Goal: Task Accomplishment & Management: Use online tool/utility

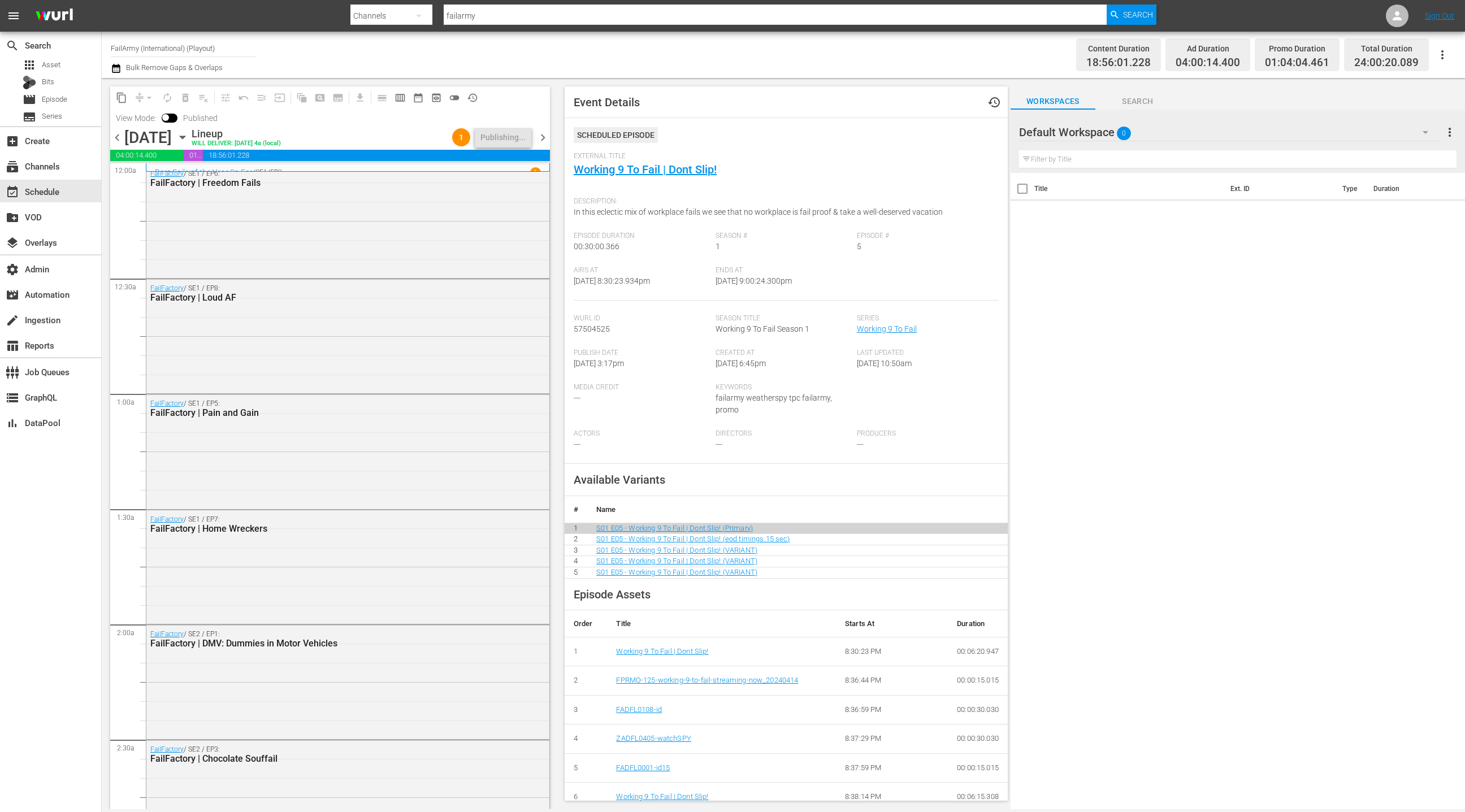
scroll to position [4542, 0]
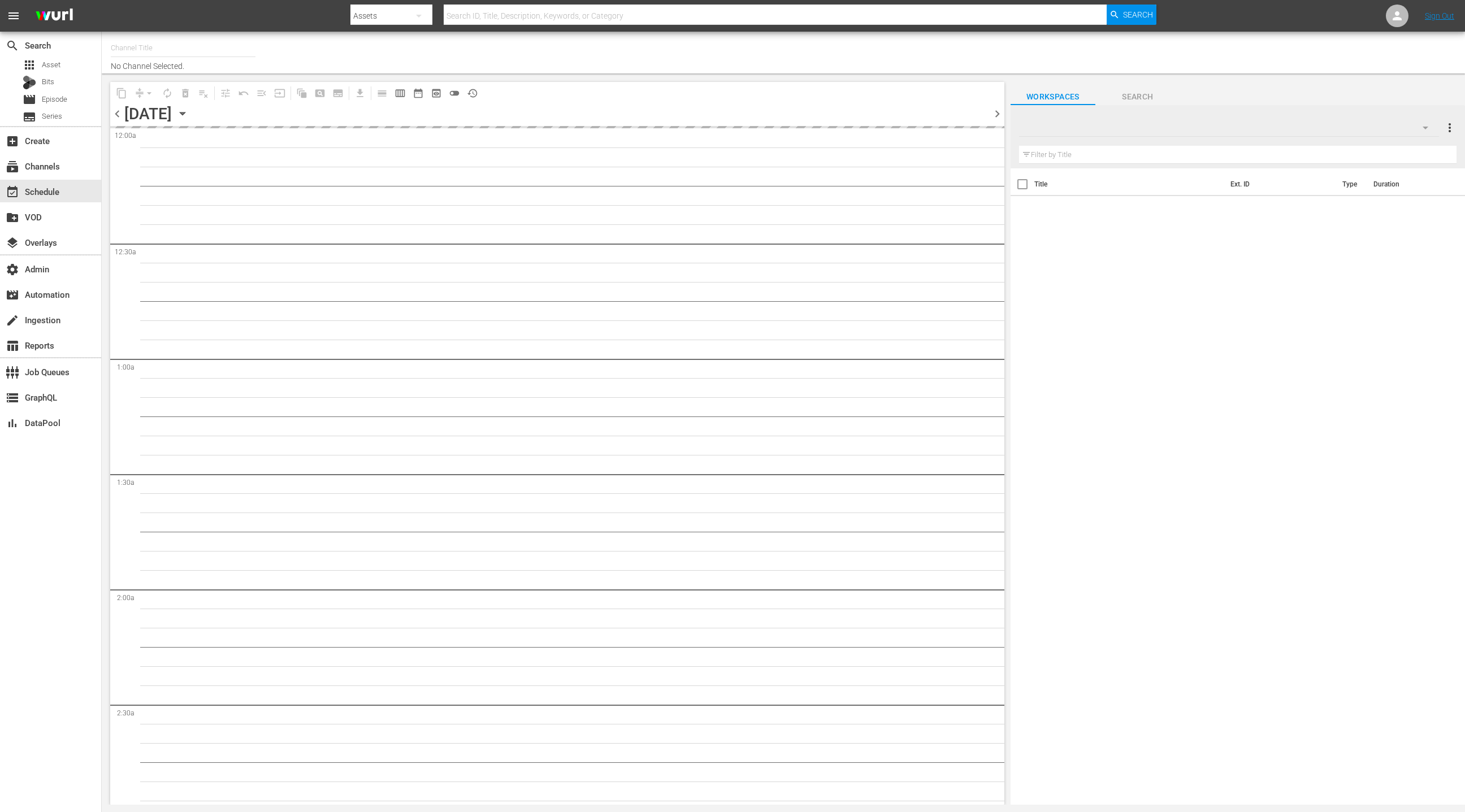
type input "FailArmy (International) (Playout) (151)"
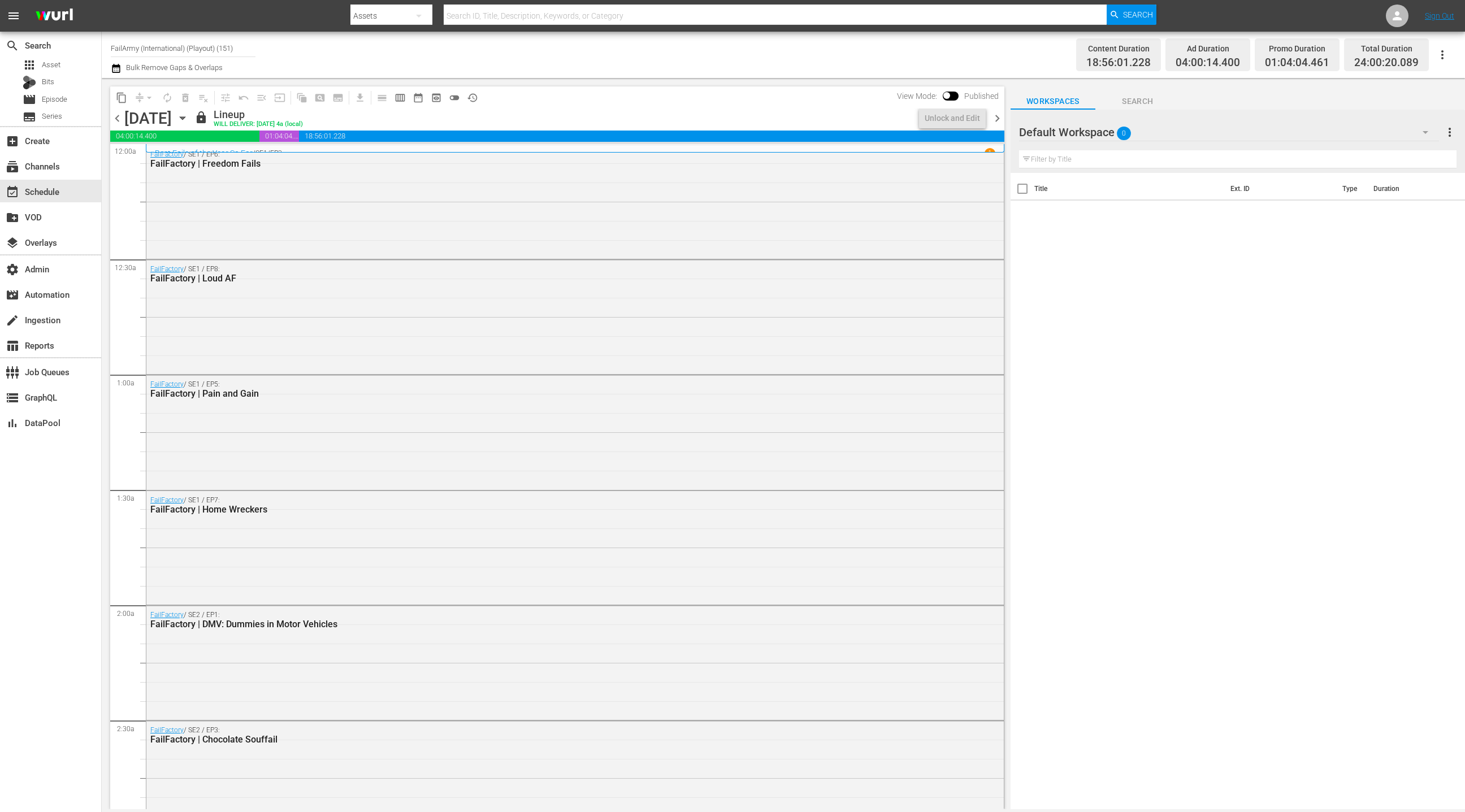
click at [707, 310] on div "FailFactory / SE1 / EP8: FailFactory | Loud AF" at bounding box center [575, 315] width 858 height 112
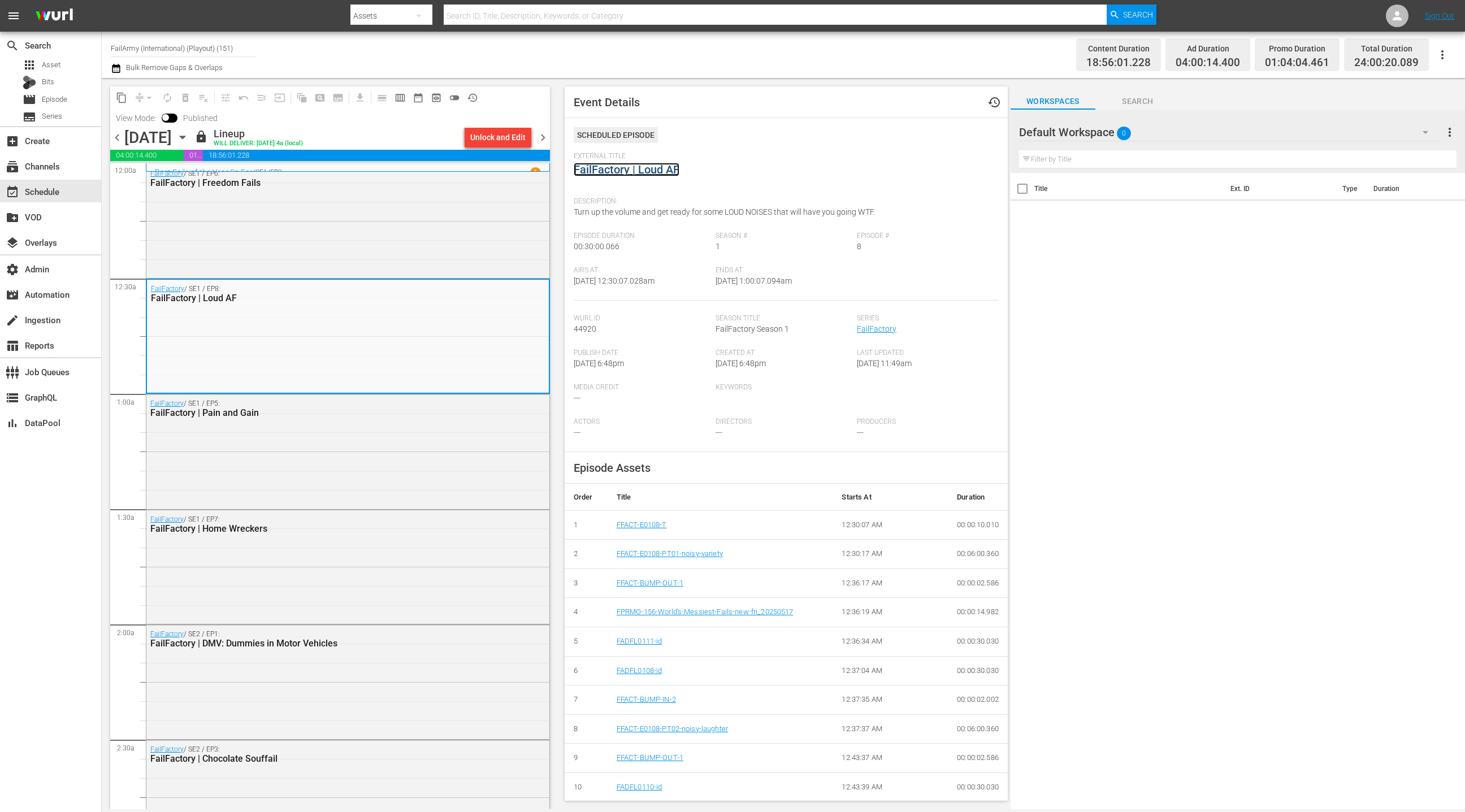
click at [661, 175] on link "FailFactory | Loud AF" at bounding box center [626, 169] width 106 height 14
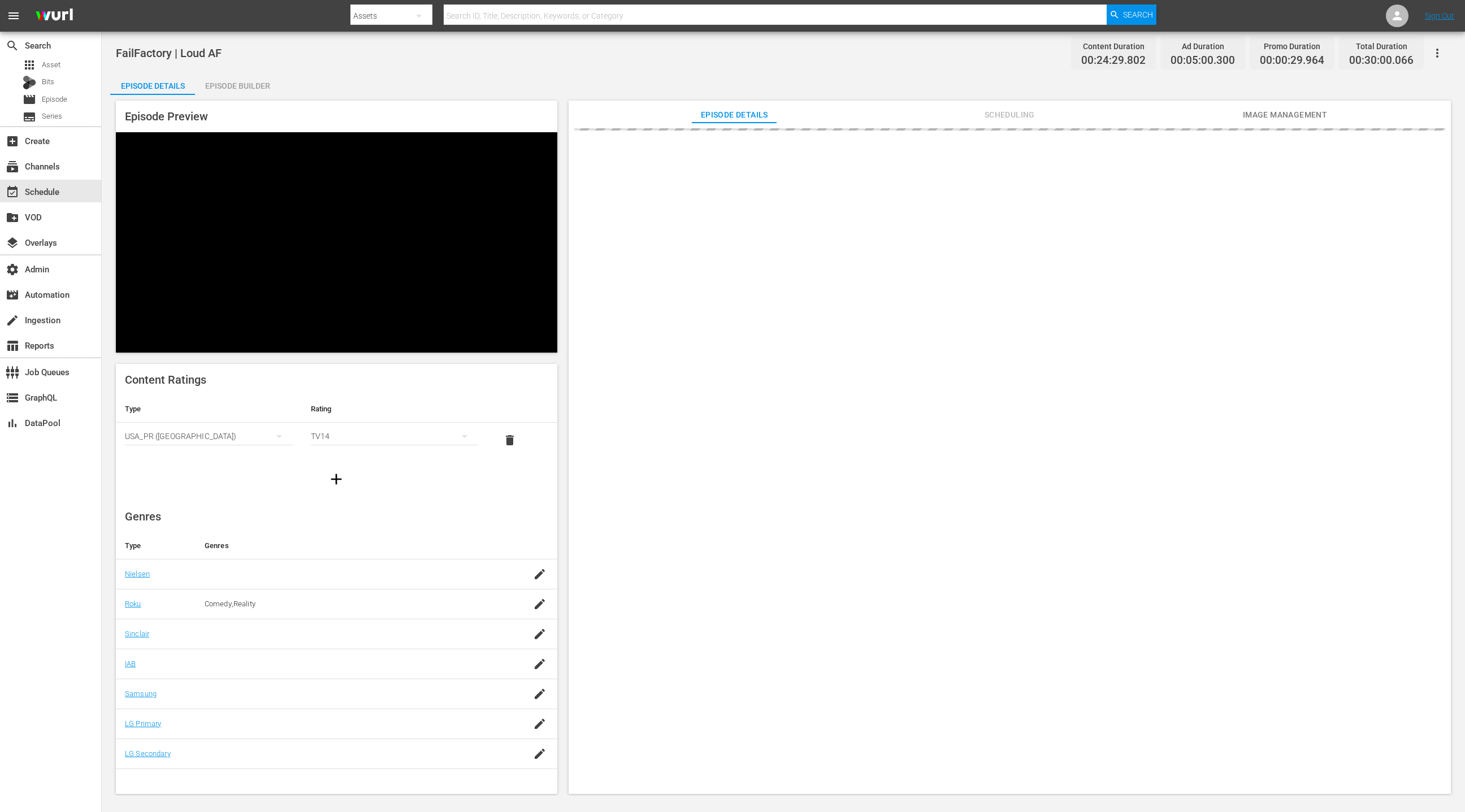
click at [236, 85] on div "Episode Builder" at bounding box center [237, 85] width 85 height 27
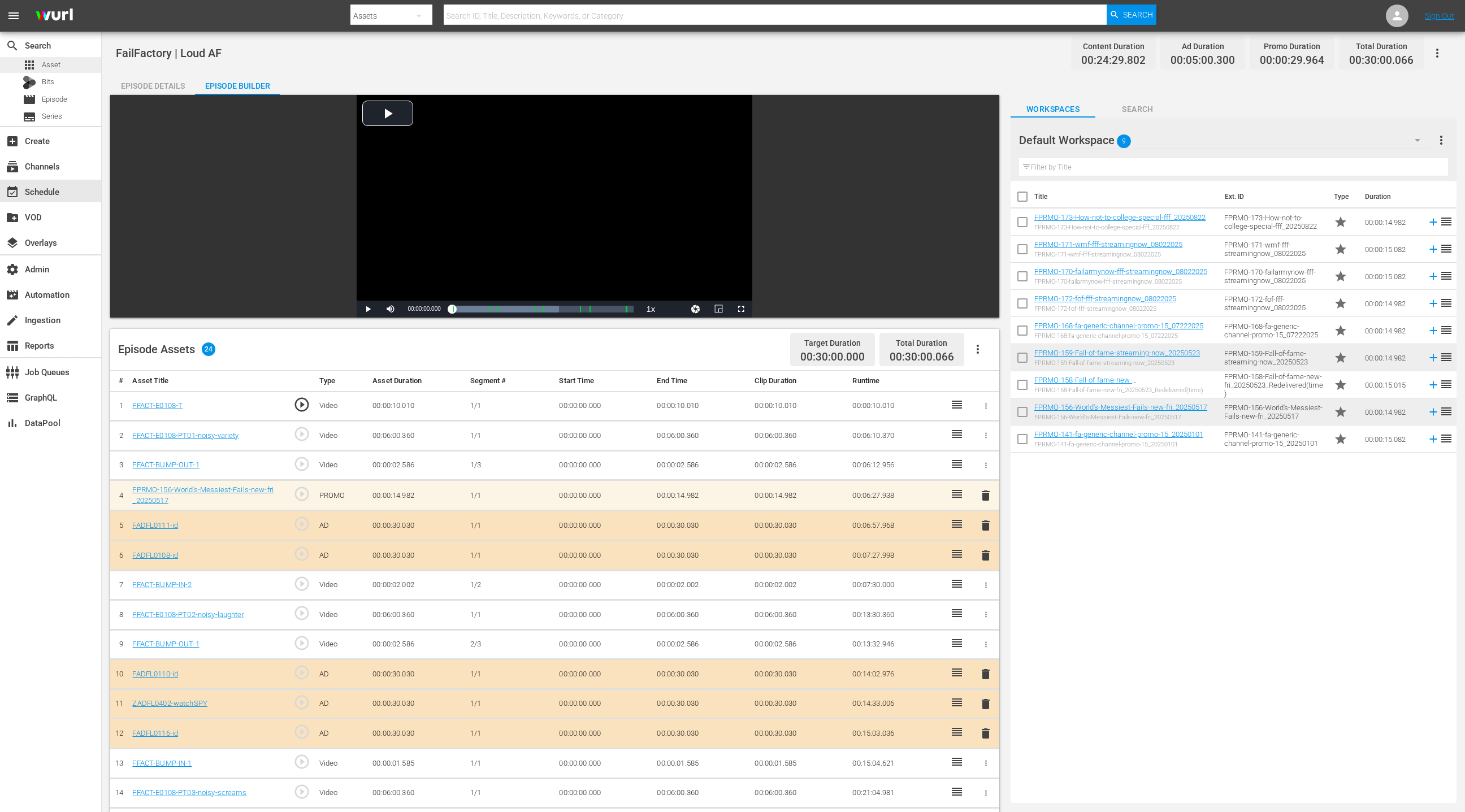
click at [77, 63] on div "apps Asset" at bounding box center [50, 65] width 101 height 16
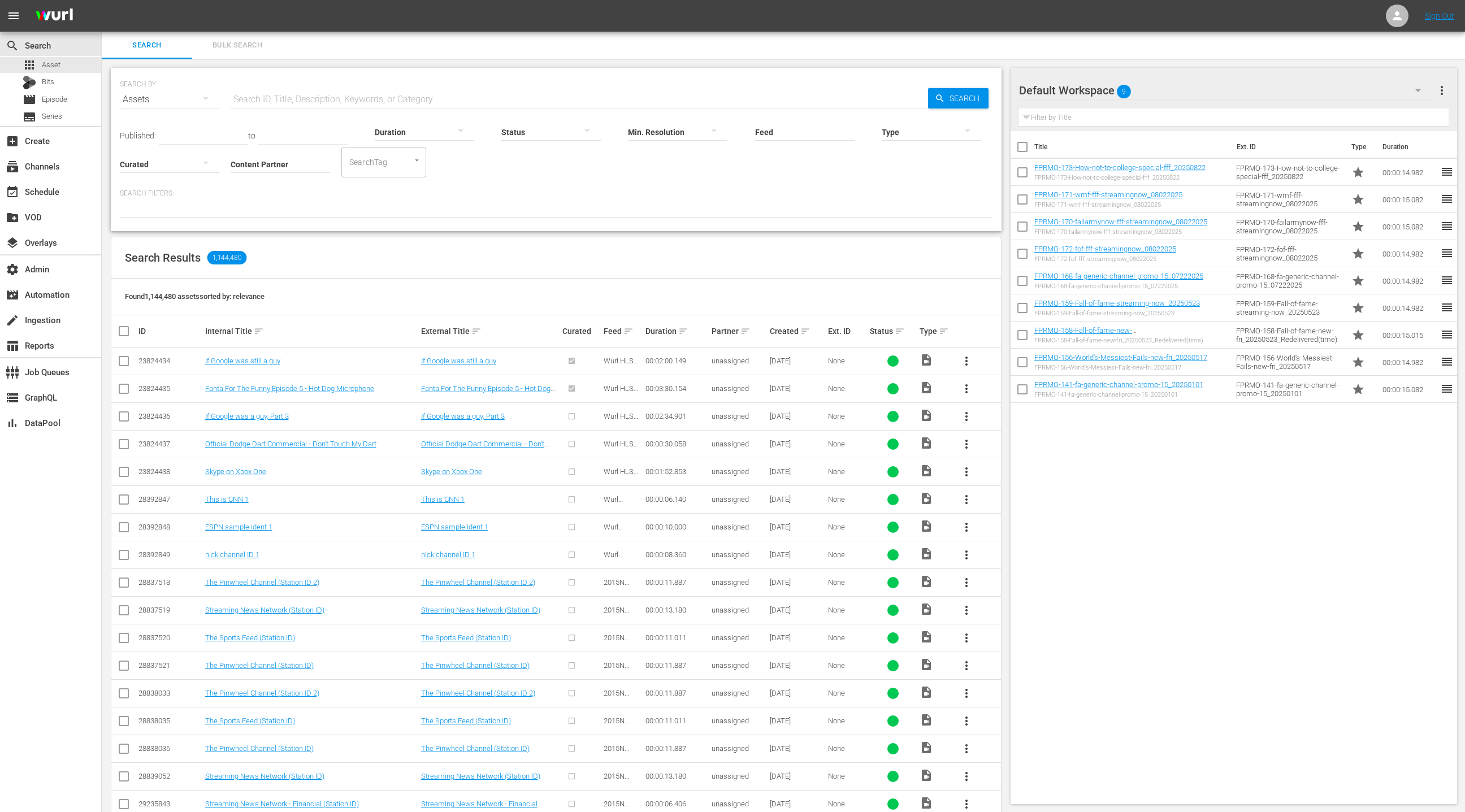
click at [272, 92] on input "text" at bounding box center [580, 99] width 698 height 27
type input "fprmo"
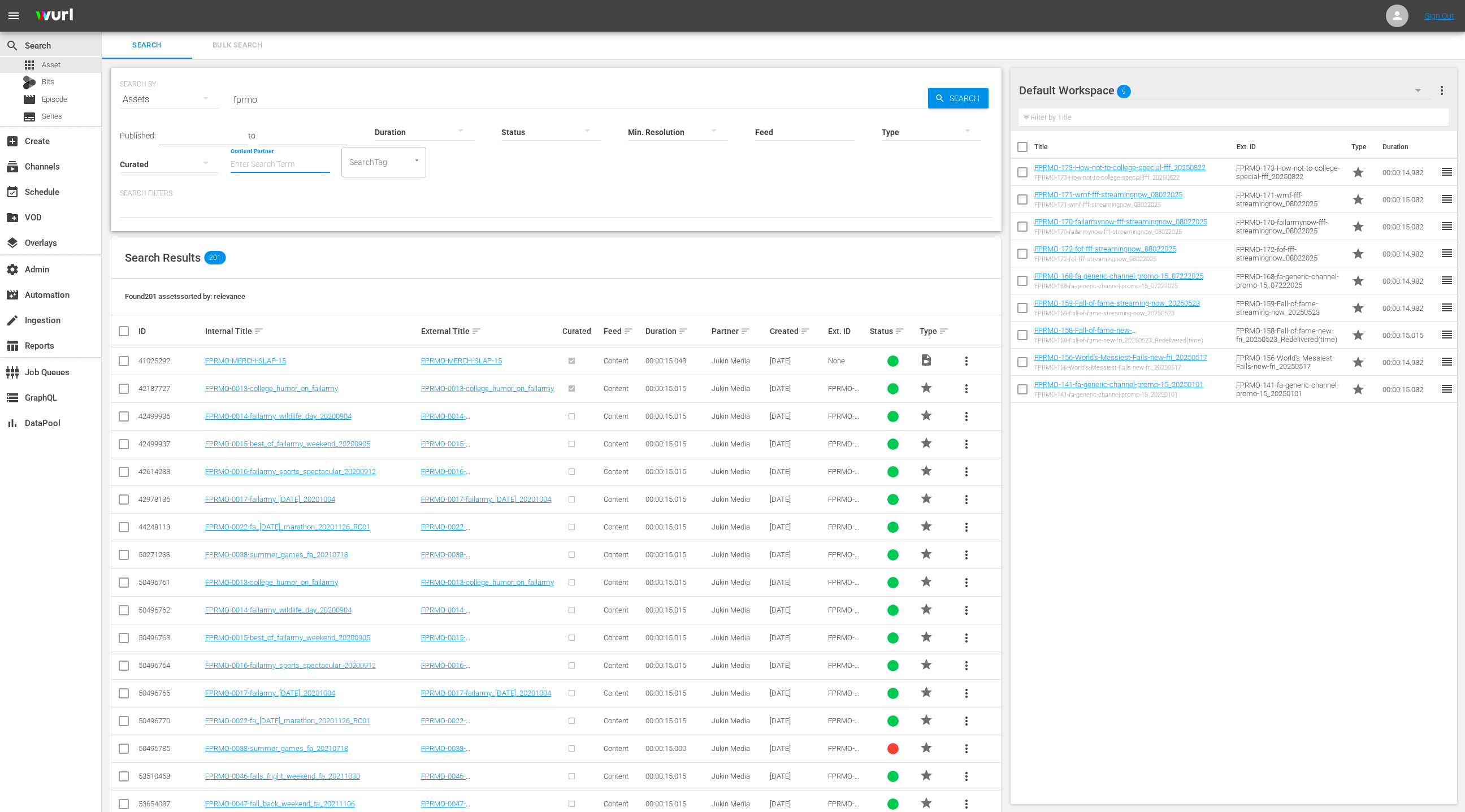
click at [266, 161] on input "Content Partner" at bounding box center [280, 165] width 99 height 41
drag, startPoint x: 285, startPoint y: 199, endPoint x: 277, endPoint y: 198, distance: 8.1
click at [285, 199] on div "Jukin Media (26)" at bounding box center [322, 195] width 166 height 27
type input "Jukin Media (26)"
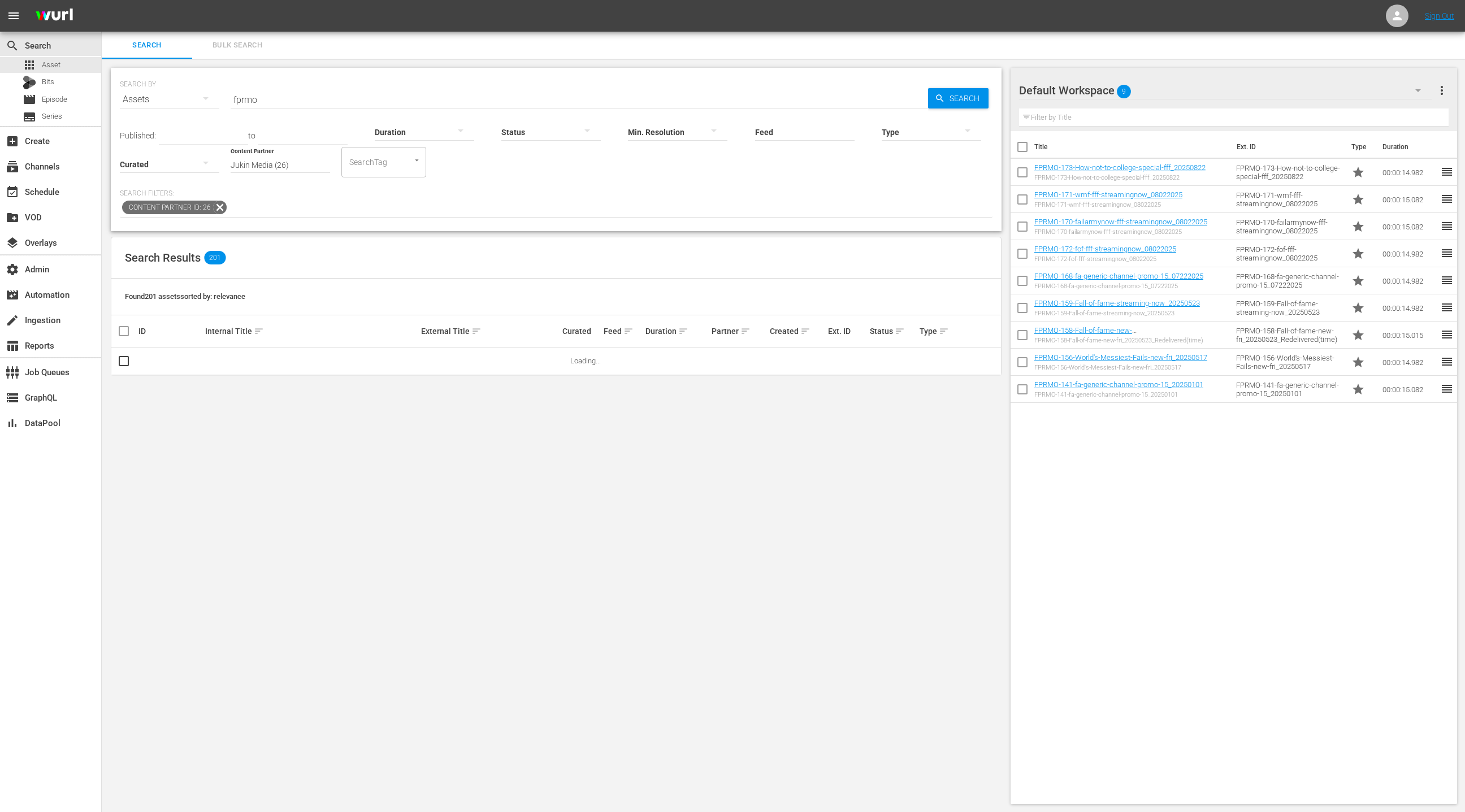
click at [916, 133] on div at bounding box center [931, 131] width 99 height 31
click at [917, 203] on div "Promo" at bounding box center [931, 203] width 99 height 18
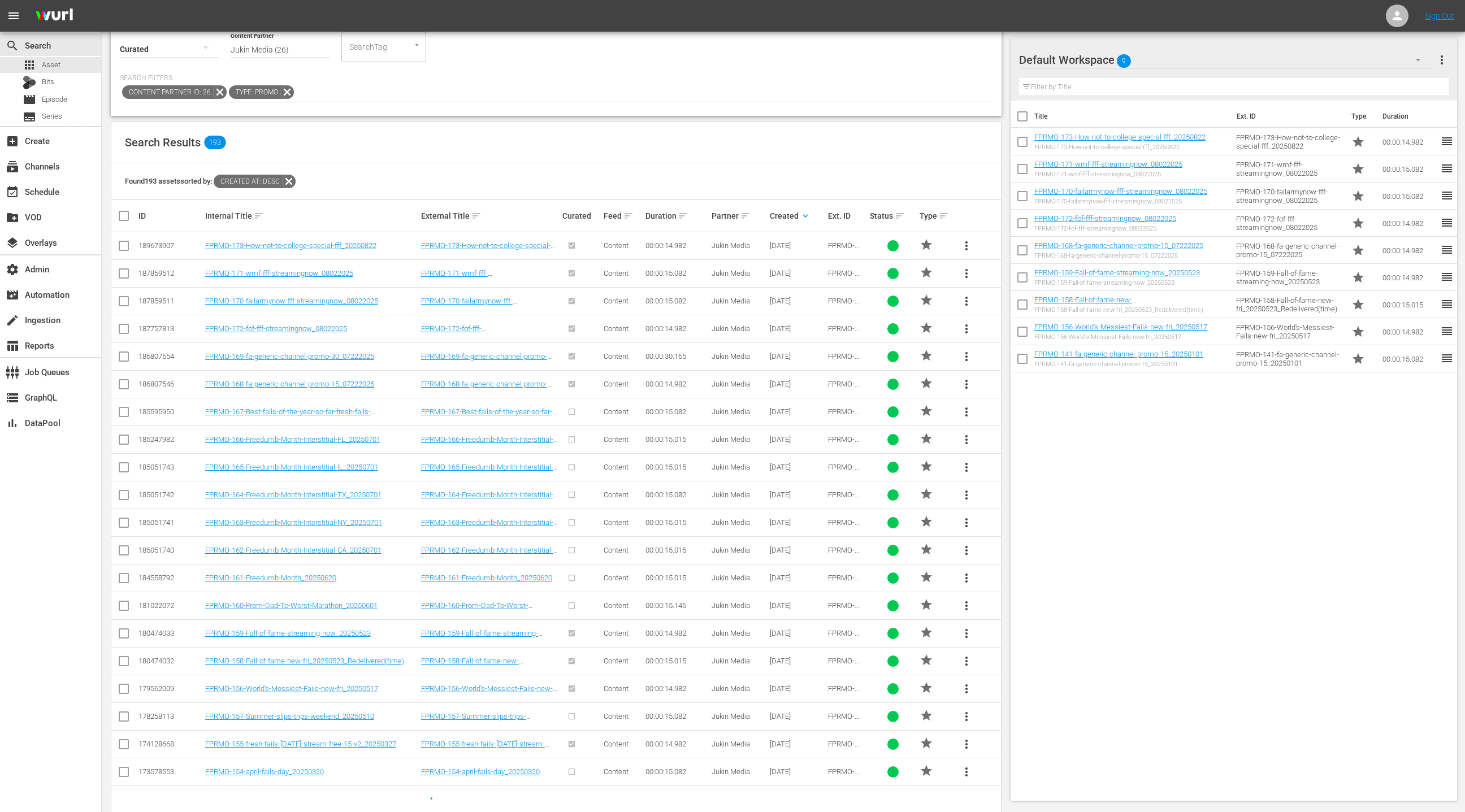
scroll to position [122, 0]
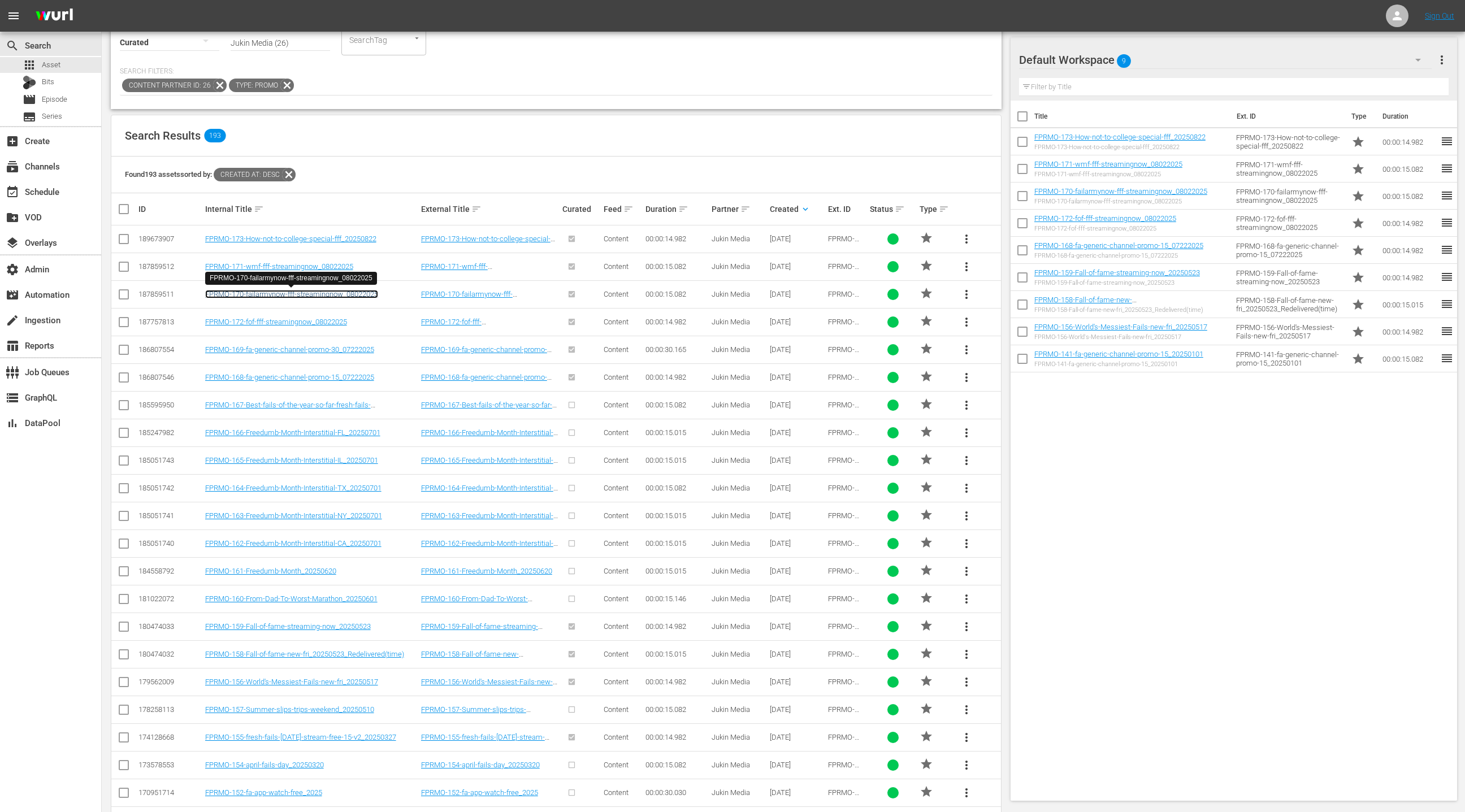
click at [348, 295] on link "FPRMO-170-failarmynow-fff-streamingnow_08022025" at bounding box center [291, 294] width 173 height 9
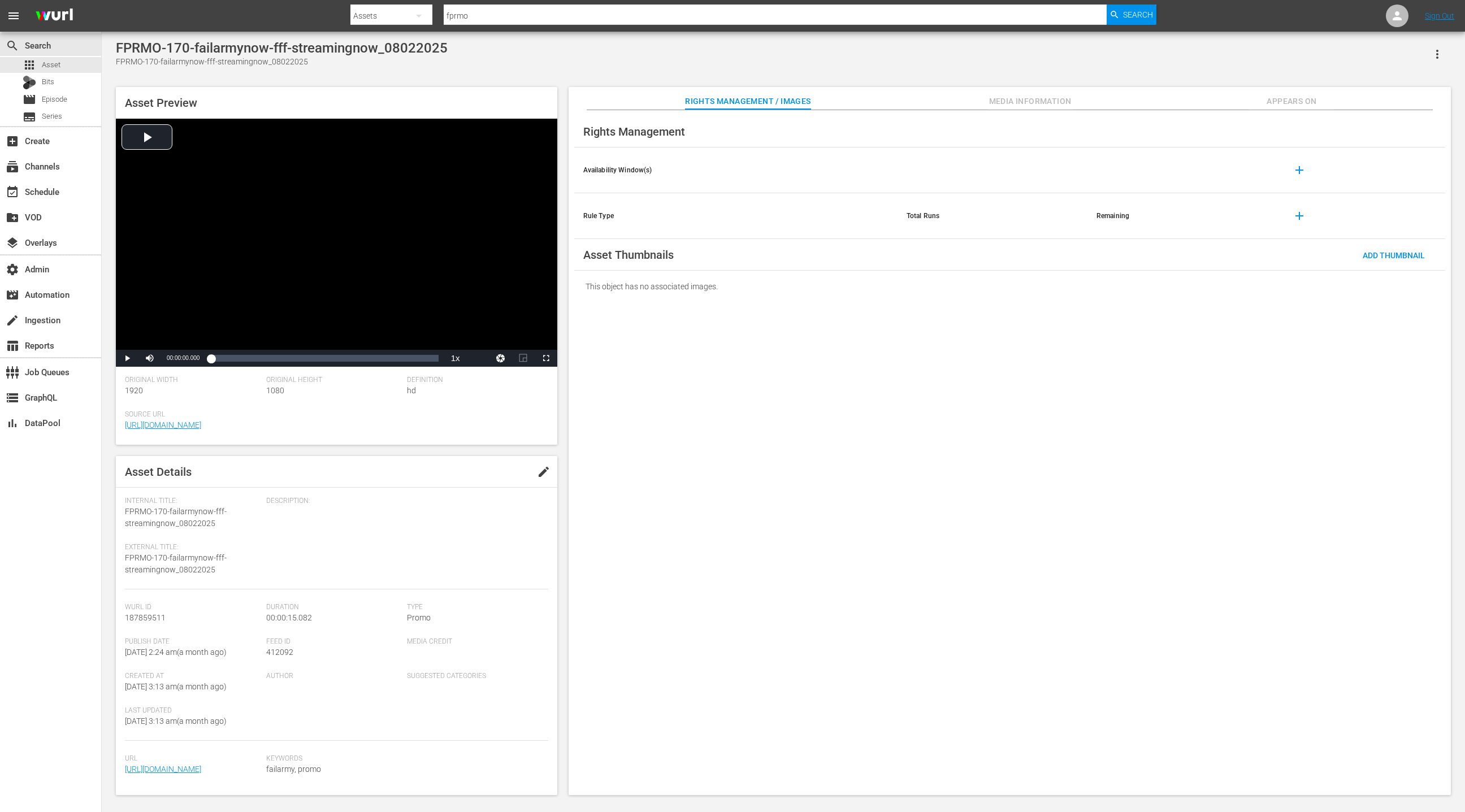
click at [1298, 102] on span "Appears On" at bounding box center [1291, 101] width 85 height 14
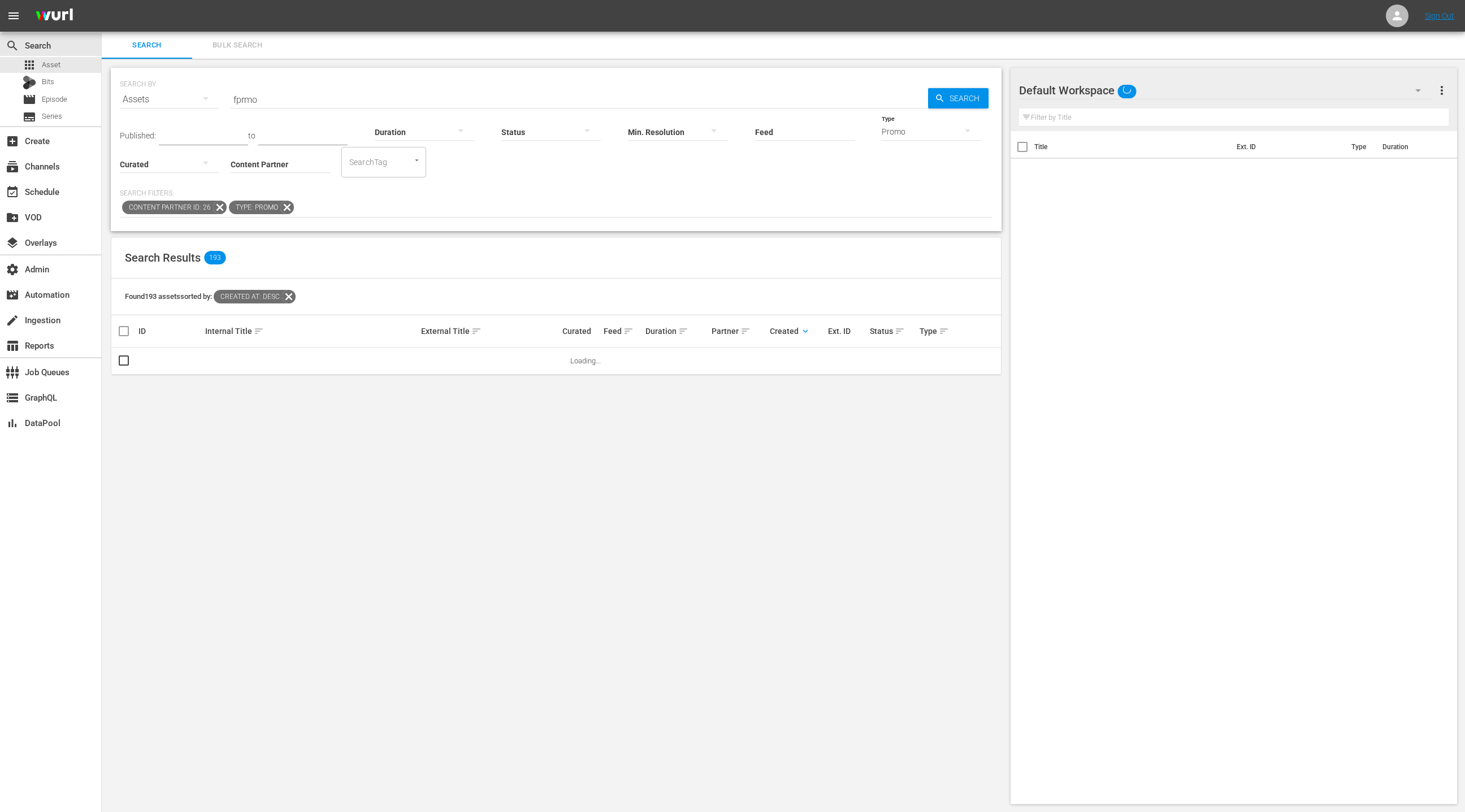
scroll to position [1, 0]
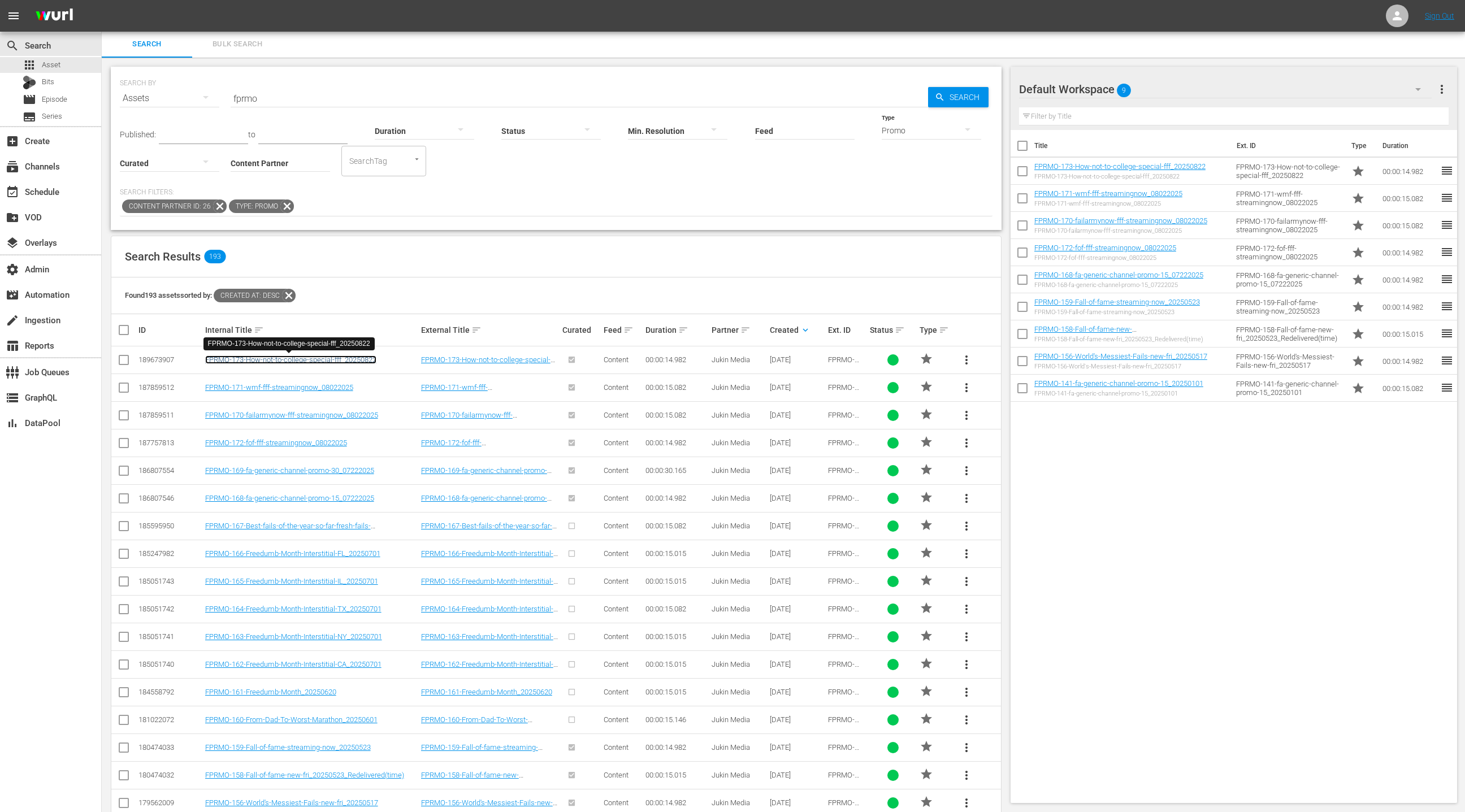
click at [364, 360] on link "FPRMO-173-How-not-to-college-special-fff_20250822" at bounding box center [291, 360] width 172 height 9
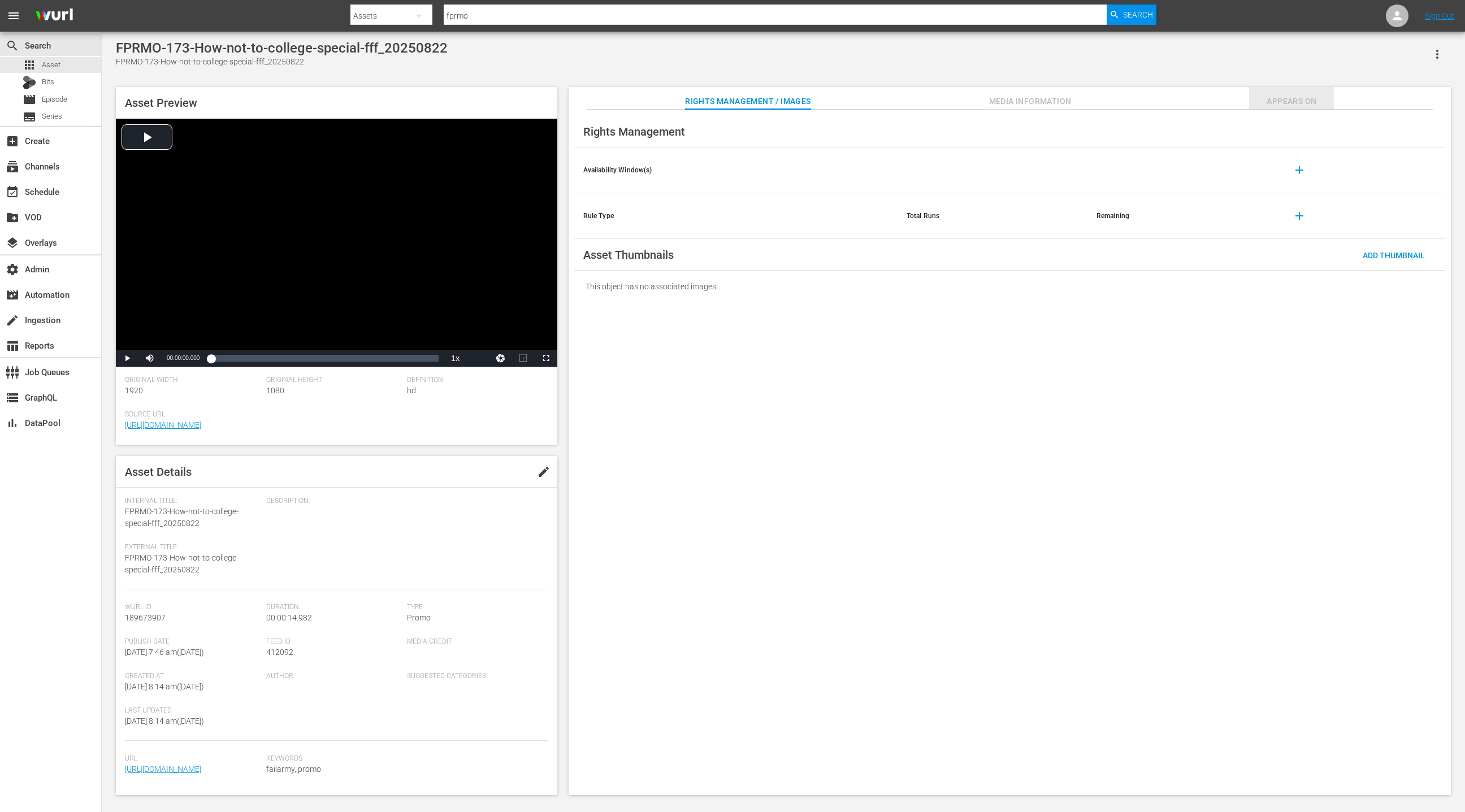
click at [1279, 105] on span "Appears On" at bounding box center [1291, 101] width 85 height 14
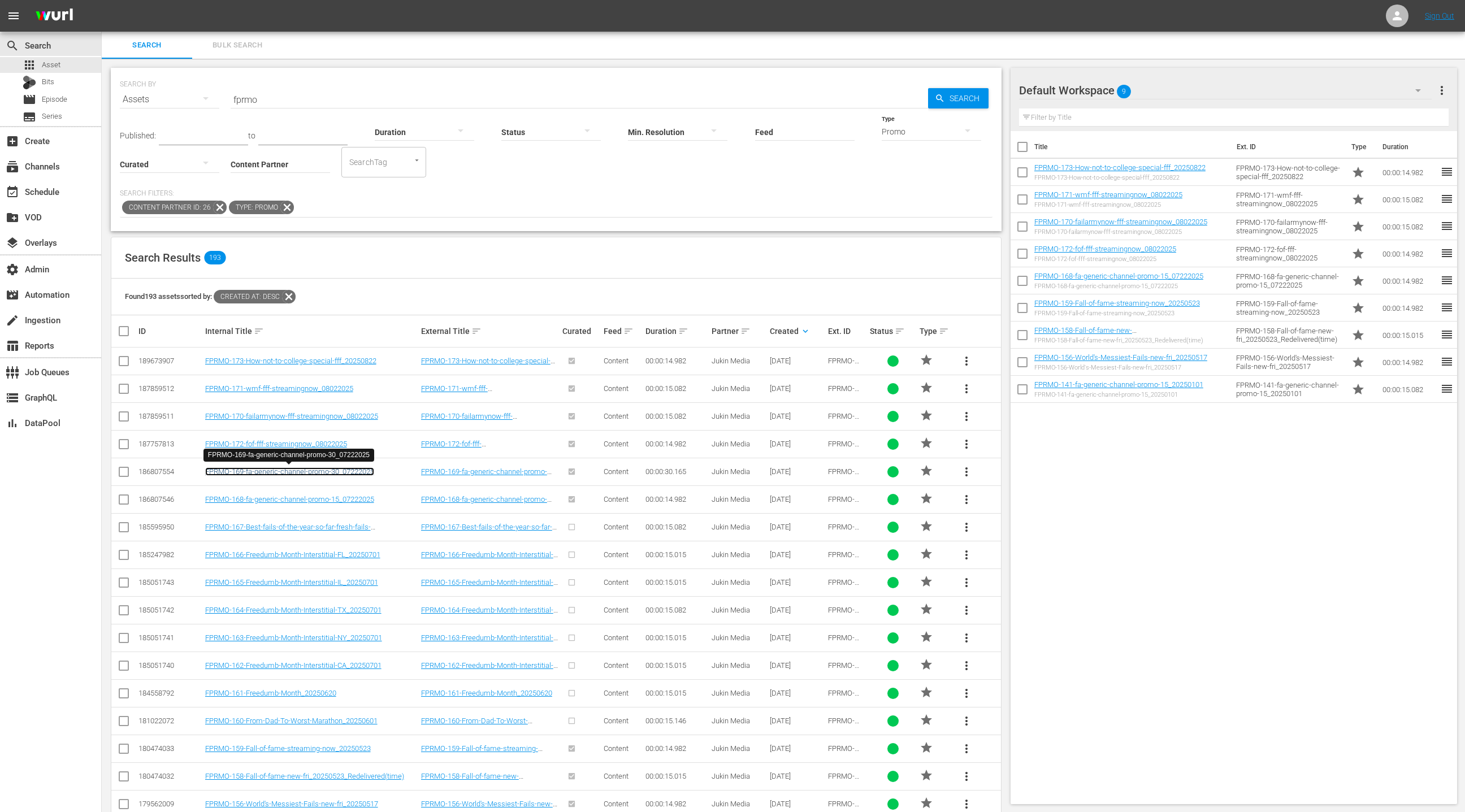
click at [339, 472] on link "FPRMO-169-fa-generic-channel-promo-30_07222025" at bounding box center [290, 471] width 169 height 9
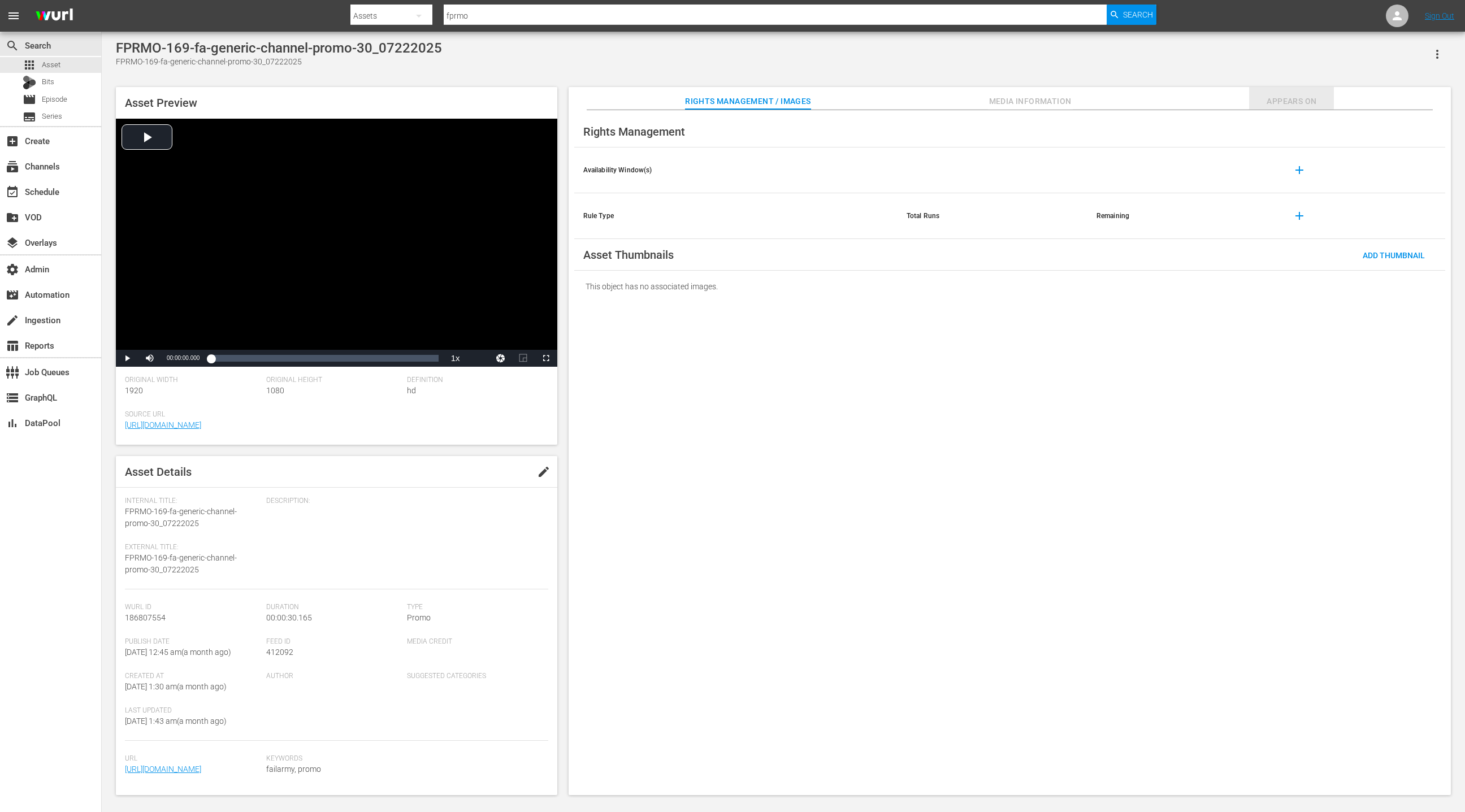
click at [1293, 102] on span "Appears On" at bounding box center [1291, 101] width 85 height 14
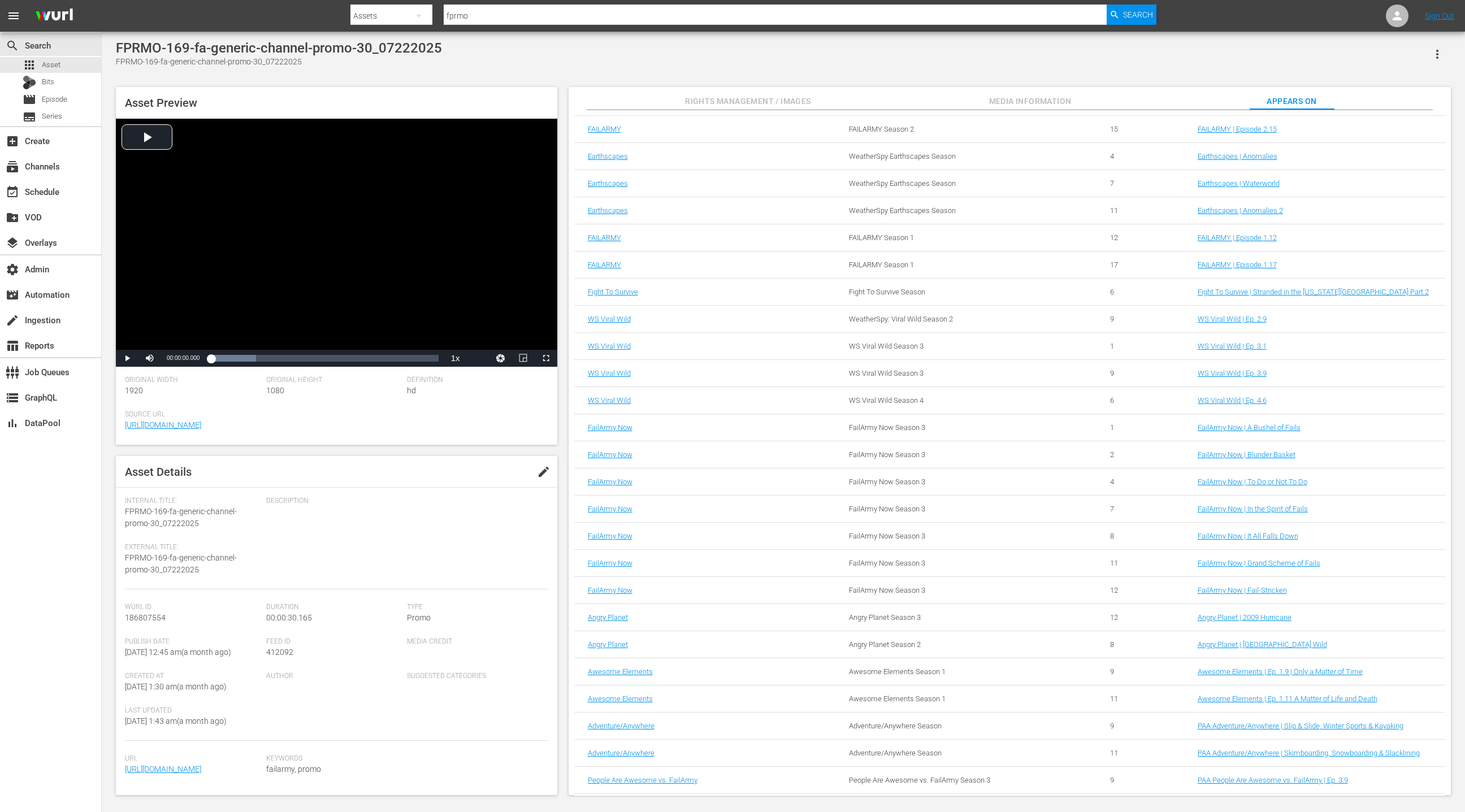
scroll to position [200, 0]
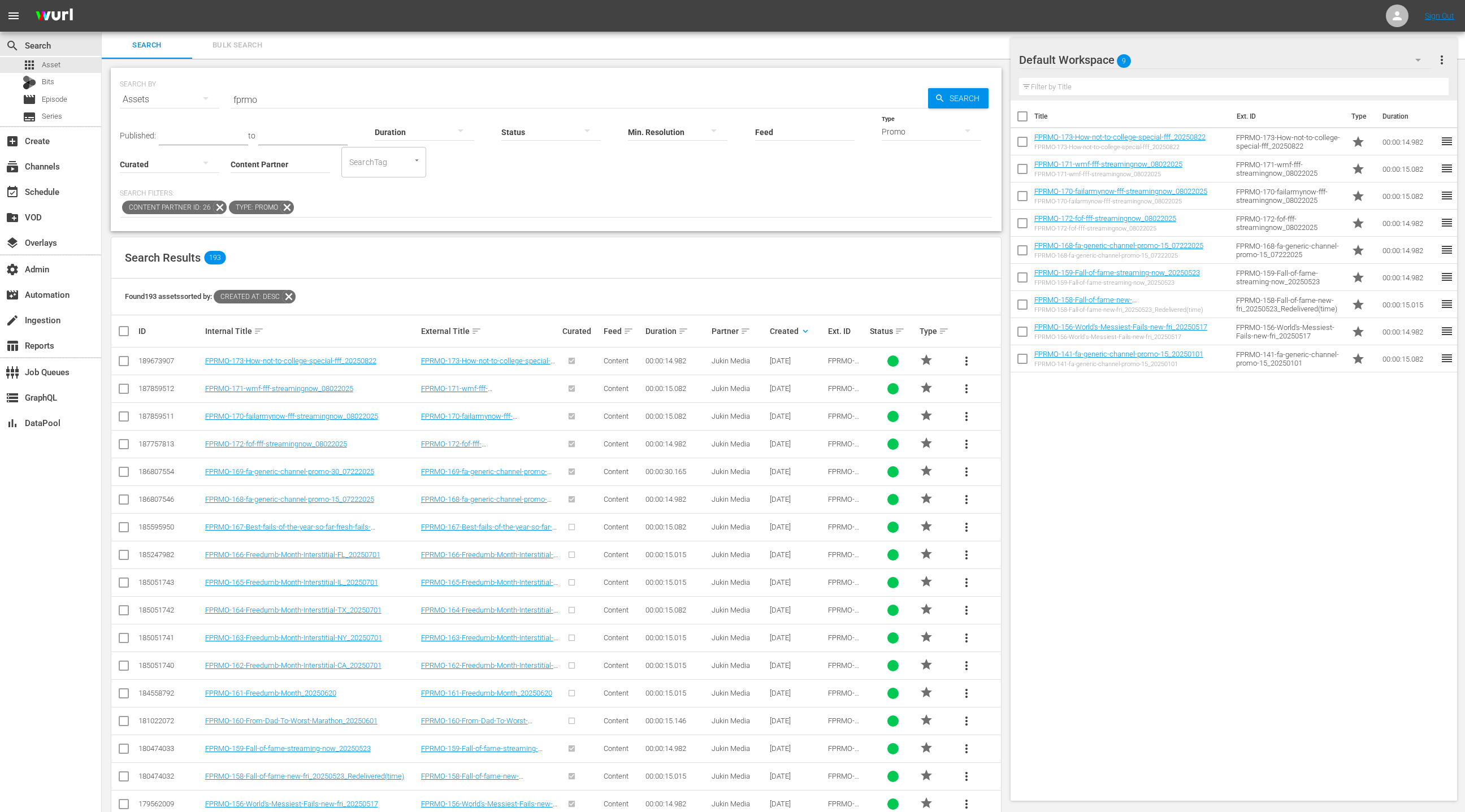
scroll to position [54, 0]
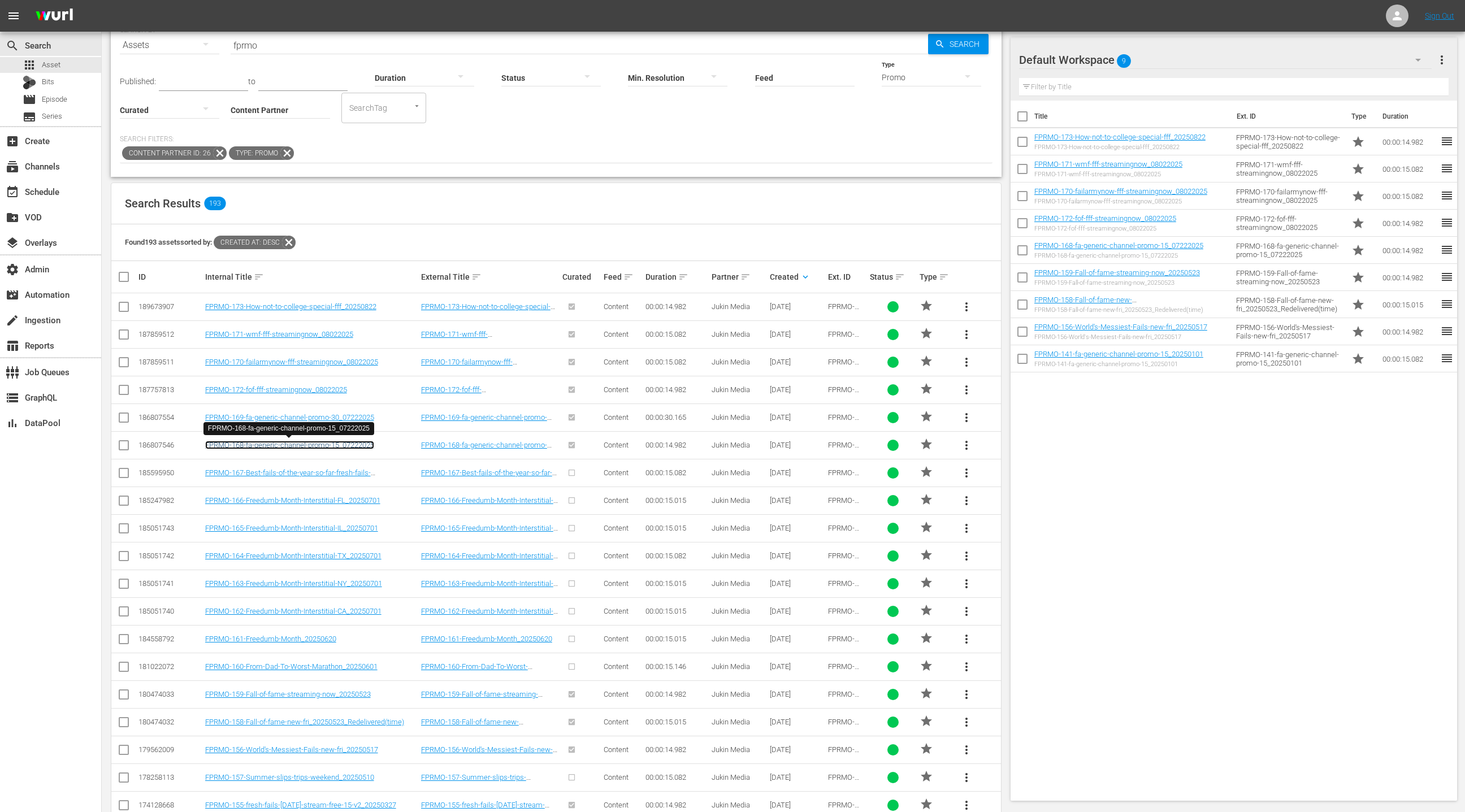
click at [347, 444] on link "FPRMO-168-fa-generic-channel-promo-15_07222025" at bounding box center [290, 445] width 169 height 9
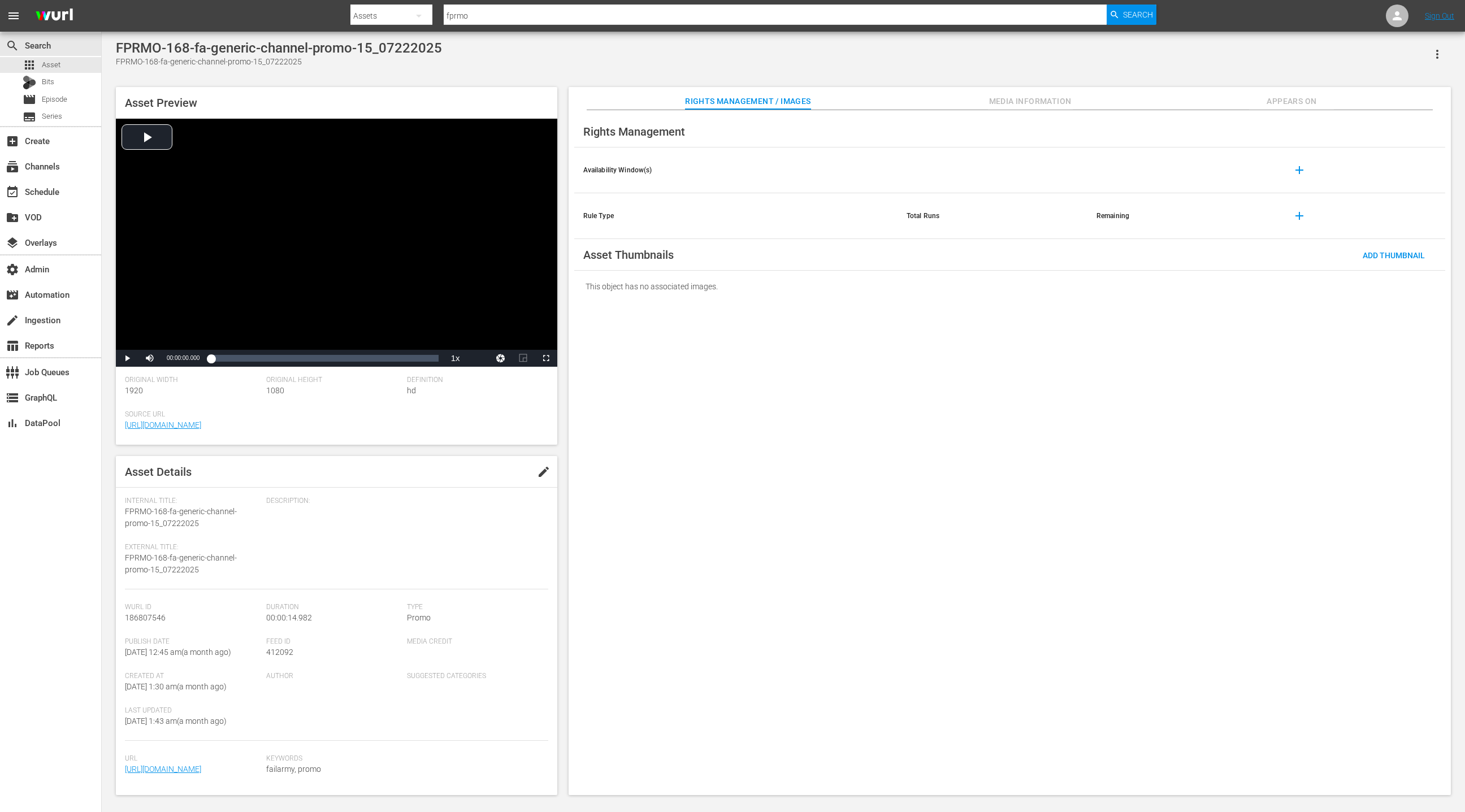
click at [1291, 106] on span "Appears On" at bounding box center [1291, 101] width 85 height 14
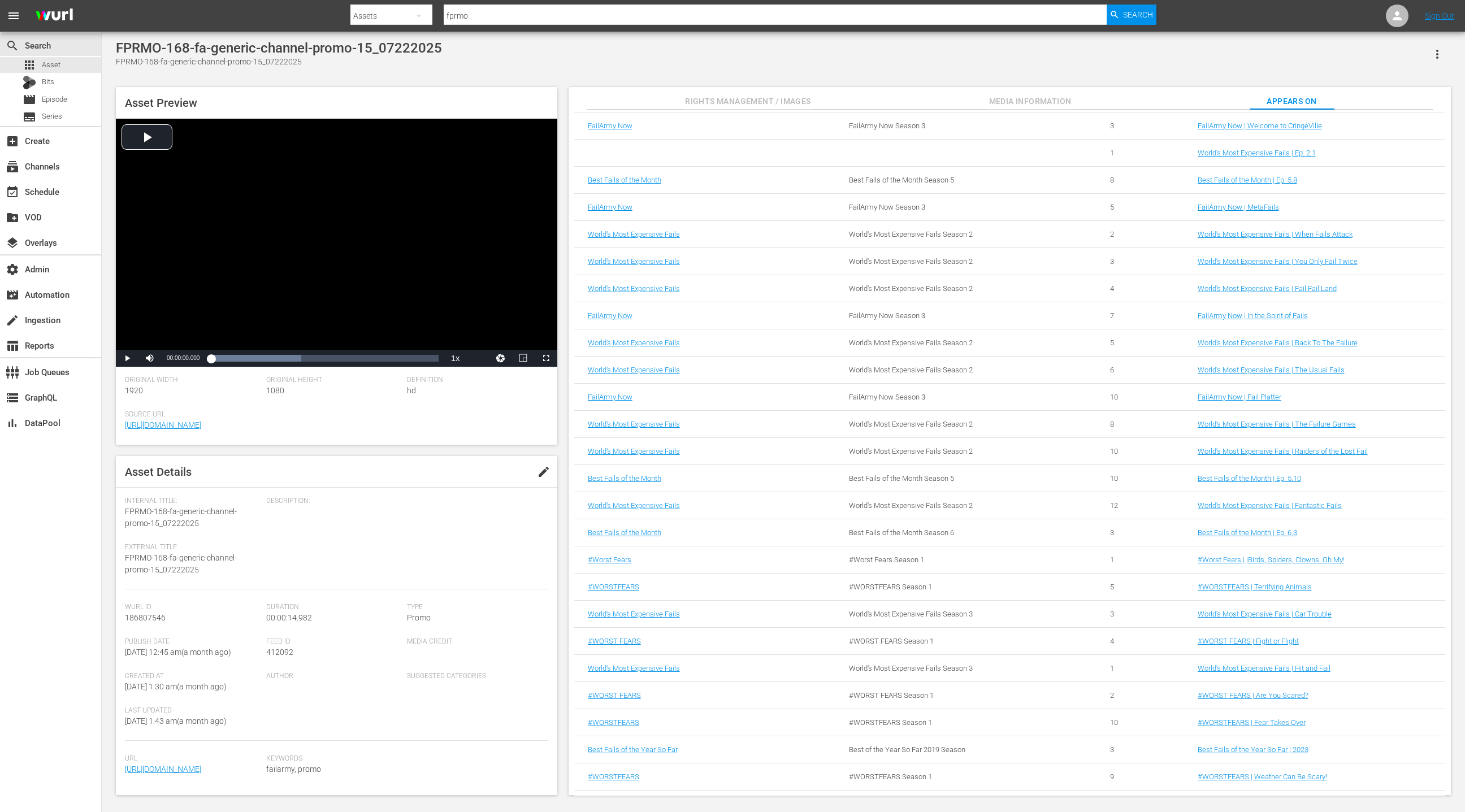
scroll to position [1423, 0]
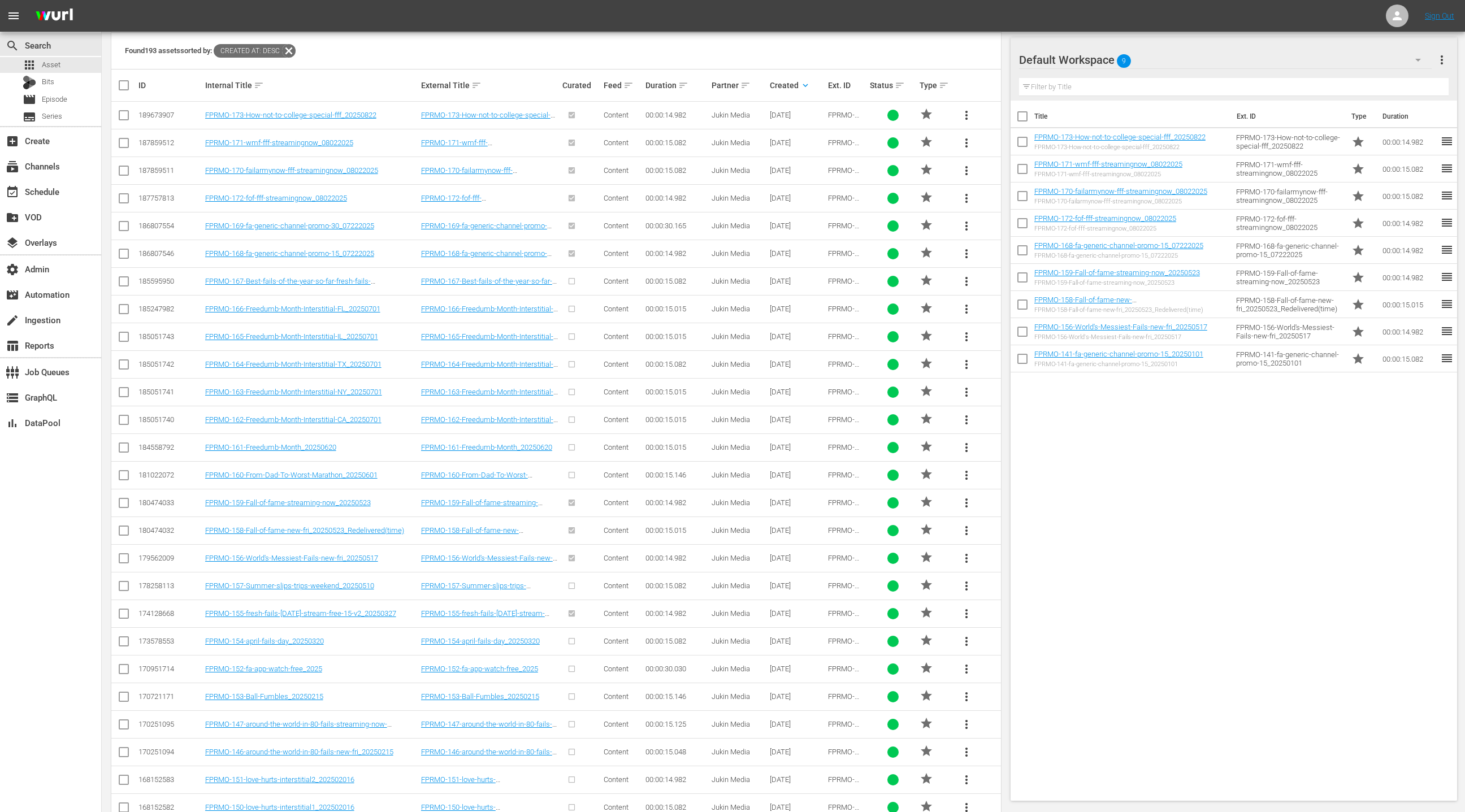
scroll to position [325, 0]
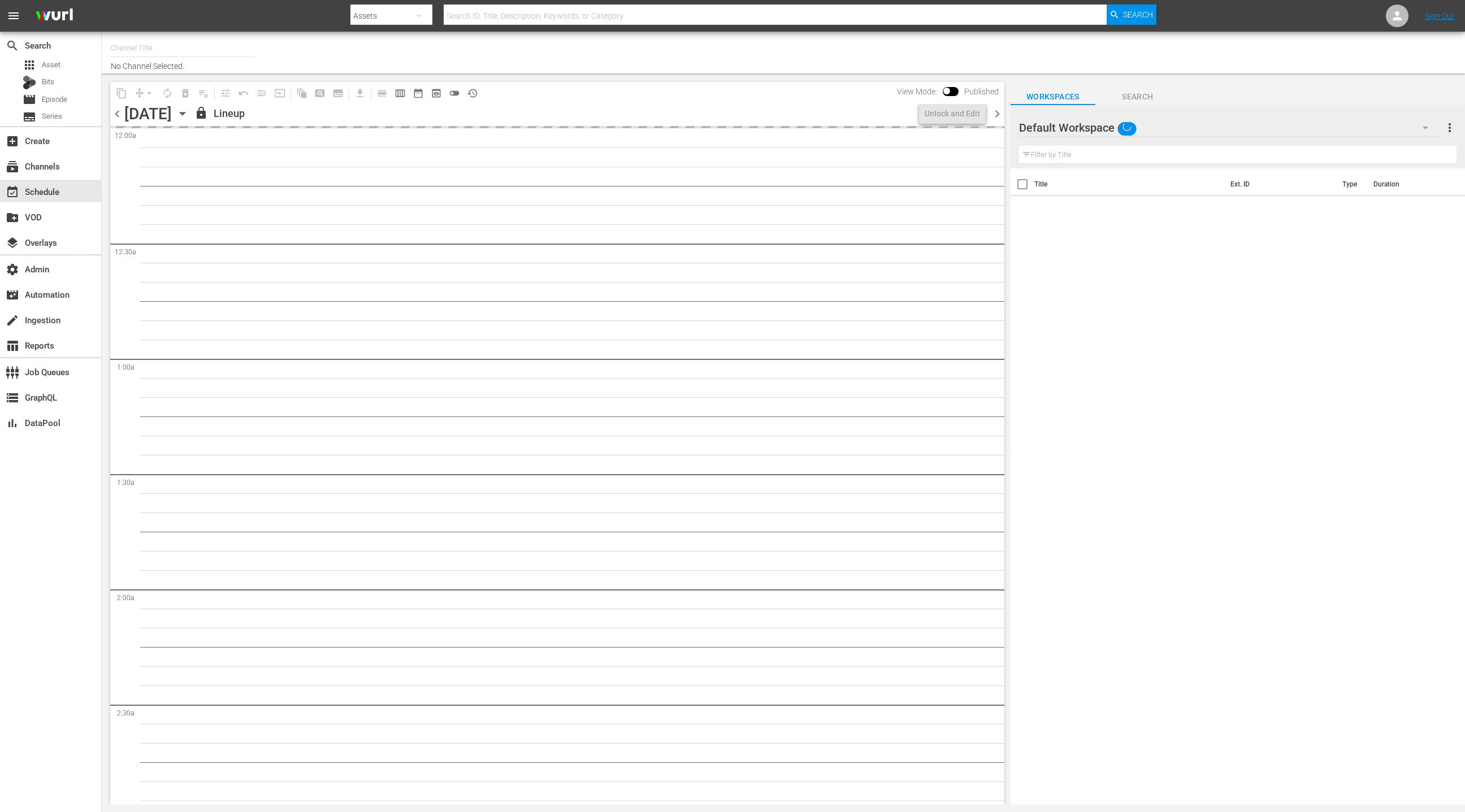
type input "LOL! Network - Vizio, Plex, TCL, [PERSON_NAME], Philo, LG, FireTV (1015)"
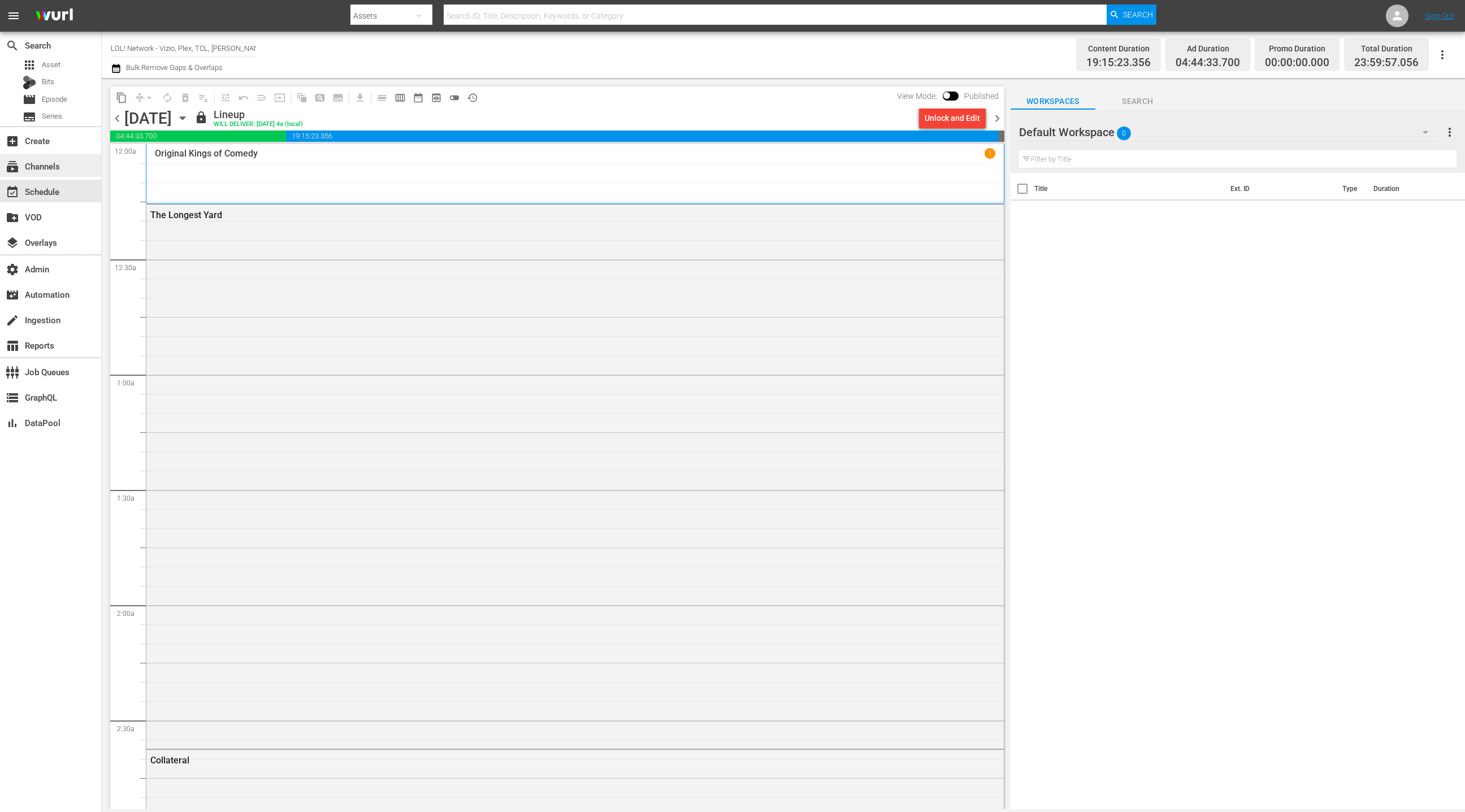
click at [39, 166] on div "subscriptions Channels" at bounding box center [31, 164] width 64 height 10
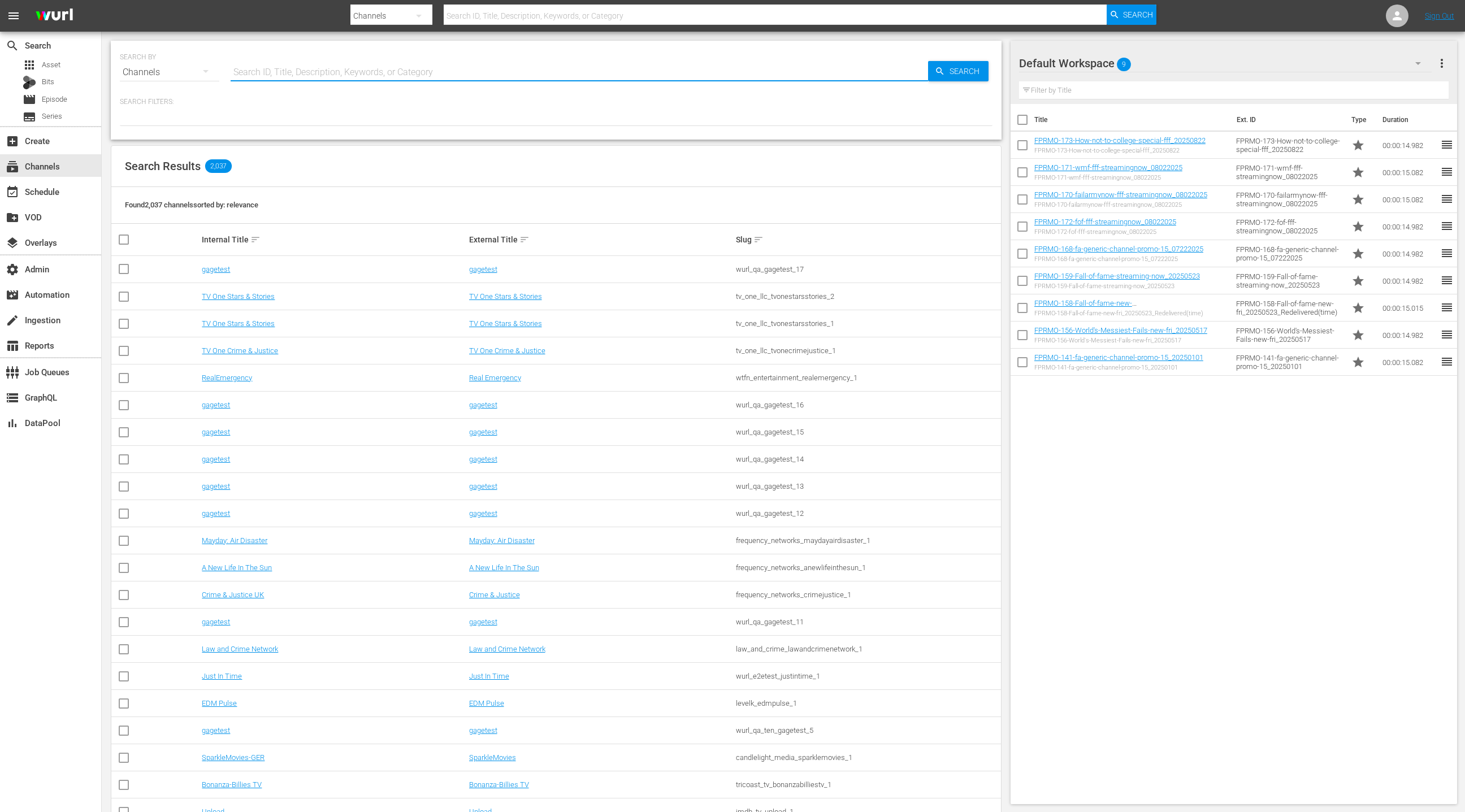
click at [272, 70] on input "text" at bounding box center [580, 72] width 698 height 27
type input "fail"
type input "failarmy"
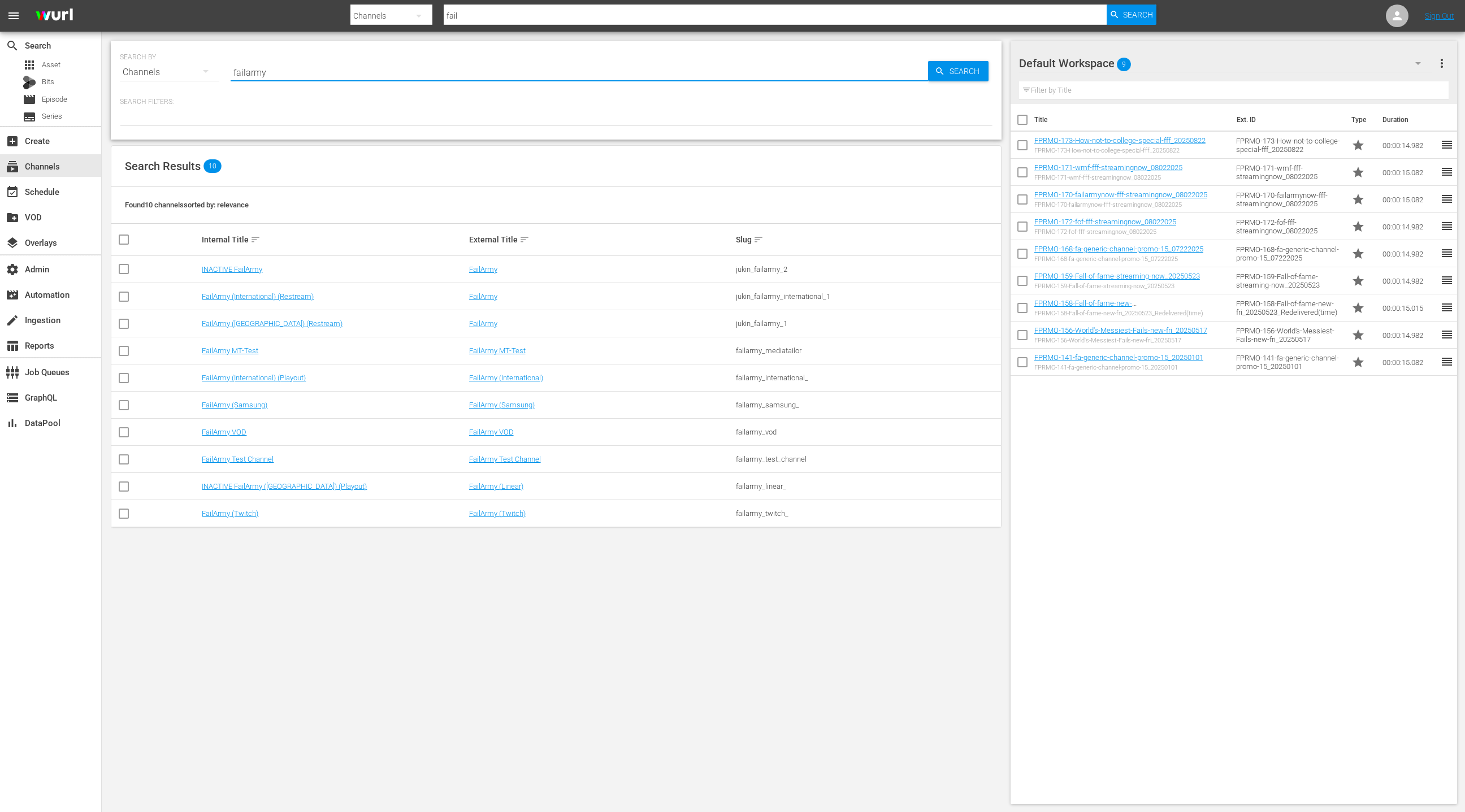
type input "failarmy"
click at [291, 379] on link "FailArmy (International) (Playout)" at bounding box center [253, 378] width 104 height 9
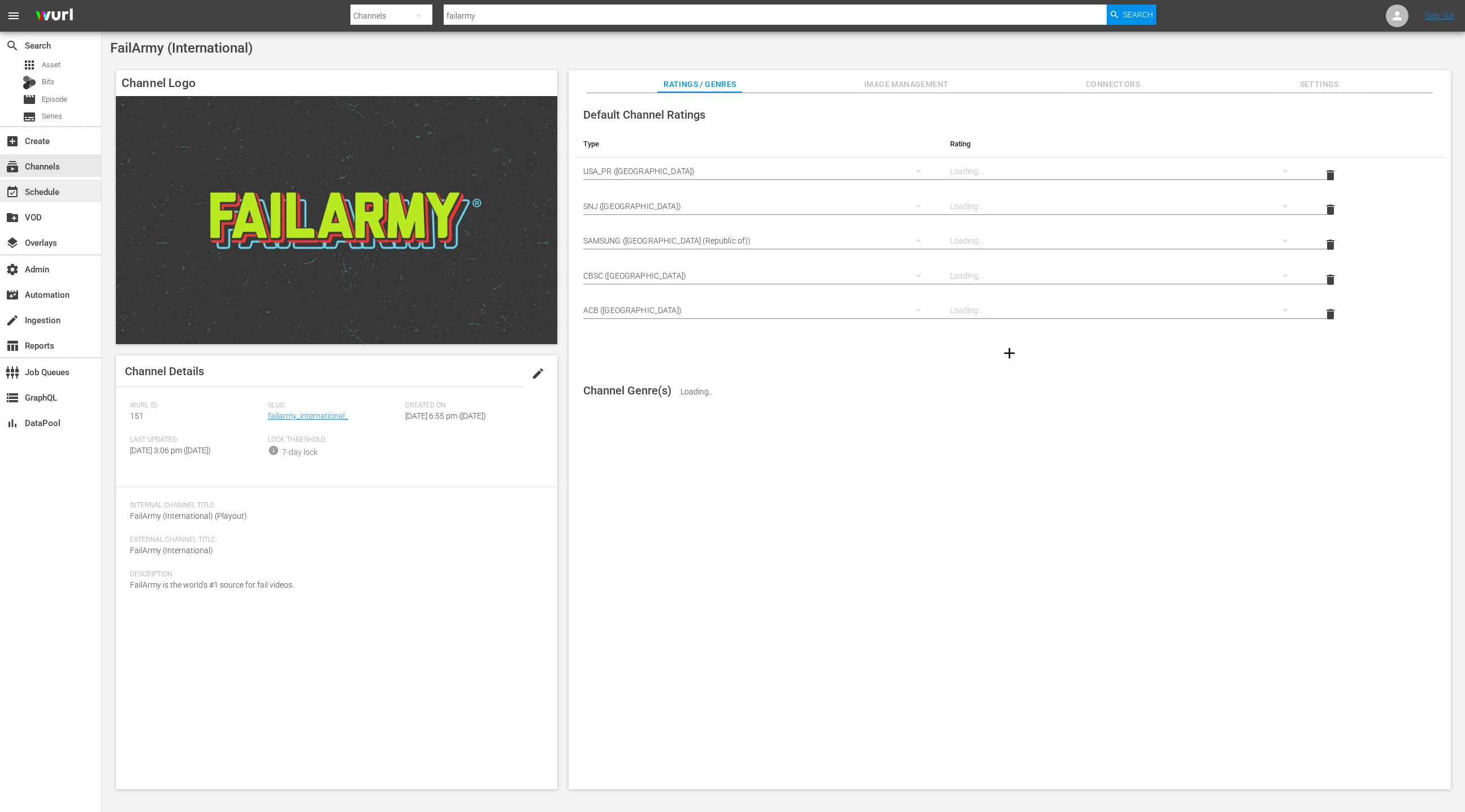
click at [61, 191] on div "event_available Schedule" at bounding box center [31, 190] width 64 height 10
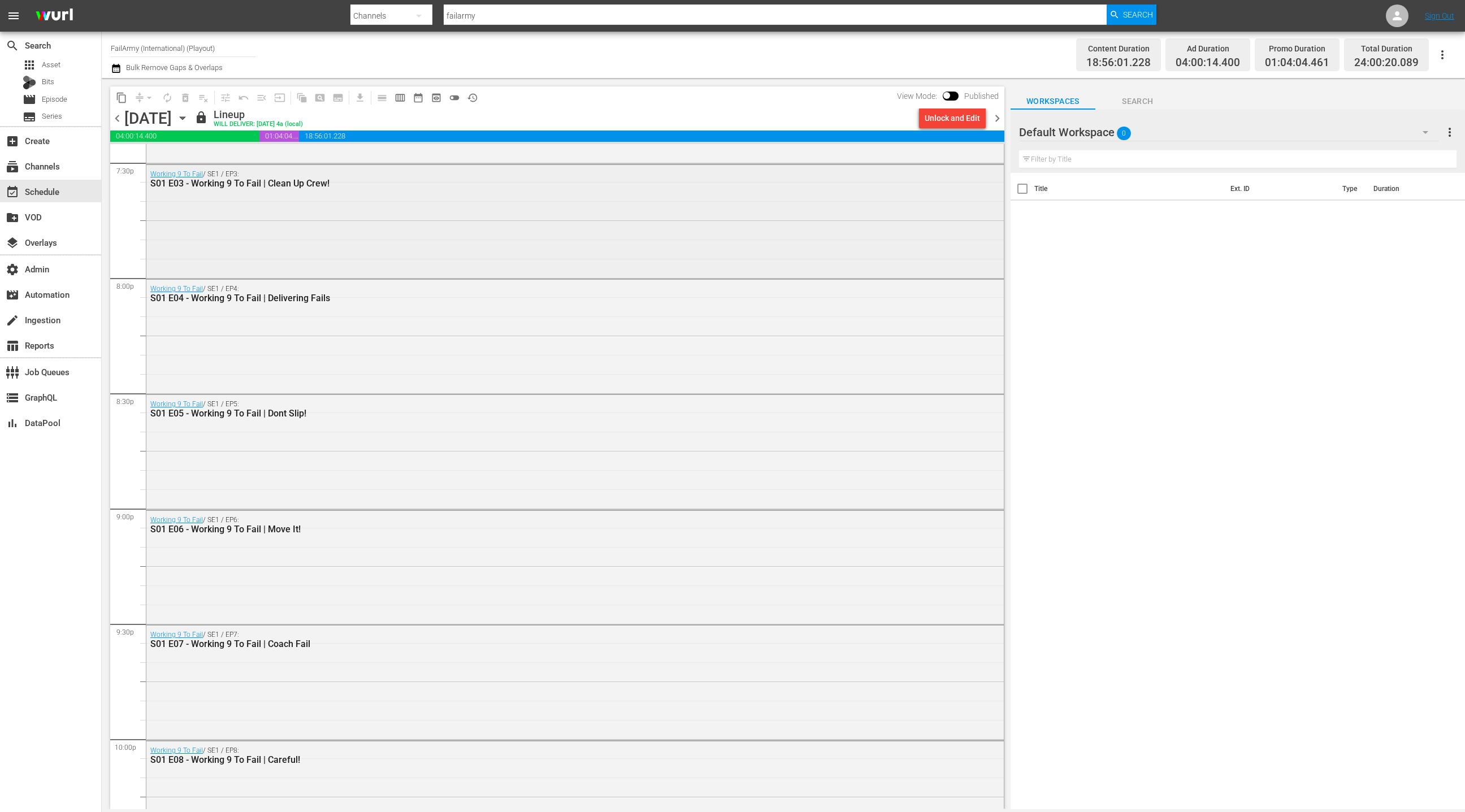
scroll to position [4560, 0]
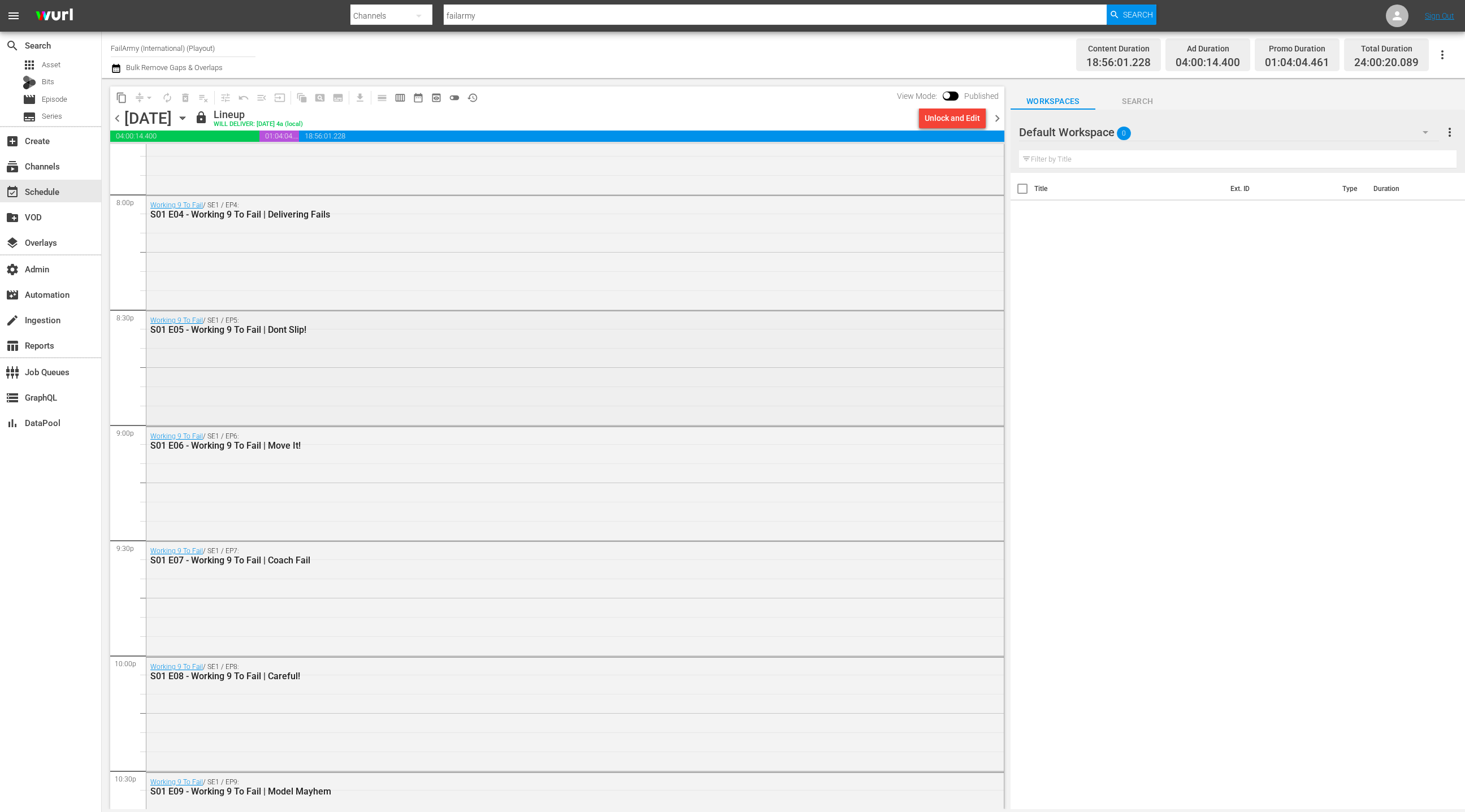
click at [610, 315] on div "Working 9 To Fail / SE1 / EP5: S01 E05 - Working 9 To Fail | Dont Slip!" at bounding box center [543, 325] width 786 height 20
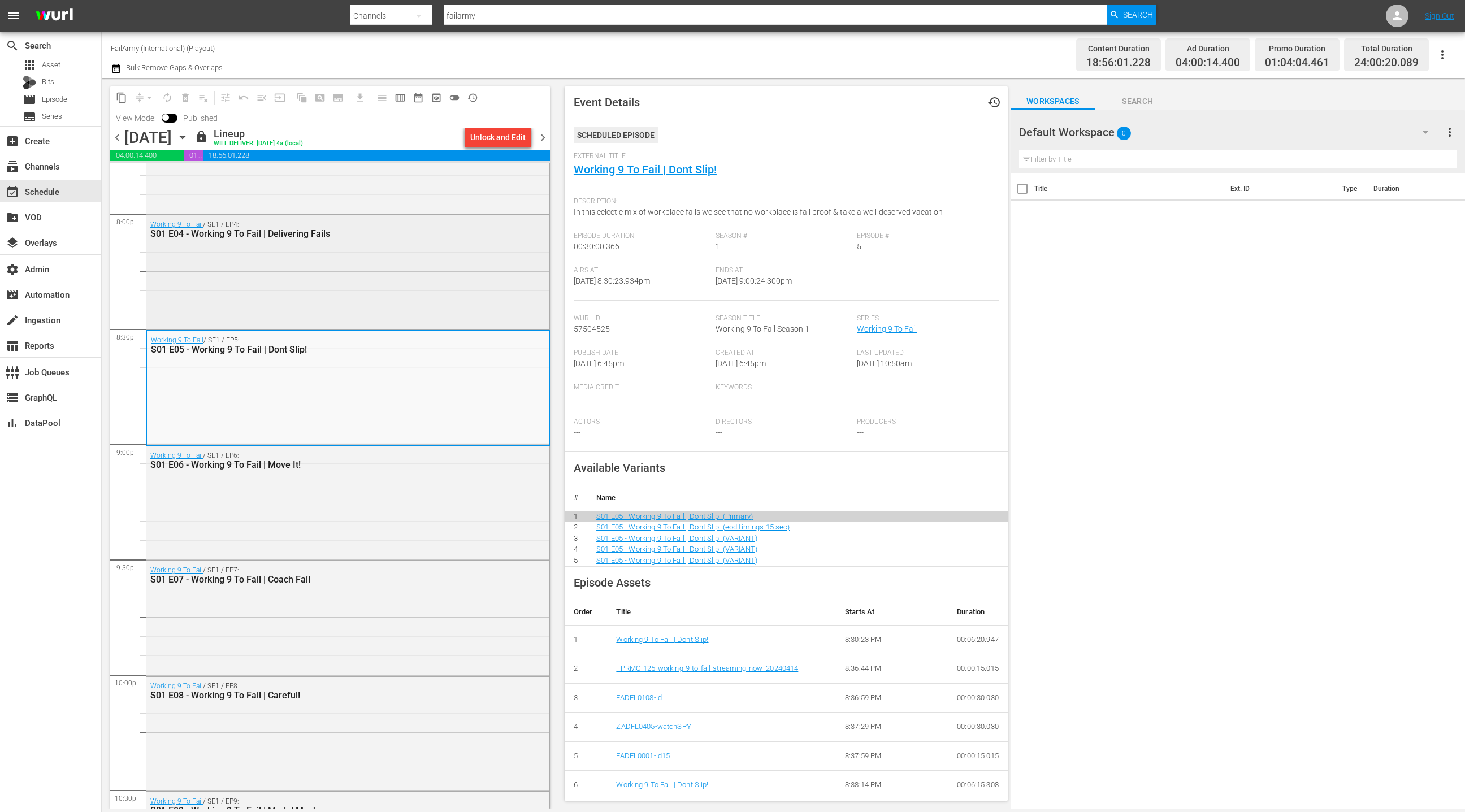
click at [397, 259] on div "Working 9 To Fail / SE1 / EP4: S01 E04 - Working 9 To Fail | Delivering Fails" at bounding box center [348, 271] width 403 height 112
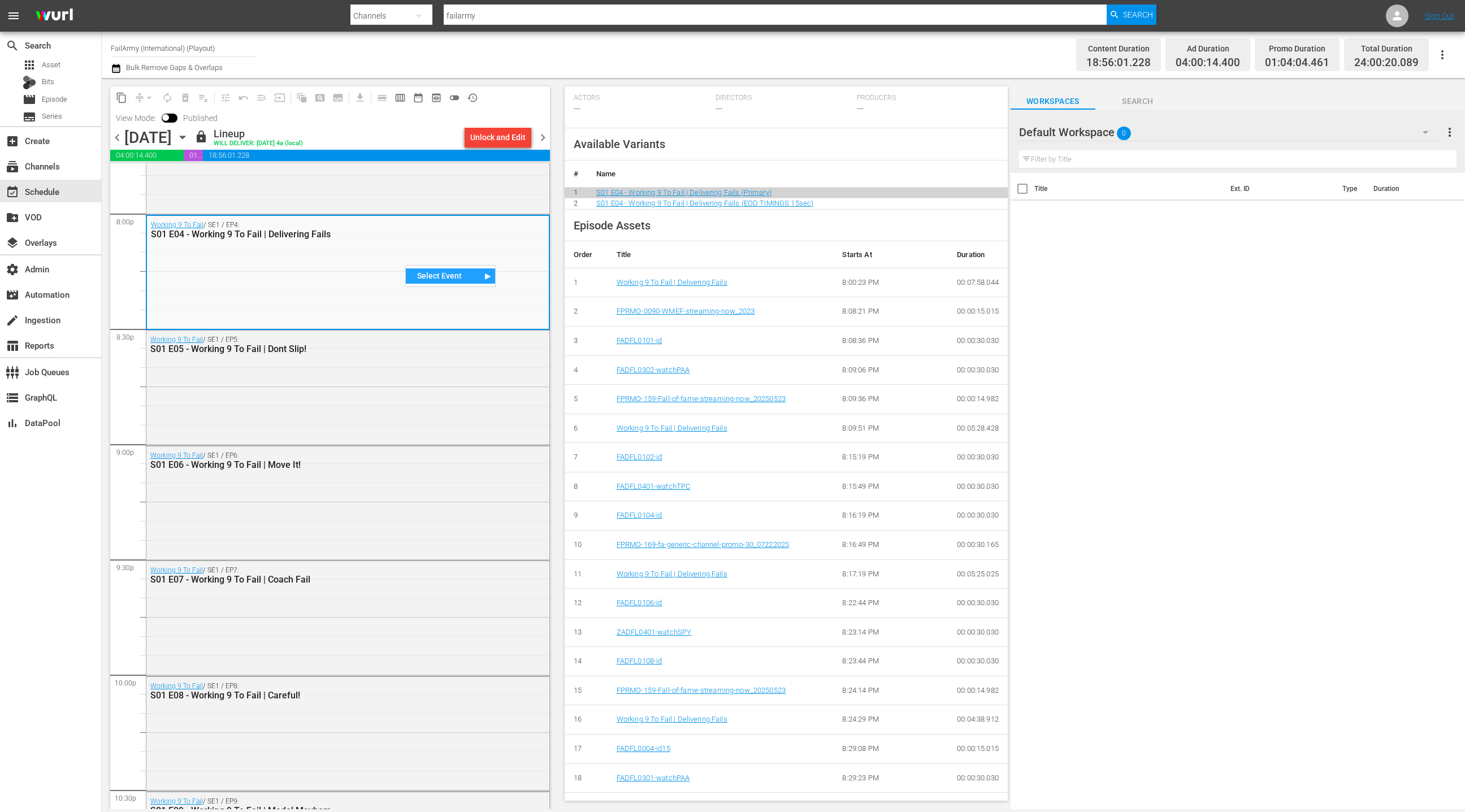
scroll to position [342, 0]
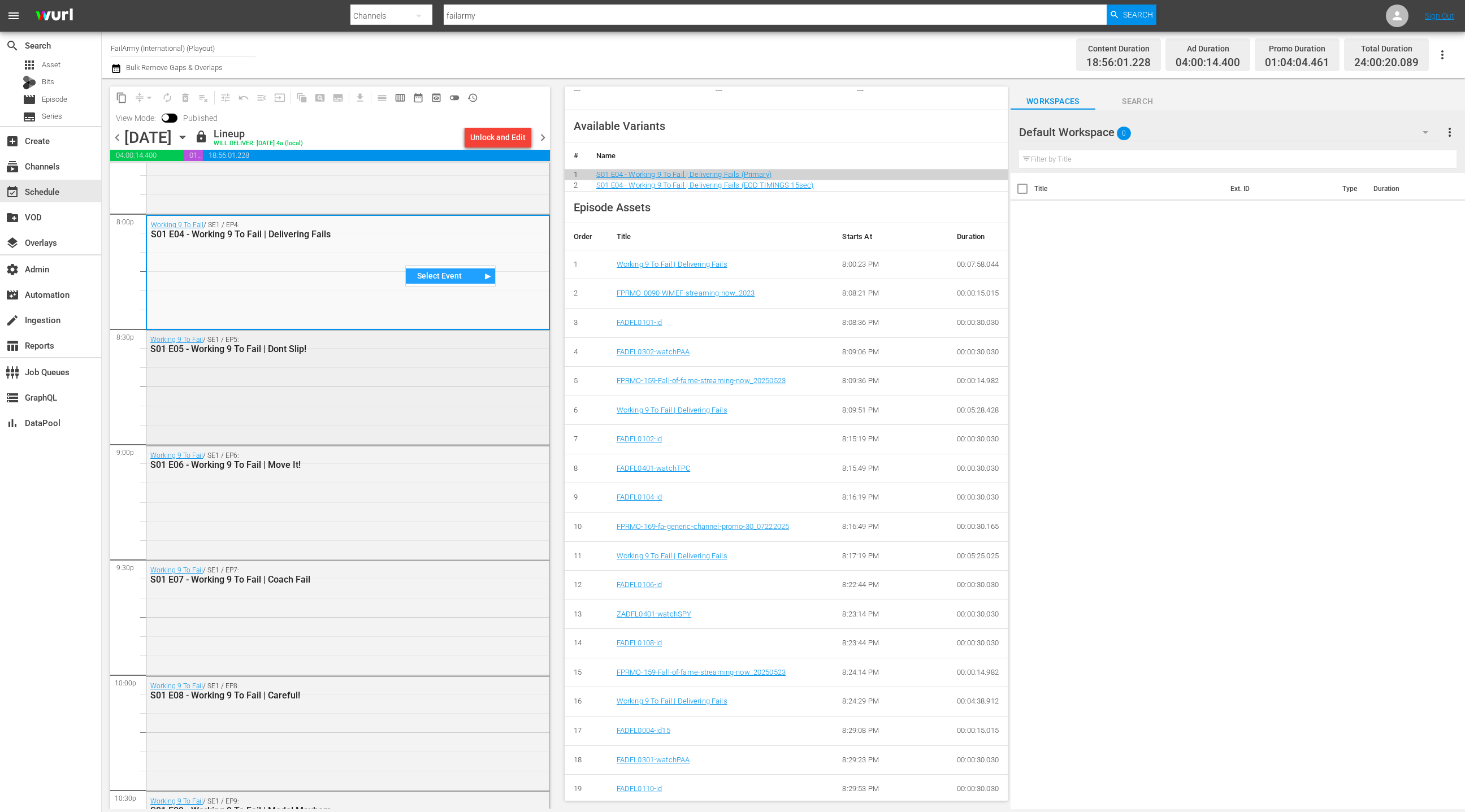
click at [434, 374] on div "Working 9 To Fail / SE1 / EP5: S01 E05 - Working 9 To Fail | Dont Slip!" at bounding box center [348, 386] width 403 height 112
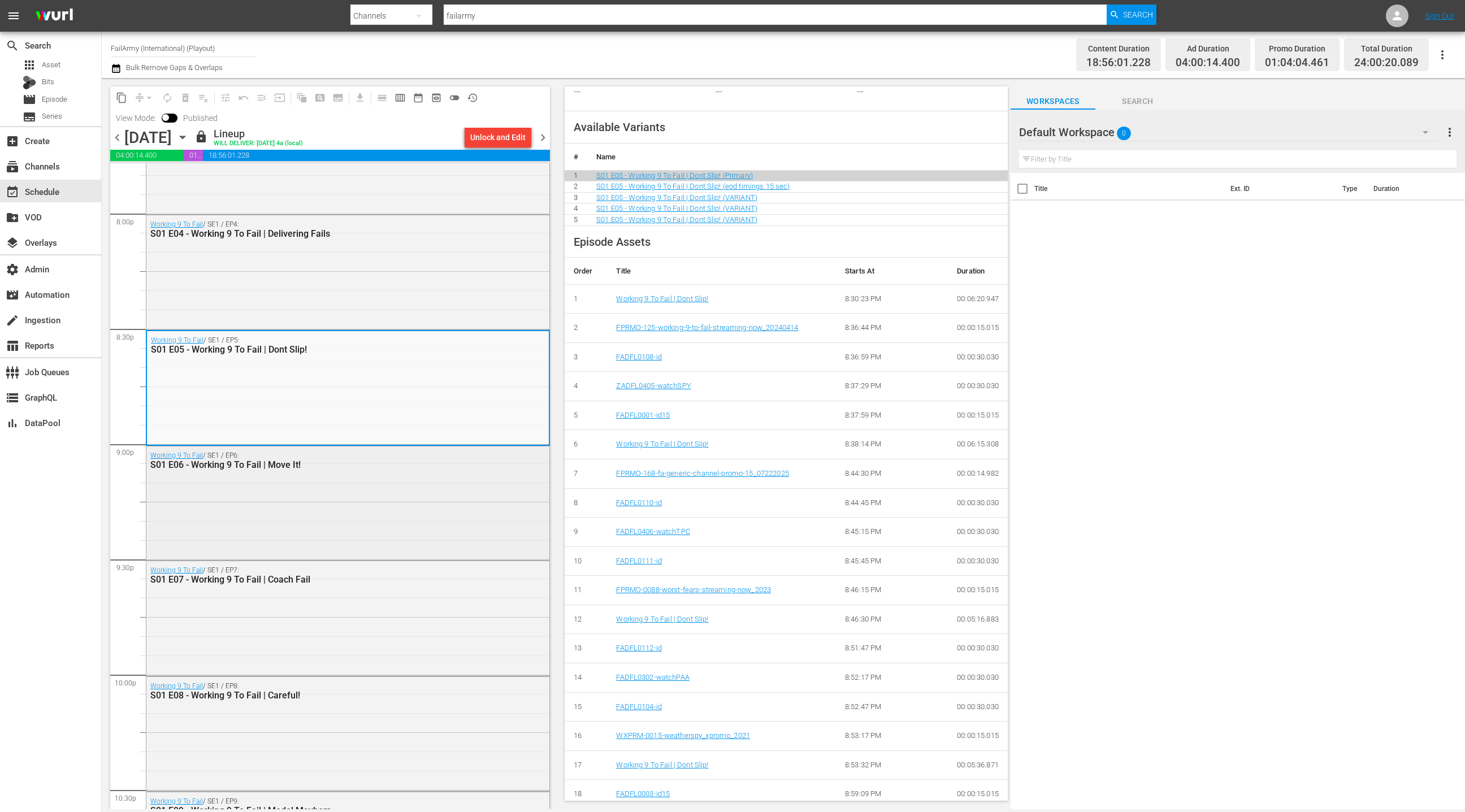
scroll to position [354, 0]
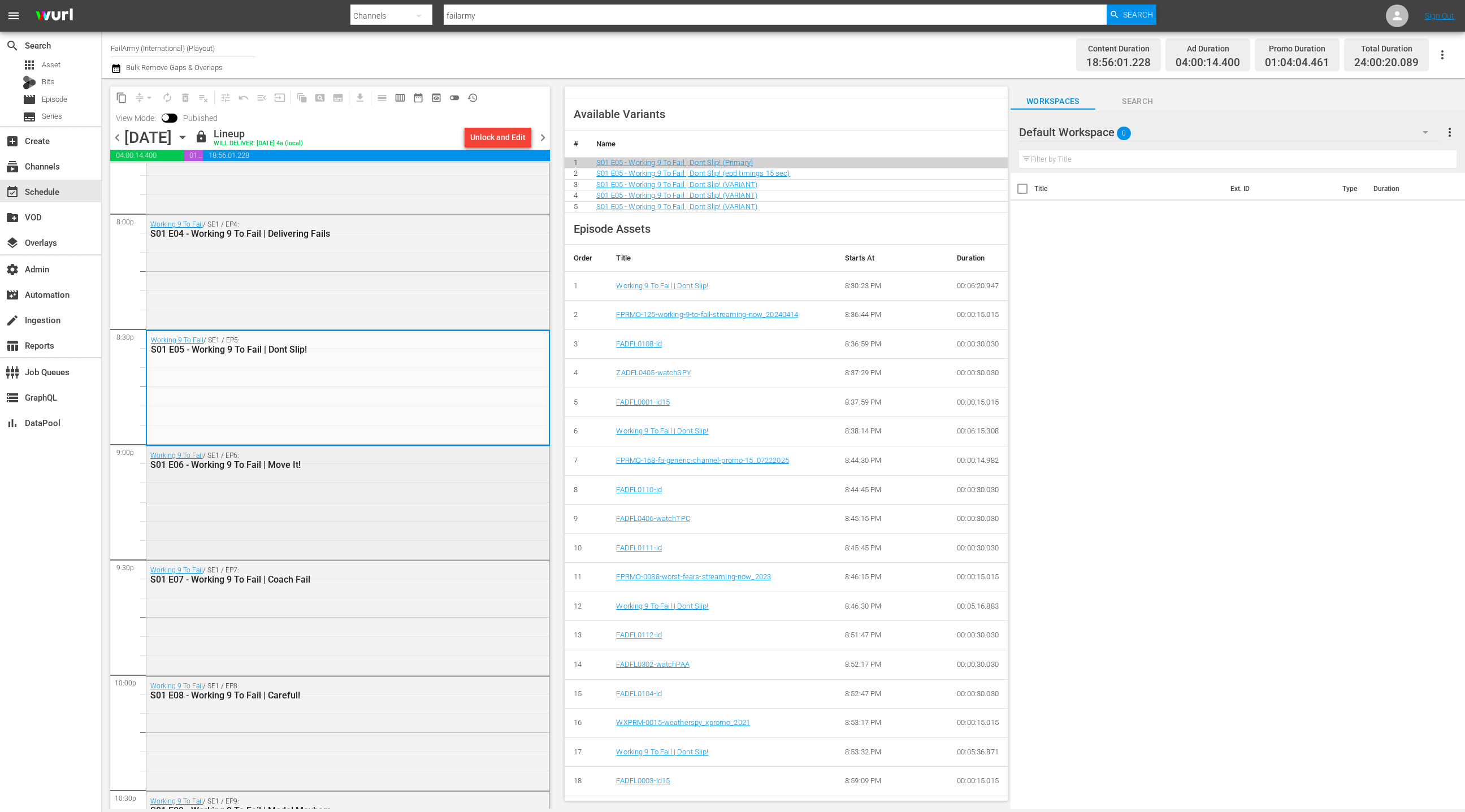
click at [357, 514] on div "Working 9 To Fail / SE1 / EP6: S01 E06 - Working 9 To Fail | Move It!" at bounding box center [348, 502] width 403 height 112
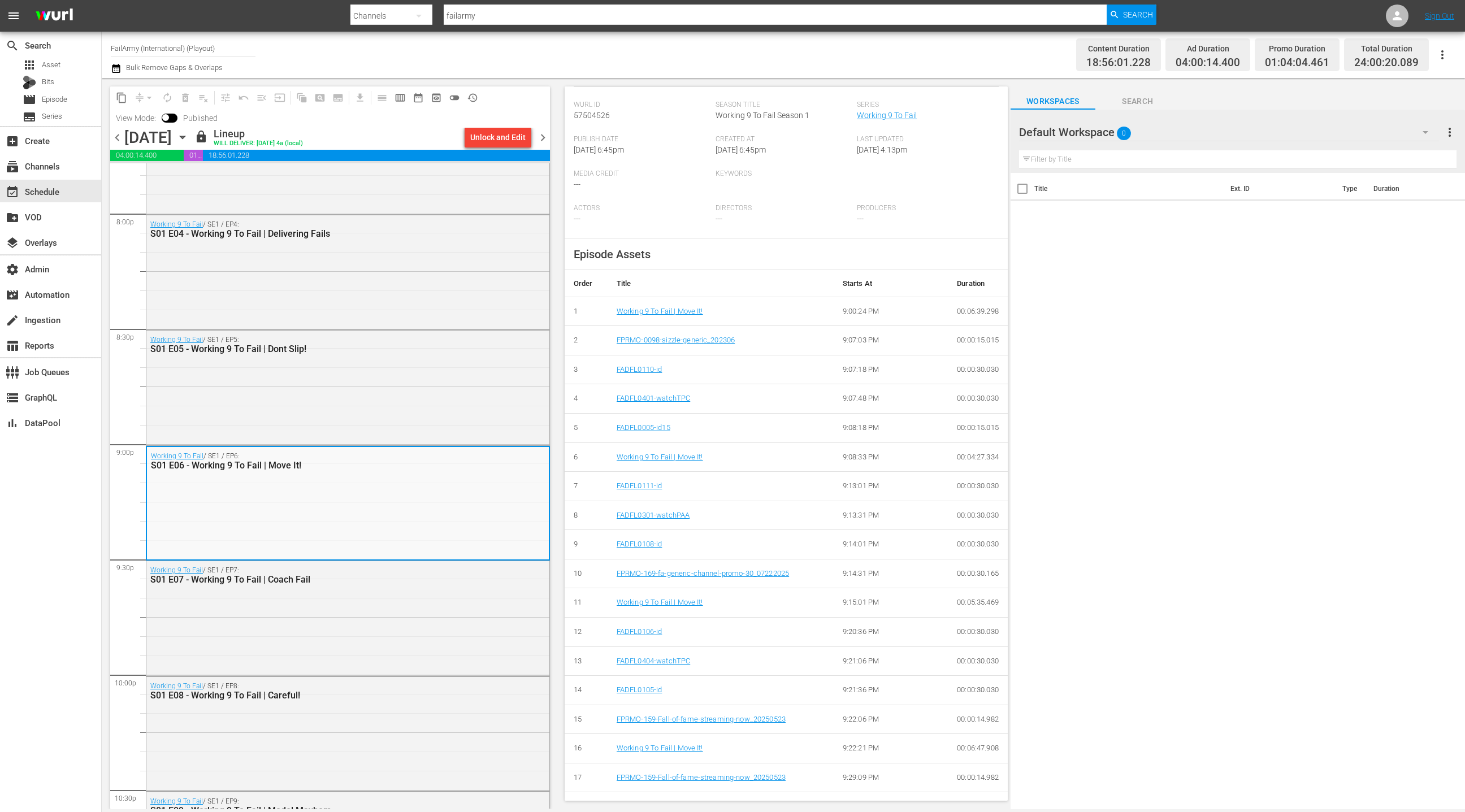
scroll to position [261, 0]
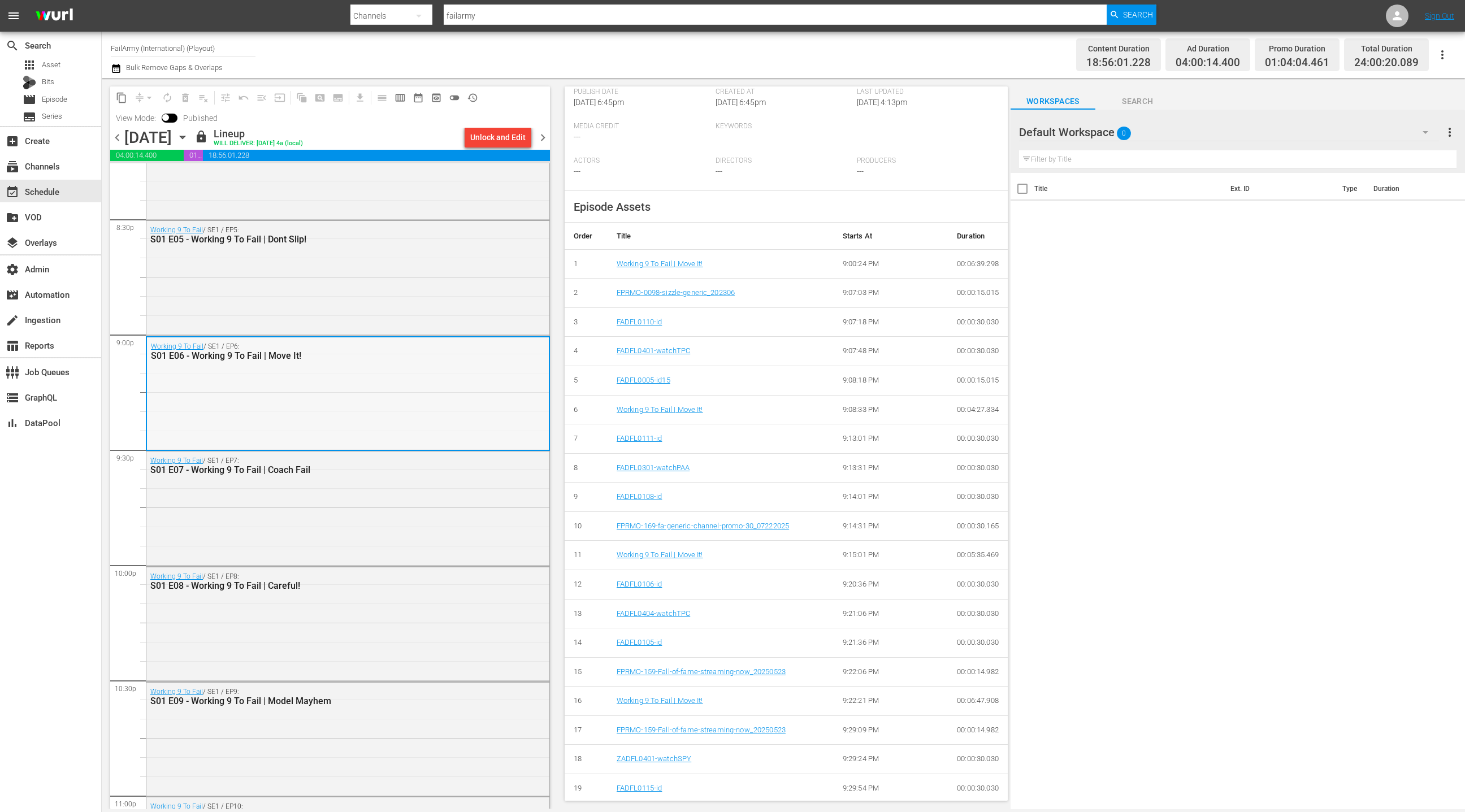
scroll to position [4664, 0]
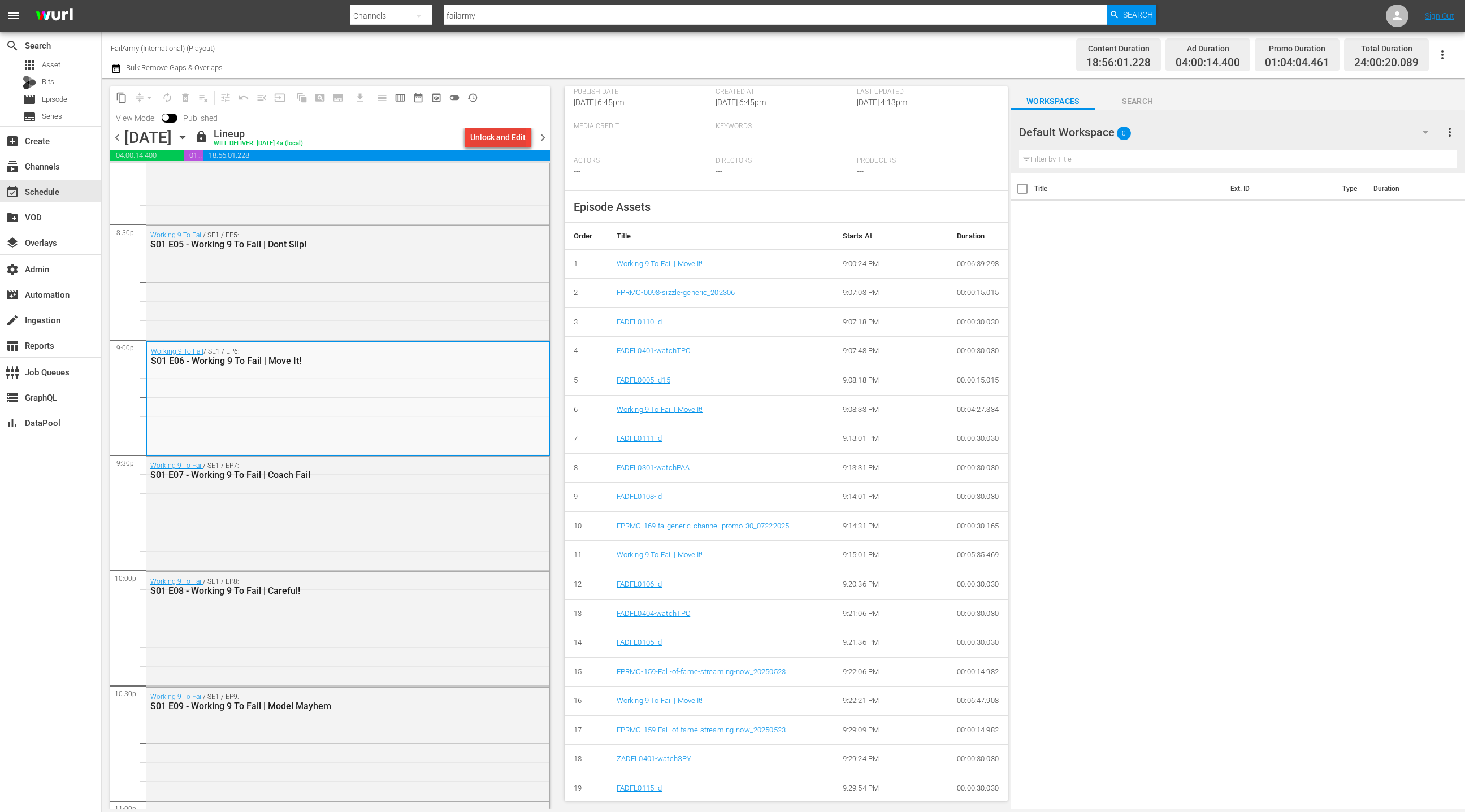
click at [510, 136] on div "Unlock and Edit" at bounding box center [498, 137] width 55 height 20
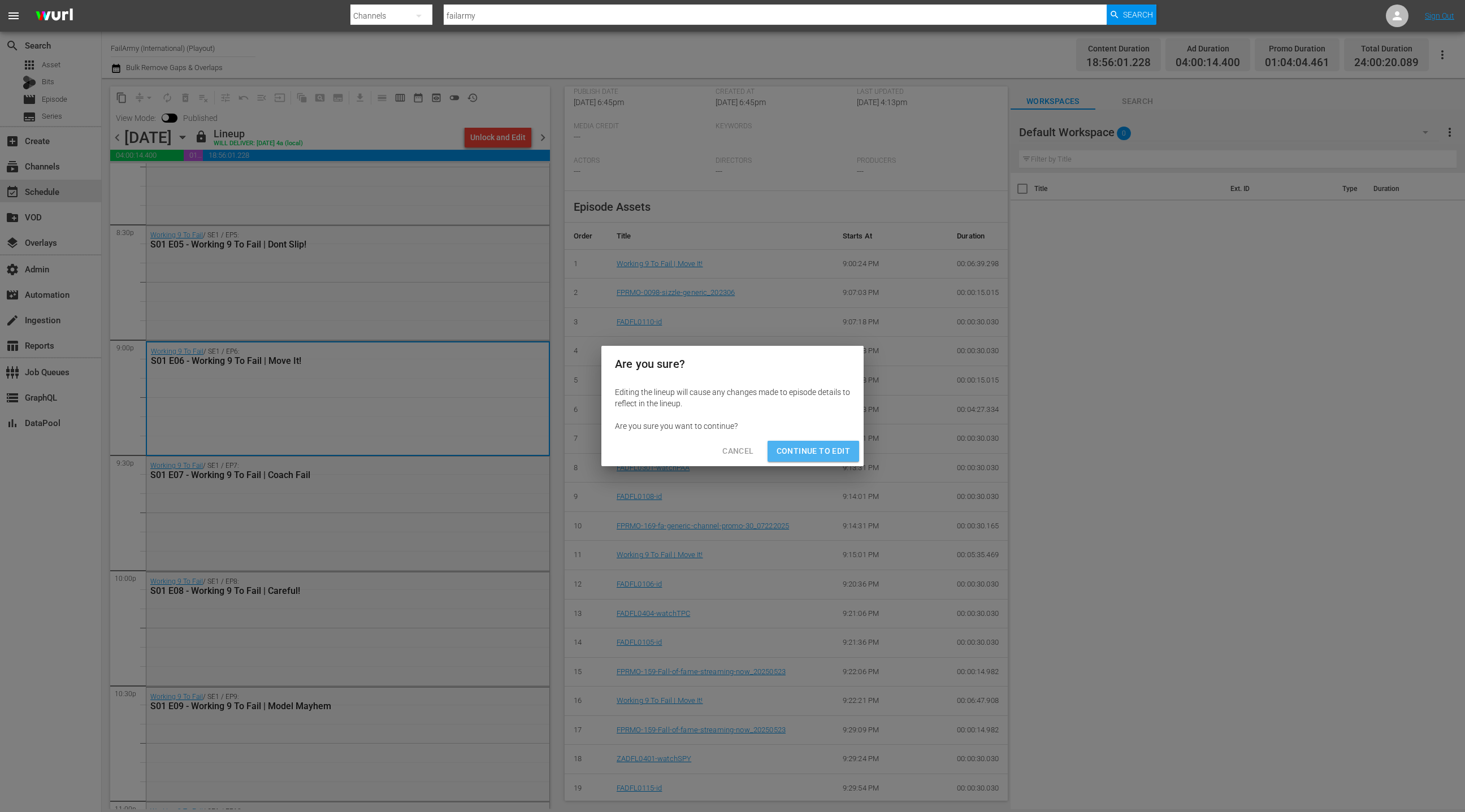
click at [820, 452] on span "Continue to Edit" at bounding box center [813, 451] width 74 height 14
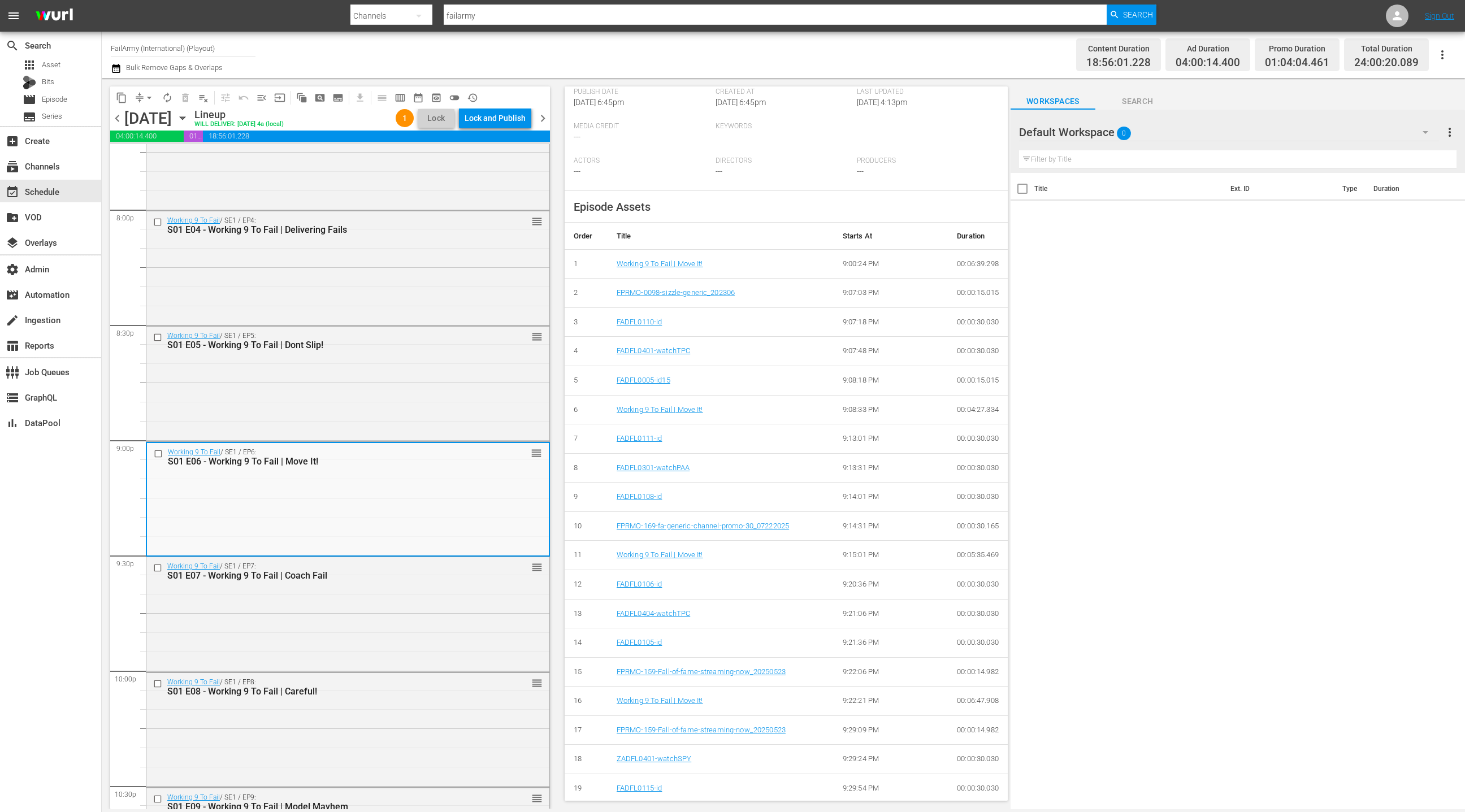
scroll to position [4549, 0]
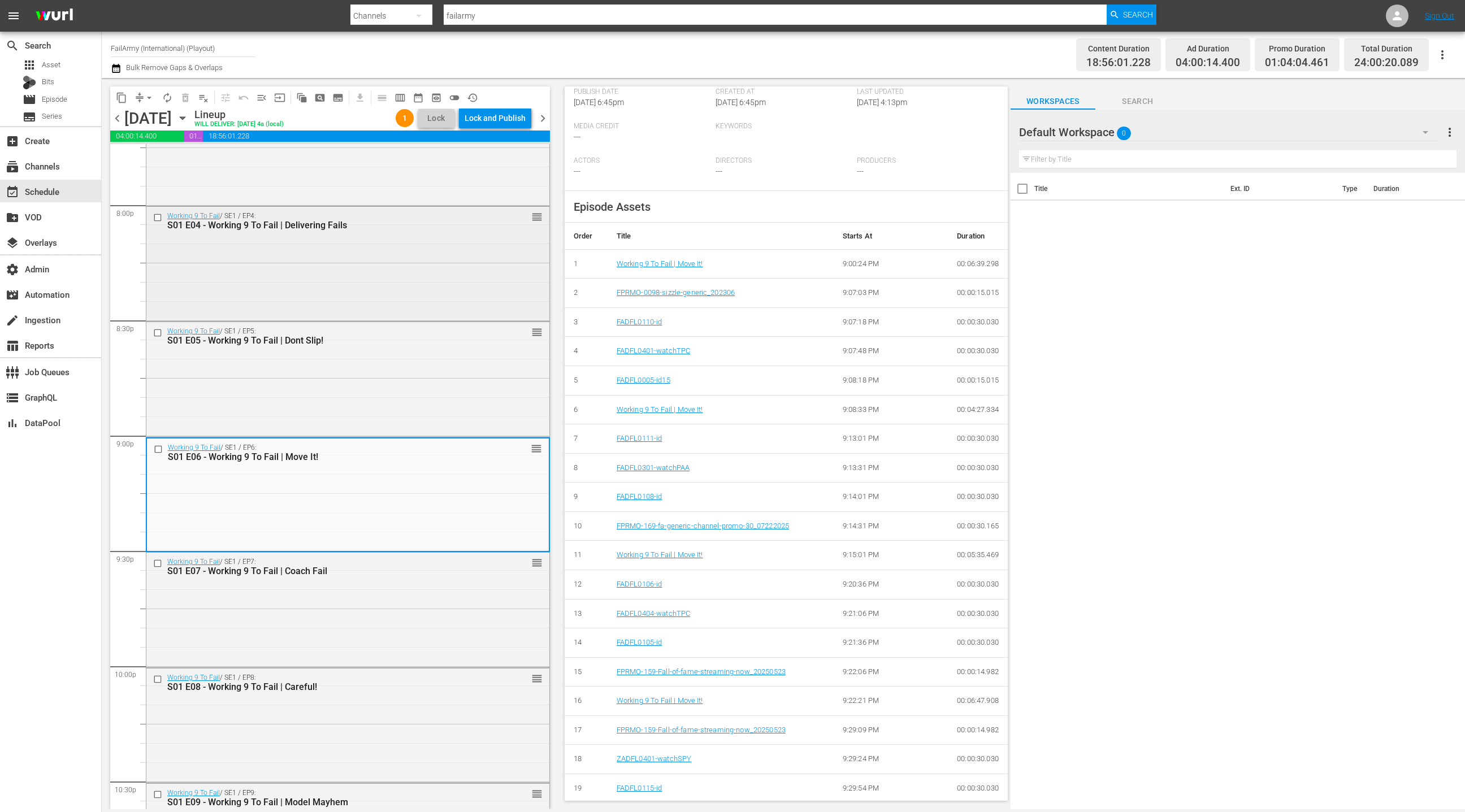
click at [418, 274] on div "Working 9 To Fail / SE1 / EP4: S01 E04 - Working 9 To Fail | Delivering Fails r…" at bounding box center [348, 262] width 403 height 112
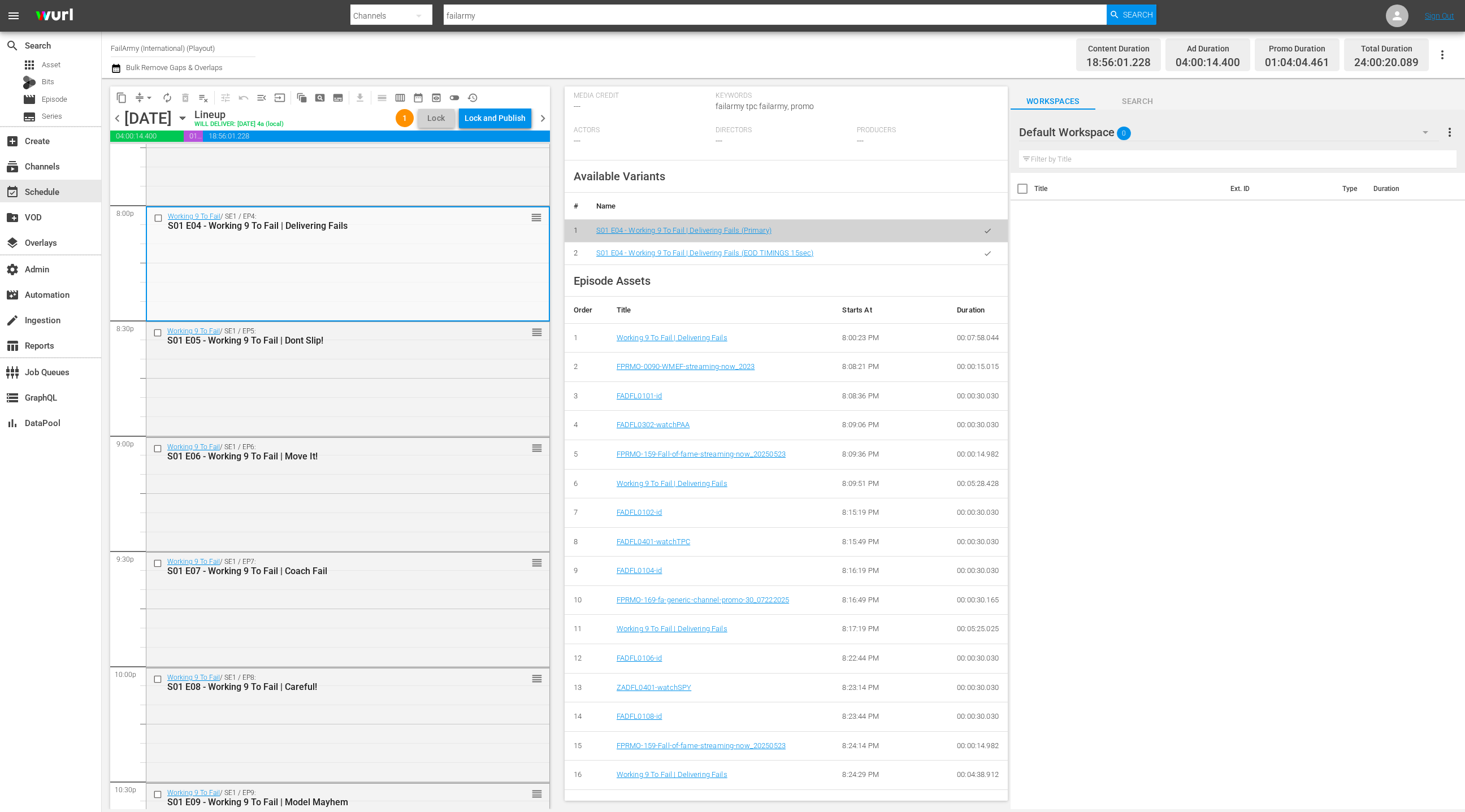
scroll to position [365, 0]
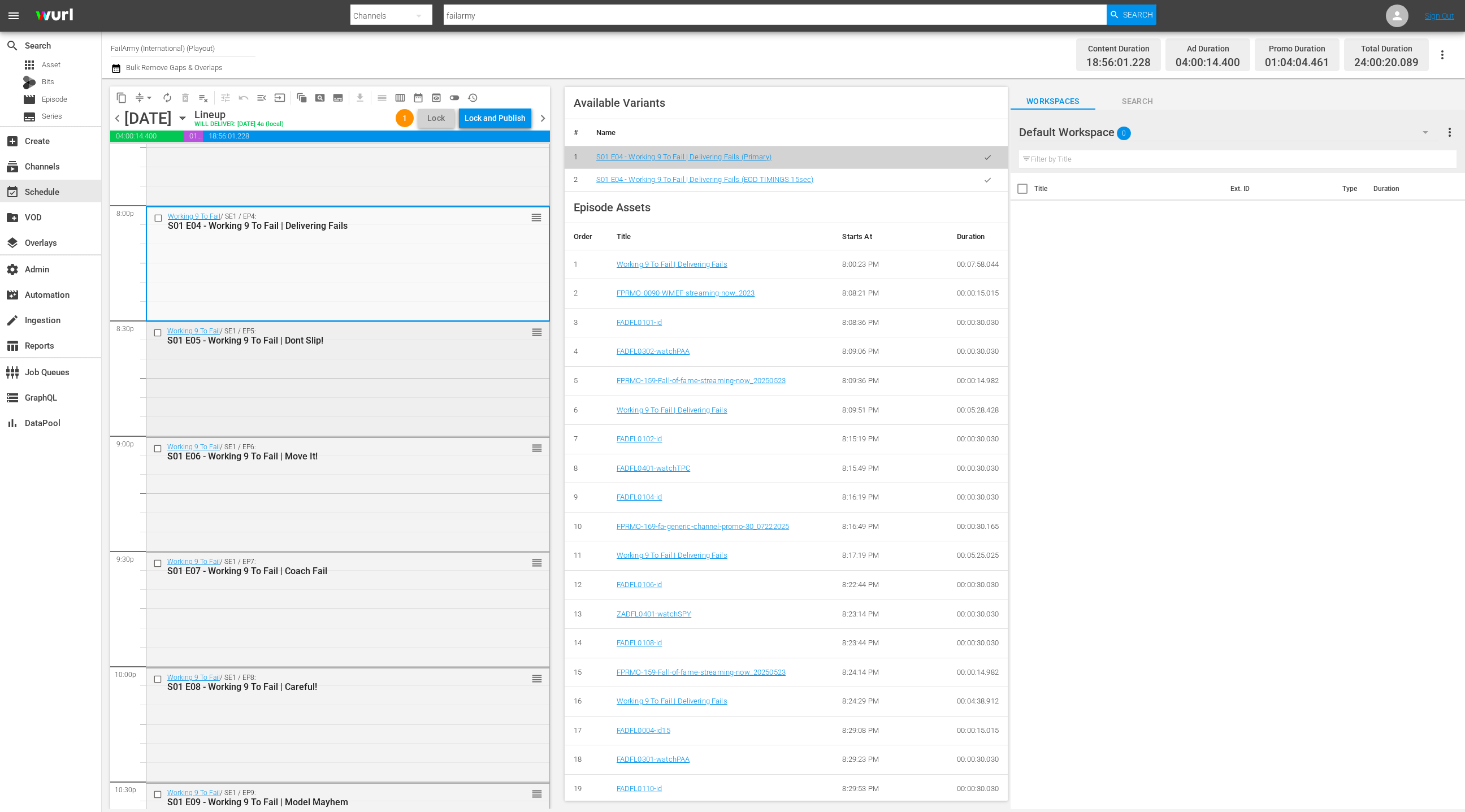
click at [466, 393] on div "Working 9 To Fail / SE1 / EP5: S01 E05 - Working 9 To Fail | Dont Slip! reorder" at bounding box center [348, 377] width 403 height 112
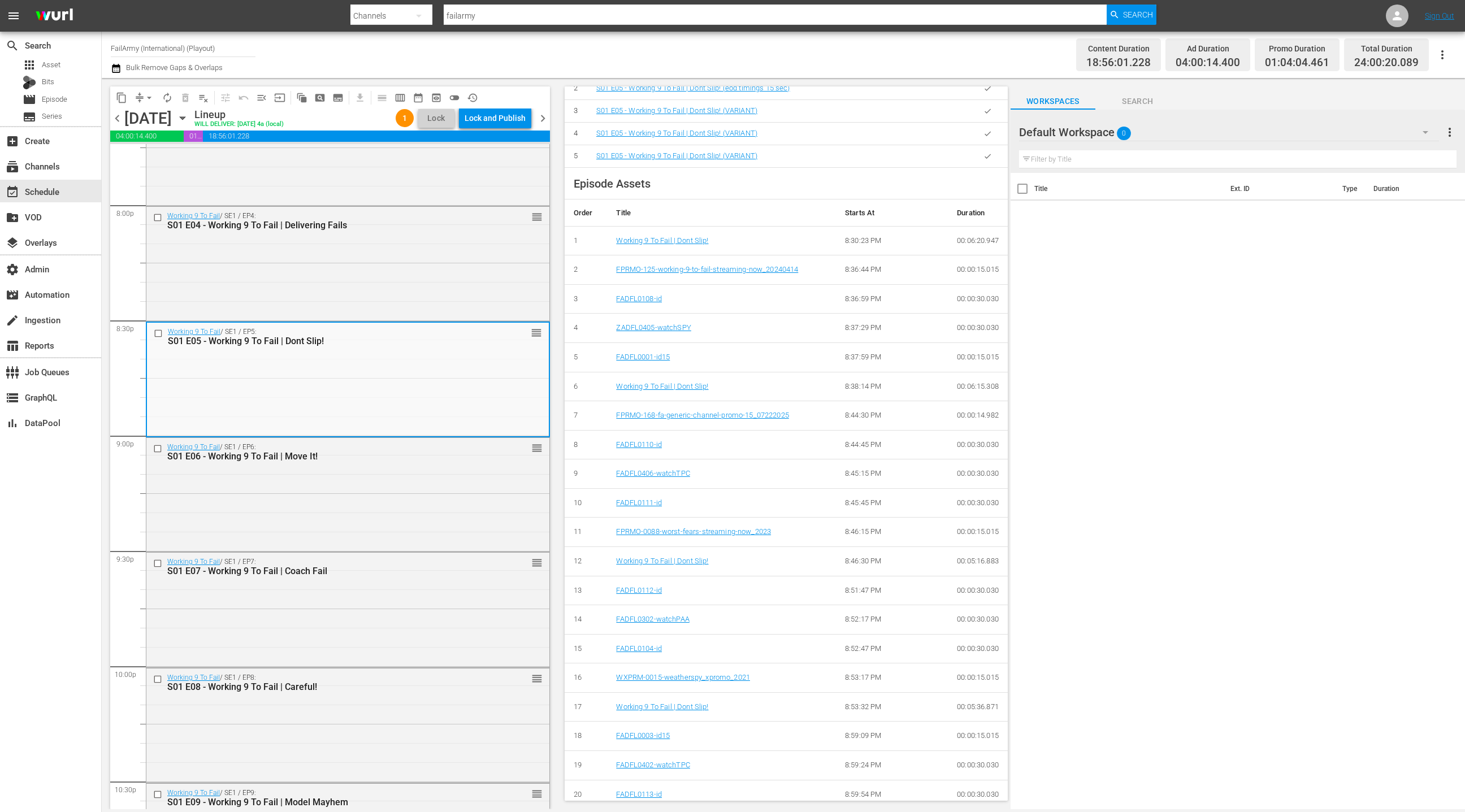
scroll to position [473, 0]
click at [437, 482] on div "Working 9 To Fail / SE1 / EP6: S01 E06 - Working 9 To Fail | Move It! reorder" at bounding box center [348, 493] width 403 height 112
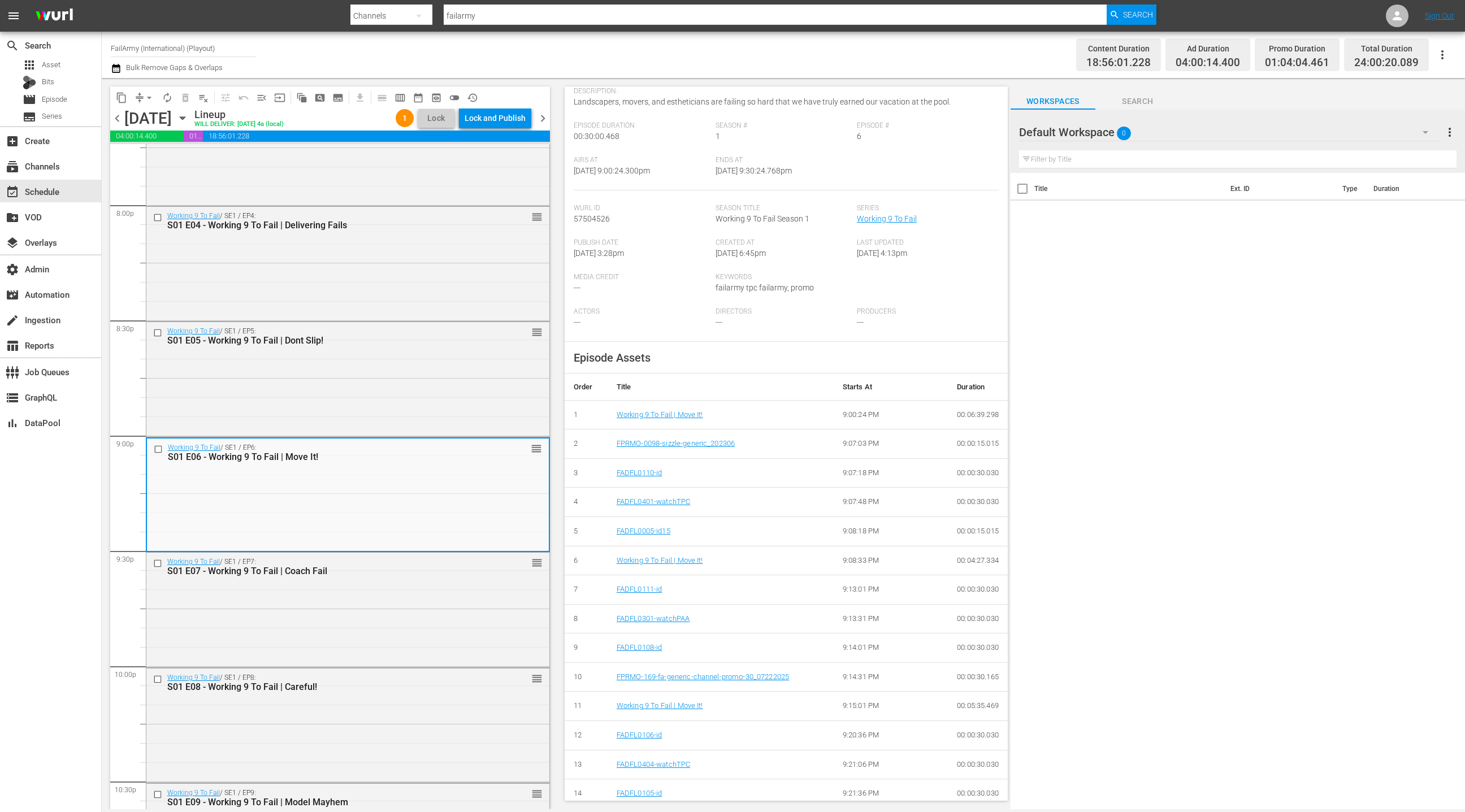
scroll to position [0, 0]
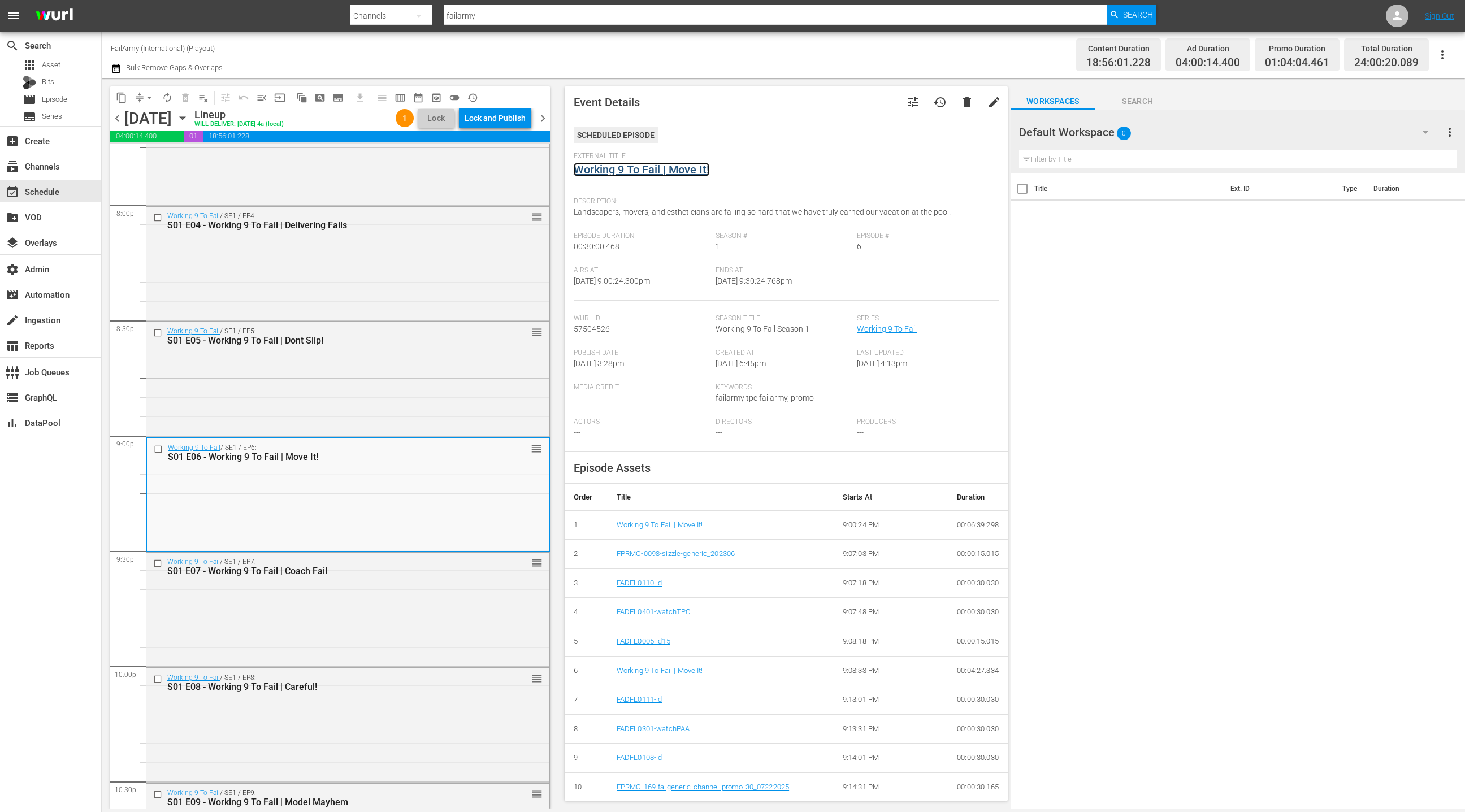
click at [637, 173] on link "Working 9 To Fail | Move It!" at bounding box center [642, 169] width 136 height 14
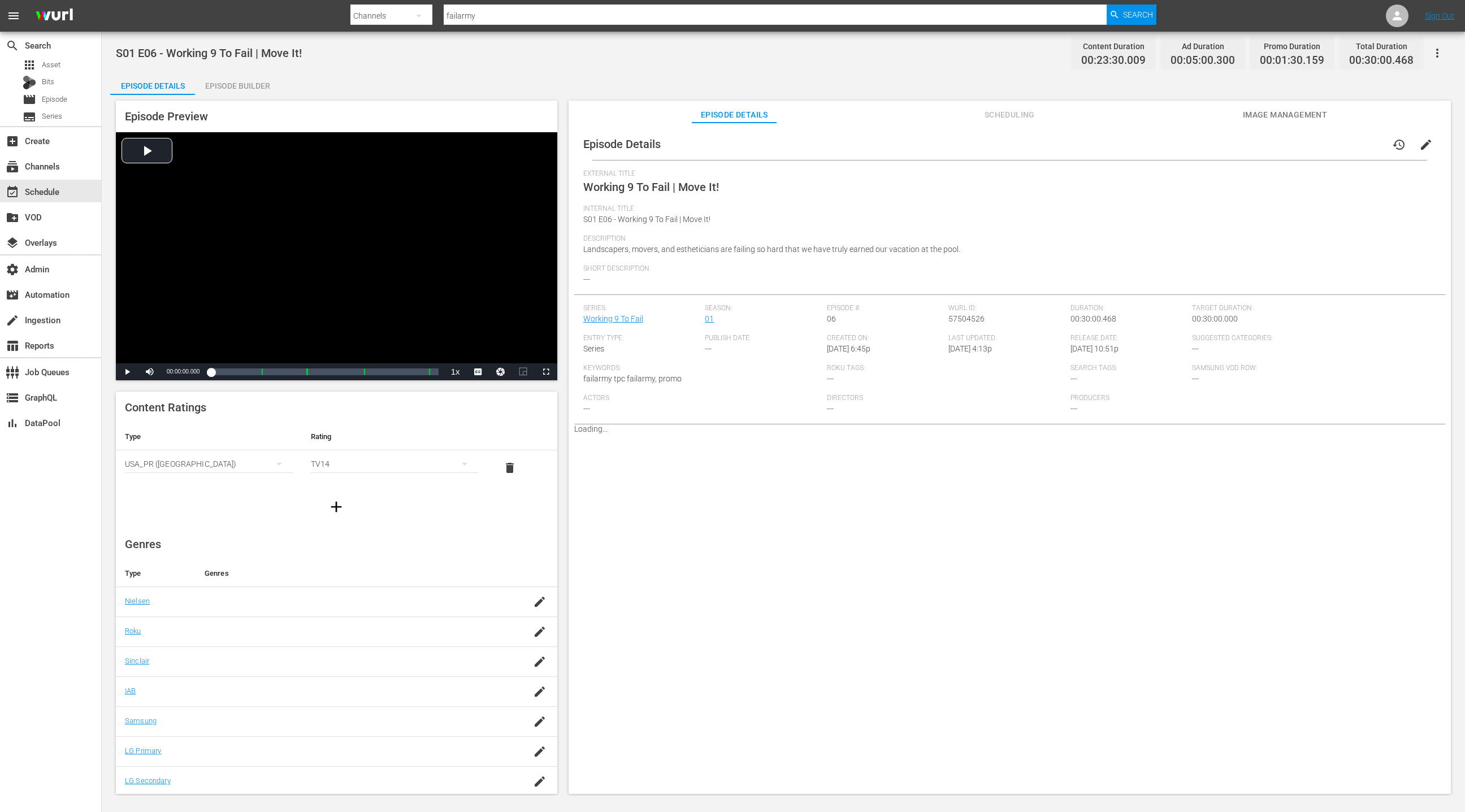
click at [228, 88] on div "Episode Builder" at bounding box center [237, 85] width 85 height 27
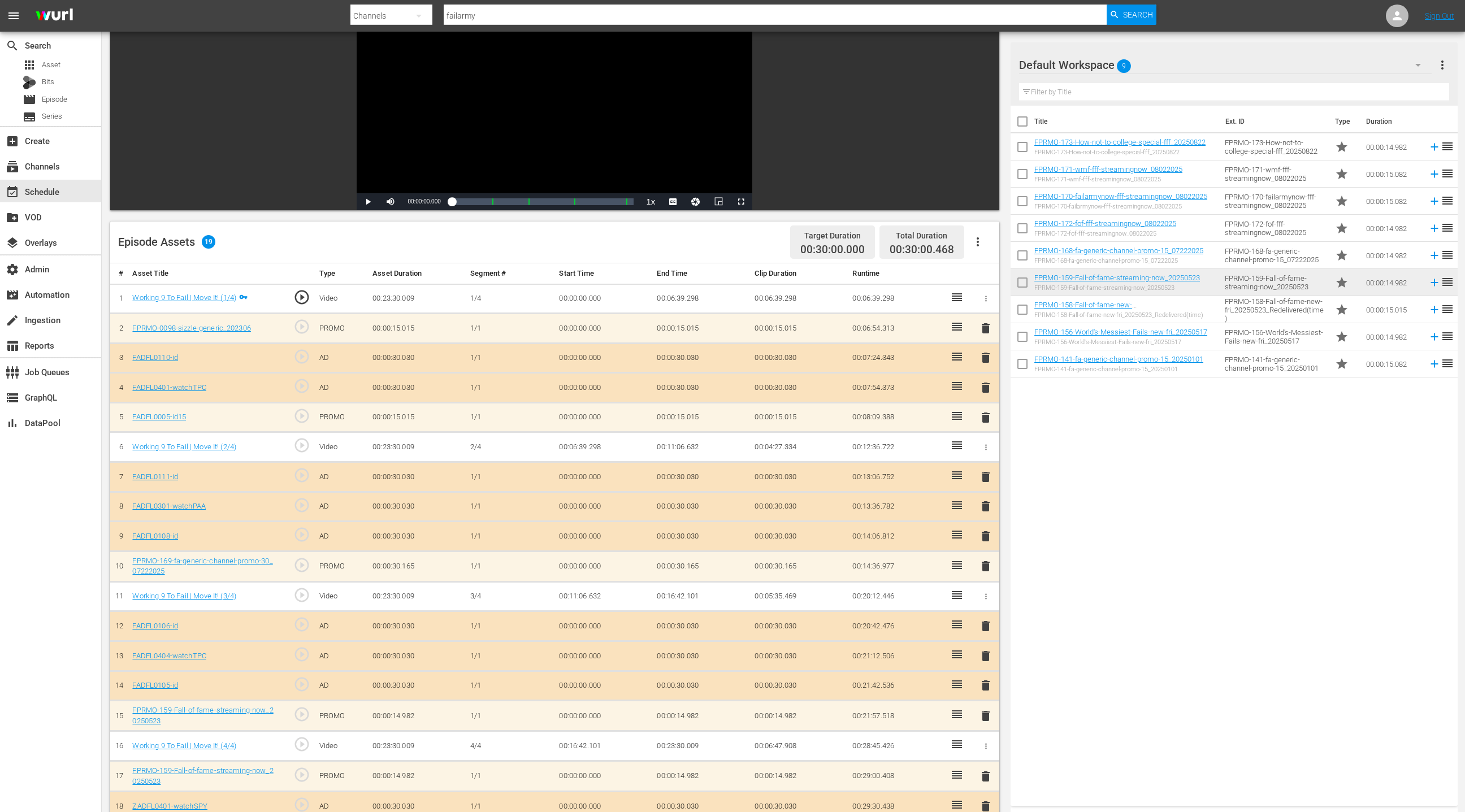
scroll to position [294, 0]
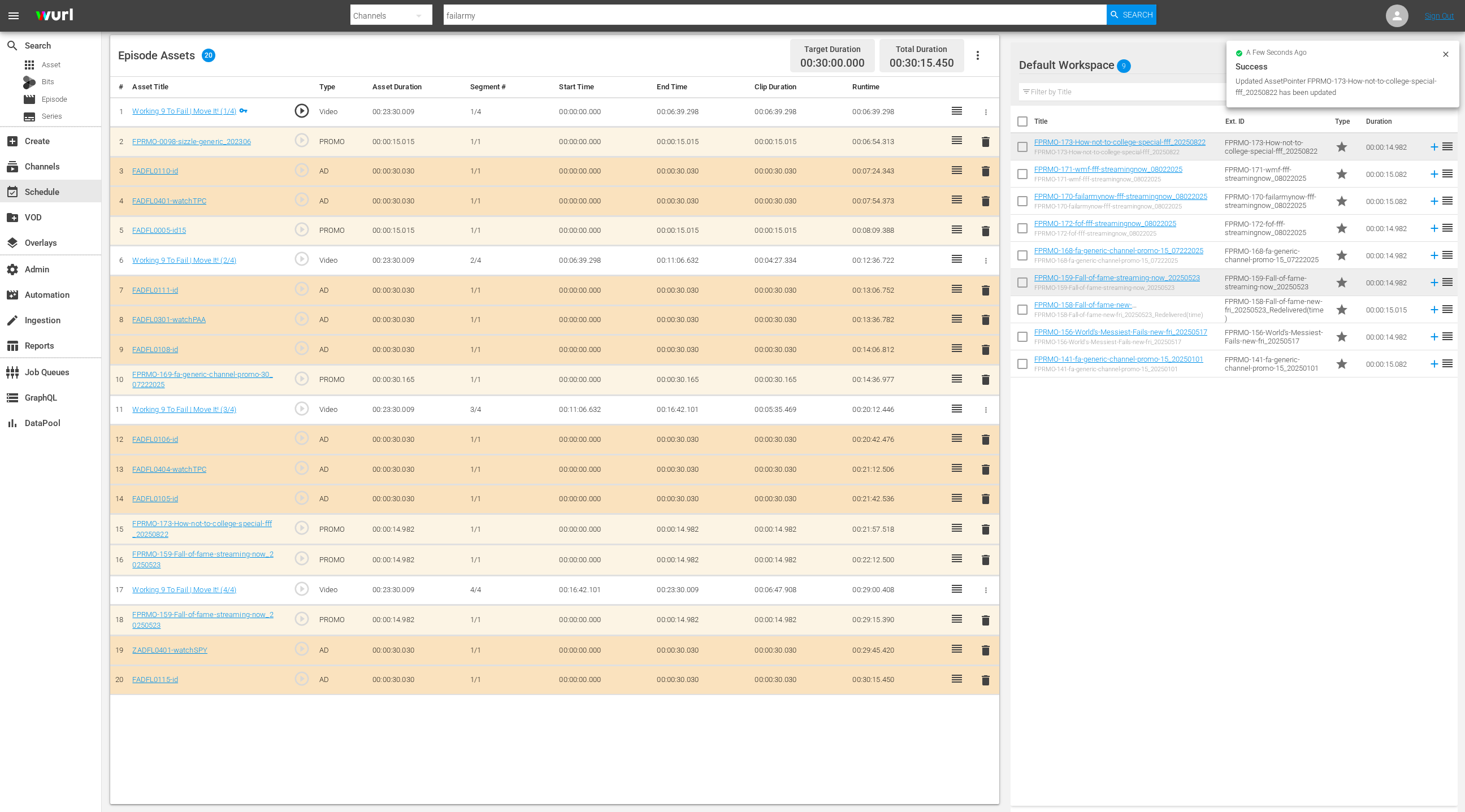
click at [988, 556] on span "delete" at bounding box center [985, 560] width 14 height 14
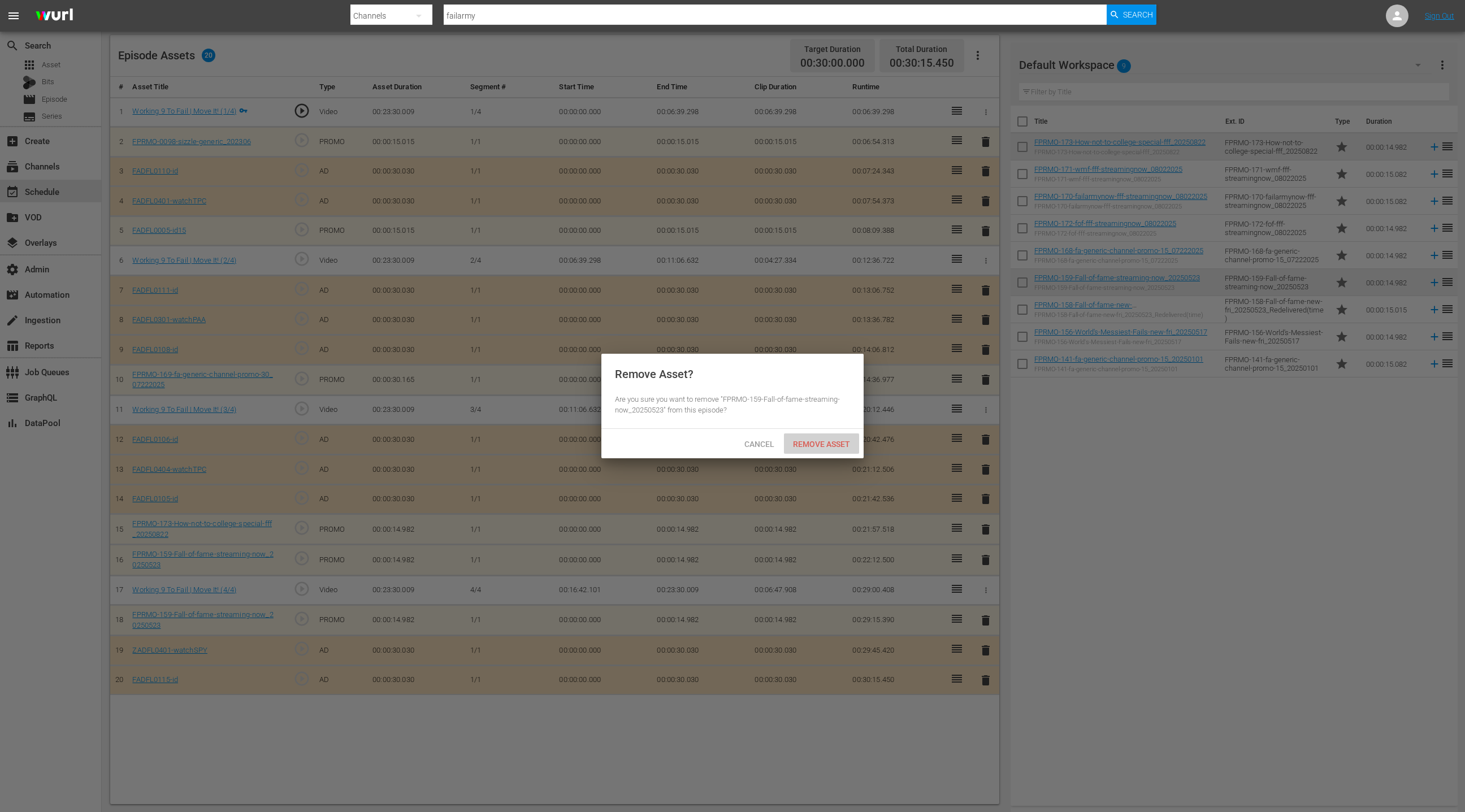
click at [831, 449] on div "Remove Asset" at bounding box center [821, 444] width 75 height 21
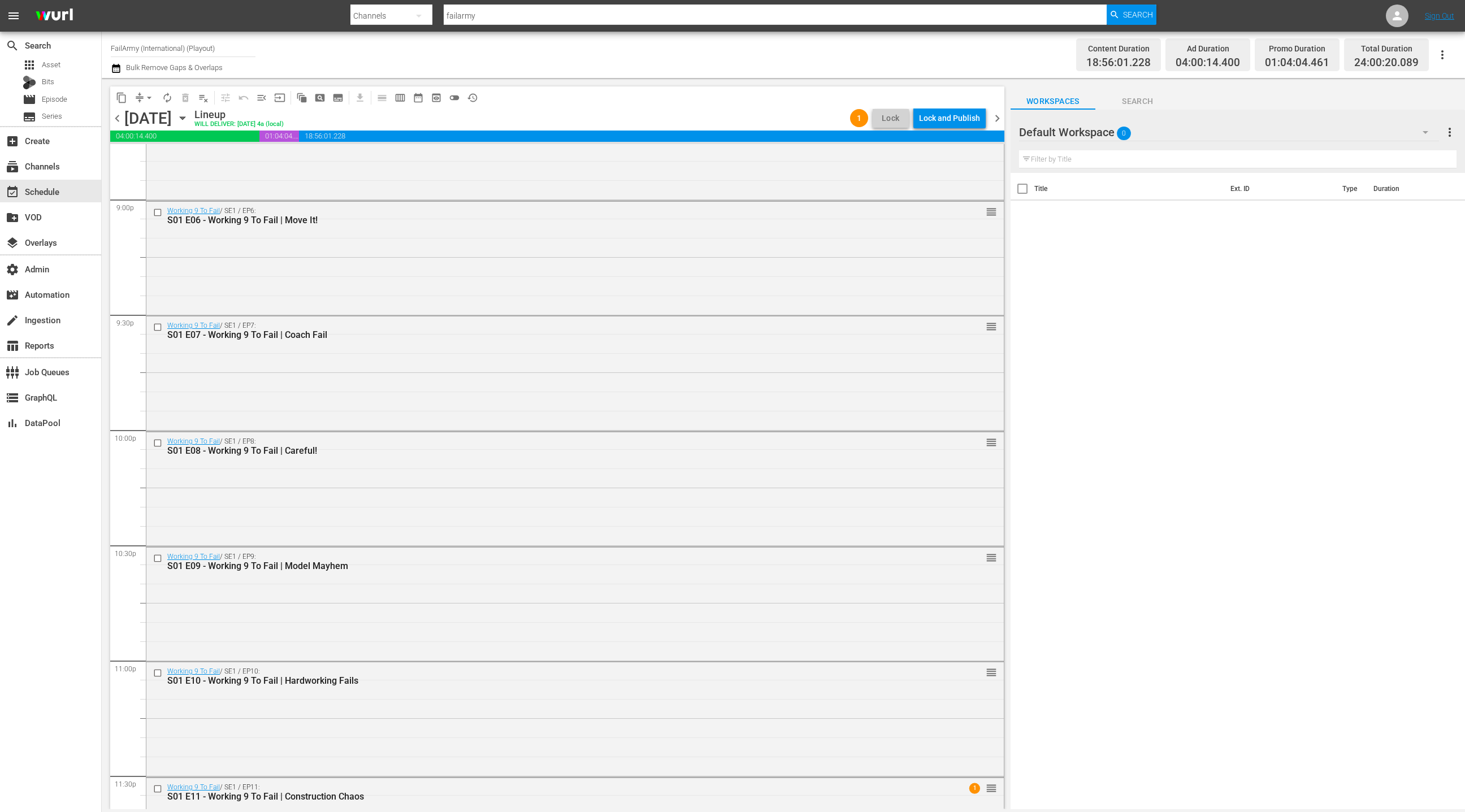
scroll to position [4868, 0]
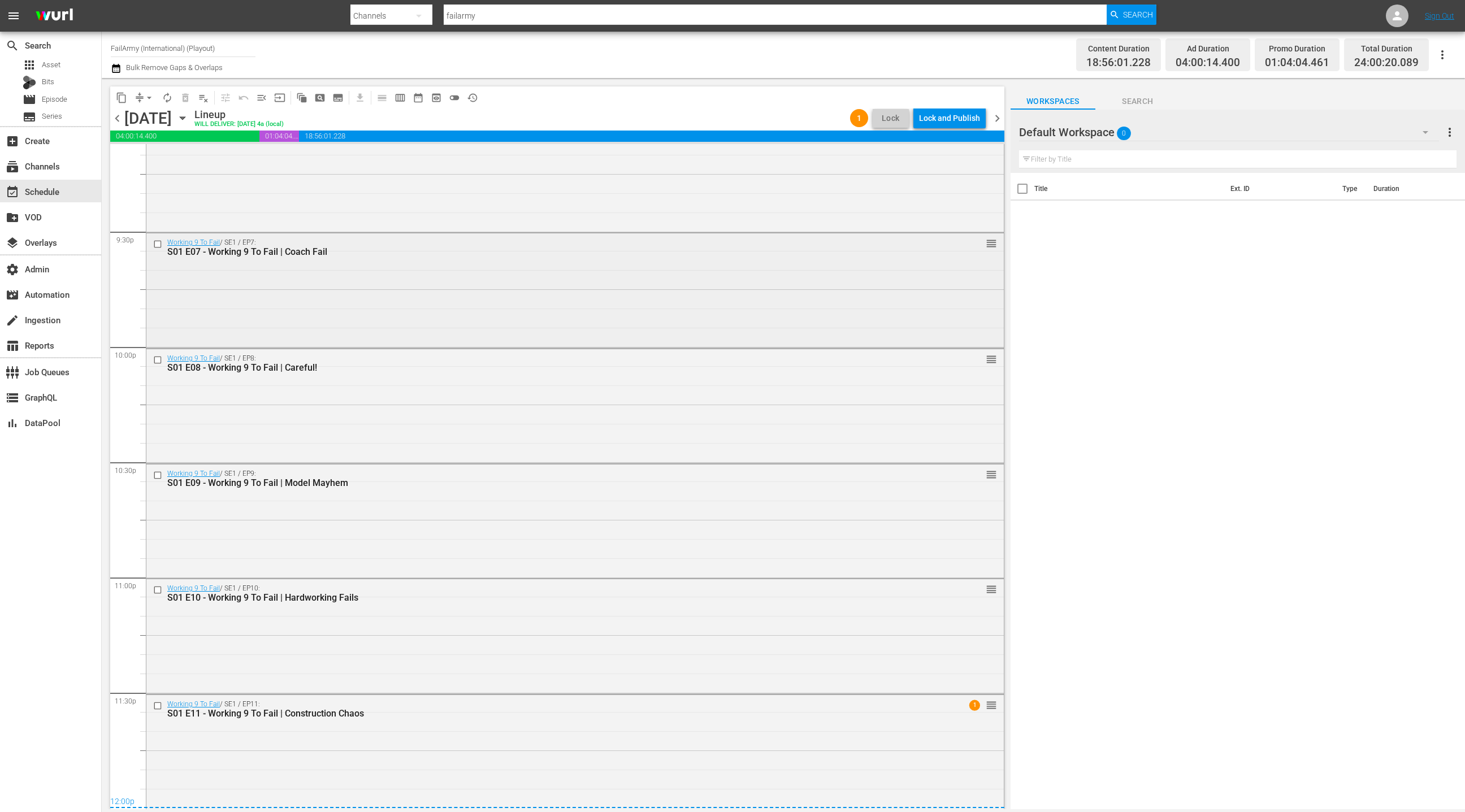
click at [387, 312] on div "Working 9 To Fail / SE1 / EP7: S01 E07 - Working 9 To Fail | Coach Fail reorder" at bounding box center [575, 289] width 858 height 112
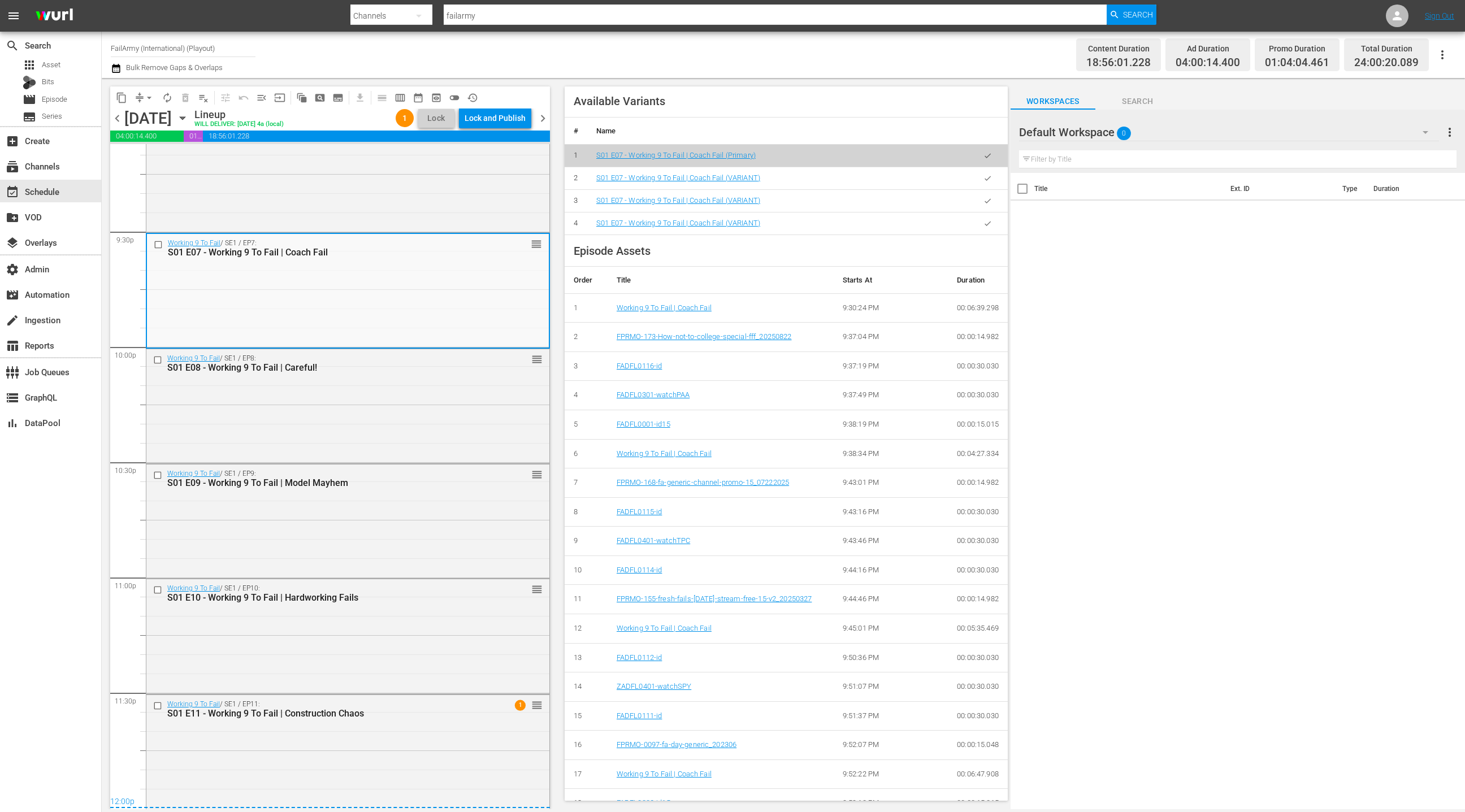
scroll to position [439, 0]
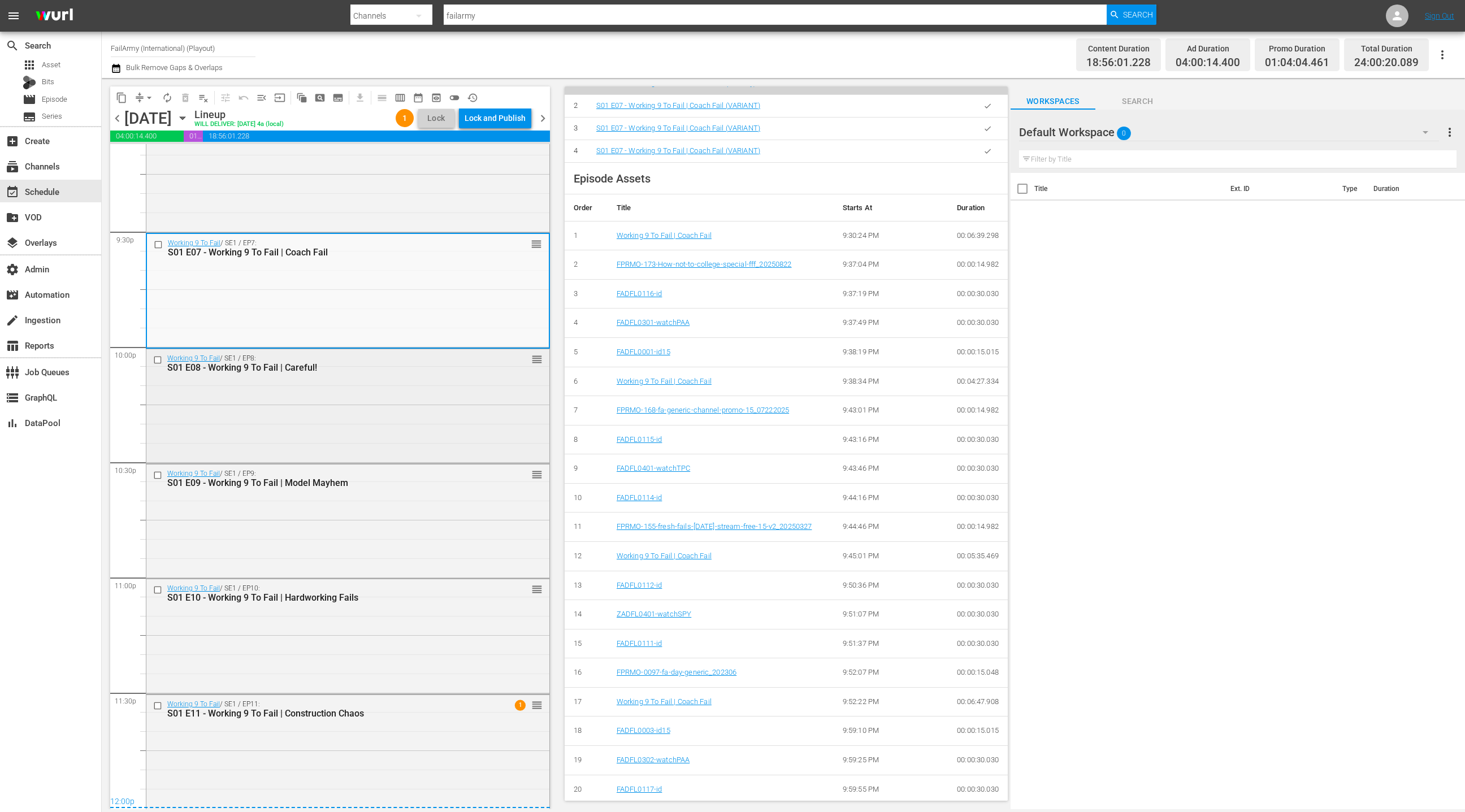
click at [415, 419] on div "Working 9 To Fail / SE1 / EP8: S01 E08 - Working 9 To Fail | Careful! reorder" at bounding box center [348, 405] width 403 height 112
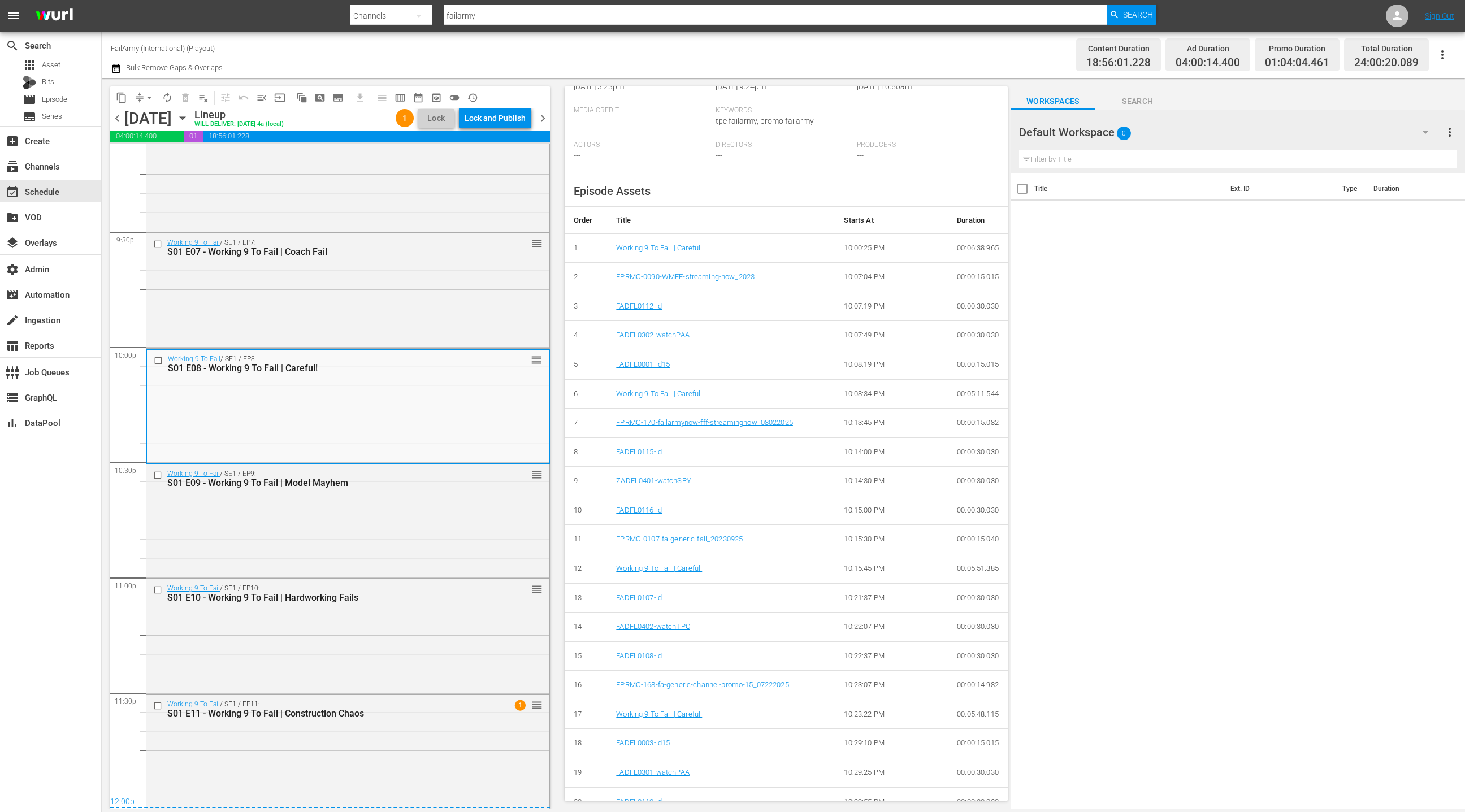
scroll to position [290, 0]
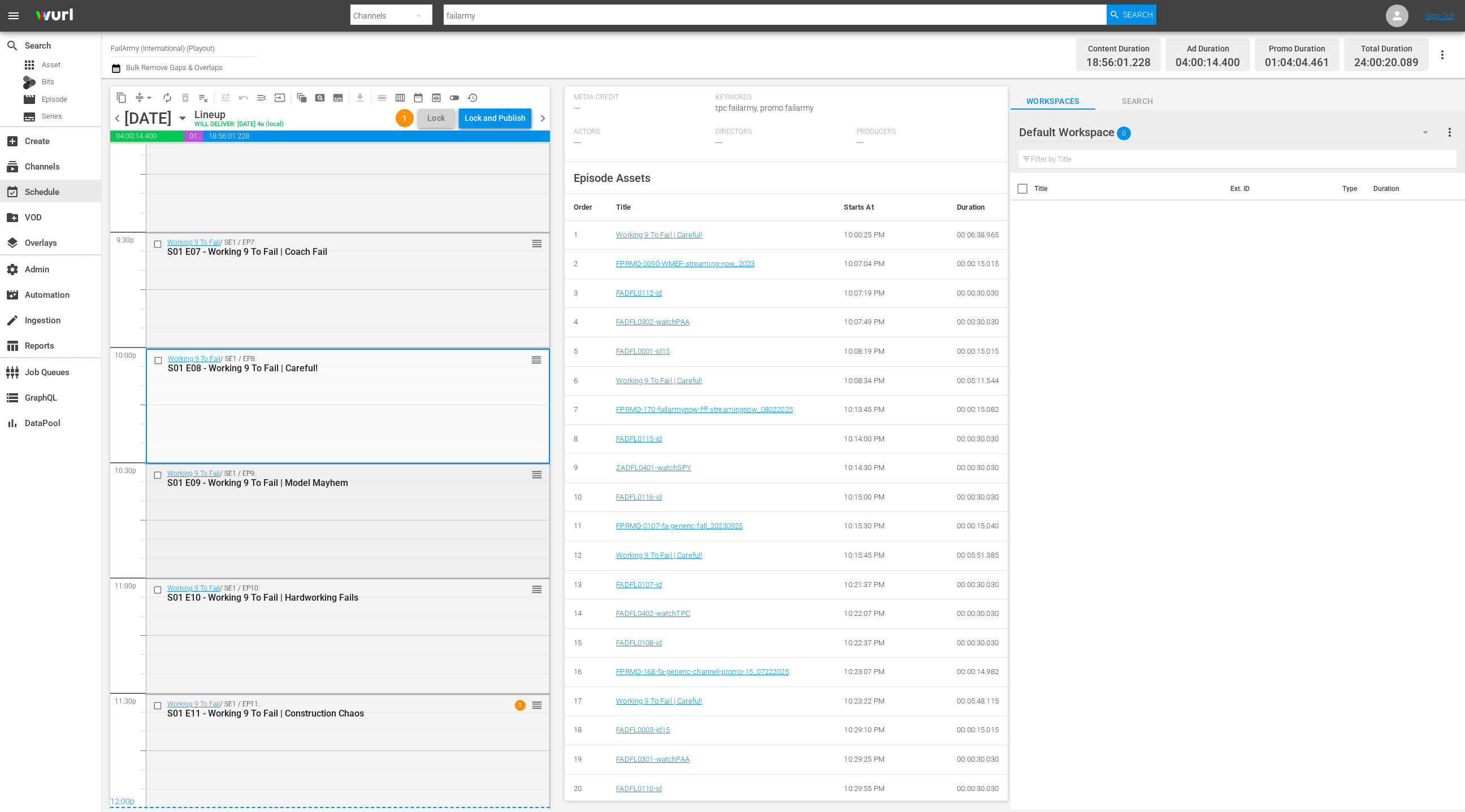
click at [337, 534] on div "Working 9 To Fail / SE1 / EP9: S01 E09 - Working 9 To Fail | Model Mayhem reord…" at bounding box center [348, 520] width 403 height 112
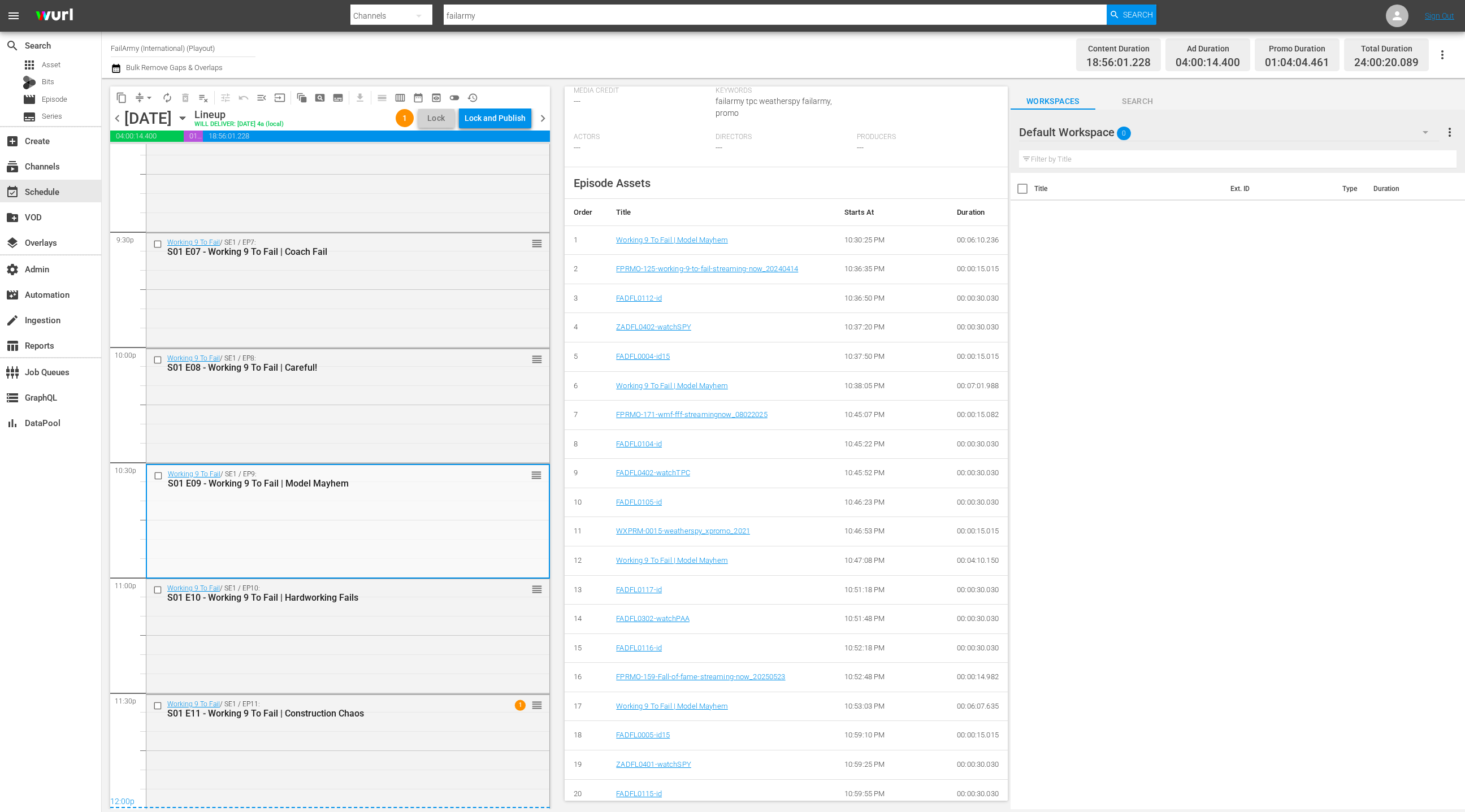
scroll to position [302, 0]
click at [426, 629] on div "Working 9 To Fail / SE1 / EP10: S01 E10 - Working 9 To Fail | Hardworking Fails…" at bounding box center [348, 635] width 403 height 112
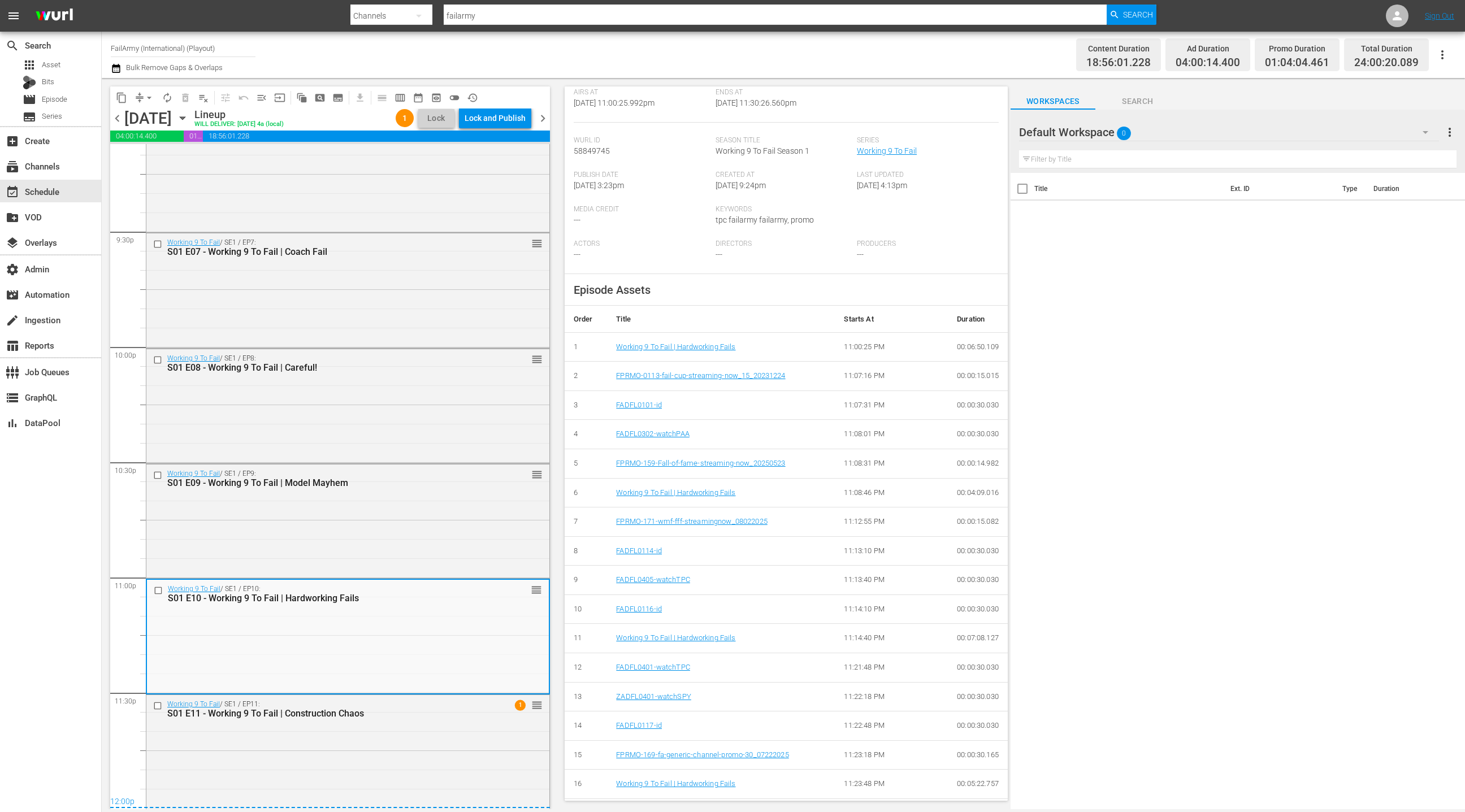
scroll to position [261, 0]
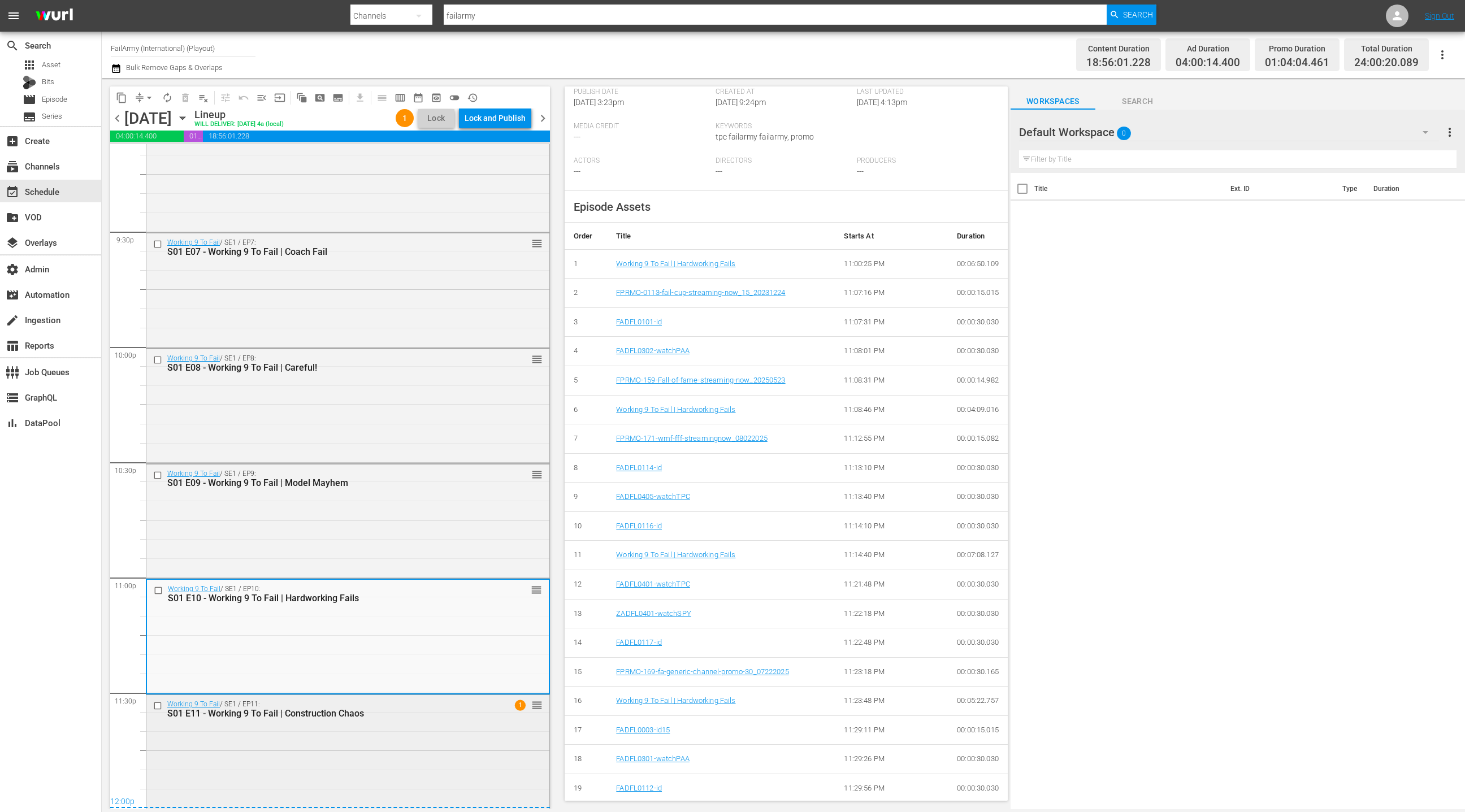
click at [433, 727] on div "Working 9 To Fail / SE1 / EP11: S01 E11 - Working 9 To Fail | Construction Chao…" at bounding box center [348, 750] width 403 height 112
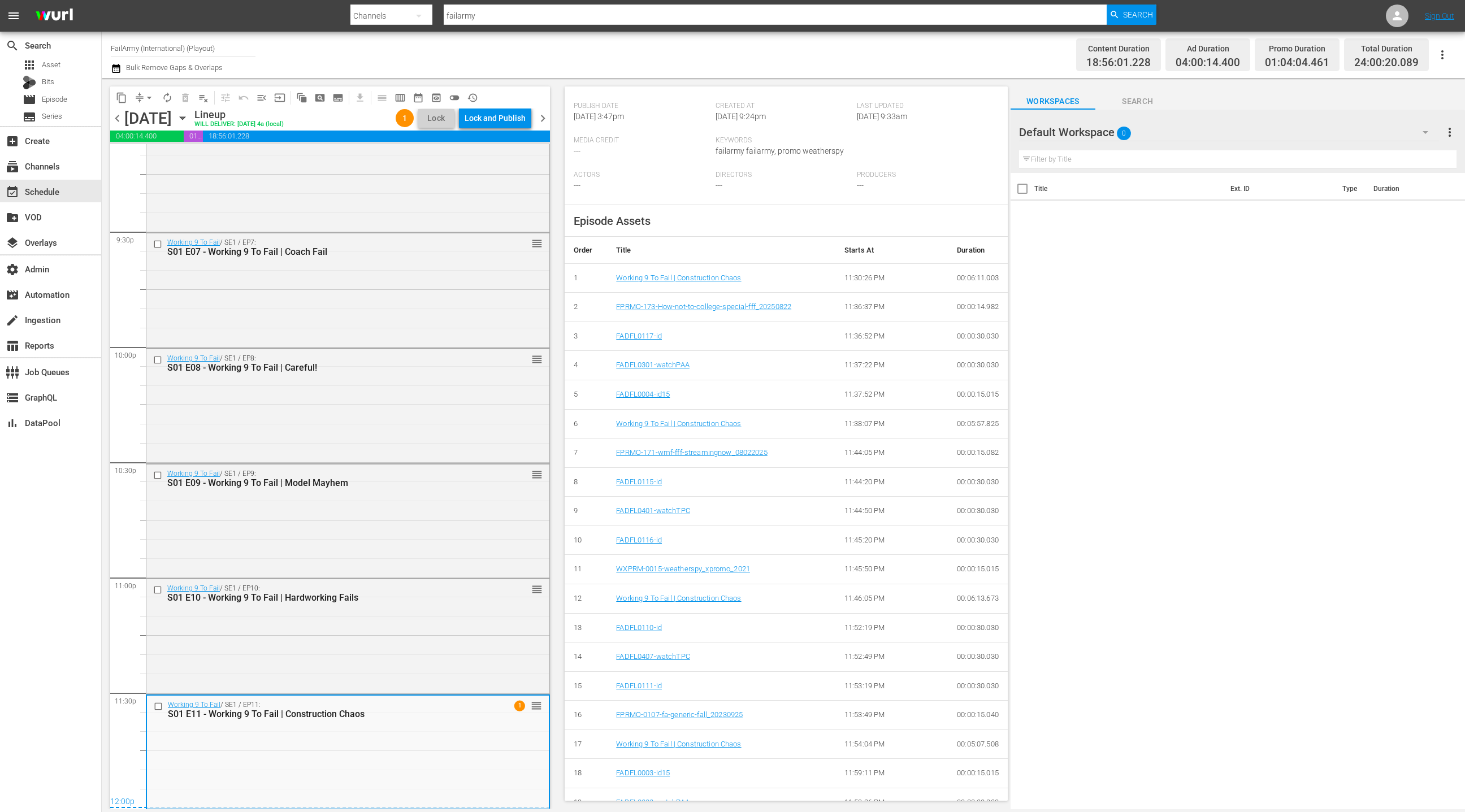
scroll to position [320, 0]
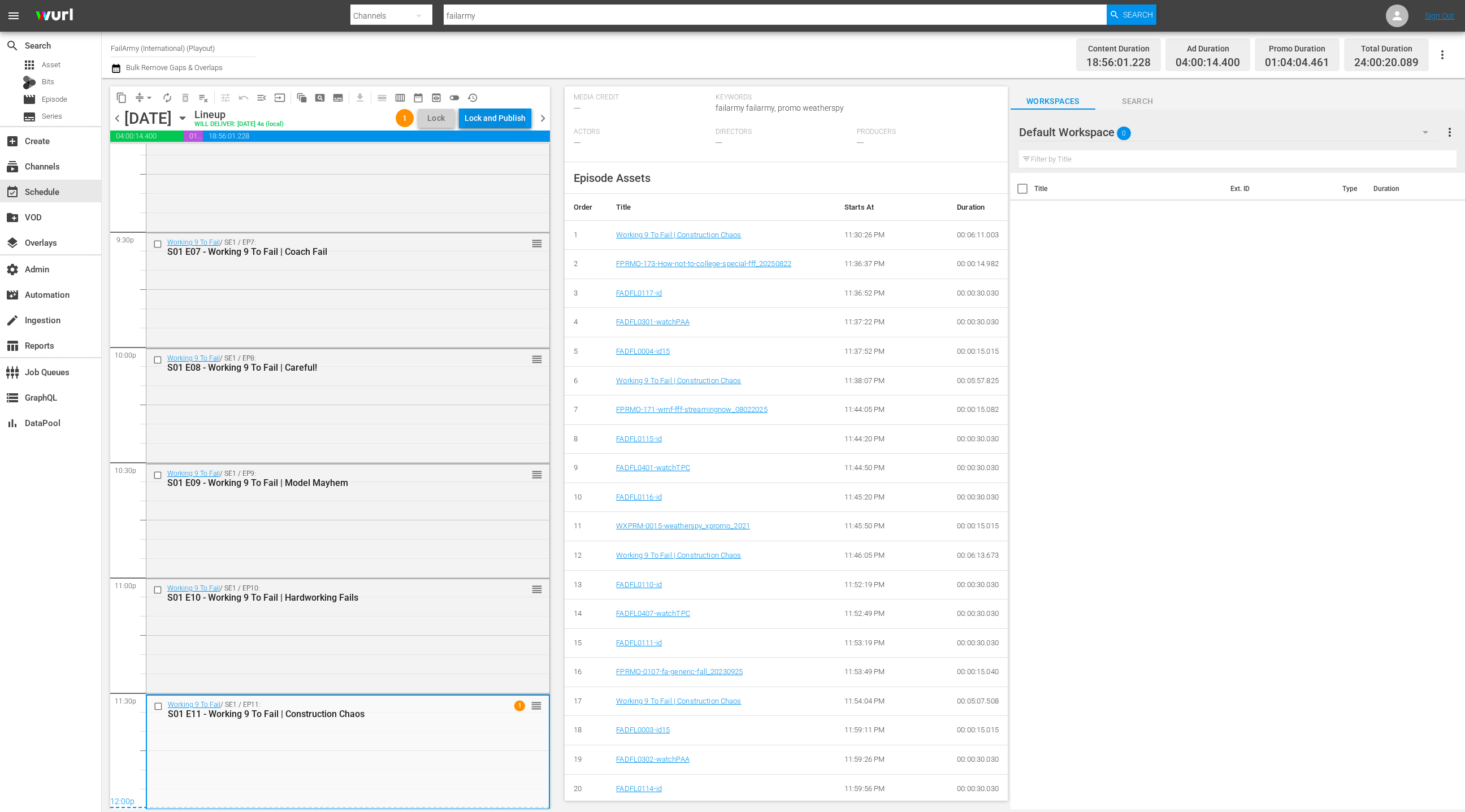
click at [499, 121] on div "Lock and Publish" at bounding box center [496, 118] width 61 height 20
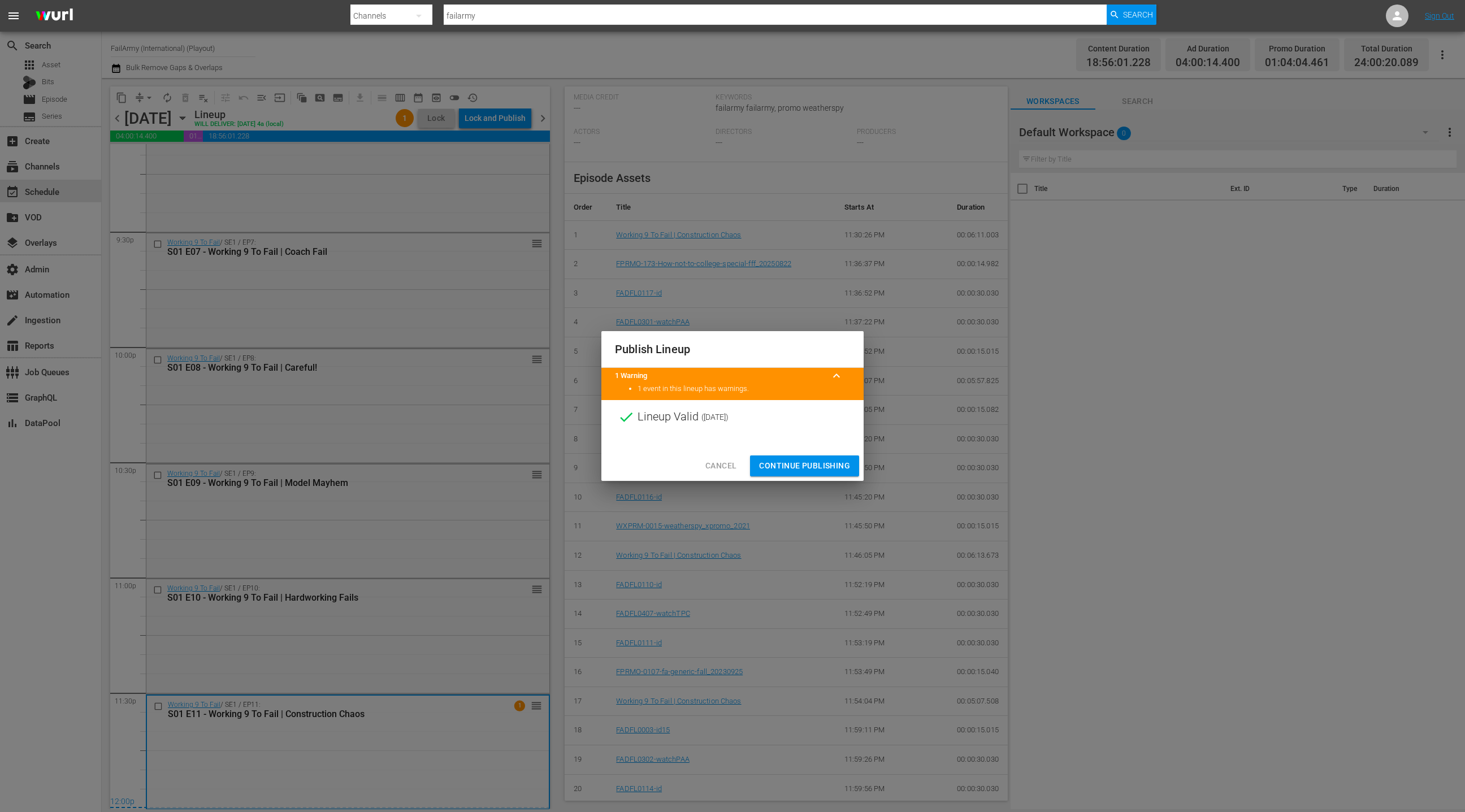
click at [803, 470] on span "Continue Publishing" at bounding box center [804, 465] width 91 height 14
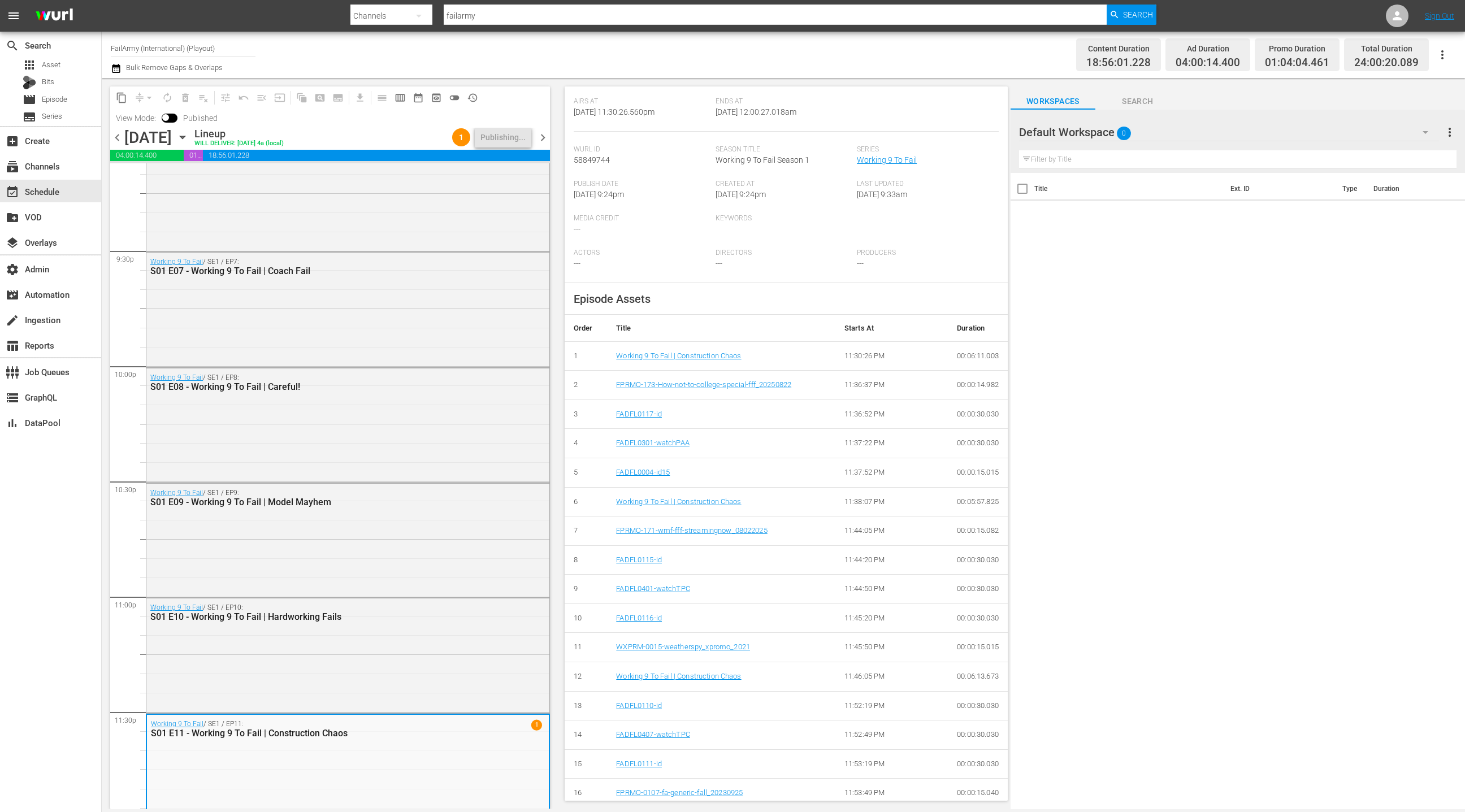
scroll to position [309, 0]
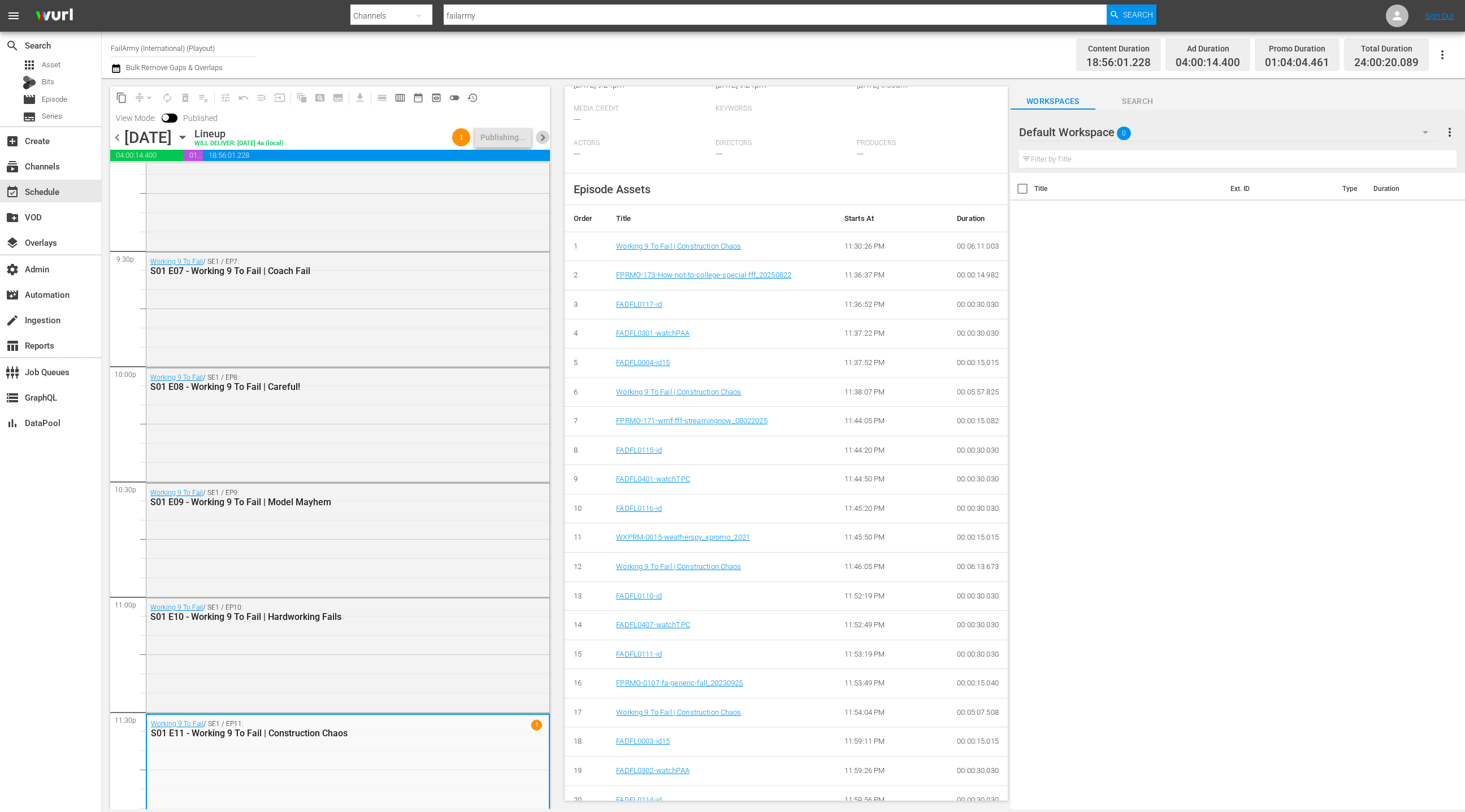
click at [546, 142] on span "chevron_right" at bounding box center [542, 137] width 14 height 14
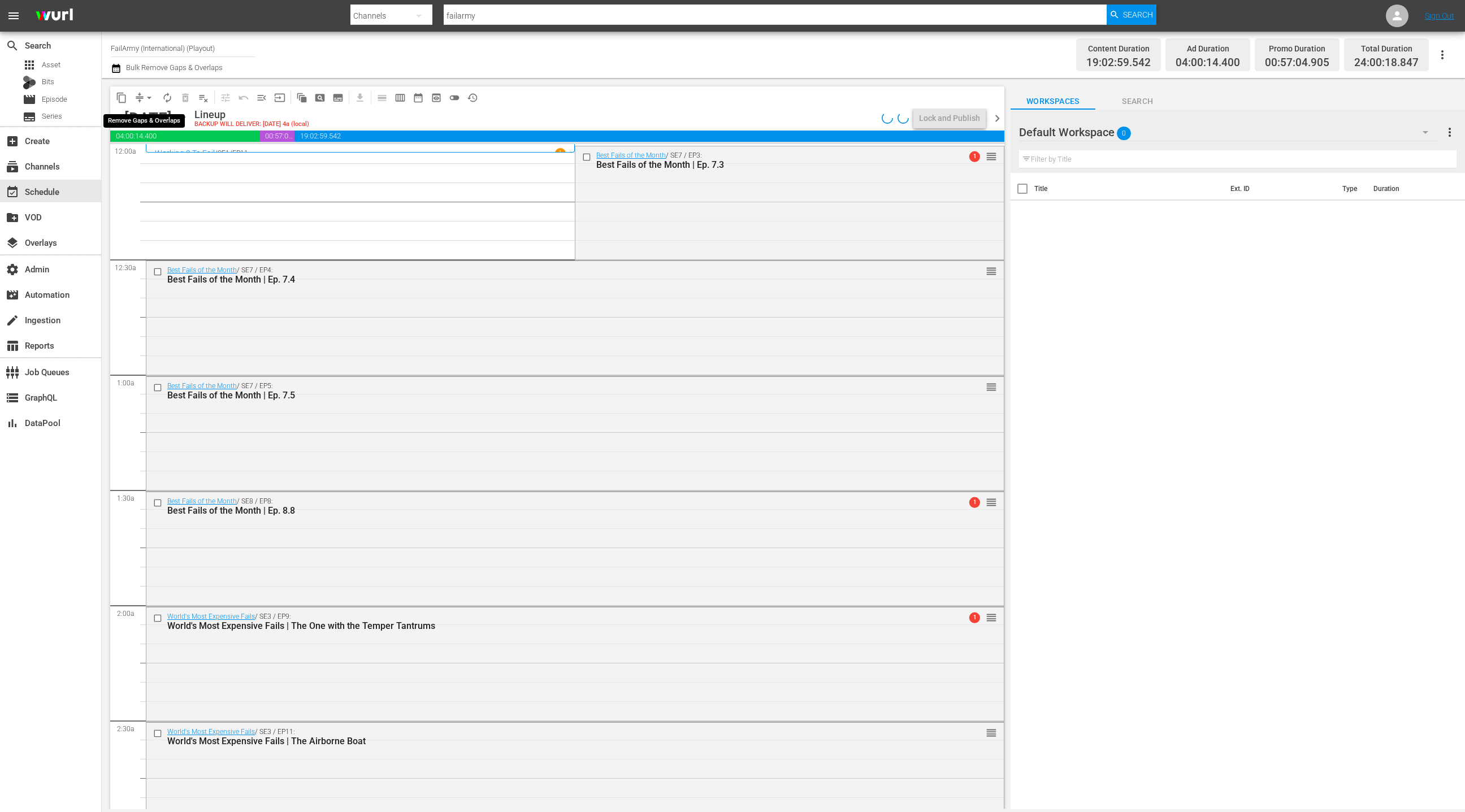
click at [142, 98] on button "arrow_drop_down" at bounding box center [149, 98] width 18 height 18
click at [163, 158] on li "Align to End of Previous Day" at bounding box center [150, 158] width 119 height 19
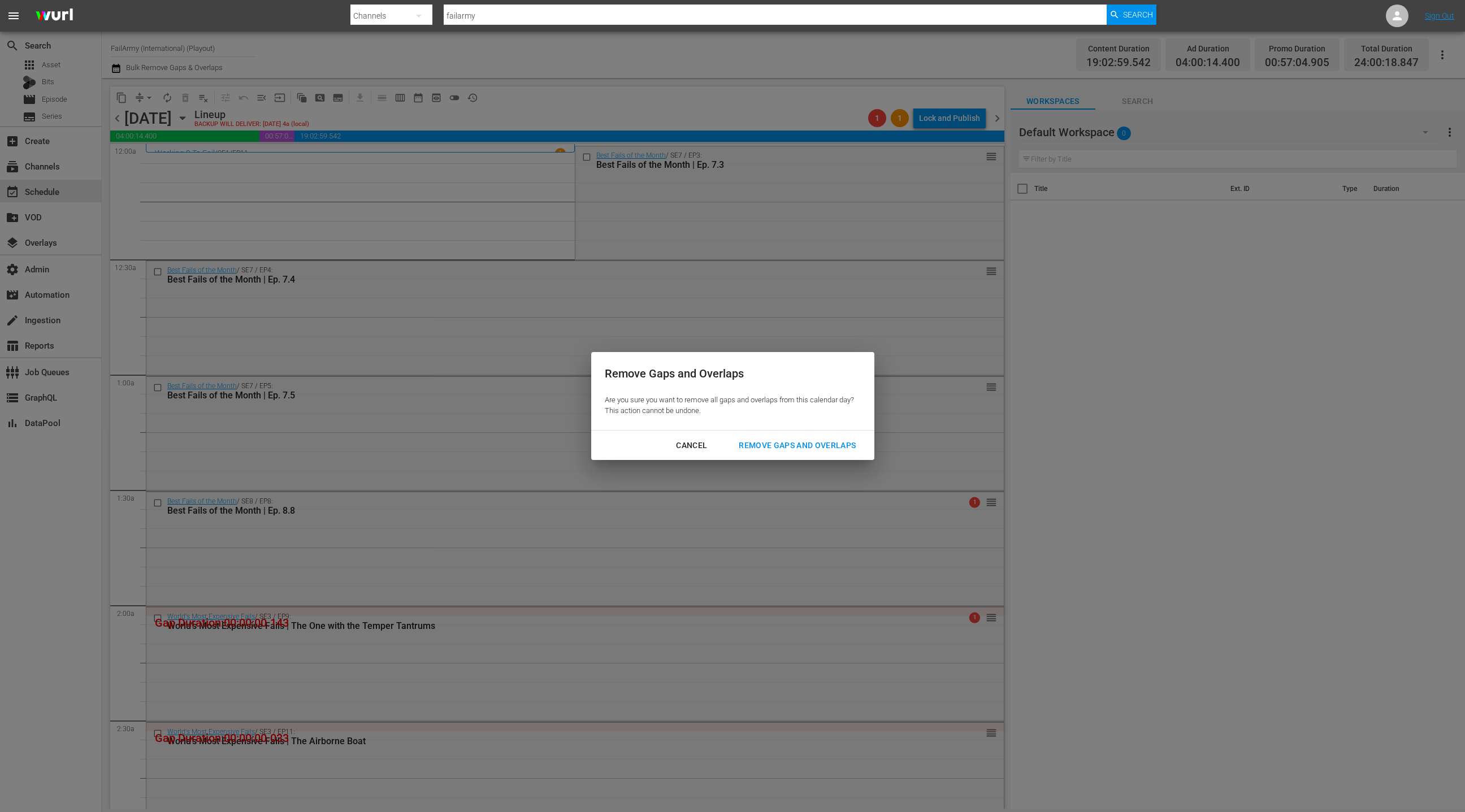
click at [787, 453] on button "Remove Gaps and Overlaps" at bounding box center [797, 445] width 144 height 21
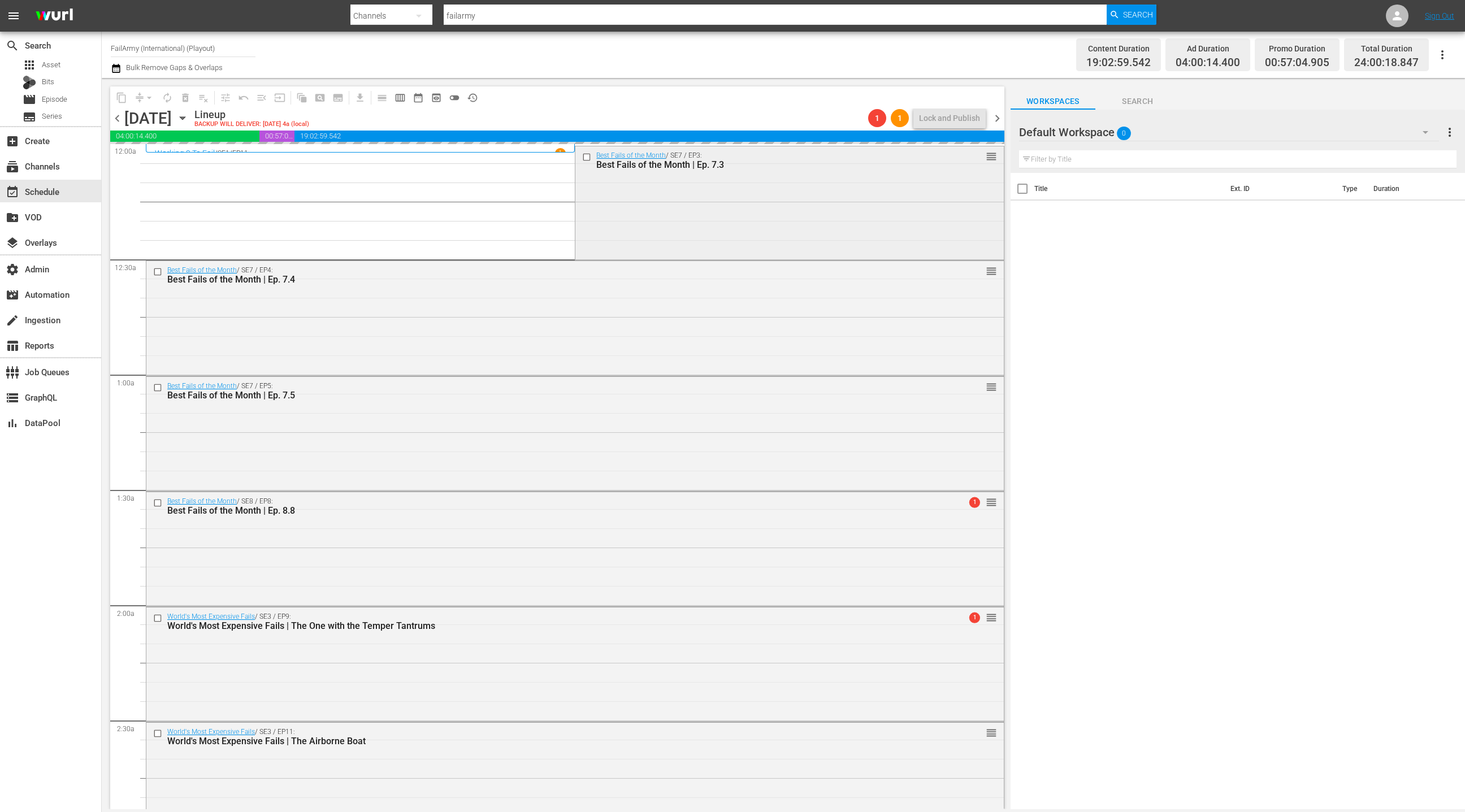
click at [683, 218] on div "Best Fails of the Month / SE7 / EP3: Best Fails of the Month | Ep. 7.3 reorder" at bounding box center [789, 202] width 428 height 112
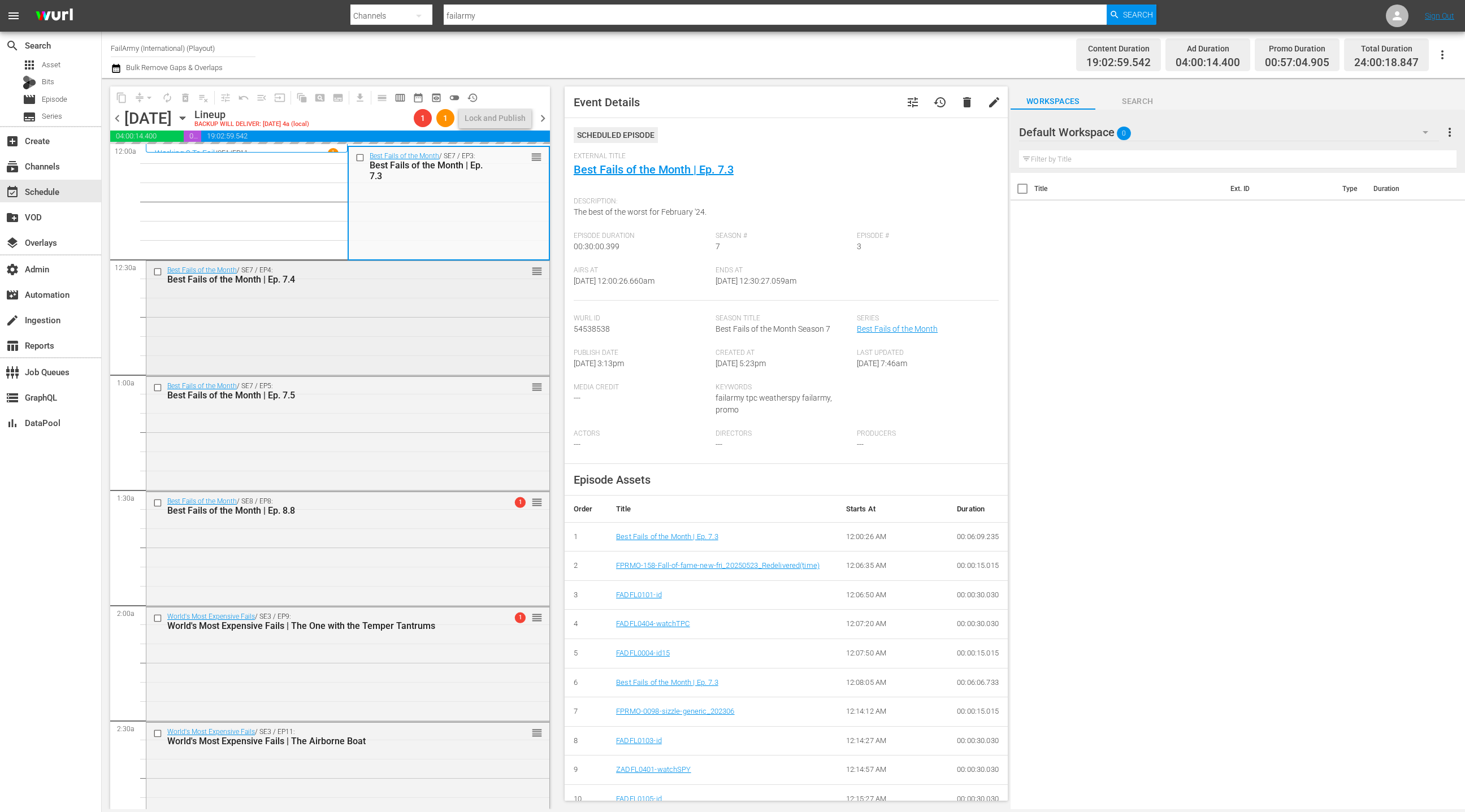
click at [471, 320] on div "Best Fails of the Month / SE7 / EP4: Best Fails of the Month | Ep. 7.4 reorder" at bounding box center [348, 317] width 403 height 112
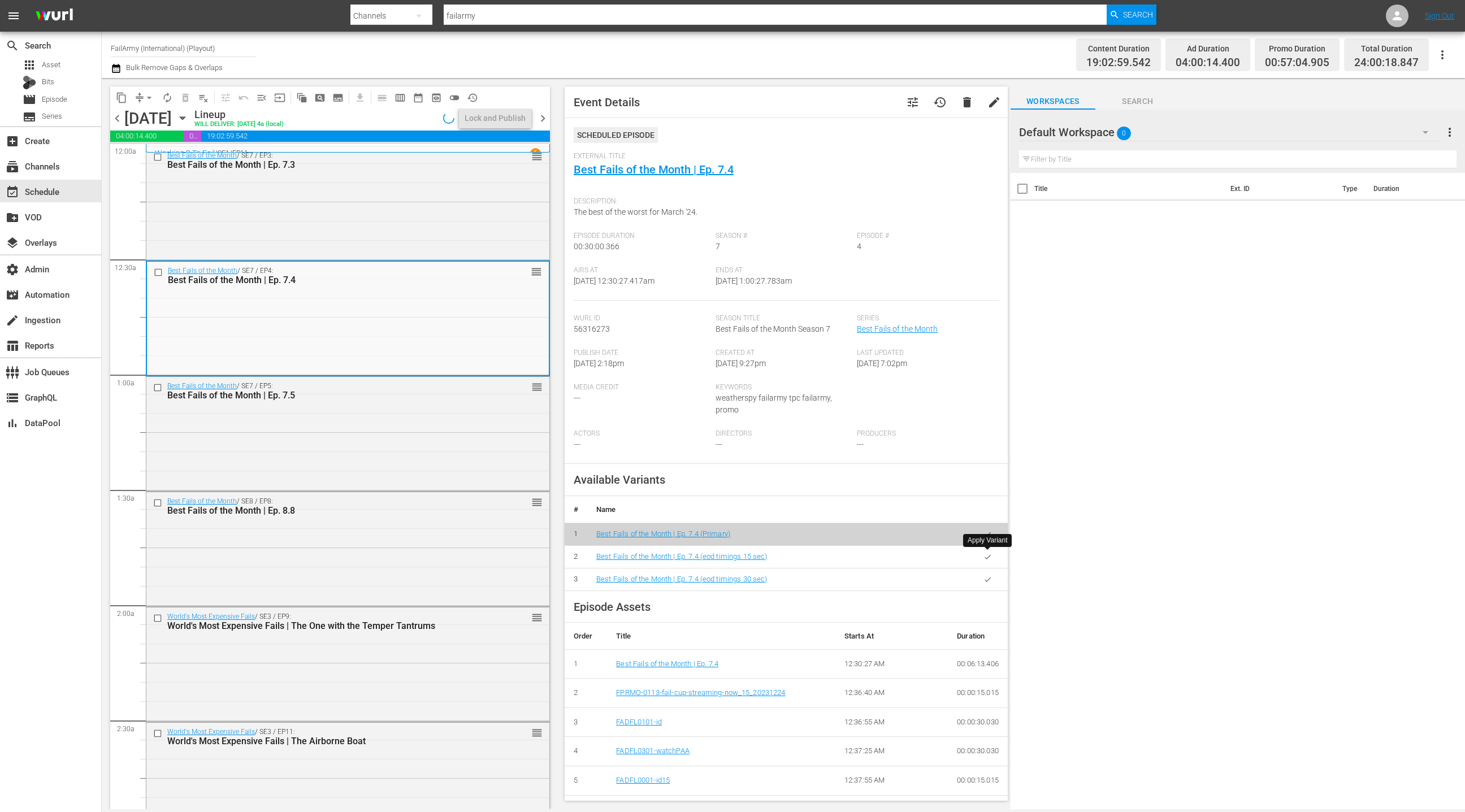
click at [984, 555] on icon "button" at bounding box center [988, 557] width 9 height 9
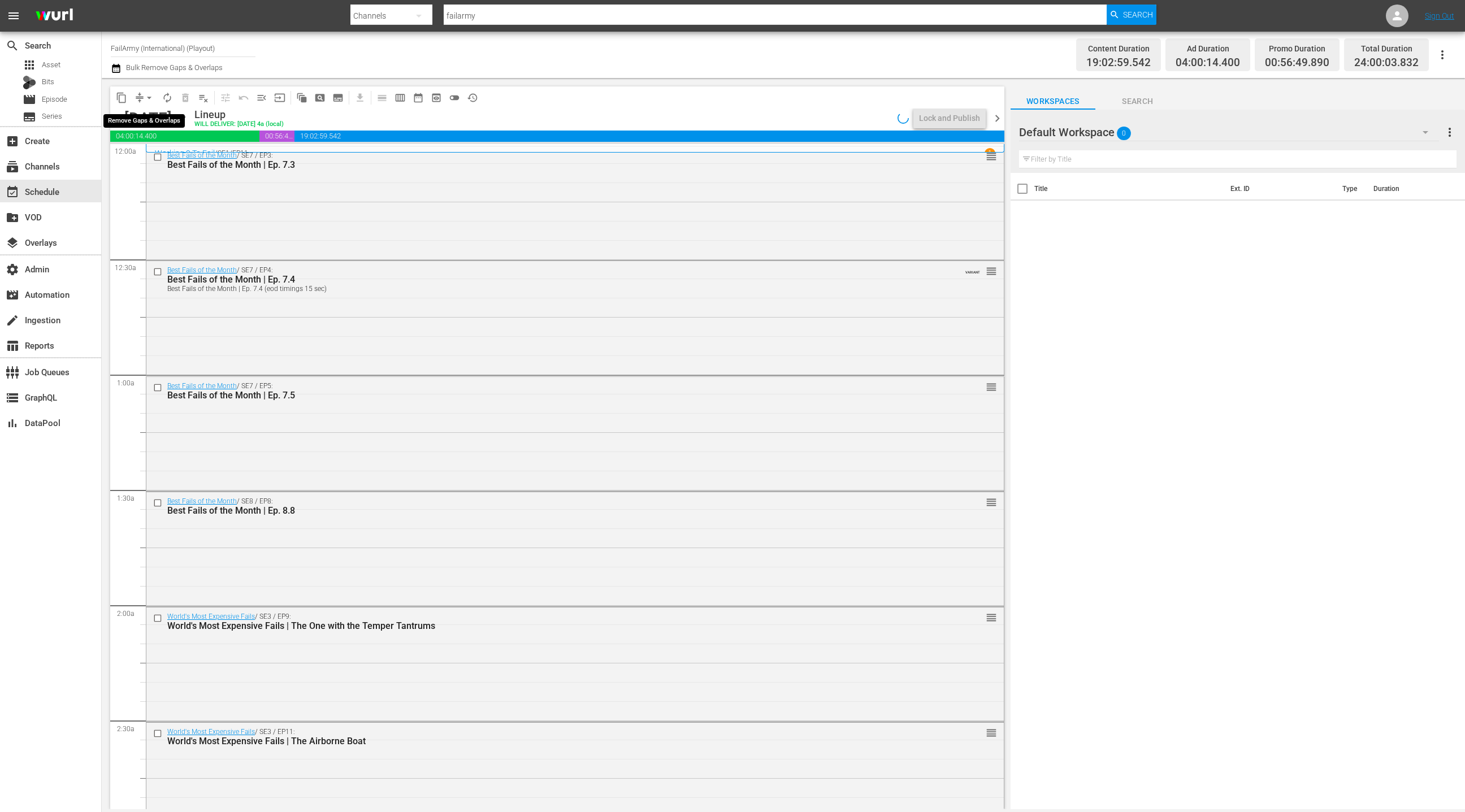
click at [143, 98] on button "arrow_drop_down" at bounding box center [149, 98] width 18 height 18
click at [157, 159] on li "Align to End of Previous Day" at bounding box center [150, 158] width 119 height 19
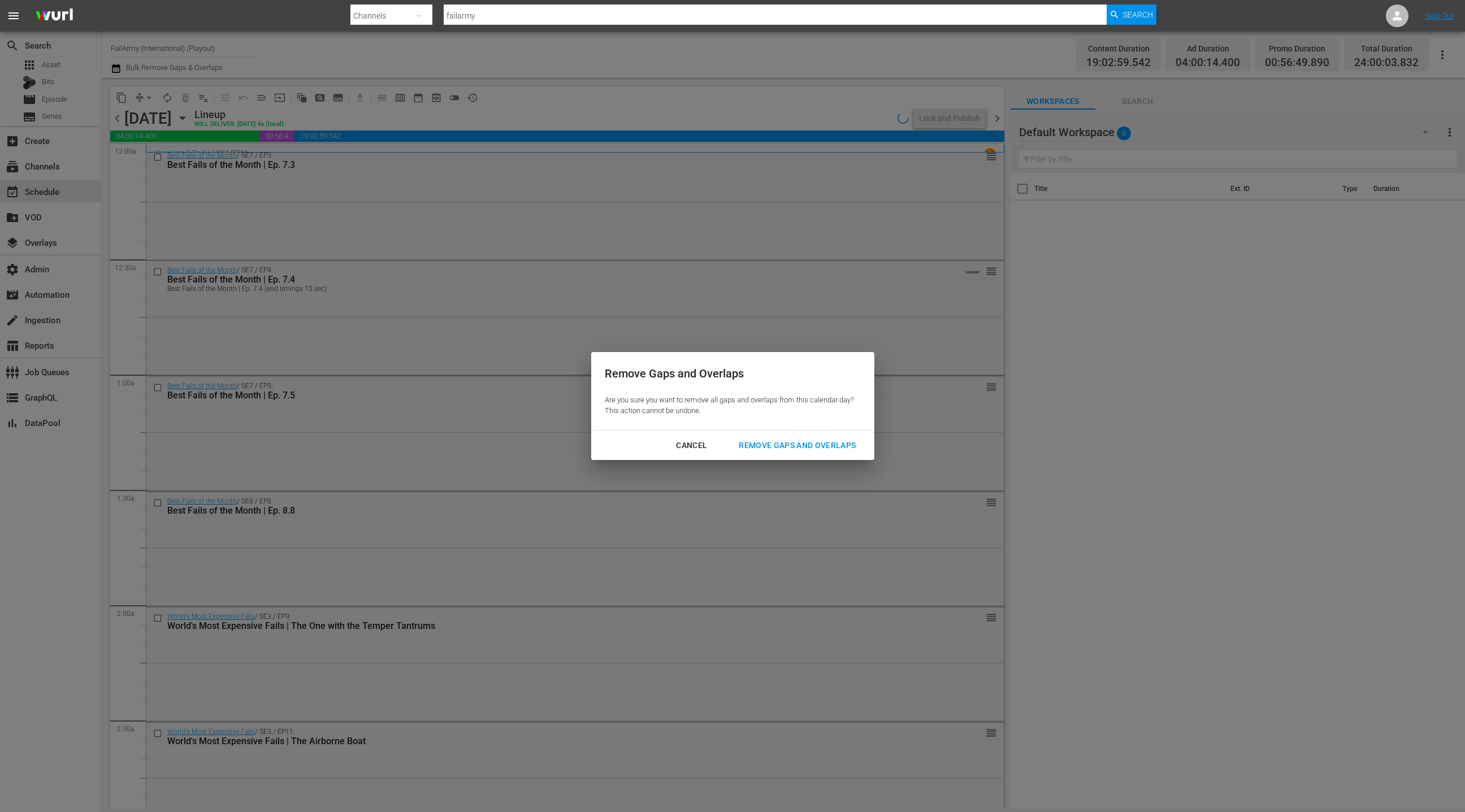
drag, startPoint x: 804, startPoint y: 452, endPoint x: 772, endPoint y: 449, distance: 32.1
click at [803, 452] on div "Remove Gaps and Overlaps" at bounding box center [797, 445] width 135 height 14
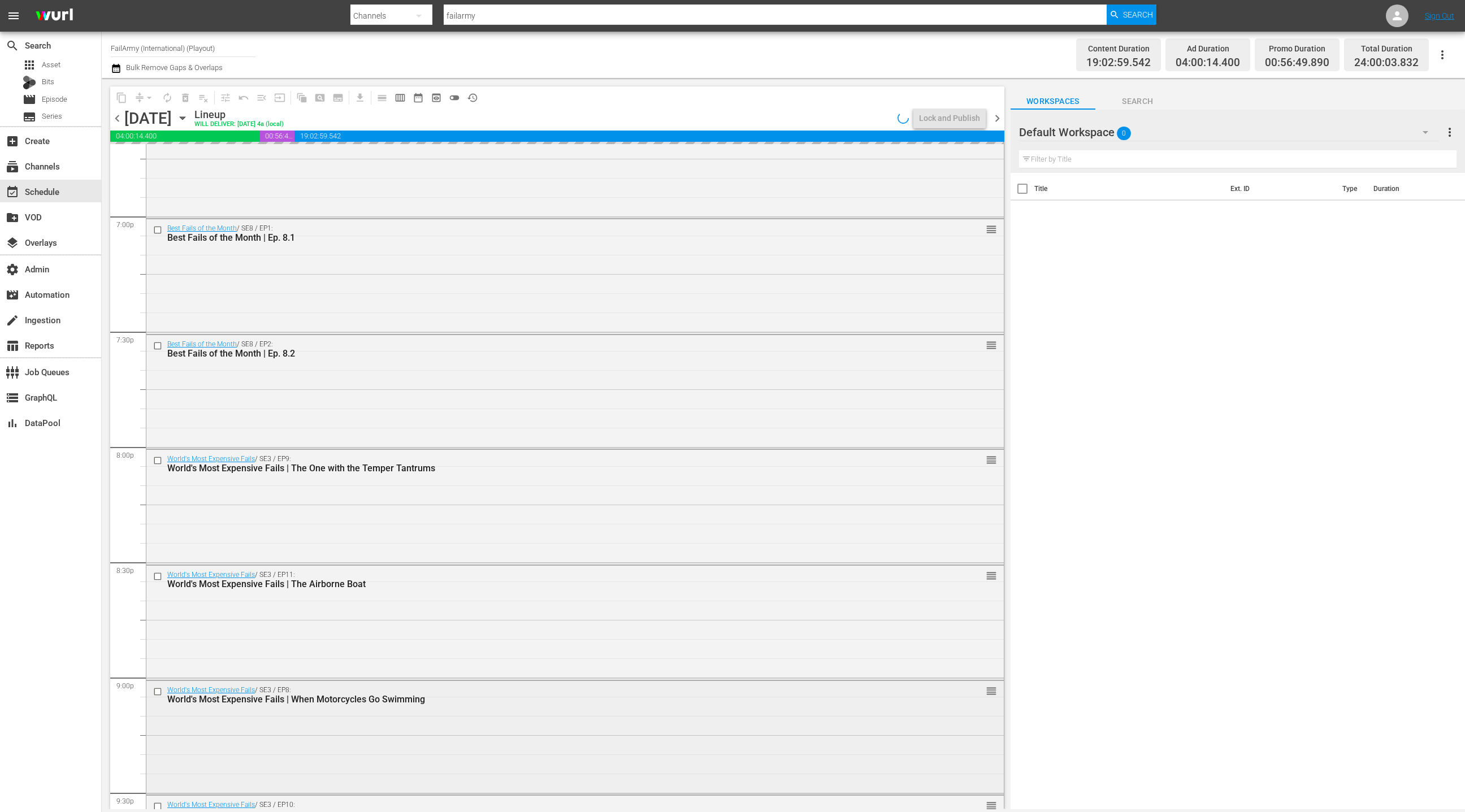
scroll to position [4869, 0]
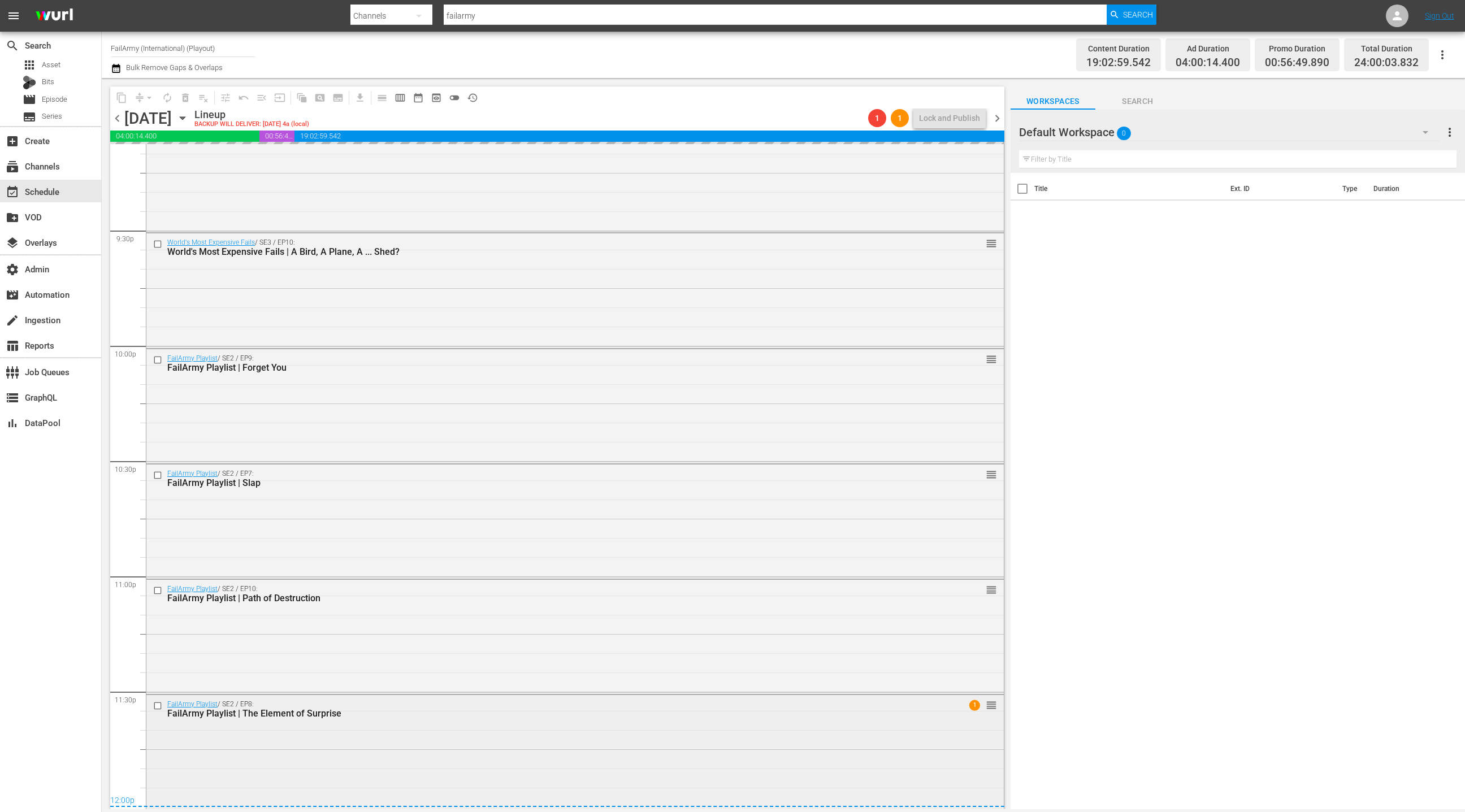
click at [450, 718] on div "FailArmy Playlist / SE2 / EP8: FailArmy Playlist | The Element of Surprise 1 re…" at bounding box center [575, 708] width 858 height 28
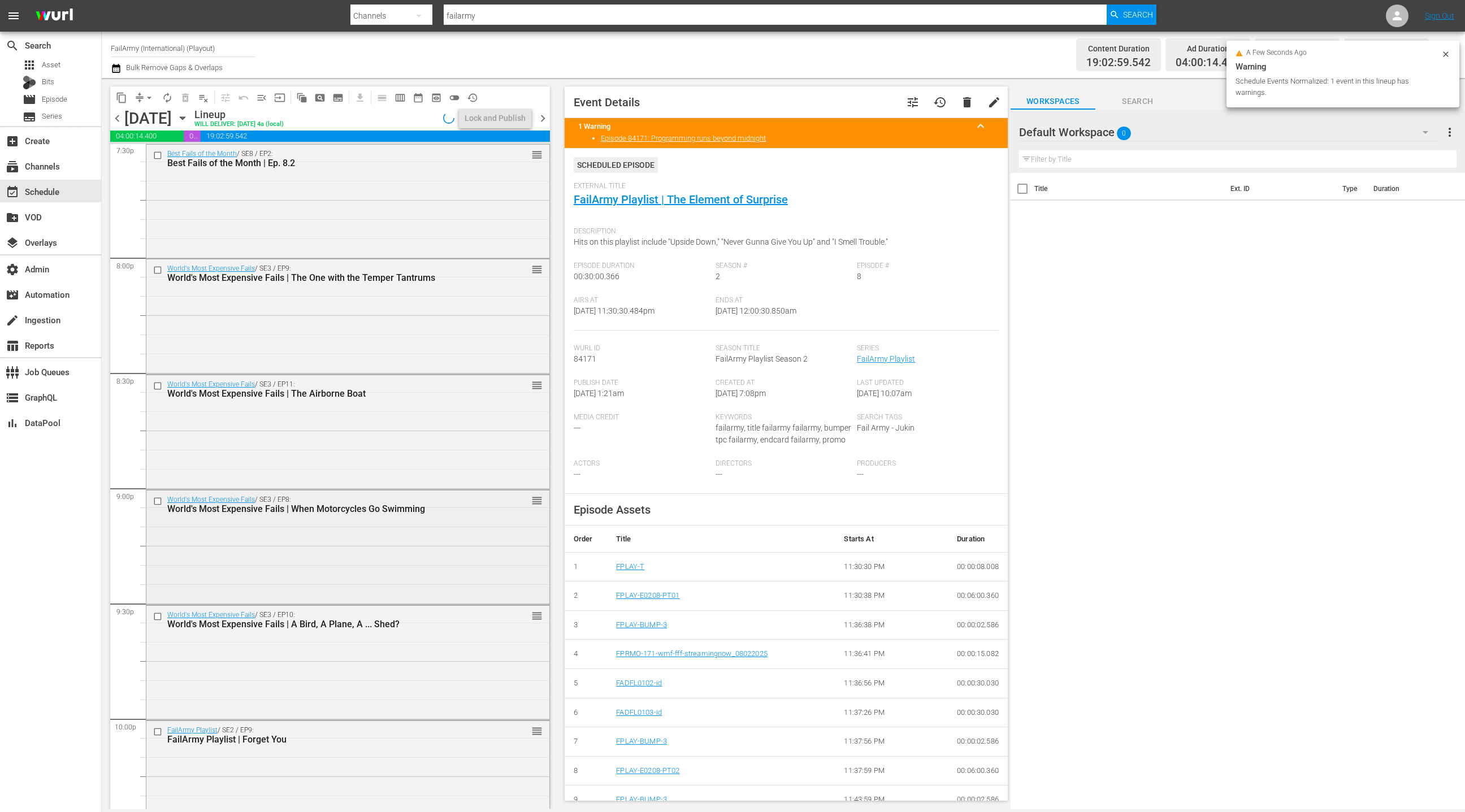
scroll to position [4488, 0]
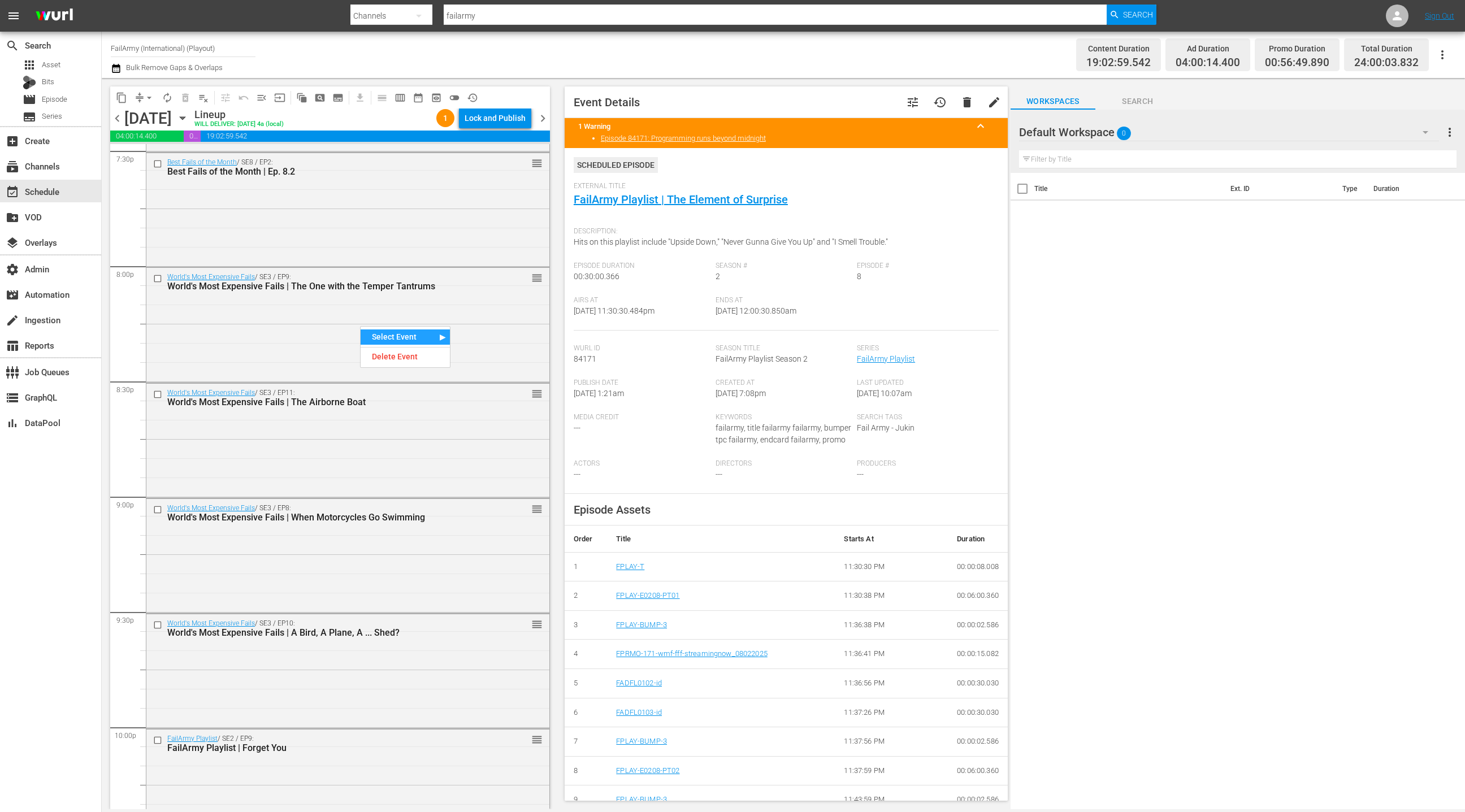
click at [406, 340] on div "Select Event" at bounding box center [405, 336] width 89 height 15
click at [266, 321] on div "World's Most Expensive Fails / SE3 / EP9: World's Most Expensive Fails | The On…" at bounding box center [348, 323] width 403 height 112
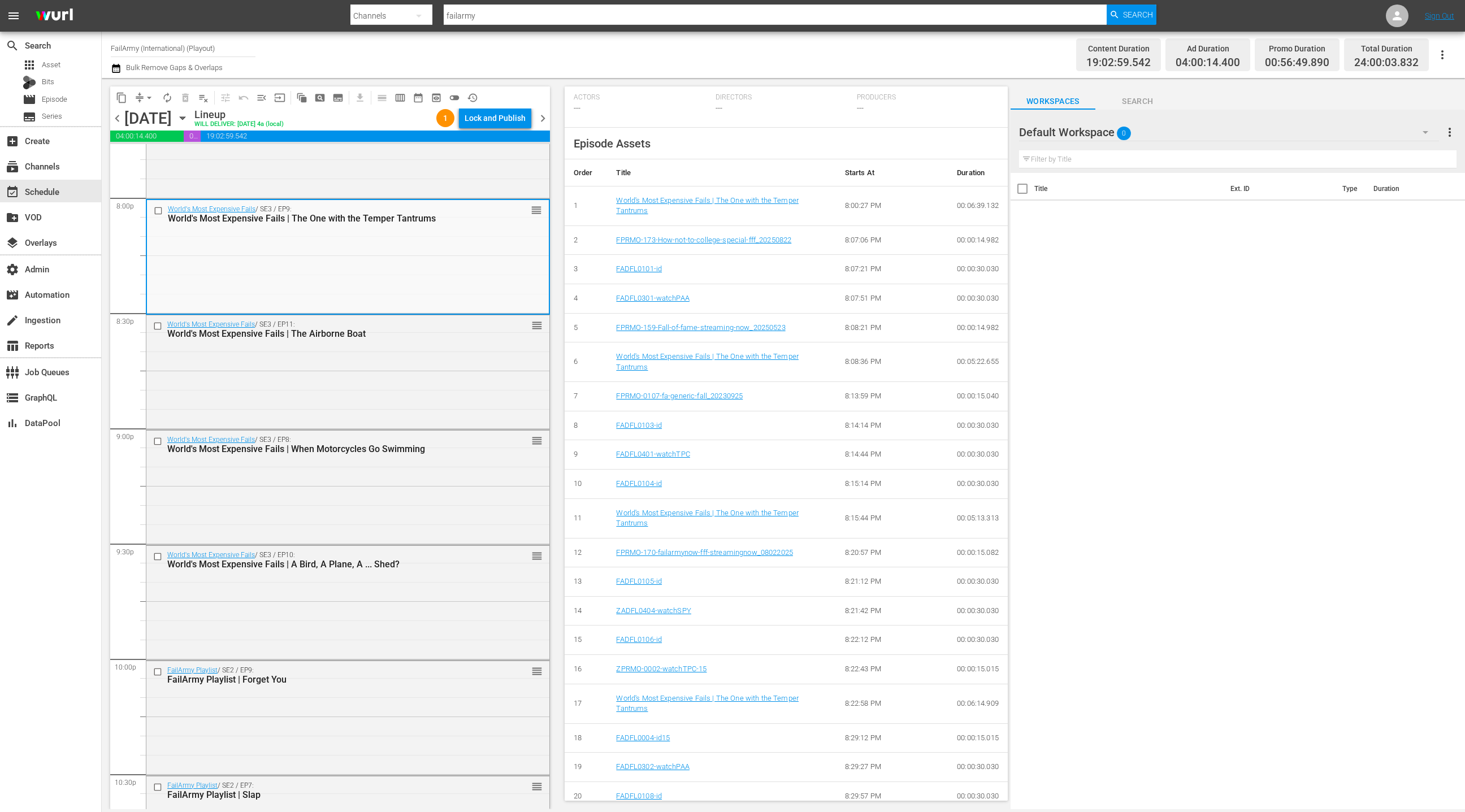
scroll to position [344, 0]
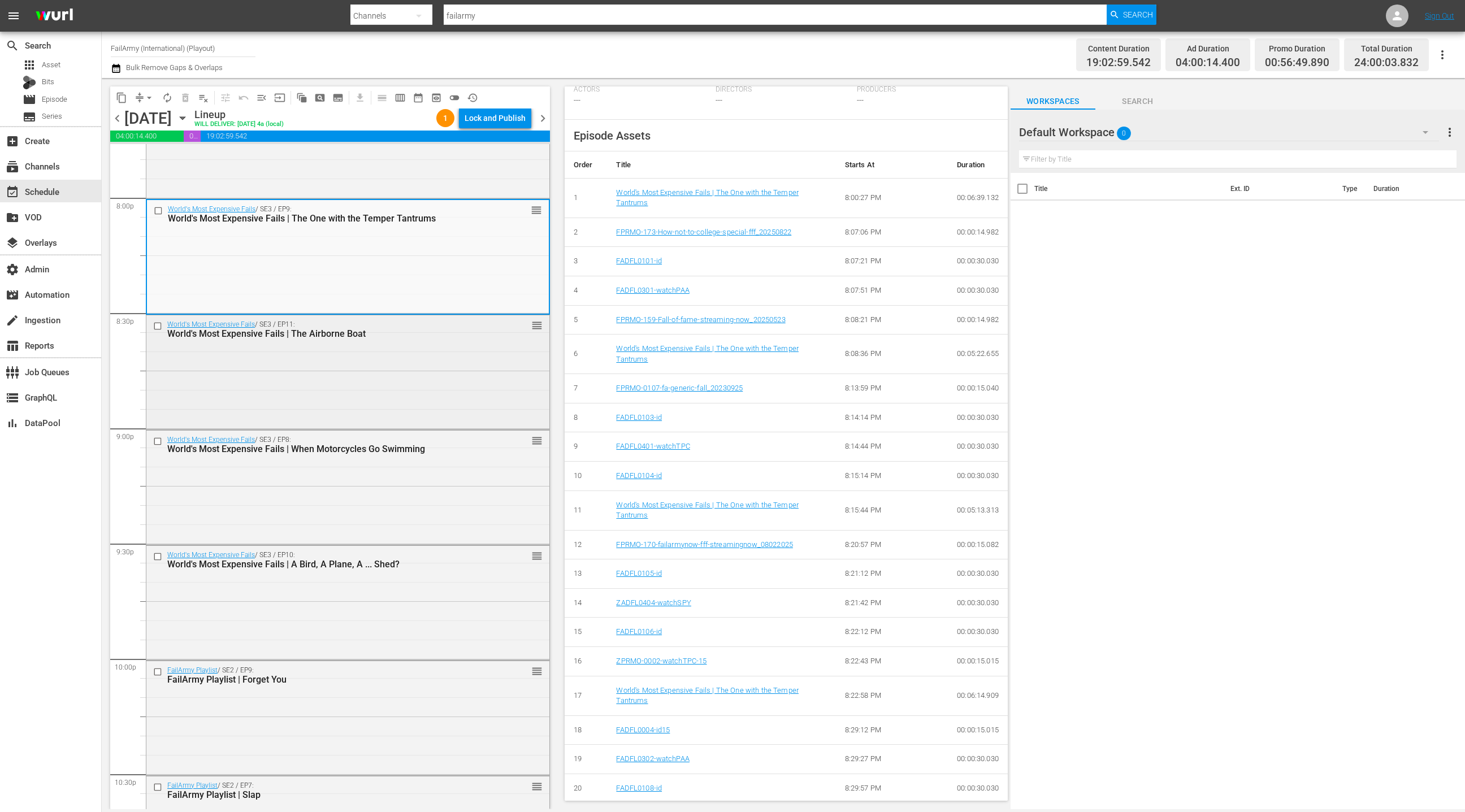
click at [385, 374] on div "World's Most Expensive Fails / SE3 / EP11: World's Most Expensive Fails | The A…" at bounding box center [348, 371] width 403 height 112
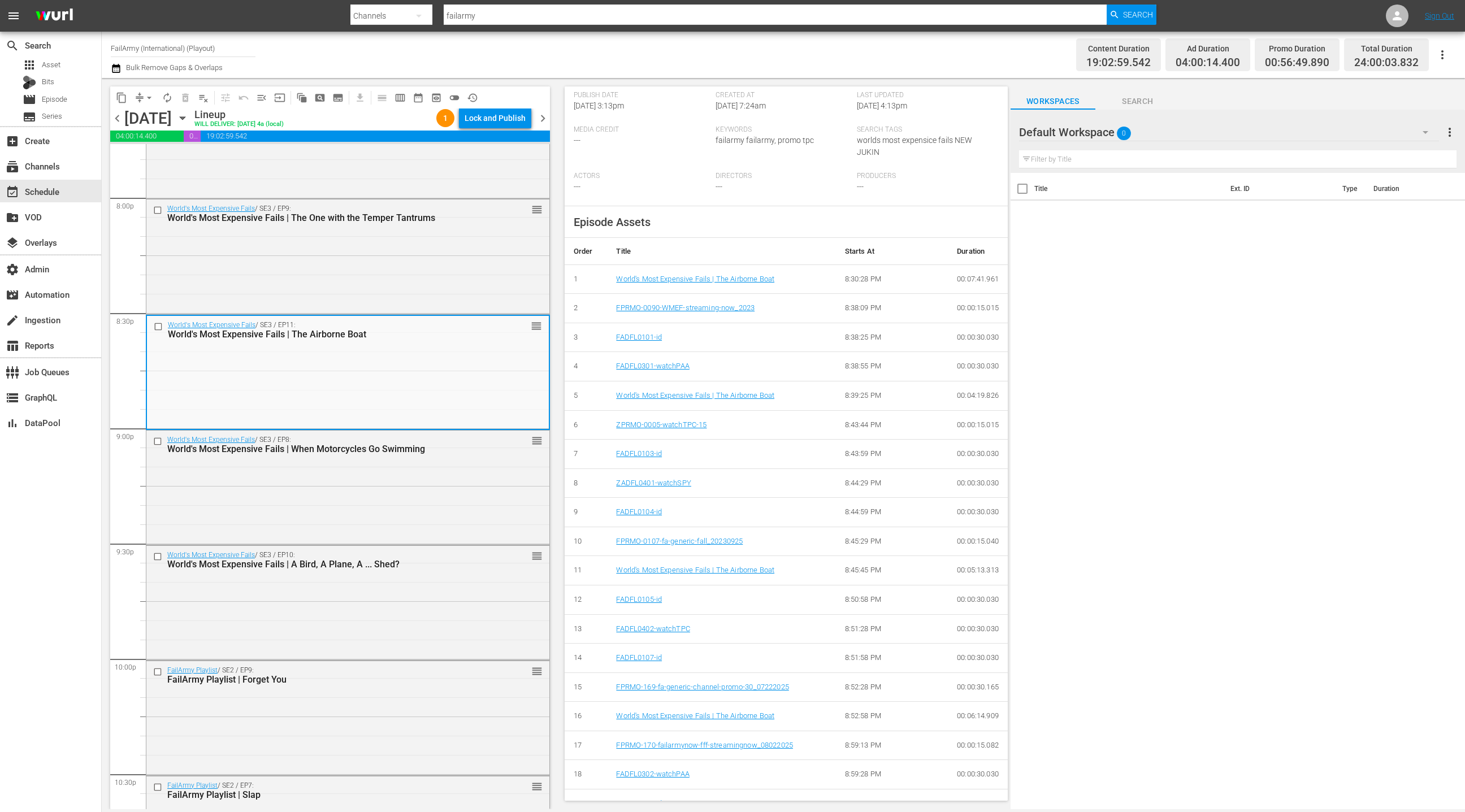
scroll to position [273, 0]
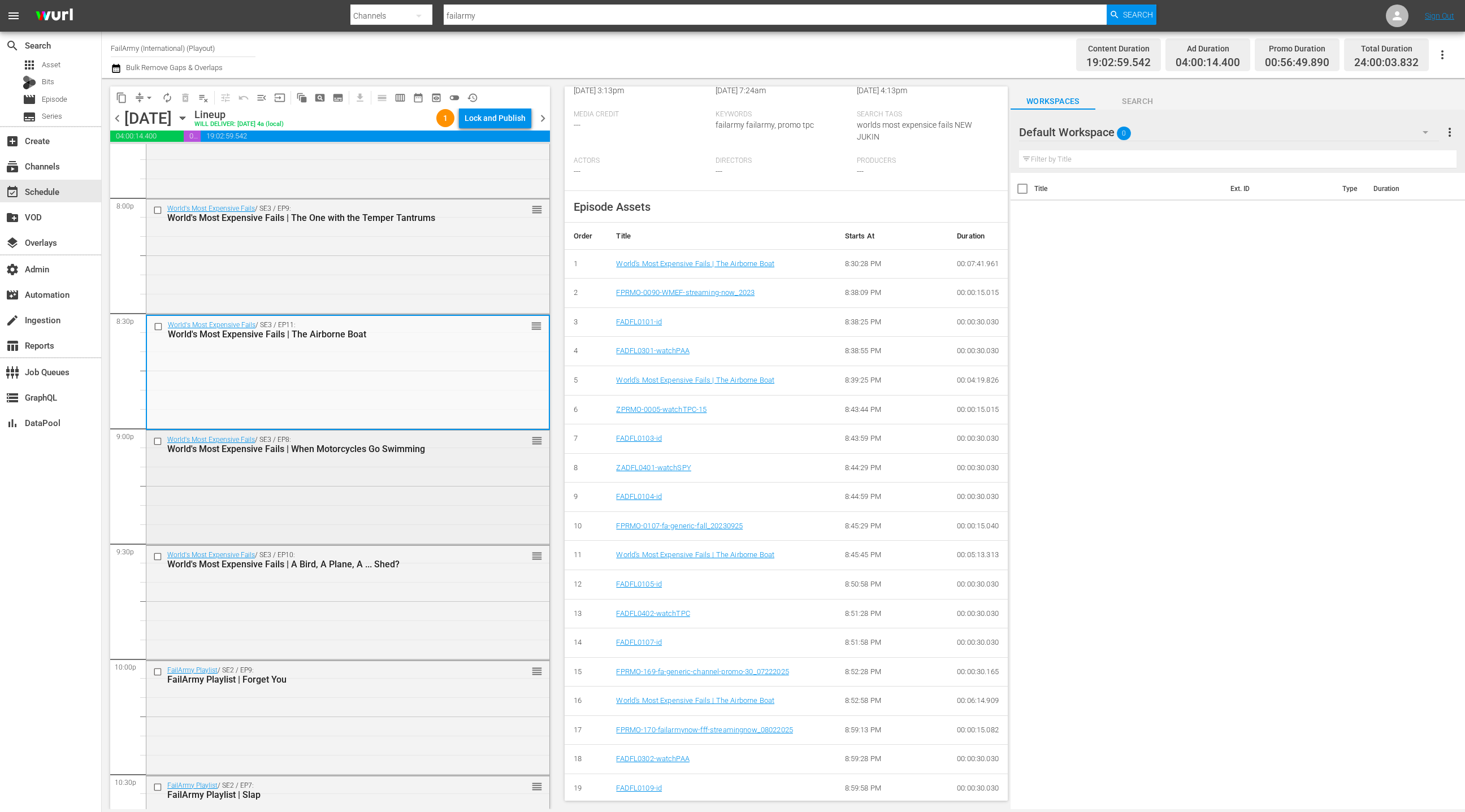
click at [439, 487] on div "World's Most Expensive Fails / SE3 / EP8: World's Most Expensive Fails | When M…" at bounding box center [348, 486] width 403 height 112
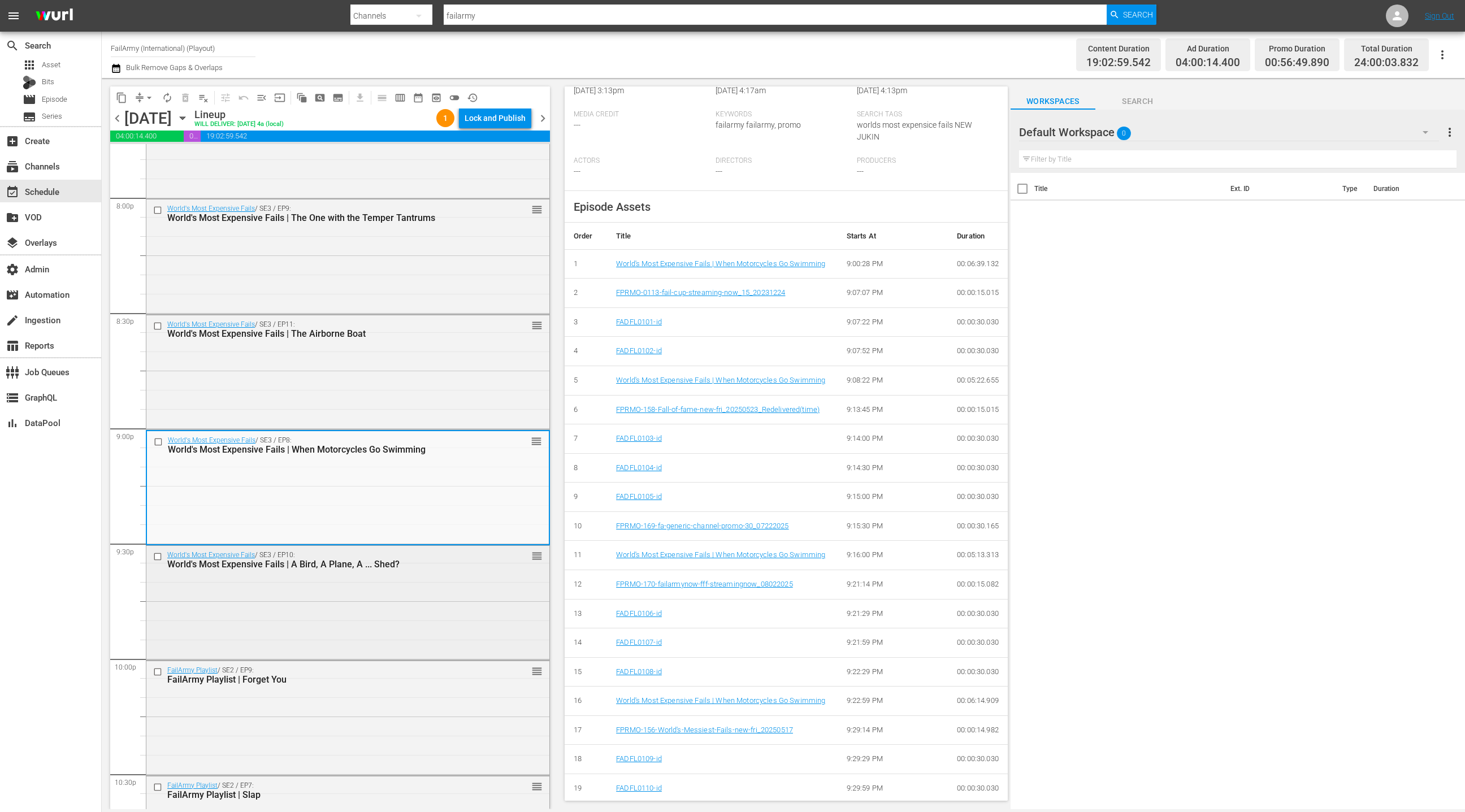
click at [428, 579] on div "World's Most Expensive Fails / SE3 / EP10: World's Most Expensive Fails | A Bir…" at bounding box center [348, 601] width 403 height 112
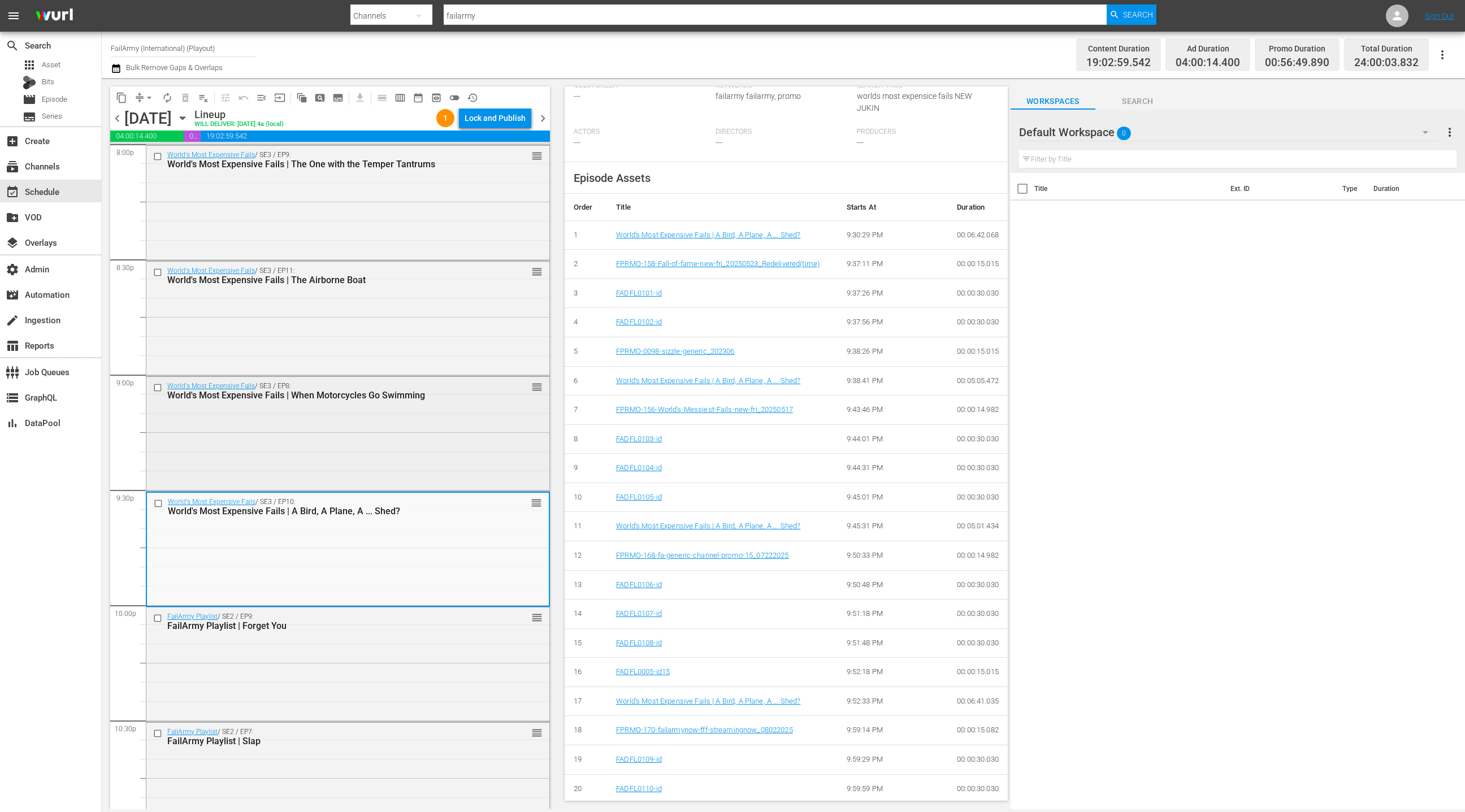
scroll to position [4637, 0]
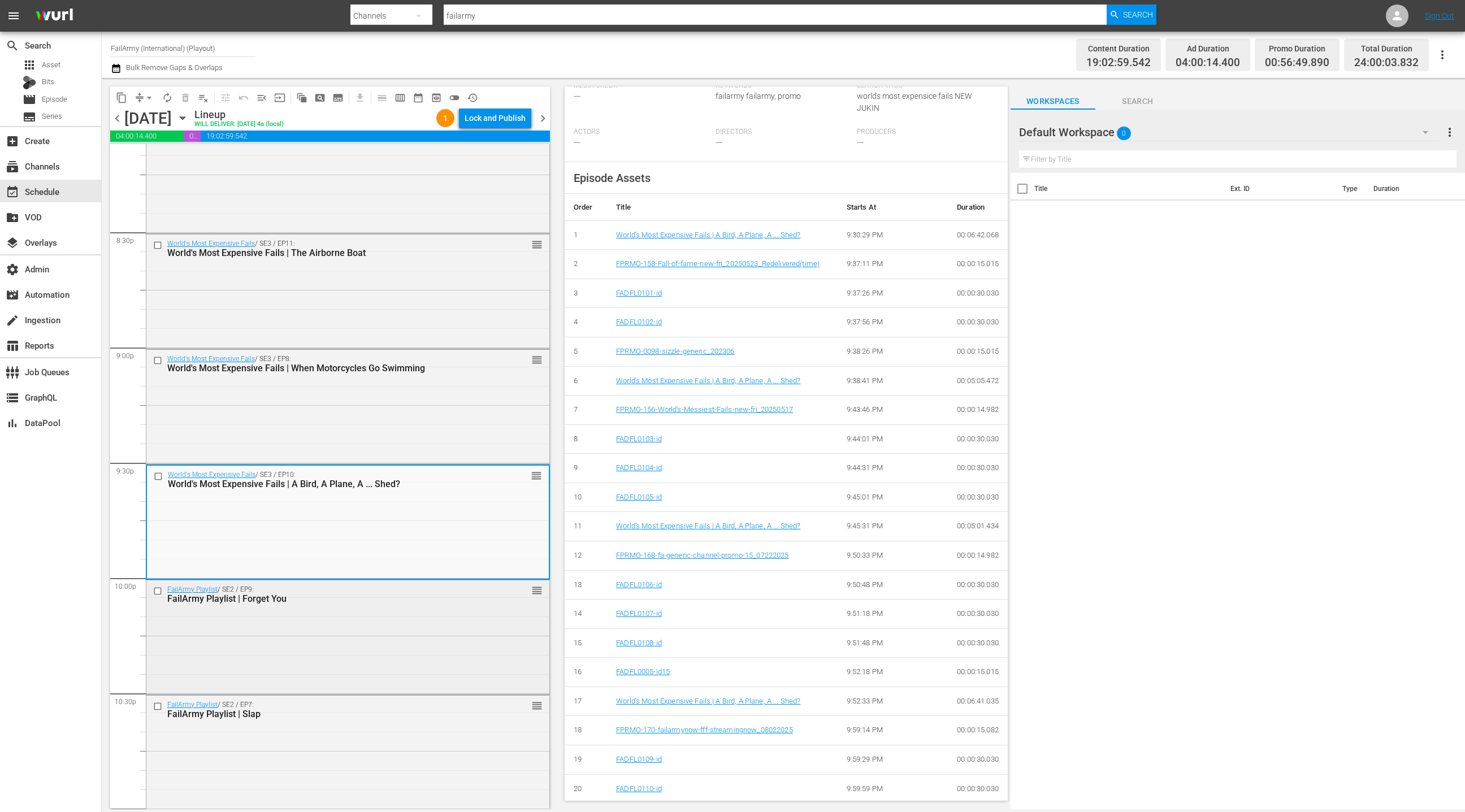
click at [461, 614] on div "FailArmy Playlist / SE2 / EP9: FailArmy Playlist | Forget You reorder" at bounding box center [348, 635] width 403 height 112
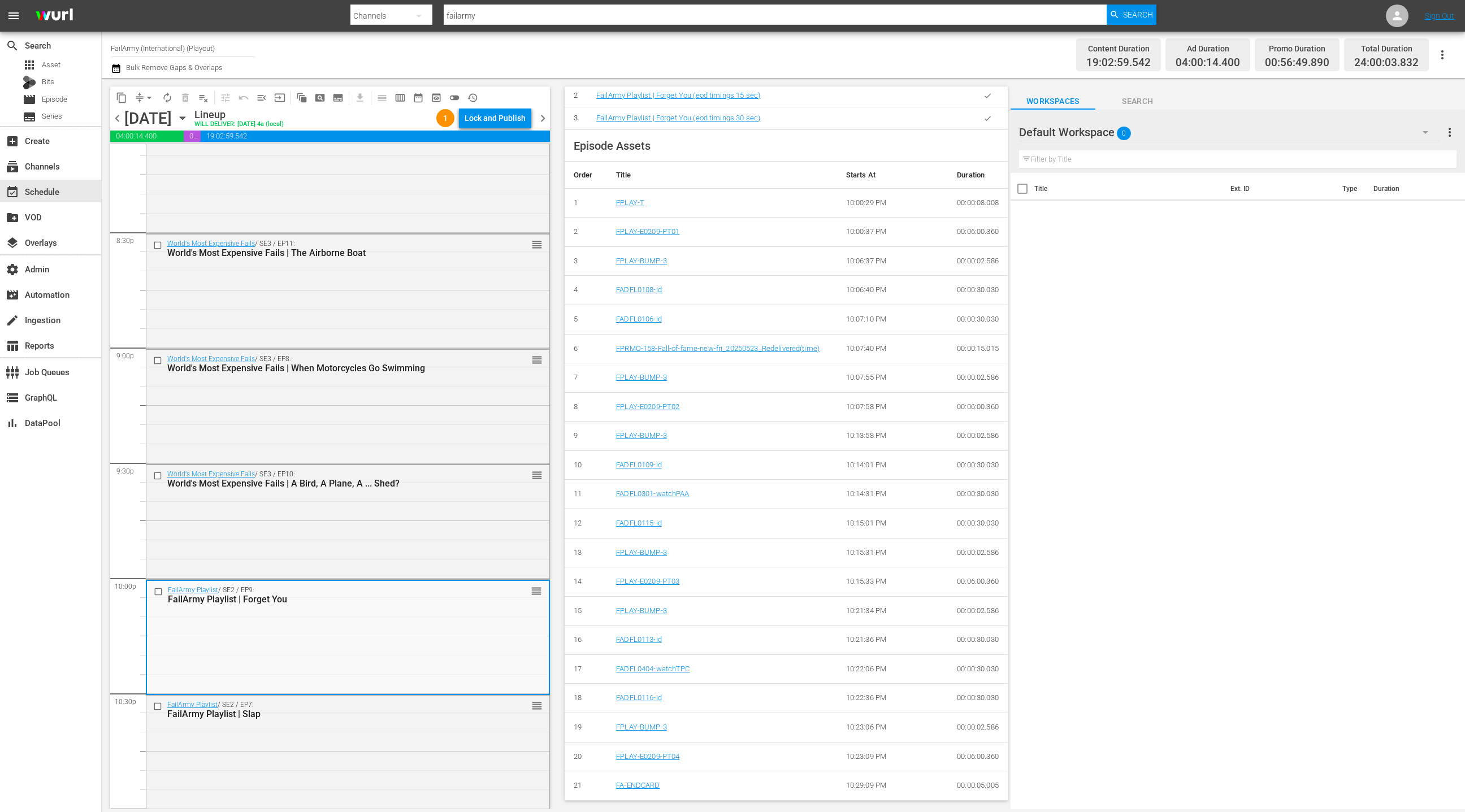
scroll to position [544, 0]
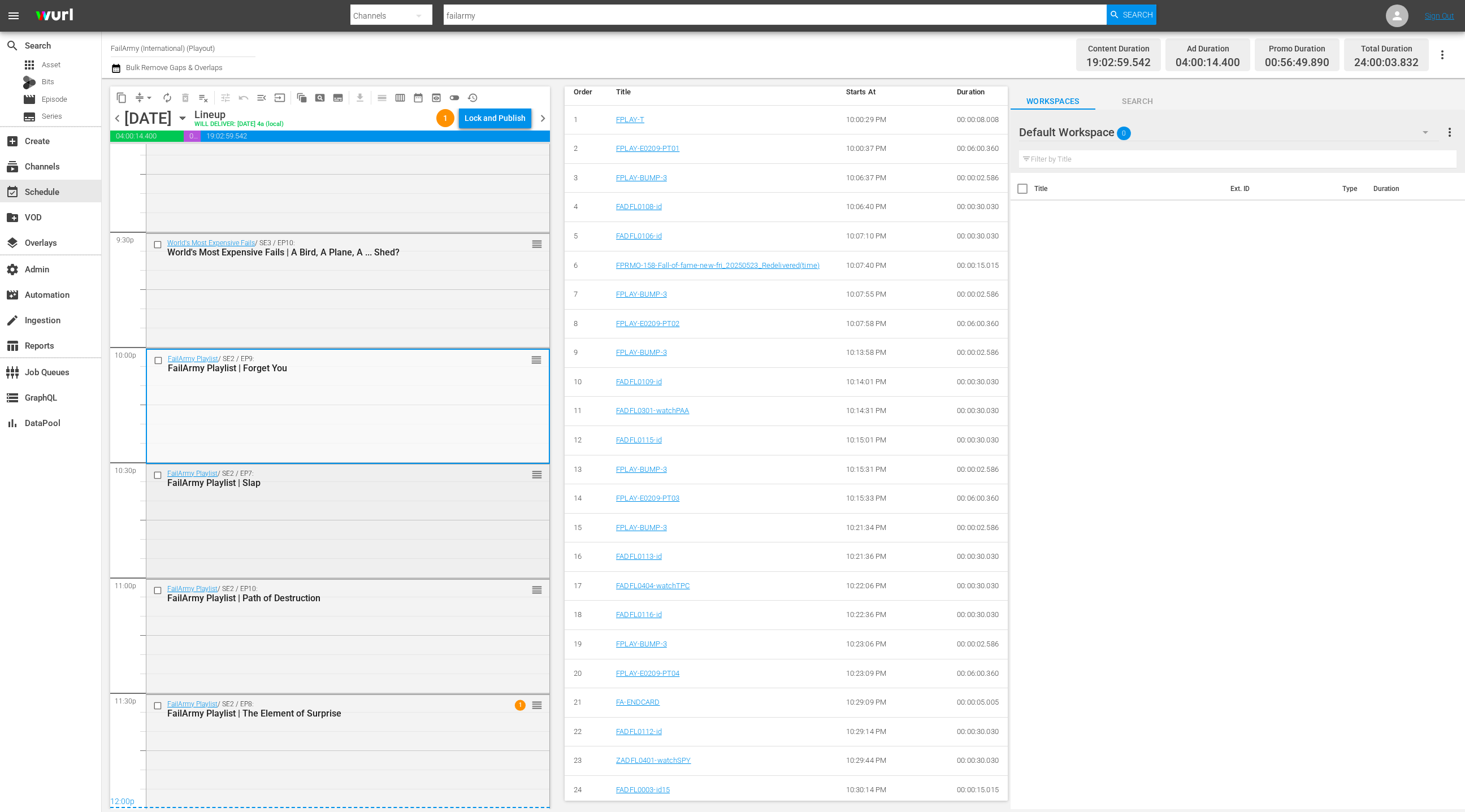
click at [403, 520] on div "FailArmy Playlist / SE2 / EP7: FailArmy Playlist | Slap reorder" at bounding box center [348, 520] width 403 height 112
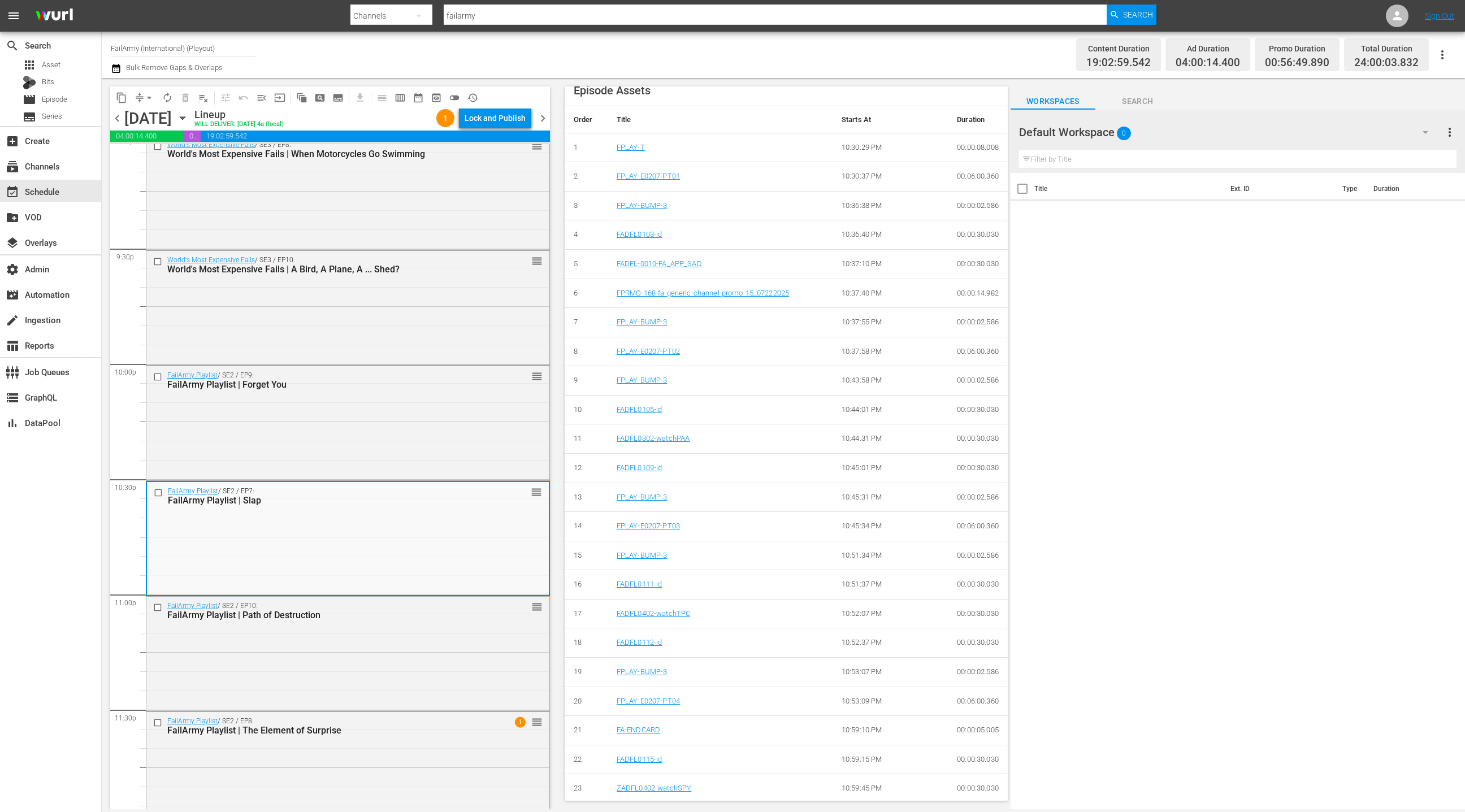
scroll to position [522, 0]
click at [425, 666] on div "FailArmy Playlist / SE2 / EP10: FailArmy Playlist | Path of Destruction reorder" at bounding box center [348, 652] width 403 height 112
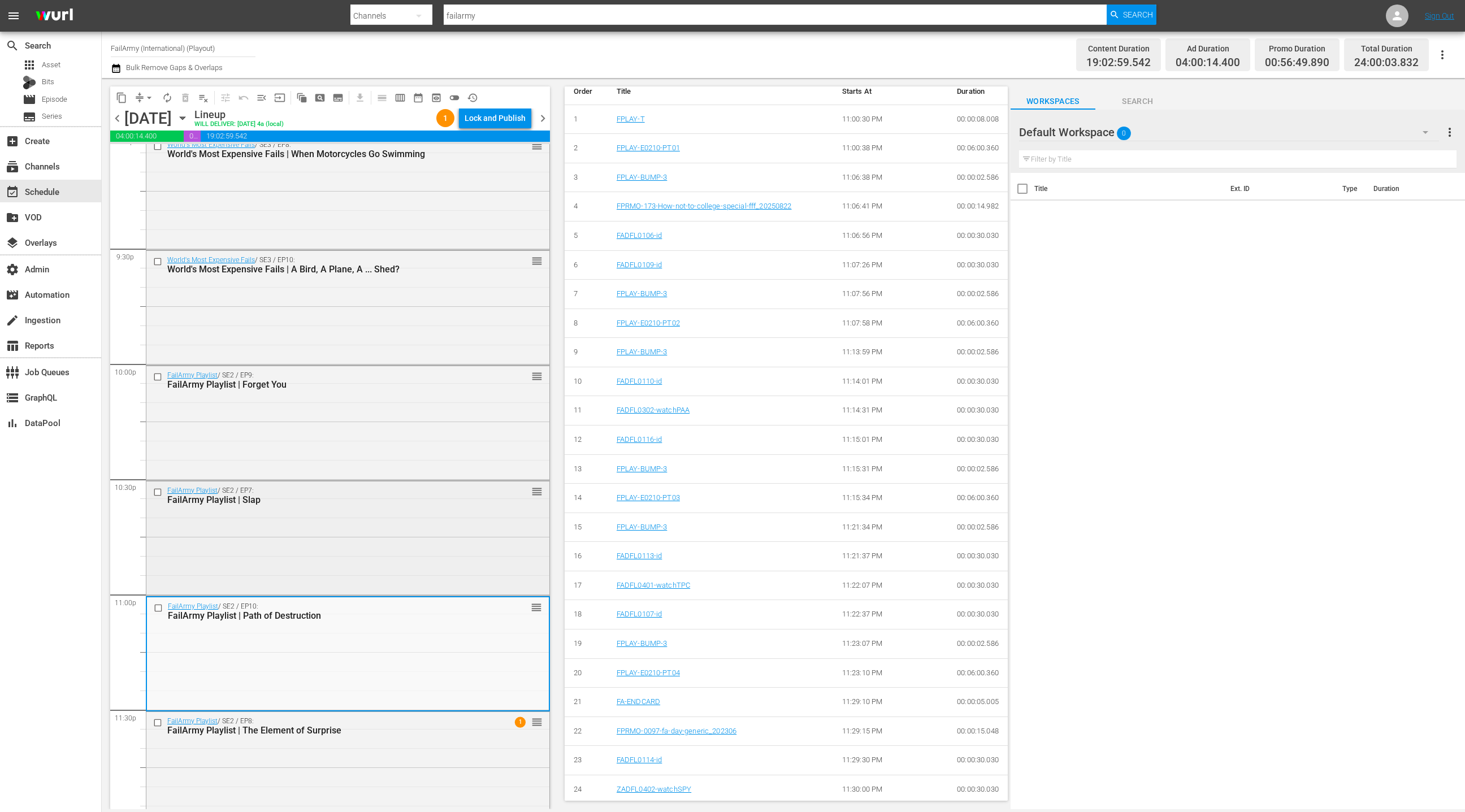
scroll to position [4868, 0]
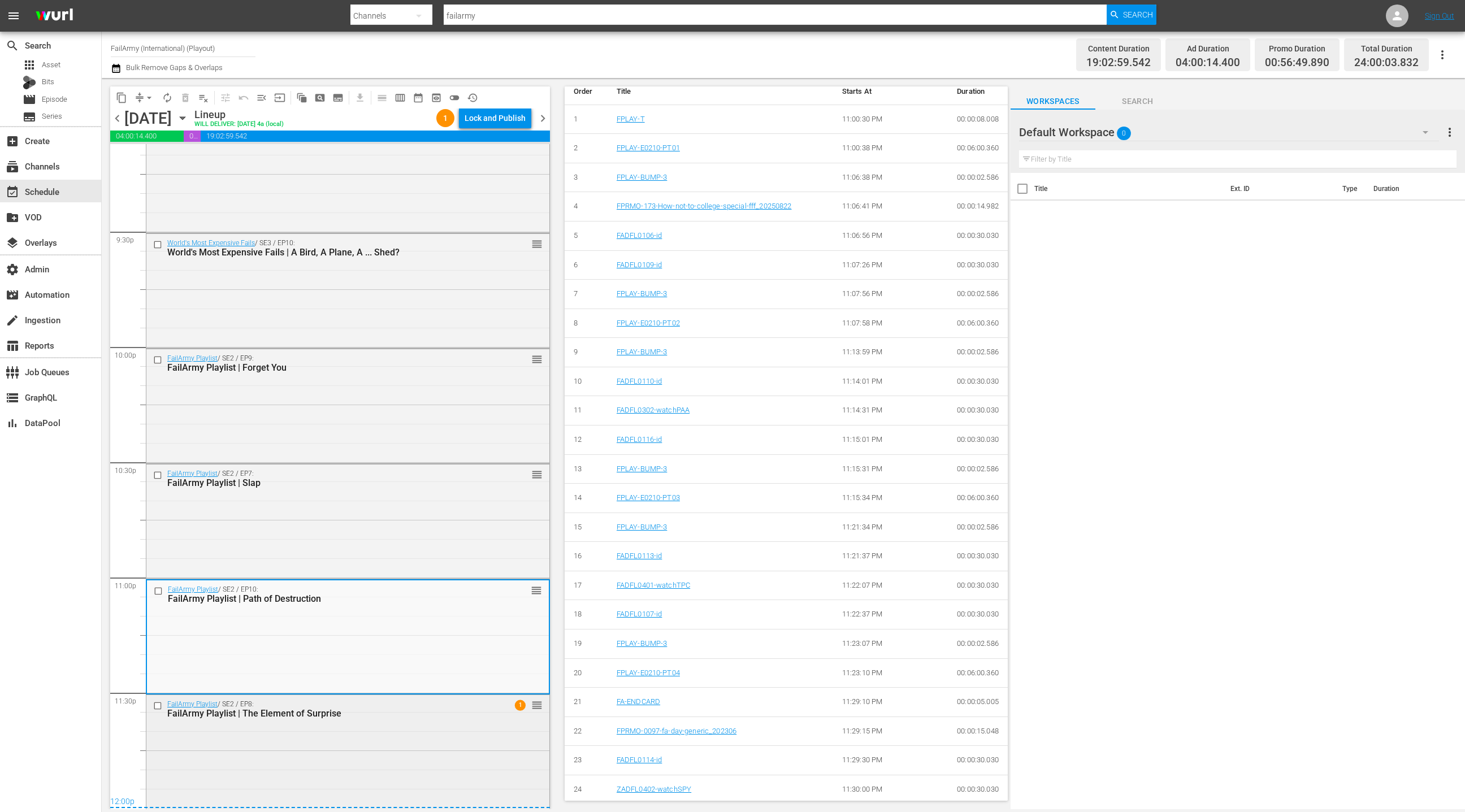
click at [397, 722] on div "FailArmy Playlist / SE2 / EP8: FailArmy Playlist | The Element of Surprise 1 re…" at bounding box center [348, 750] width 403 height 112
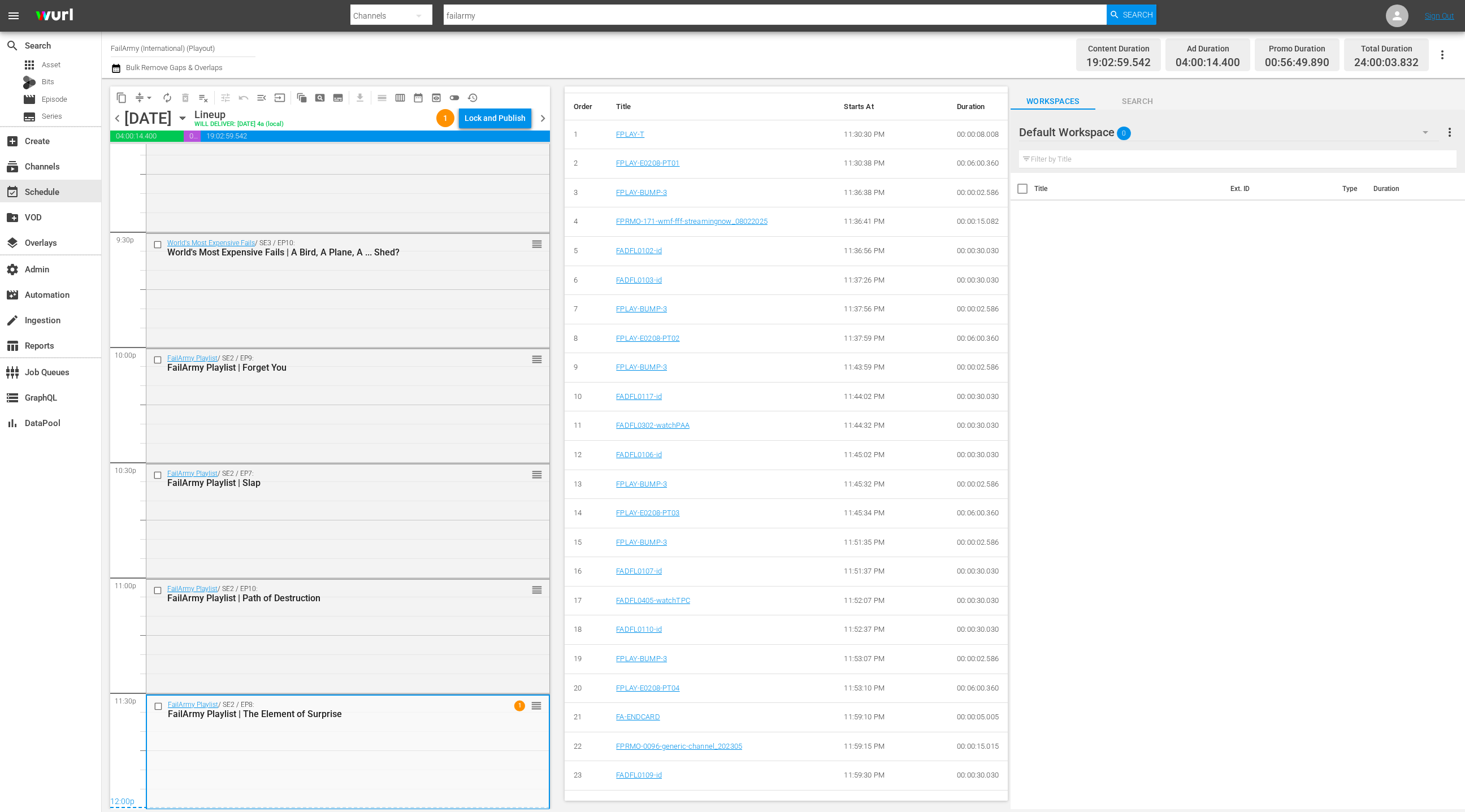
scroll to position [447, 0]
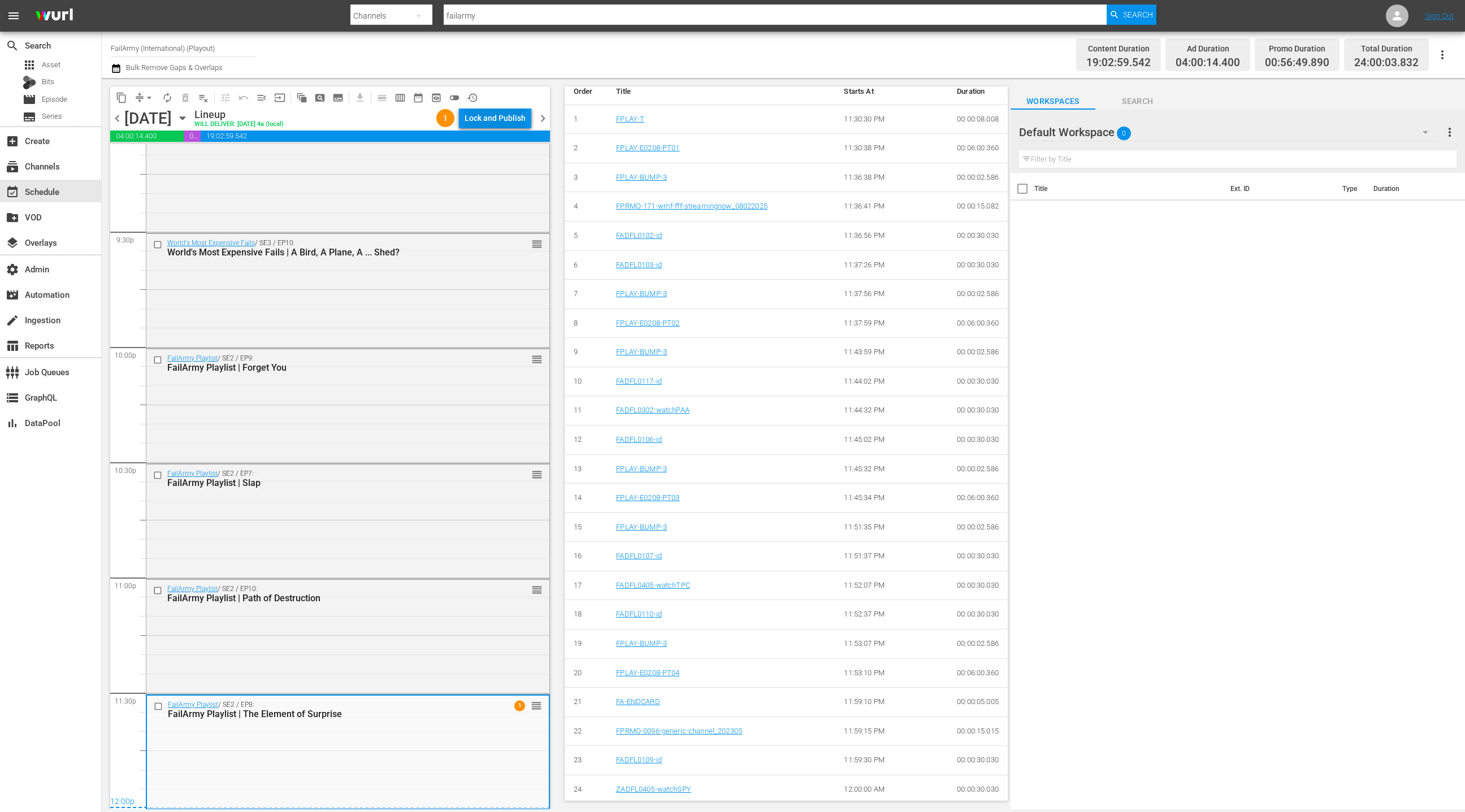
click at [503, 122] on div "Lock and Publish" at bounding box center [496, 118] width 61 height 20
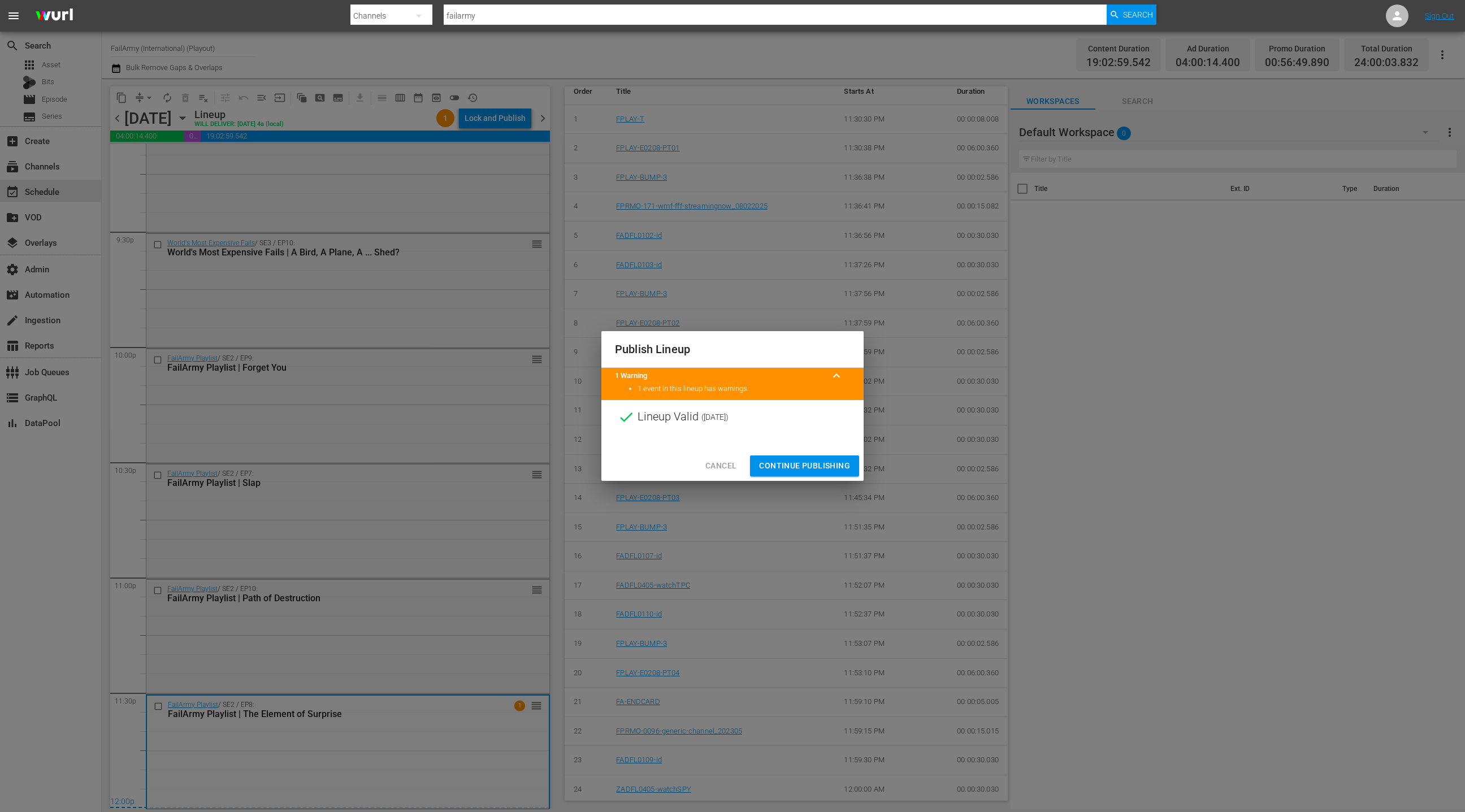
click at [805, 468] on span "Continue Publishing" at bounding box center [804, 465] width 91 height 14
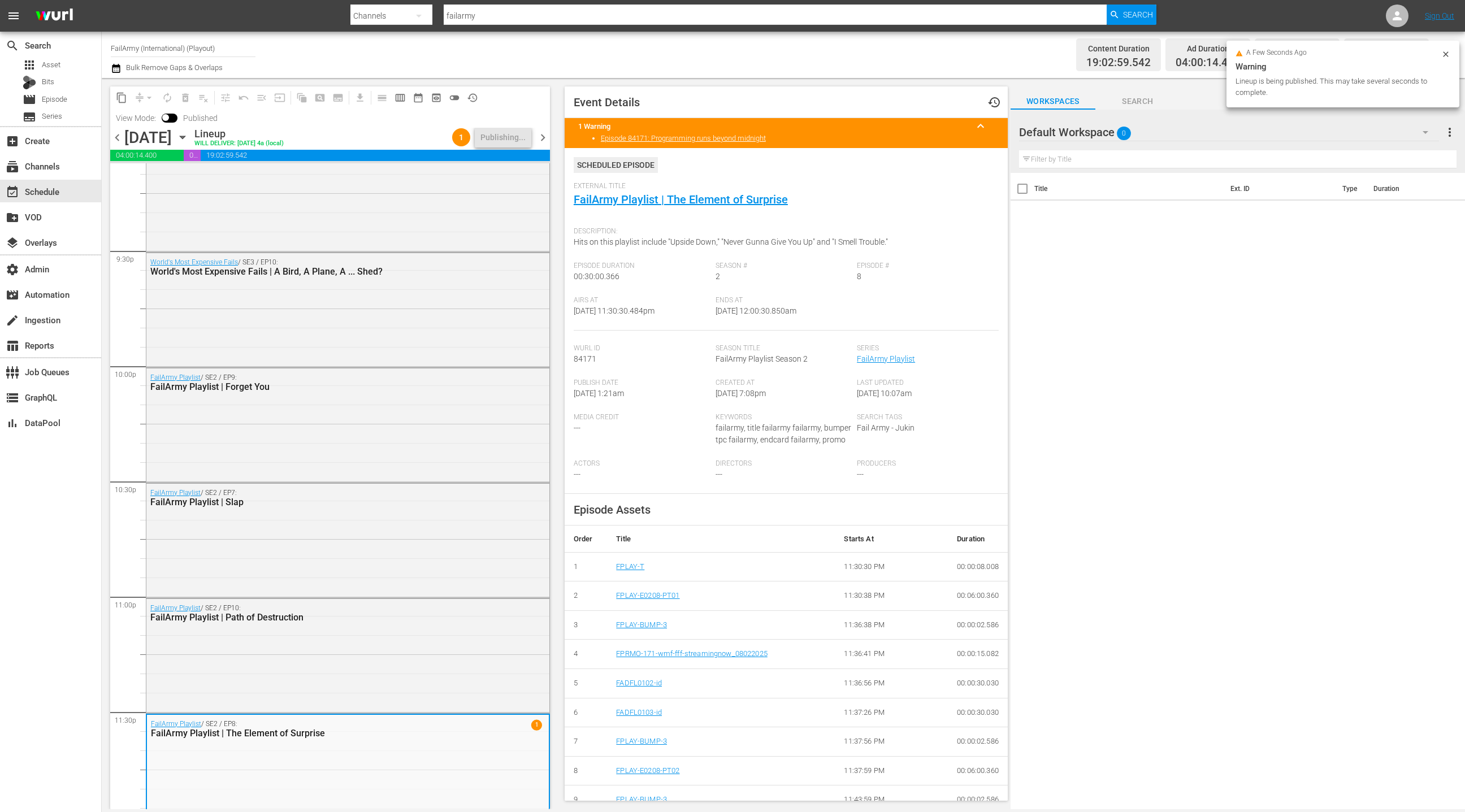
click at [547, 140] on span "chevron_right" at bounding box center [542, 137] width 14 height 14
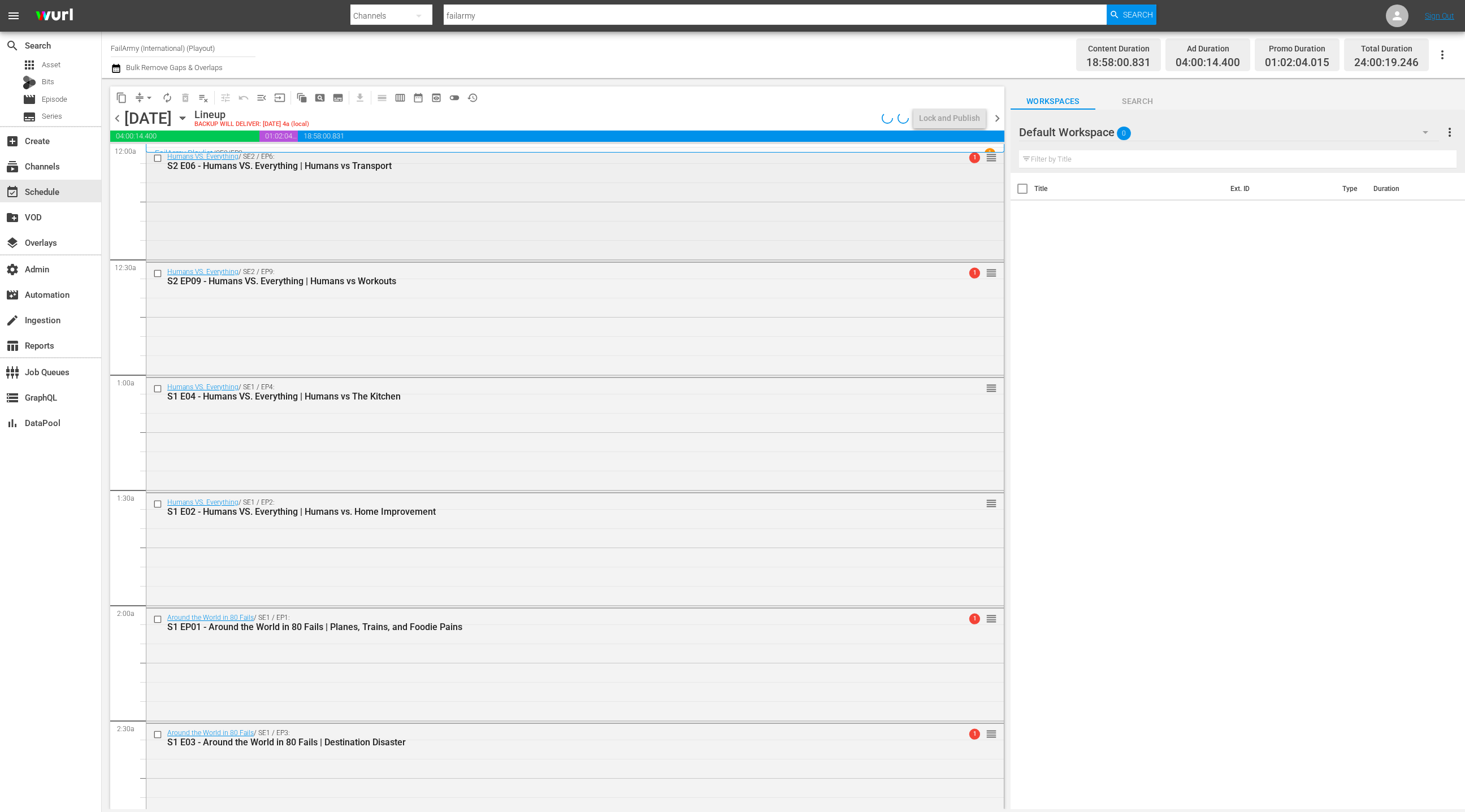
click at [442, 218] on div "Humans VS. Everything / SE2 / EP6: S2 E06 - Humans VS. Everything | Humans vs T…" at bounding box center [575, 203] width 858 height 112
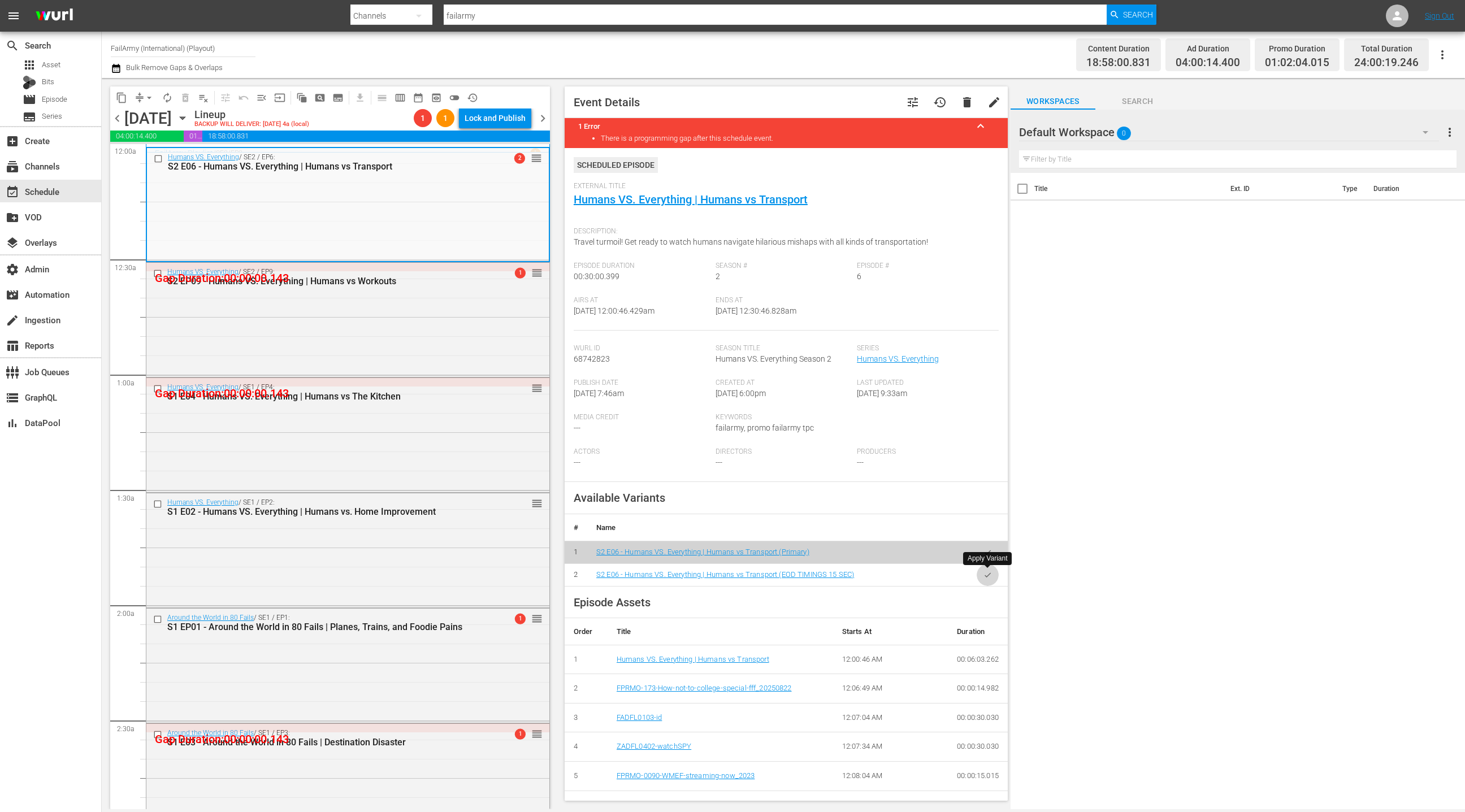
drag, startPoint x: 990, startPoint y: 575, endPoint x: 791, endPoint y: 435, distance: 243.3
click at [988, 574] on icon "button" at bounding box center [988, 575] width 9 height 9
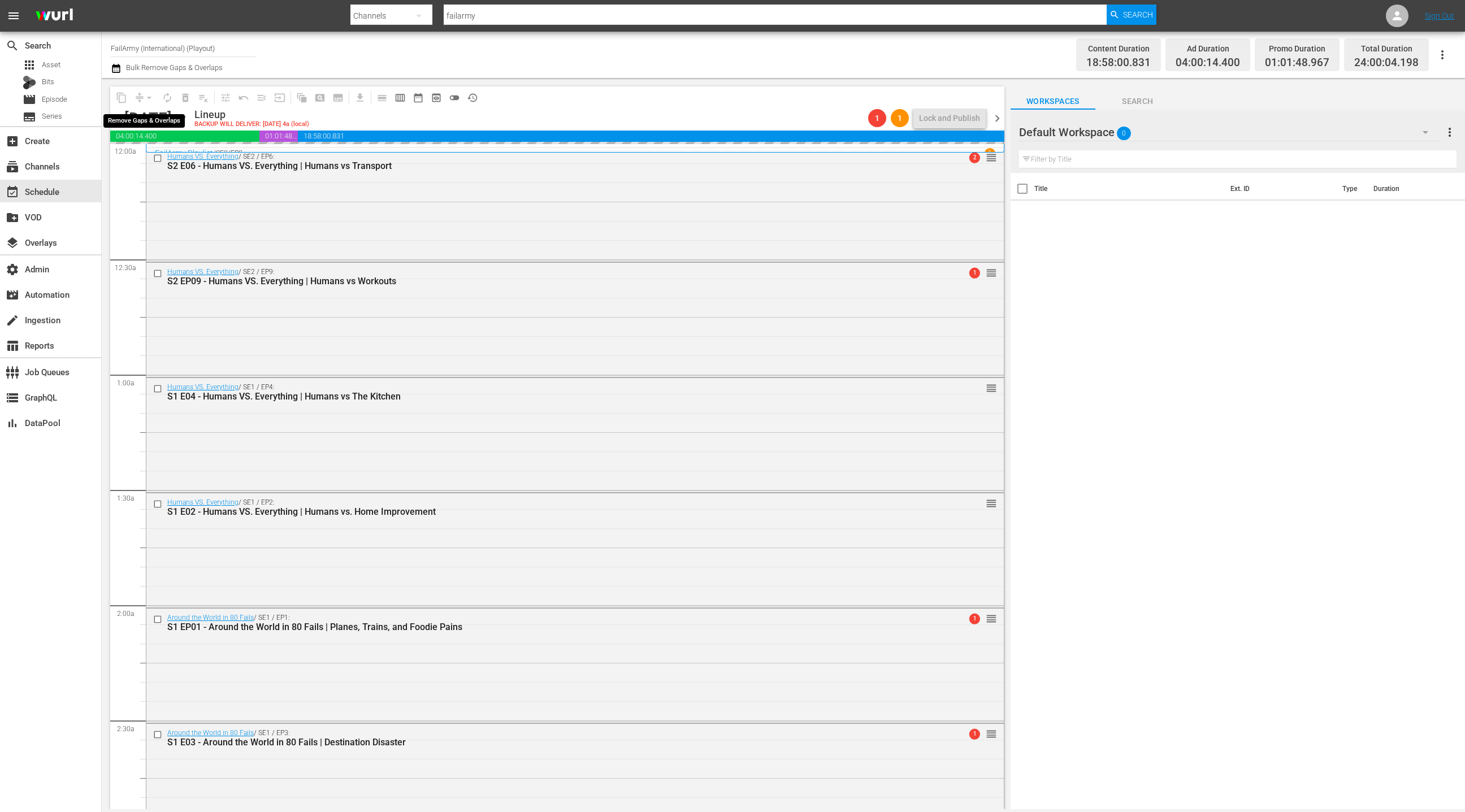
click at [146, 100] on div "arrow_drop_down" at bounding box center [149, 98] width 18 height 18
click at [144, 99] on span "arrow_drop_down" at bounding box center [149, 97] width 11 height 11
click at [291, 221] on div "Humans VS. Everything / SE2 / EP6: S2 E06 - Humans VS. Everything | Humans vs T…" at bounding box center [575, 203] width 858 height 111
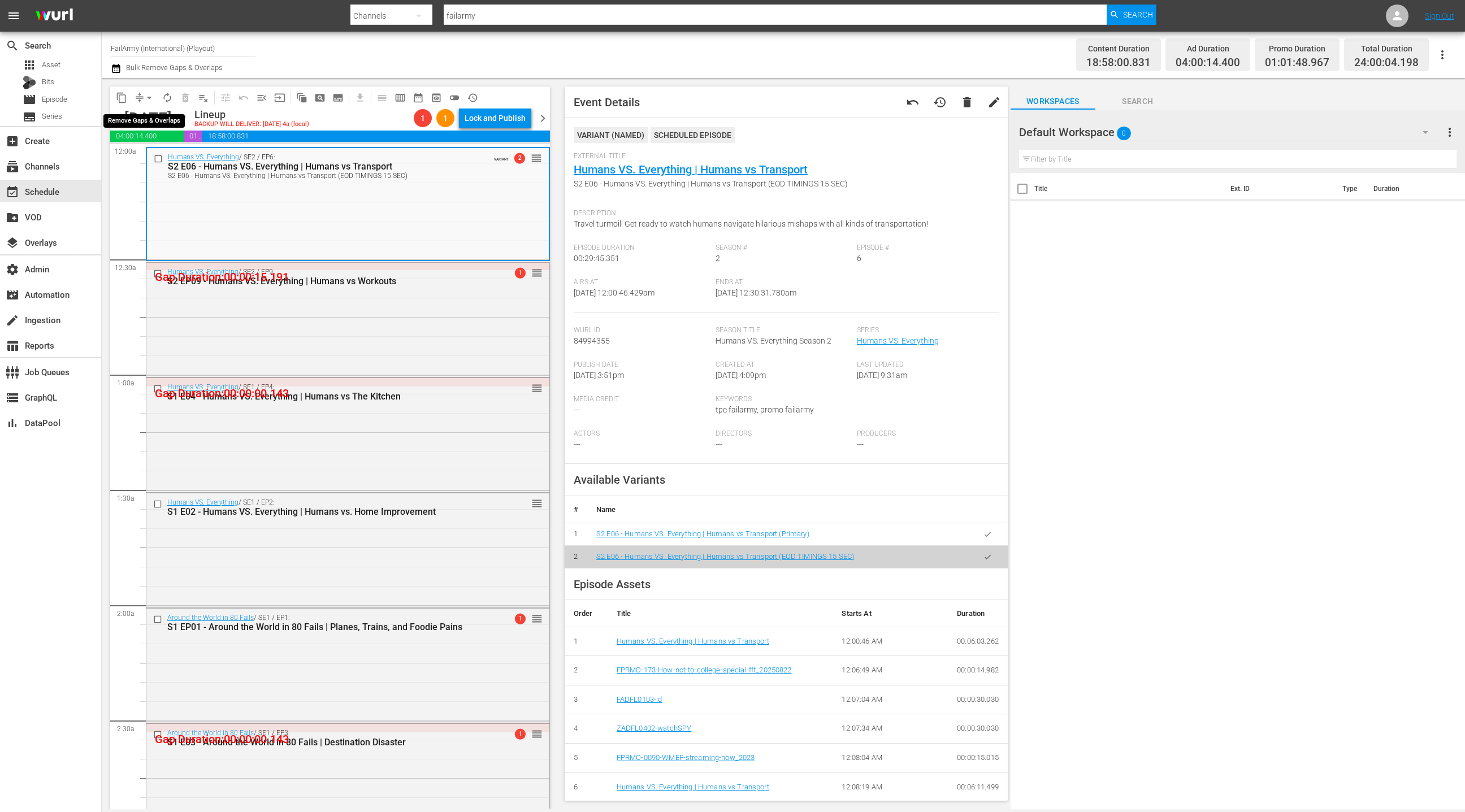
click at [142, 96] on button "arrow_drop_down" at bounding box center [149, 98] width 18 height 18
drag, startPoint x: 118, startPoint y: 117, endPoint x: 183, endPoint y: 121, distance: 65.1
click at [118, 117] on span "chevron_left" at bounding box center [117, 118] width 14 height 14
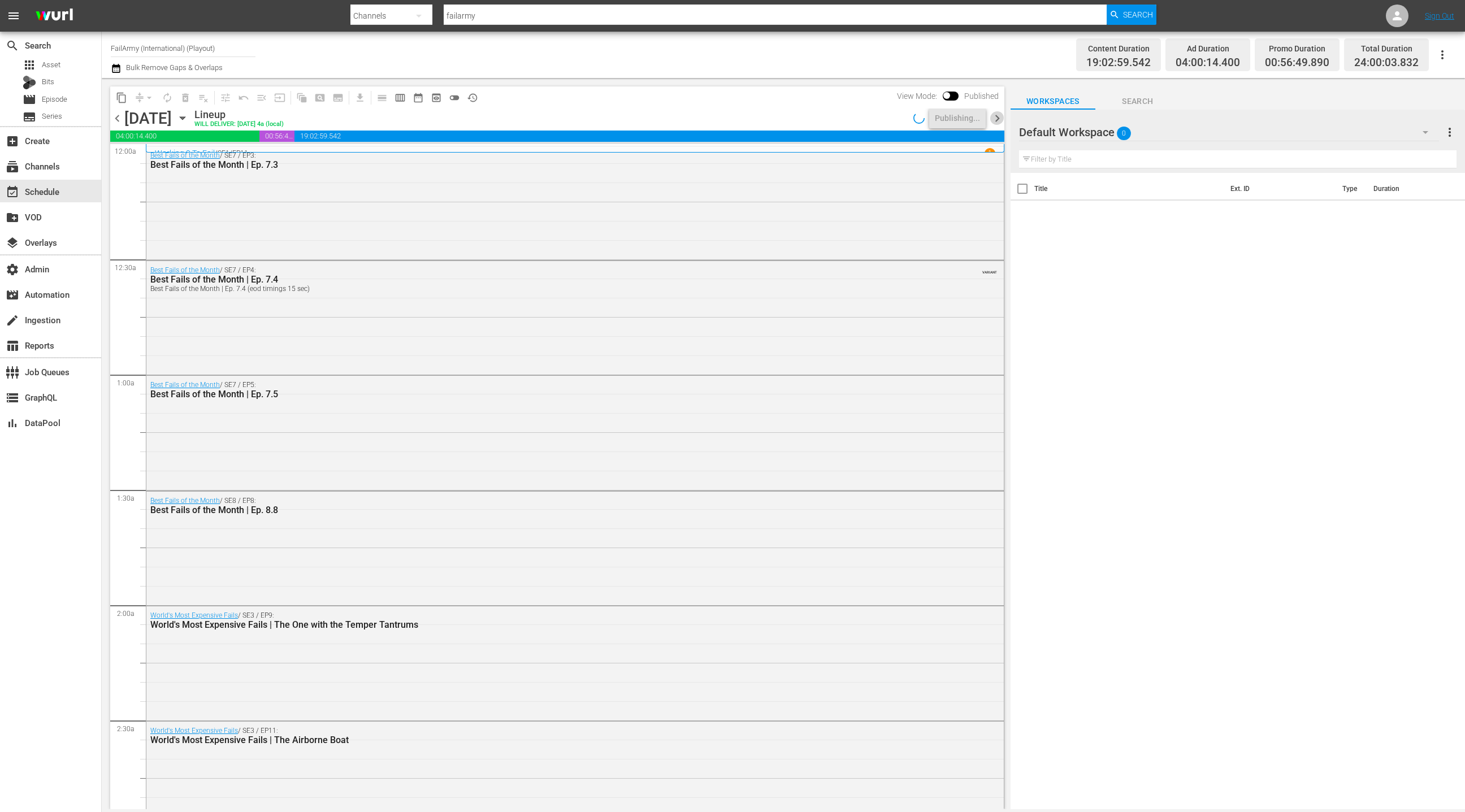
click at [996, 120] on span "chevron_right" at bounding box center [997, 118] width 14 height 14
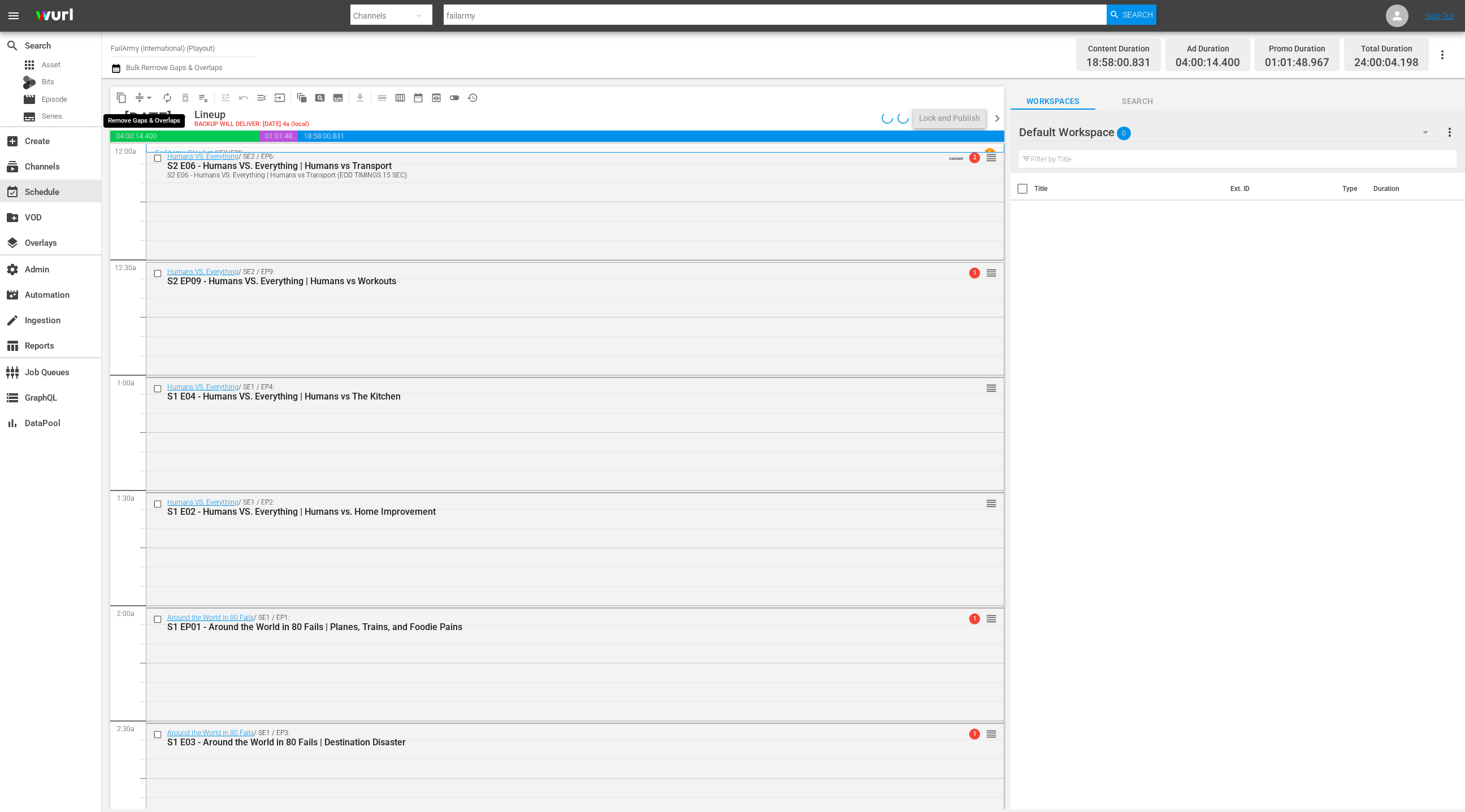
click at [147, 98] on span "arrow_drop_down" at bounding box center [149, 97] width 11 height 11
click at [161, 154] on li "Align to End of Previous Day" at bounding box center [150, 158] width 119 height 19
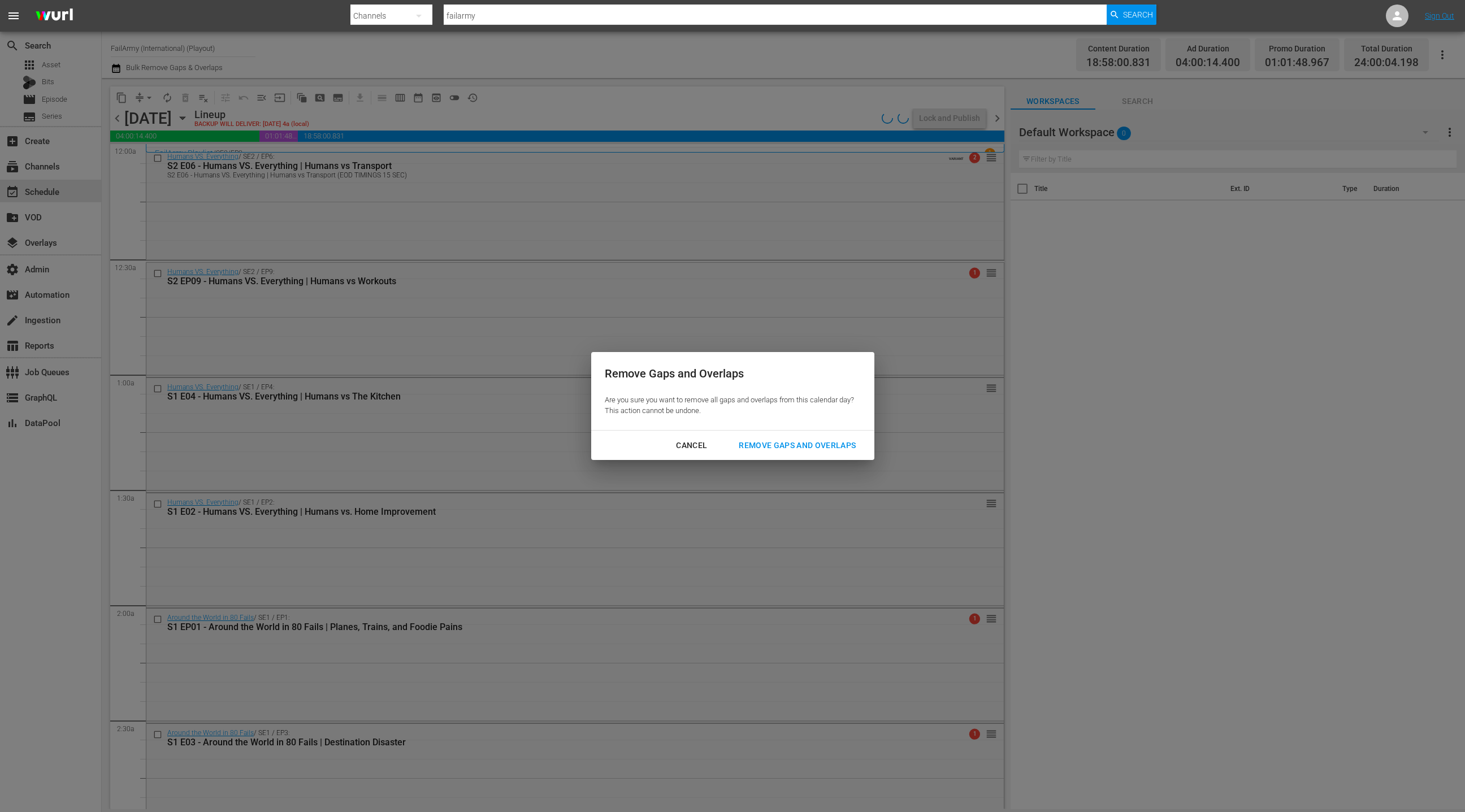
drag, startPoint x: 760, startPoint y: 447, endPoint x: 693, endPoint y: 404, distance: 79.6
click at [760, 447] on div "Remove Gaps and Overlaps" at bounding box center [797, 445] width 135 height 14
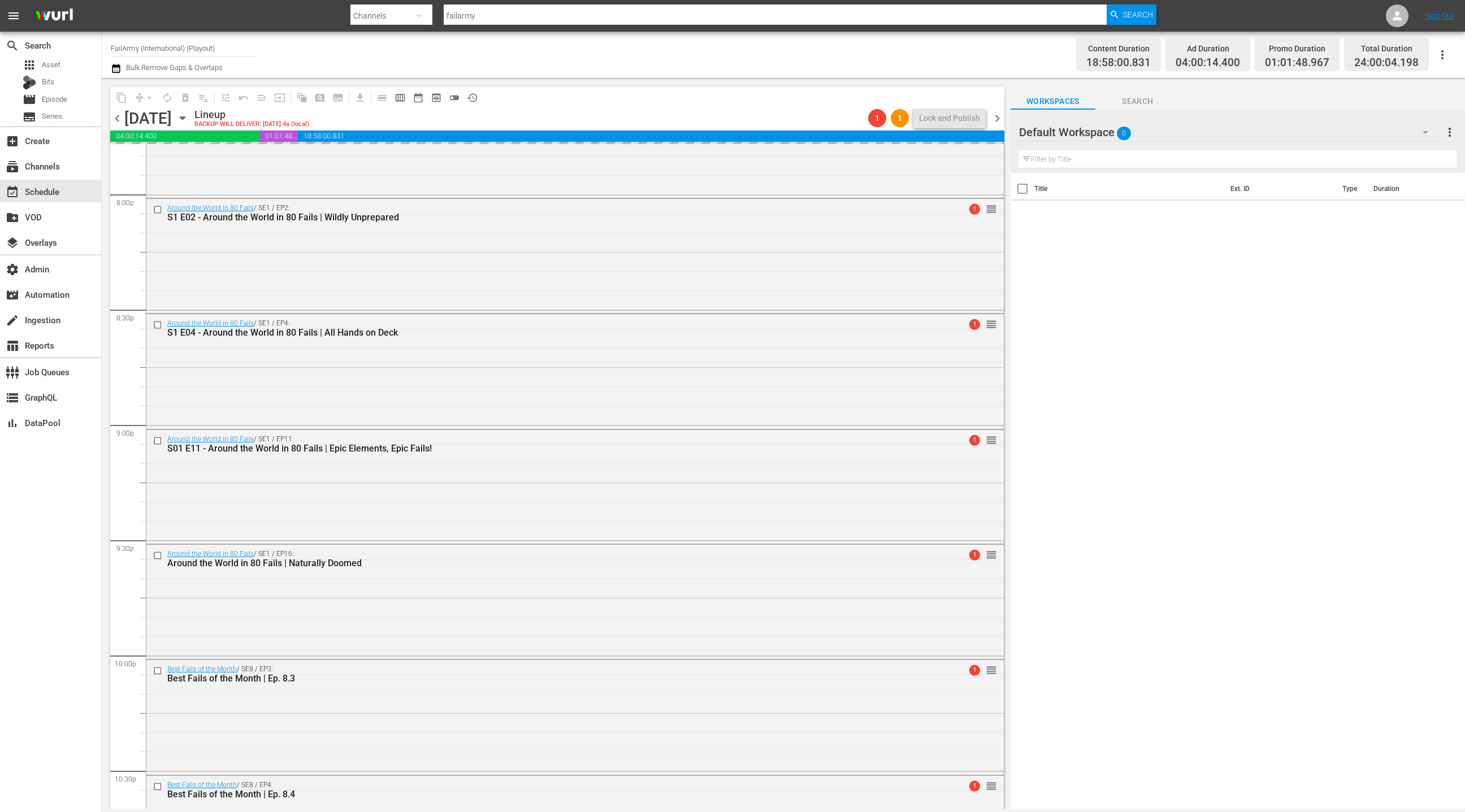
scroll to position [4871, 0]
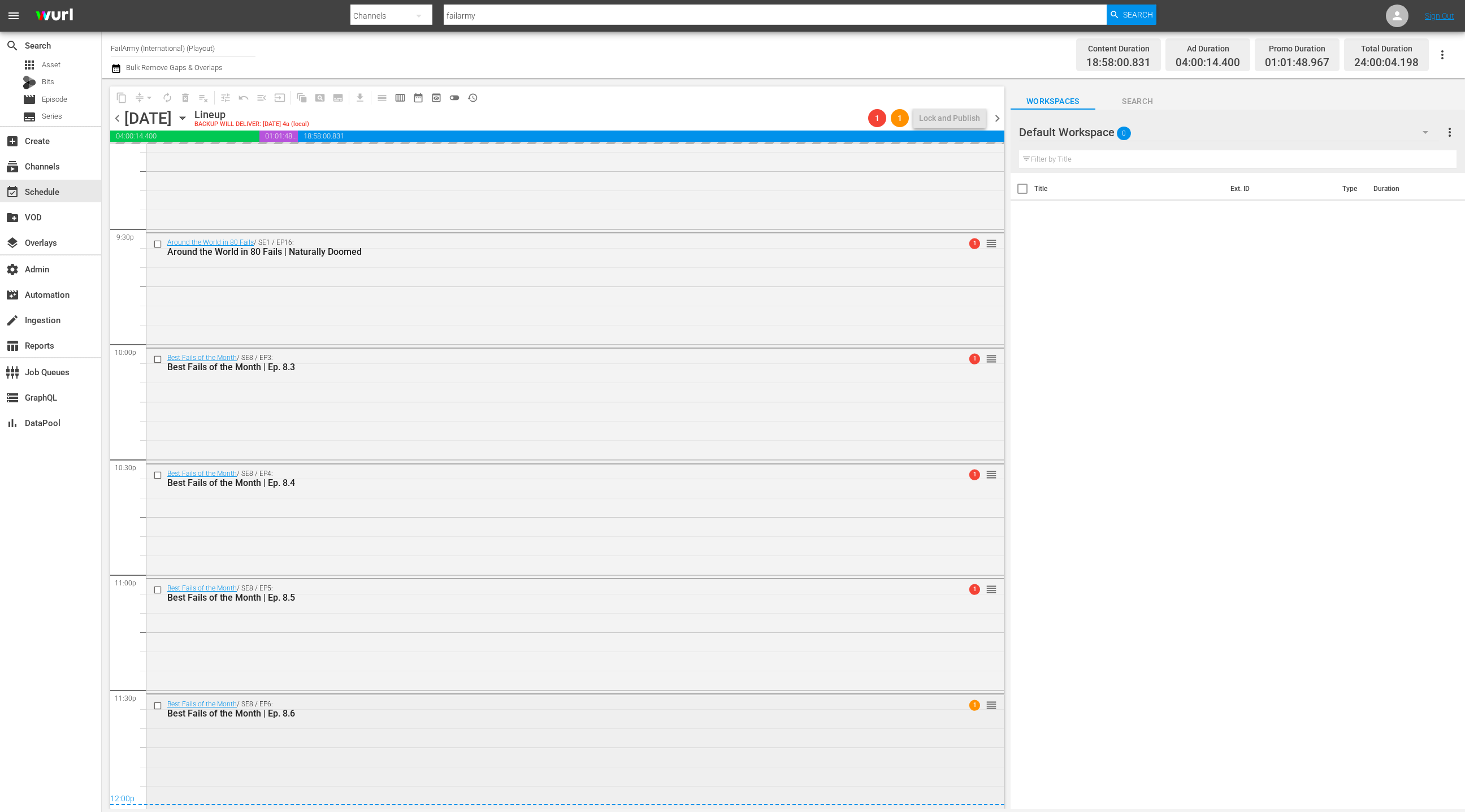
click at [347, 712] on div "Best Fails of the Month | Ep. 8.6" at bounding box center [553, 713] width 772 height 11
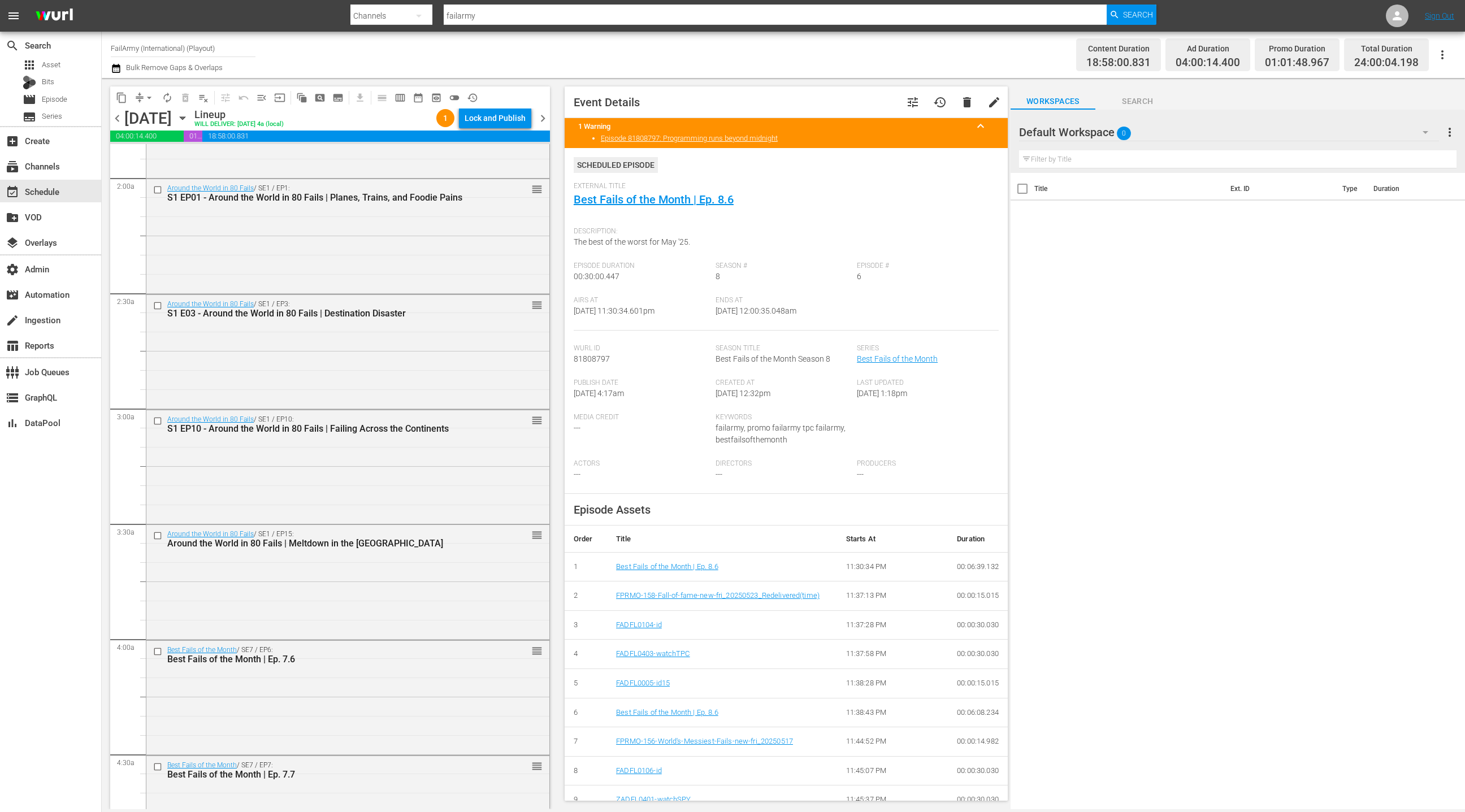
scroll to position [0, 0]
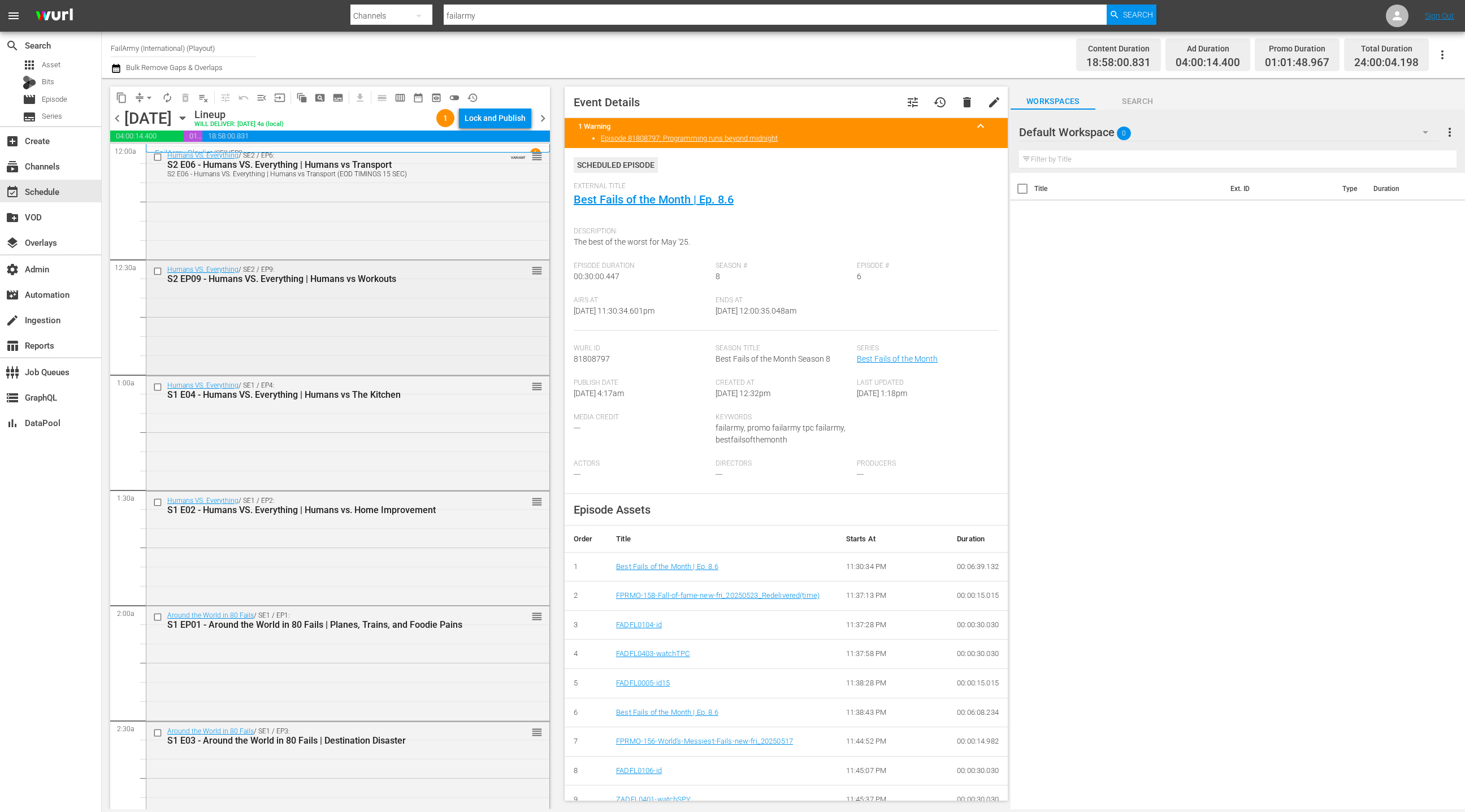
click at [347, 348] on div "Humans VS. Everything / SE2 / EP9: S2 EP09 - Humans VS. Everything | Humans vs …" at bounding box center [348, 316] width 403 height 112
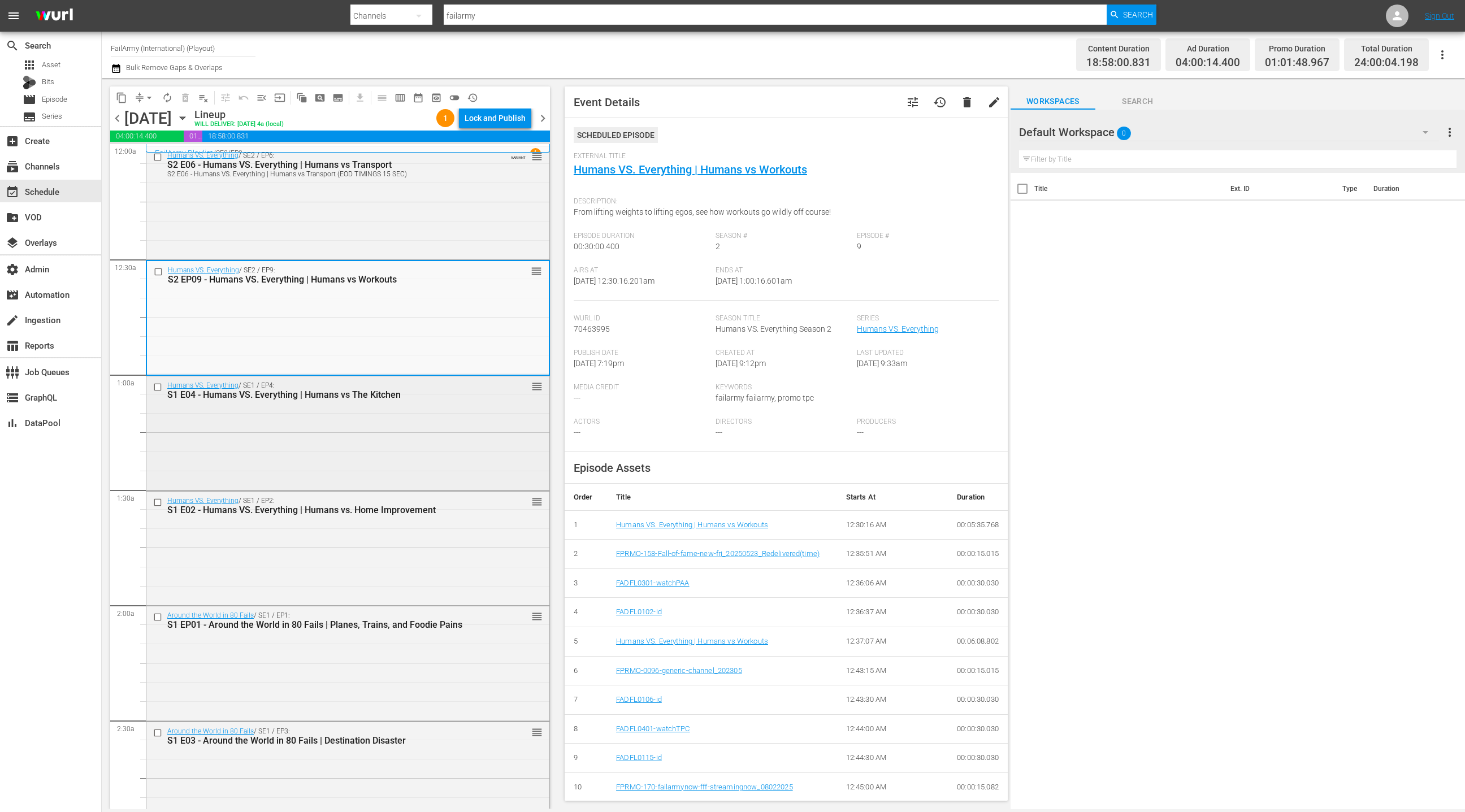
click at [366, 428] on div "Humans VS. Everything / SE1 / EP4: S1 E04 - Humans VS. Everything | Humans vs T…" at bounding box center [348, 432] width 403 height 112
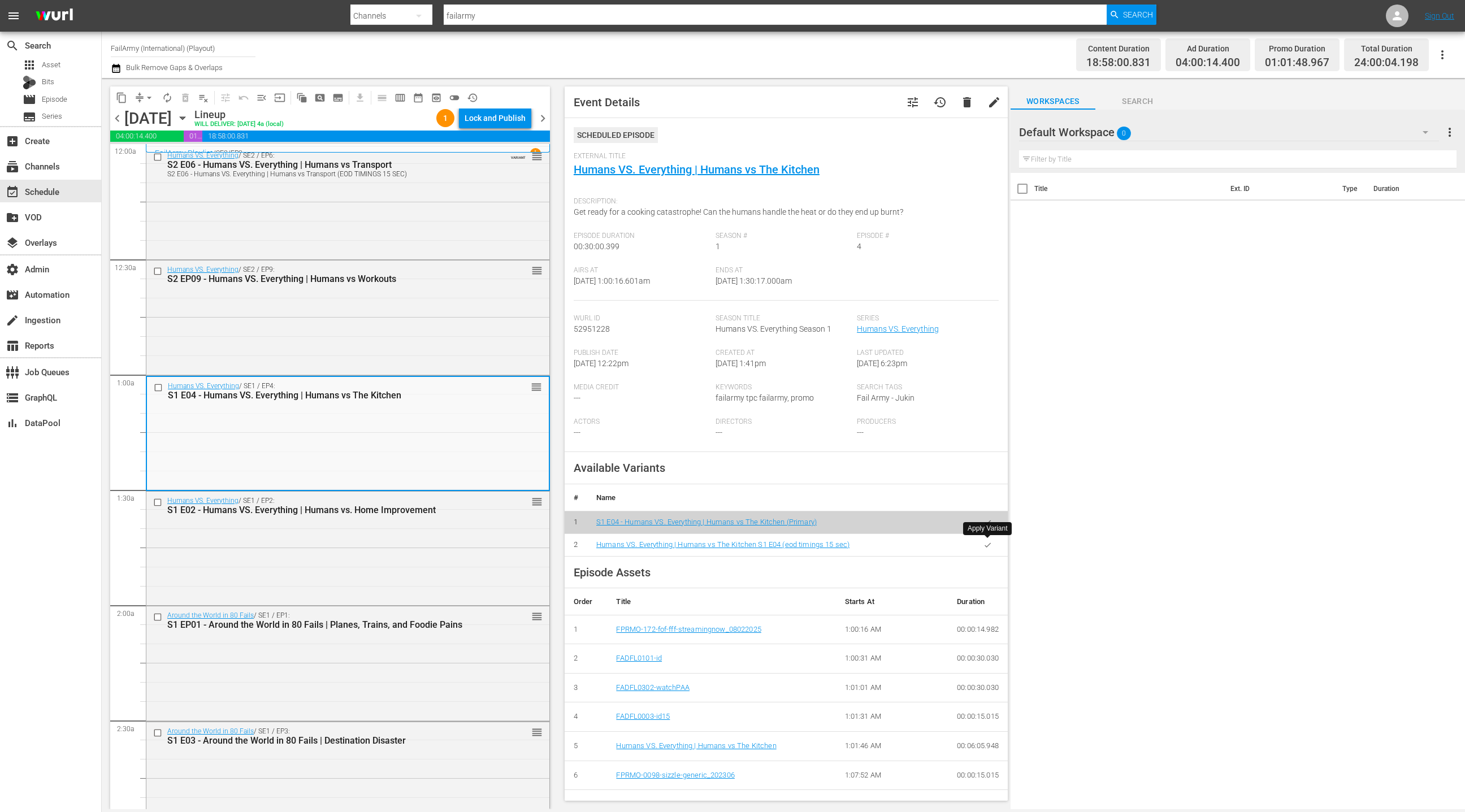
click at [994, 548] on button "button" at bounding box center [988, 545] width 22 height 22
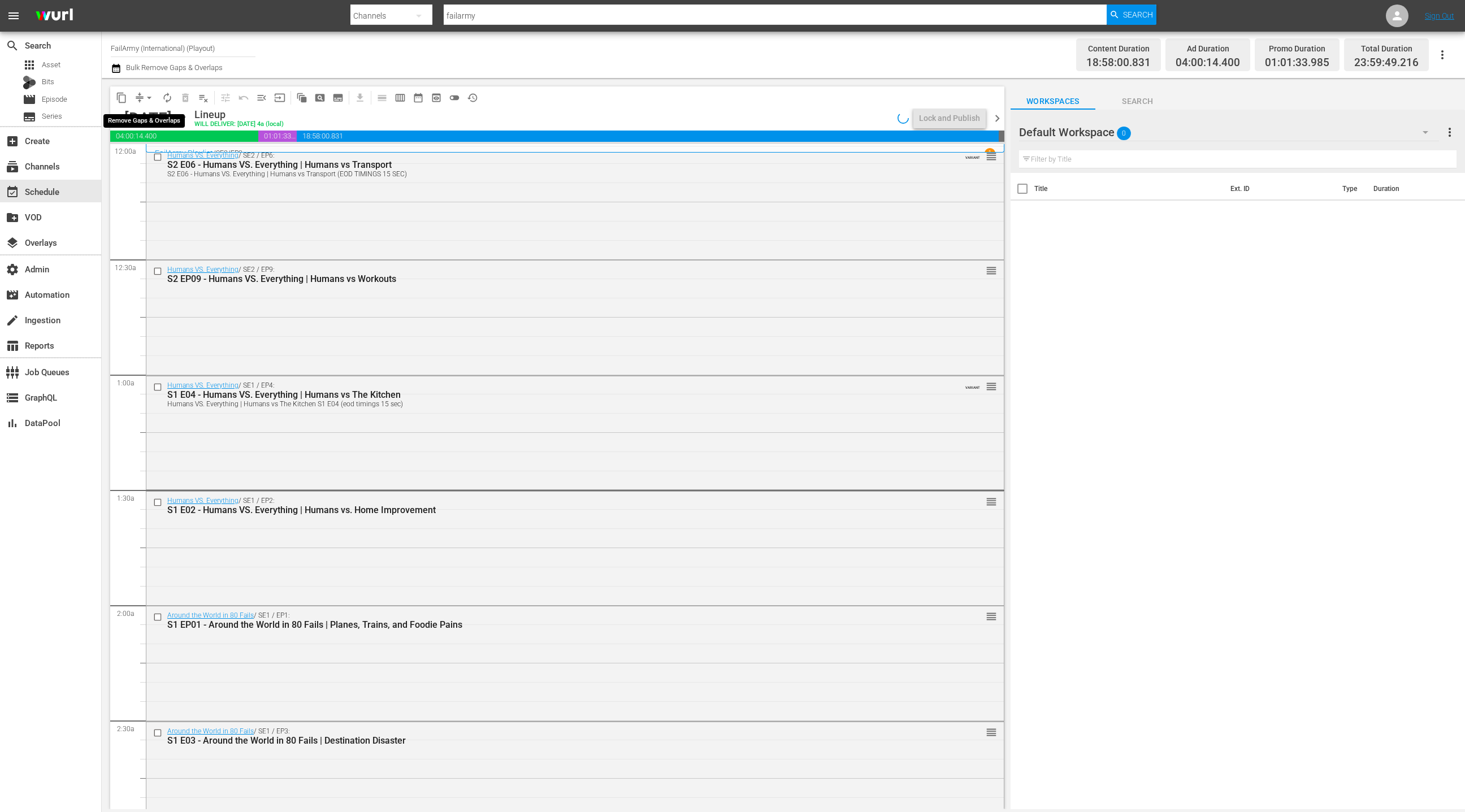
click at [142, 98] on button "arrow_drop_down" at bounding box center [149, 98] width 18 height 18
click at [159, 161] on li "Align to End of Previous Day" at bounding box center [150, 158] width 119 height 19
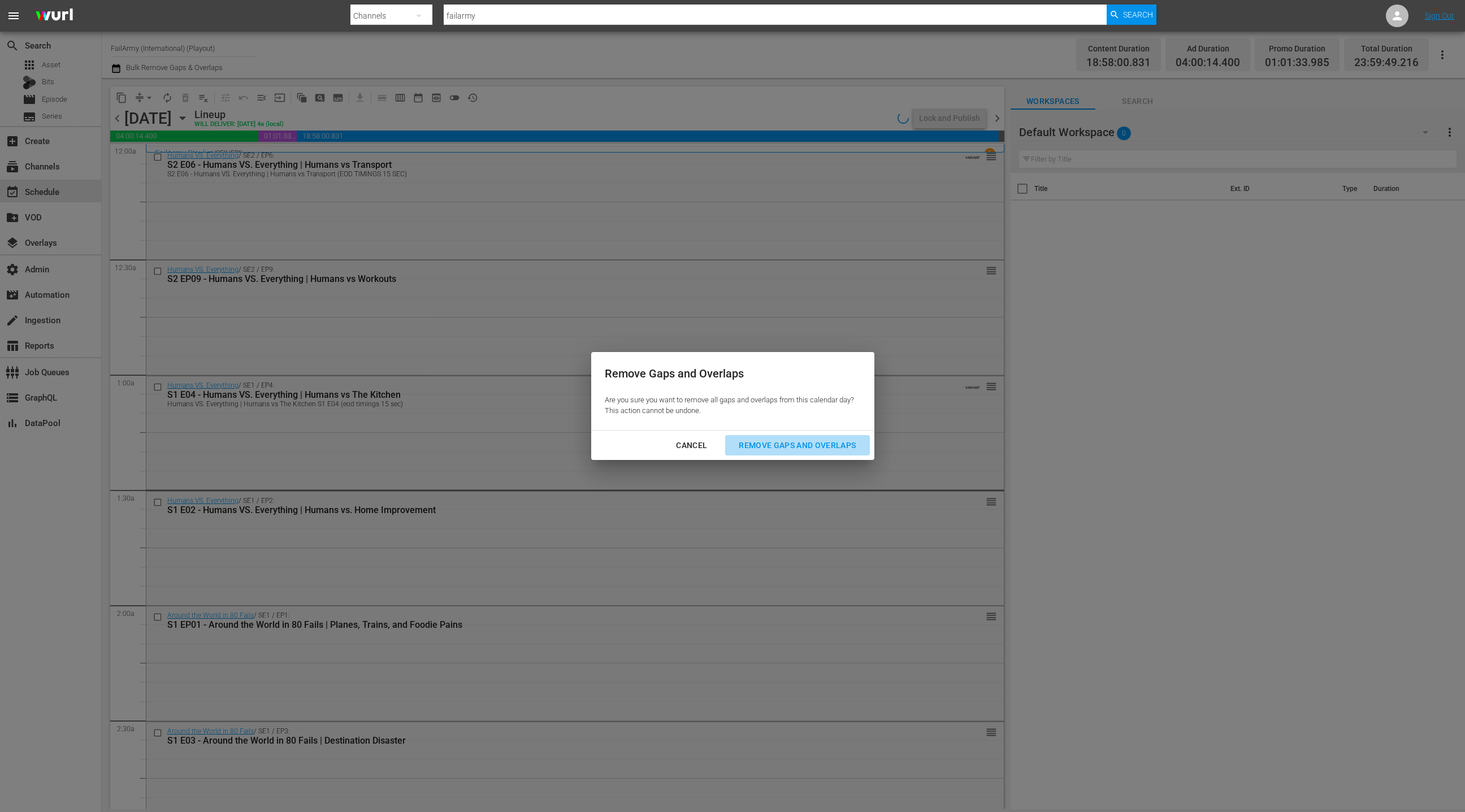
click at [794, 447] on div "Remove Gaps and Overlaps" at bounding box center [797, 445] width 135 height 14
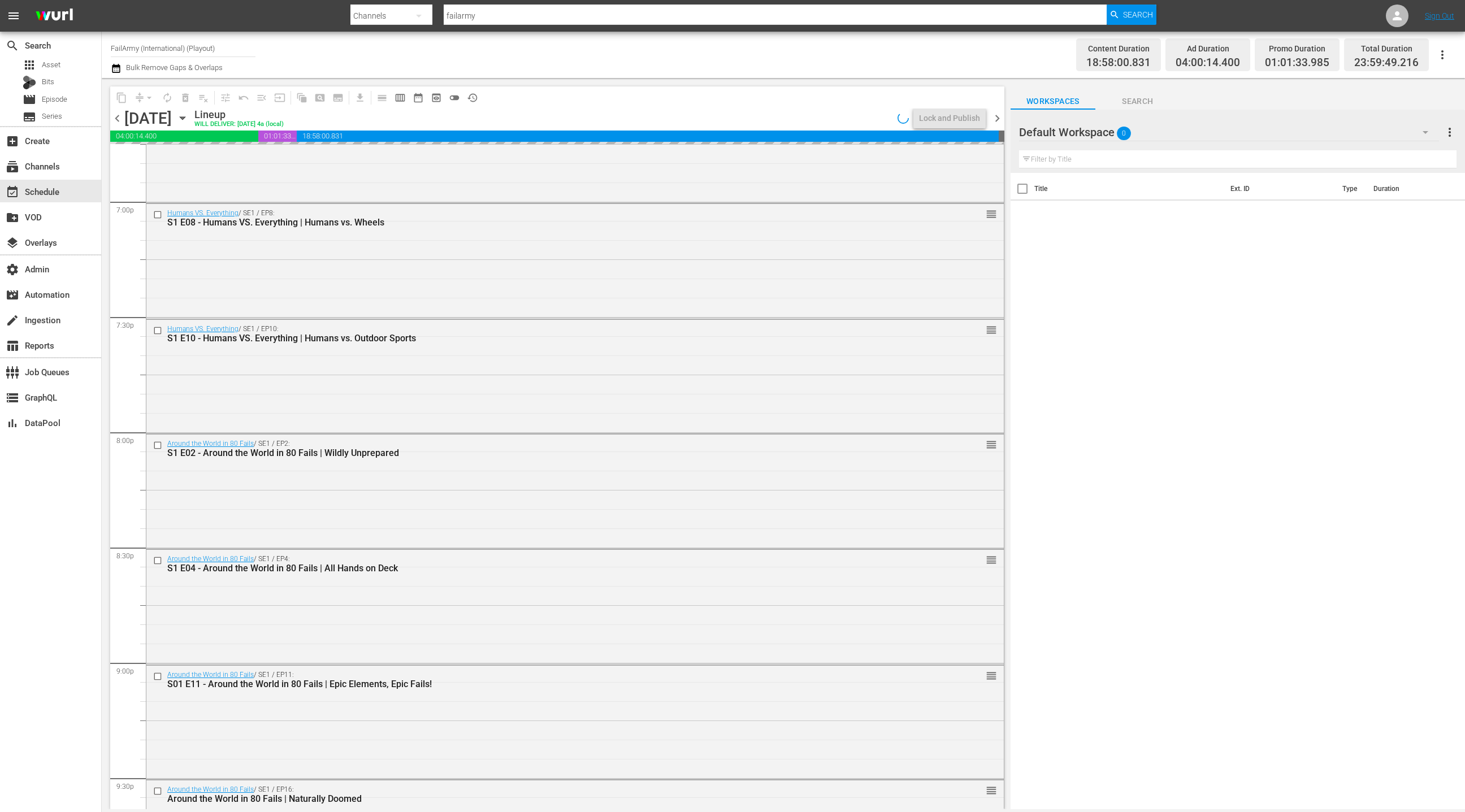
scroll to position [4869, 0]
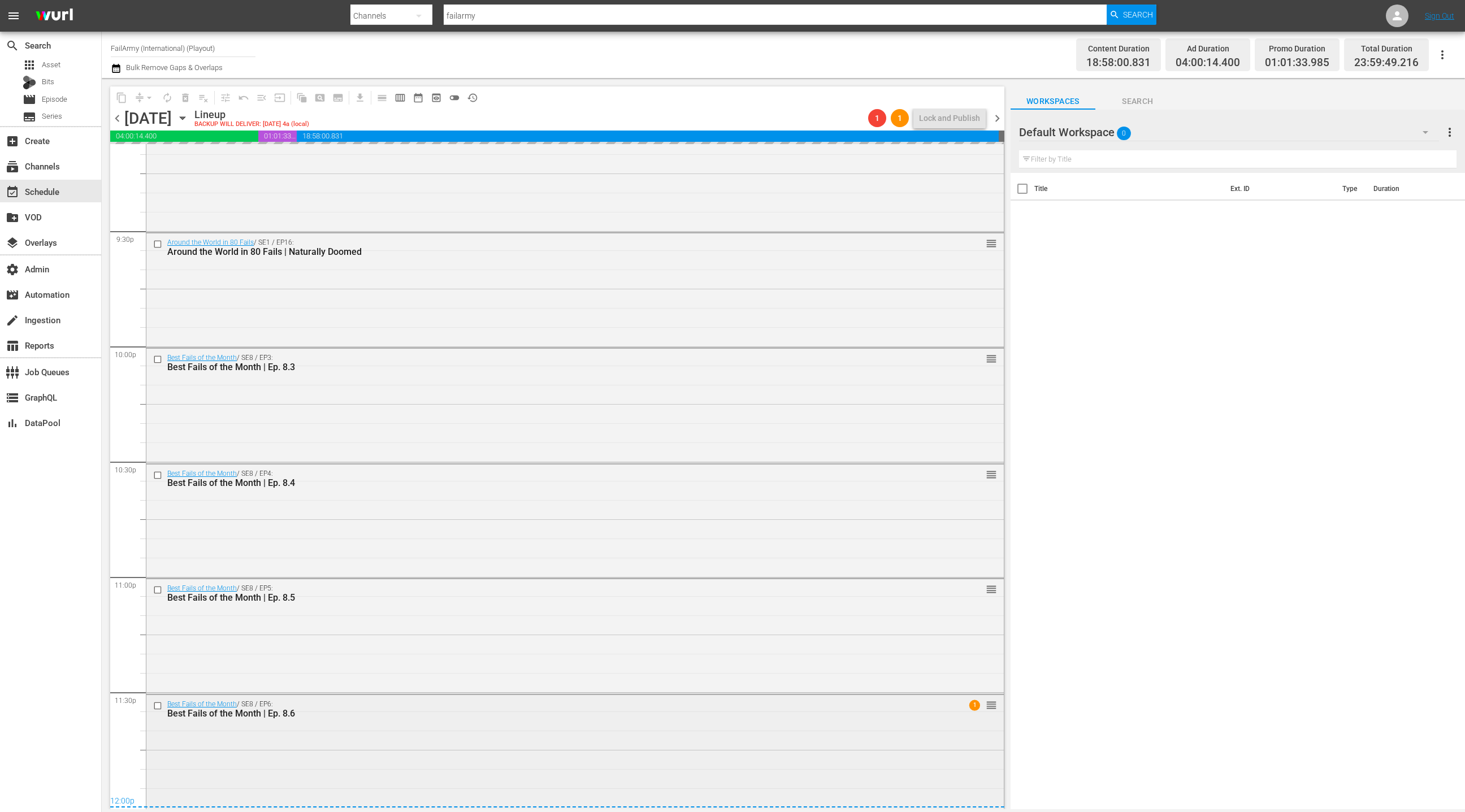
click at [461, 727] on div "Best Fails of the Month / SE8 / EP6: Best Fails of the Month | Ep. 8.6 1 reorder" at bounding box center [575, 750] width 858 height 112
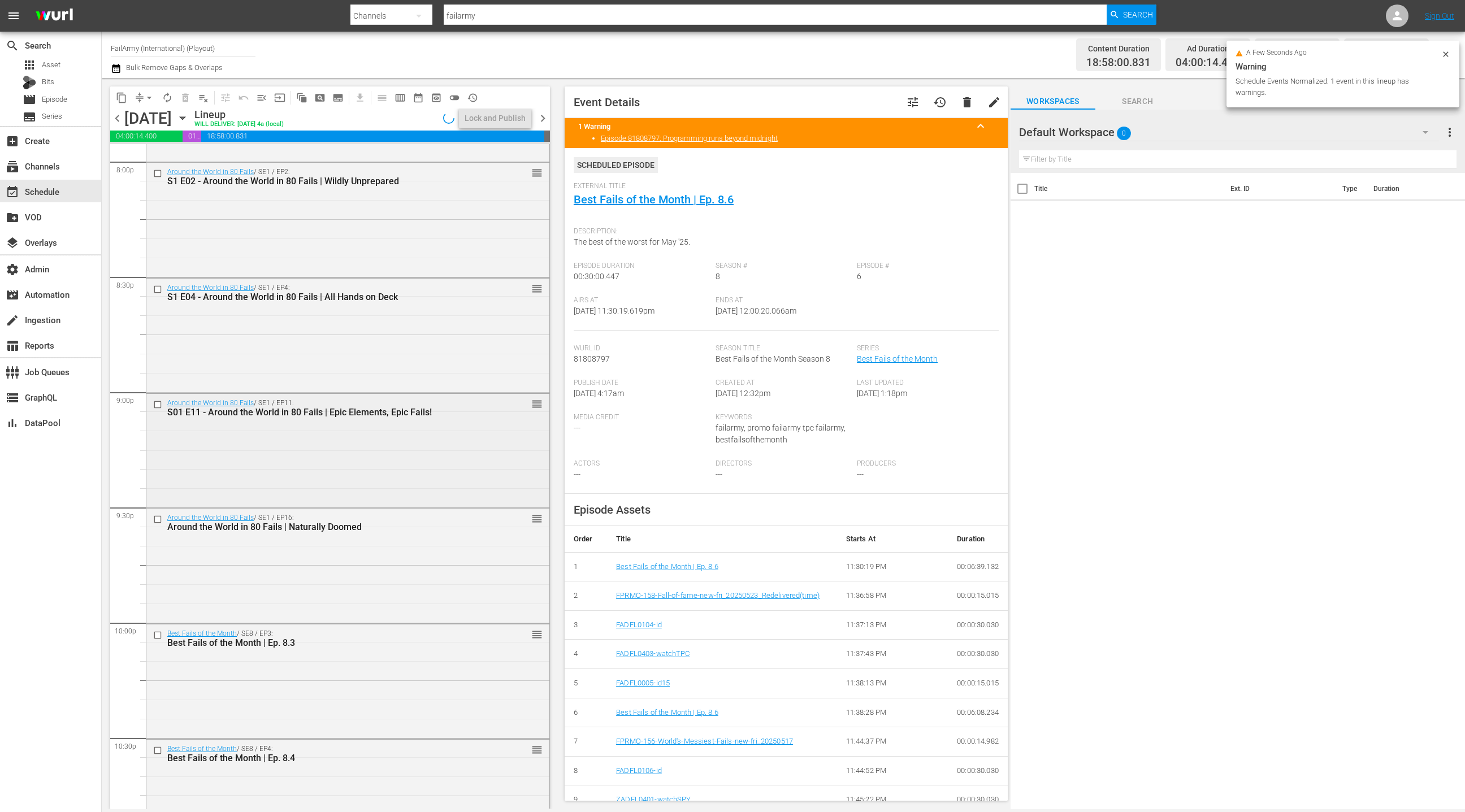
scroll to position [4486, 0]
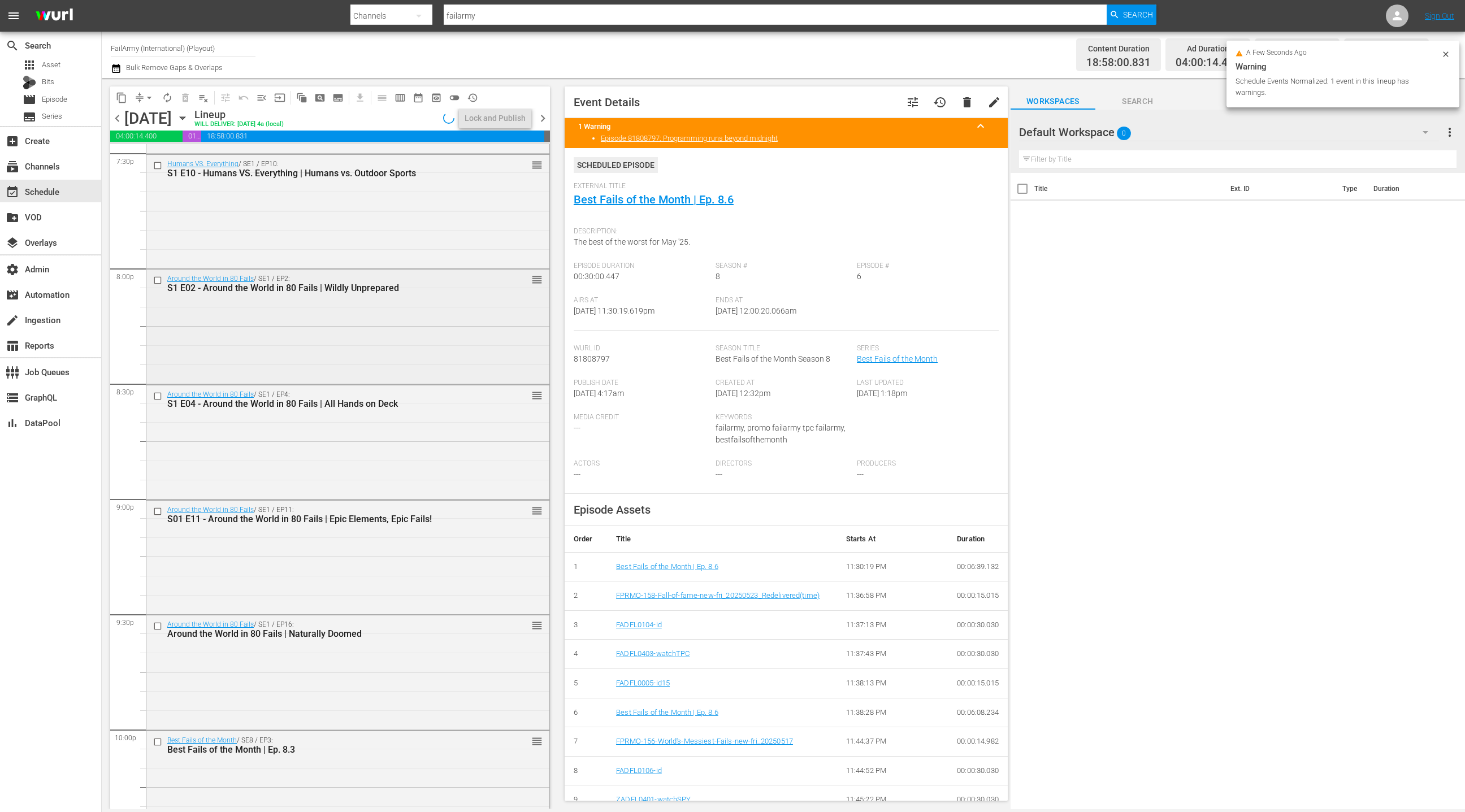
click at [380, 348] on div "Around the World in 80 Fails / SE1 / EP2: S1 E02 - Around the World in 80 Fails…" at bounding box center [348, 325] width 403 height 112
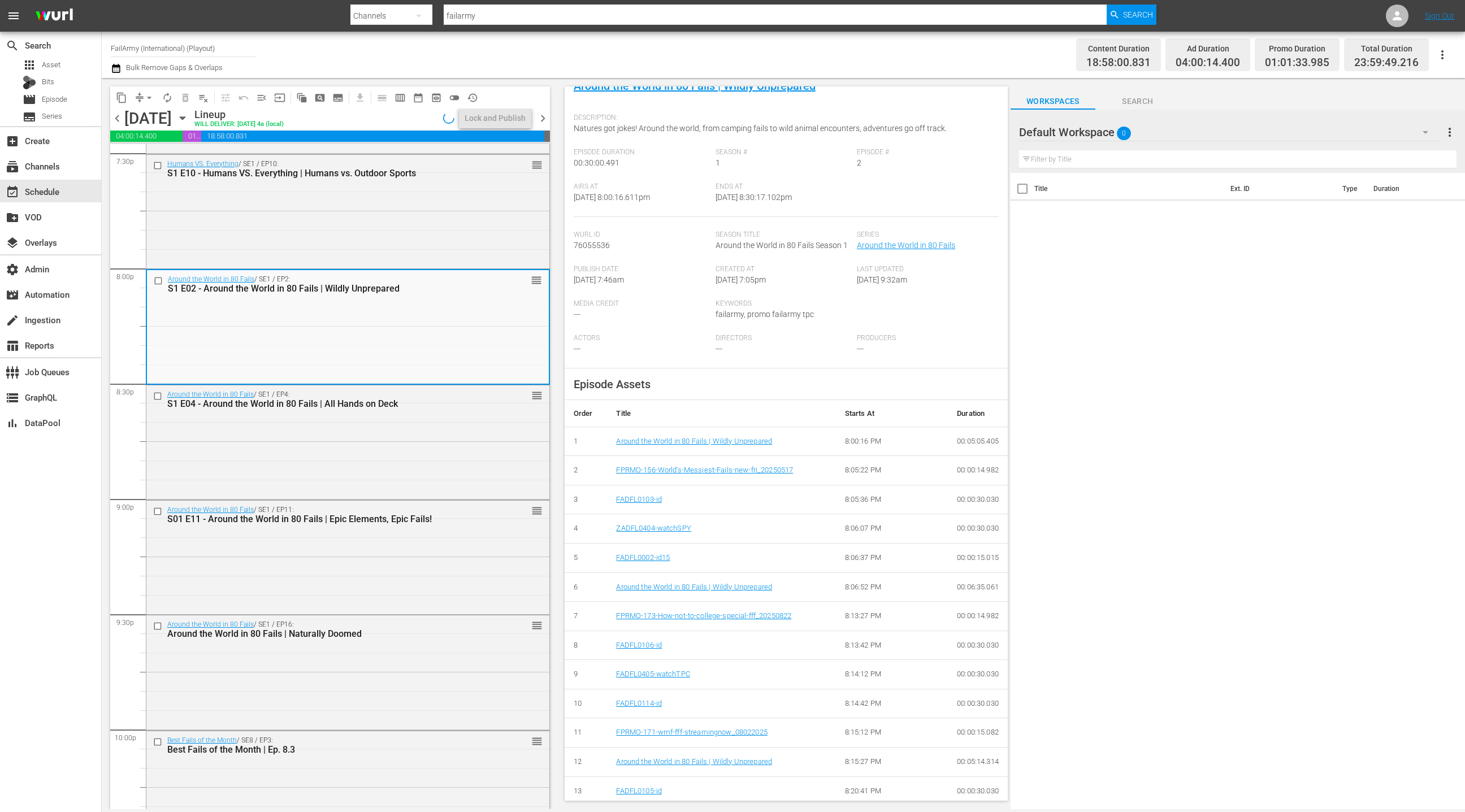
scroll to position [290, 0]
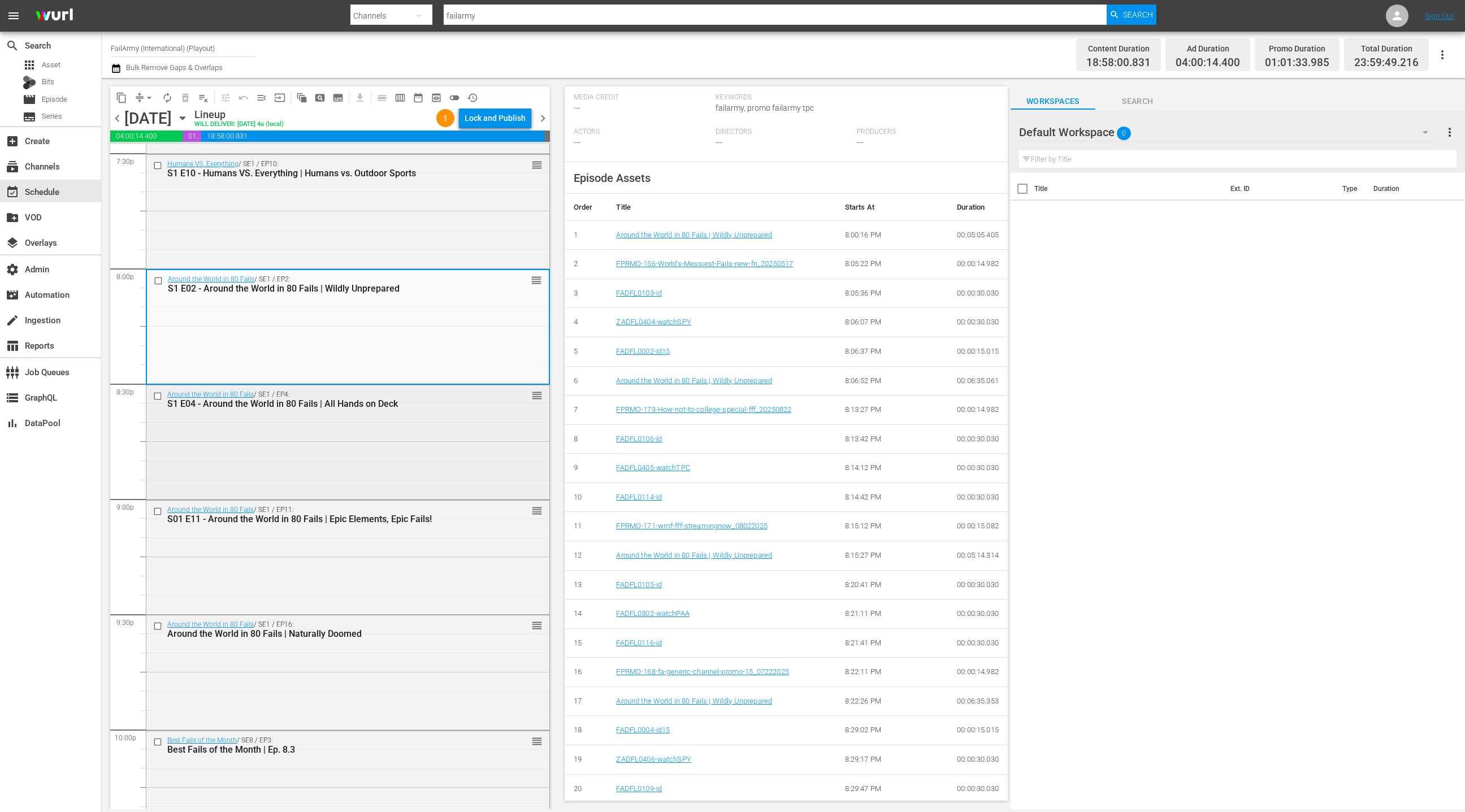
click at [403, 455] on div "Around the World in 80 Fails / SE1 / EP4: S1 E04 - Around the World in 80 Fails…" at bounding box center [348, 441] width 403 height 112
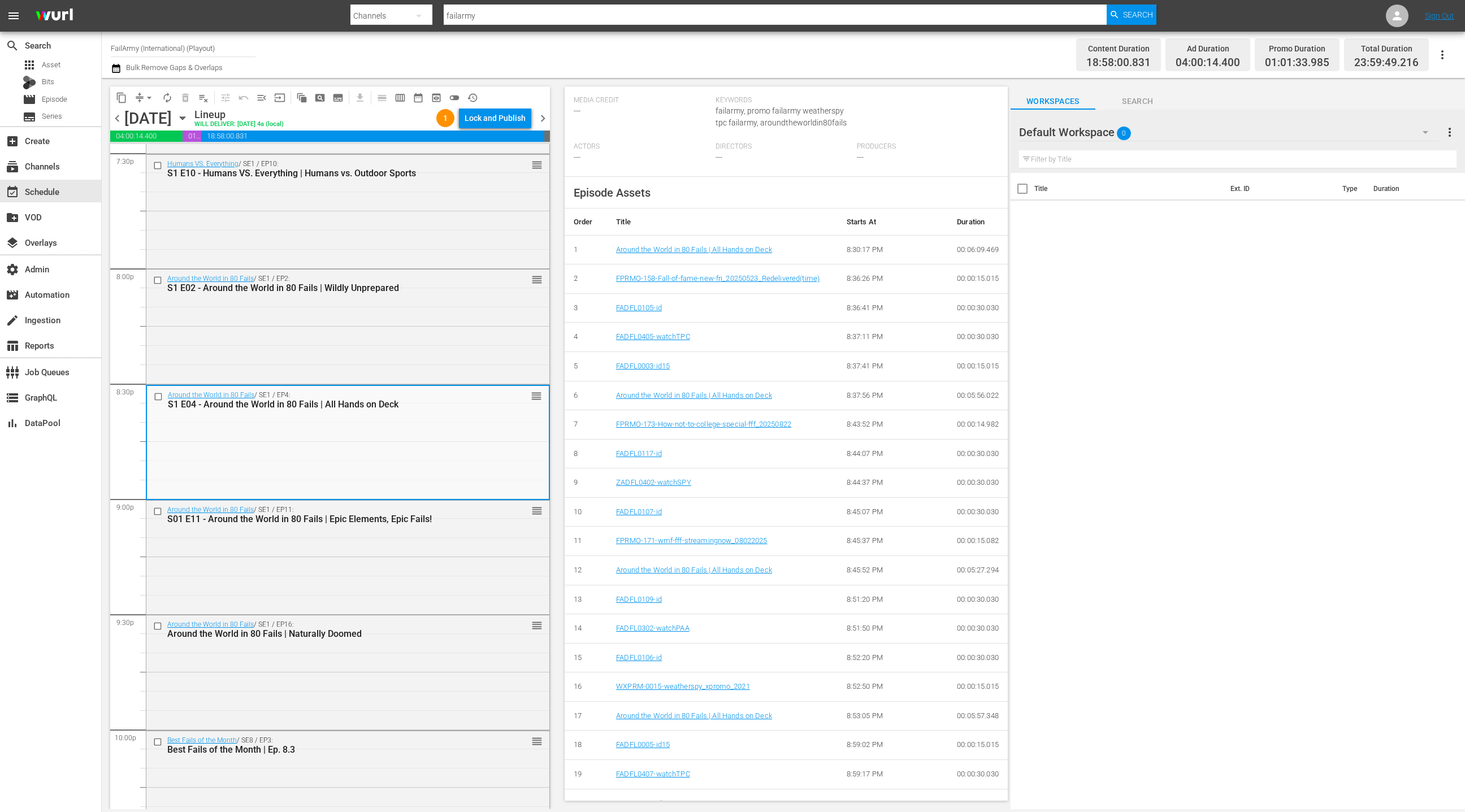
scroll to position [302, 0]
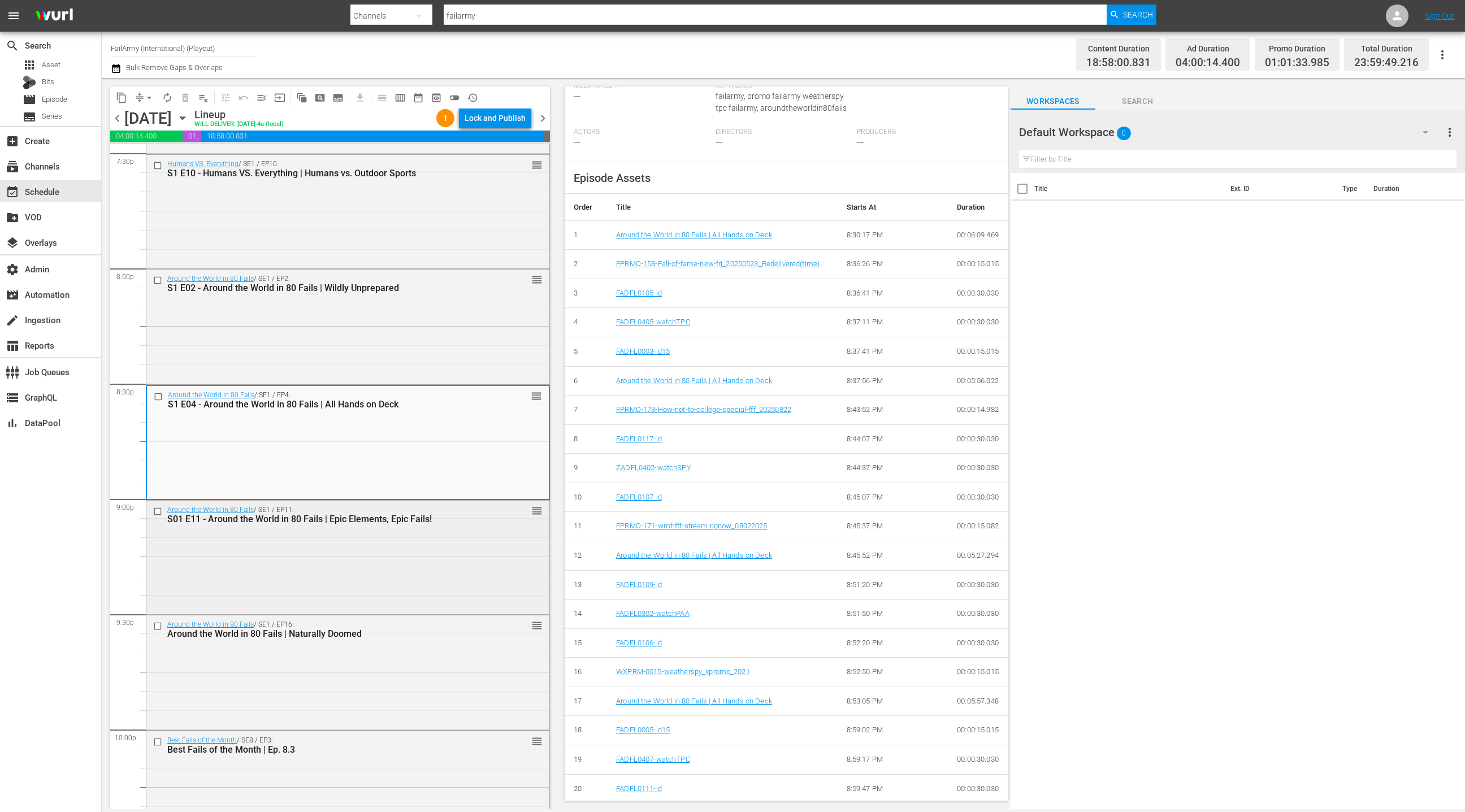
click at [437, 570] on div "Around the World in 80 Fails / SE1 / EP11: S01 E11 - Around the World in 80 Fai…" at bounding box center [348, 556] width 403 height 112
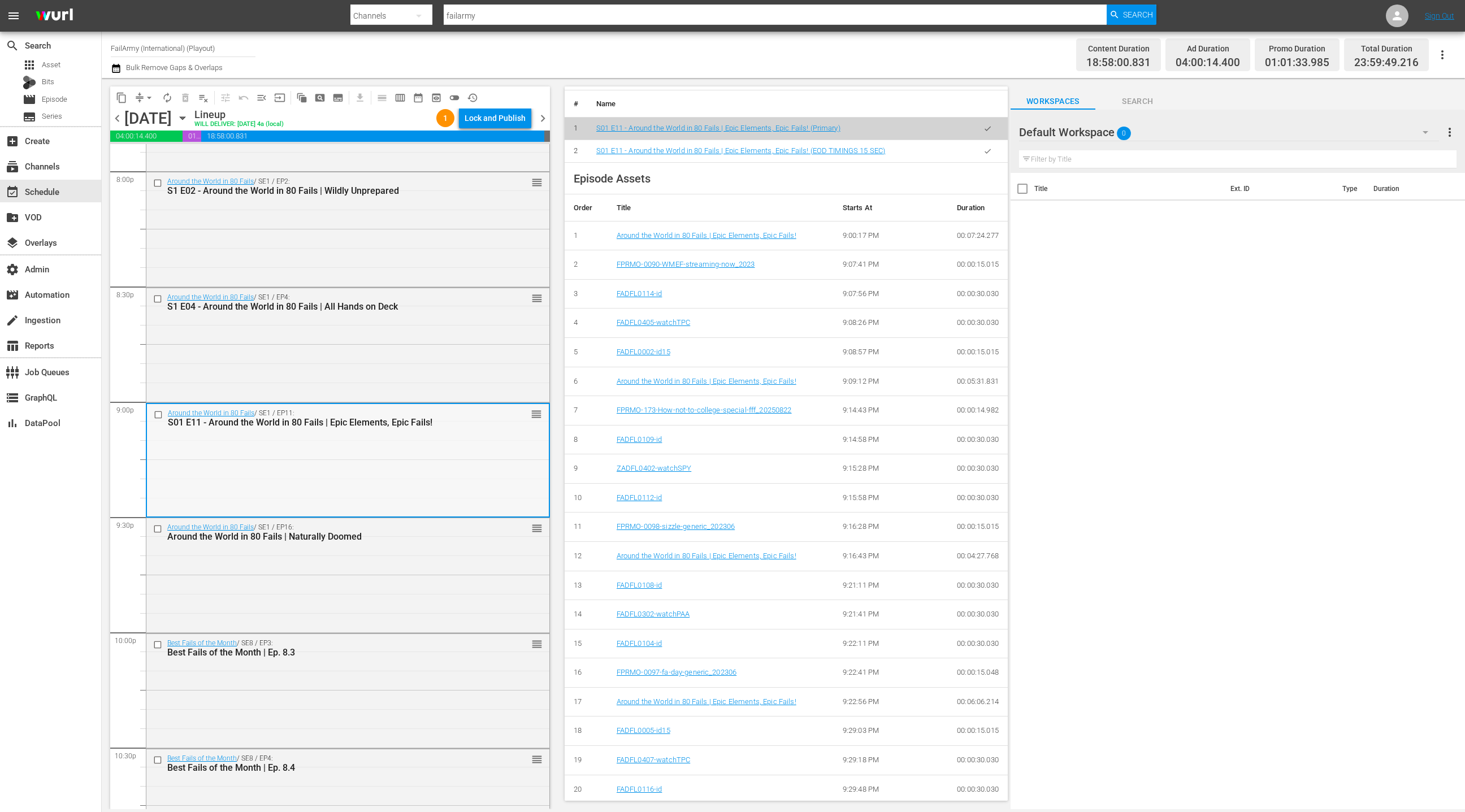
scroll to position [4625, 0]
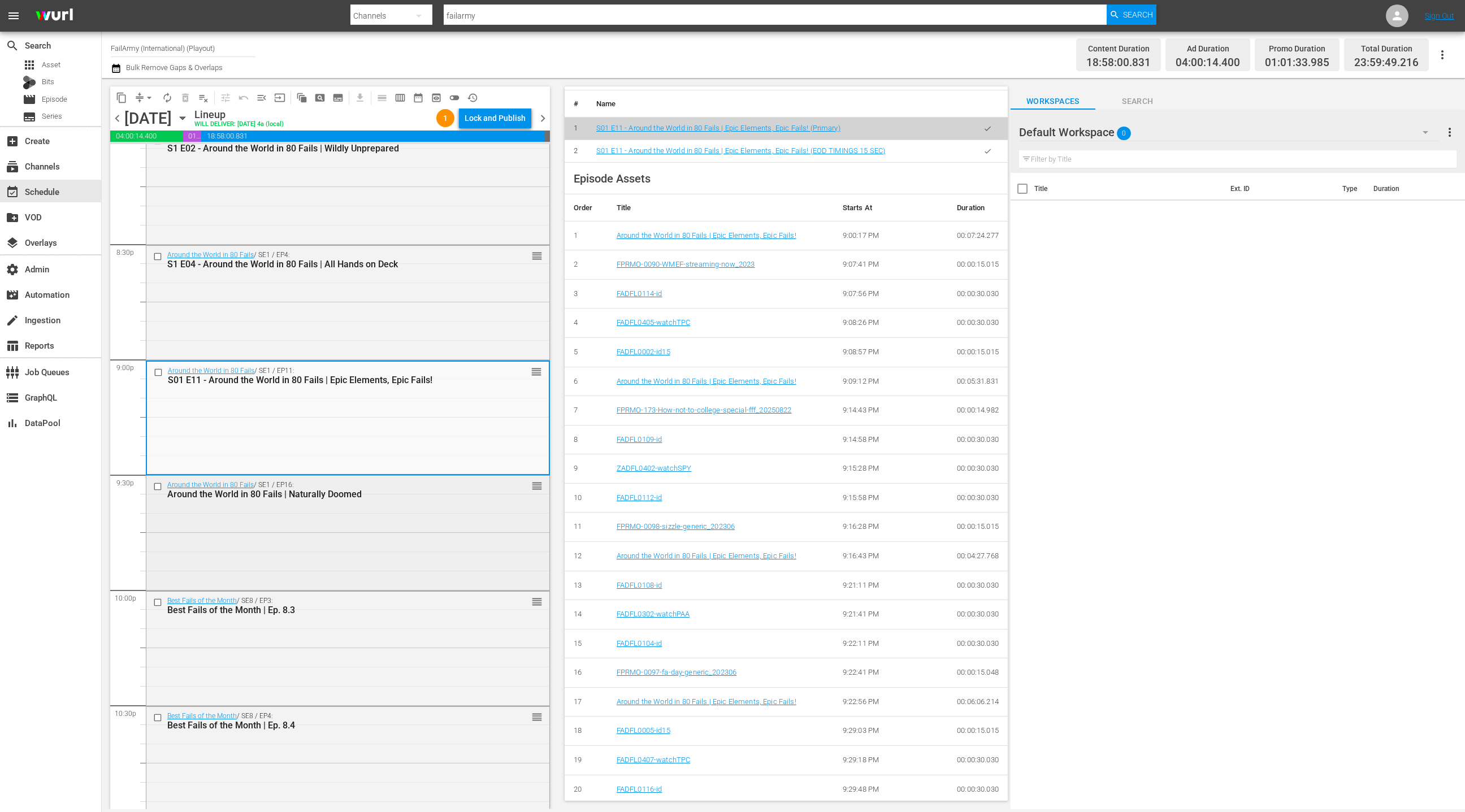
click at [456, 536] on div "Around the World in 80 Fails / SE1 / EP16: Around the World in 80 Fails | Natur…" at bounding box center [348, 531] width 403 height 112
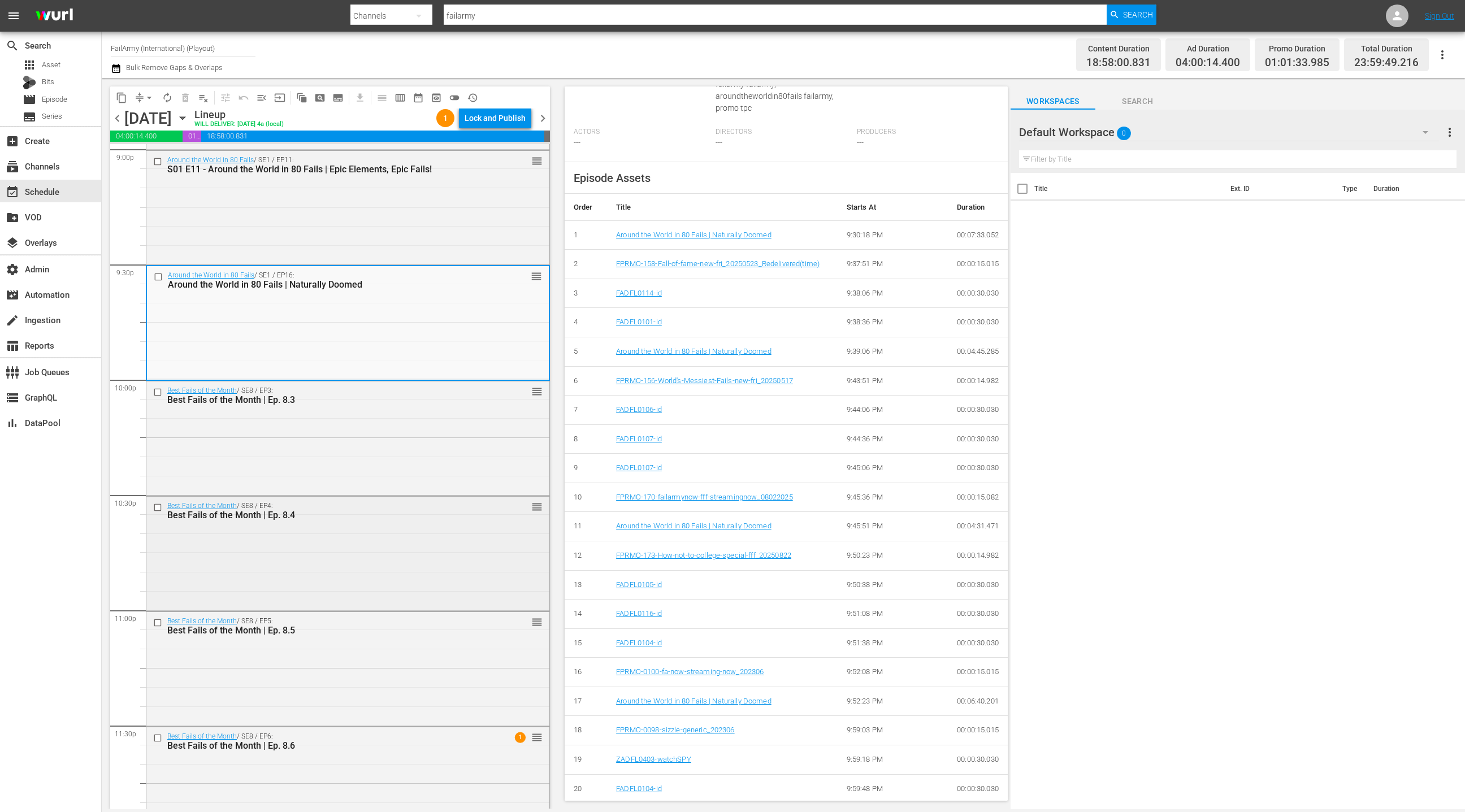
scroll to position [4851, 0]
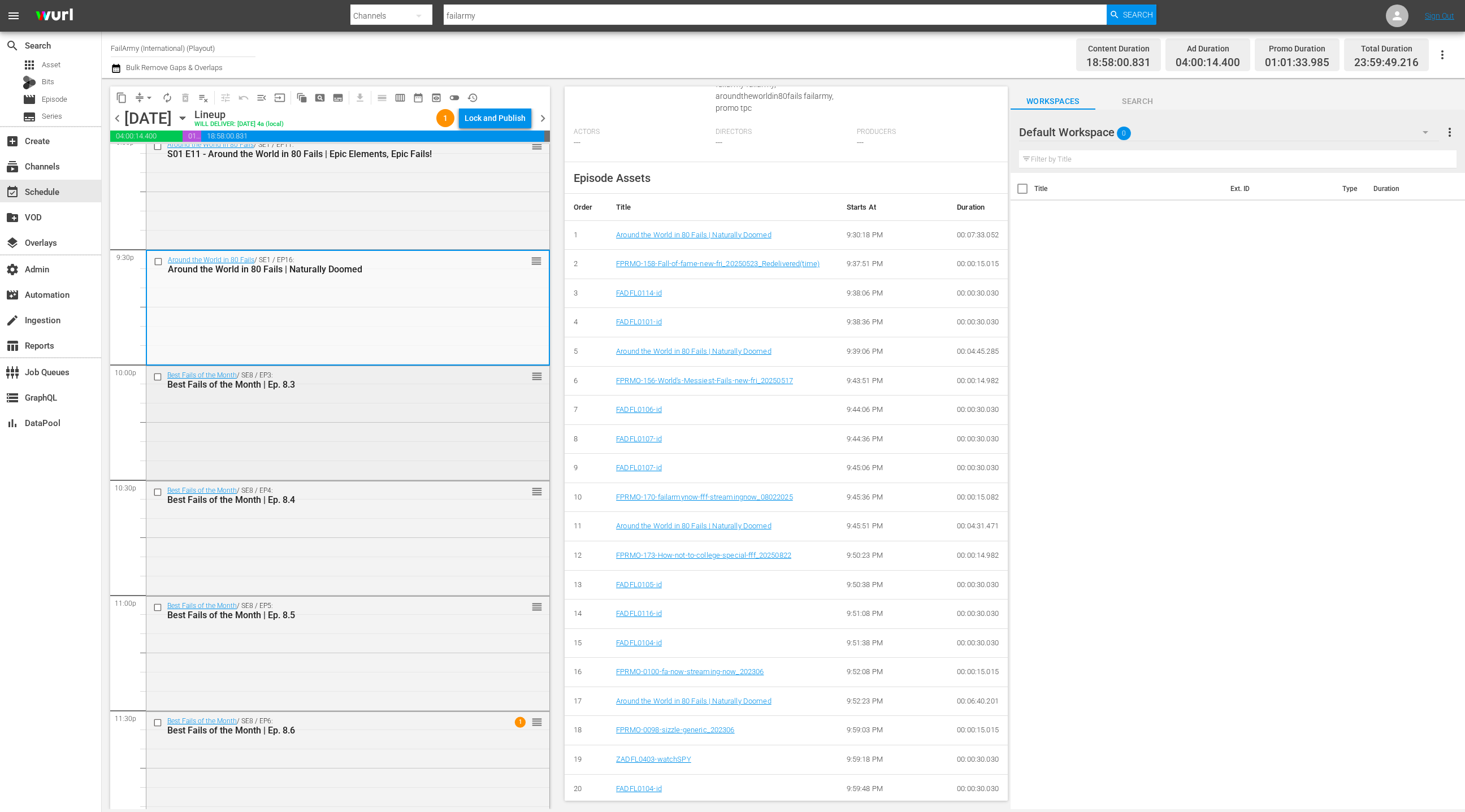
click at [406, 457] on div "Best Fails of the Month / SE8 / EP3: Best Fails of the Month | Ep. 8.3 reorder" at bounding box center [348, 422] width 403 height 112
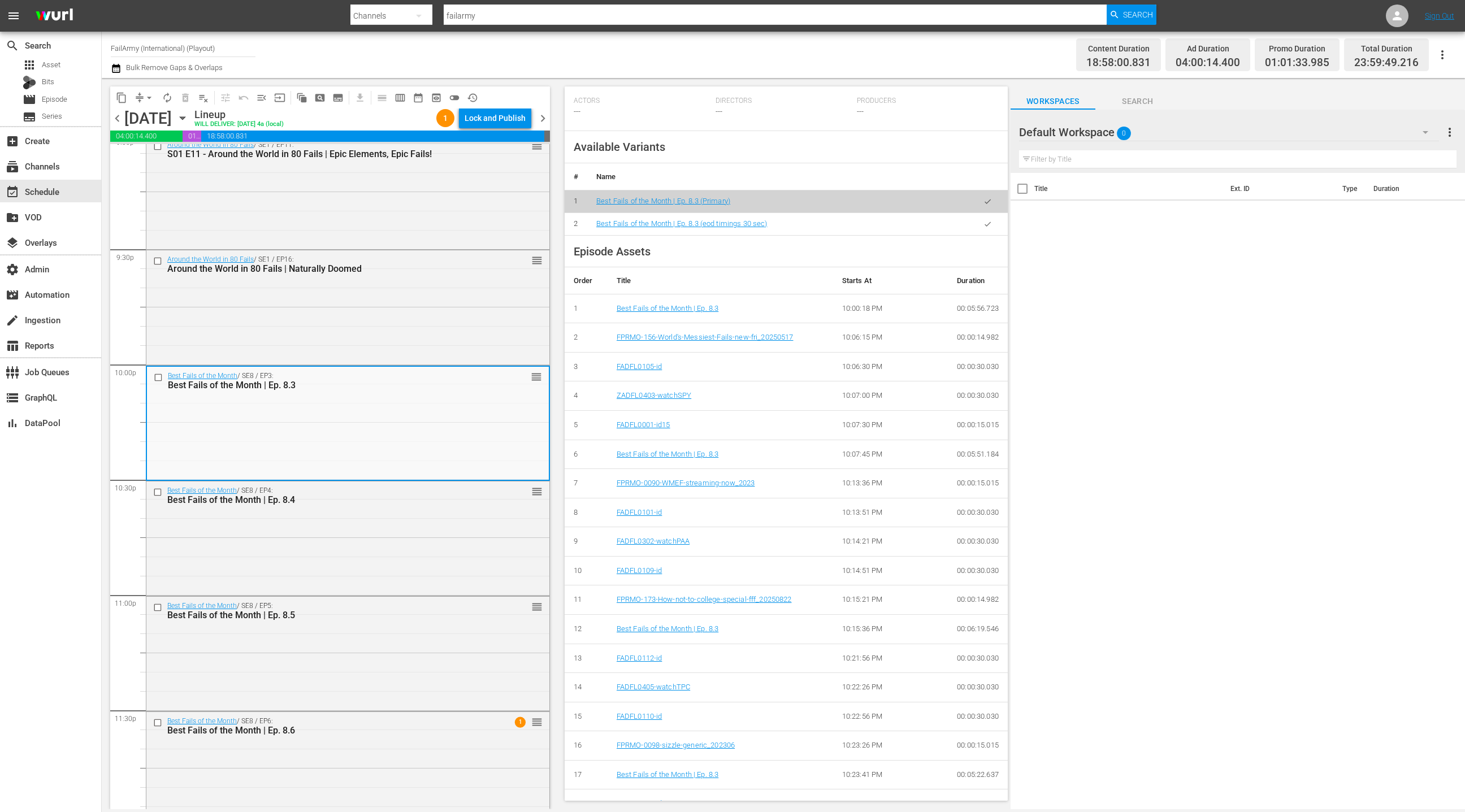
scroll to position [406, 0]
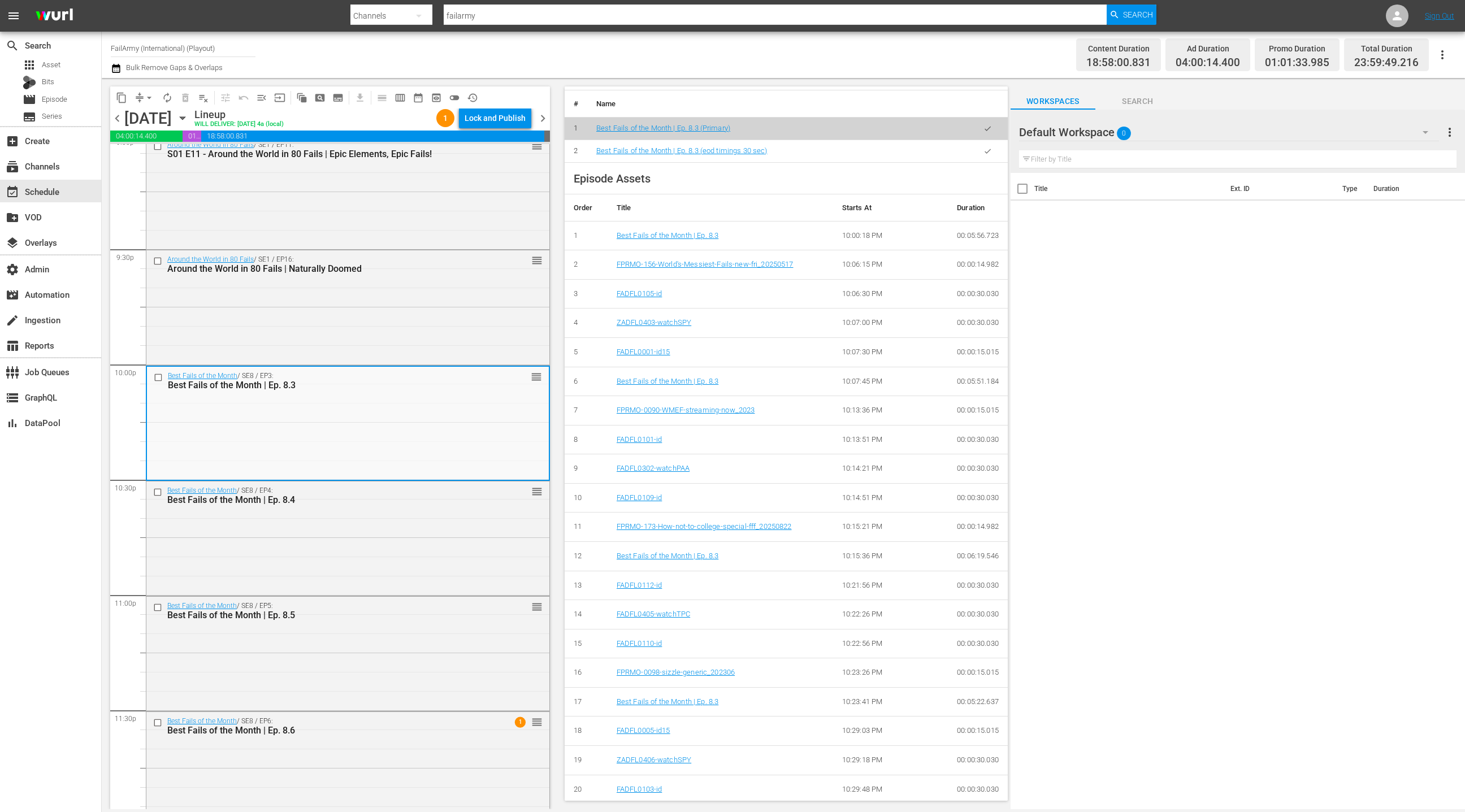
drag, startPoint x: 493, startPoint y: 569, endPoint x: 567, endPoint y: 562, distance: 74.3
click at [493, 570] on div "Best Fails of the Month / SE8 / EP4: Best Fails of the Month | Ep. 8.4 reorder" at bounding box center [348, 537] width 403 height 112
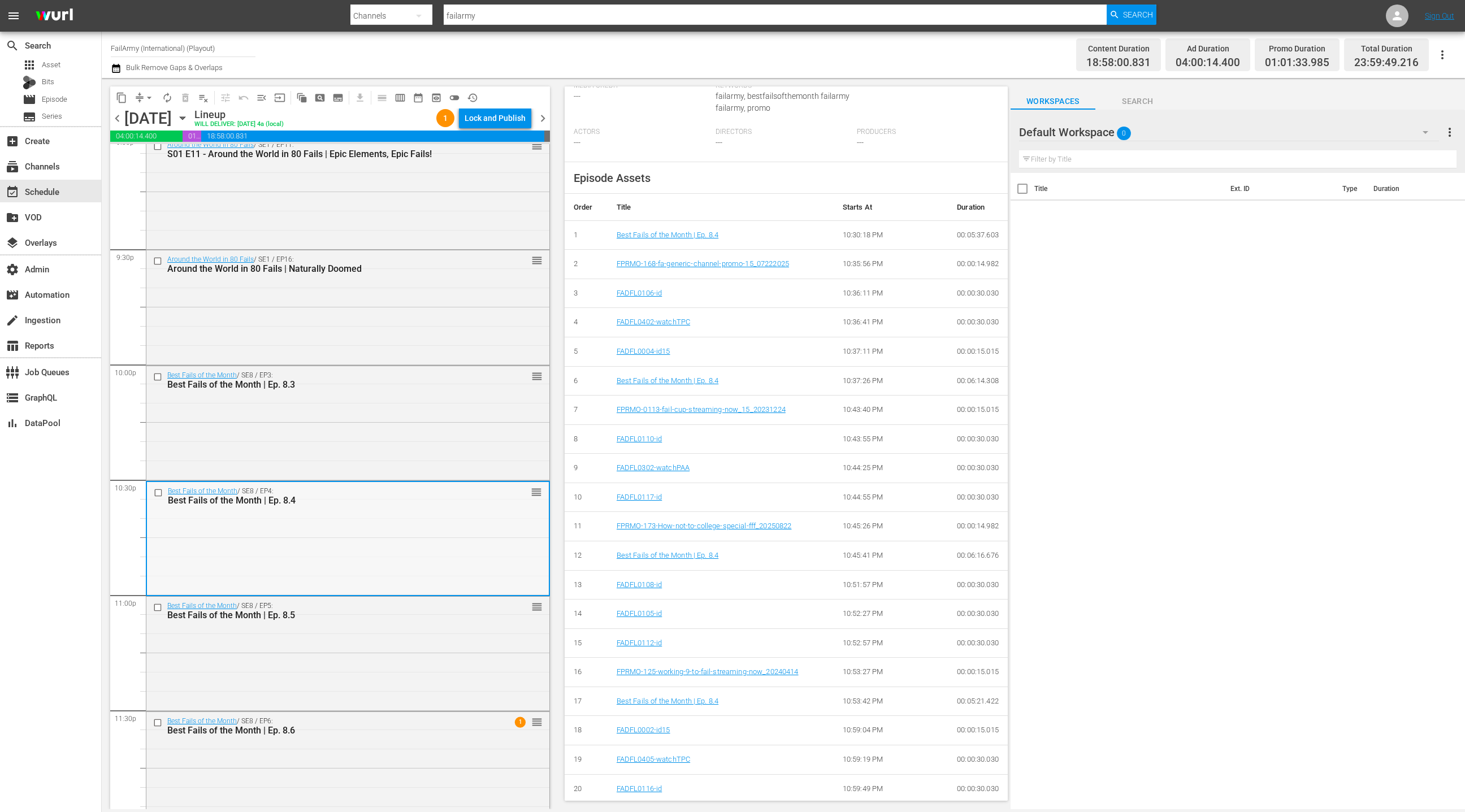
scroll to position [4868, 0]
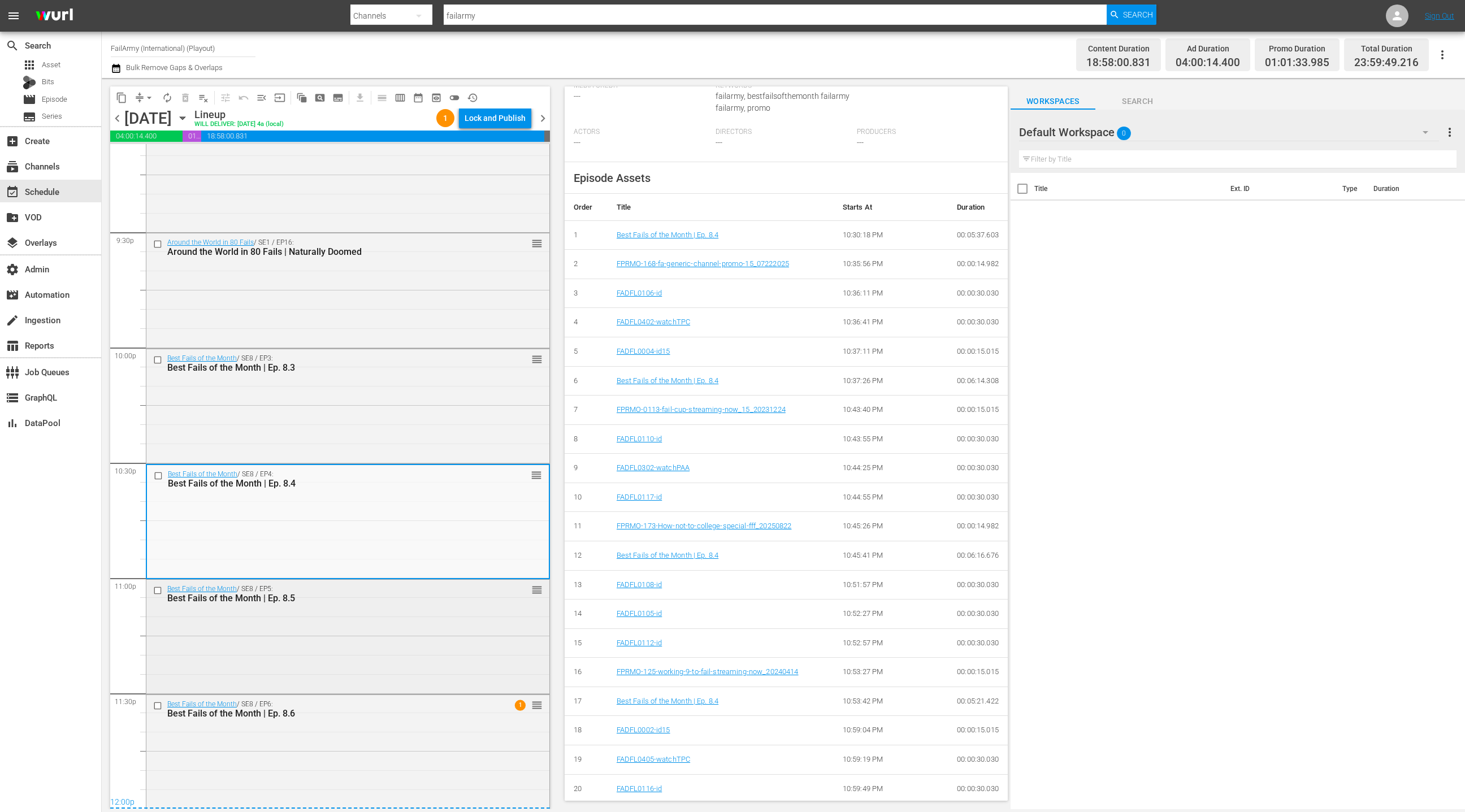
click at [459, 606] on div "Best Fails of the Month / SE8 / EP5: Best Fails of the Month | Ep. 8.5 reorder" at bounding box center [348, 594] width 403 height 28
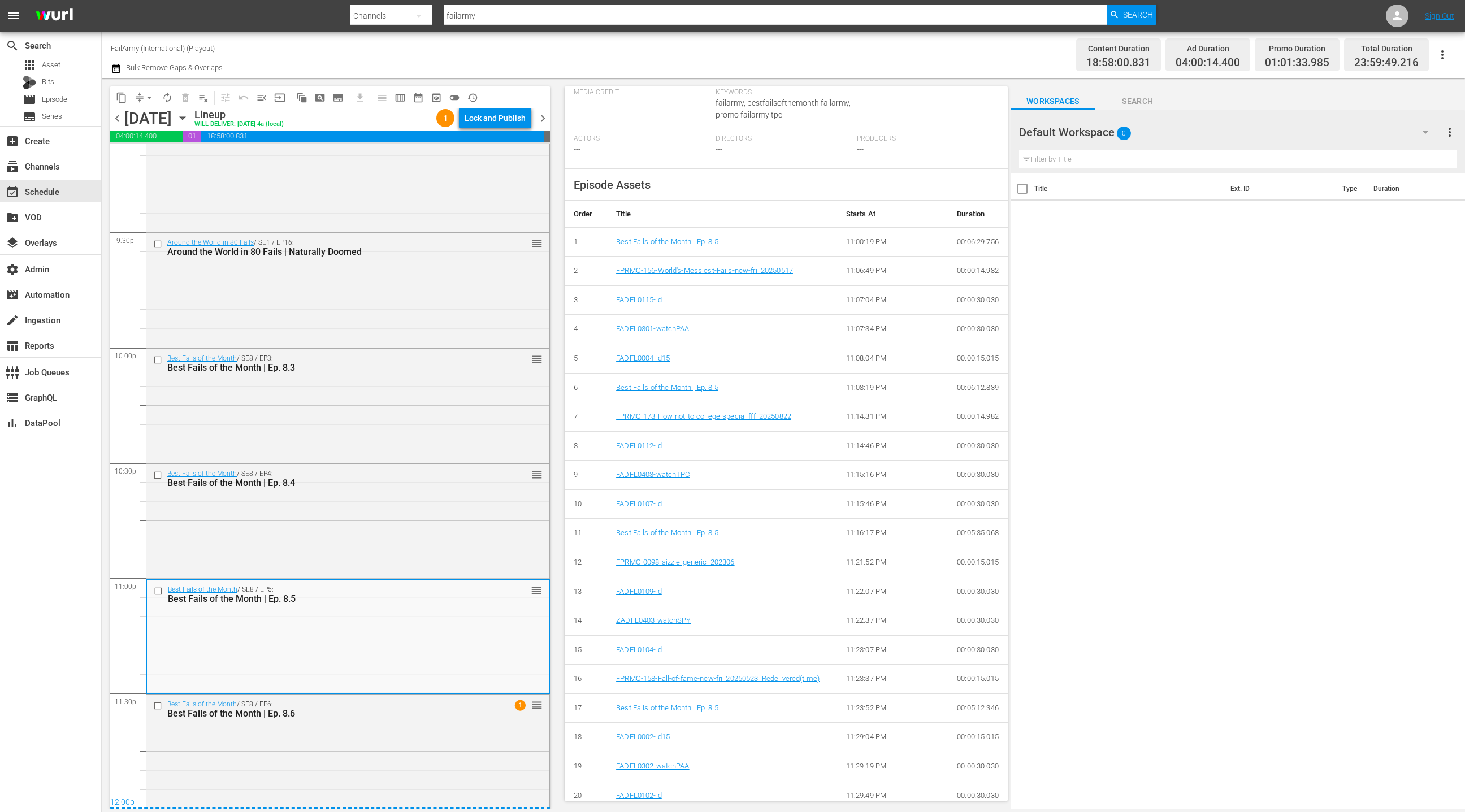
scroll to position [302, 0]
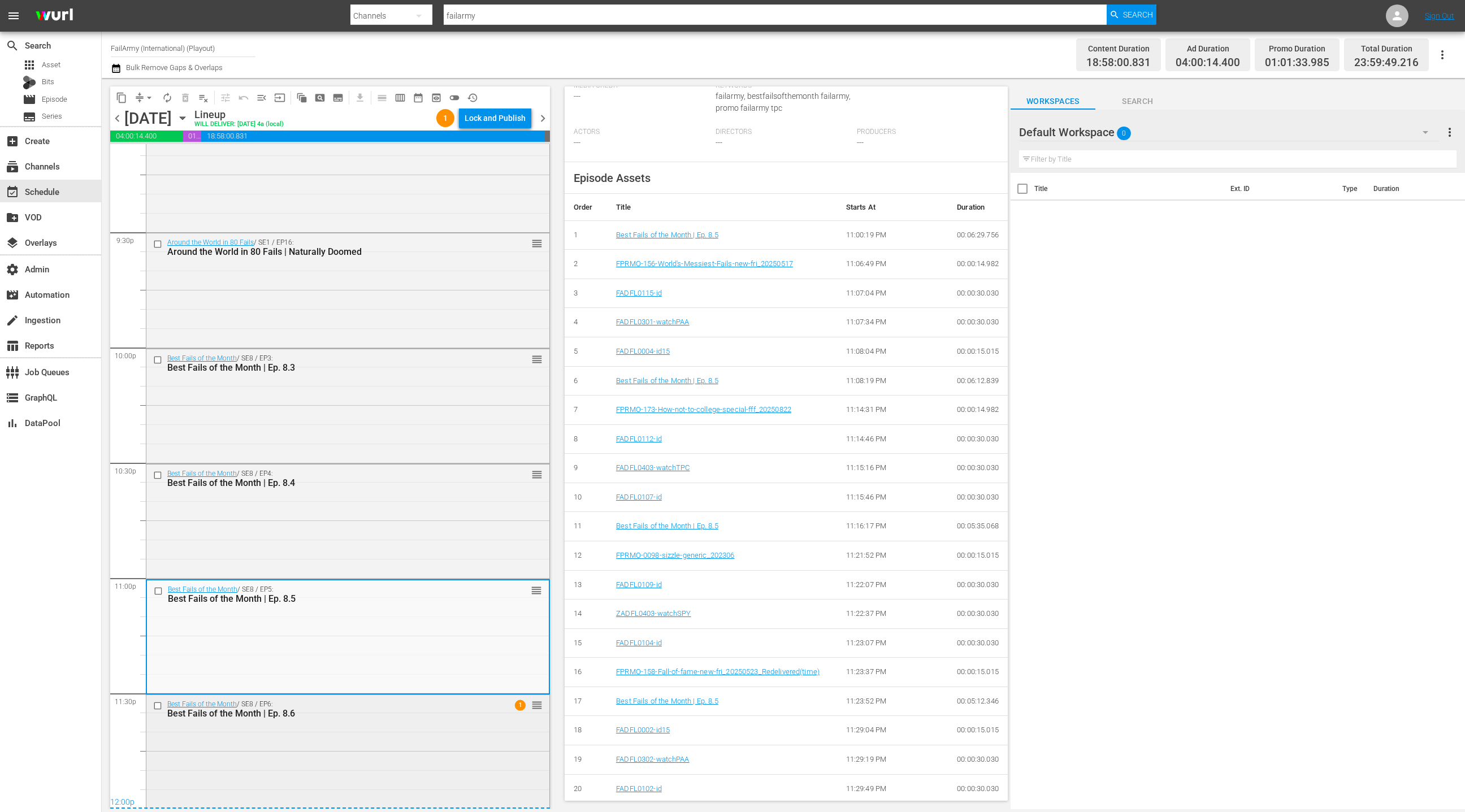
click at [425, 742] on div "Best Fails of the Month / SE8 / EP6: Best Fails of the Month | Ep. 8.6 1 reorder" at bounding box center [348, 750] width 403 height 112
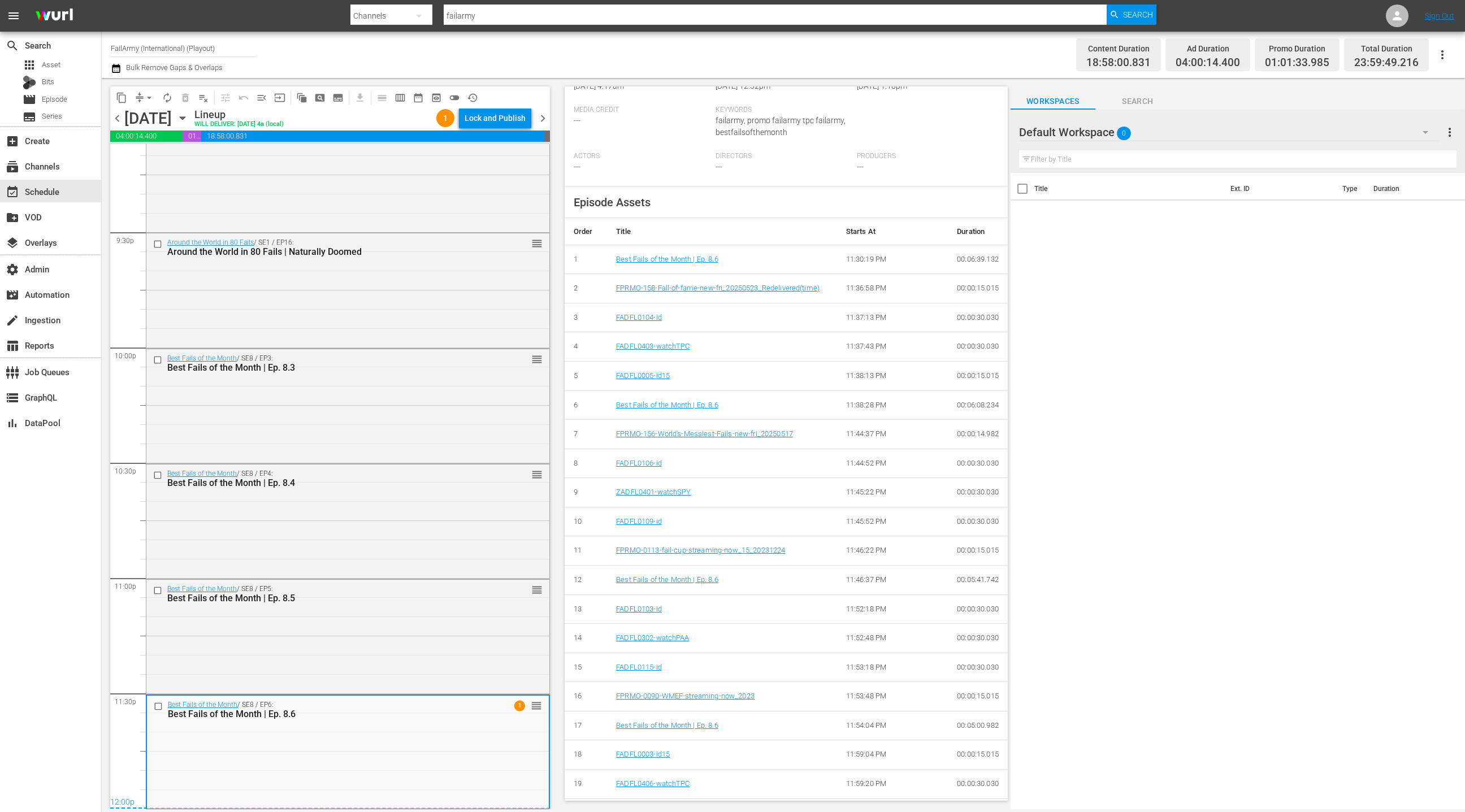
scroll to position [332, 0]
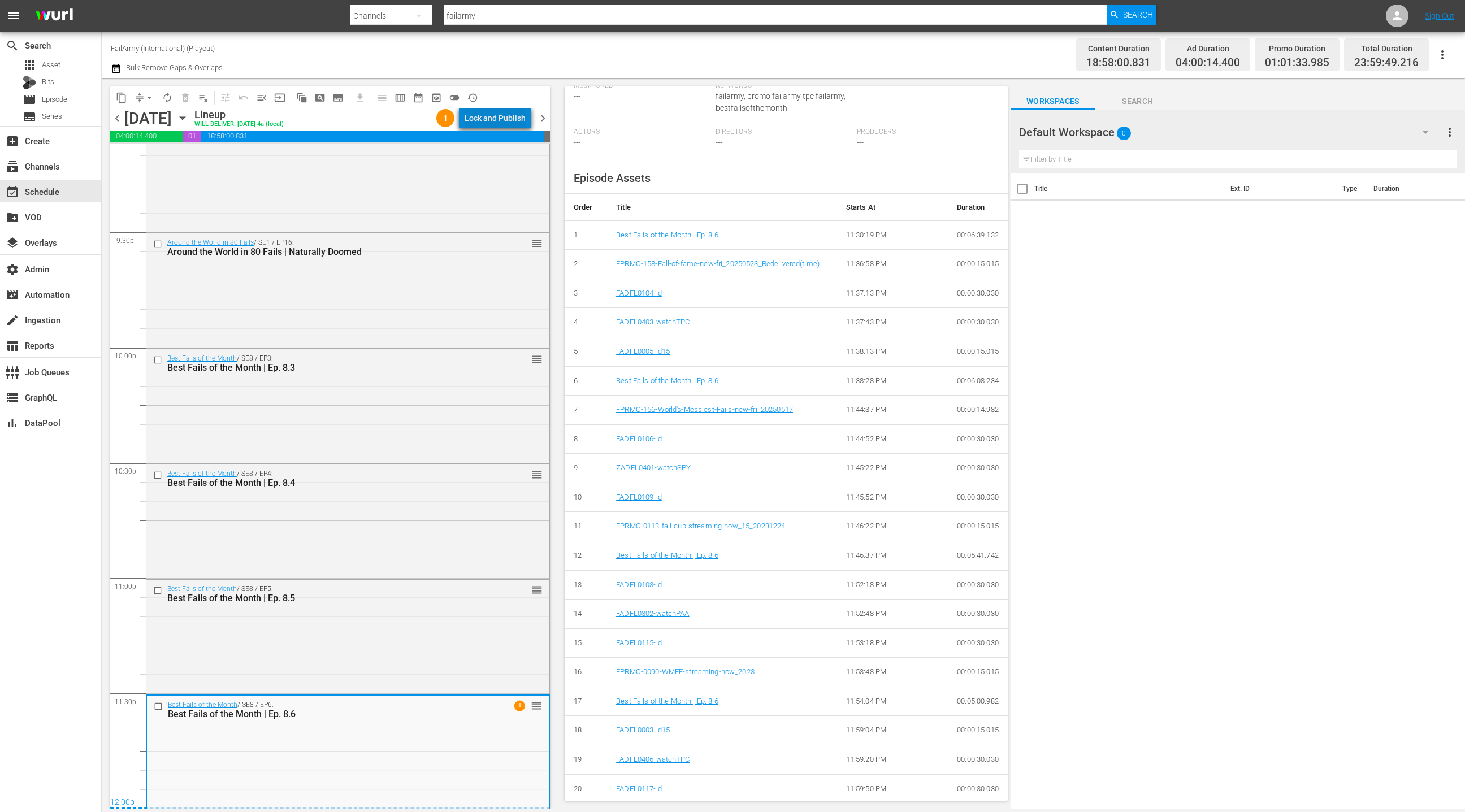
click at [515, 121] on div "Lock and Publish" at bounding box center [496, 118] width 61 height 20
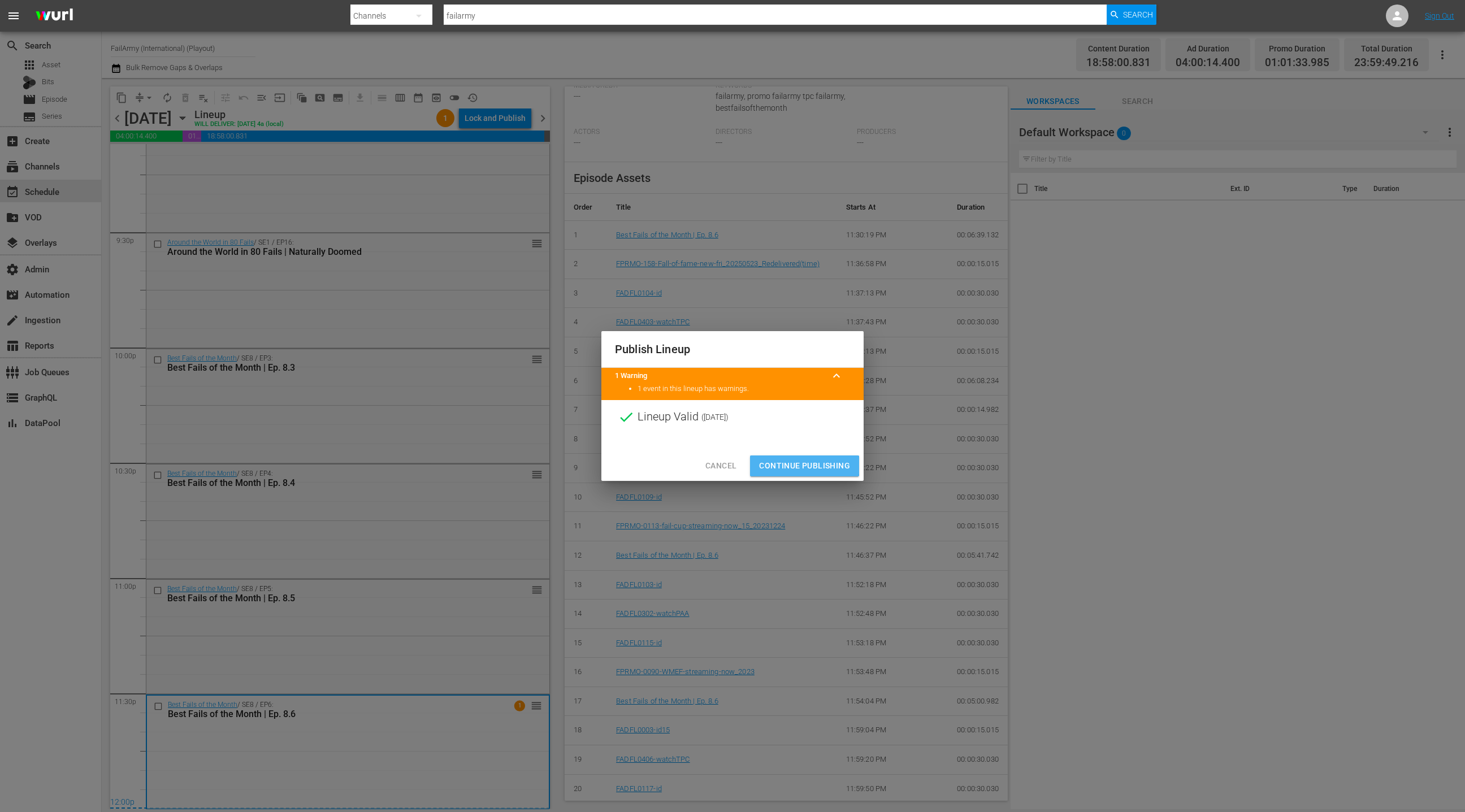
click at [803, 465] on span "Continue Publishing" at bounding box center [804, 465] width 91 height 14
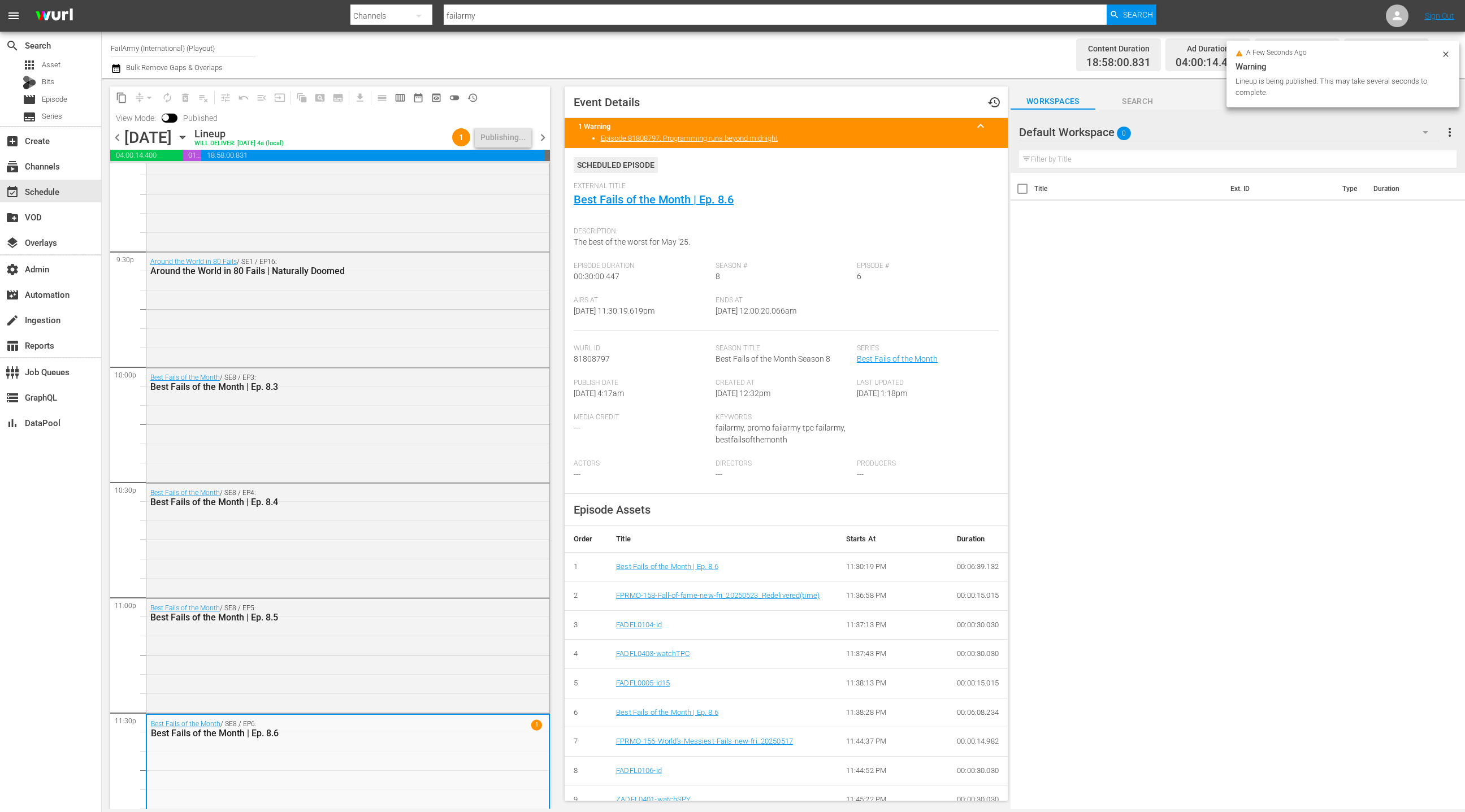
click at [547, 142] on span "chevron_right" at bounding box center [542, 137] width 14 height 14
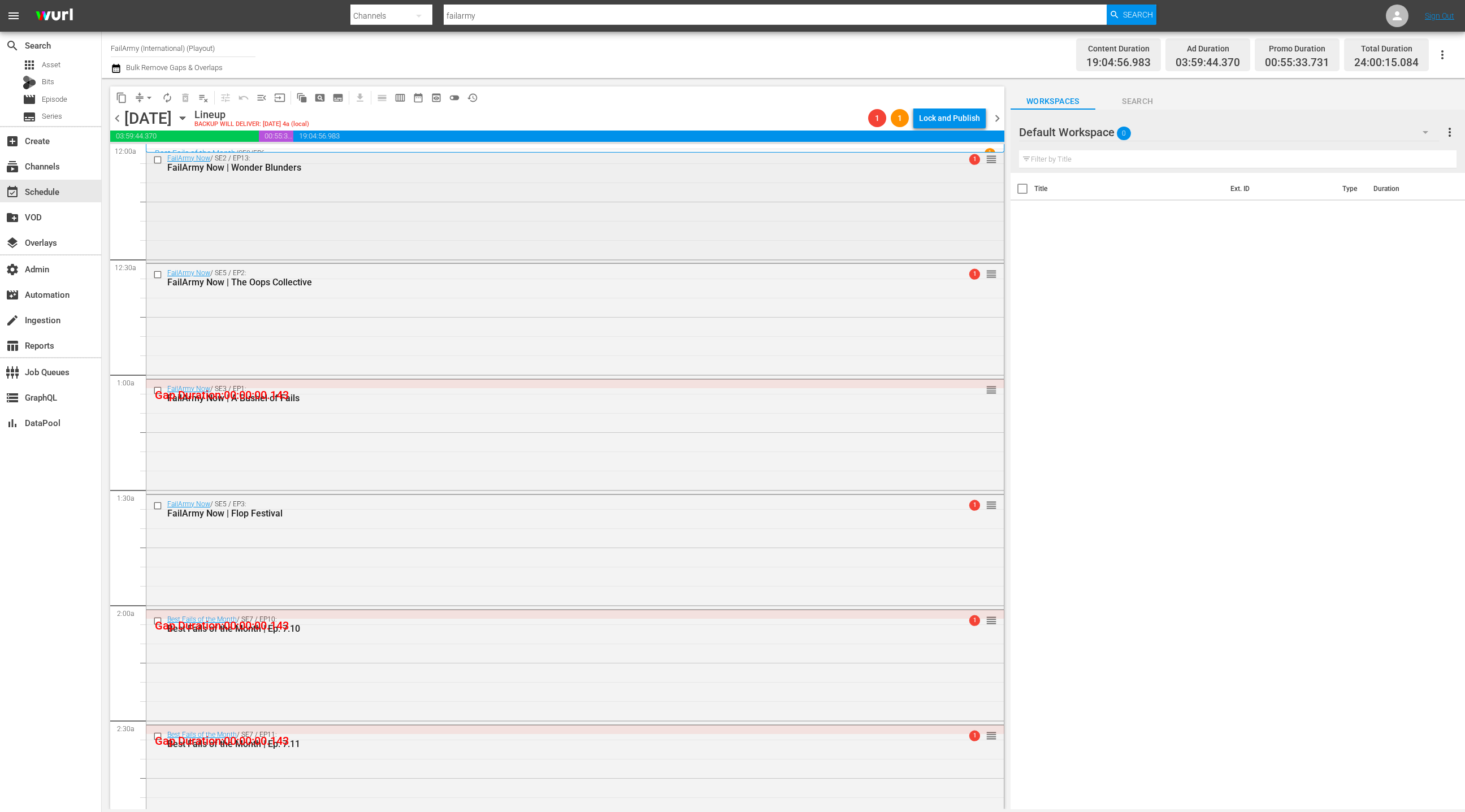
click at [236, 187] on div "FailArmy Now / SE2 / EP13: FailArmy Now | Wonder Blunders 1 reorder" at bounding box center [575, 204] width 858 height 112
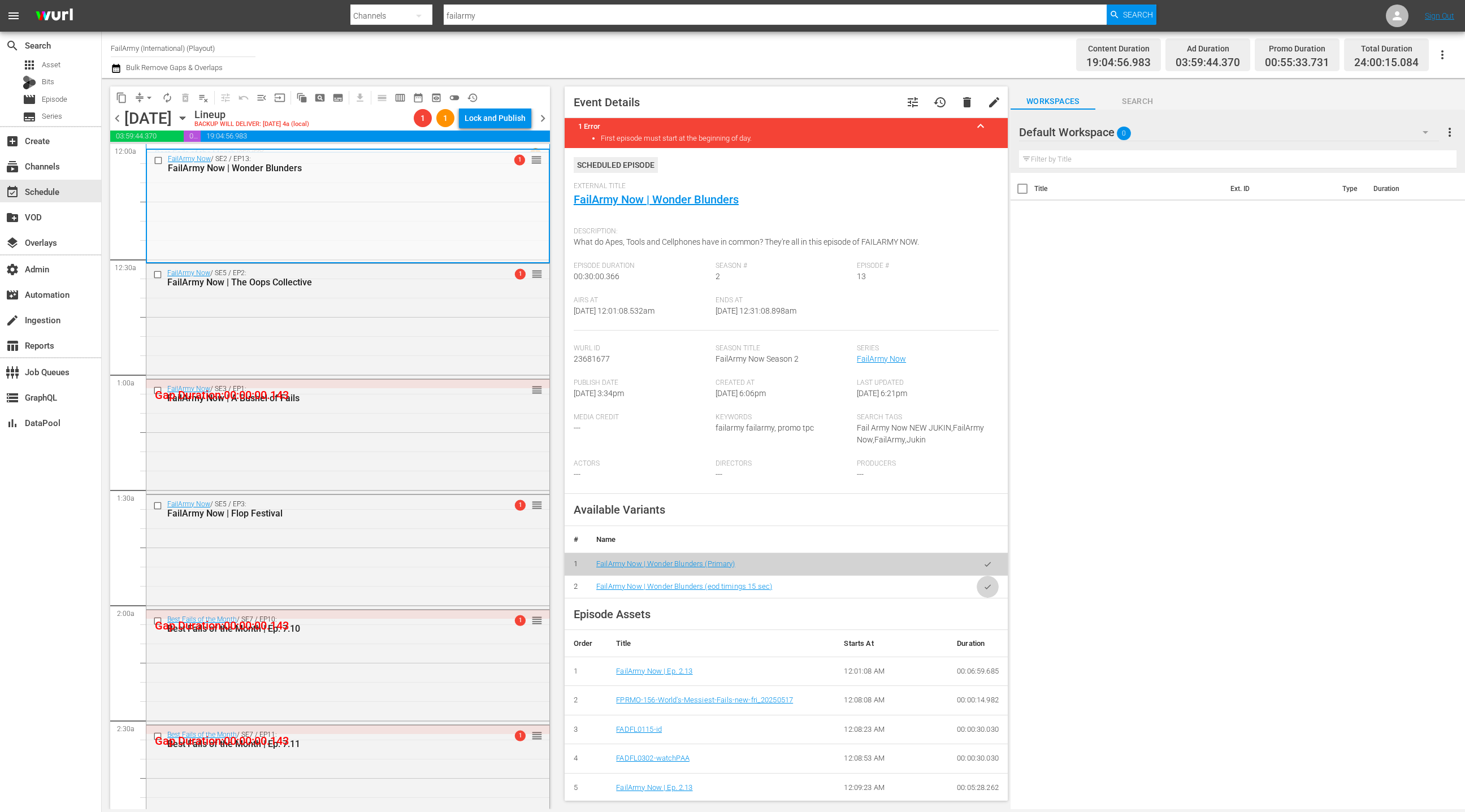
drag, startPoint x: 985, startPoint y: 588, endPoint x: 750, endPoint y: 427, distance: 284.9
click at [983, 587] on button "button" at bounding box center [988, 587] width 22 height 22
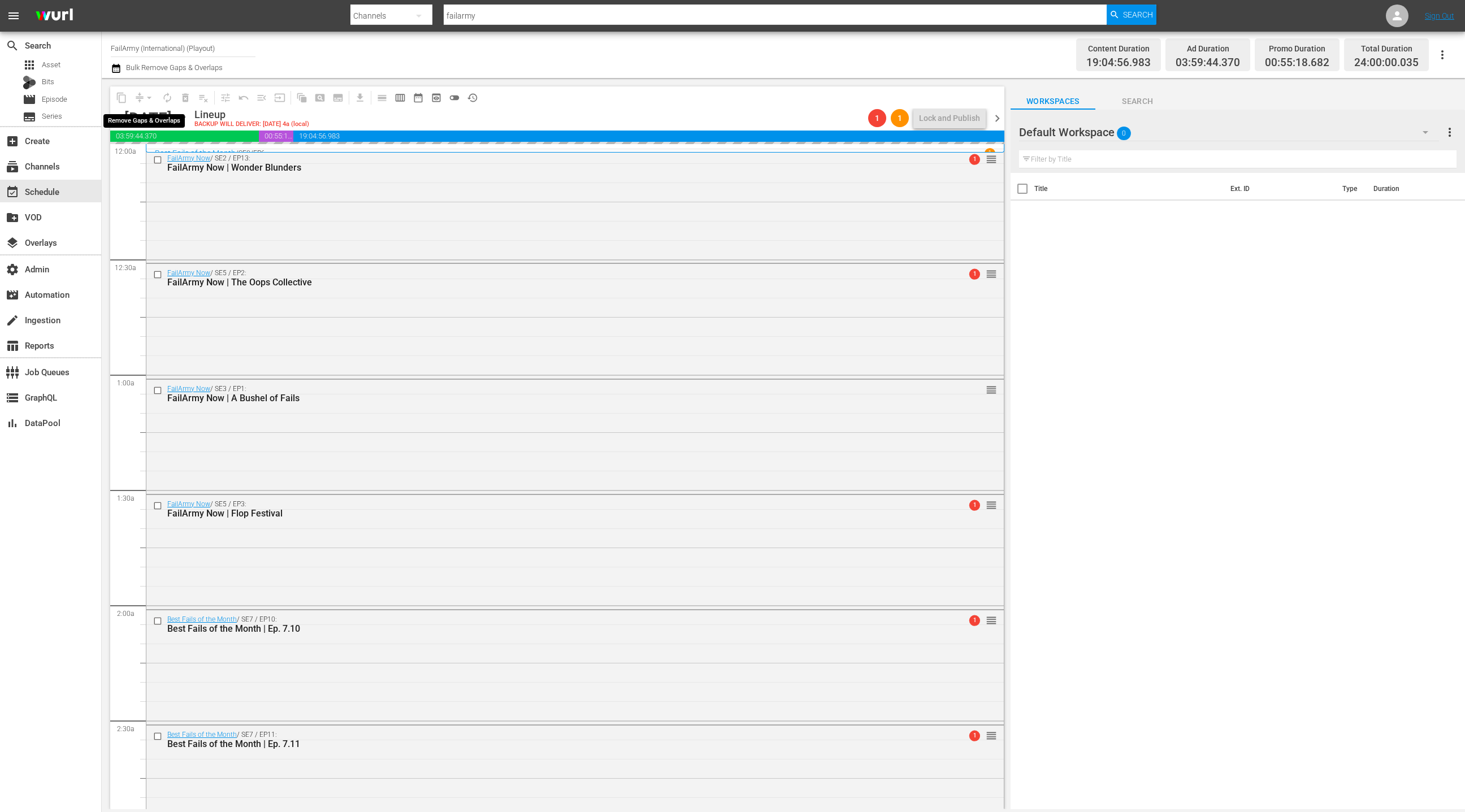
click at [149, 96] on div "arrow_drop_down" at bounding box center [149, 98] width 18 height 18
click at [145, 98] on span "arrow_drop_down" at bounding box center [149, 97] width 11 height 11
click at [317, 217] on div "FailArmy Now / SE2 / EP13: FailArmy Now | Wonder Blunders FailArmy Now | Wonder…" at bounding box center [575, 204] width 858 height 111
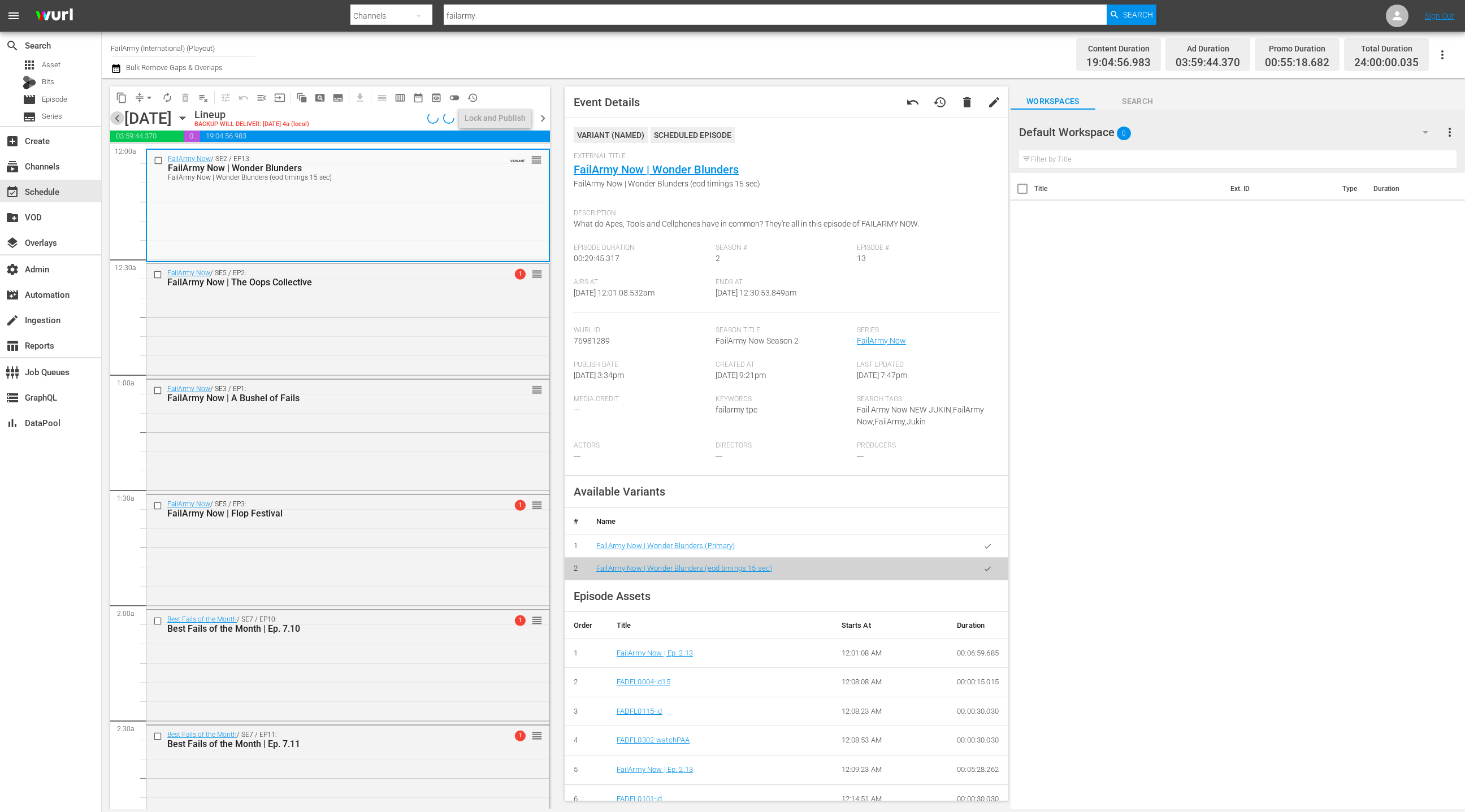
click at [119, 119] on span "chevron_left" at bounding box center [117, 118] width 14 height 14
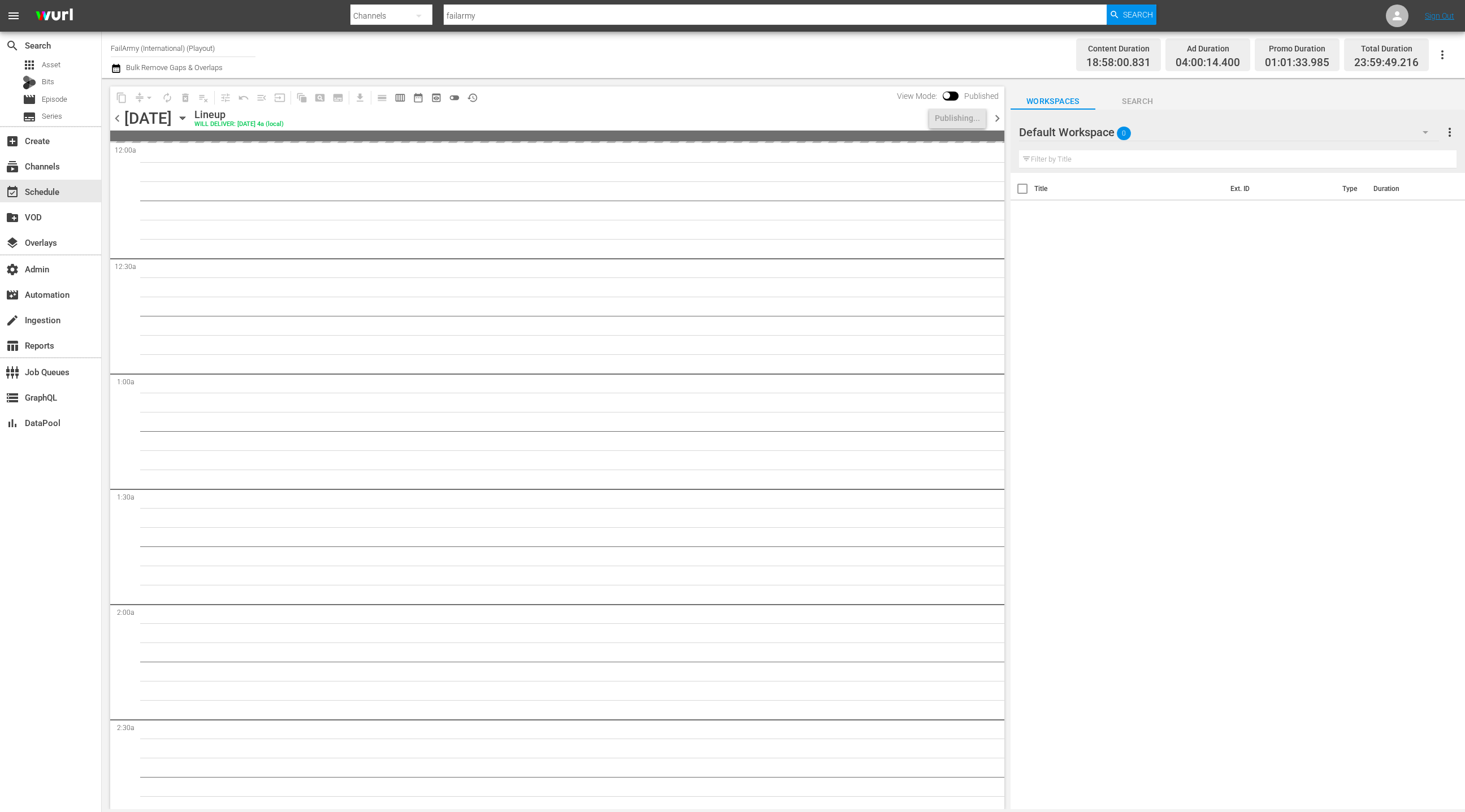
click at [1000, 119] on span "chevron_right" at bounding box center [997, 118] width 14 height 14
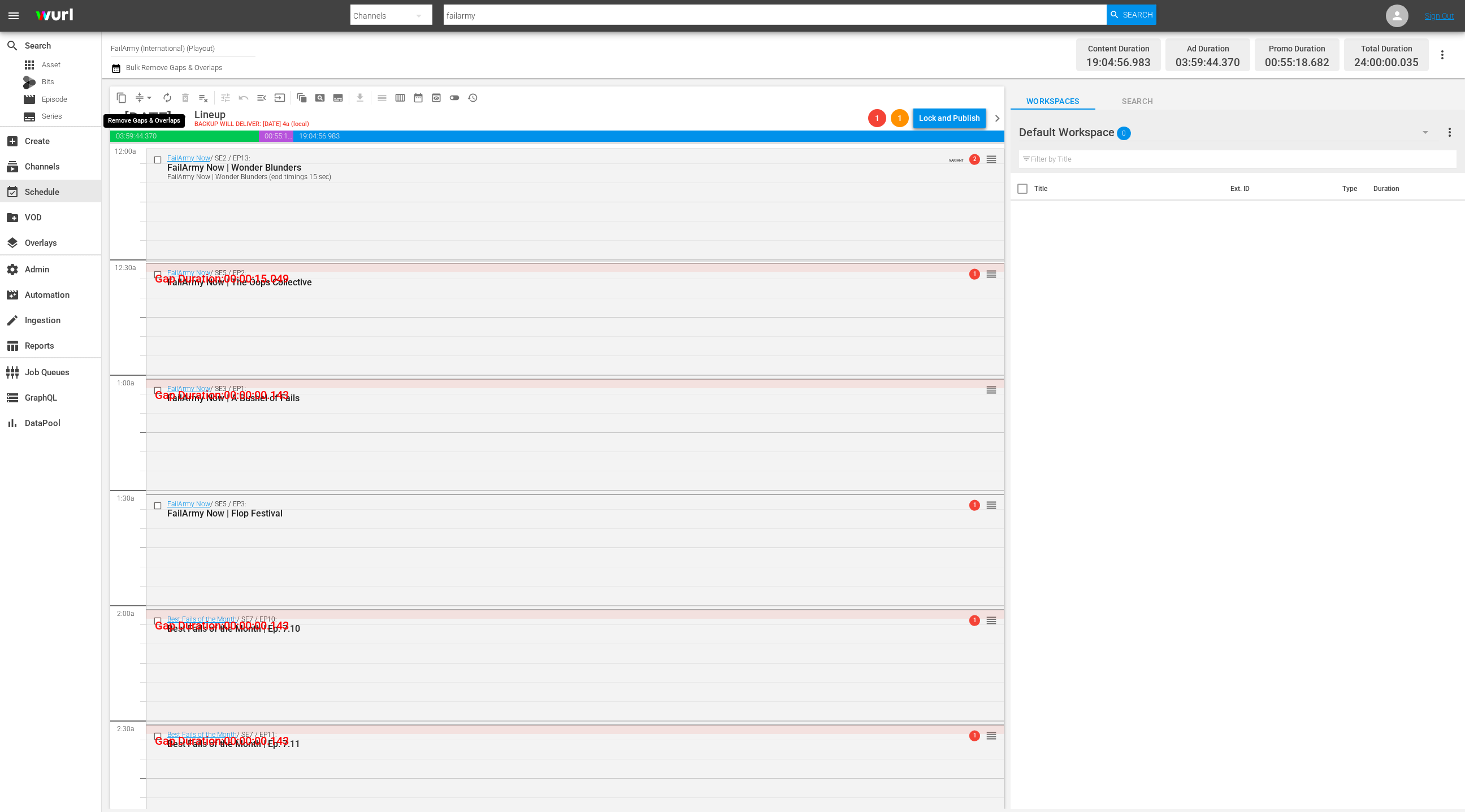
click at [145, 99] on span "arrow_drop_down" at bounding box center [149, 97] width 11 height 11
click at [361, 219] on div "FailArmy Now / SE2 / EP13: FailArmy Now | Wonder Blunders FailArmy Now | Wonder…" at bounding box center [575, 204] width 858 height 111
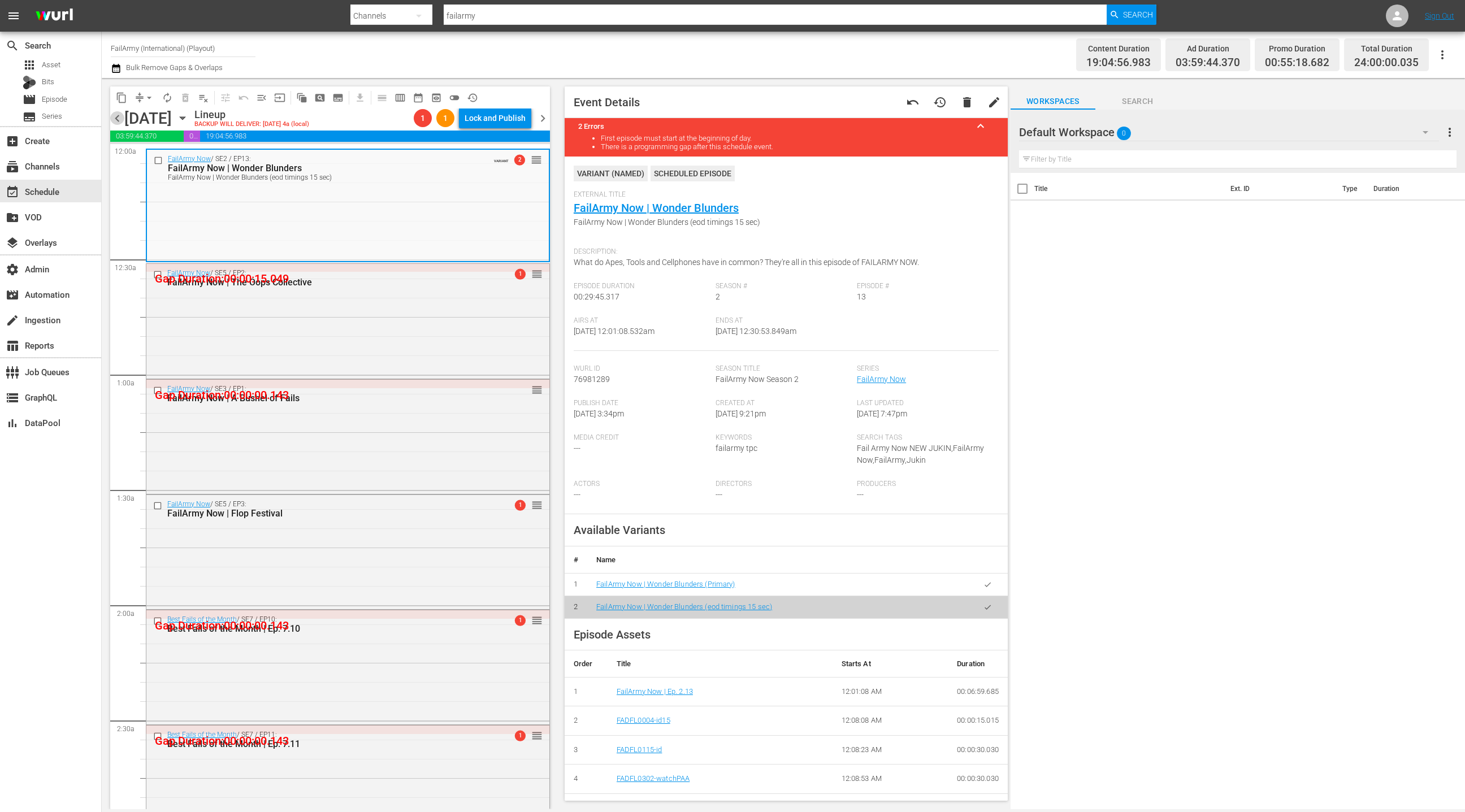
drag, startPoint x: 119, startPoint y: 120, endPoint x: 154, endPoint y: 120, distance: 35.0
click at [119, 120] on span "chevron_left" at bounding box center [117, 118] width 14 height 14
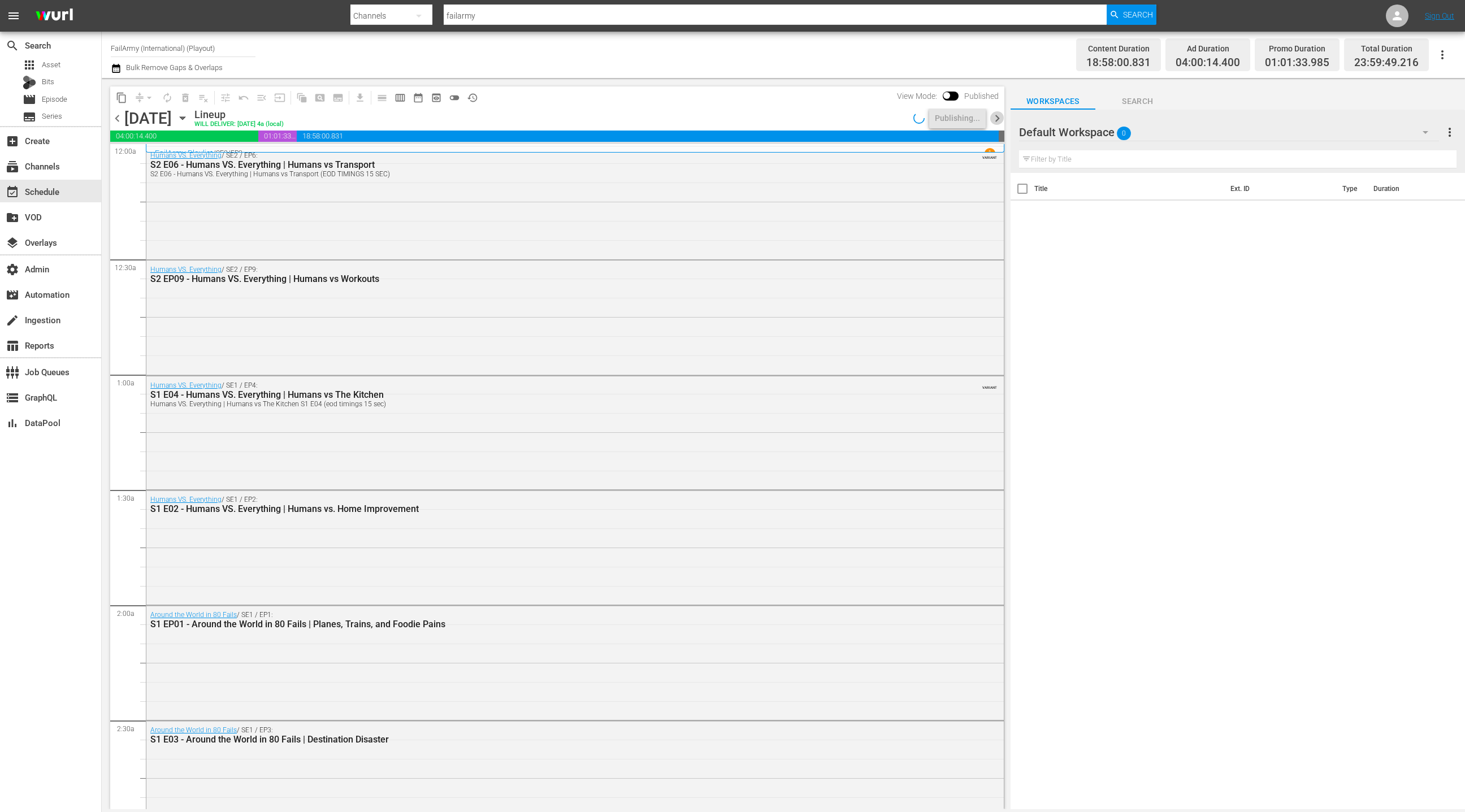
click at [996, 117] on span "chevron_right" at bounding box center [997, 118] width 14 height 14
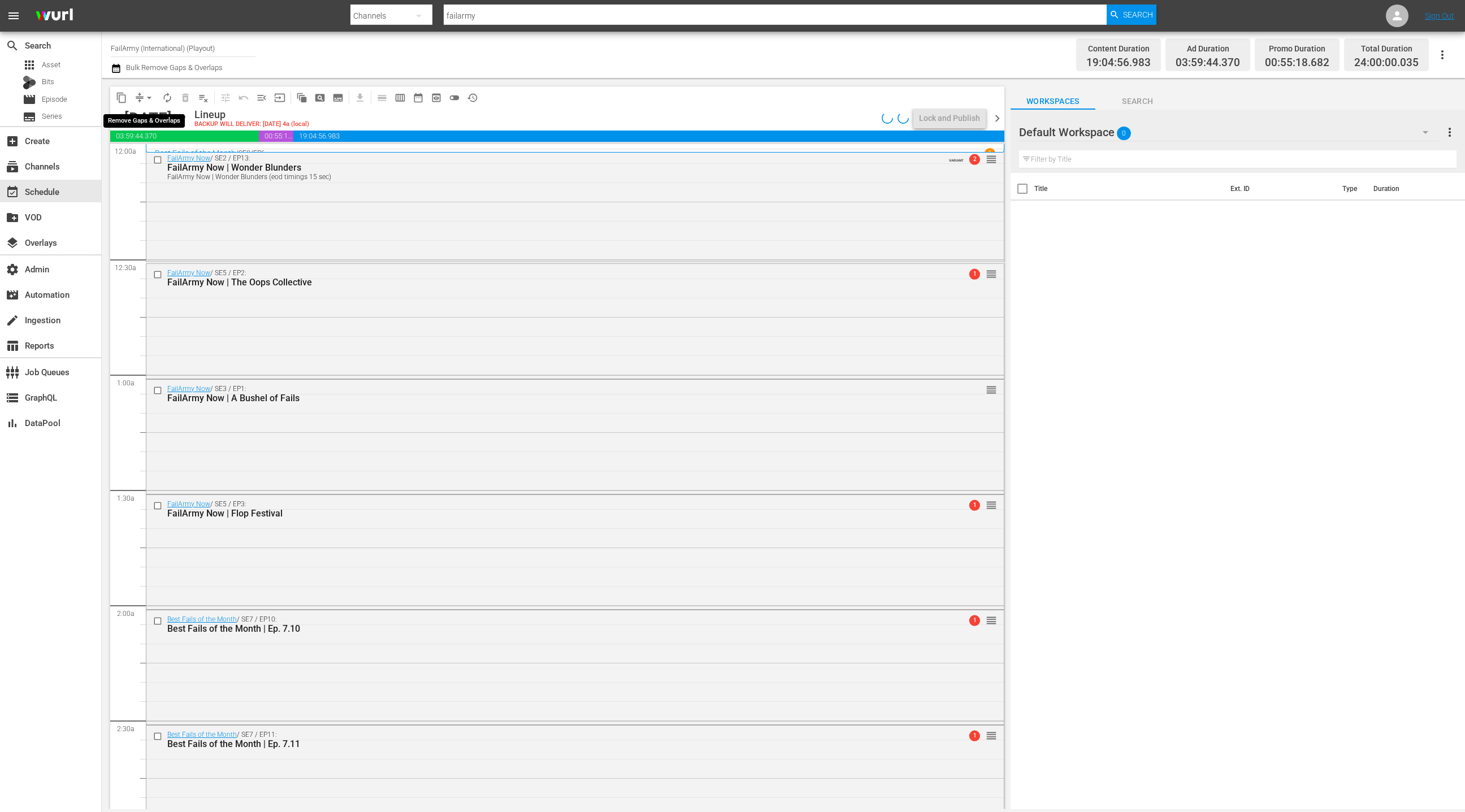
click at [146, 97] on span "arrow_drop_down" at bounding box center [149, 97] width 11 height 11
click at [164, 157] on li "Align to End of Previous Day" at bounding box center [150, 158] width 119 height 19
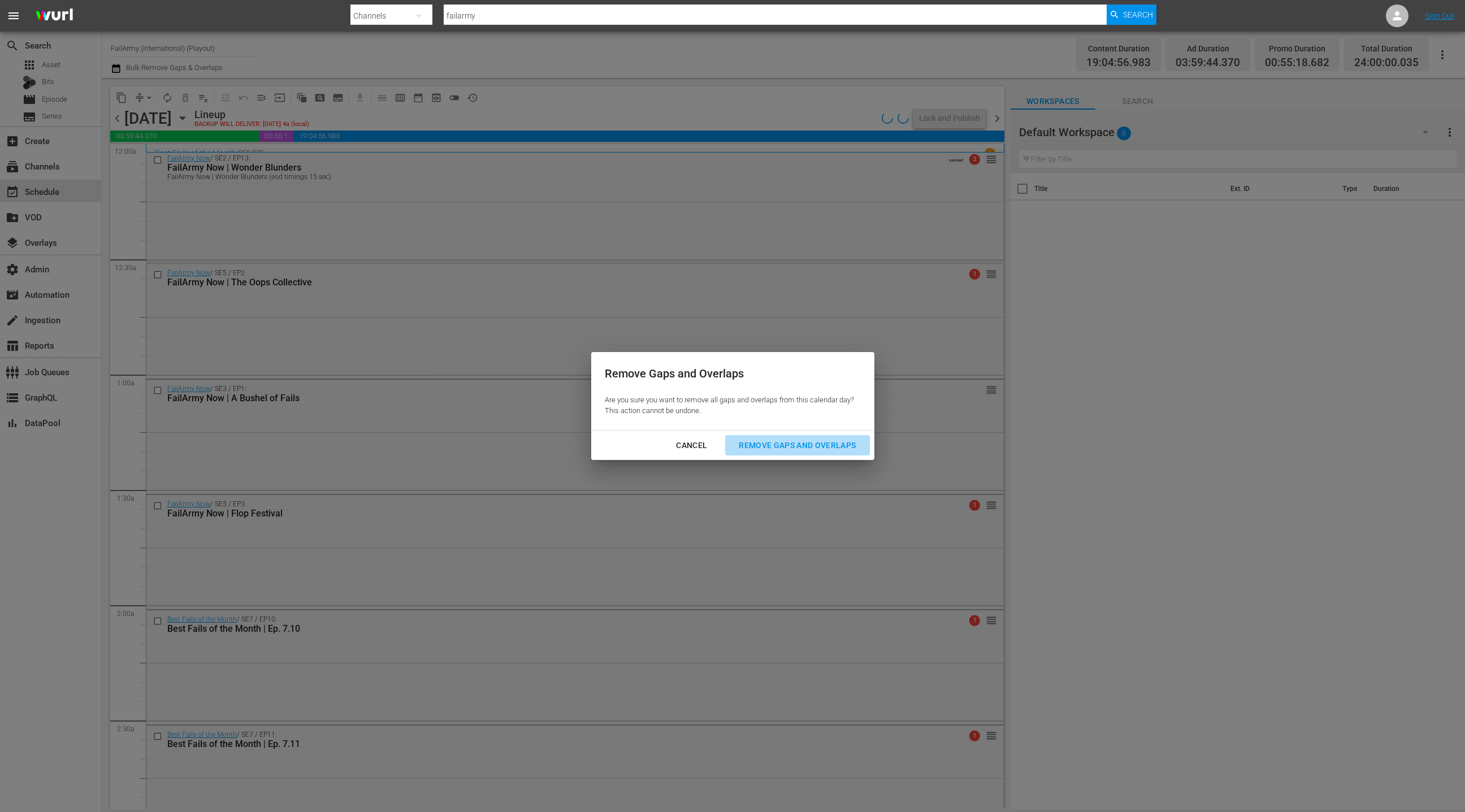
drag, startPoint x: 758, startPoint y: 444, endPoint x: 651, endPoint y: 425, distance: 108.7
click at [758, 444] on div "Remove Gaps and Overlaps" at bounding box center [797, 445] width 135 height 14
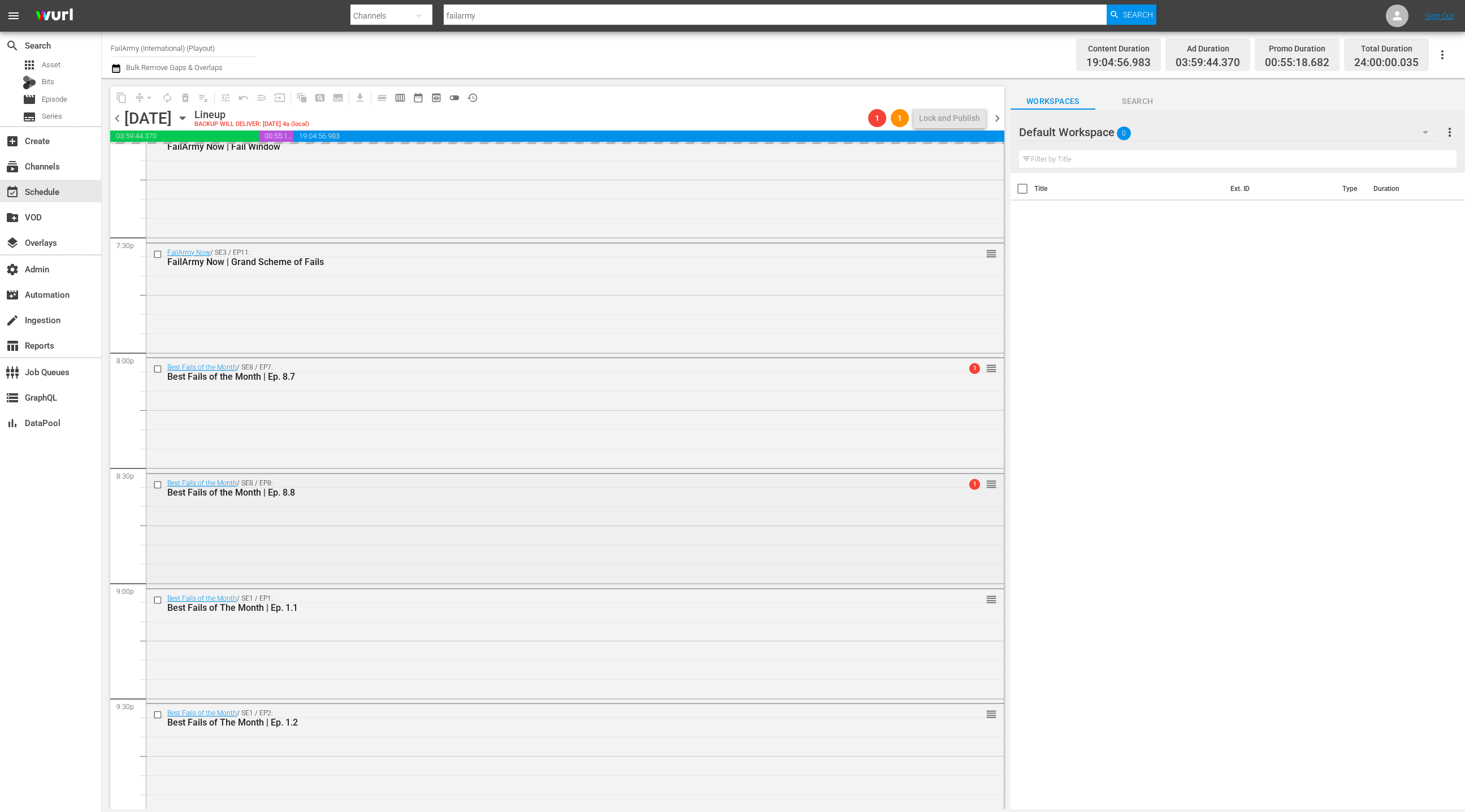
scroll to position [4872, 0]
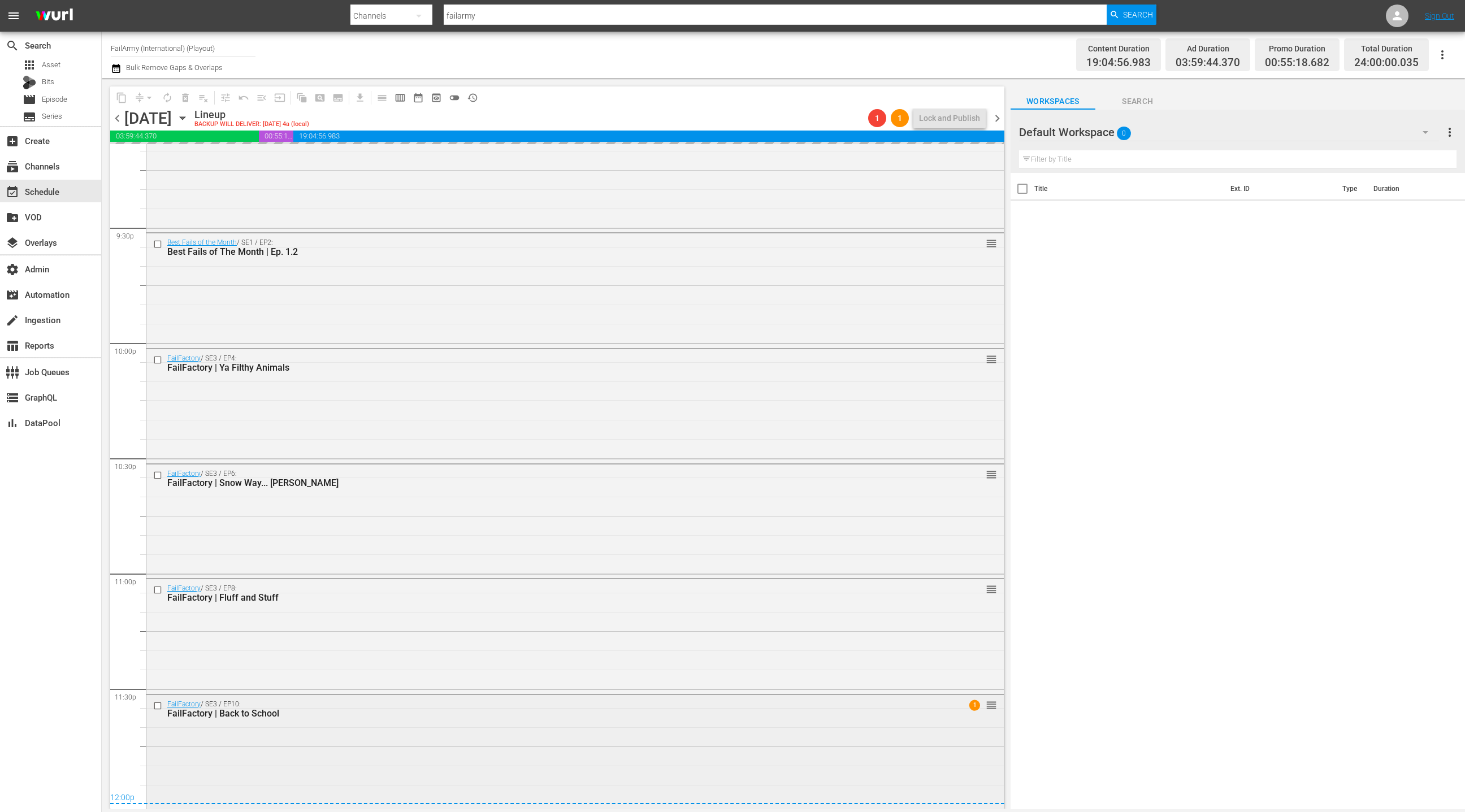
click at [364, 743] on div "FailFactory / SE3 / EP10: FailFactory | Back to School 1 reorder" at bounding box center [575, 750] width 858 height 112
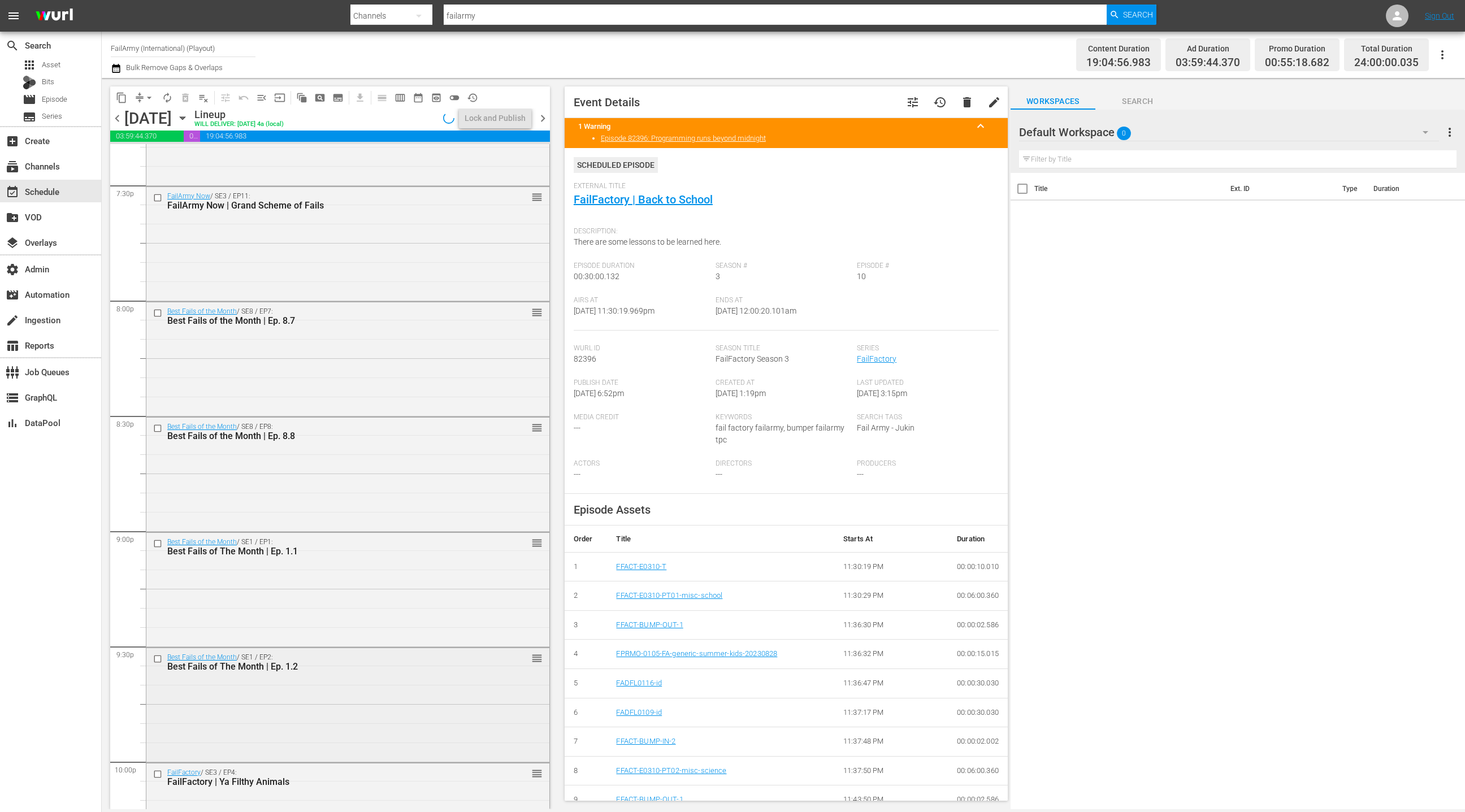
scroll to position [4405, 0]
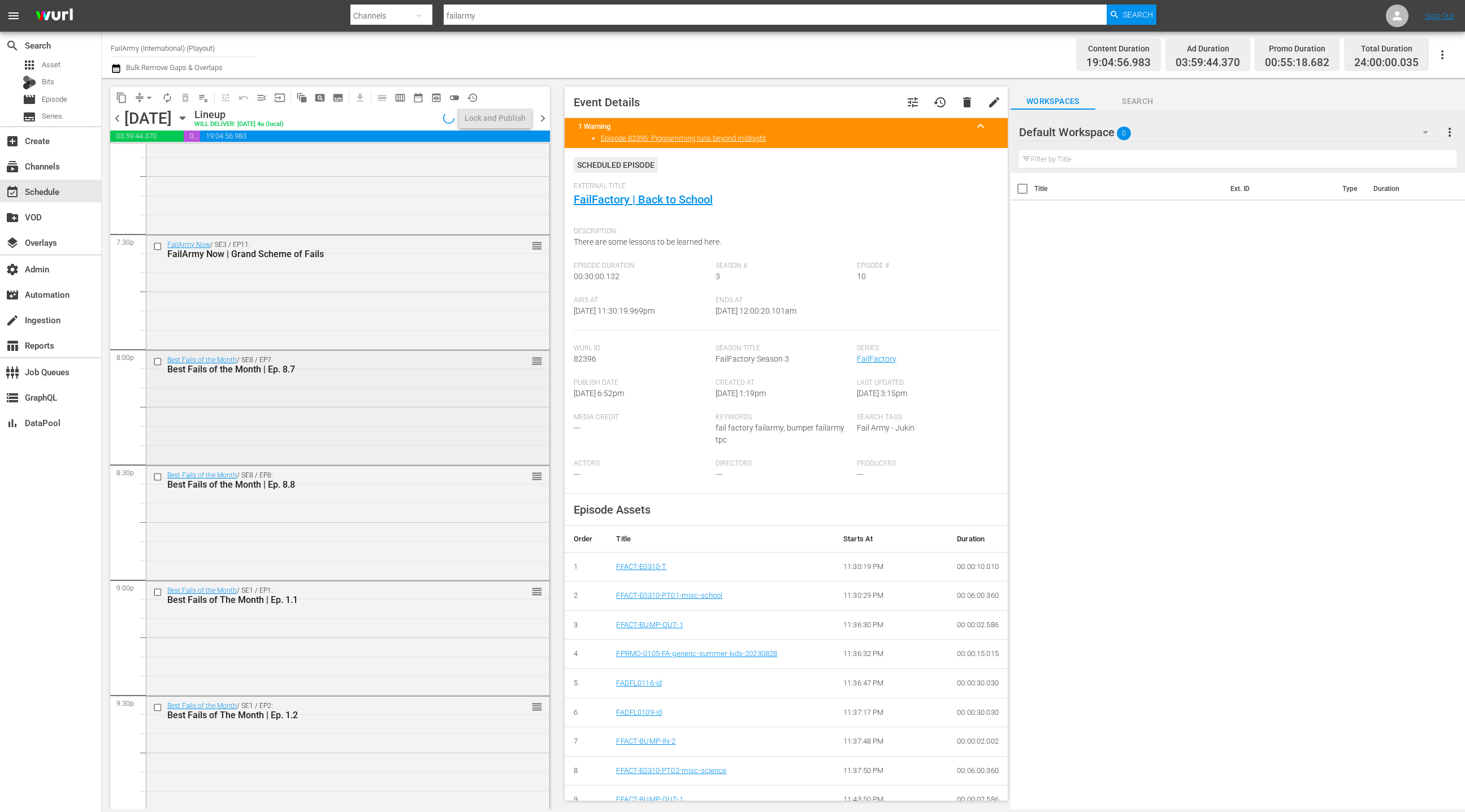
click at [337, 401] on div "Best Fails of the Month / SE8 / EP7: Best Fails of the Month | Ep. 8.7 reorder" at bounding box center [348, 406] width 403 height 112
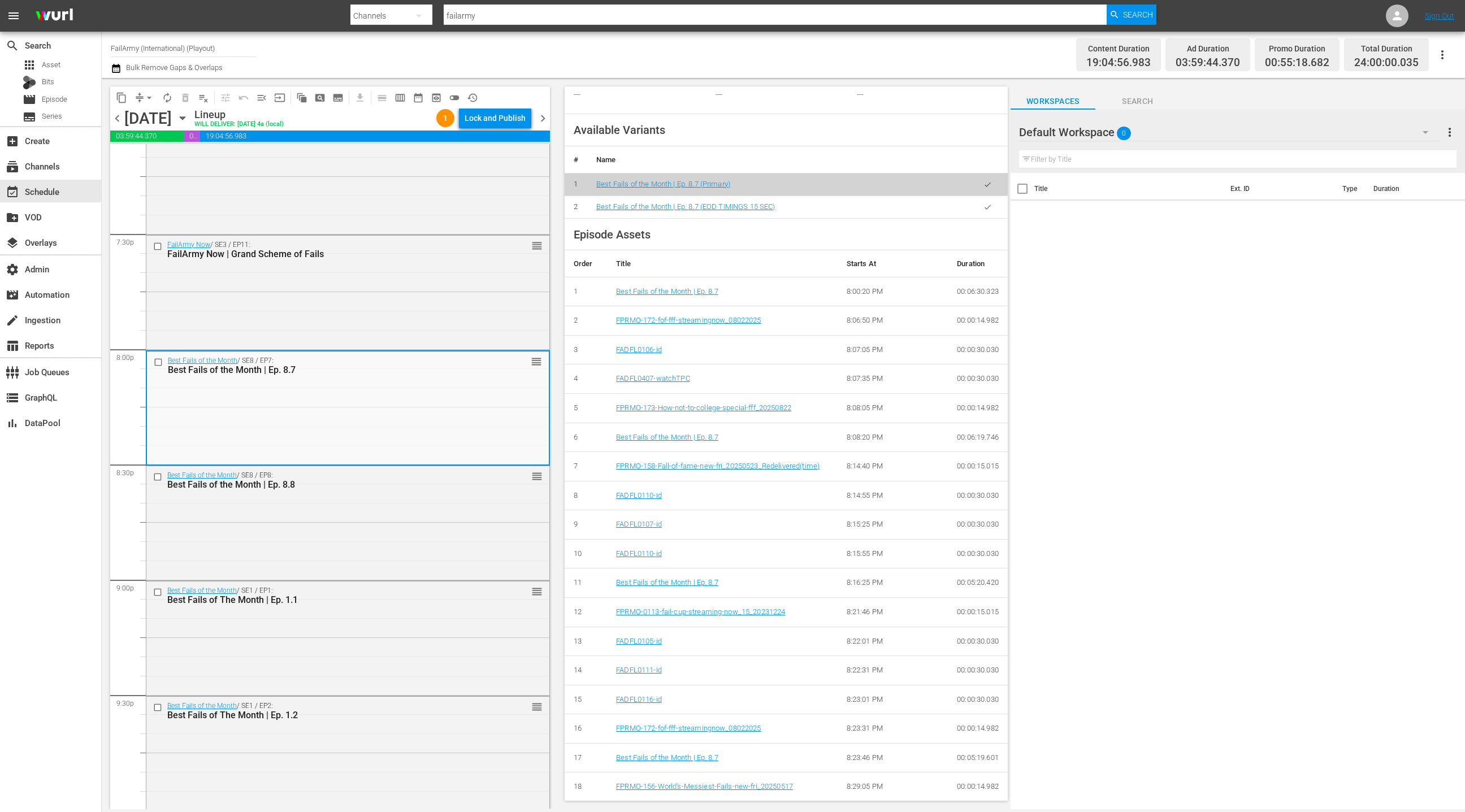
scroll to position [406, 0]
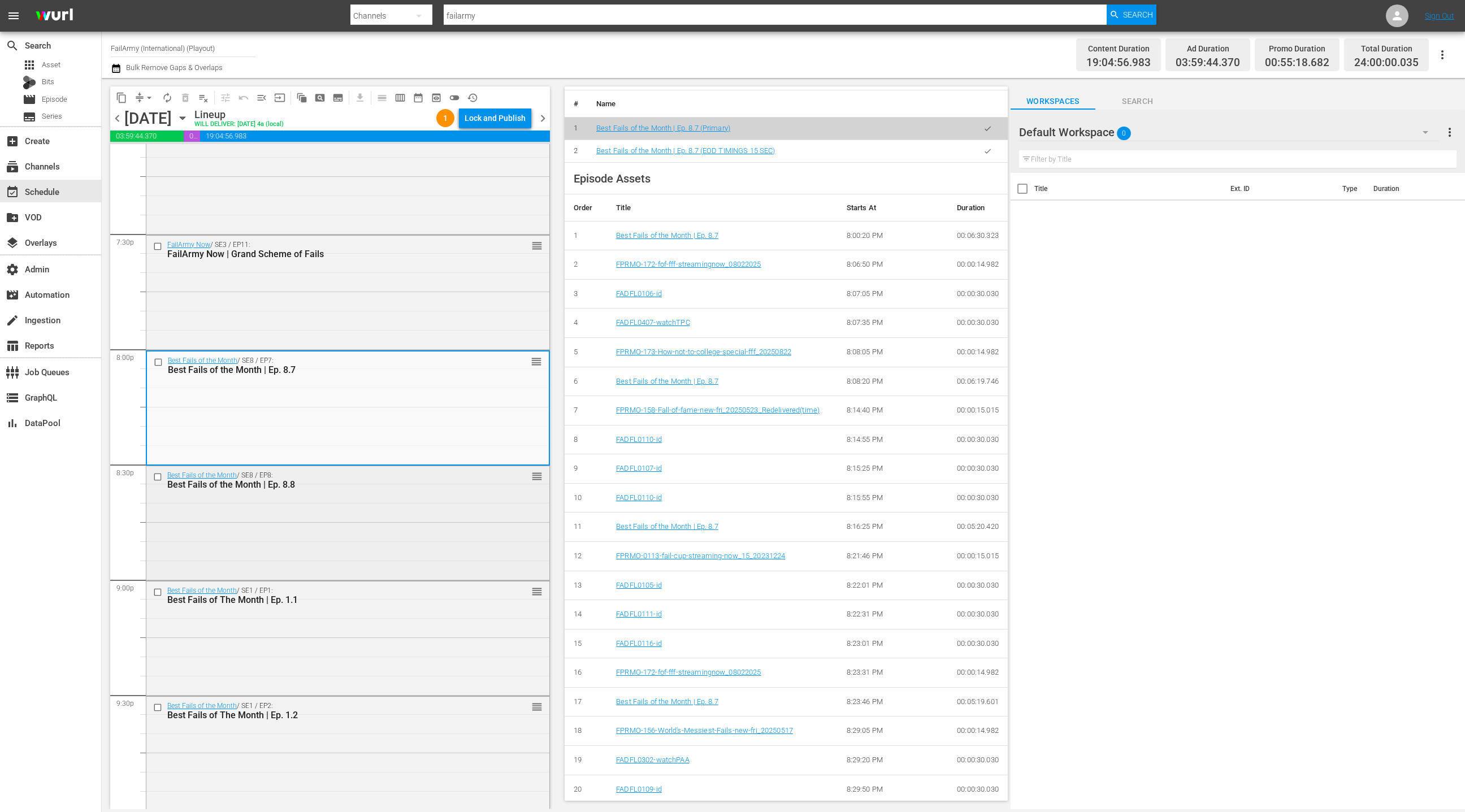
click at [402, 509] on div "Best Fails of the Month / SE8 / EP8: Best Fails of the Month | Ep. 8.8 reorder" at bounding box center [348, 522] width 403 height 112
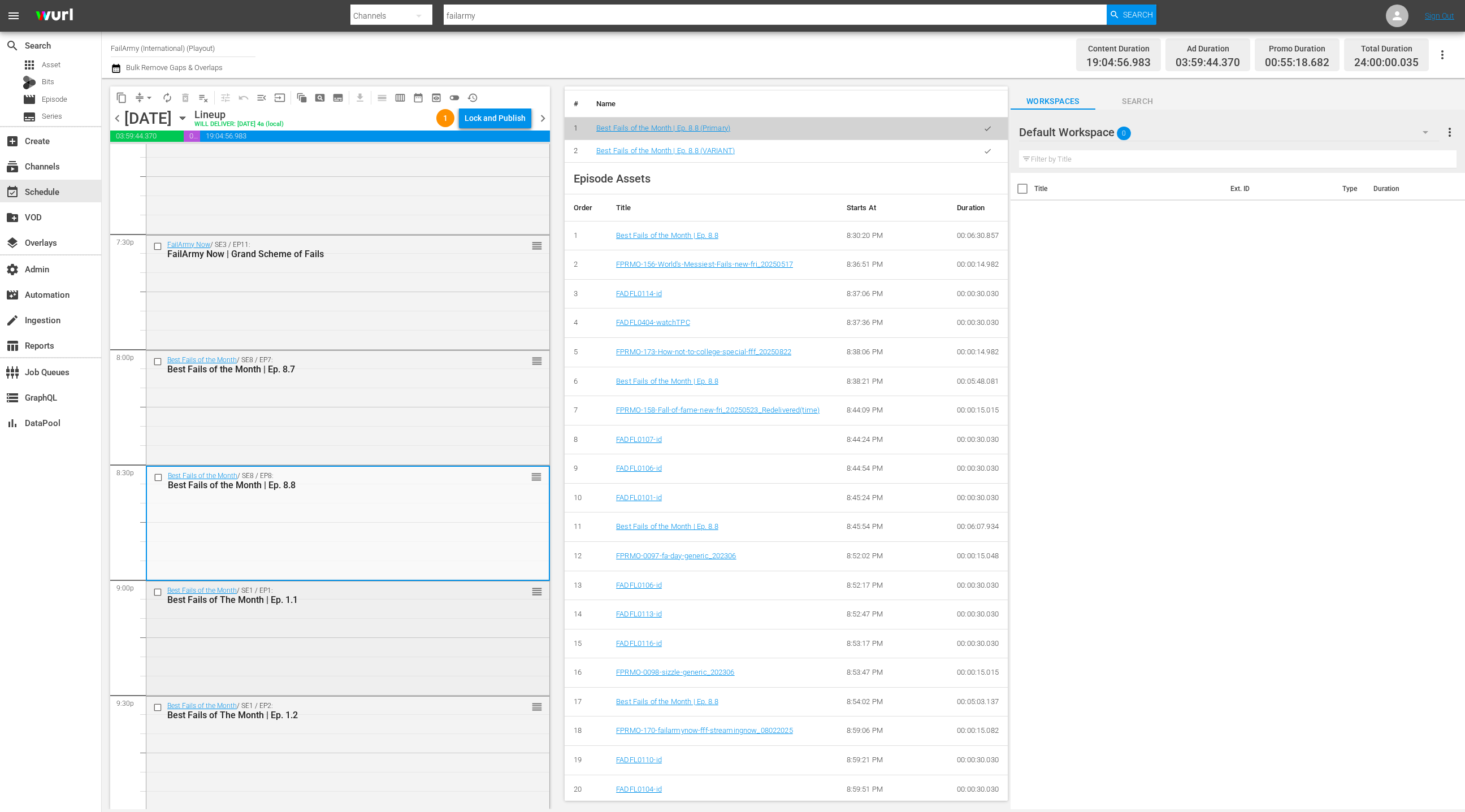
click at [412, 635] on div "Best Fails of the Month / SE1 / EP1: Best Fails of The Month | Ep. 1.1 reorder" at bounding box center [348, 637] width 403 height 112
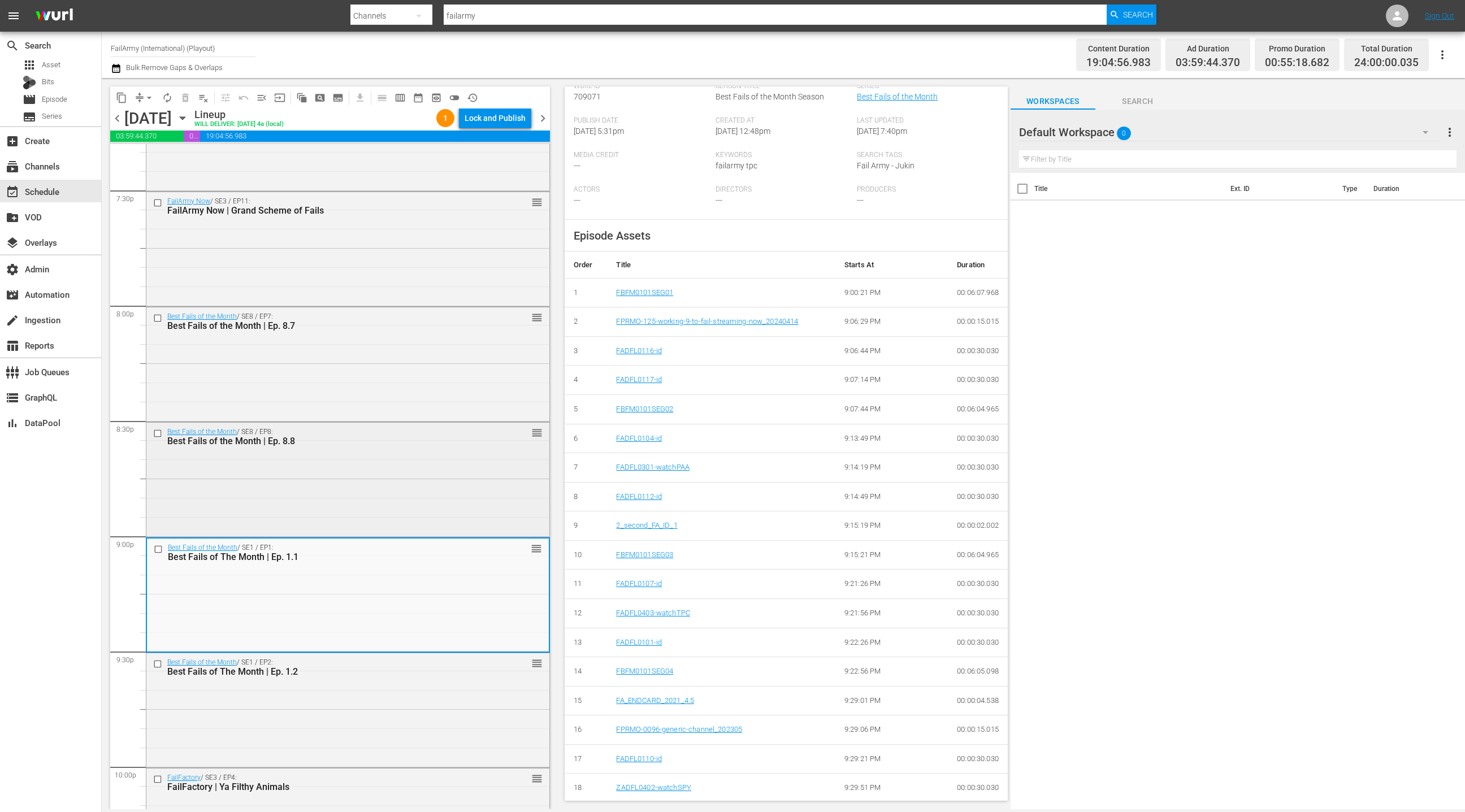
scroll to position [4496, 0]
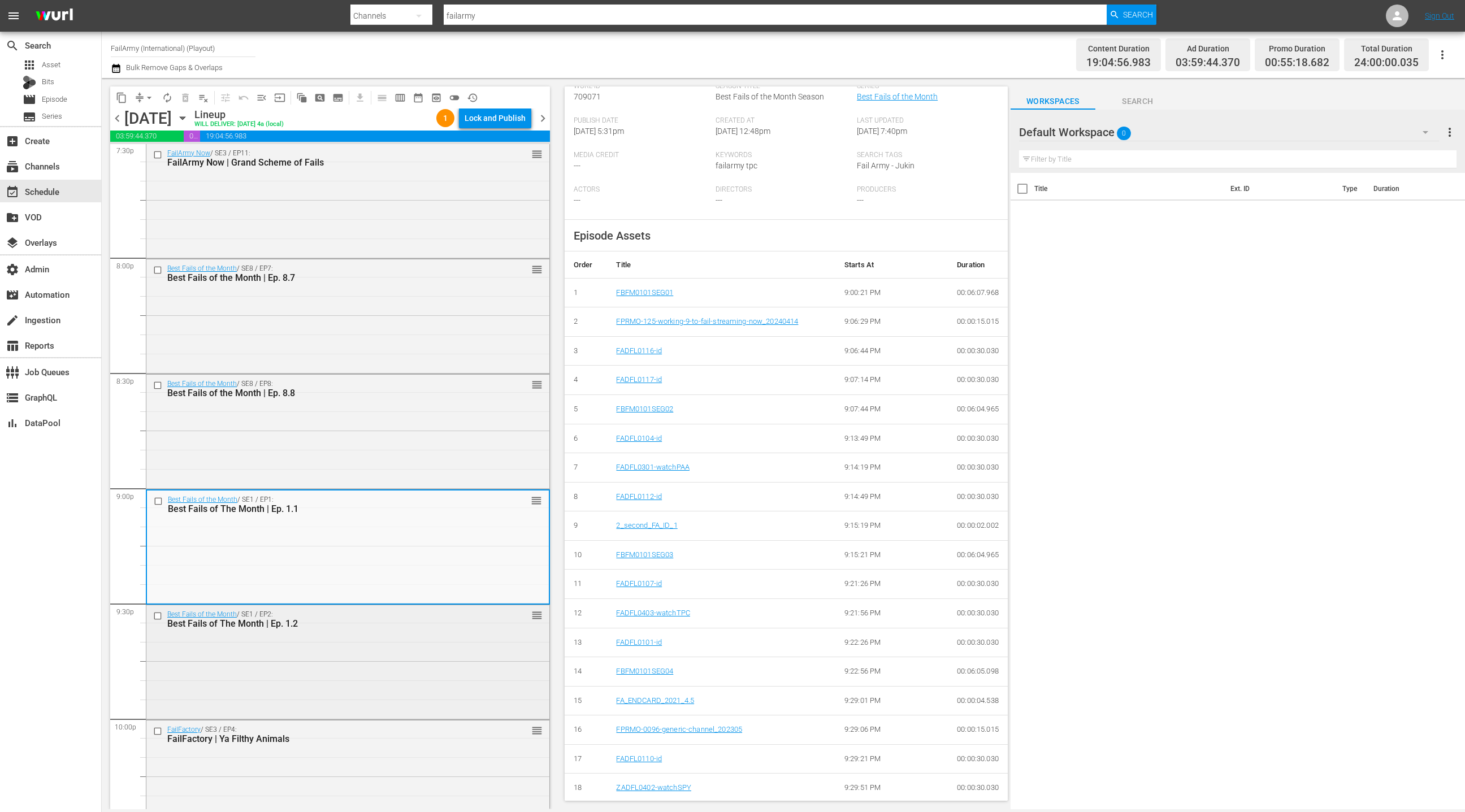
click at [411, 666] on div "Best Fails of the Month / SE1 / EP2: Best Fails of The Month | Ep. 1.2 reorder" at bounding box center [348, 660] width 403 height 112
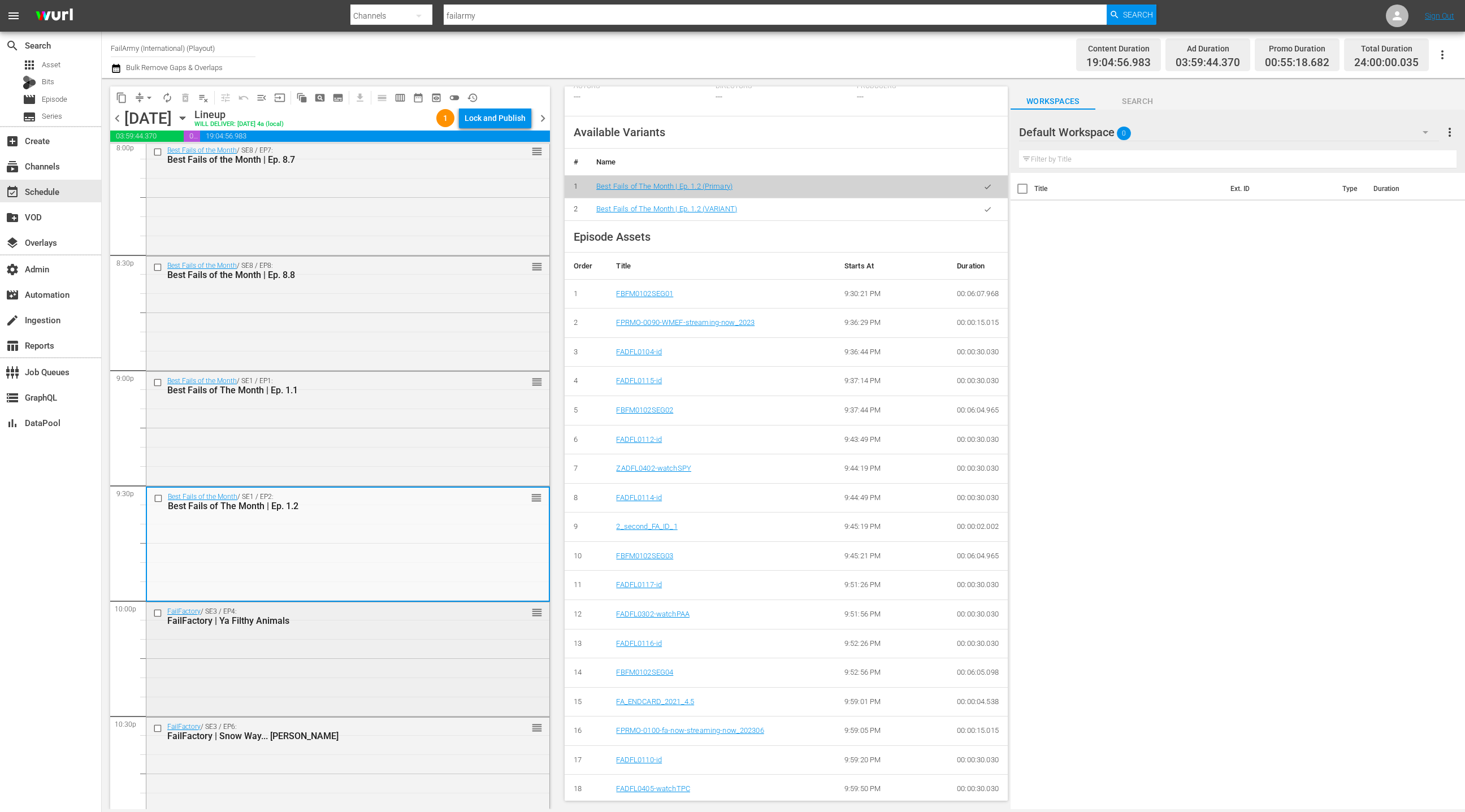
scroll to position [4618, 0]
click at [423, 642] on div "FailFactory / SE3 / EP4: FailFactory | Ya Filthy Animals reorder" at bounding box center [348, 654] width 403 height 112
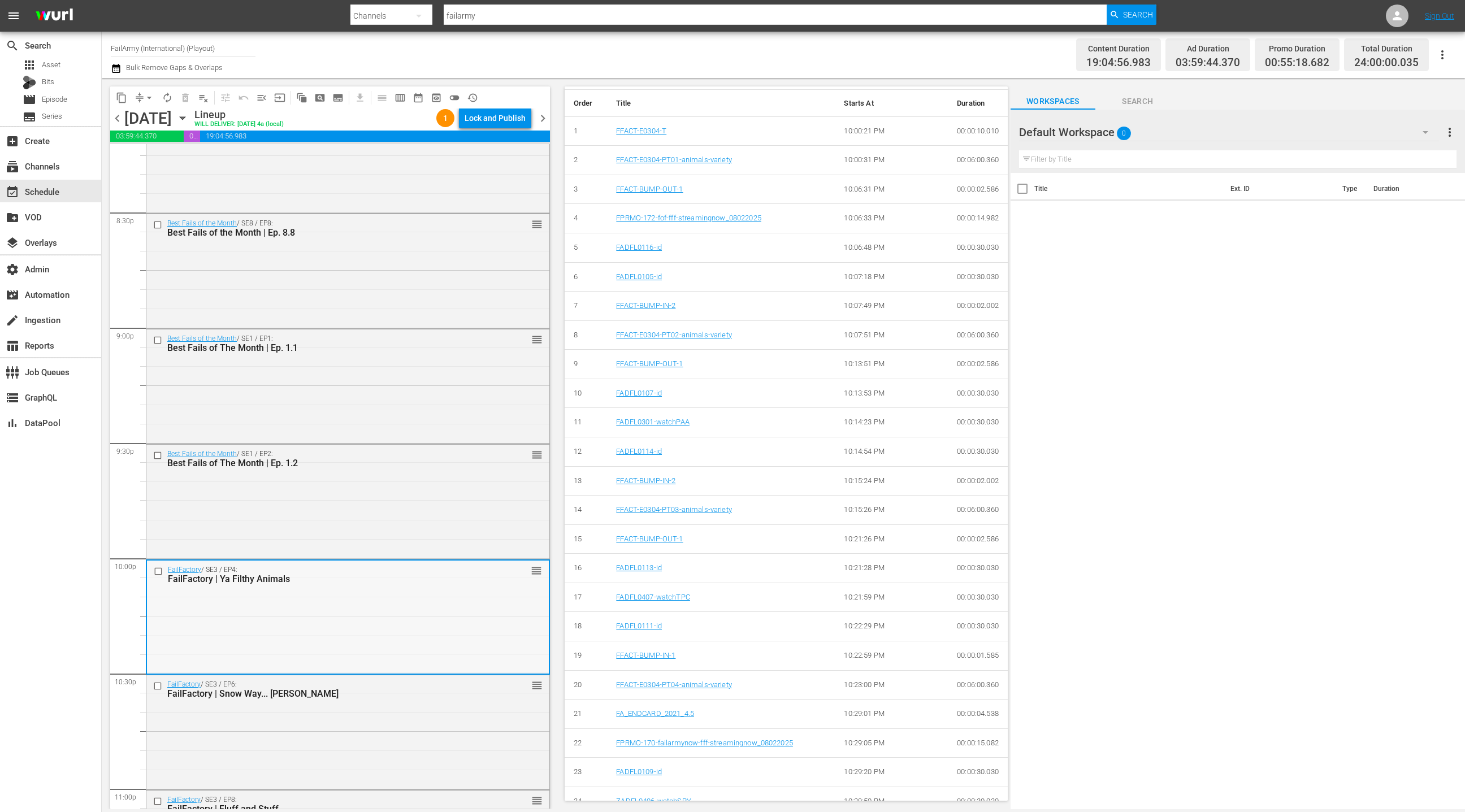
scroll to position [4698, 0]
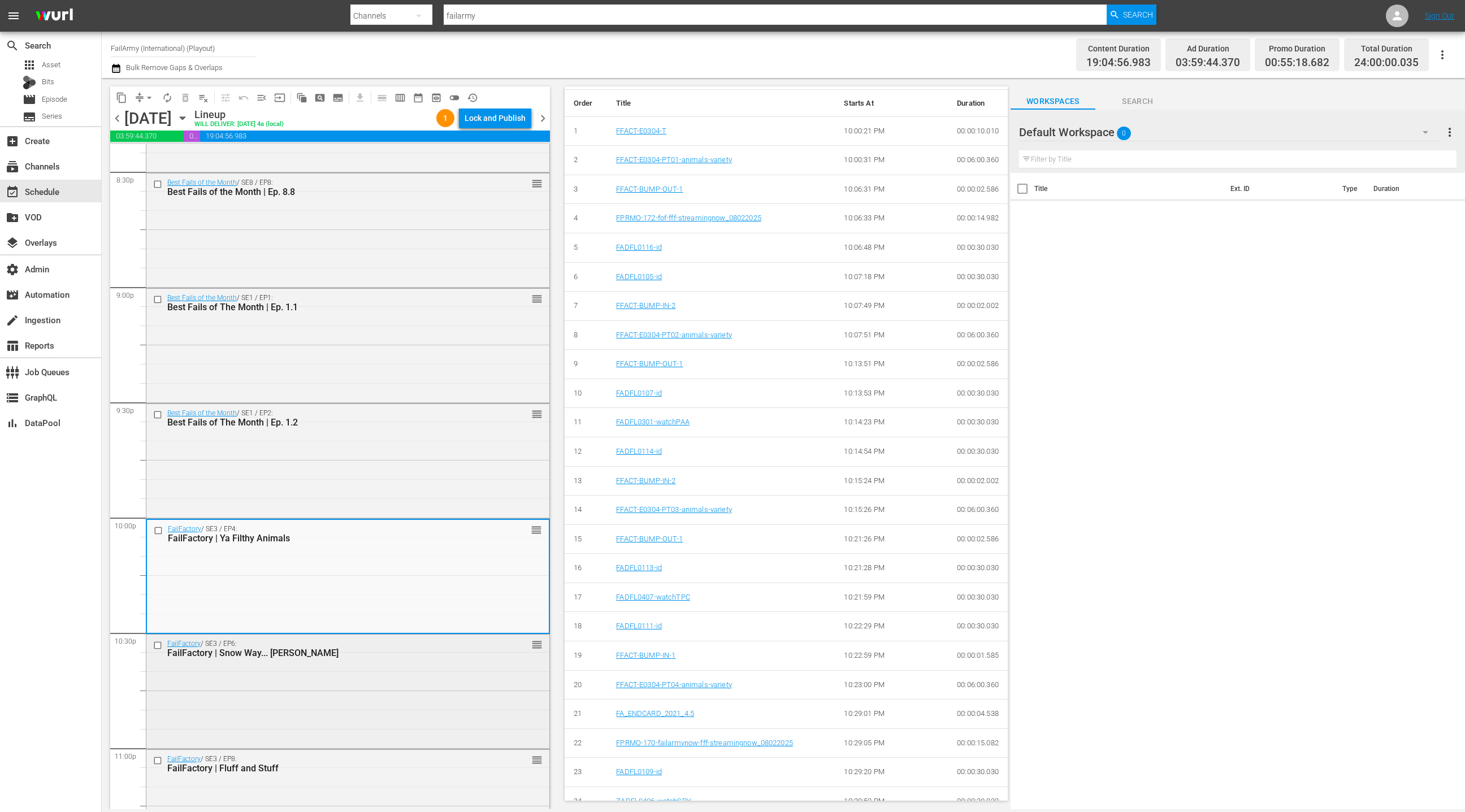
click at [375, 653] on div "FailFactory | Snow Way... [PERSON_NAME]" at bounding box center [328, 652] width 322 height 11
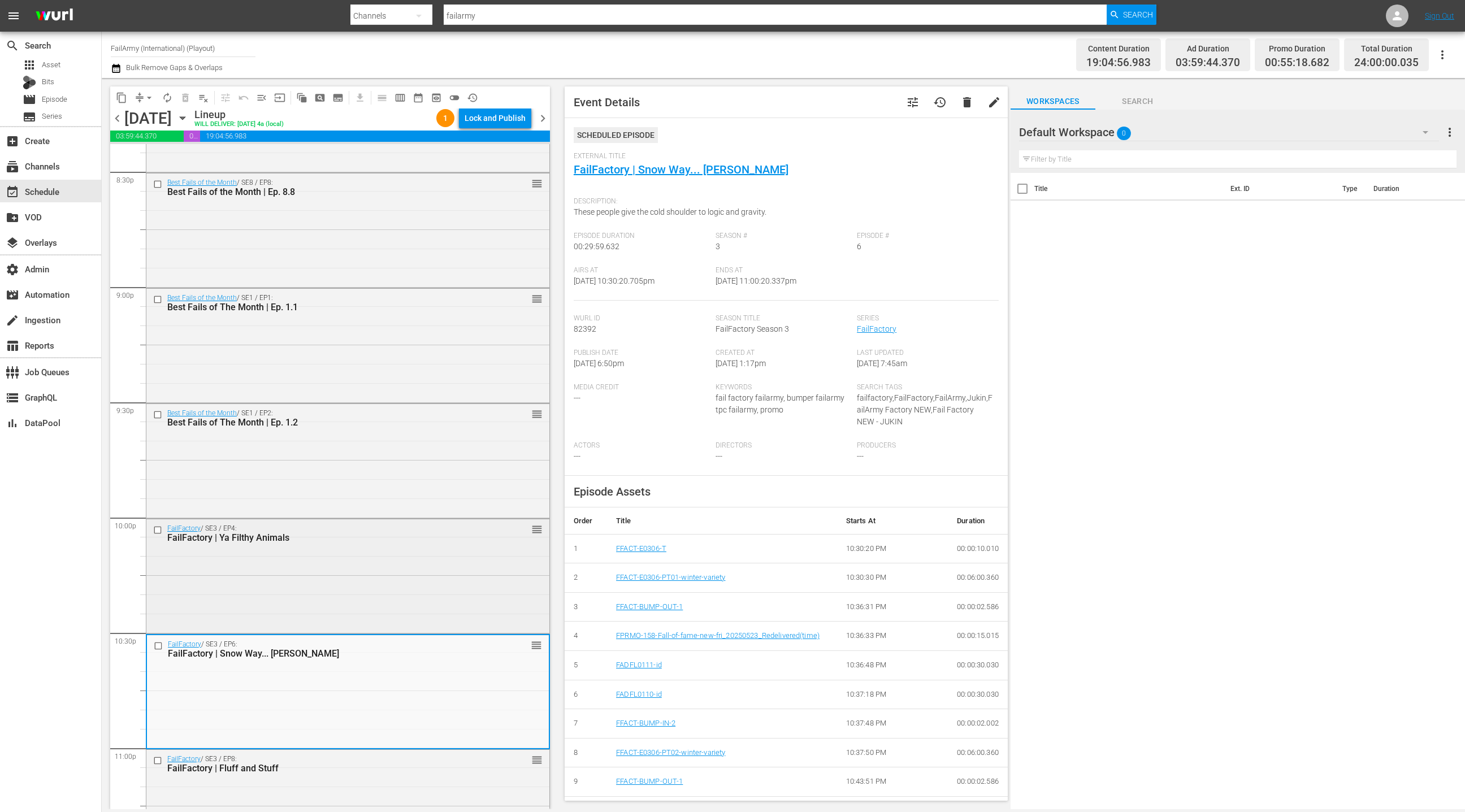
click at [344, 576] on div "FailFactory / SE3 / EP4: FailFactory | Ya Filthy Animals reorder" at bounding box center [348, 575] width 403 height 112
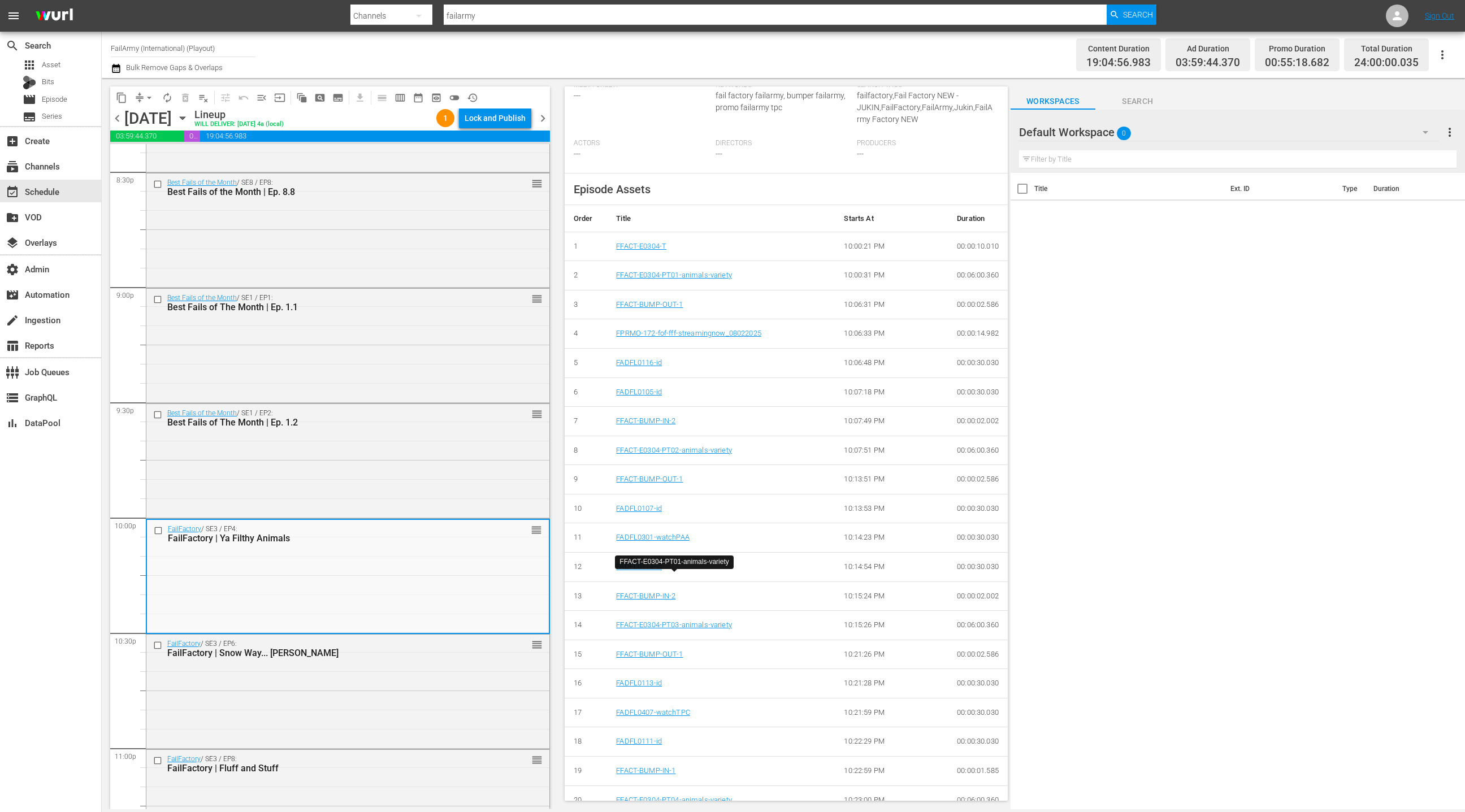
scroll to position [430, 0]
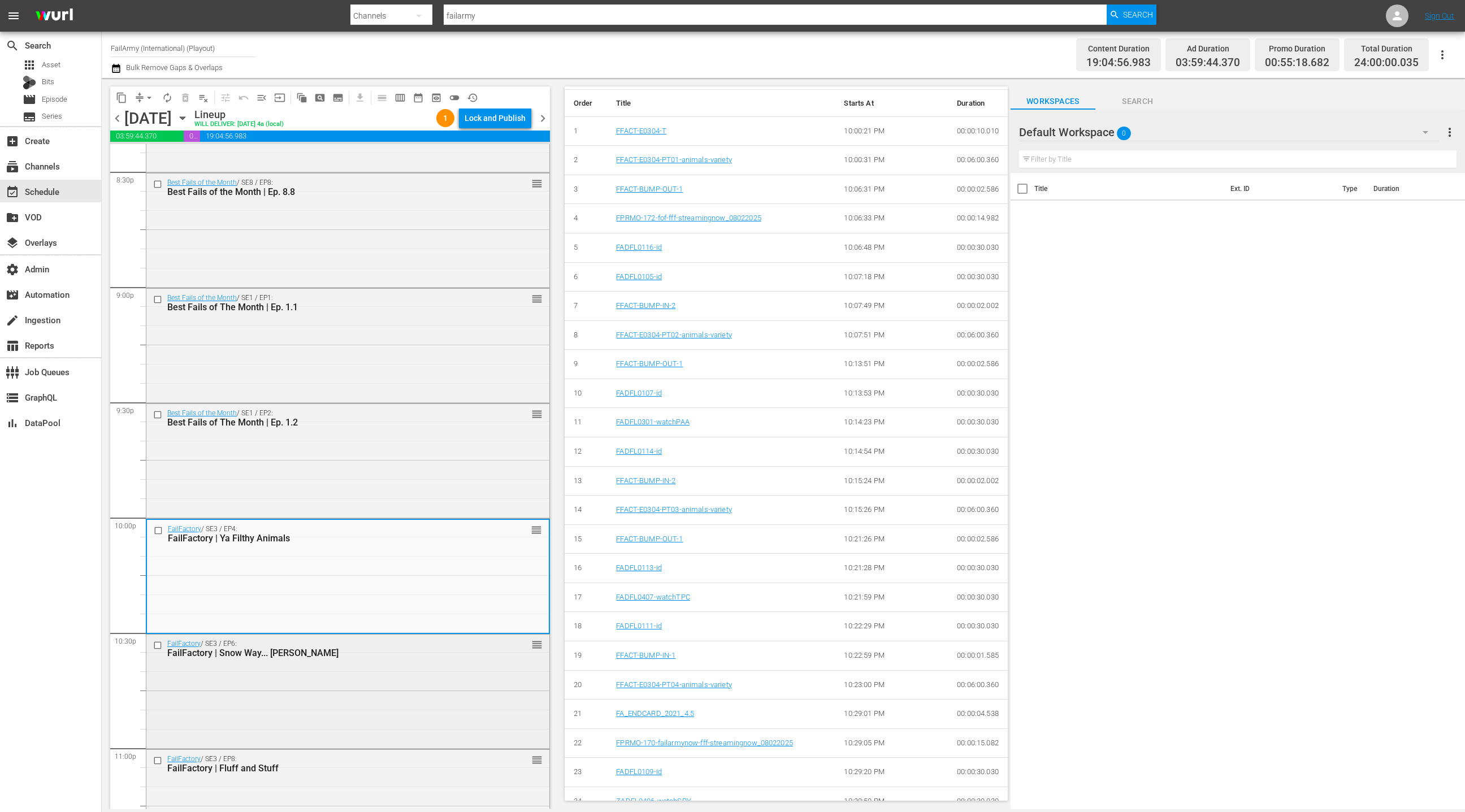
click at [393, 675] on div "FailFactory / SE3 / EP6: FailFactory | Snow Way... Jose reorder" at bounding box center [348, 690] width 403 height 112
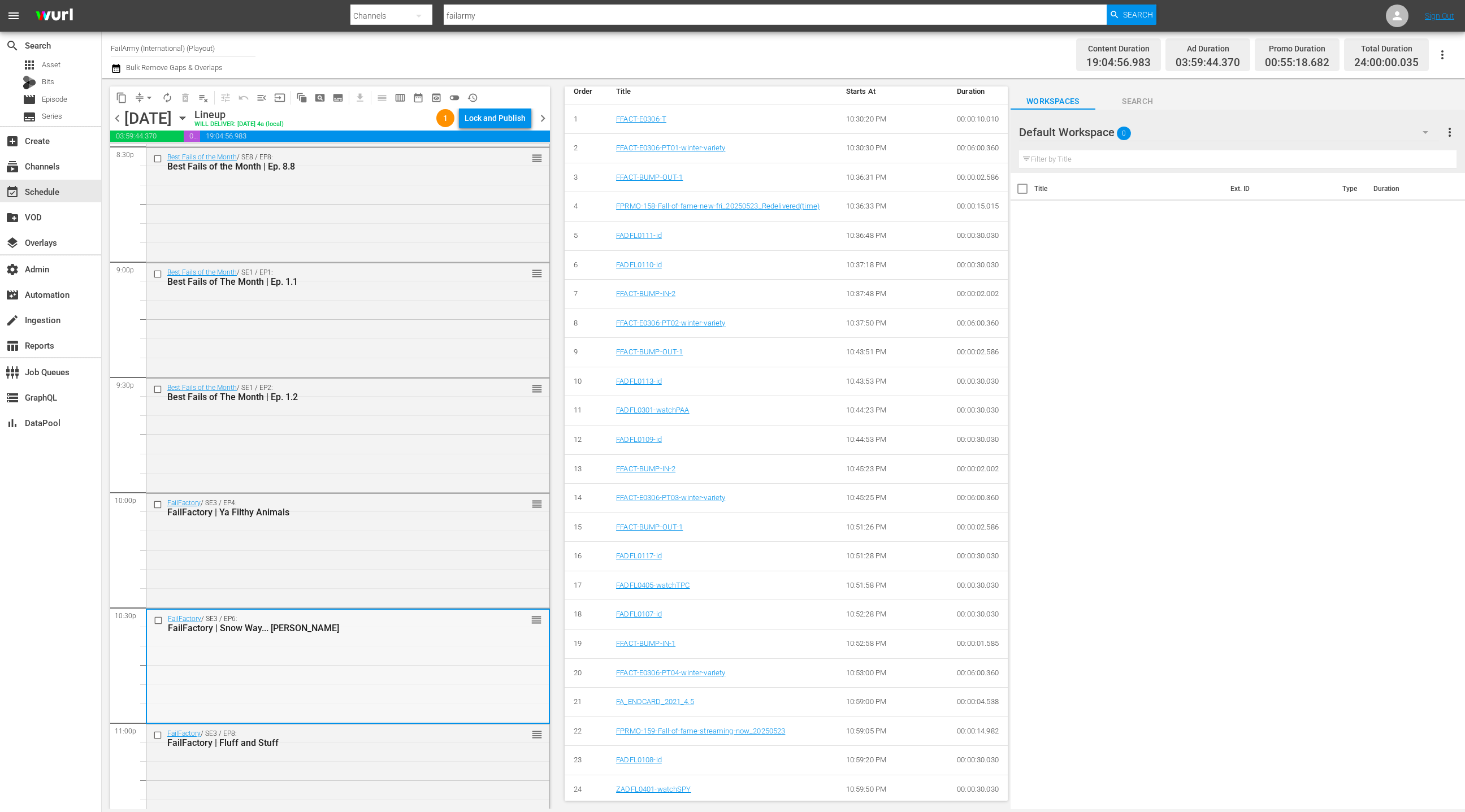
scroll to position [4790, 0]
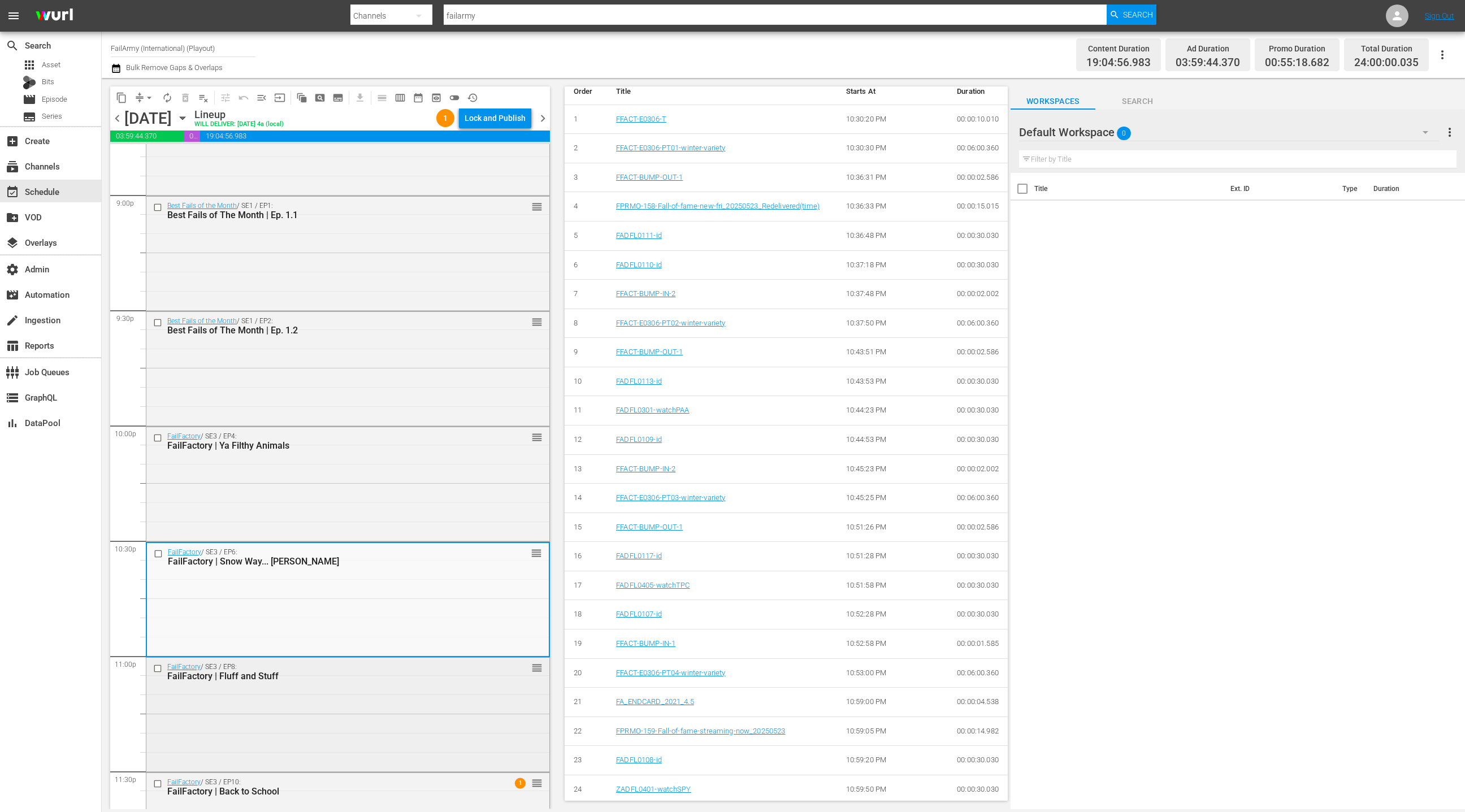
click at [456, 687] on div "FailFactory / SE3 / EP8: FailFactory | Fluff and Stuff reorder" at bounding box center [348, 713] width 403 height 112
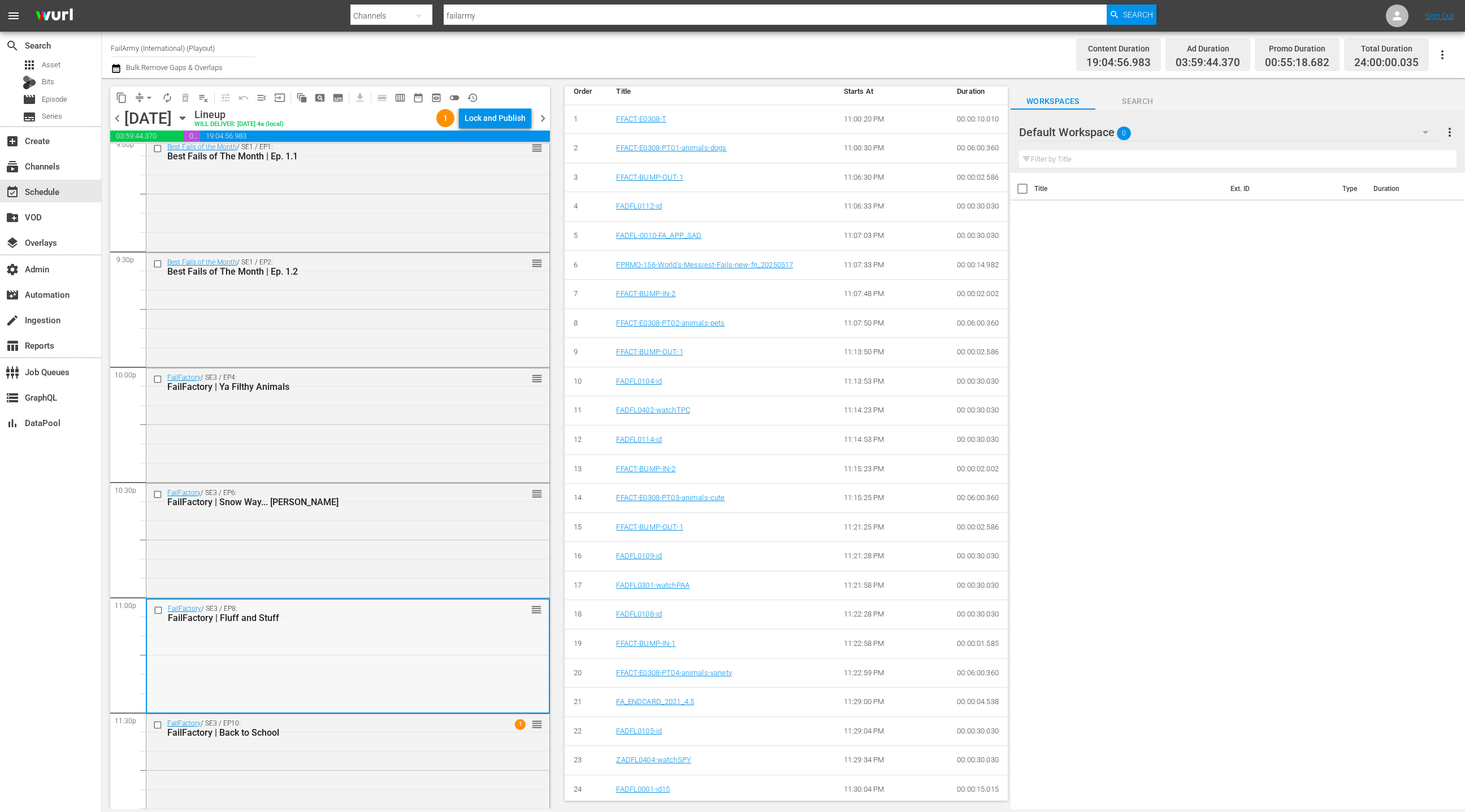
scroll to position [4868, 0]
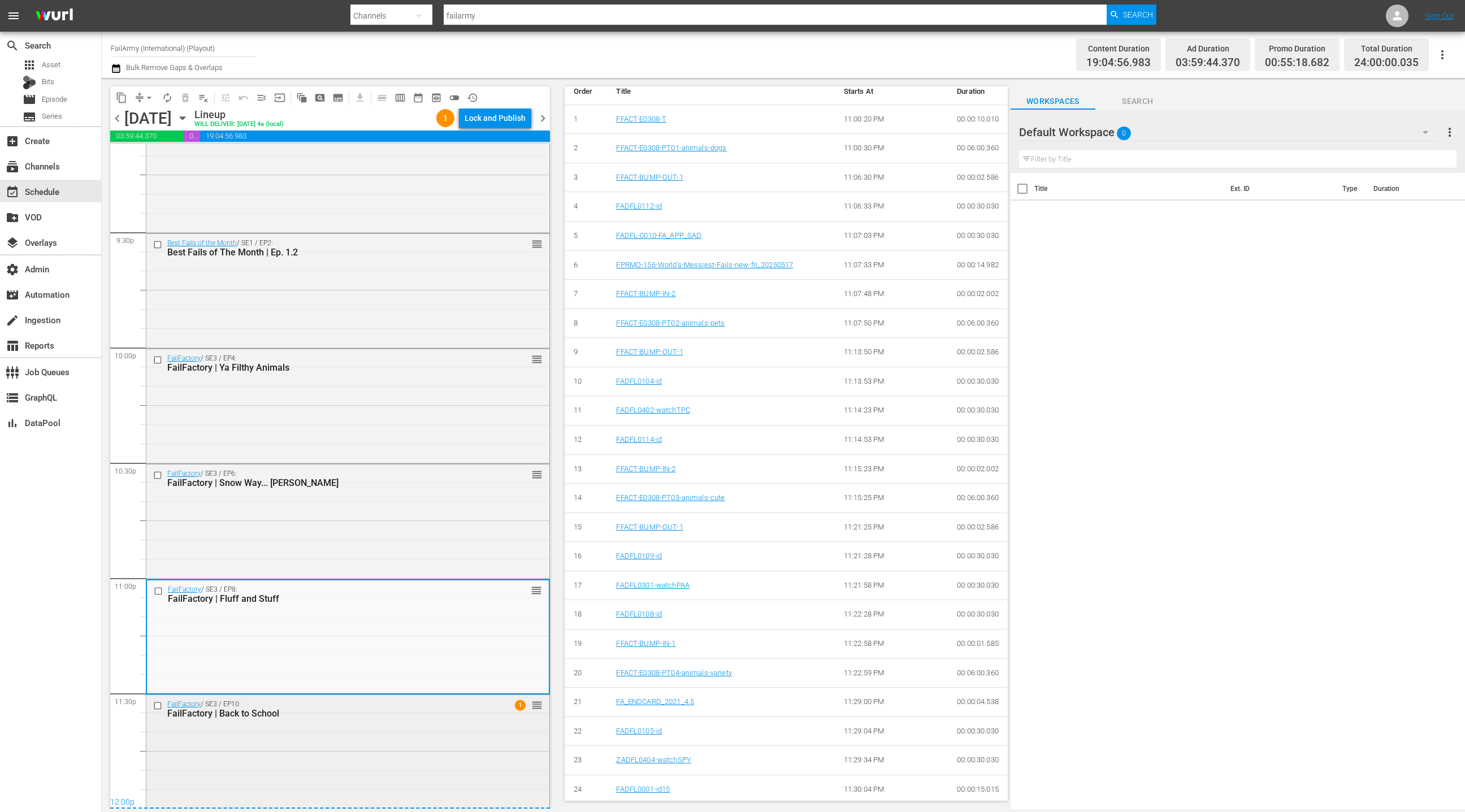
click at [419, 721] on div "FailFactory / SE3 / EP10: FailFactory | Back to School 1 reorder" at bounding box center [348, 708] width 403 height 28
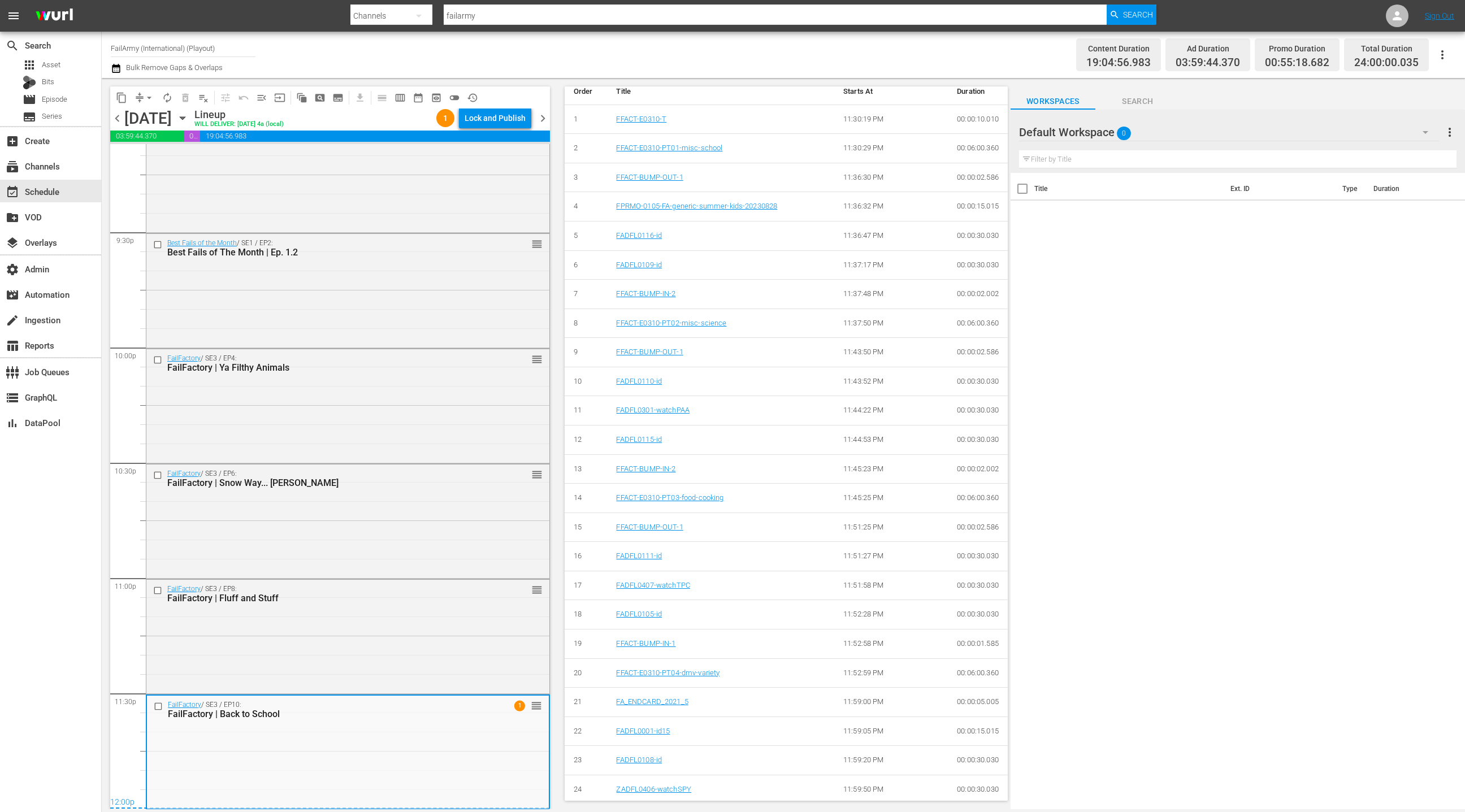
scroll to position [0, 0]
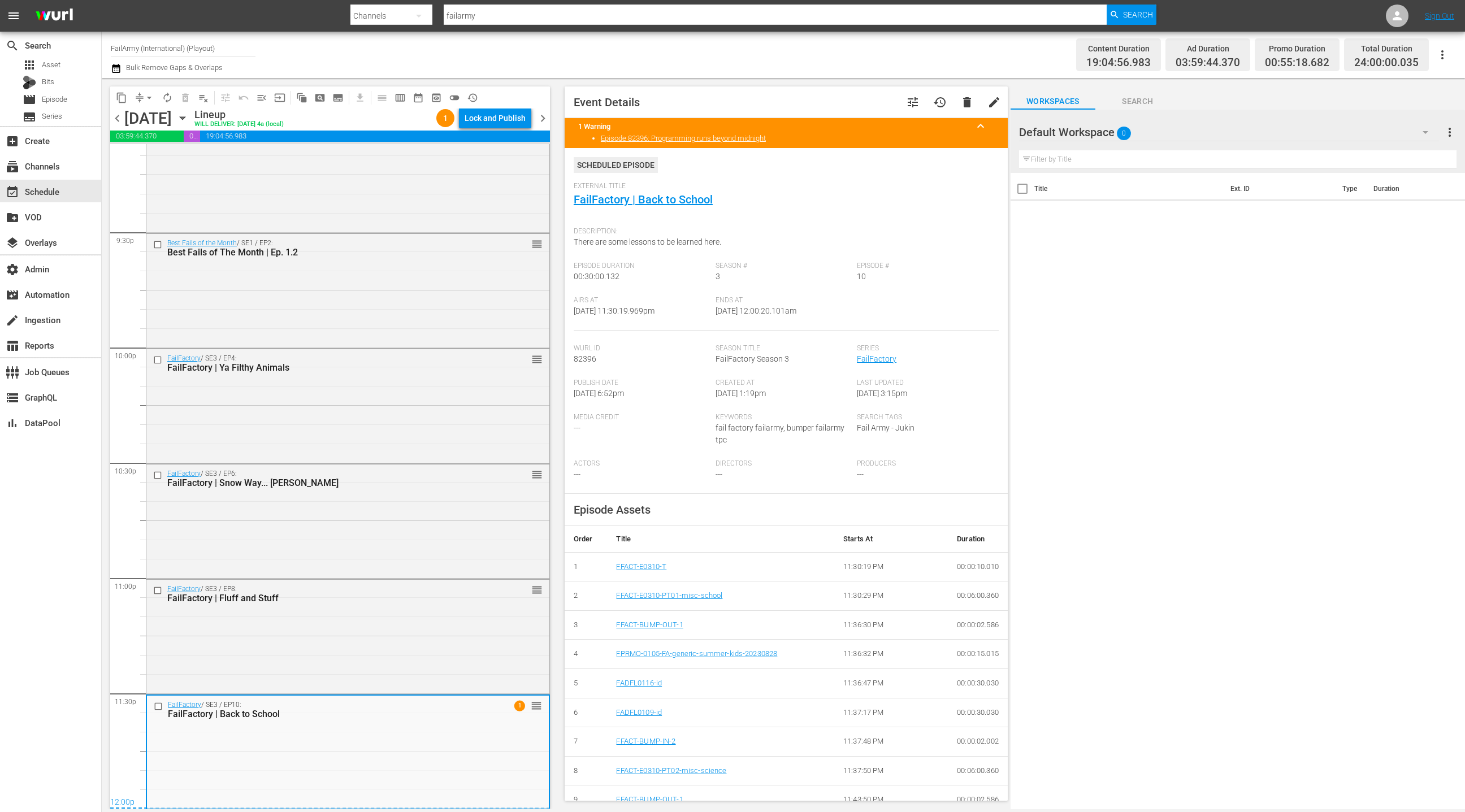
click at [547, 120] on span "chevron_right" at bounding box center [542, 118] width 14 height 14
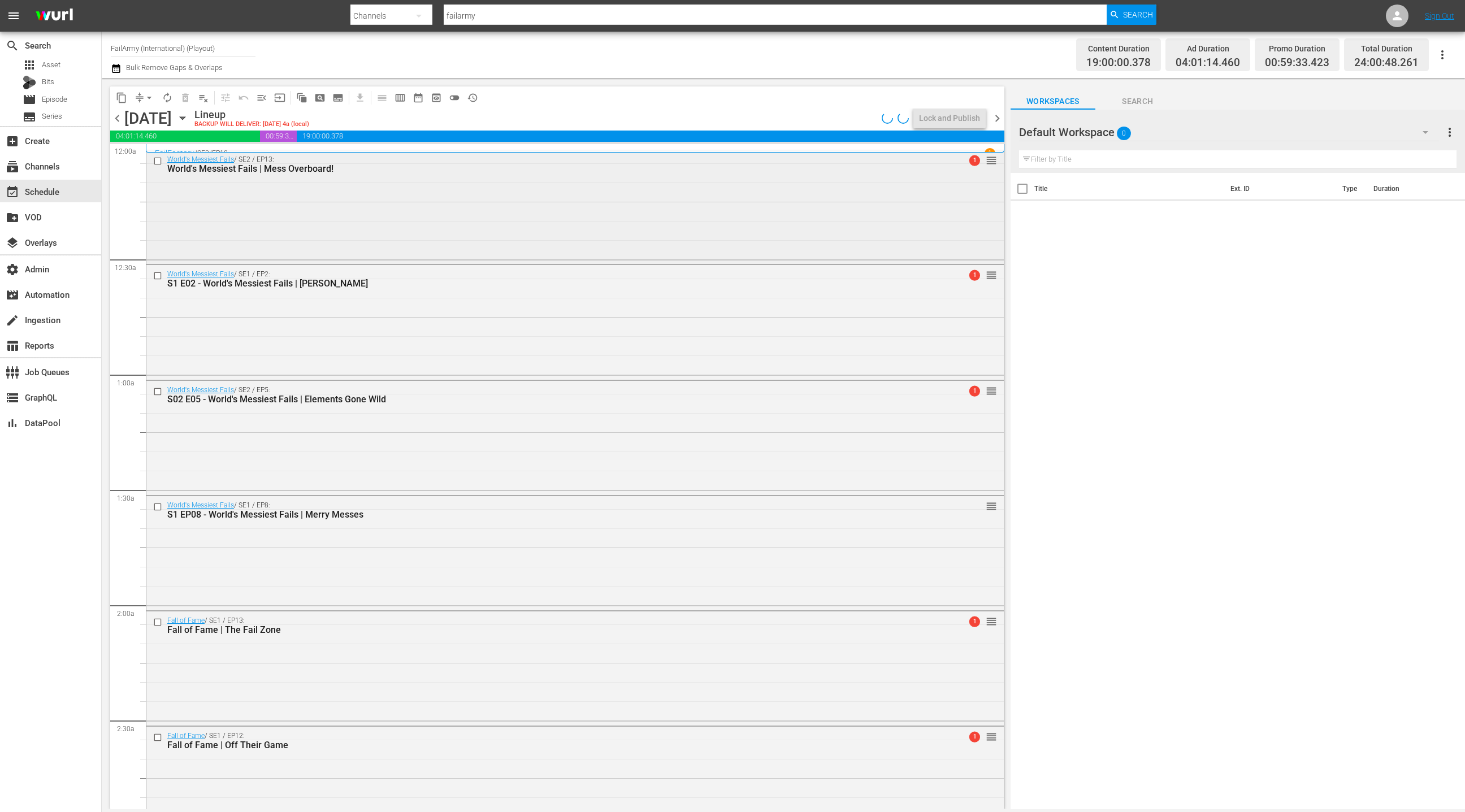
click at [459, 248] on div "World's Messiest Fails / SE2 / EP13: World's Messiest Fails | Mess Overboard! 1…" at bounding box center [575, 206] width 858 height 112
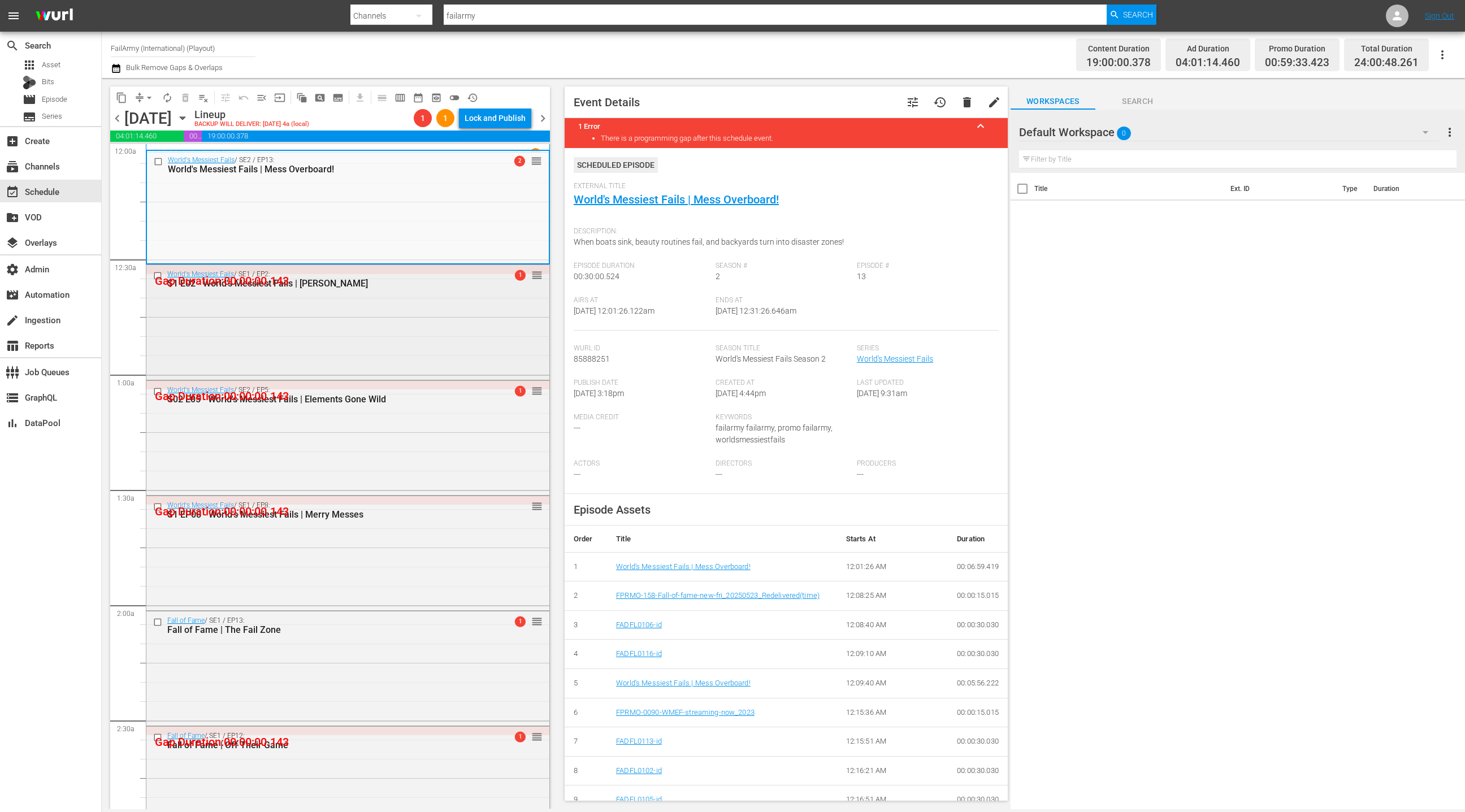
click at [431, 324] on div "World's Messiest Fails / SE1 / EP2: S1 E02 - World's Messiest Fails | Mayhem Me…" at bounding box center [348, 320] width 403 height 112
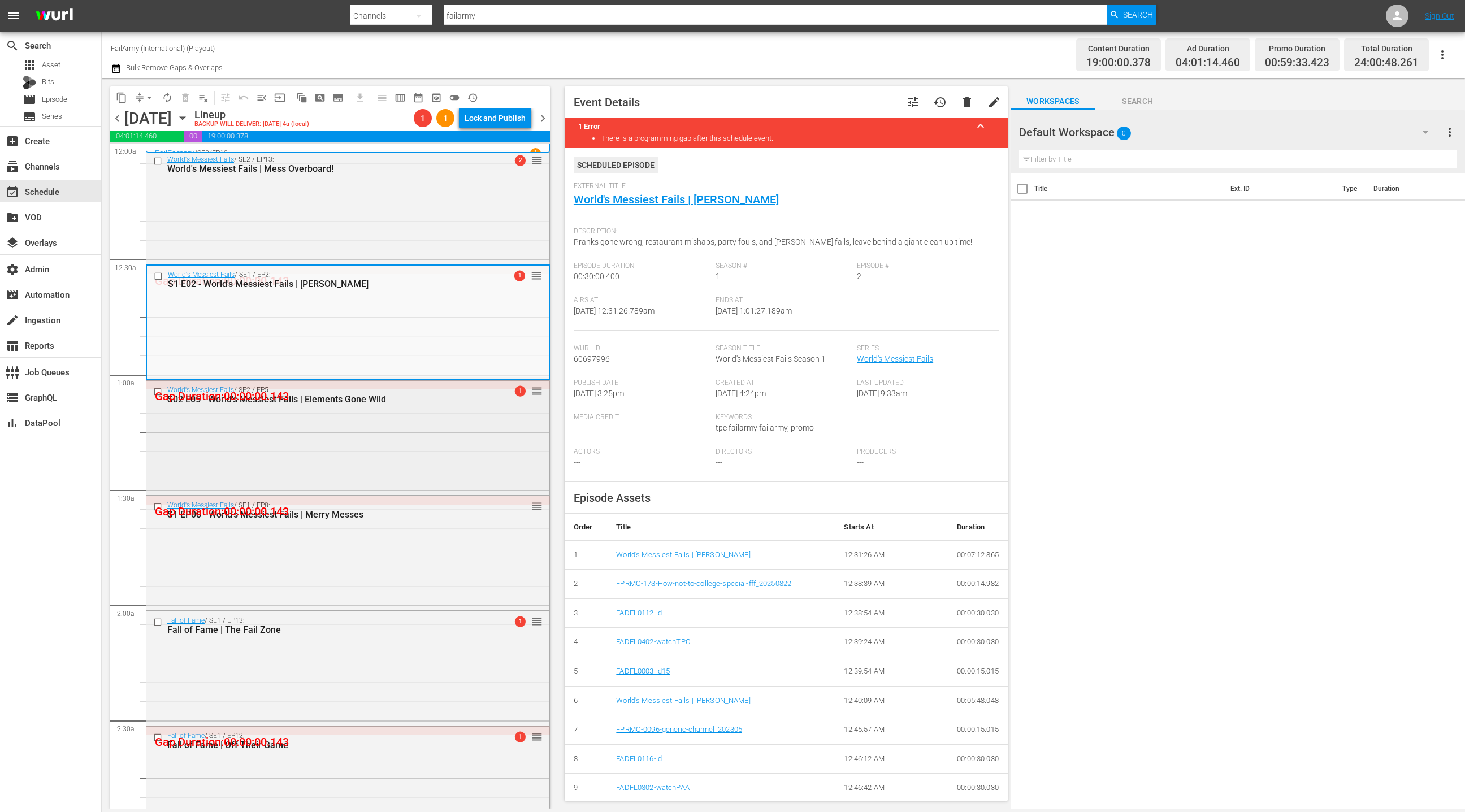
click at [338, 456] on div "World's Messiest Fails / SE2 / EP5: S02 E05 - World's Messiest Fails | Elements…" at bounding box center [348, 436] width 403 height 112
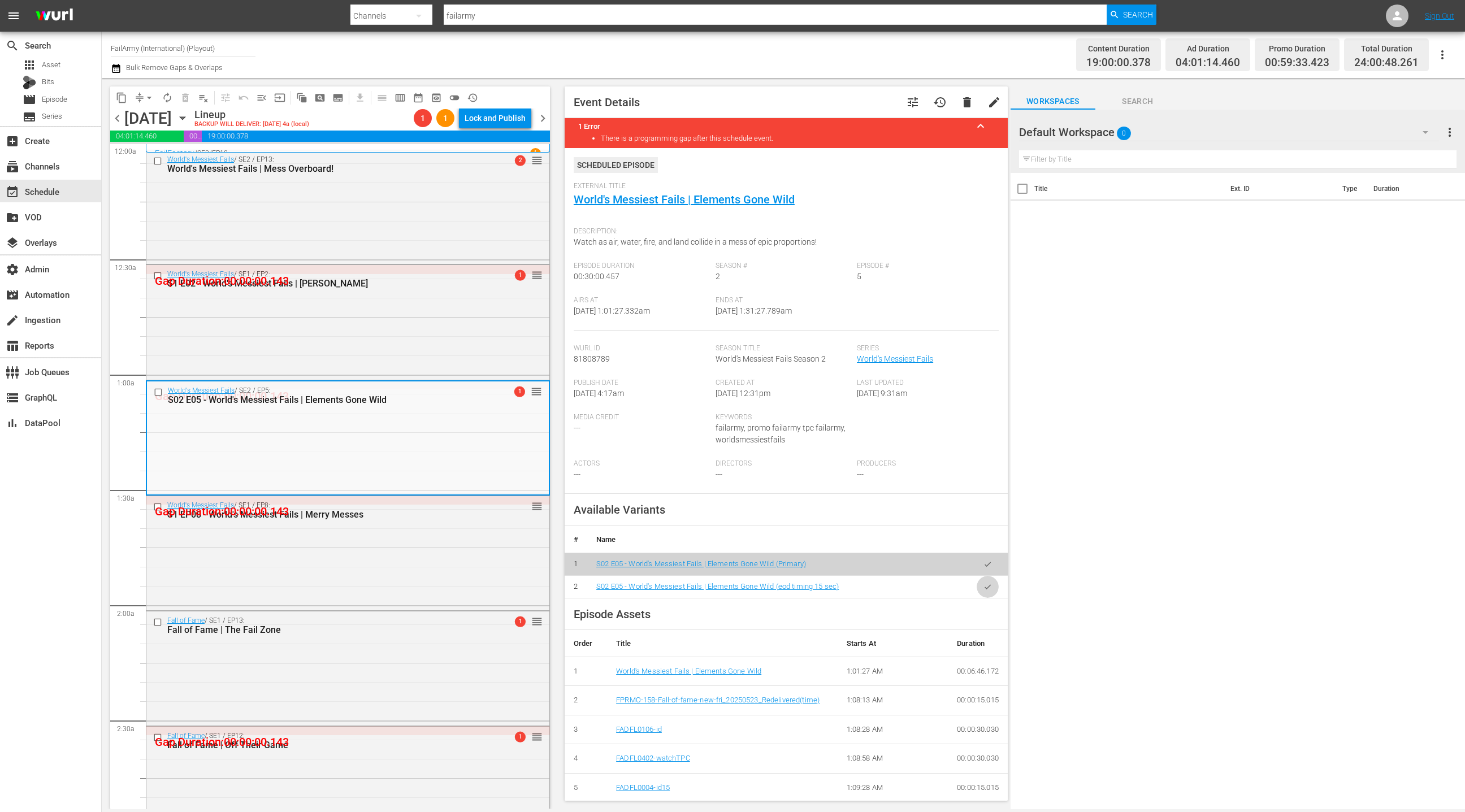
drag, startPoint x: 985, startPoint y: 589, endPoint x: 775, endPoint y: 444, distance: 255.2
click at [985, 589] on icon "button" at bounding box center [988, 587] width 9 height 9
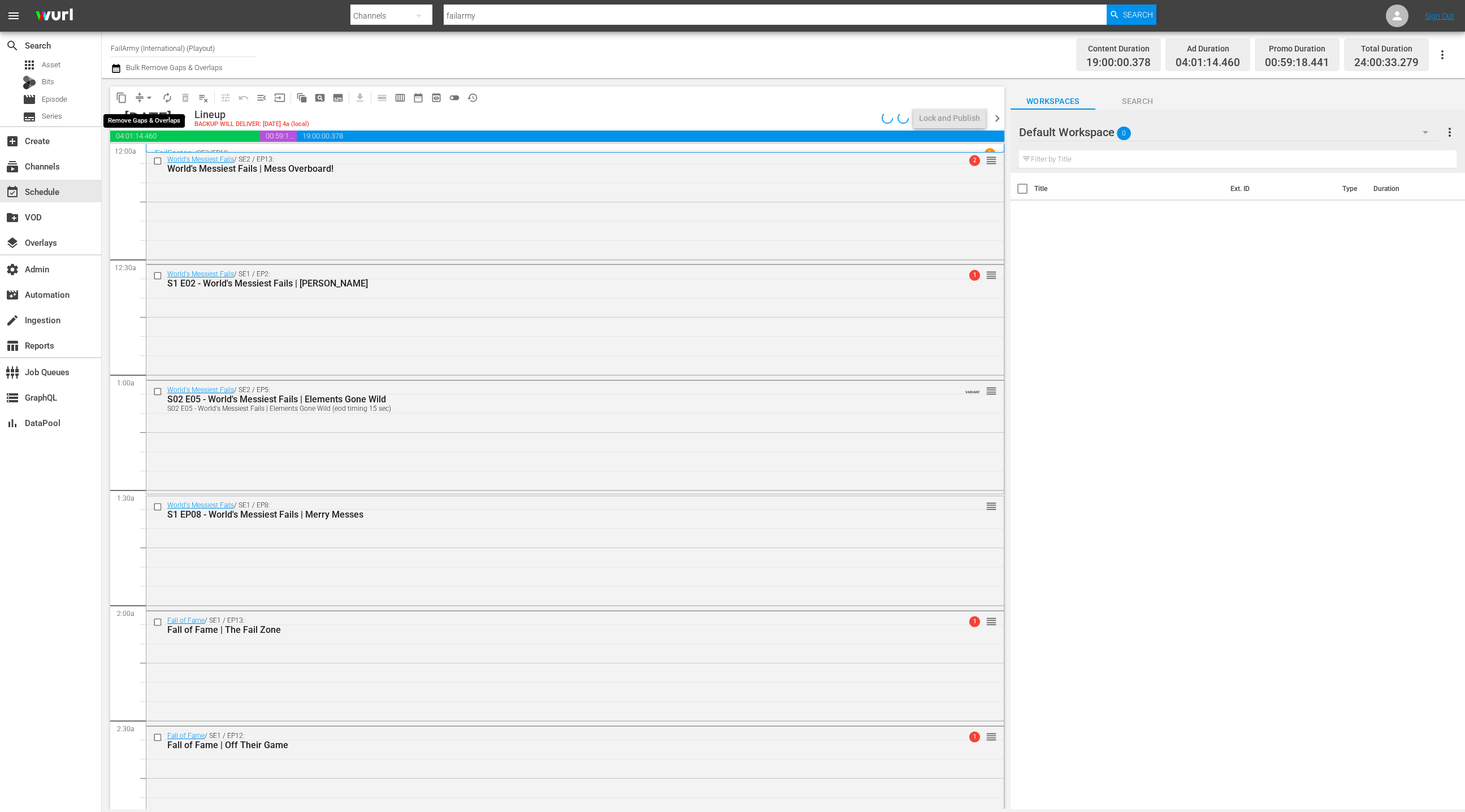
click at [142, 98] on button "arrow_drop_down" at bounding box center [149, 98] width 18 height 18
click at [157, 157] on li "Align to End of Previous Day" at bounding box center [150, 158] width 119 height 19
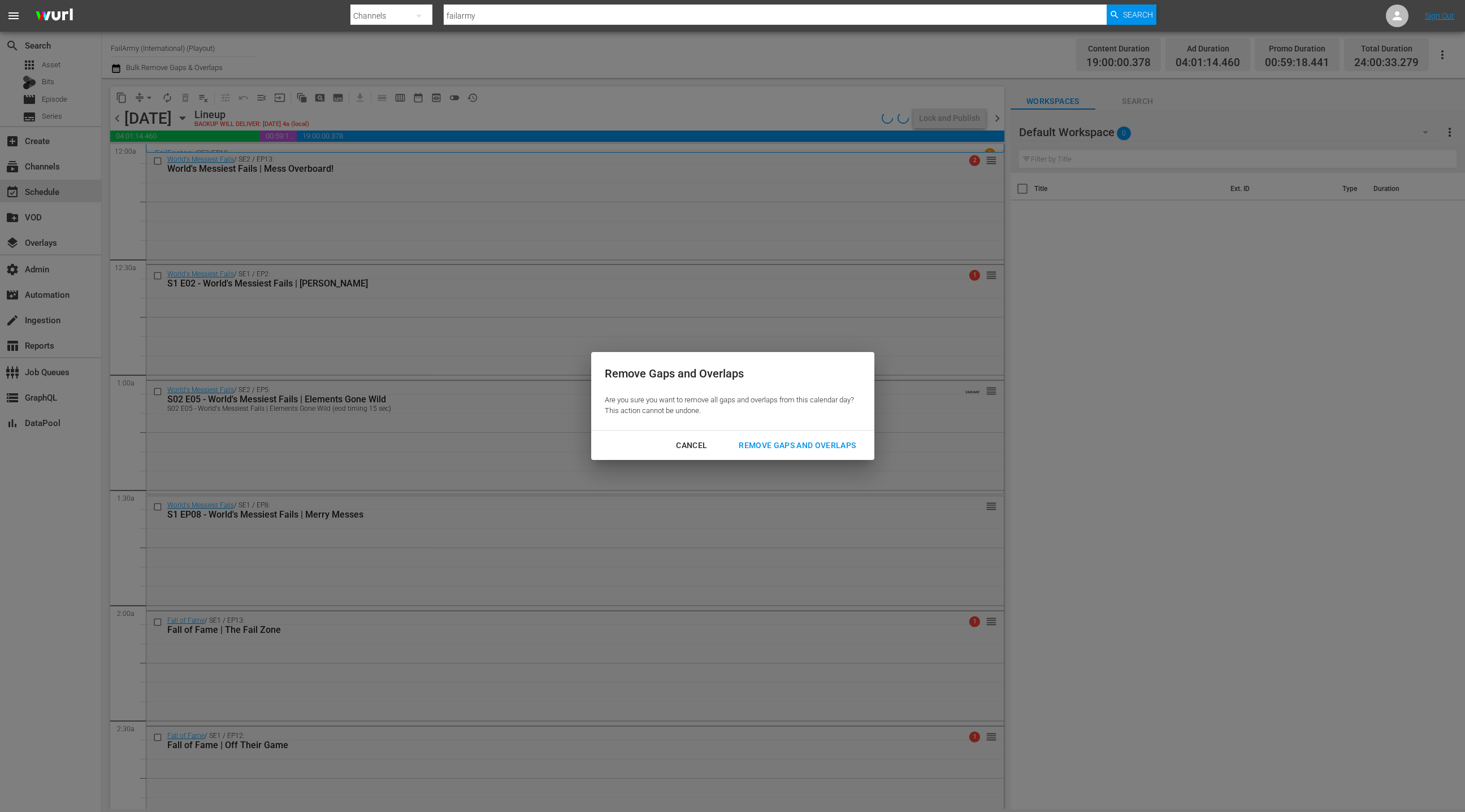
click at [759, 444] on div "Remove Gaps and Overlaps" at bounding box center [797, 445] width 135 height 14
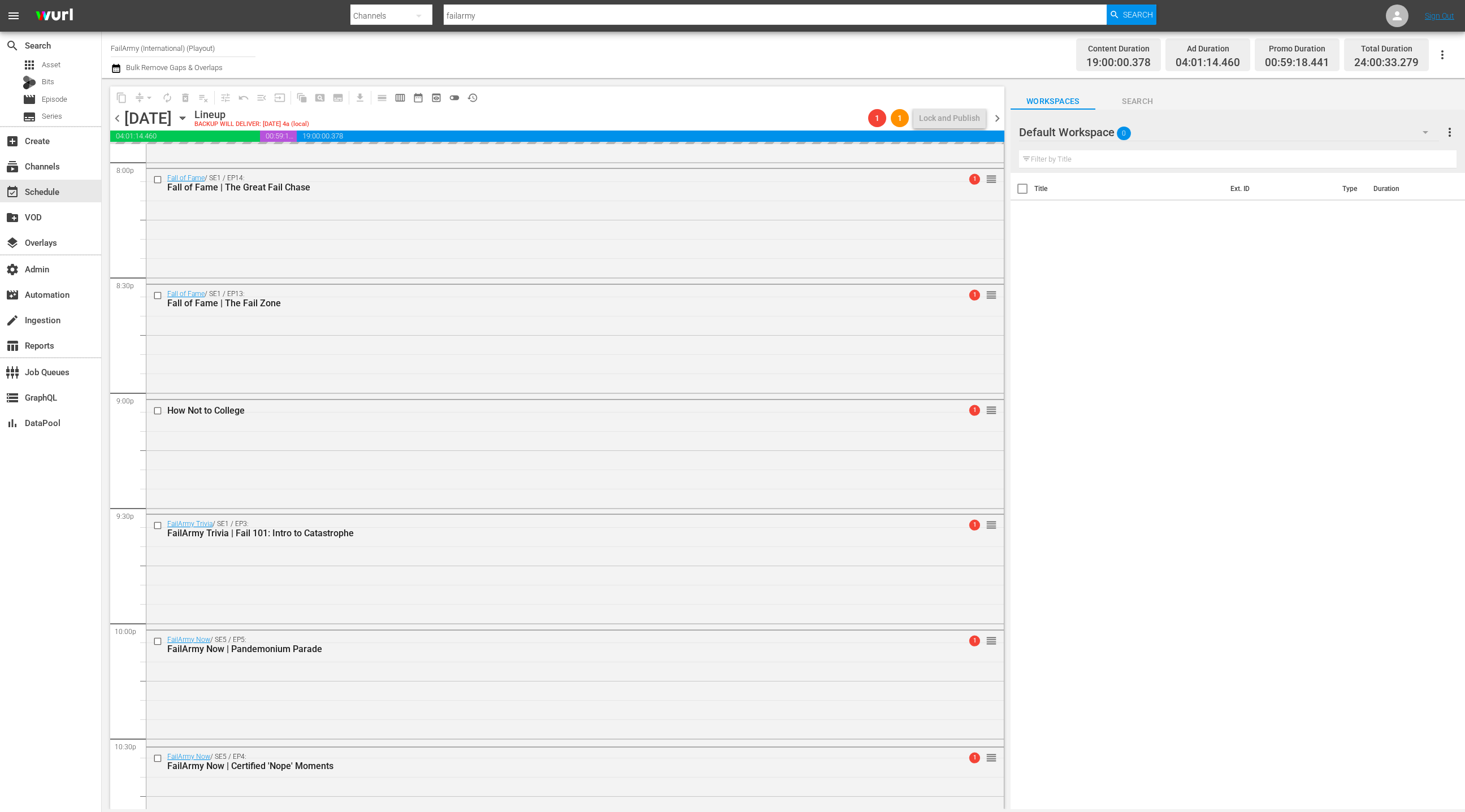
scroll to position [4519, 0]
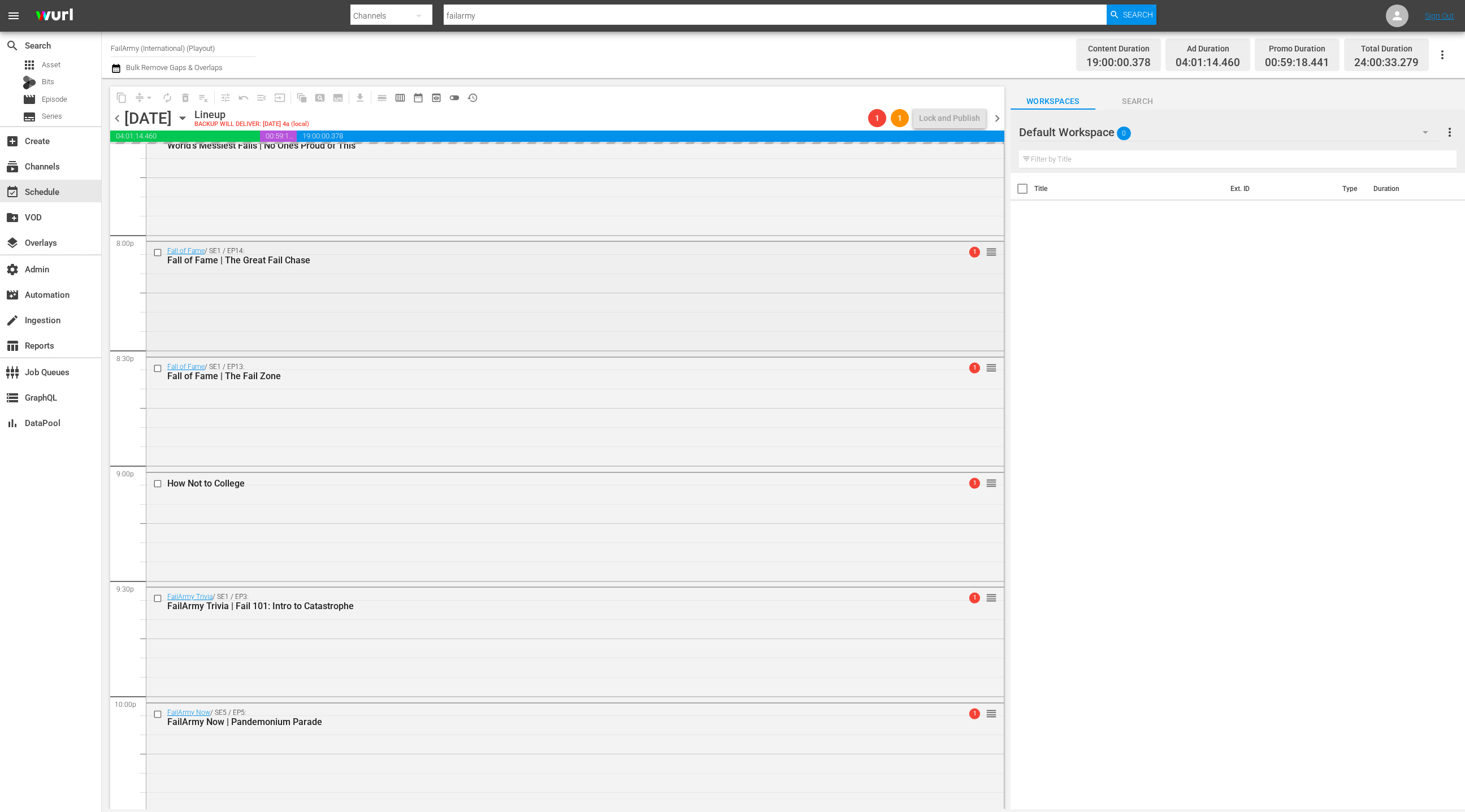
click at [418, 298] on div "Fall of Fame / SE1 / EP14: Fall of Fame | The Great Fail Chase 1 reorder" at bounding box center [575, 297] width 858 height 112
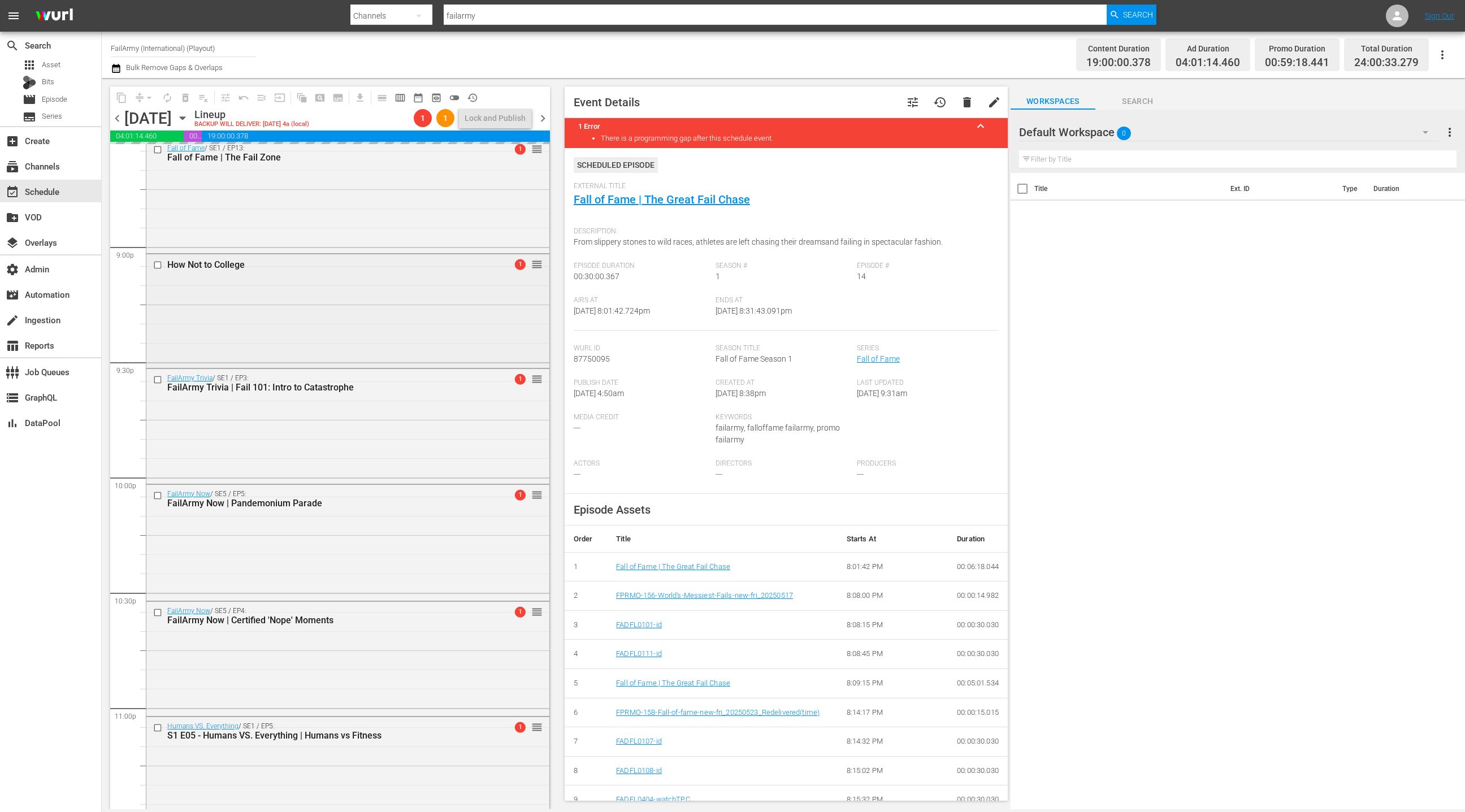
scroll to position [4876, 0]
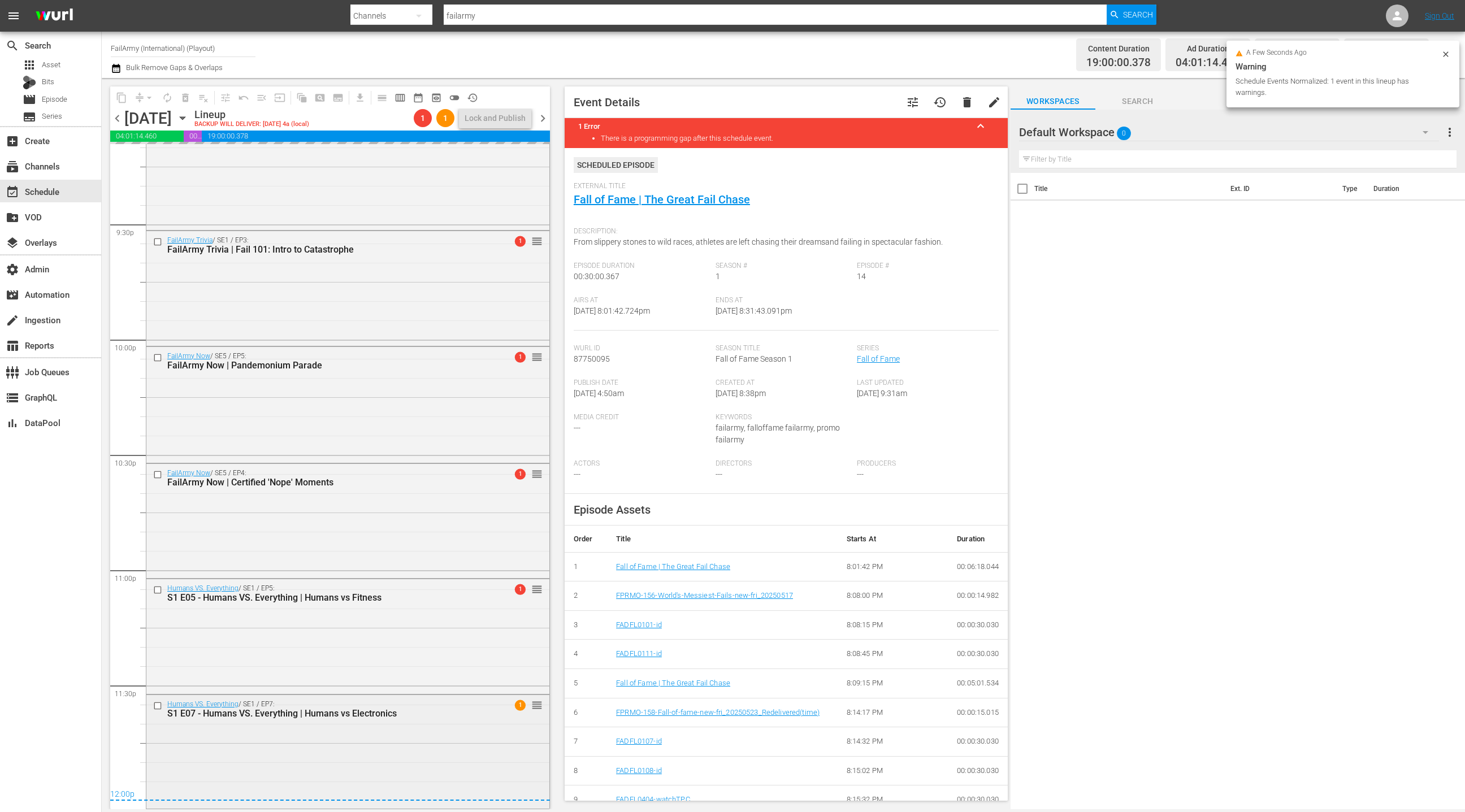
click at [376, 747] on div "Humans VS. Everything / SE1 / EP7: S1 E07 - Humans VS. Everything | Humans vs E…" at bounding box center [348, 750] width 403 height 112
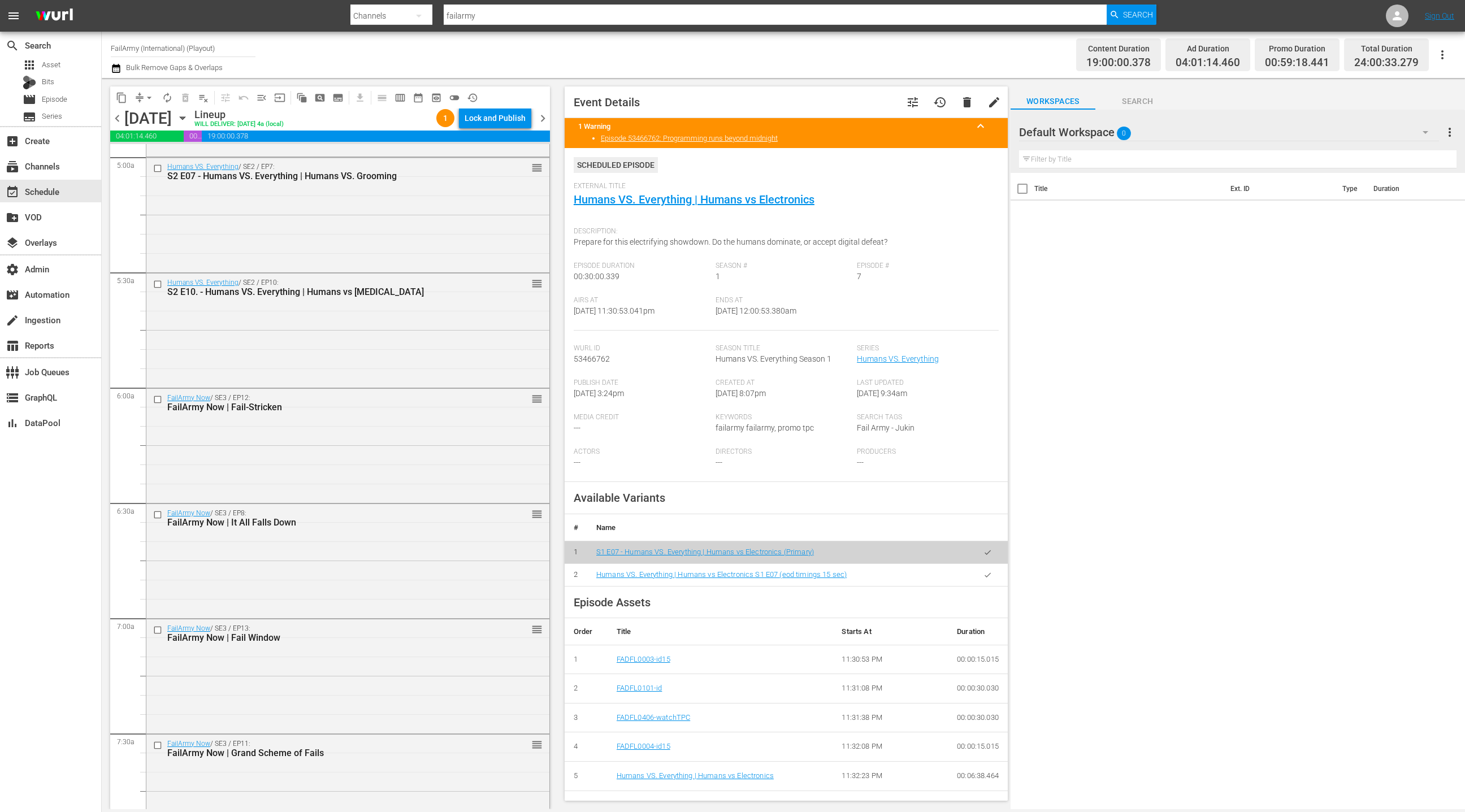
scroll to position [0, 0]
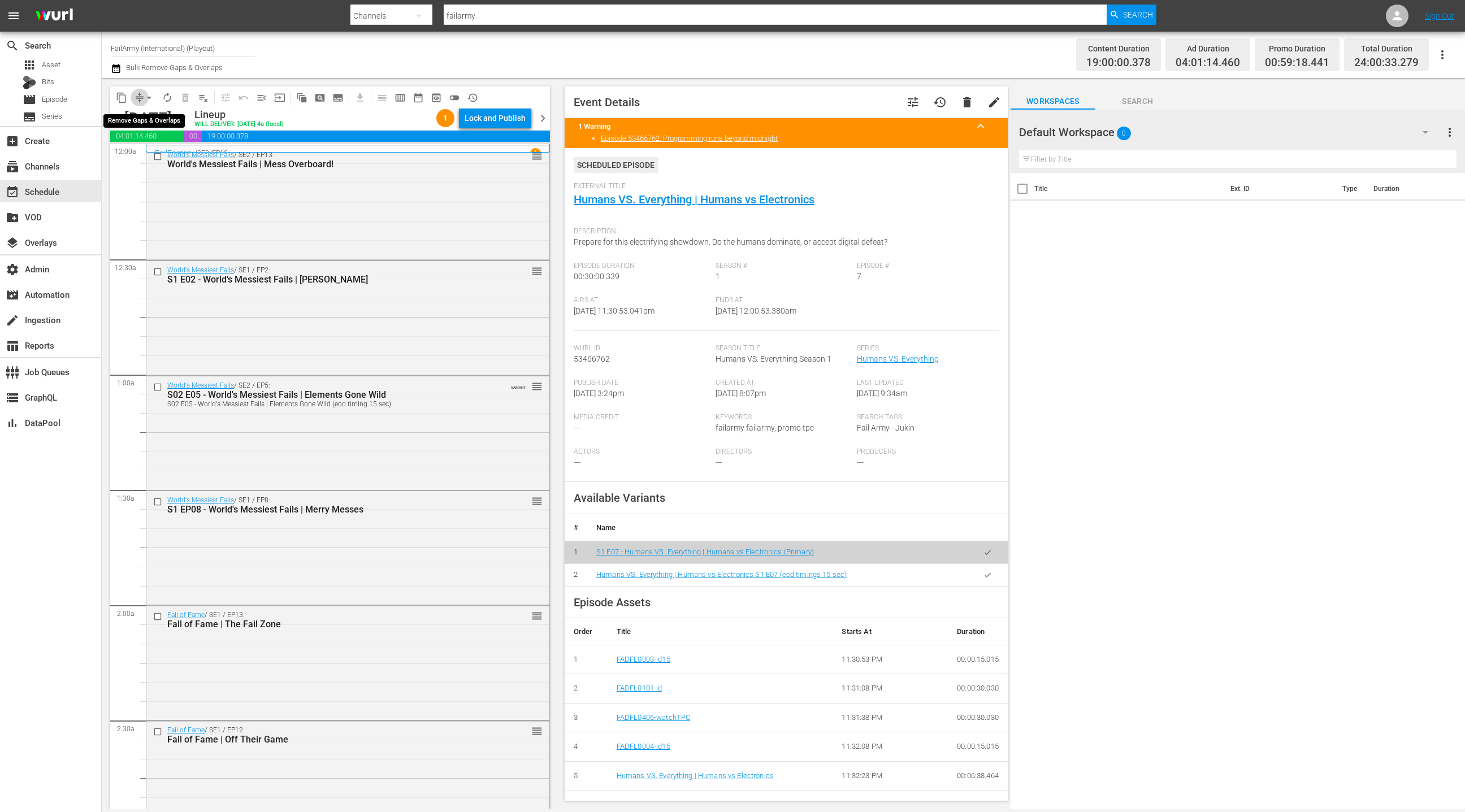
click at [139, 96] on span "compress" at bounding box center [139, 97] width 11 height 11
click at [148, 101] on span "arrow_drop_down" at bounding box center [149, 97] width 11 height 11
click at [158, 158] on li "Align to End of Previous Day" at bounding box center [150, 158] width 119 height 19
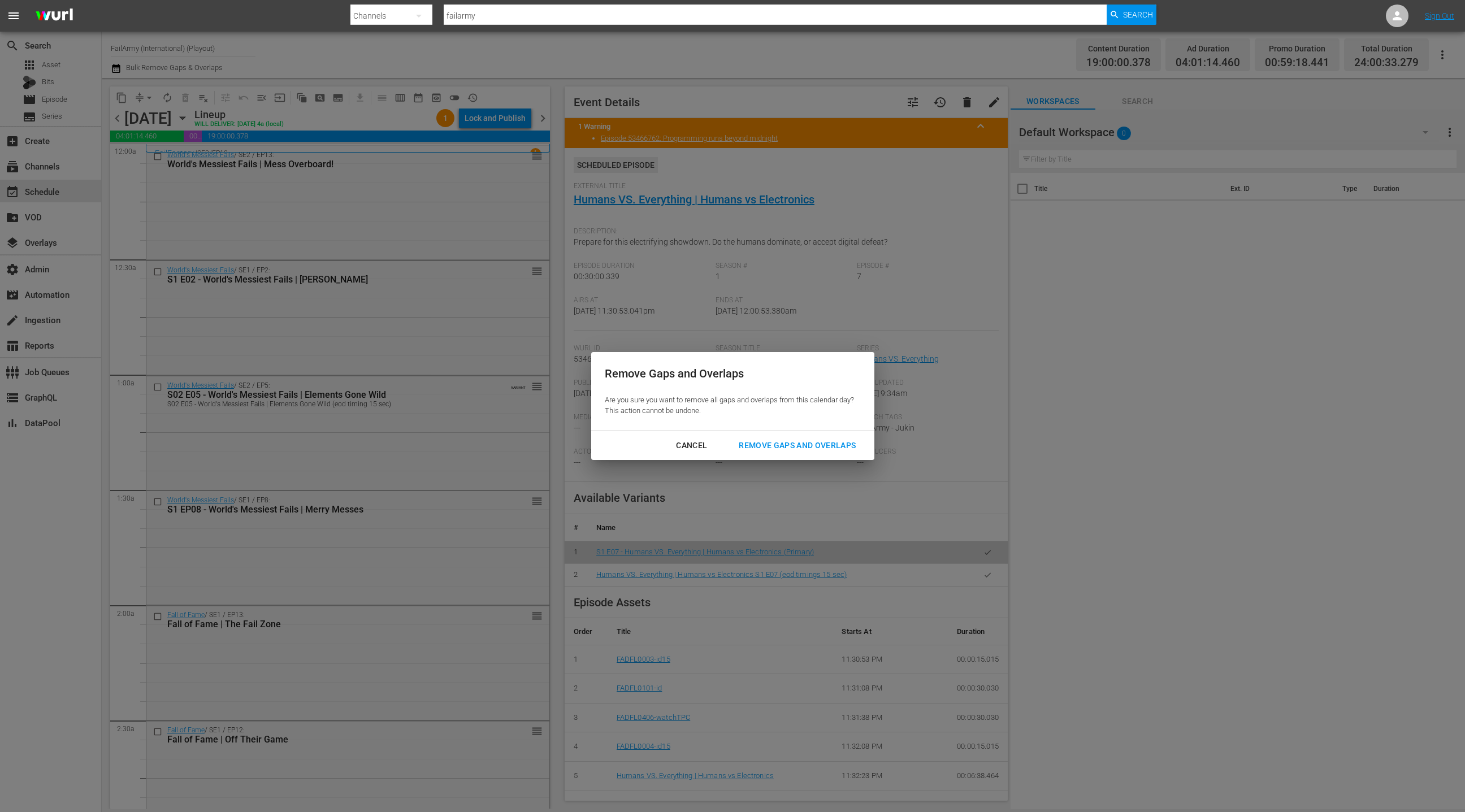
click at [773, 452] on button "Remove Gaps and Overlaps" at bounding box center [797, 445] width 144 height 21
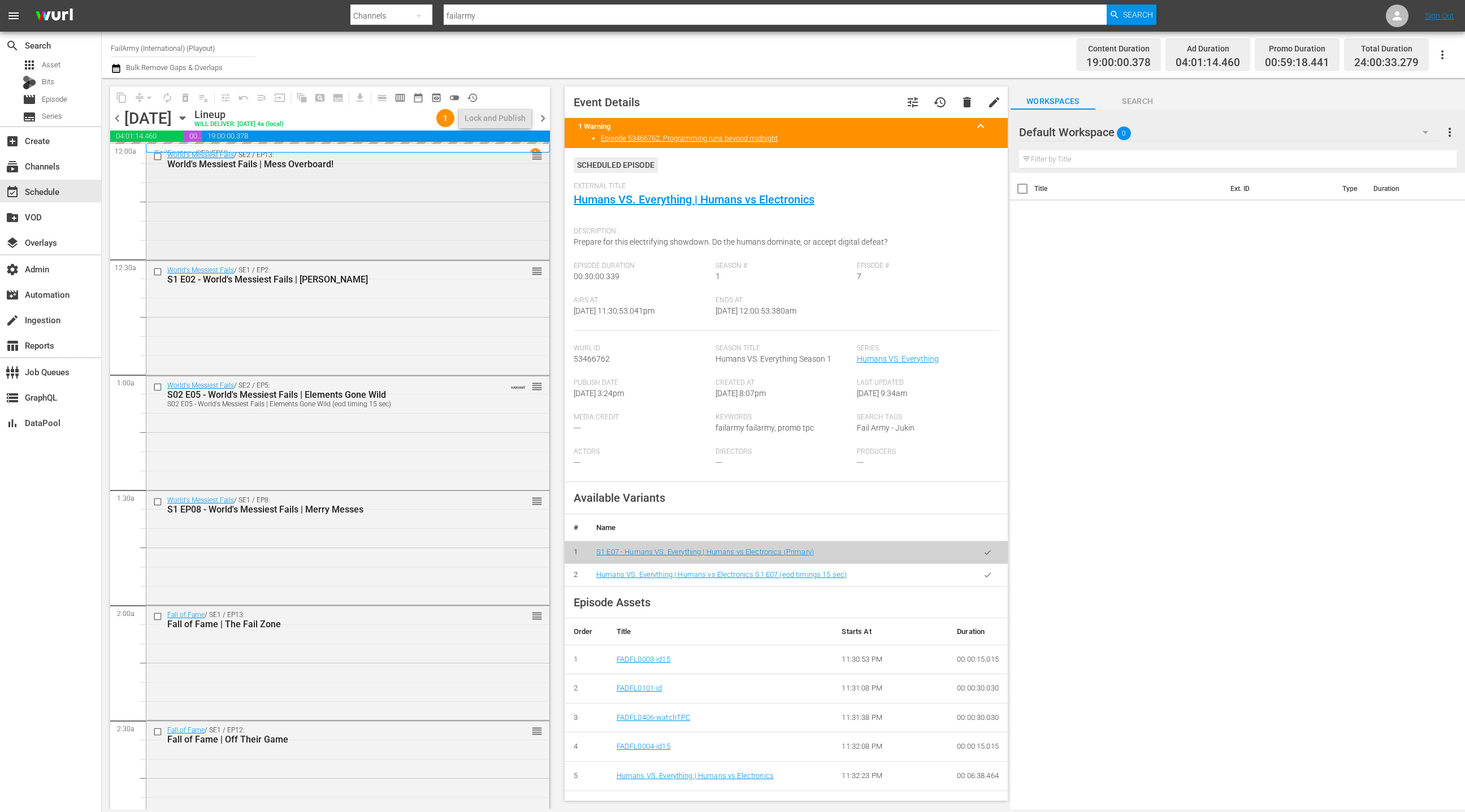
click at [350, 217] on div "World's Messiest Fails / SE2 / EP13: World's Messiest Fails | Mess Overboard! r…" at bounding box center [348, 201] width 403 height 112
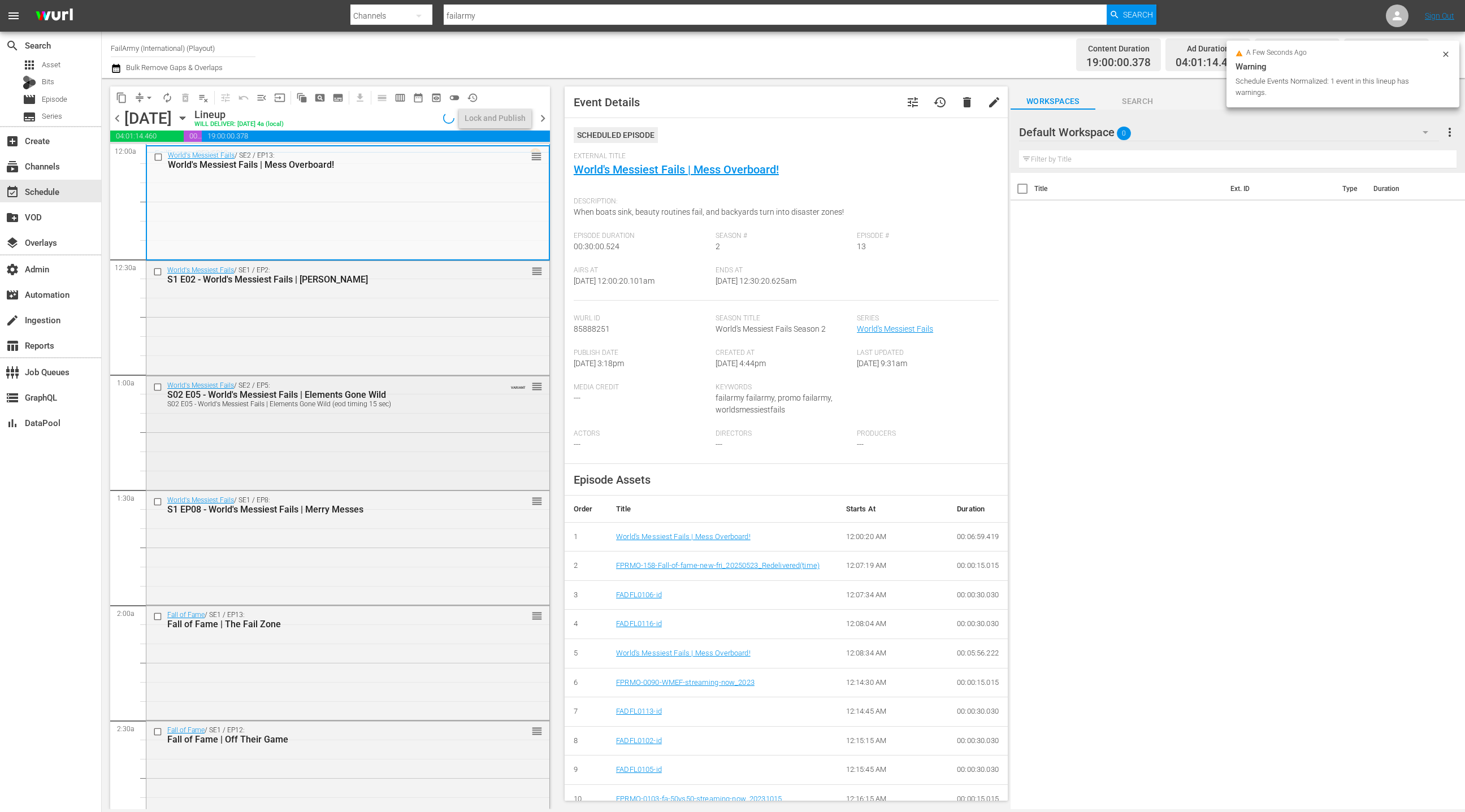
click at [401, 427] on div "World's Messiest Fails / SE2 / EP5: S02 E05 - World's Messiest Fails | Elements…" at bounding box center [348, 432] width 403 height 111
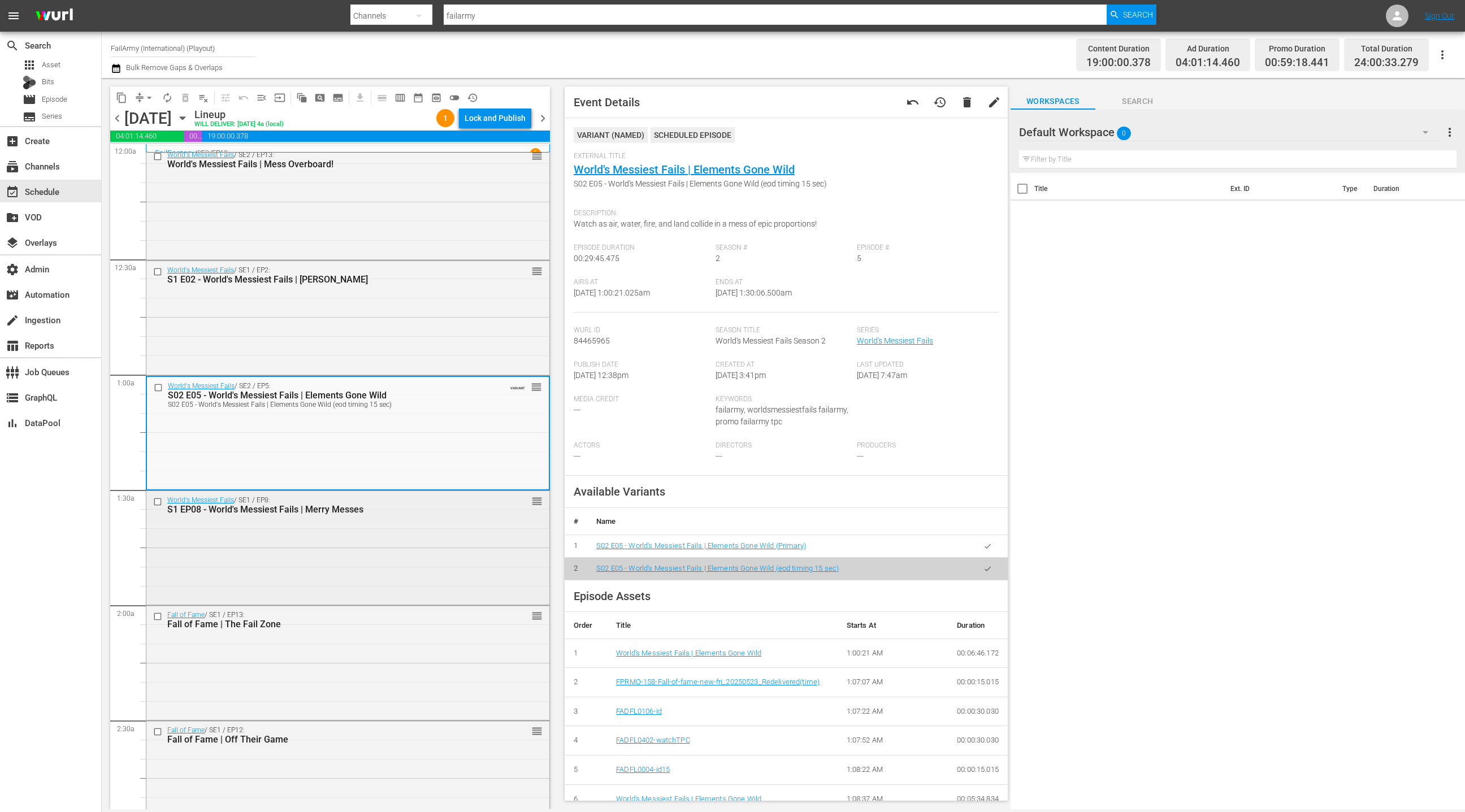
click at [404, 541] on div "World's Messiest Fails / SE1 / EP8: S1 EP08 - World's Messiest Fails | Merry Me…" at bounding box center [348, 546] width 403 height 112
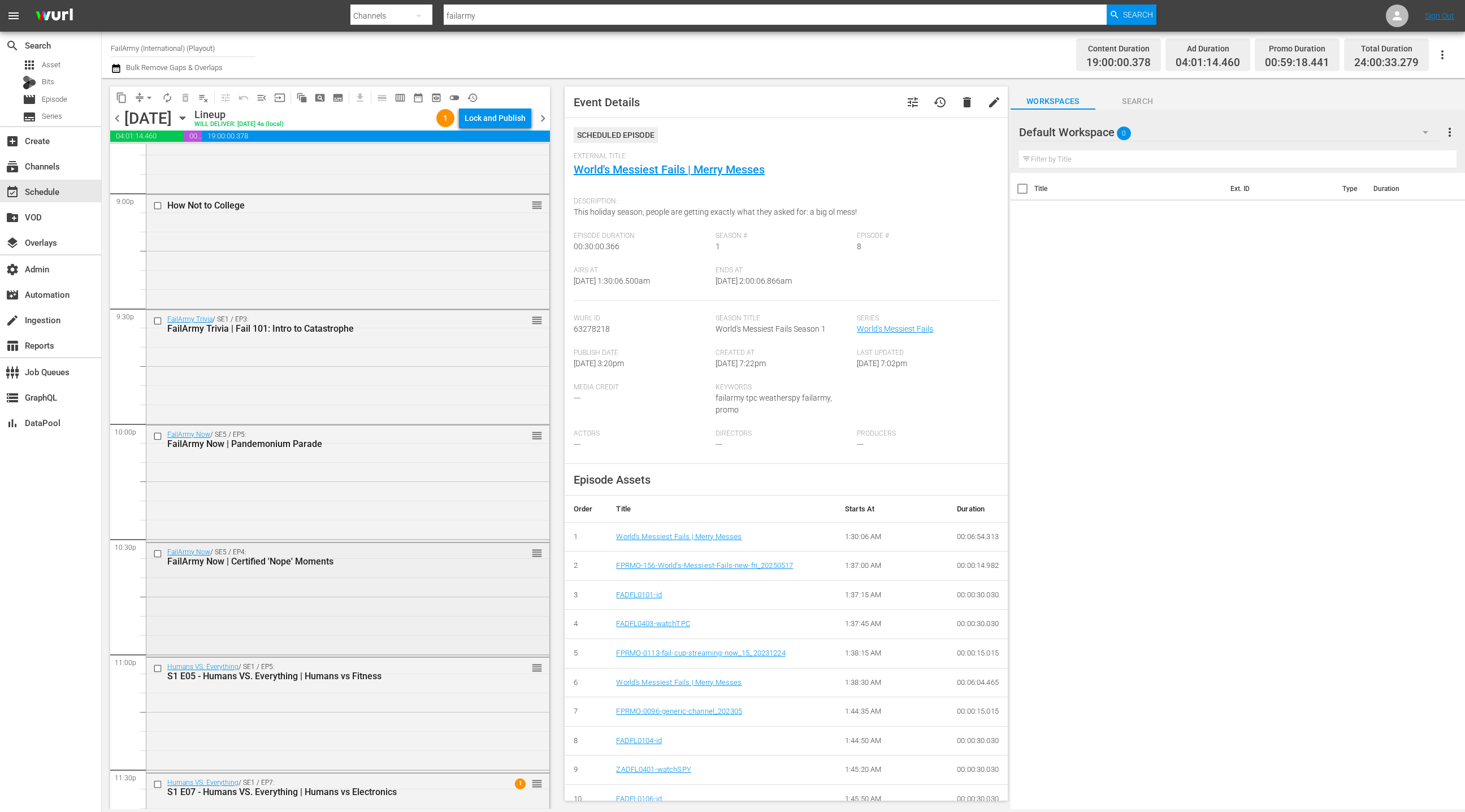
scroll to position [4870, 0]
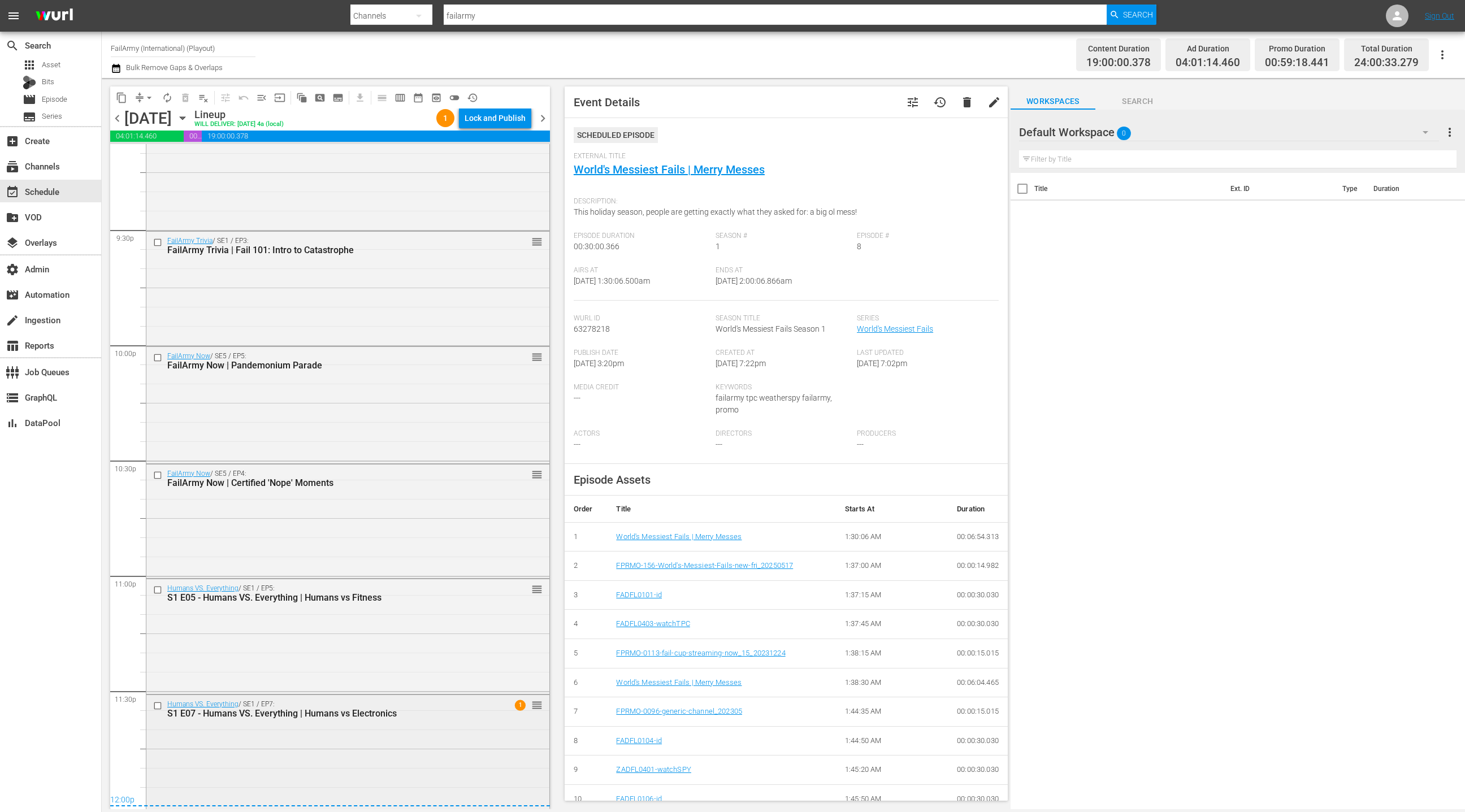
click at [334, 767] on div "Humans VS. Everything / SE1 / EP7: S1 E07 - Humans VS. Everything | Humans vs E…" at bounding box center [348, 750] width 403 height 112
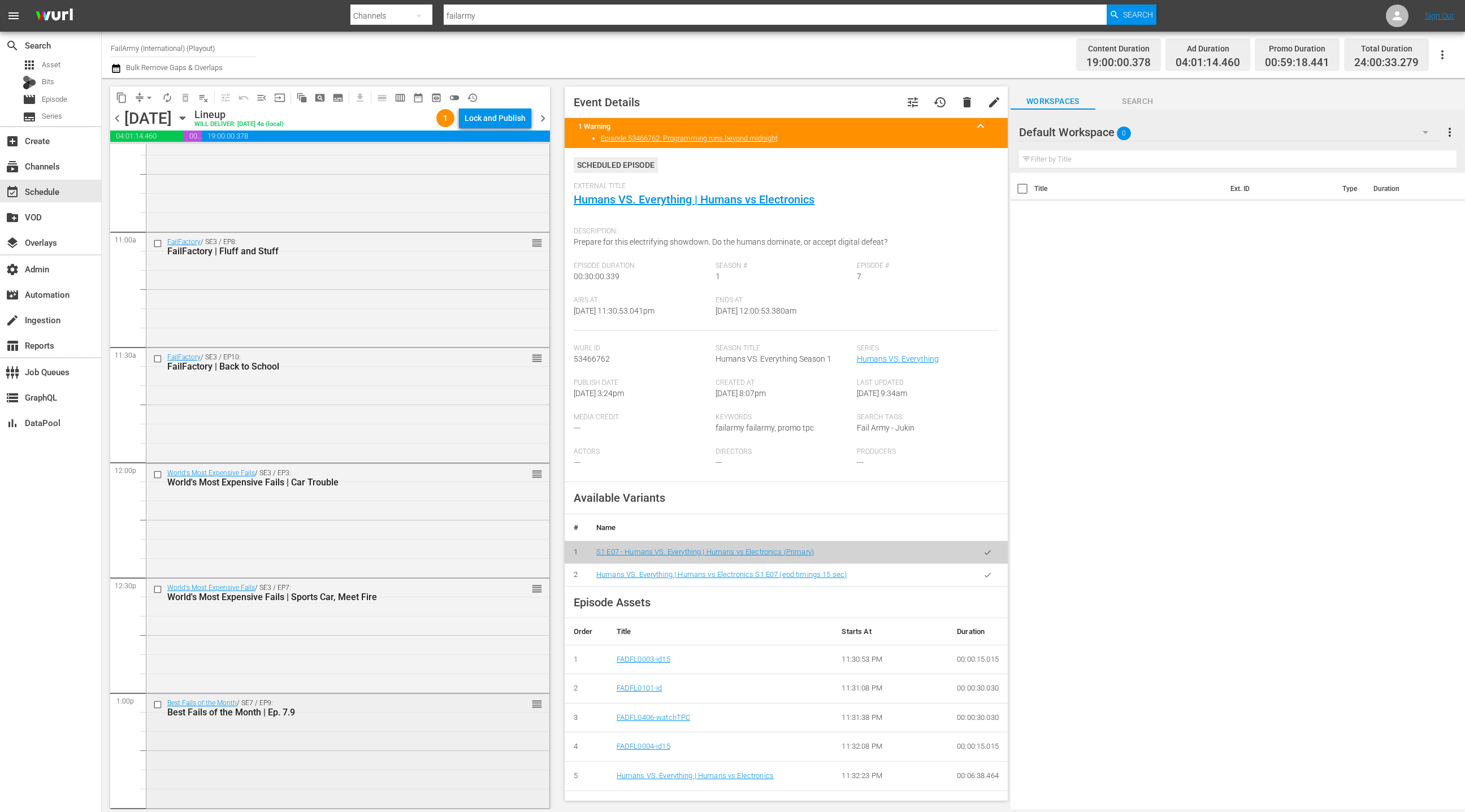
scroll to position [2508, 0]
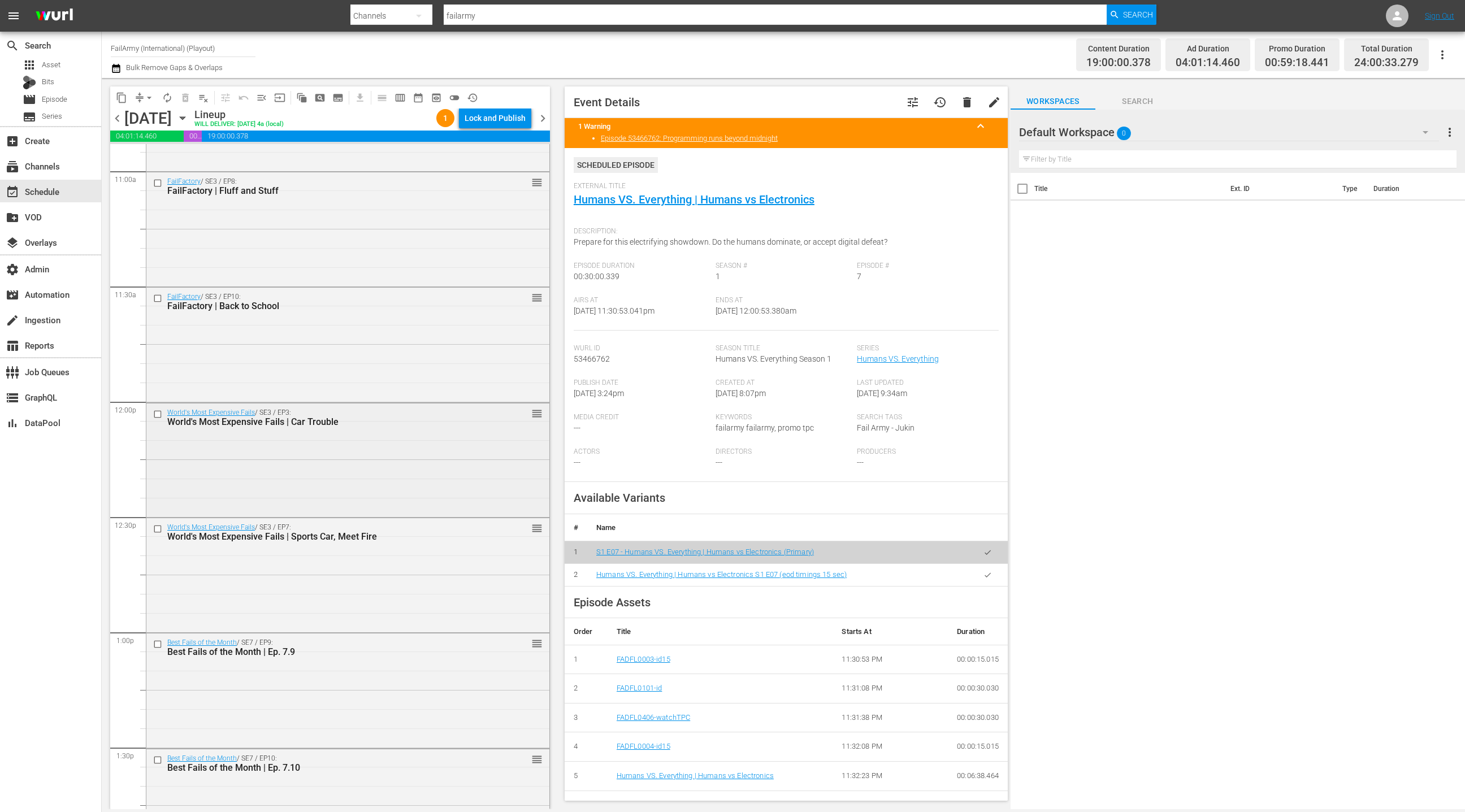
click at [307, 409] on div "World's Most Expensive Fails / SE3 / EP3: World's Most Expensive Fails | Car Tr…" at bounding box center [328, 418] width 322 height 19
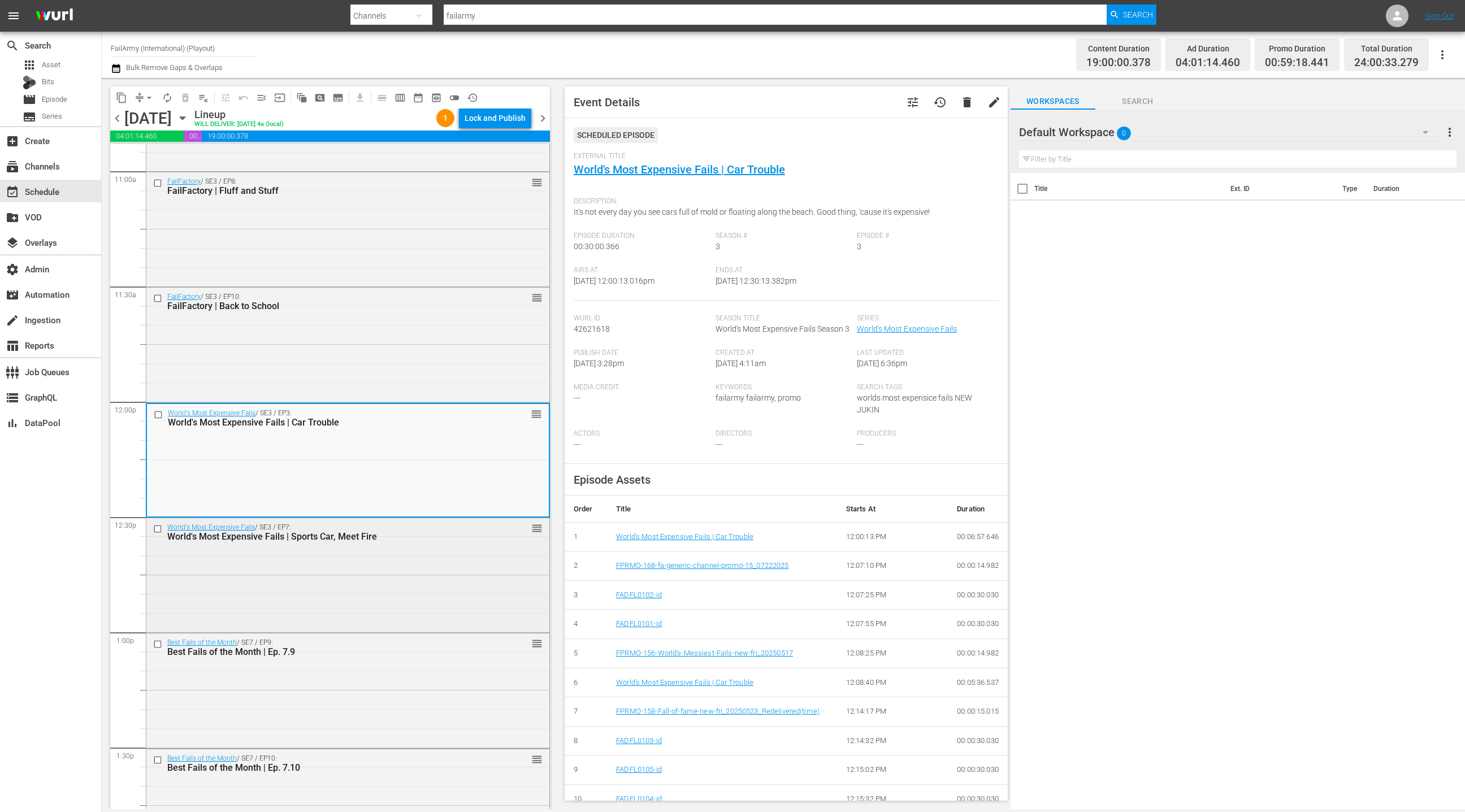
click at [366, 570] on div "World's Most Expensive Fails / SE3 / EP7: World's Most Expensive Fails | Sports…" at bounding box center [348, 573] width 403 height 112
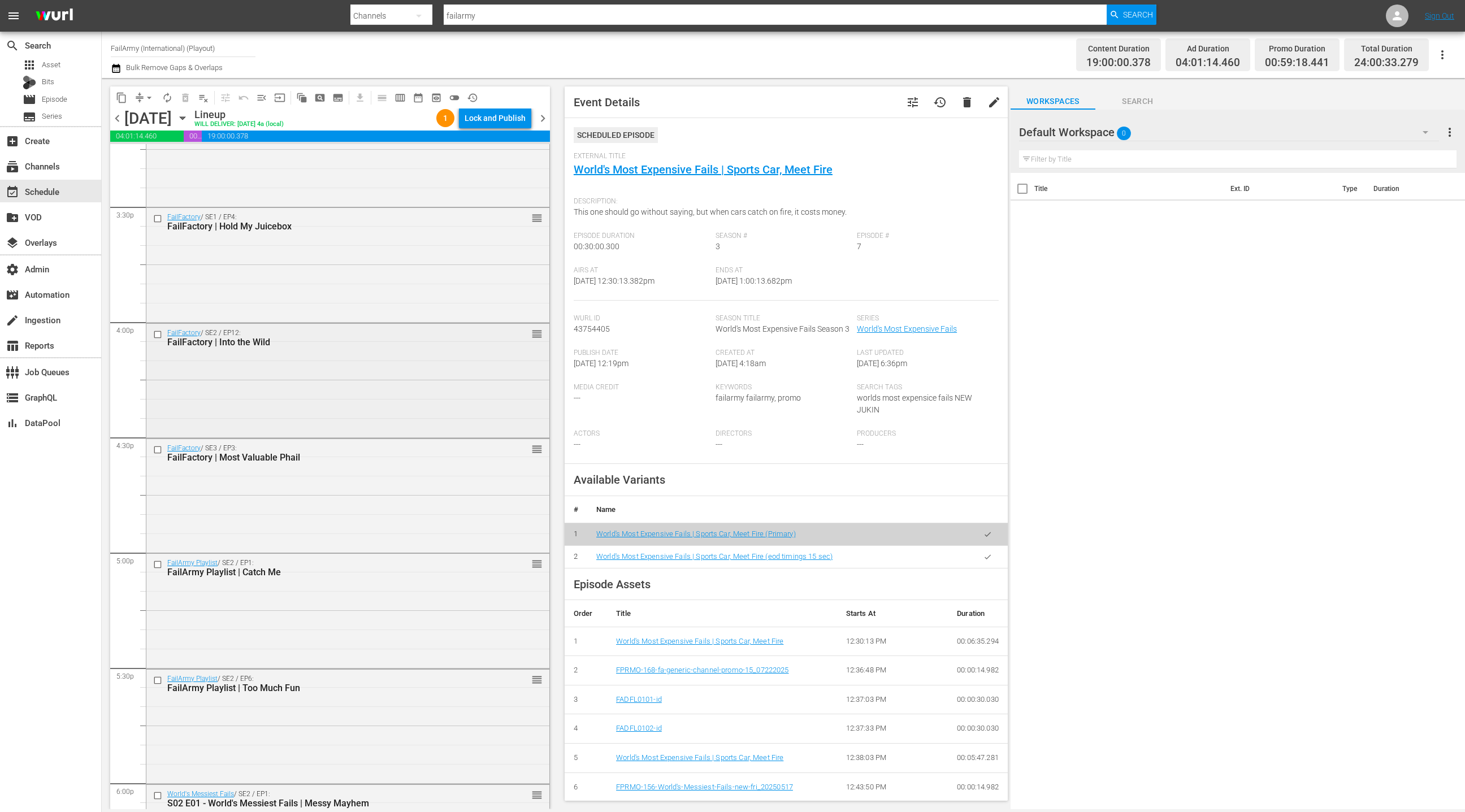
scroll to position [3544, 0]
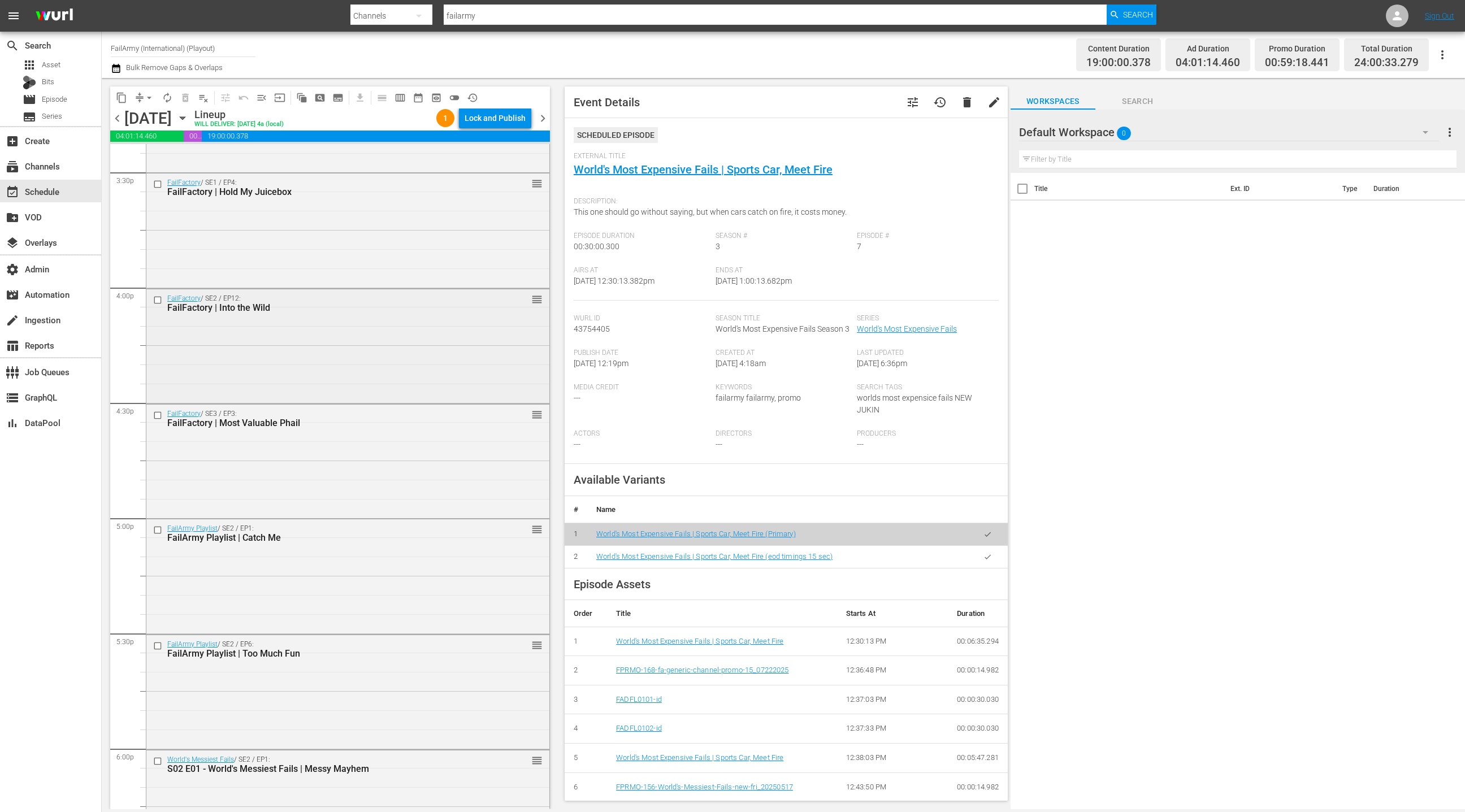
click at [366, 557] on div "FailArmy Playlist / SE2 / EP1: FailArmy Playlist | Catch Me reorder" at bounding box center [348, 575] width 403 height 112
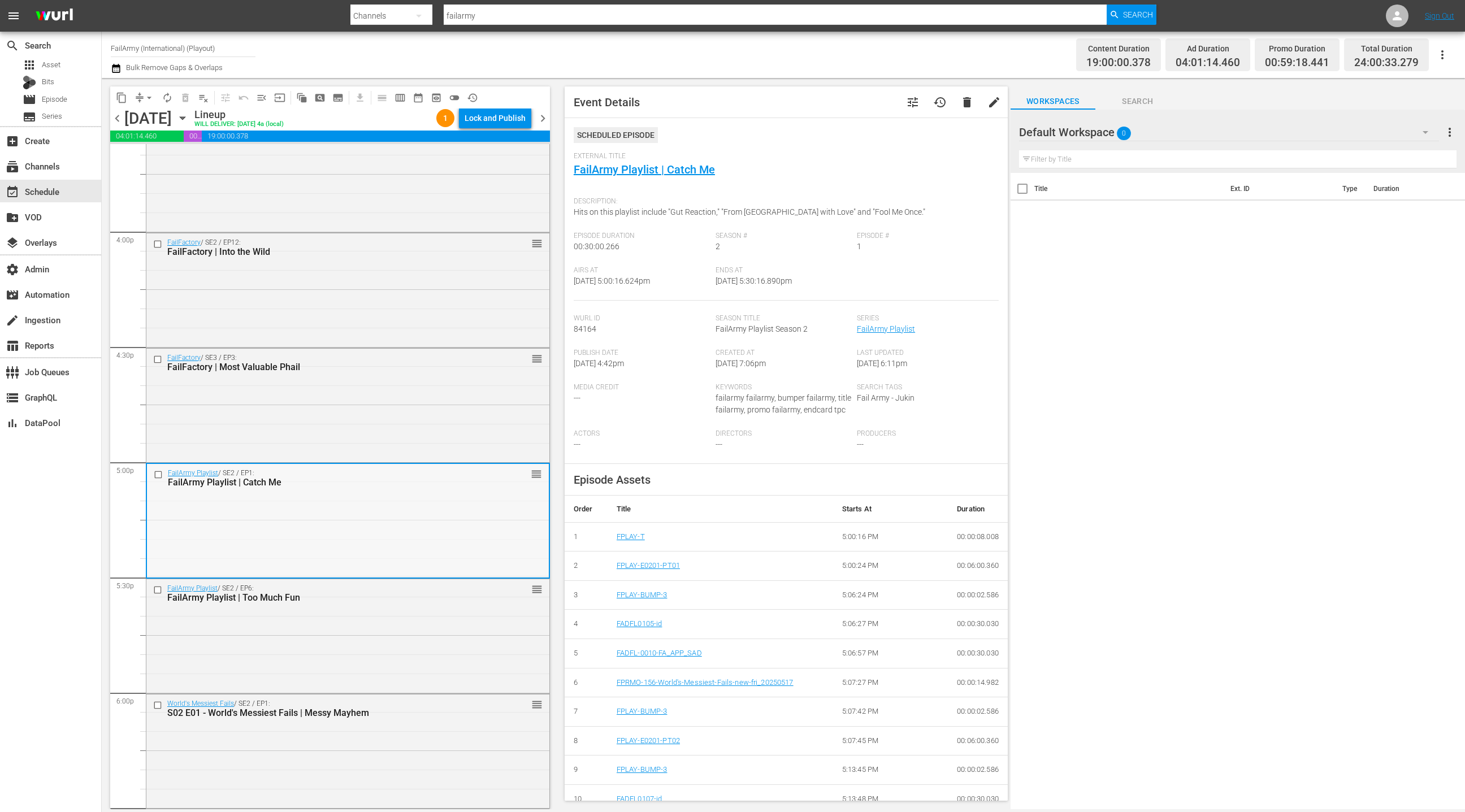
scroll to position [3721, 0]
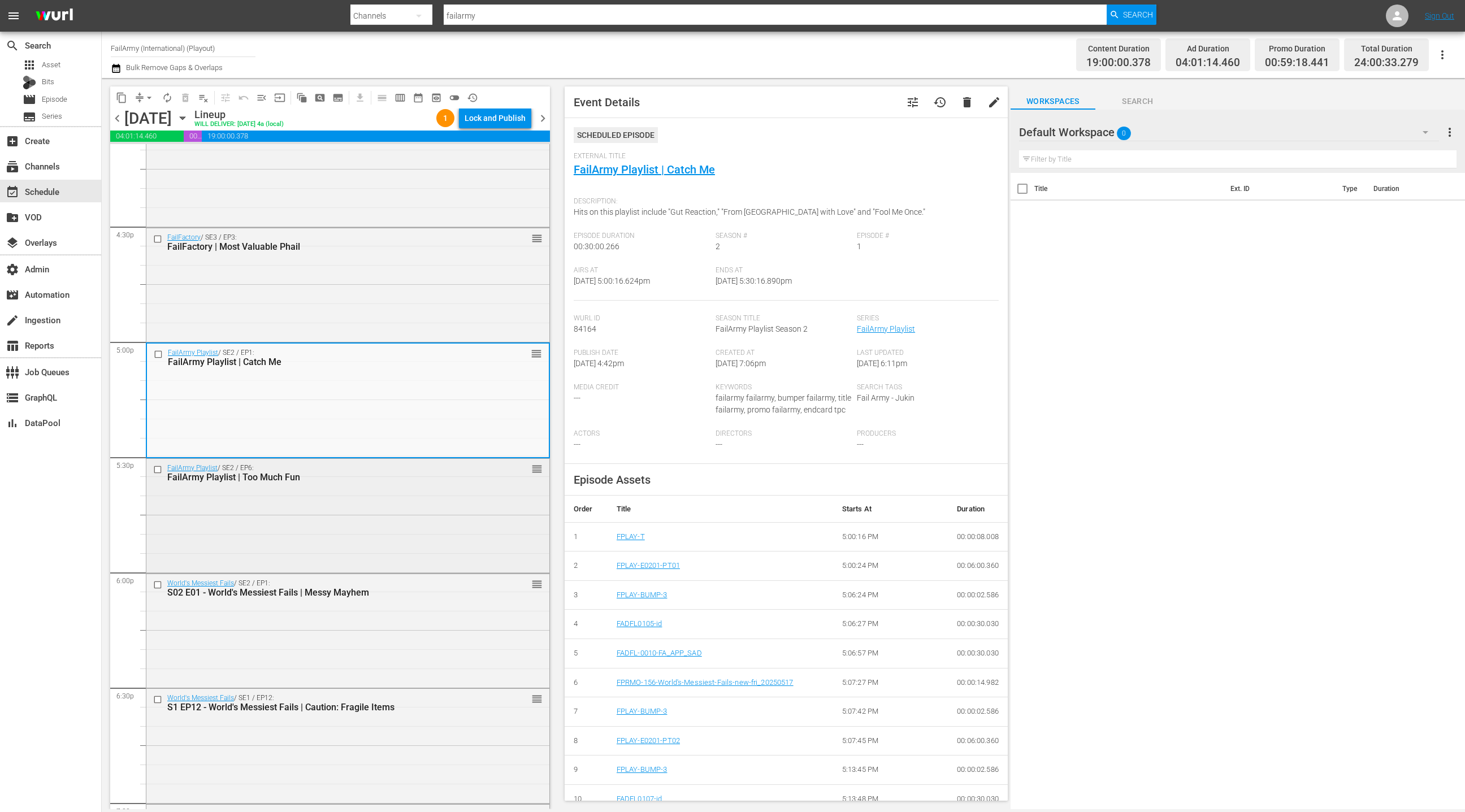
click at [366, 557] on div "FailArmy Playlist / SE2 / EP6: FailArmy Playlist | Too Much Fun reorder" at bounding box center [348, 514] width 403 height 112
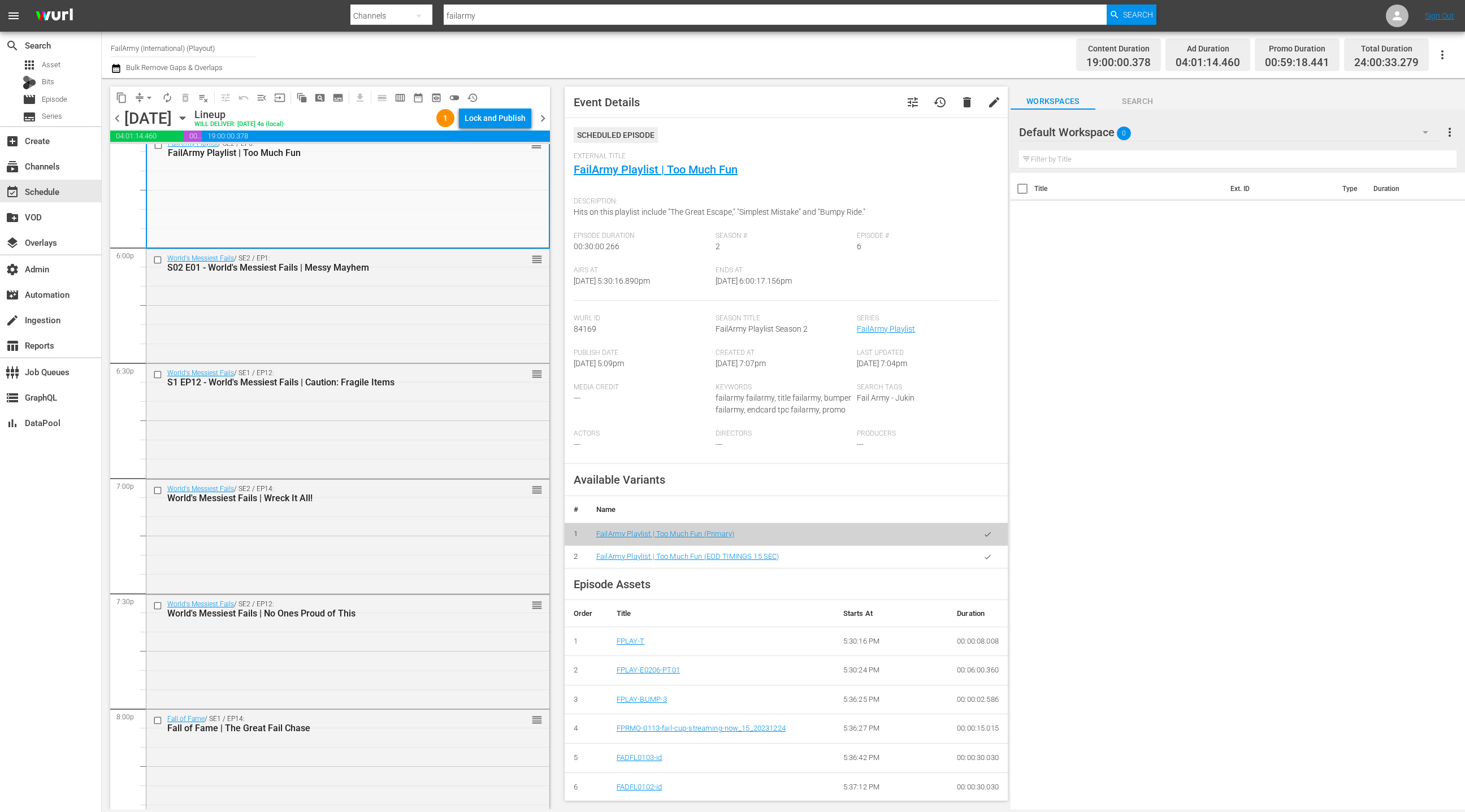
scroll to position [4096, 0]
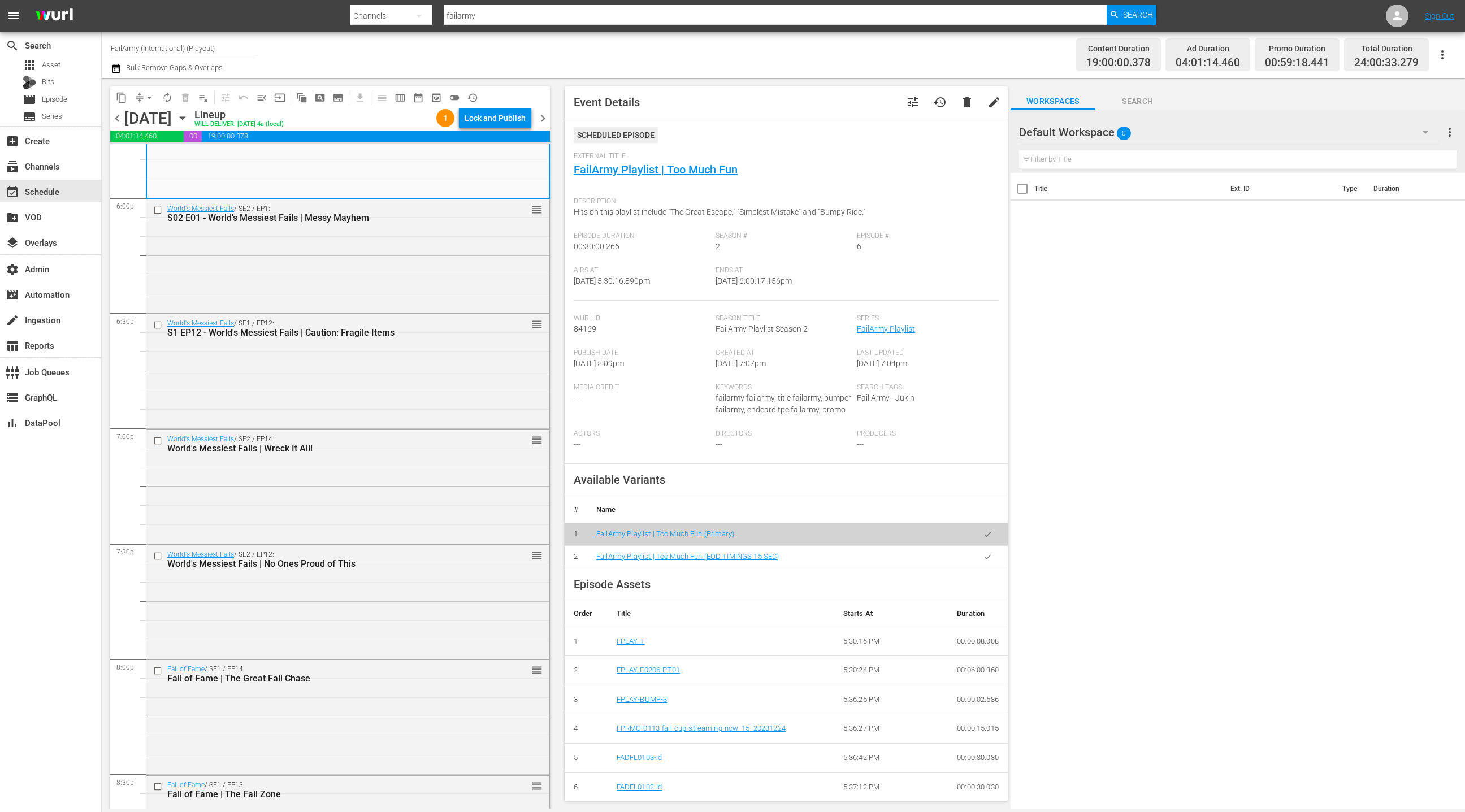
click at [366, 557] on div "World's Messiest Fails / SE2 / EP12: World's Messiest Fails | No Ones Proud of …" at bounding box center [328, 560] width 322 height 19
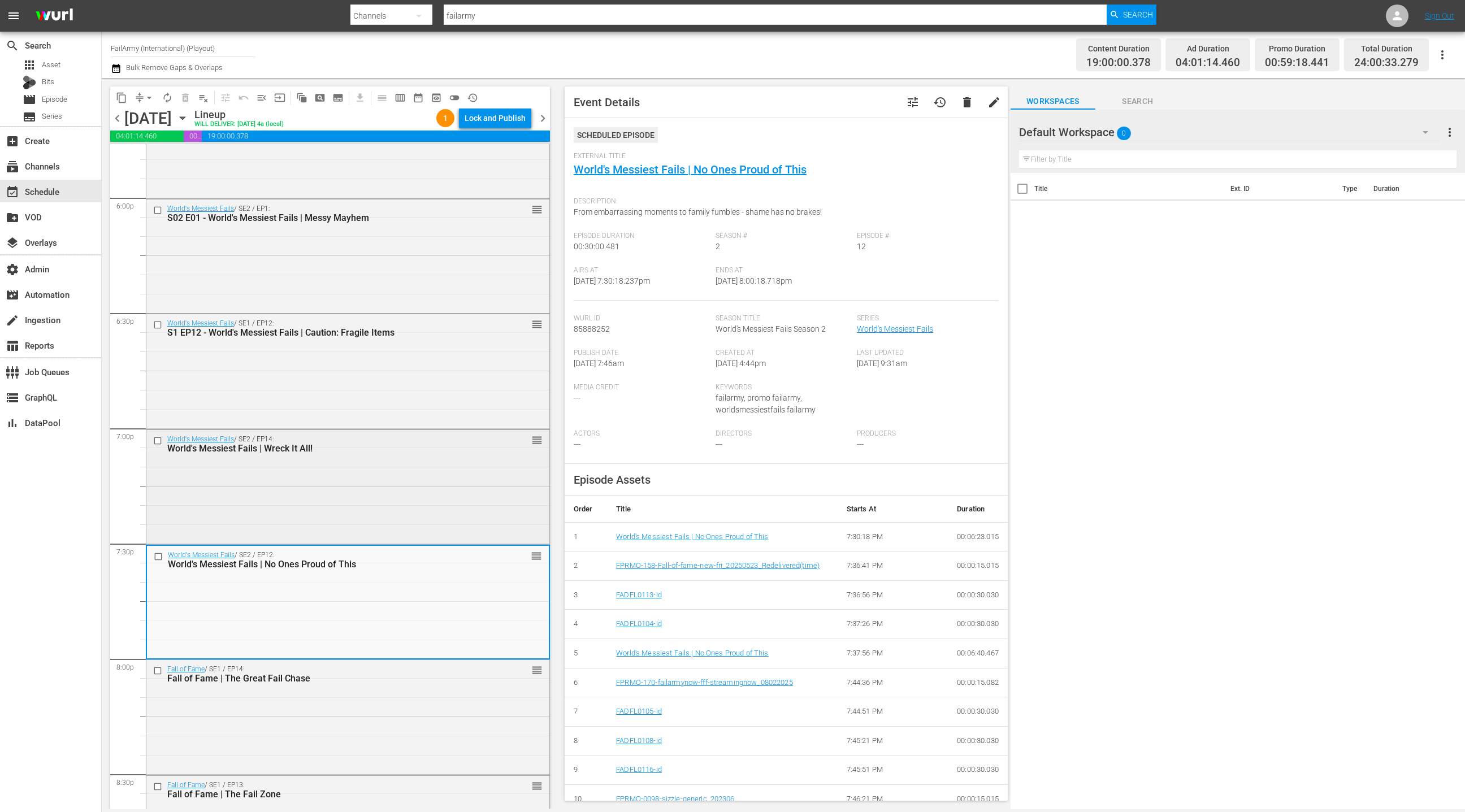
click at [364, 525] on div "World's Messiest Fails / SE2 / EP14: World's Messiest Fails | Wreck It All! reo…" at bounding box center [348, 485] width 403 height 112
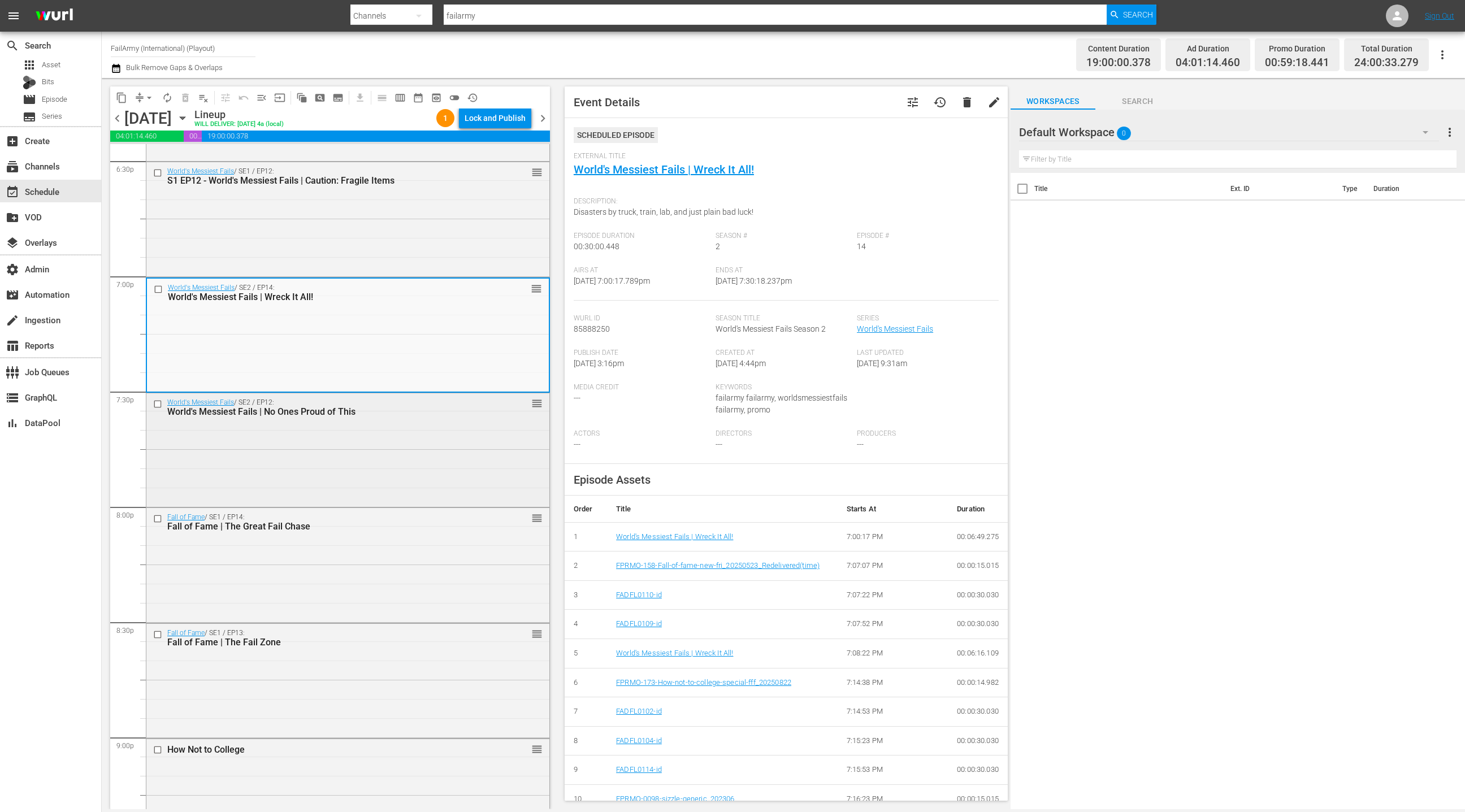
scroll to position [4380, 0]
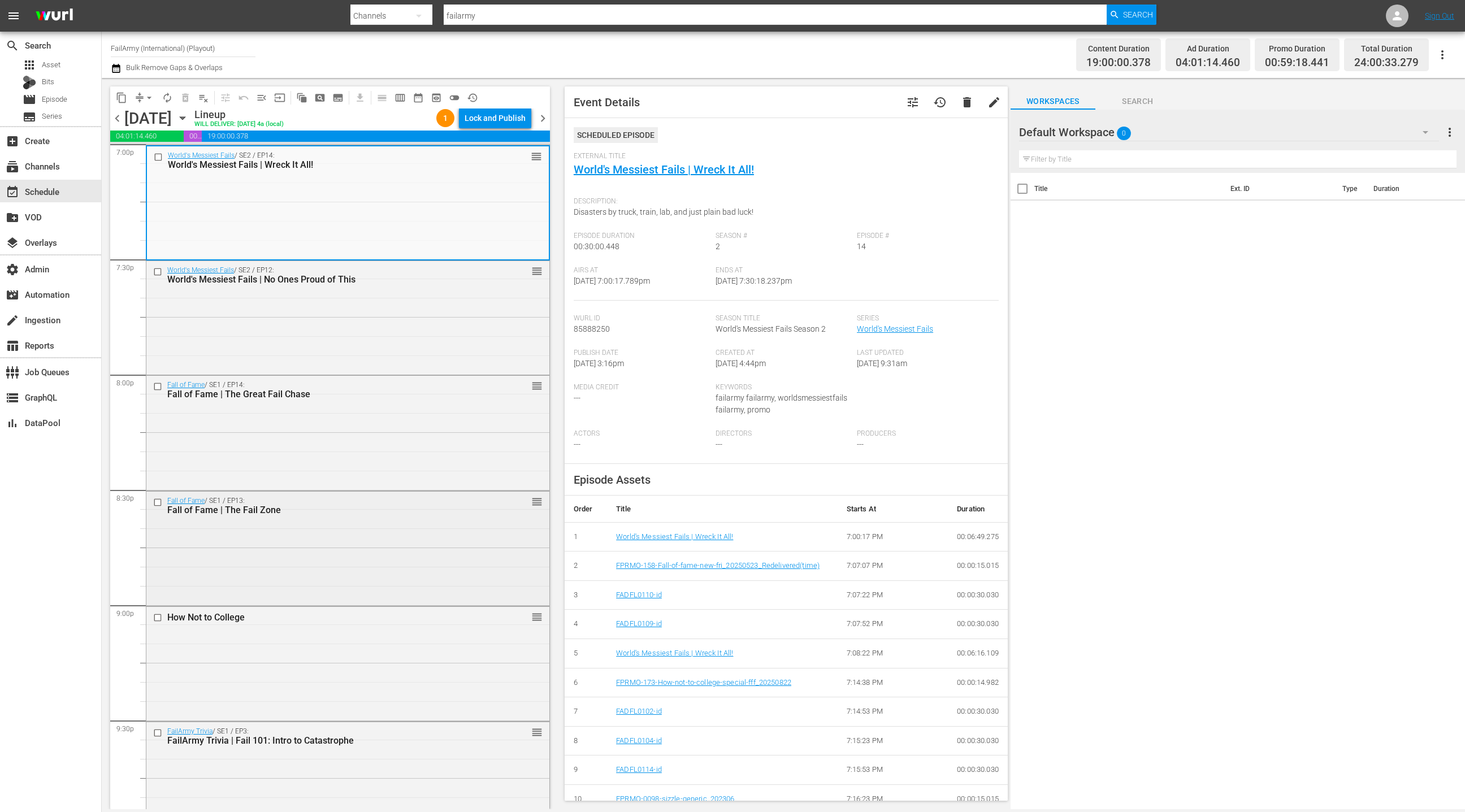
click at [372, 575] on div "Fall of Fame / SE1 / EP13: Fall of Fame | The Fail Zone reorder" at bounding box center [348, 547] width 403 height 112
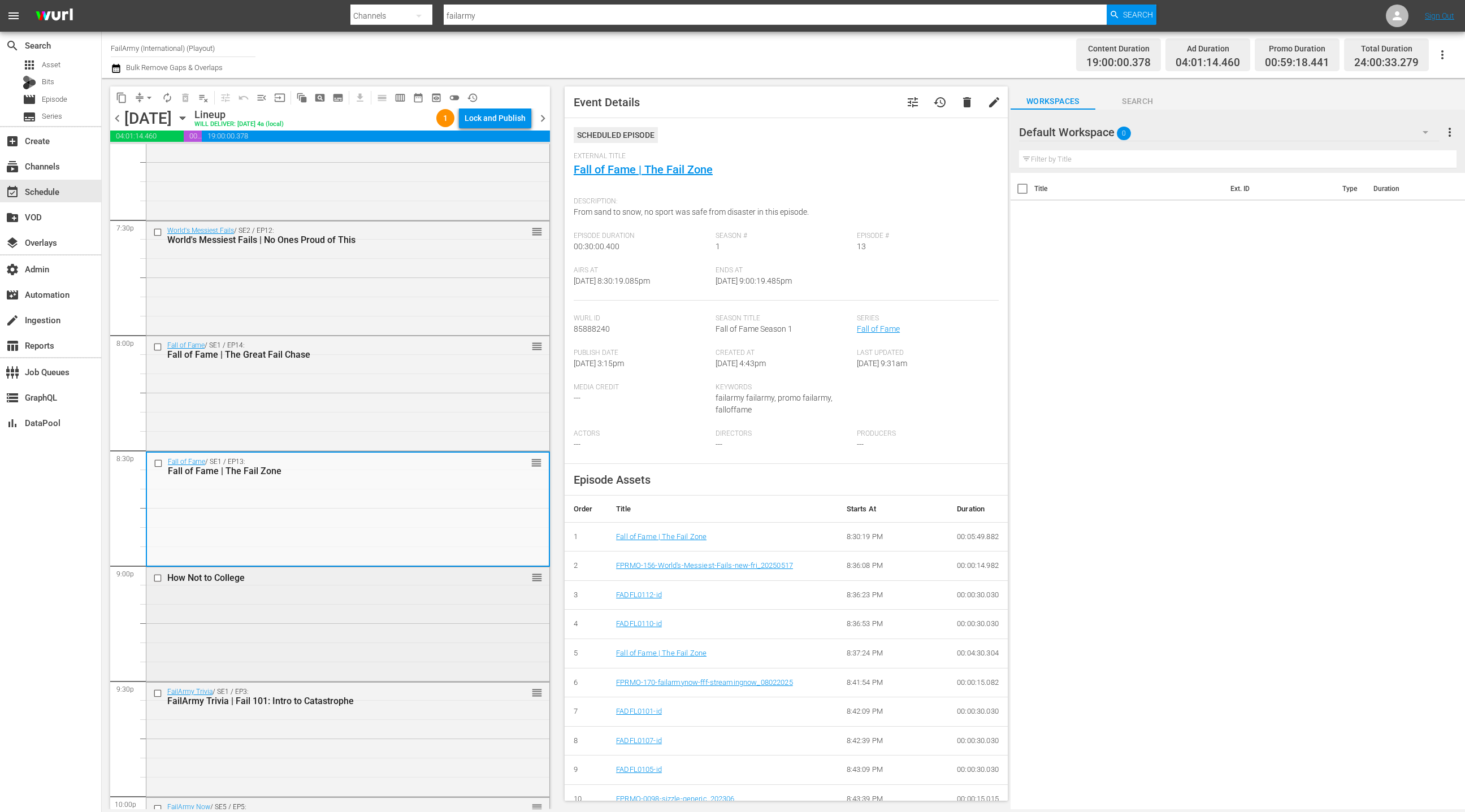
scroll to position [4523, 0]
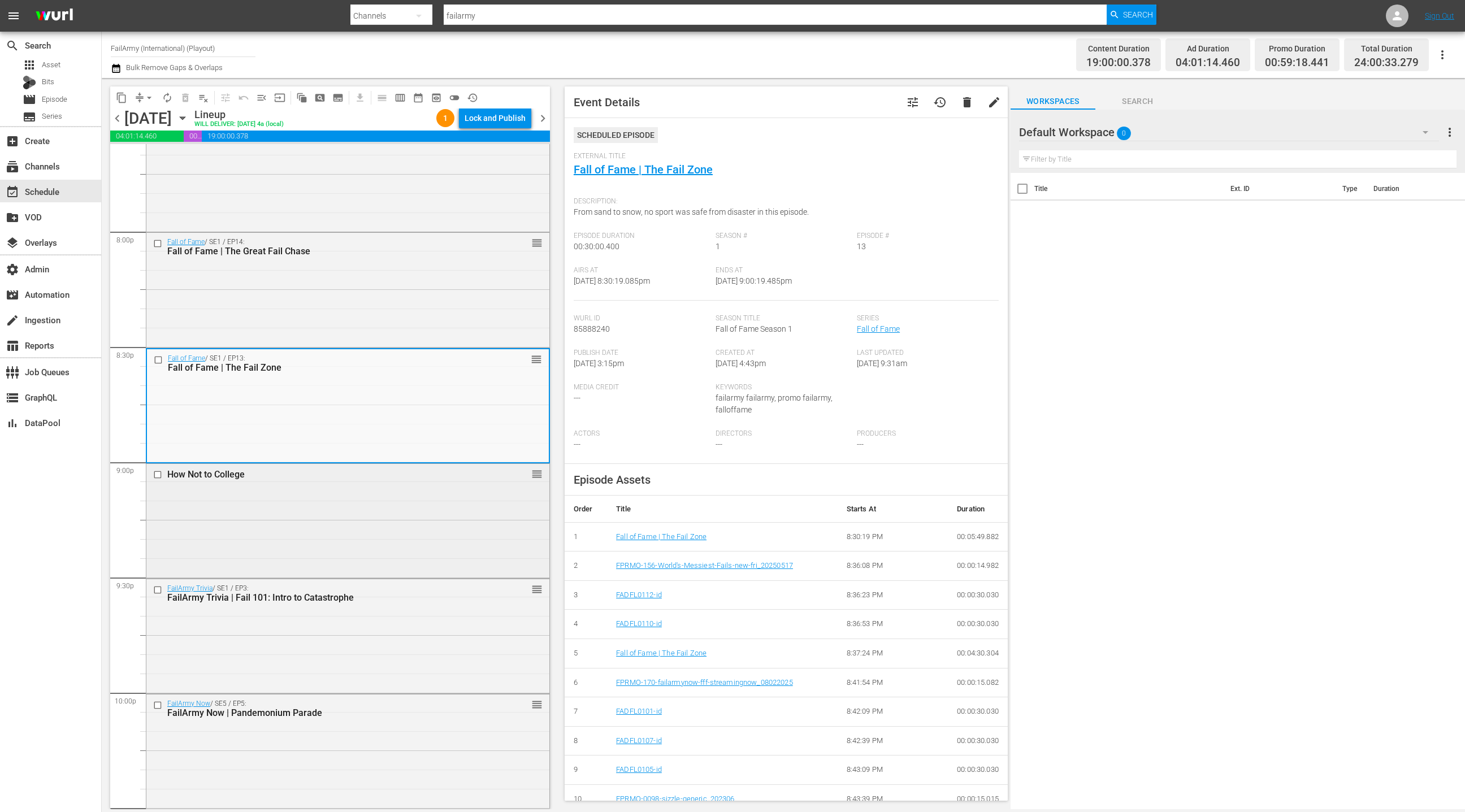
click at [375, 573] on div "How Not to College reorder" at bounding box center [348, 519] width 403 height 112
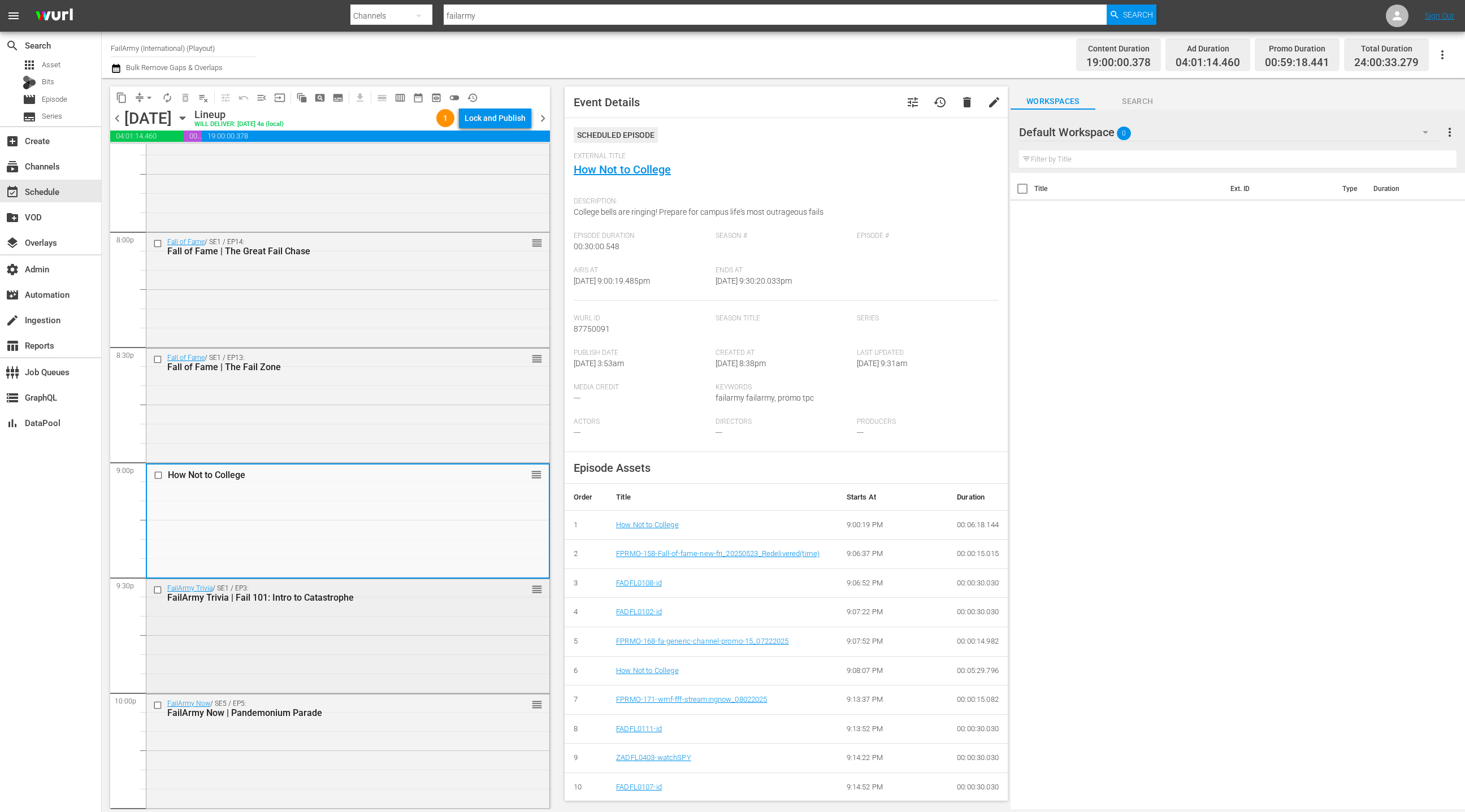
click at [382, 622] on div "FailArmy Trivia / SE1 / EP3: FailArmy Trivia | Fail 101: Intro to Catastrophe r…" at bounding box center [348, 635] width 403 height 112
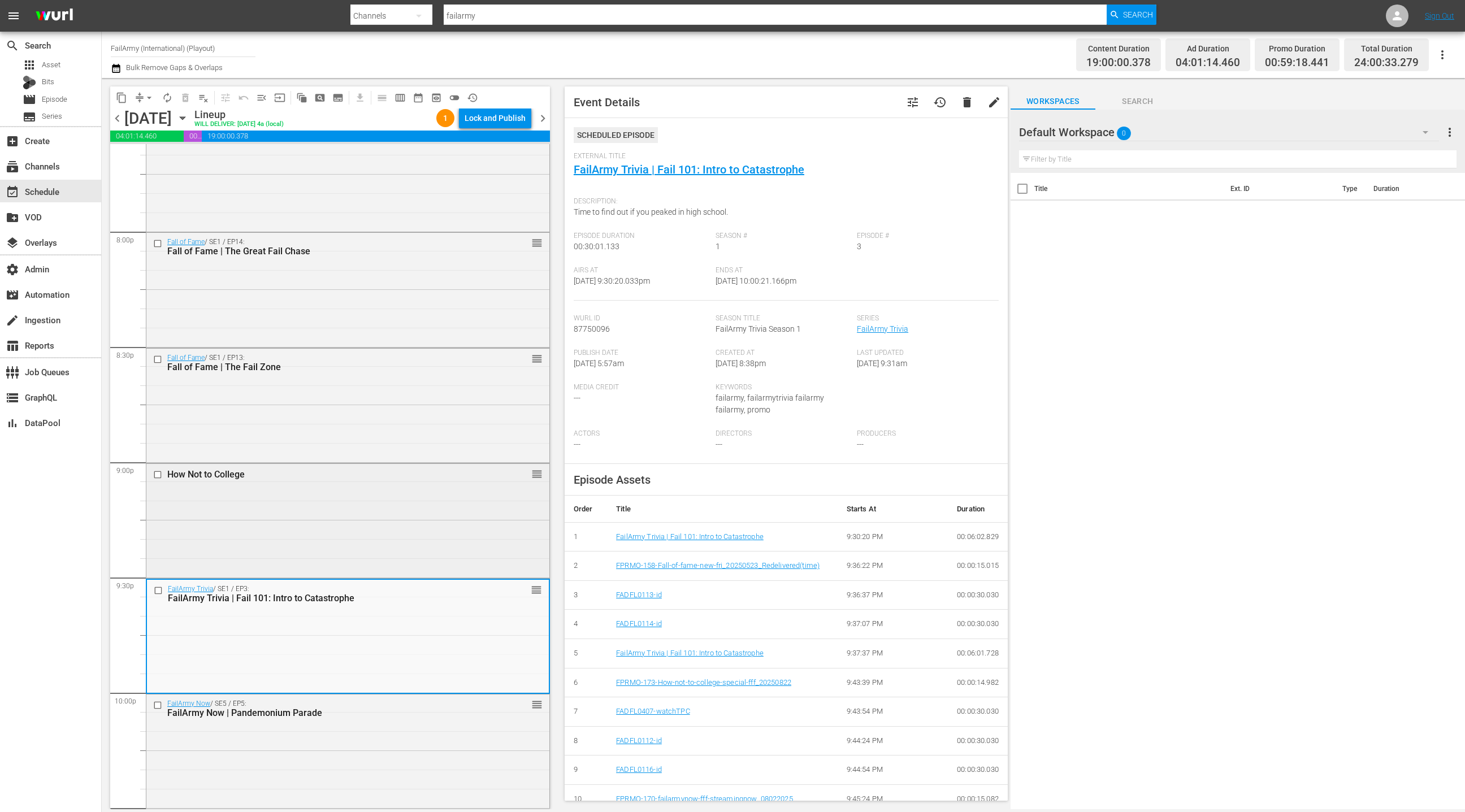
click at [374, 553] on div "How Not to College reorder" at bounding box center [348, 519] width 403 height 112
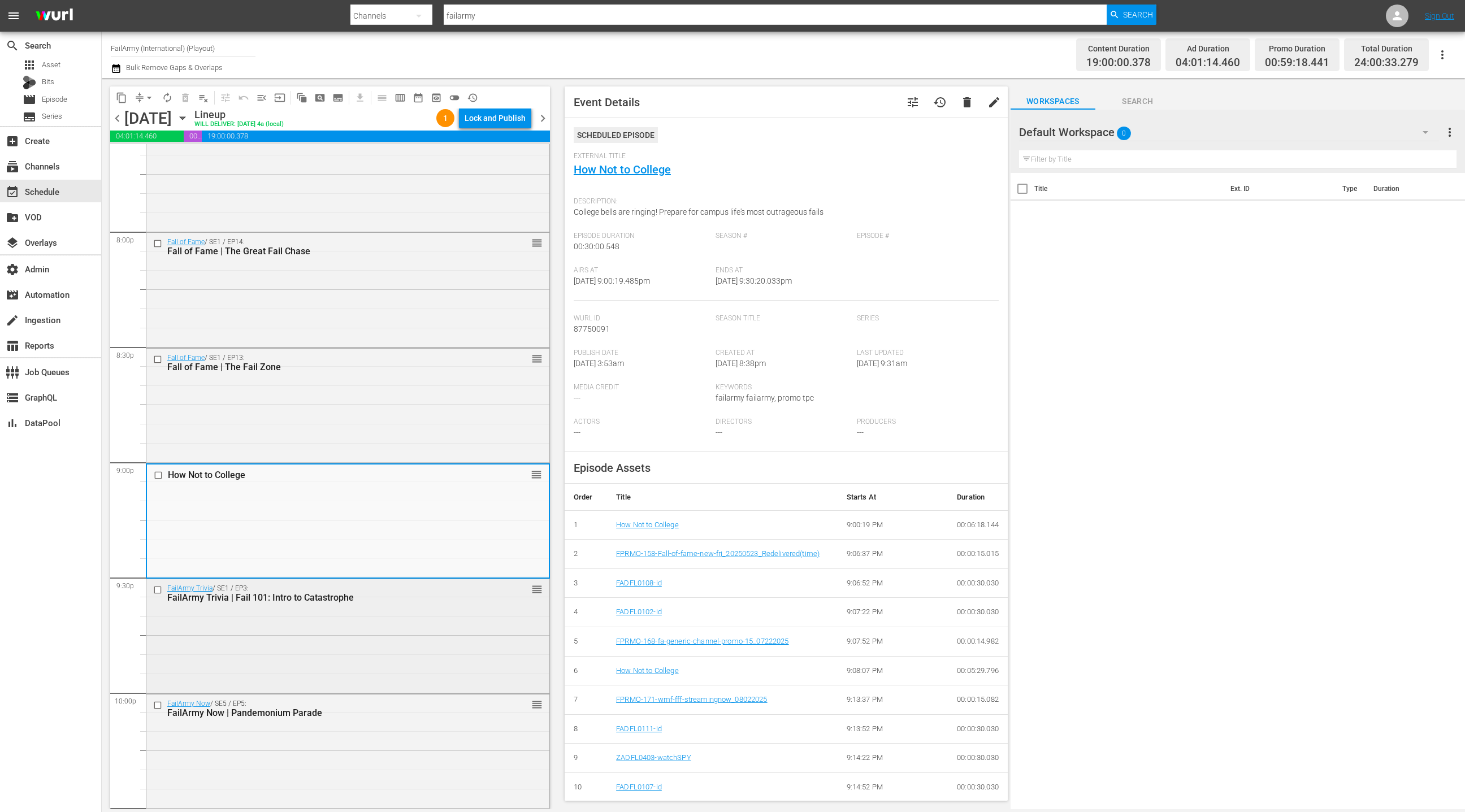
click at [385, 630] on div "FailArmy Trivia / SE1 / EP3: FailArmy Trivia | Fail 101: Intro to Catastrophe r…" at bounding box center [348, 635] width 403 height 112
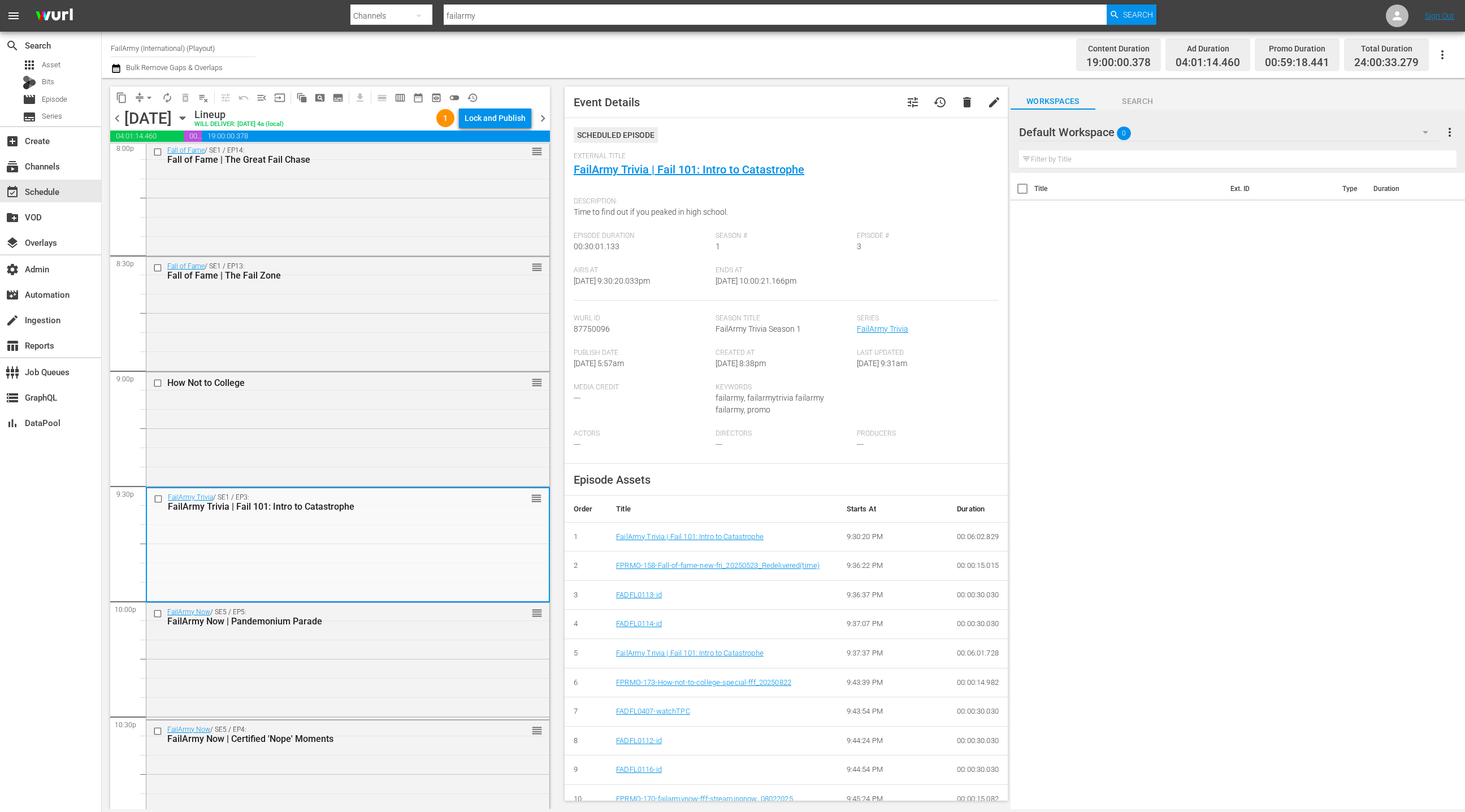
scroll to position [4661, 0]
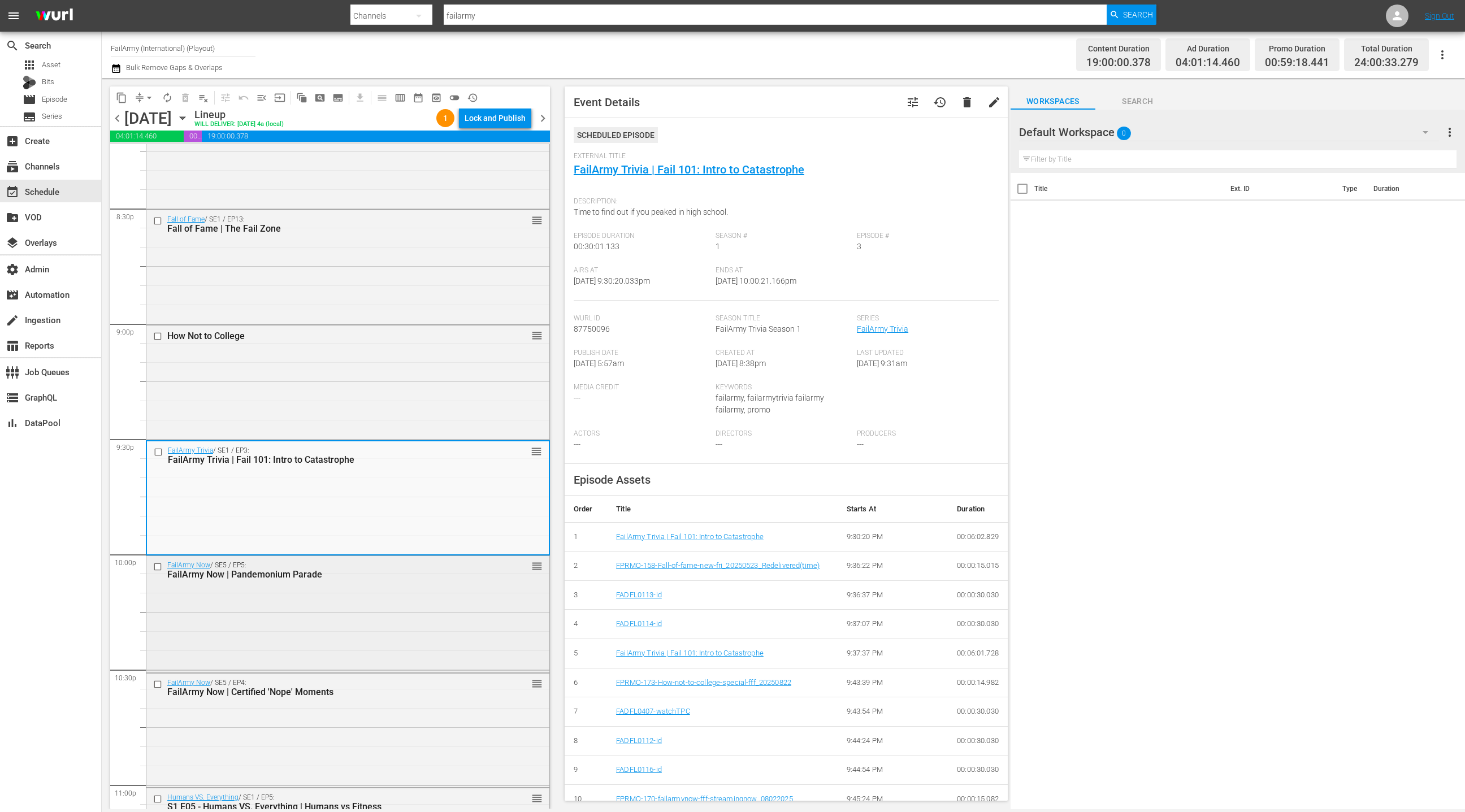
click at [378, 615] on div "FailArmy Now / SE5 / EP5: FailArmy Now | Pandemonium Parade reorder" at bounding box center [348, 613] width 403 height 114
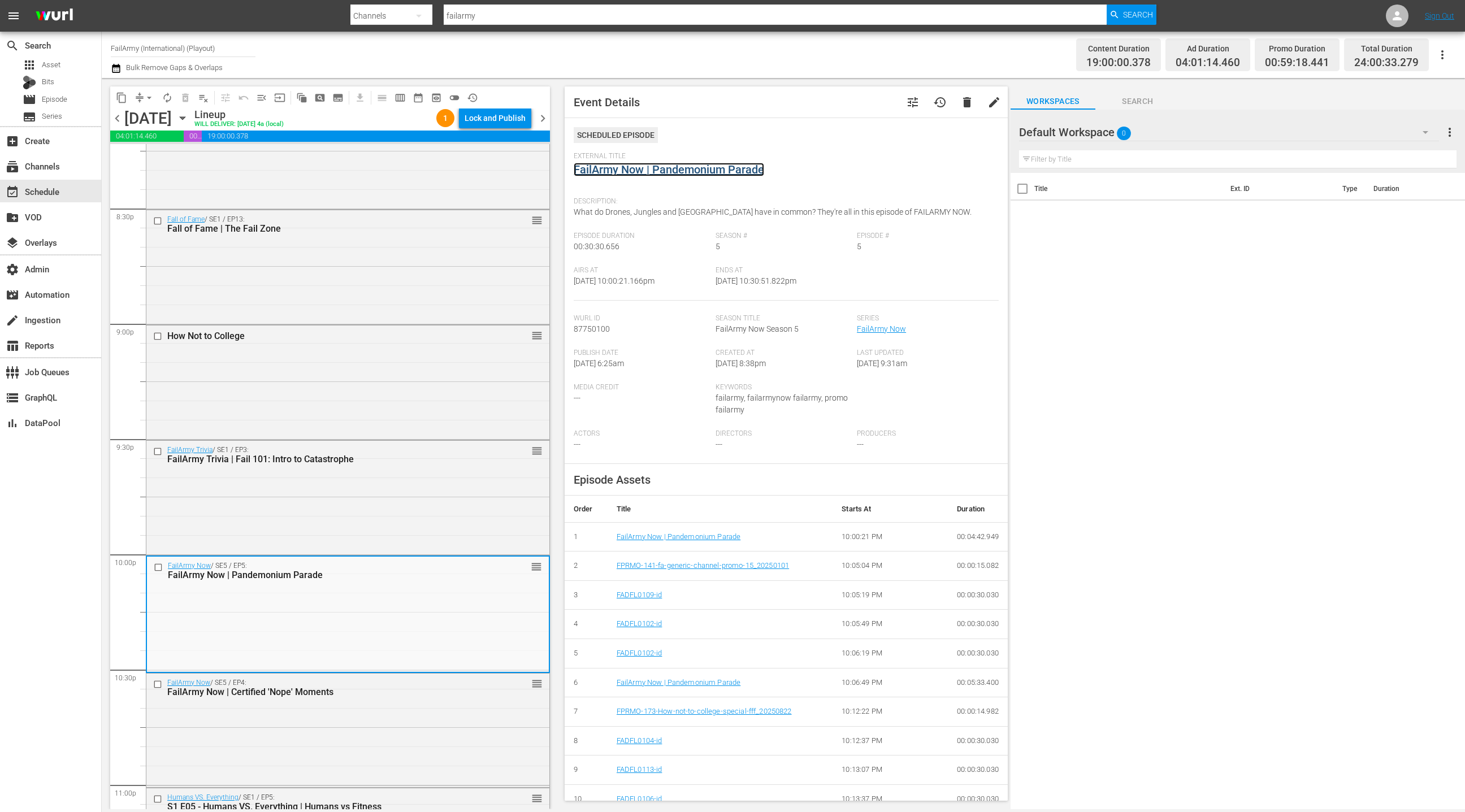
click at [685, 173] on link "FailArmy Now | Pandemonium Parade" at bounding box center [669, 169] width 191 height 14
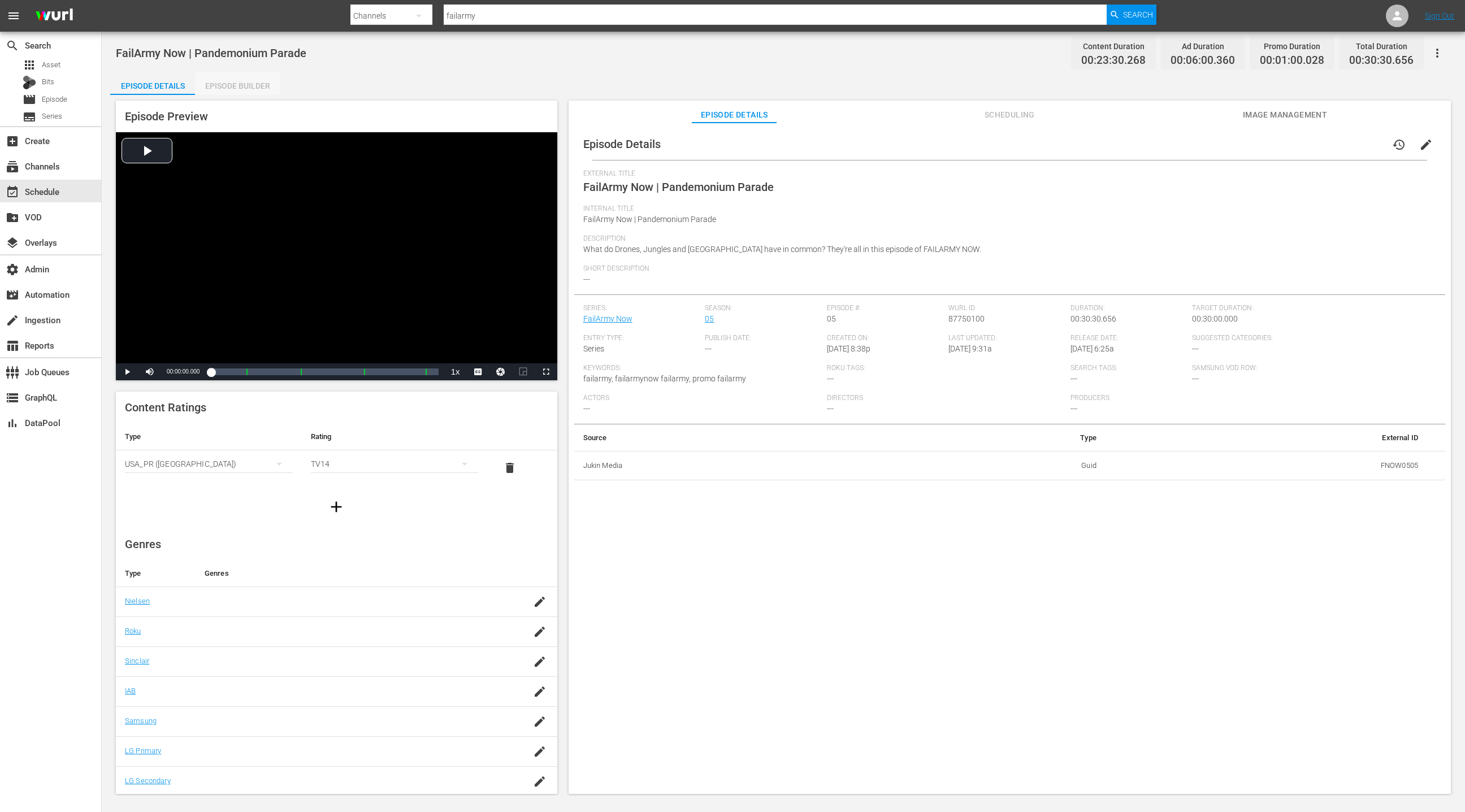
click at [253, 93] on div "Episode Builder" at bounding box center [237, 85] width 85 height 27
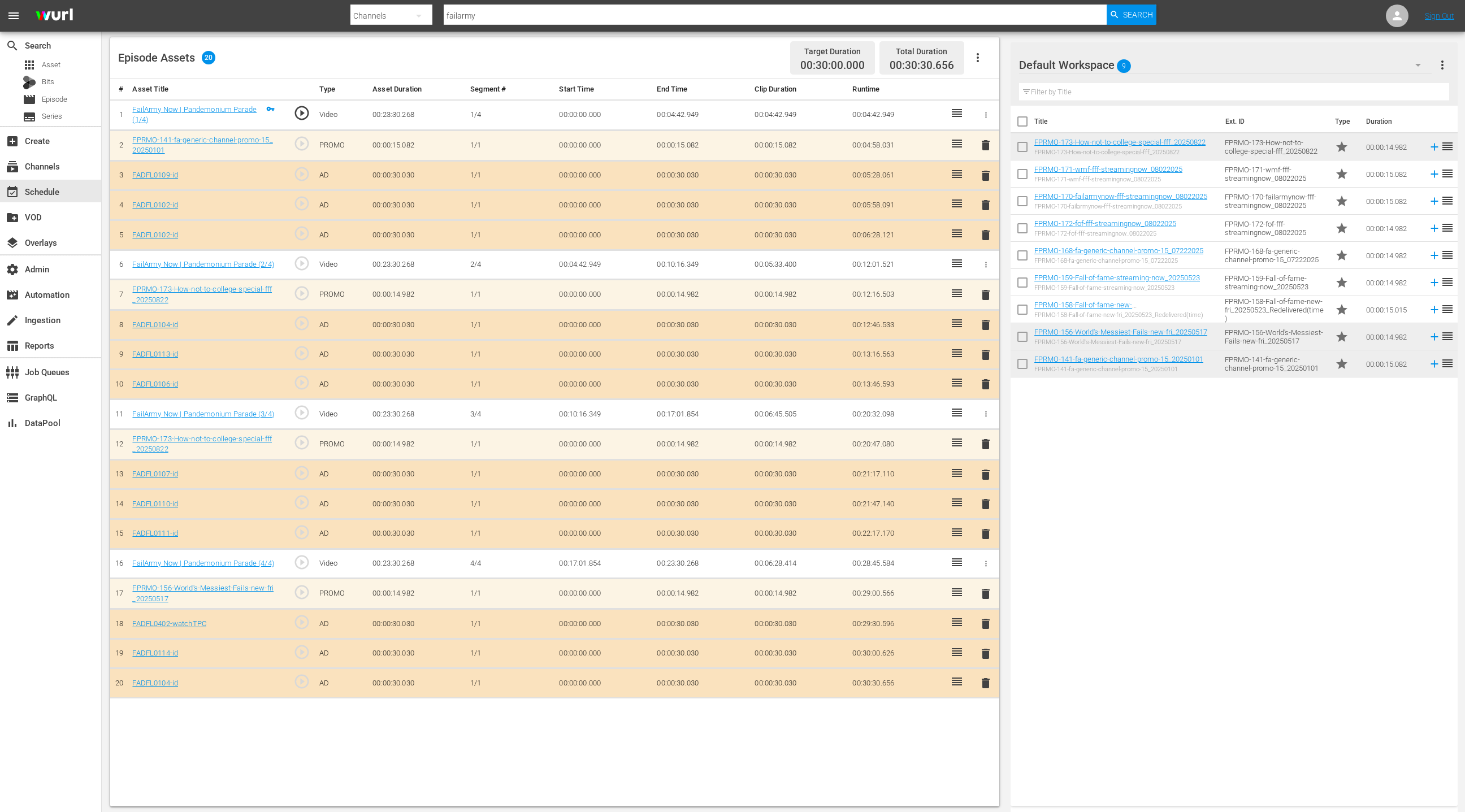
scroll to position [292, 0]
click at [985, 444] on span "delete" at bounding box center [985, 444] width 14 height 14
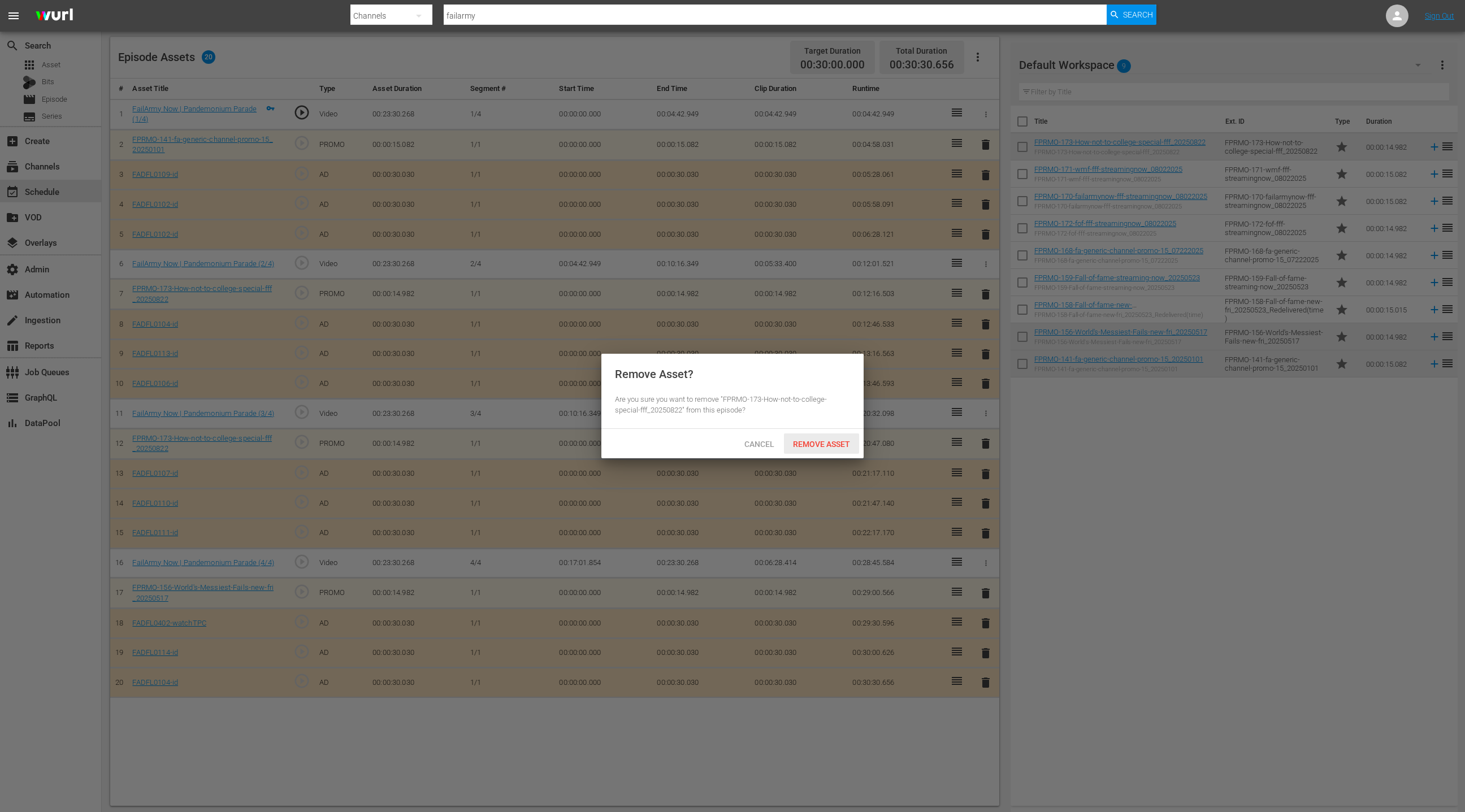
click at [823, 447] on span "Remove Asset" at bounding box center [821, 444] width 75 height 9
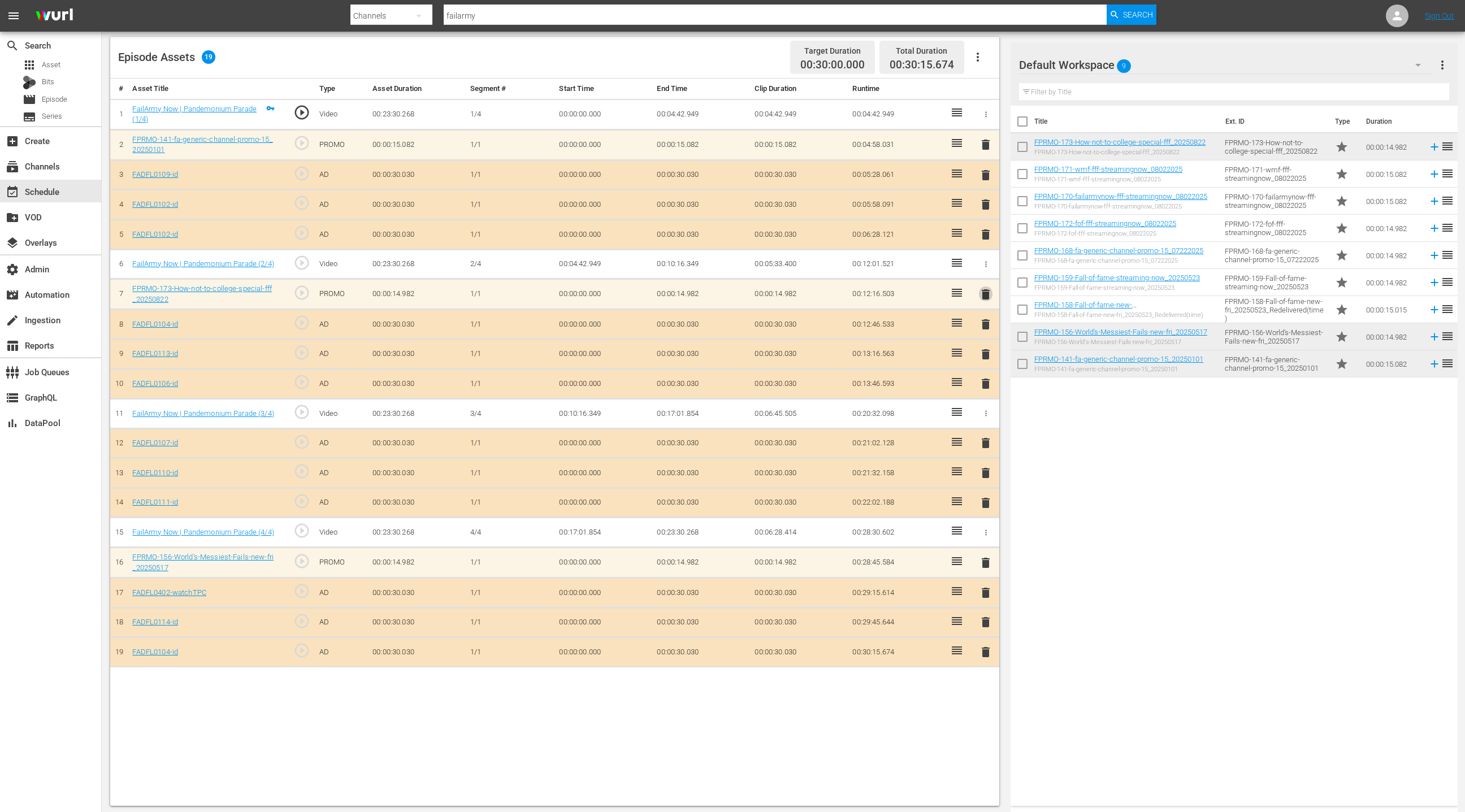
click at [987, 293] on span "delete" at bounding box center [985, 294] width 14 height 14
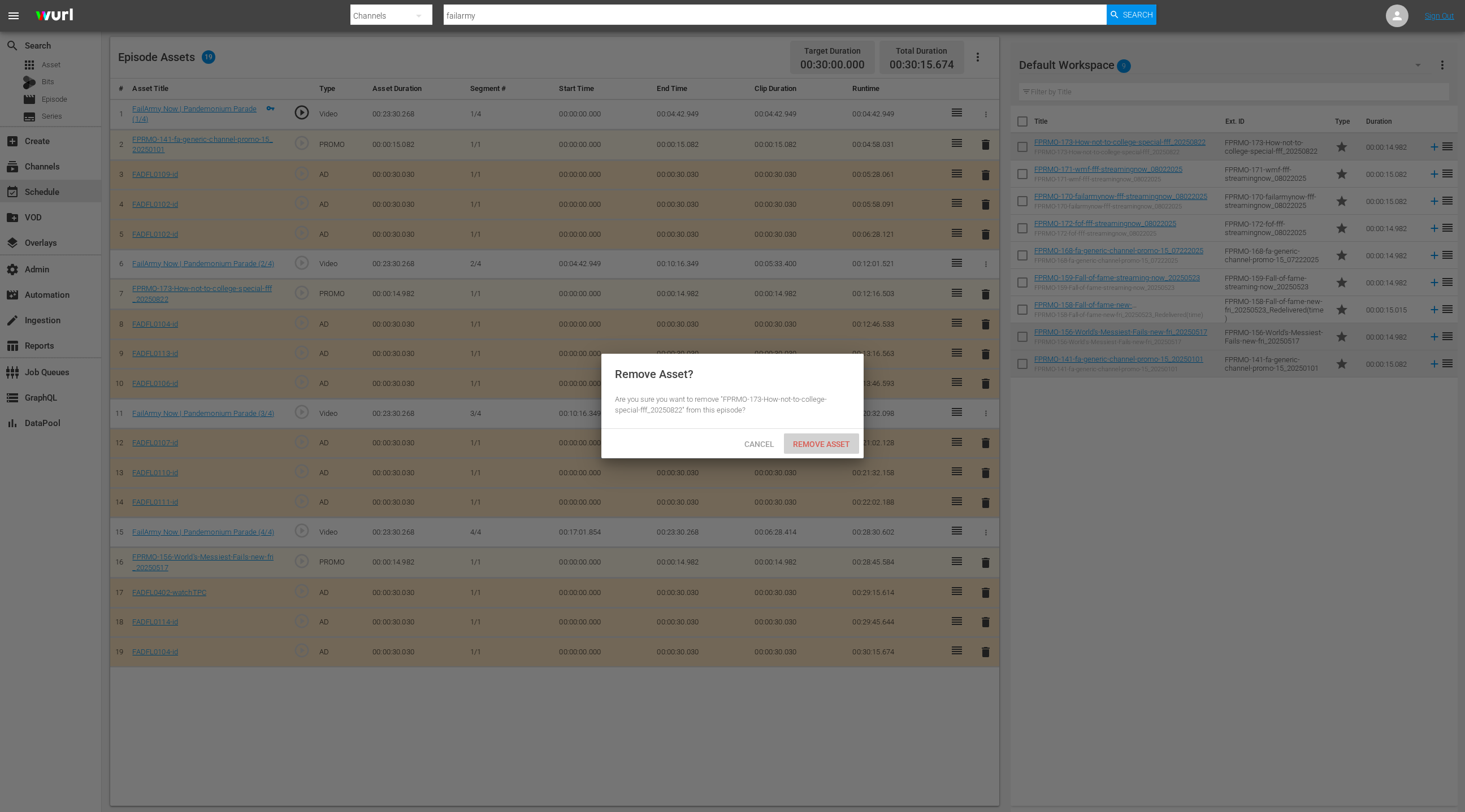
click at [804, 452] on div "Remove Asset" at bounding box center [821, 444] width 75 height 21
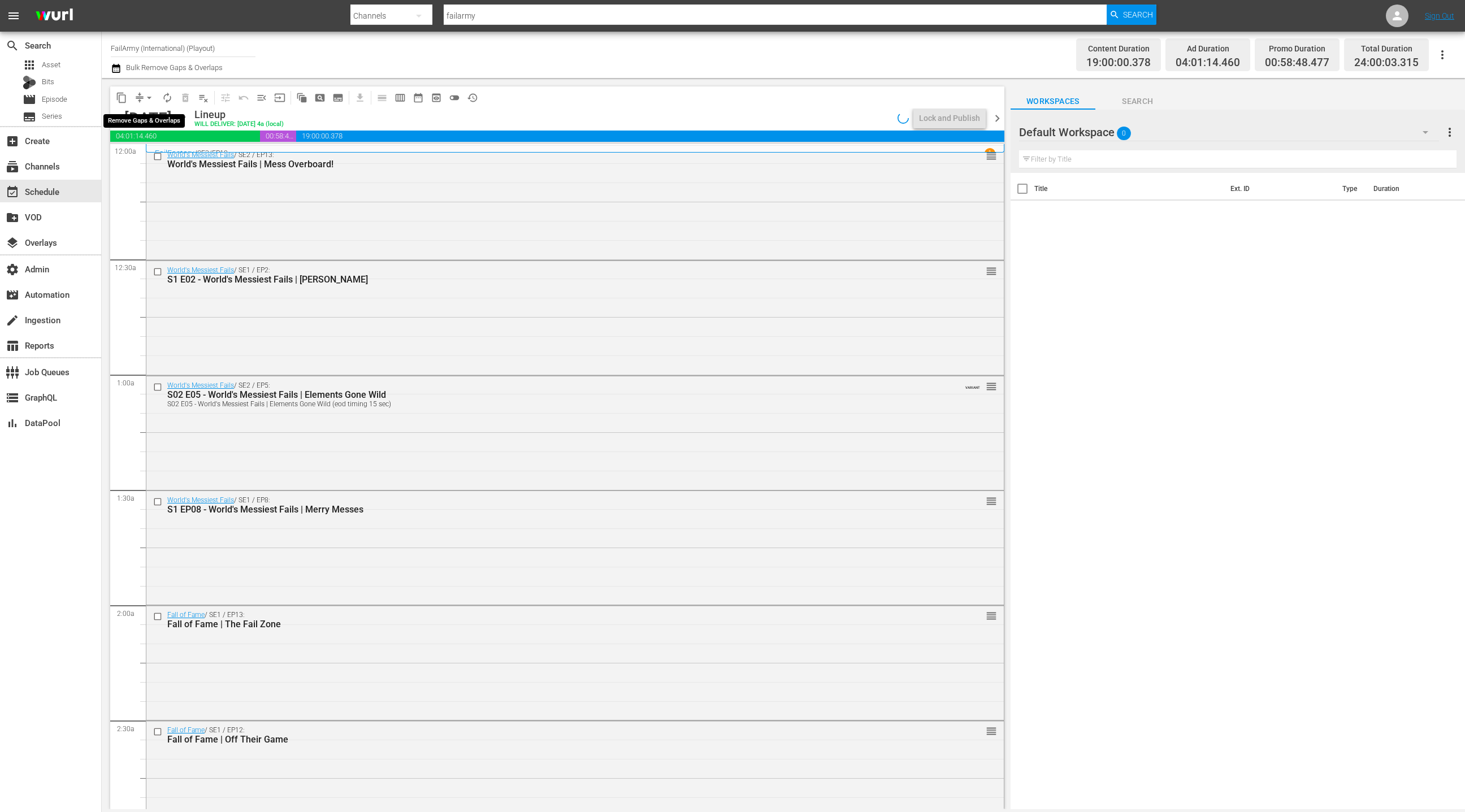
click at [145, 100] on span "arrow_drop_down" at bounding box center [149, 97] width 11 height 11
click at [162, 159] on li "Align to End of Previous Day" at bounding box center [150, 158] width 119 height 19
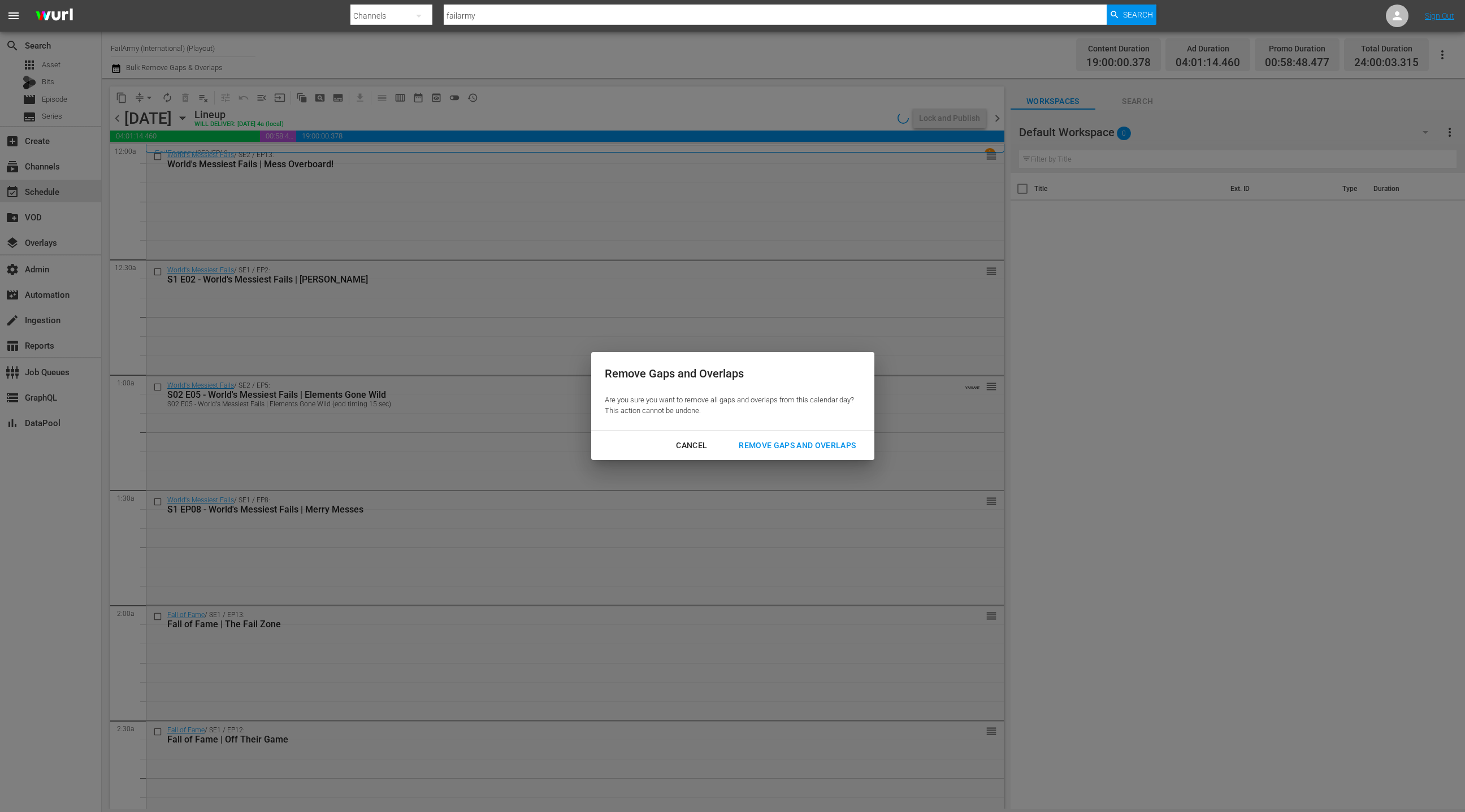
drag, startPoint x: 765, startPoint y: 449, endPoint x: 758, endPoint y: 446, distance: 7.6
click at [764, 449] on div "Remove Gaps and Overlaps" at bounding box center [797, 445] width 135 height 14
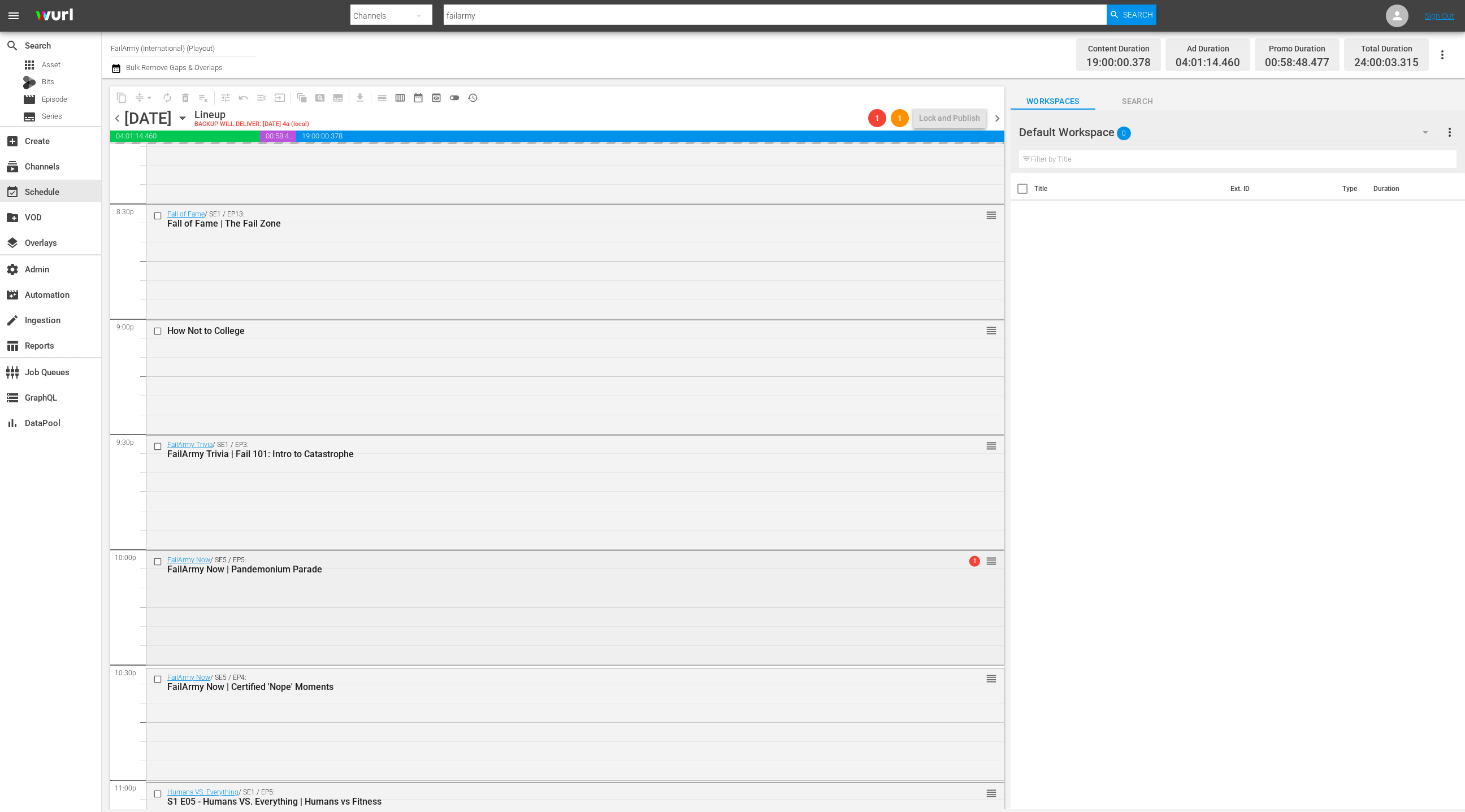
scroll to position [4870, 0]
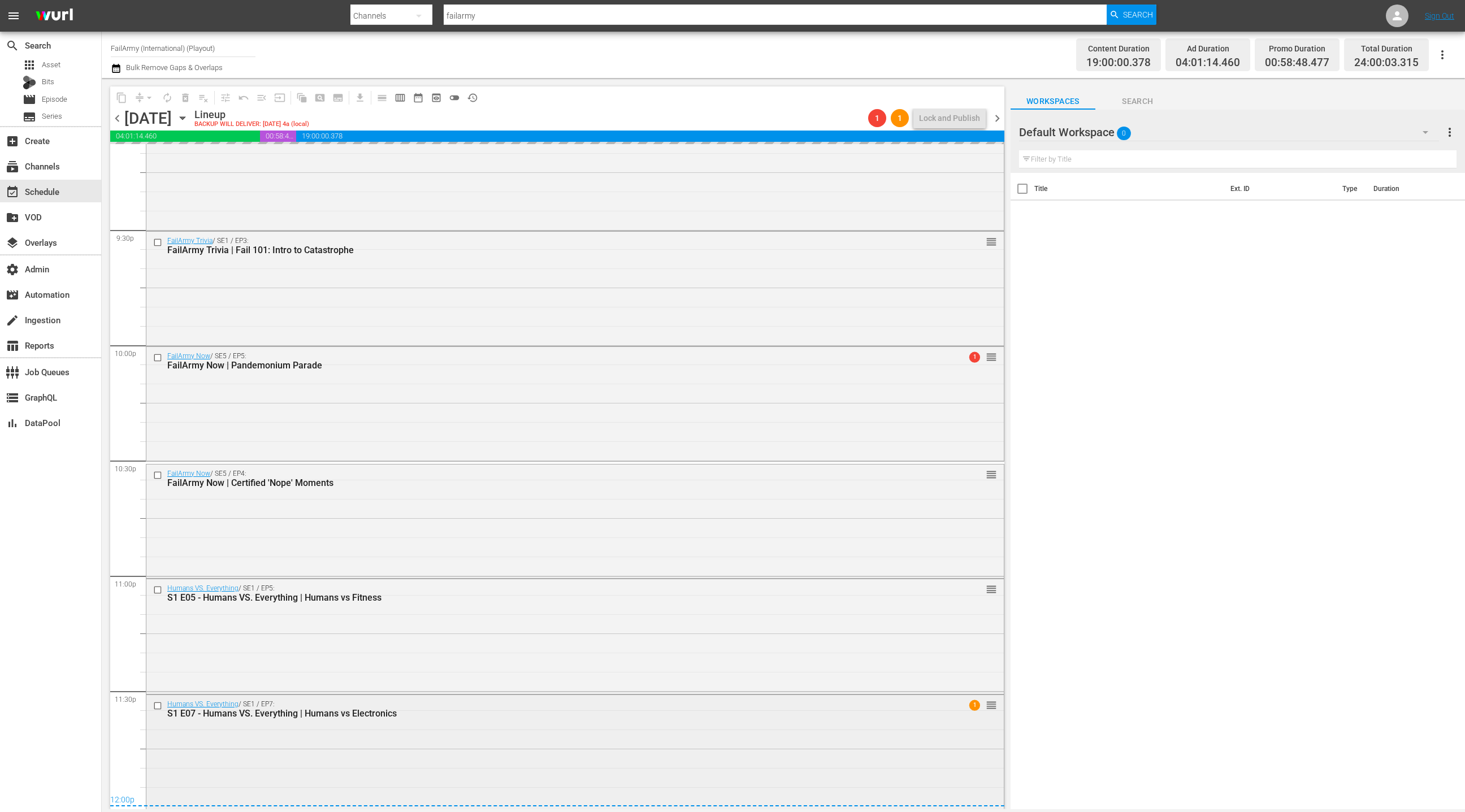
click at [467, 749] on div "Humans VS. Everything / SE1 / EP7: S1 E07 - Humans VS. Everything | Humans vs E…" at bounding box center [575, 750] width 858 height 112
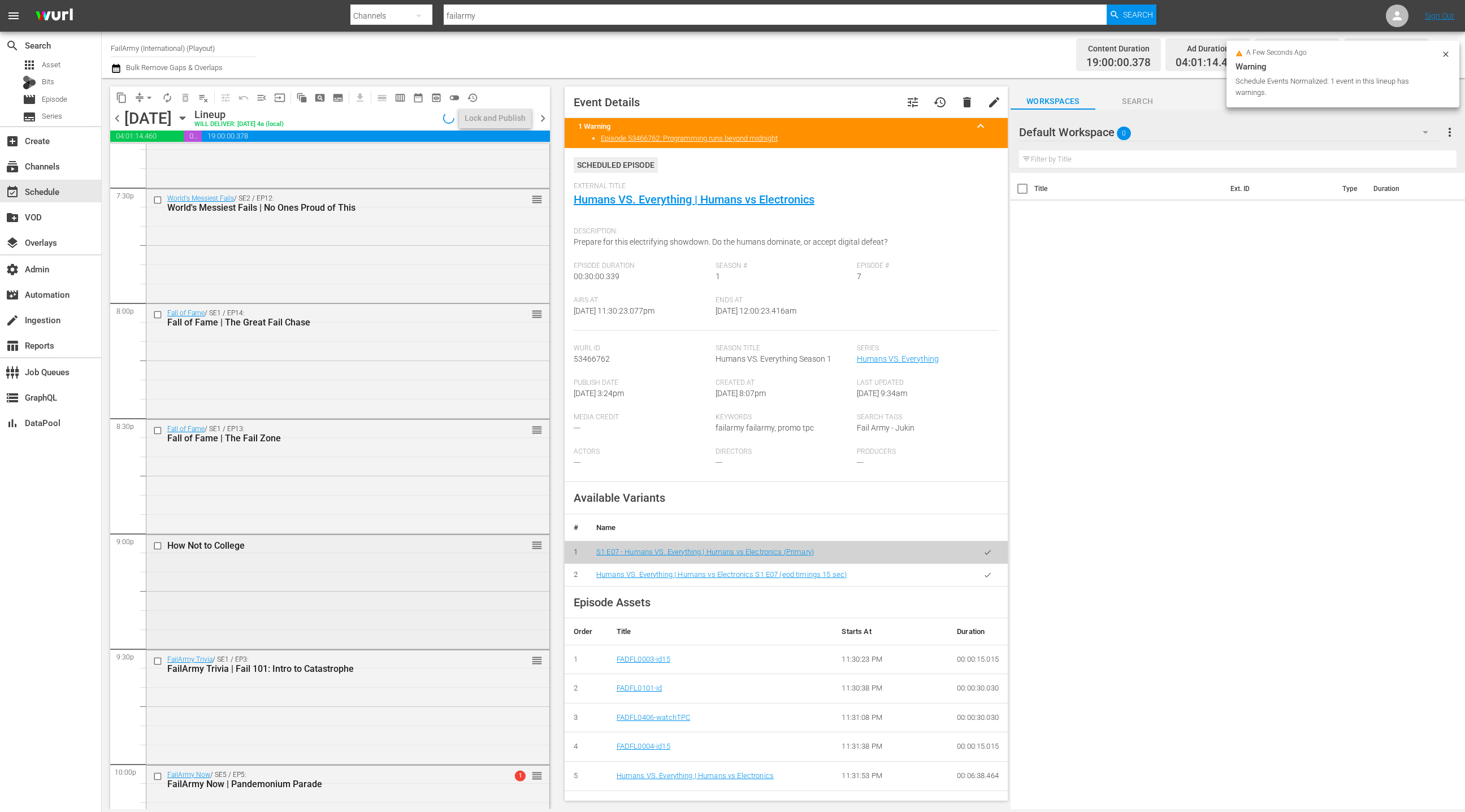
scroll to position [4438, 0]
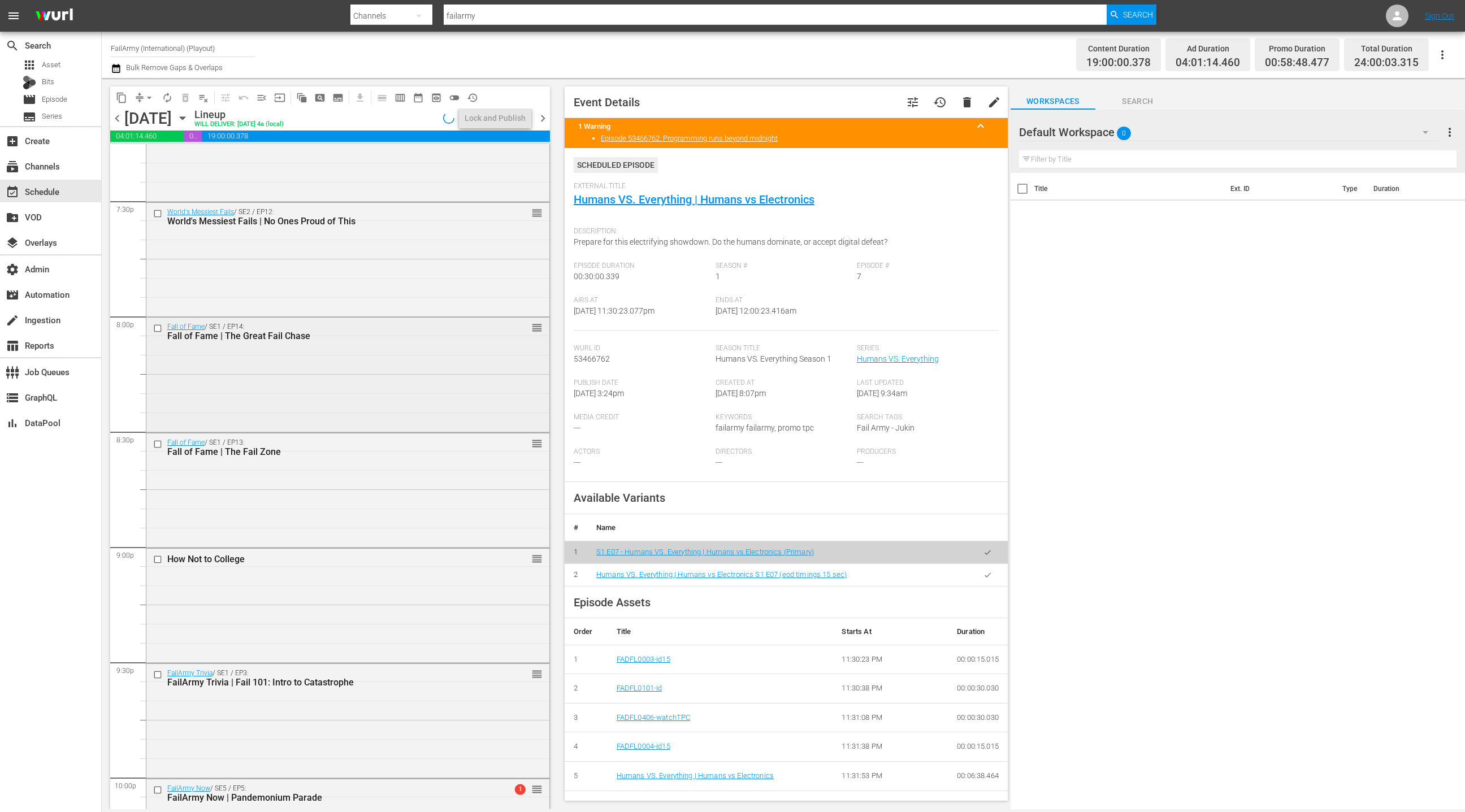
click at [311, 363] on div "Fall of Fame / SE1 / EP14: Fall of Fame | The Great Fail Chase reorder" at bounding box center [348, 373] width 403 height 112
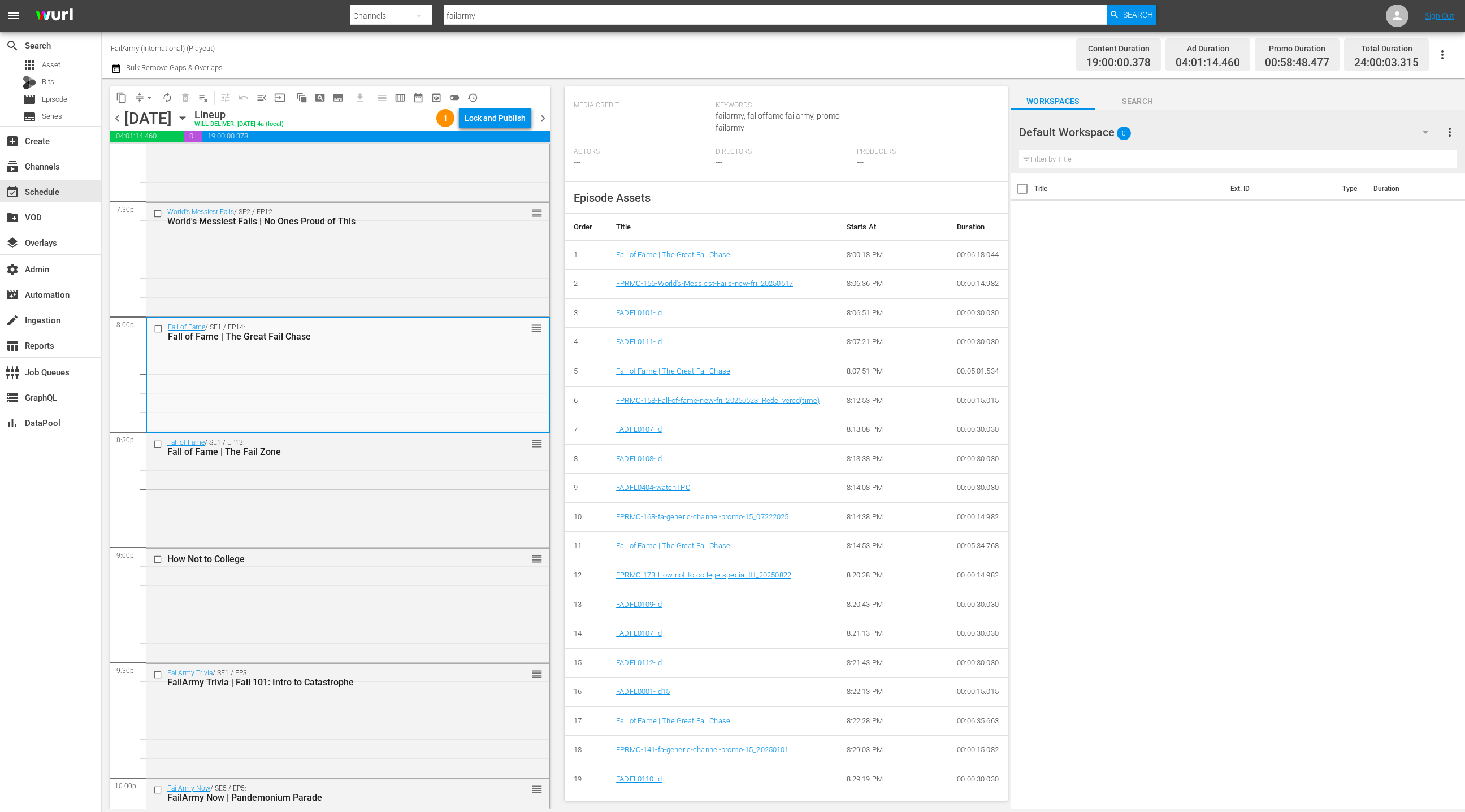
scroll to position [302, 0]
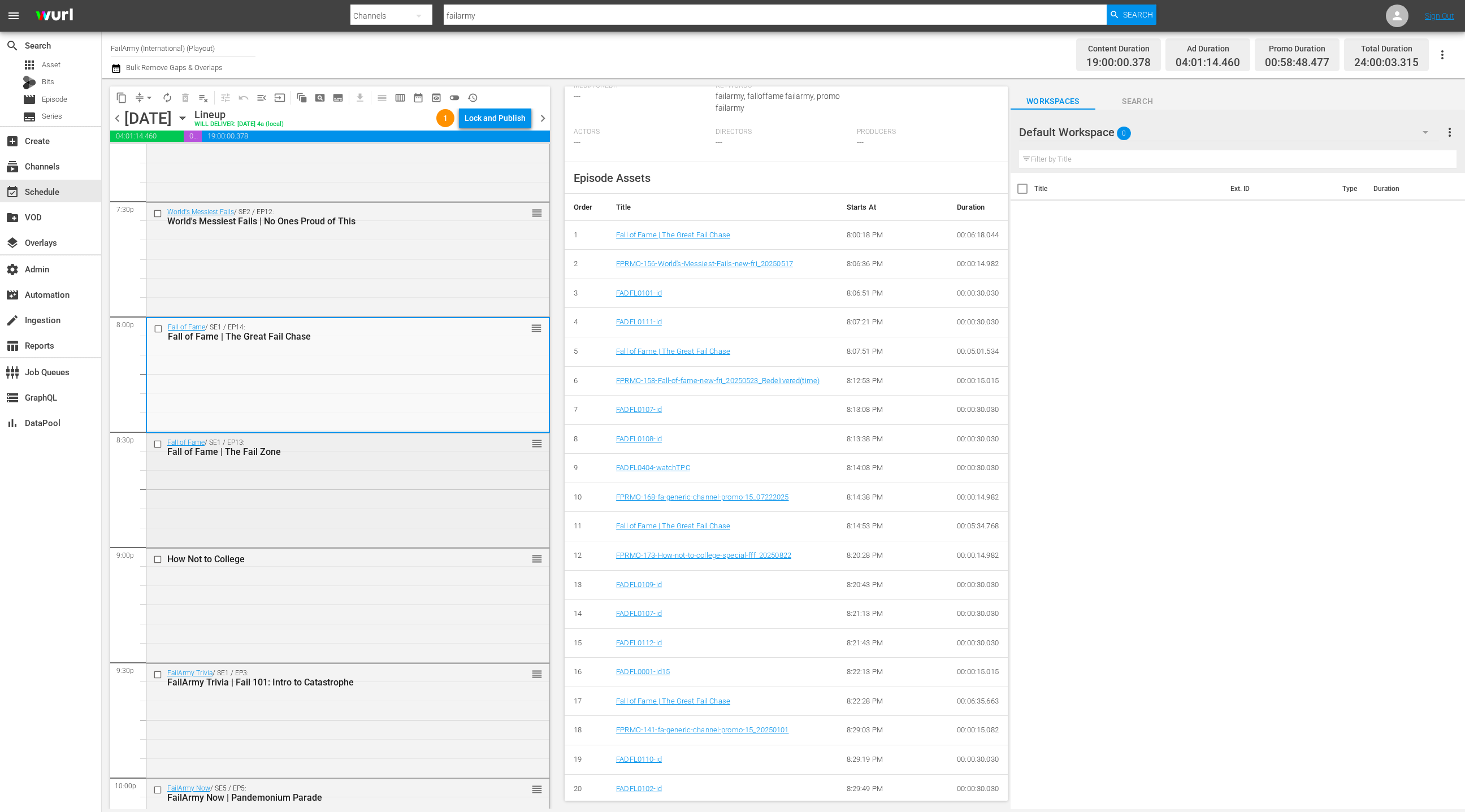
click at [363, 503] on div "Fall of Fame / SE1 / EP13: Fall of Fame | The Fail Zone reorder" at bounding box center [348, 489] width 403 height 112
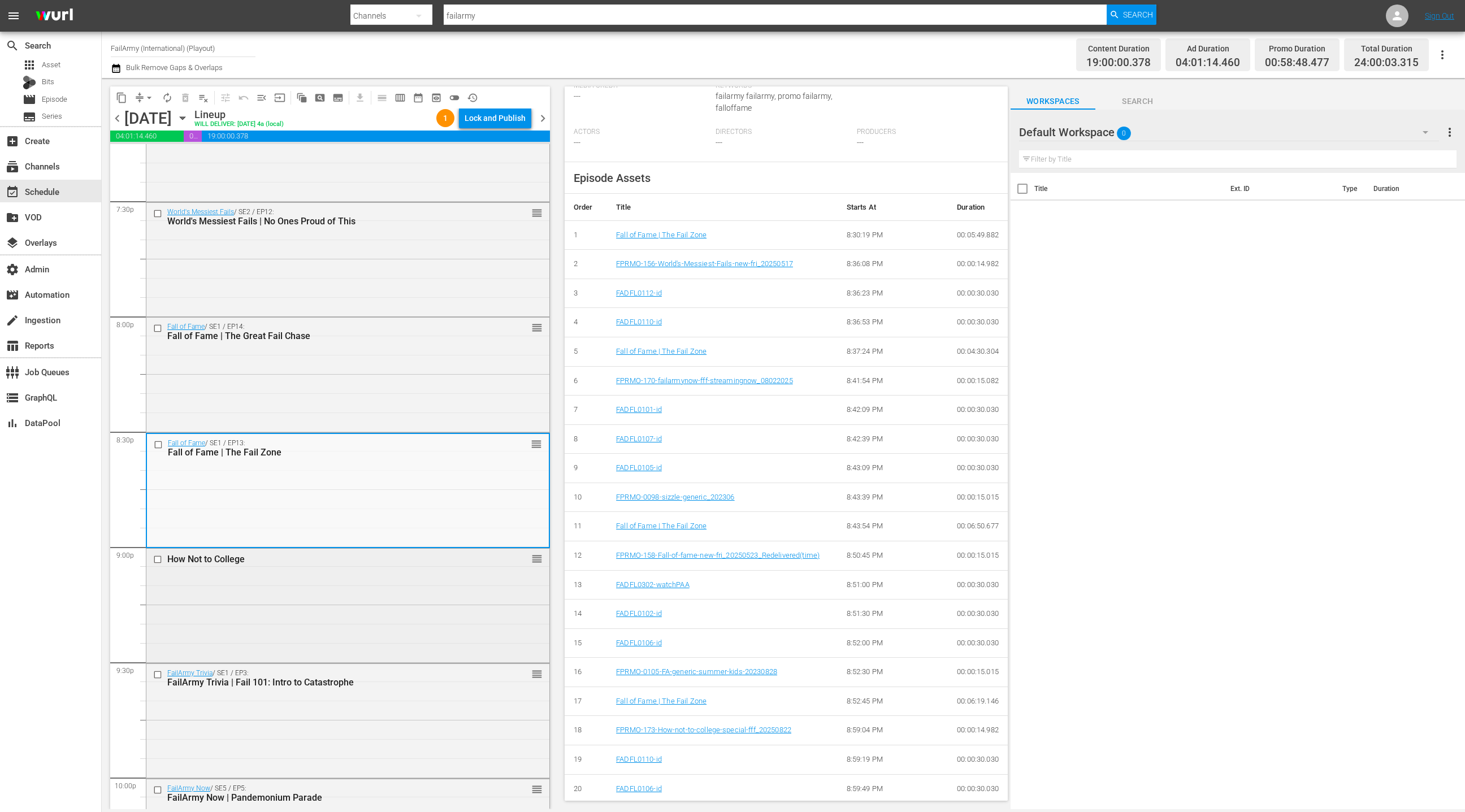
click at [438, 617] on div "How Not to College reorder" at bounding box center [348, 604] width 403 height 112
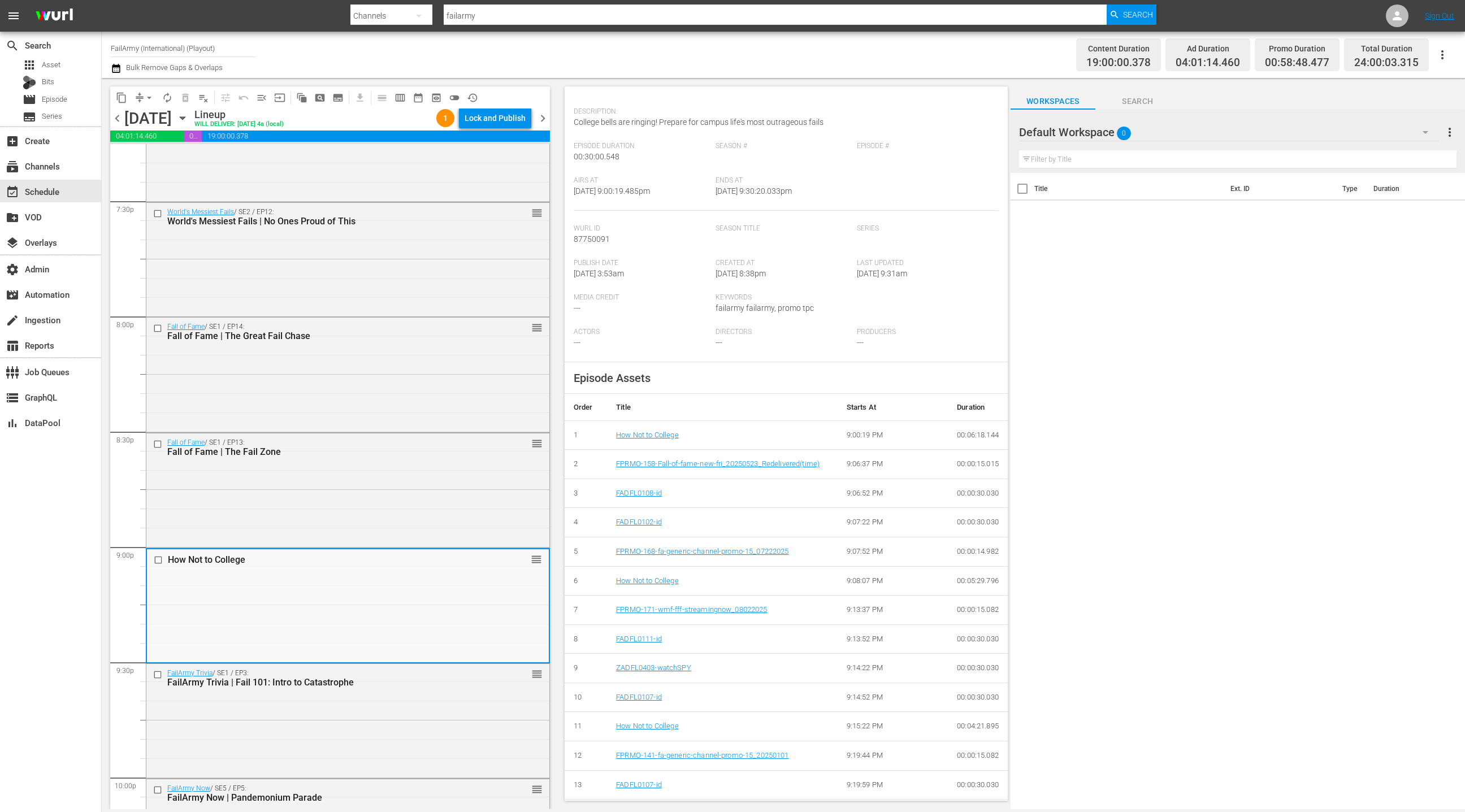
scroll to position [0, 0]
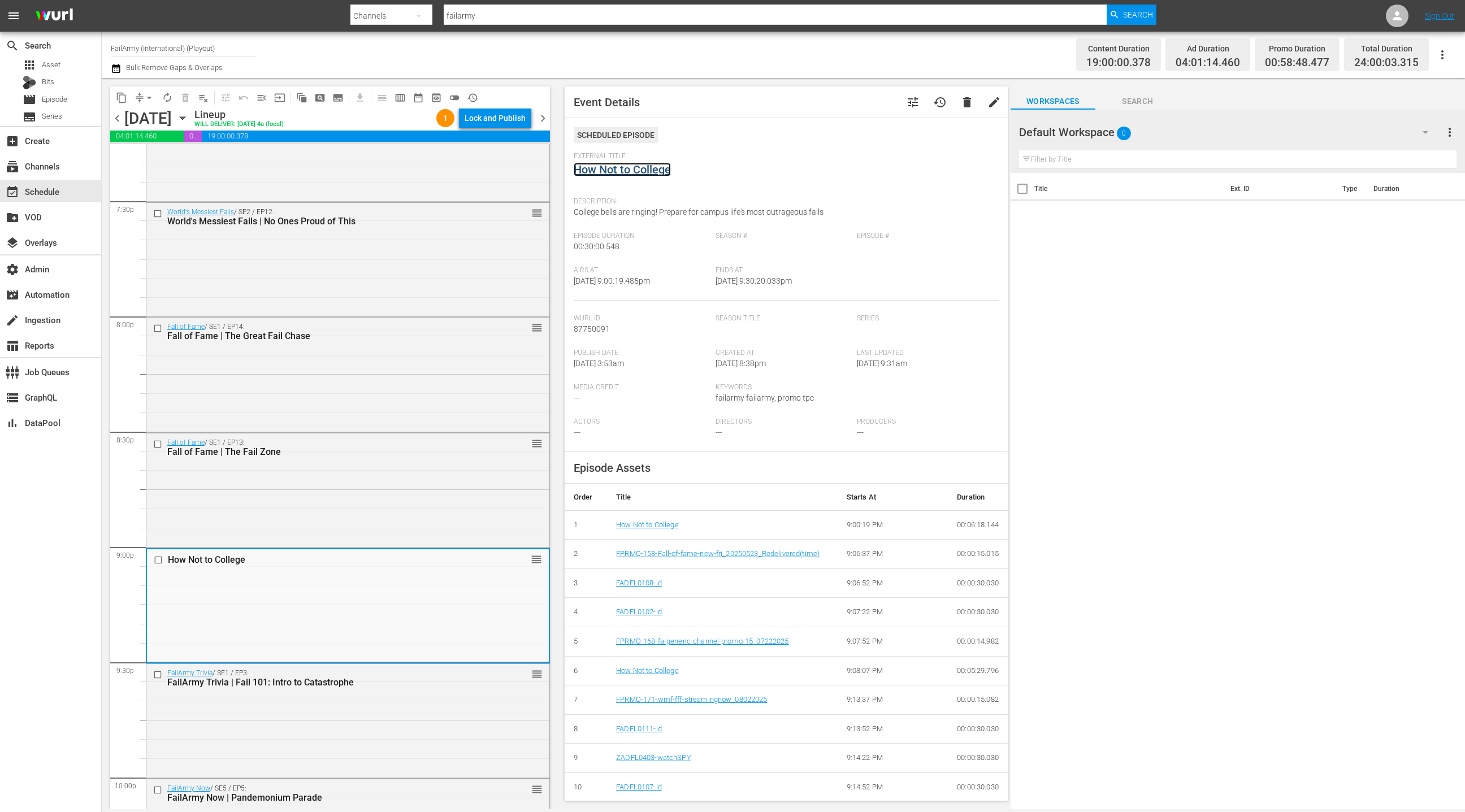
click at [620, 174] on link "How Not to College" at bounding box center [622, 169] width 97 height 14
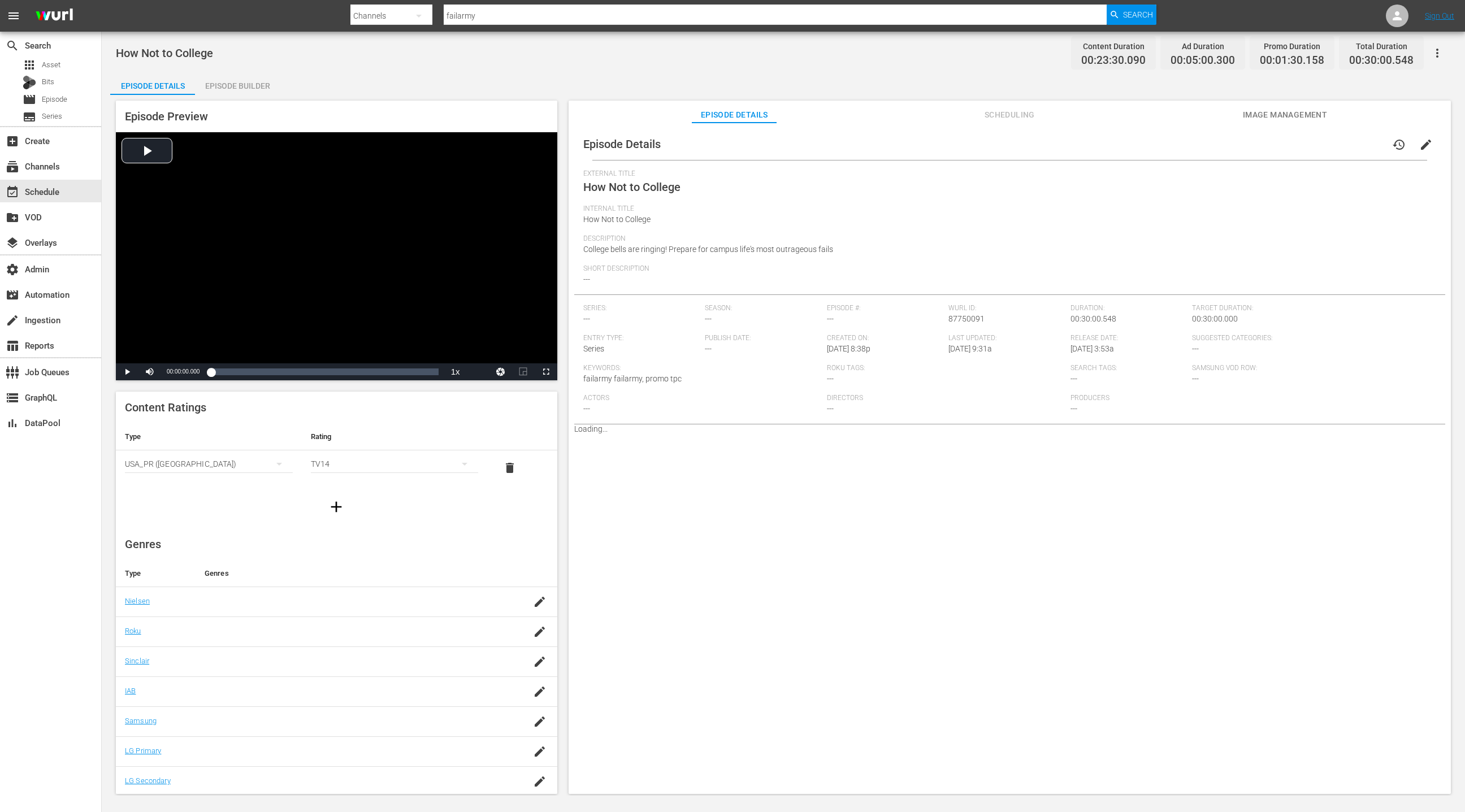
click at [262, 88] on div "Episode Builder" at bounding box center [237, 85] width 85 height 27
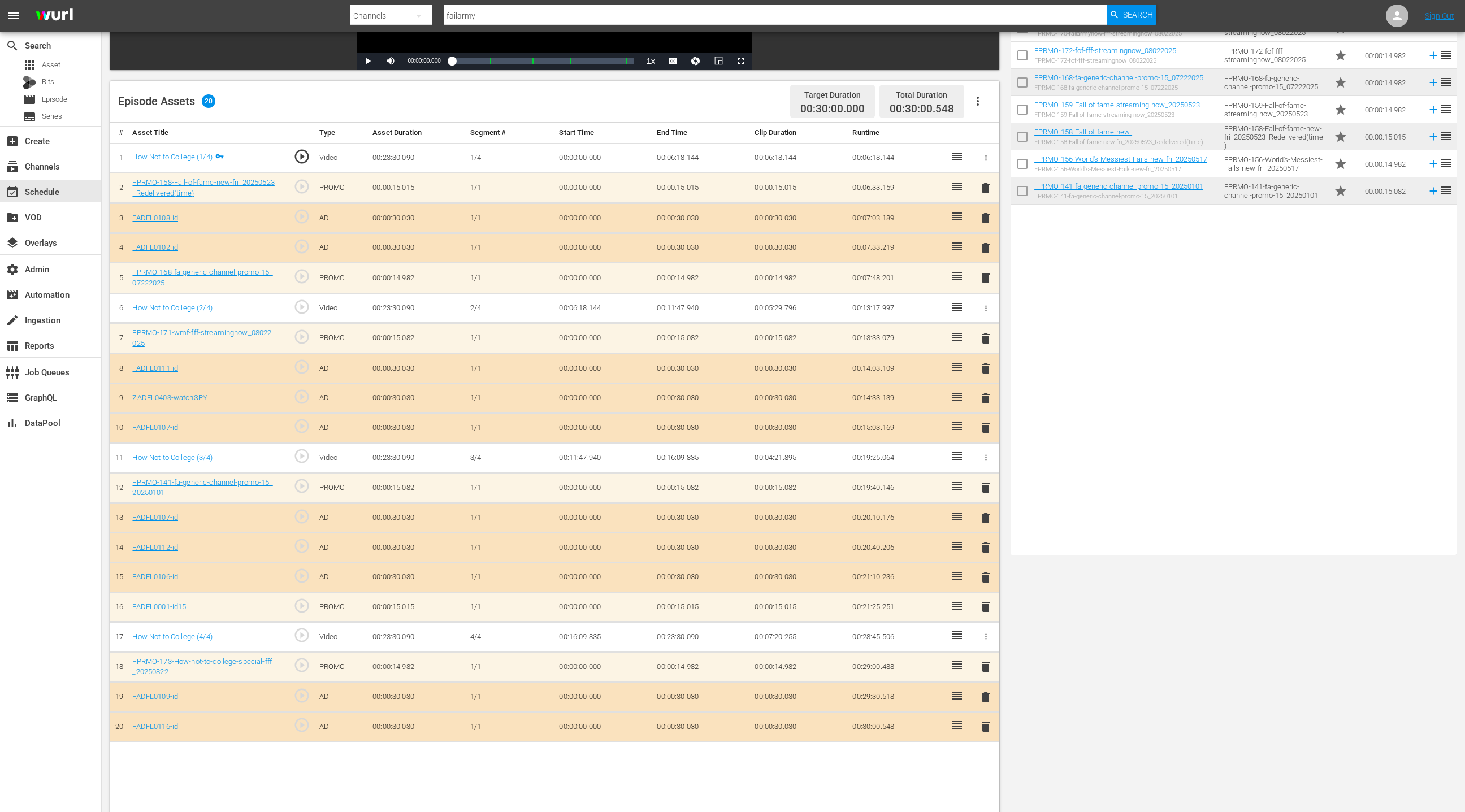
scroll to position [294, 0]
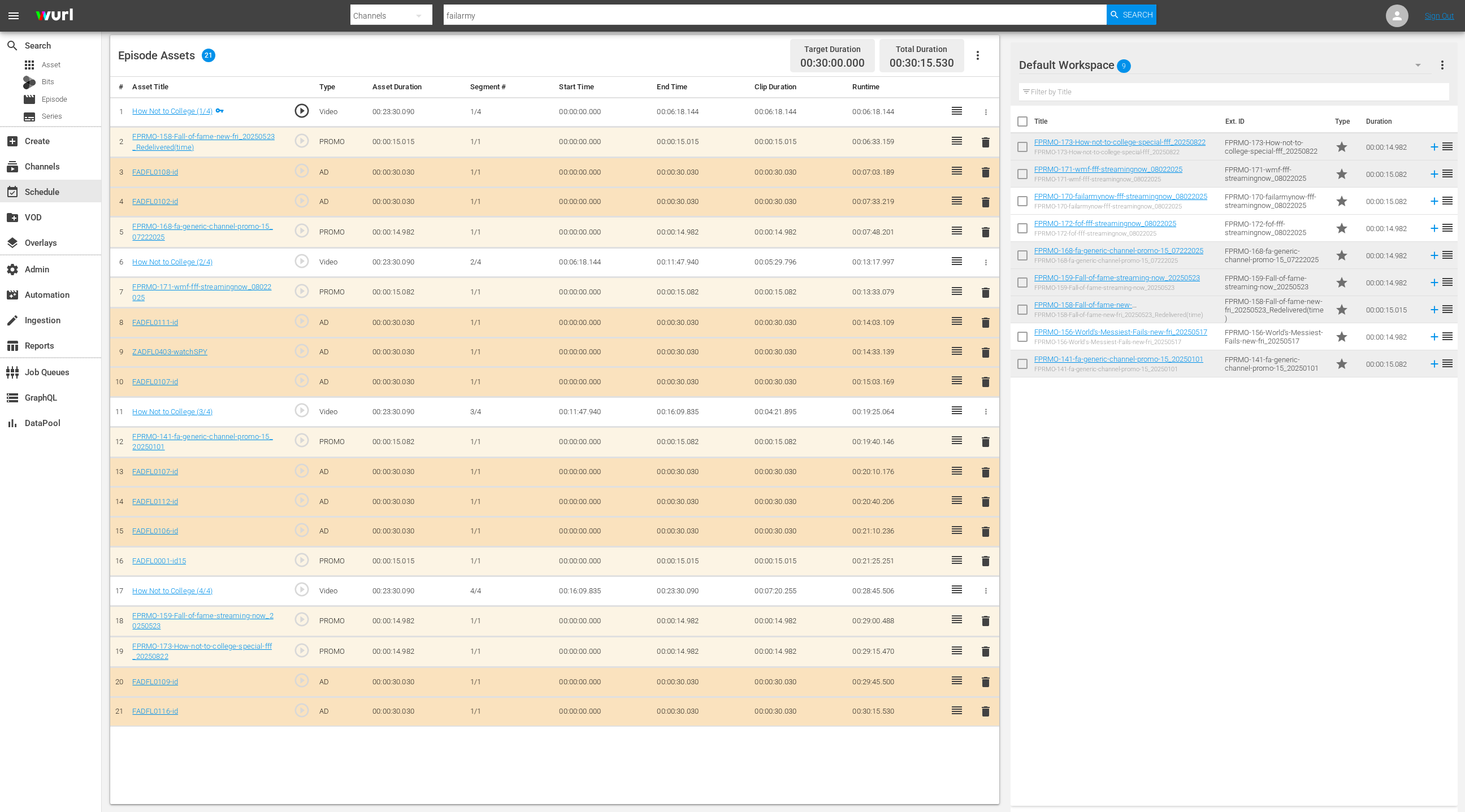
click at [985, 645] on span "delete" at bounding box center [985, 651] width 14 height 14
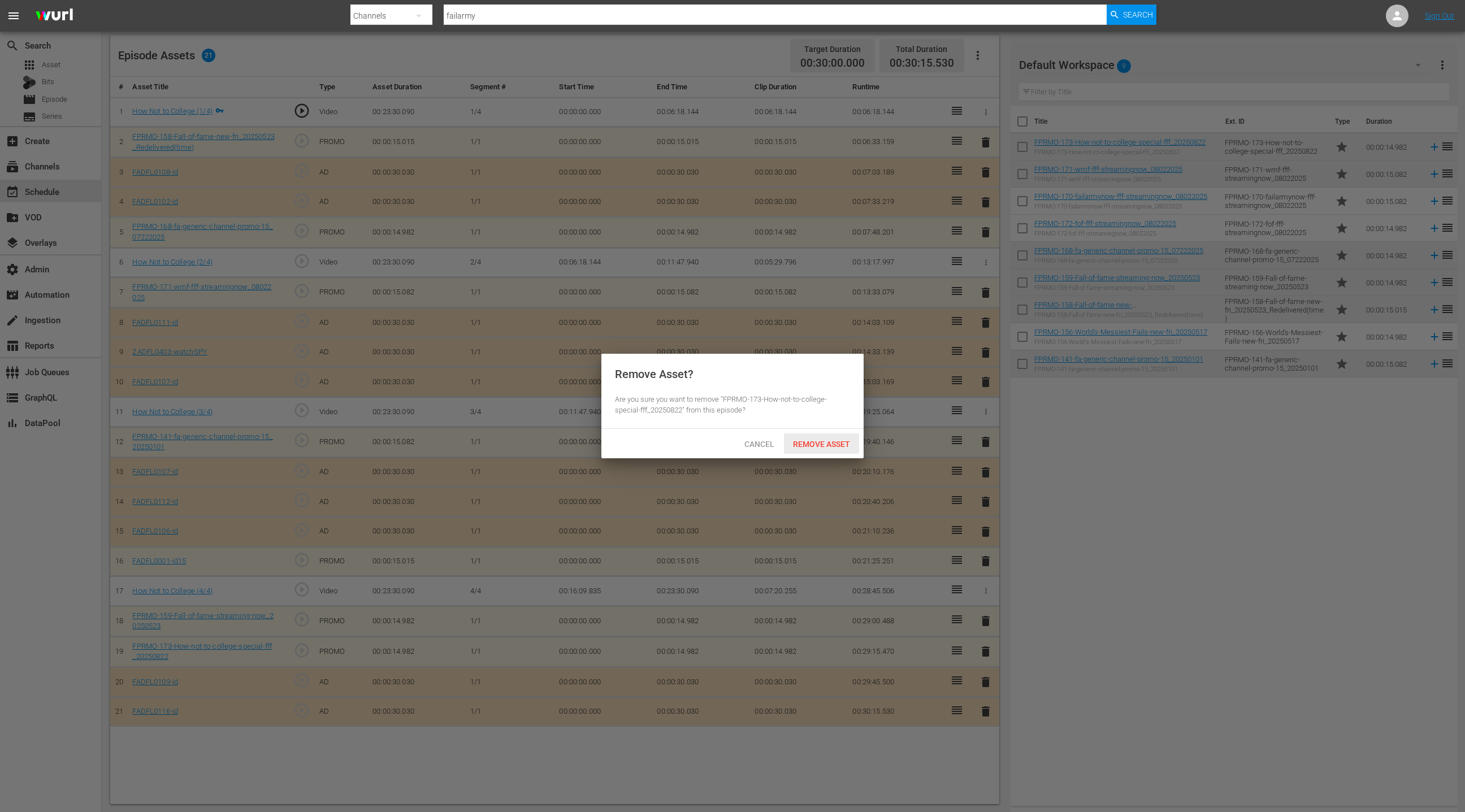
click at [836, 445] on span "Remove Asset" at bounding box center [821, 444] width 75 height 9
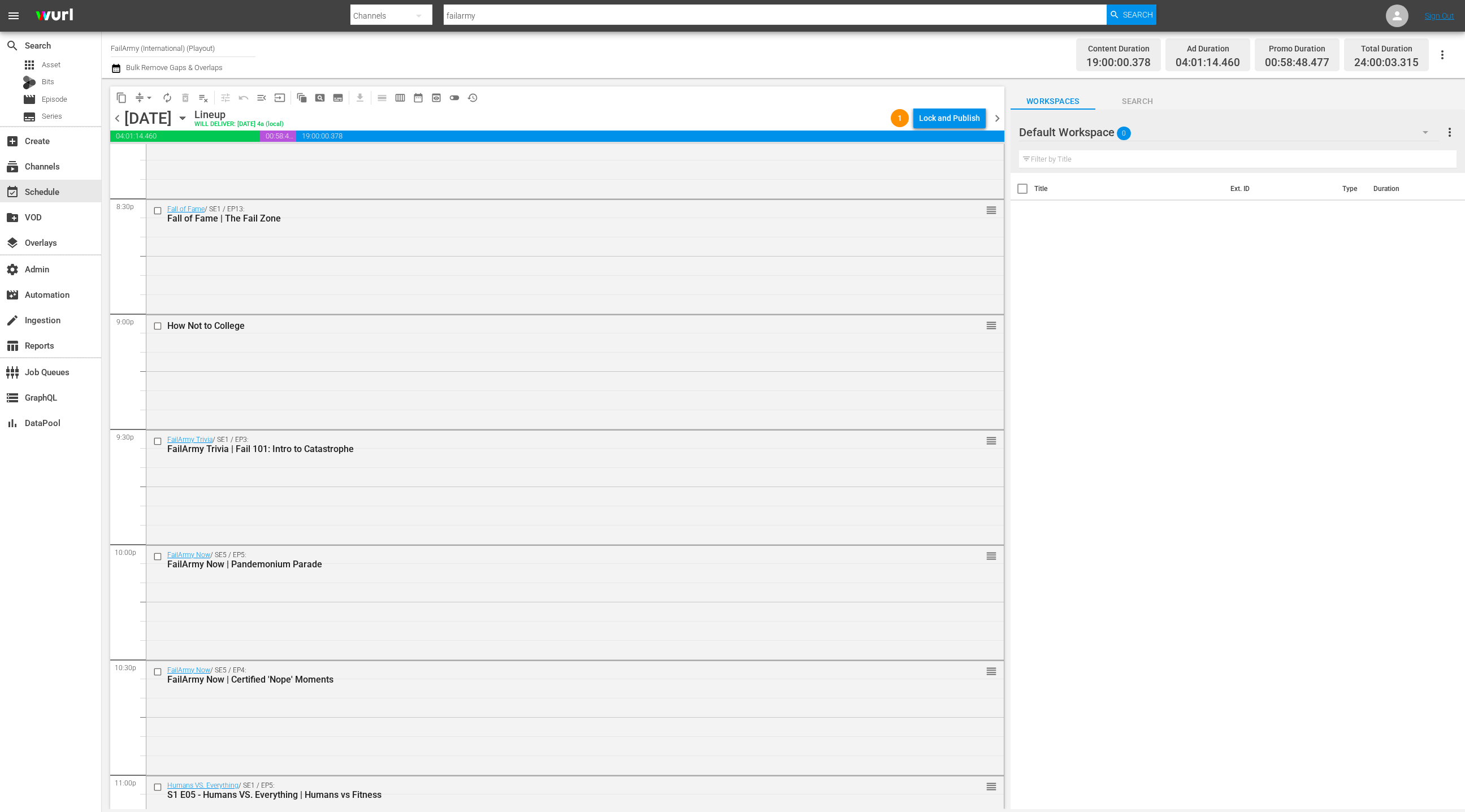
scroll to position [4792, 0]
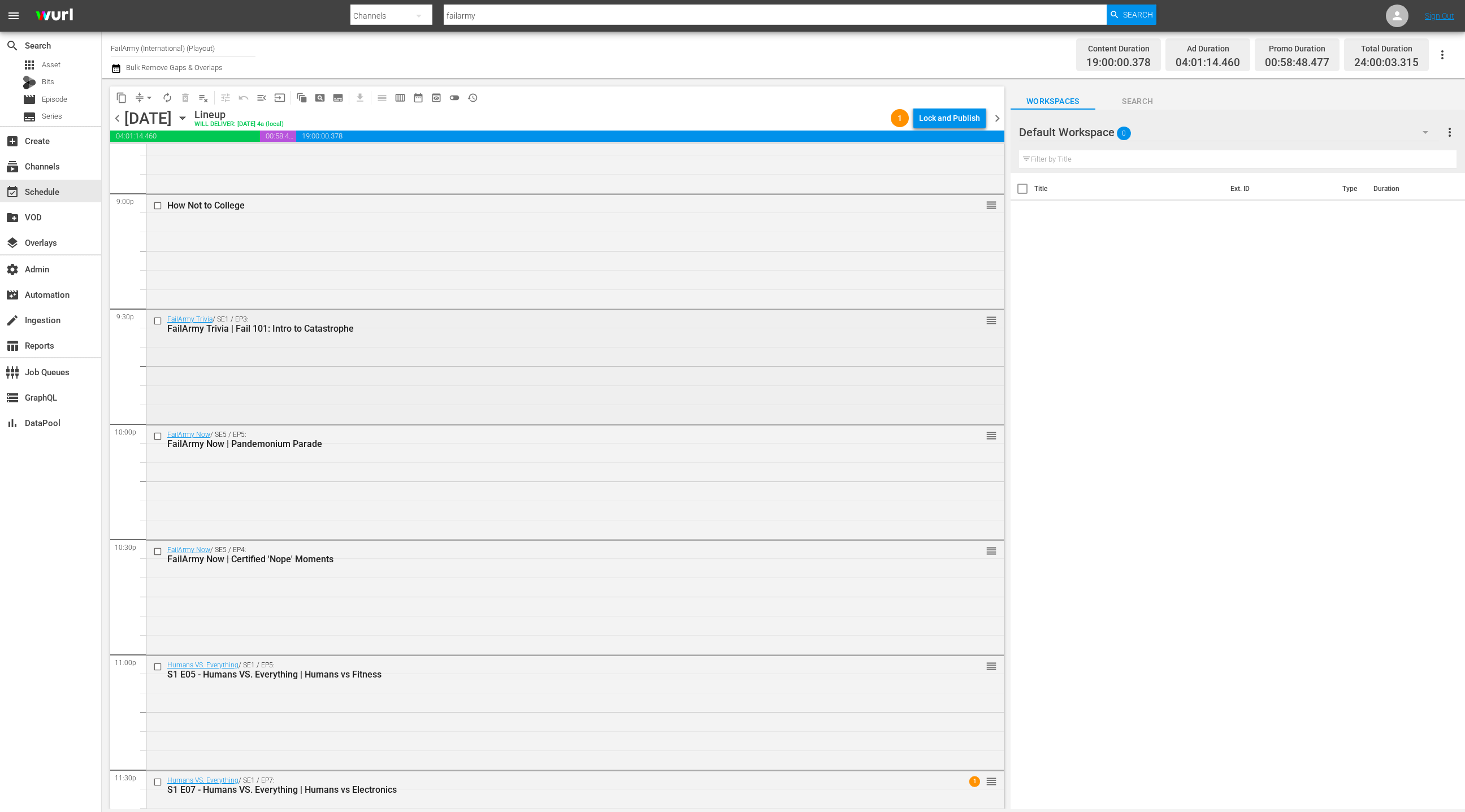
click at [456, 344] on div "FailArmy Trivia / SE1 / EP3: FailArmy Trivia | Fail 101: Intro to Catastrophe r…" at bounding box center [575, 366] width 858 height 112
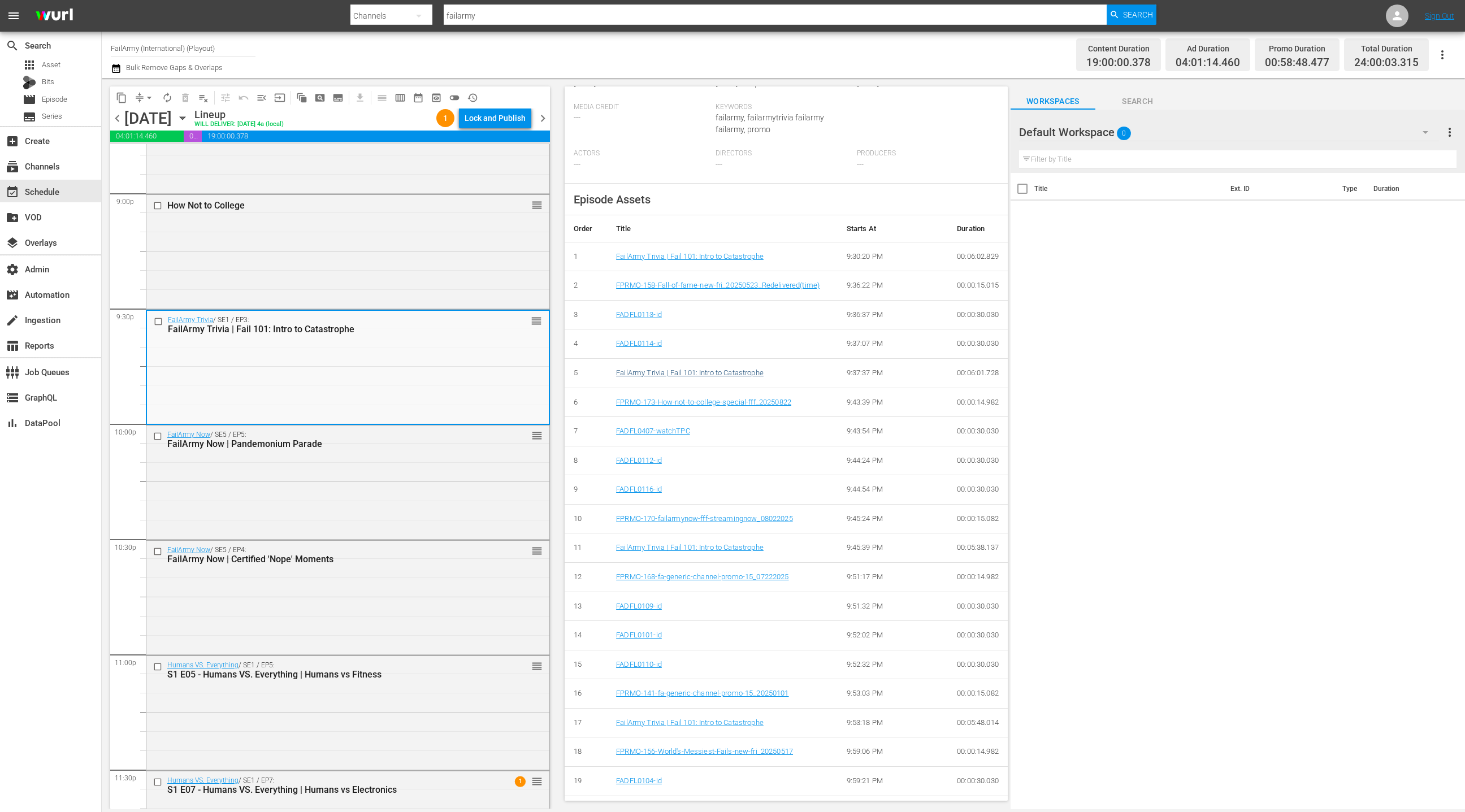
scroll to position [302, 0]
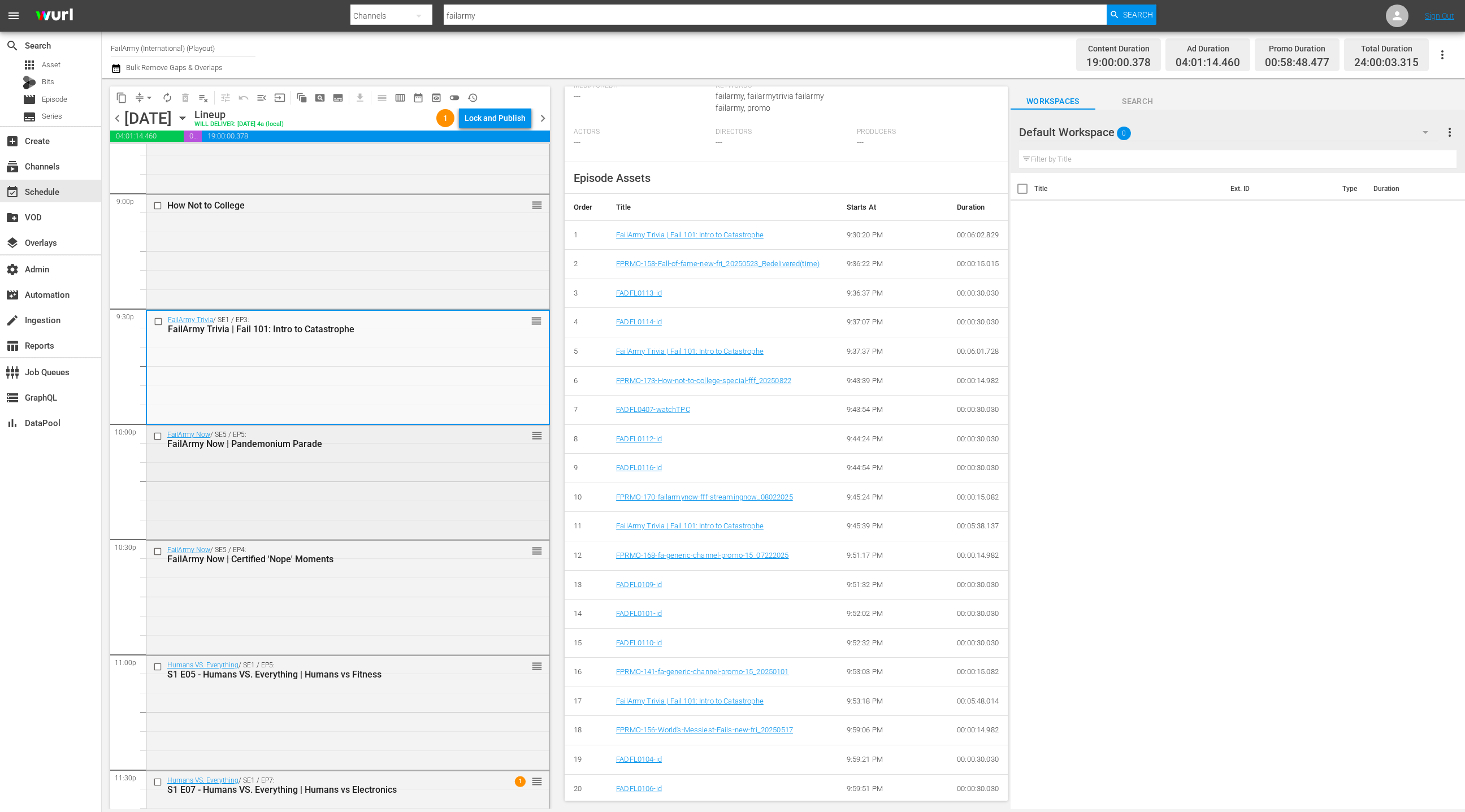
click at [435, 486] on div "FailArmy Now / SE5 / EP5: FailArmy Now | Pandemonium Parade reorder" at bounding box center [348, 481] width 403 height 112
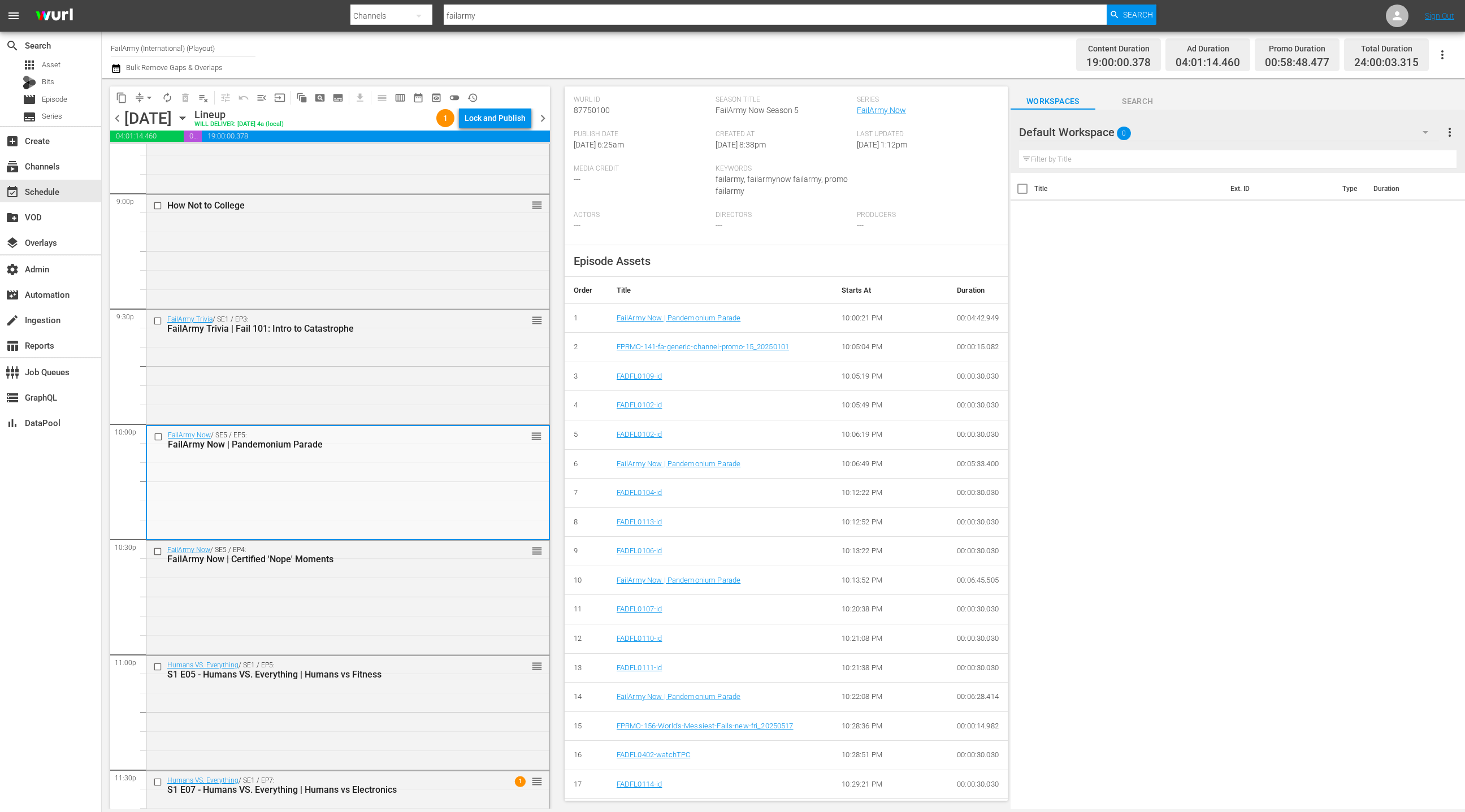
scroll to position [244, 0]
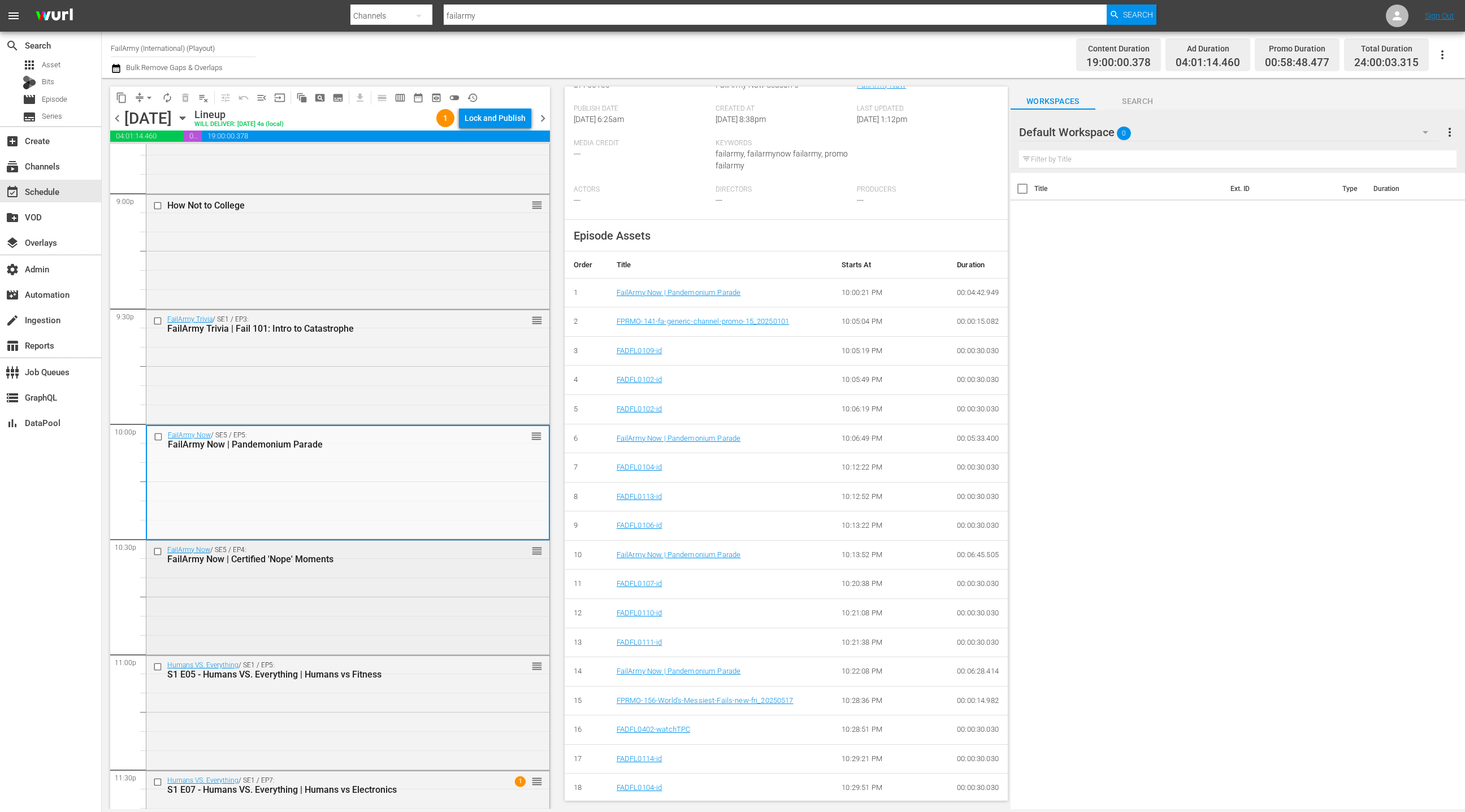
click at [430, 598] on div "FailArmy Now / SE5 / EP4: FailArmy Now | Certified 'Nope' Moments reorder" at bounding box center [348, 596] width 403 height 112
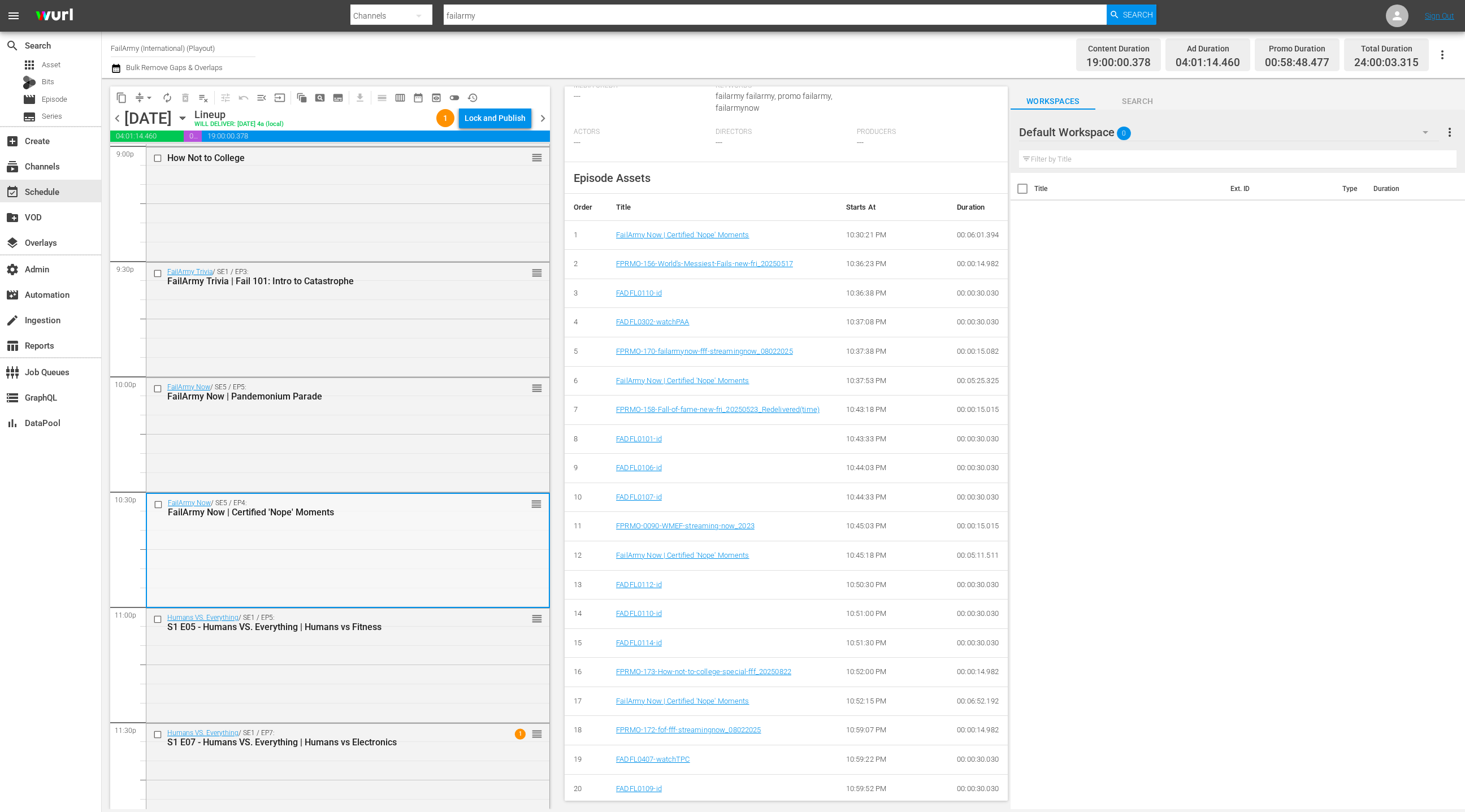
scroll to position [4868, 0]
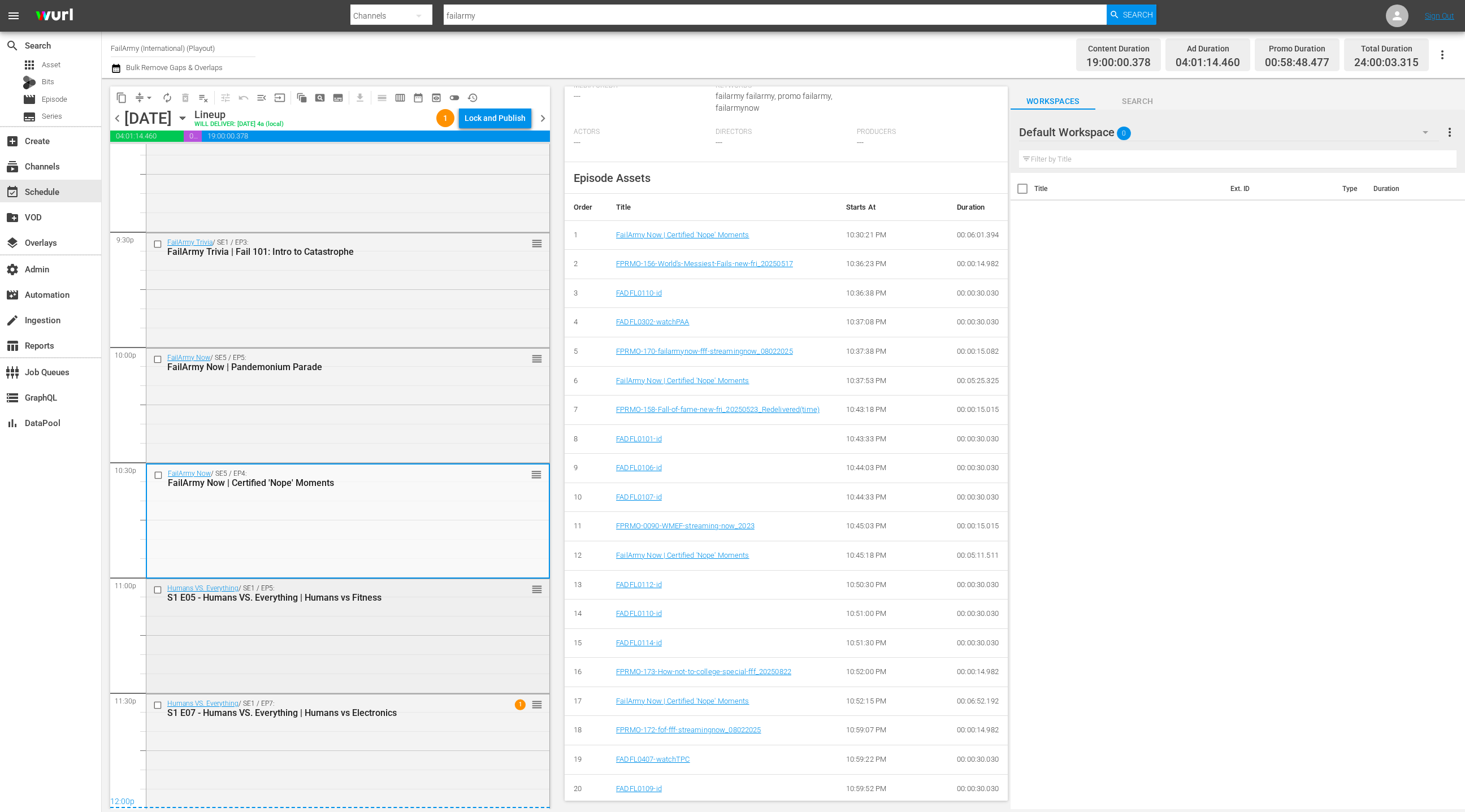
click at [401, 613] on div "Humans VS. Everything / SE1 / EP5: S1 E05 - Humans VS. Everything | Humans vs F…" at bounding box center [348, 635] width 403 height 112
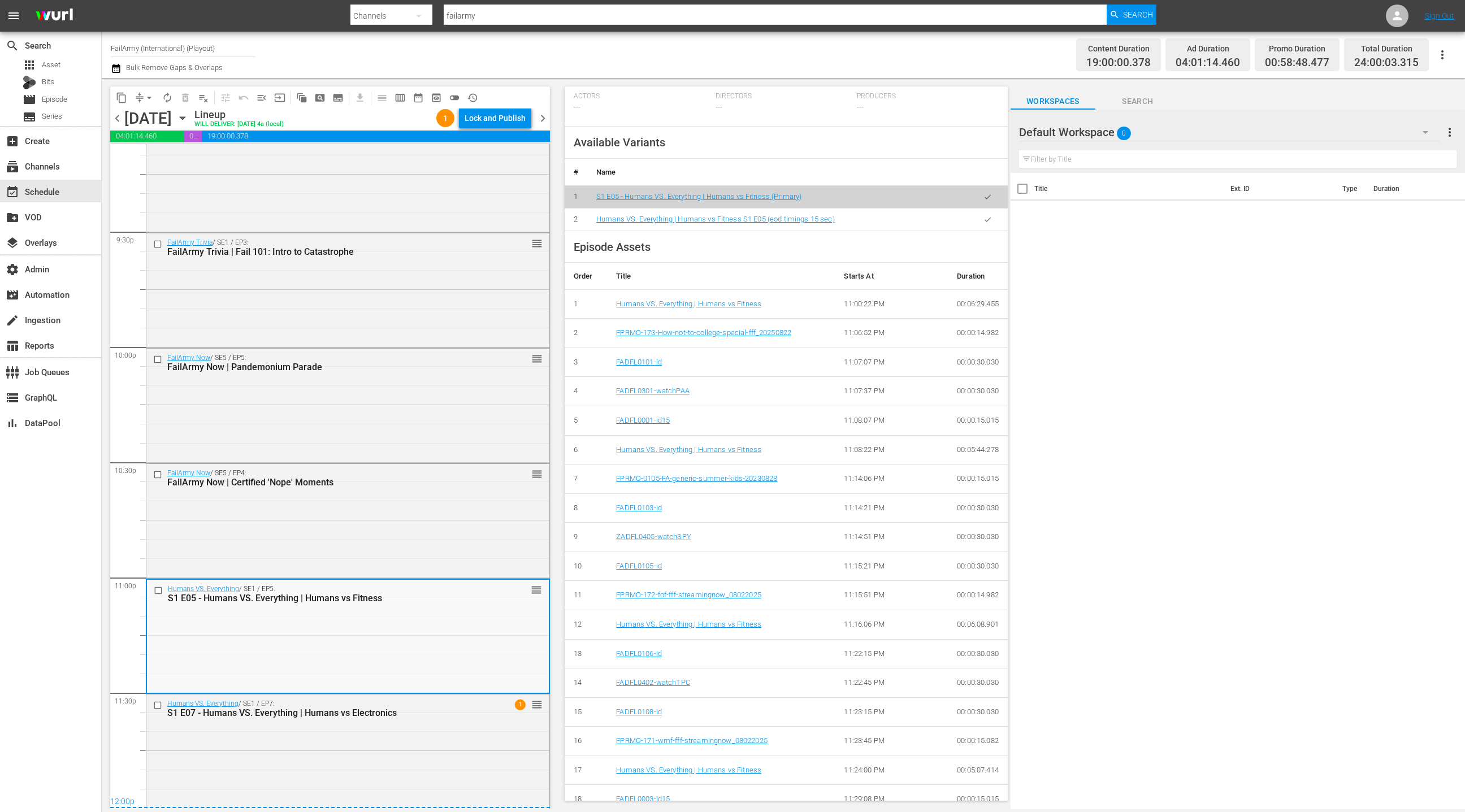
scroll to position [394, 0]
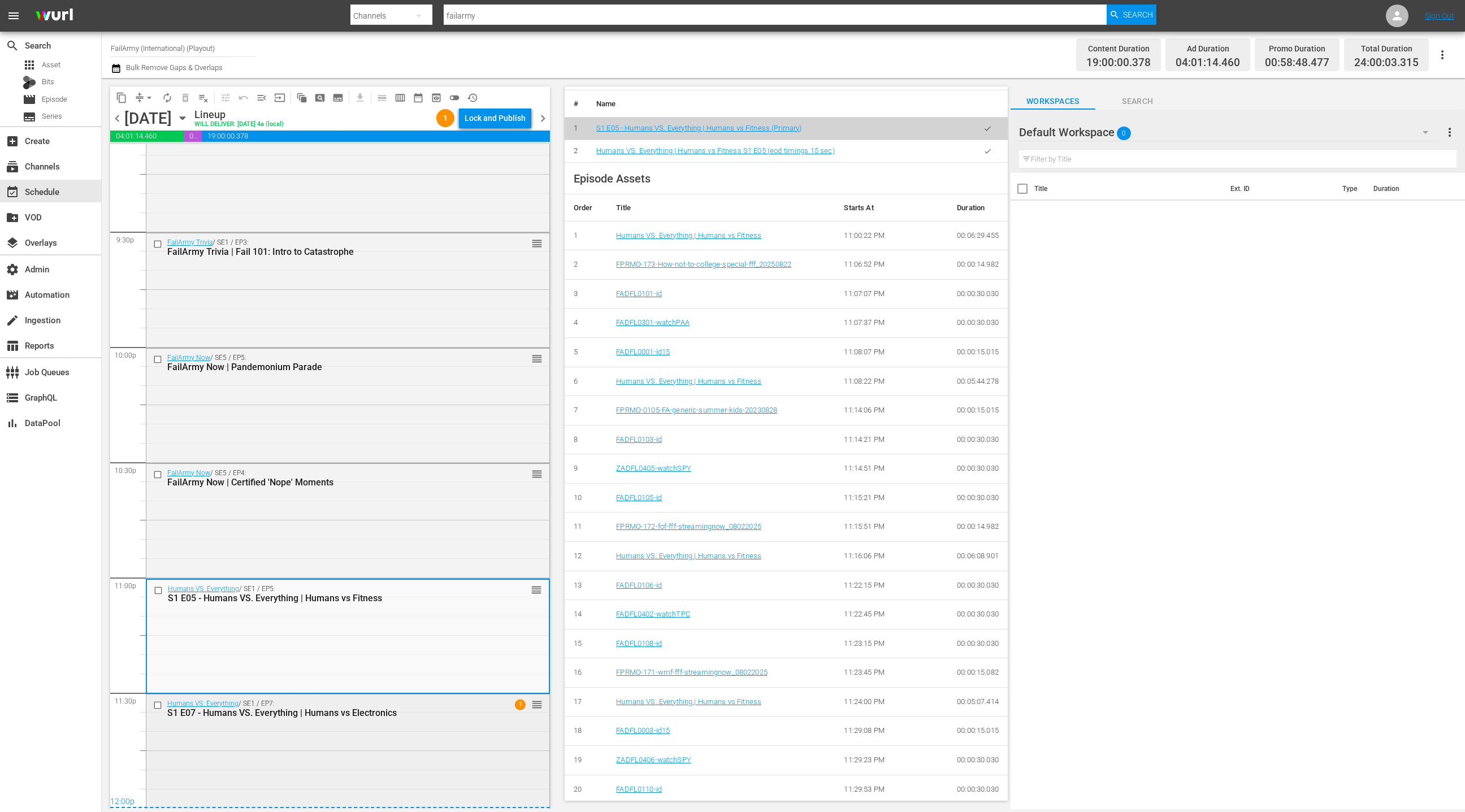
click at [473, 734] on div "Humans VS. Everything / SE1 / EP7: S1 E07 - Humans VS. Everything | Humans vs E…" at bounding box center [348, 750] width 403 height 112
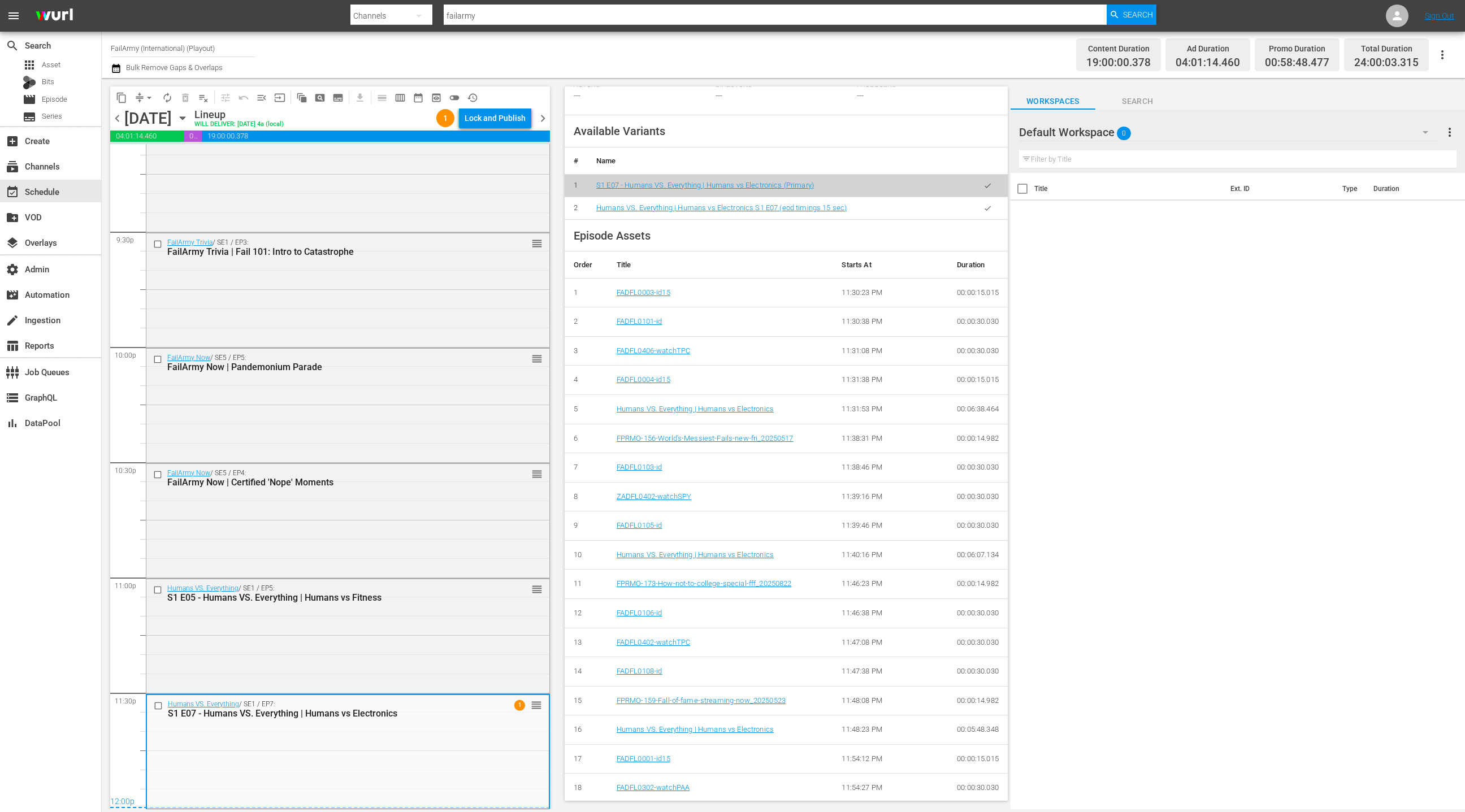
scroll to position [424, 0]
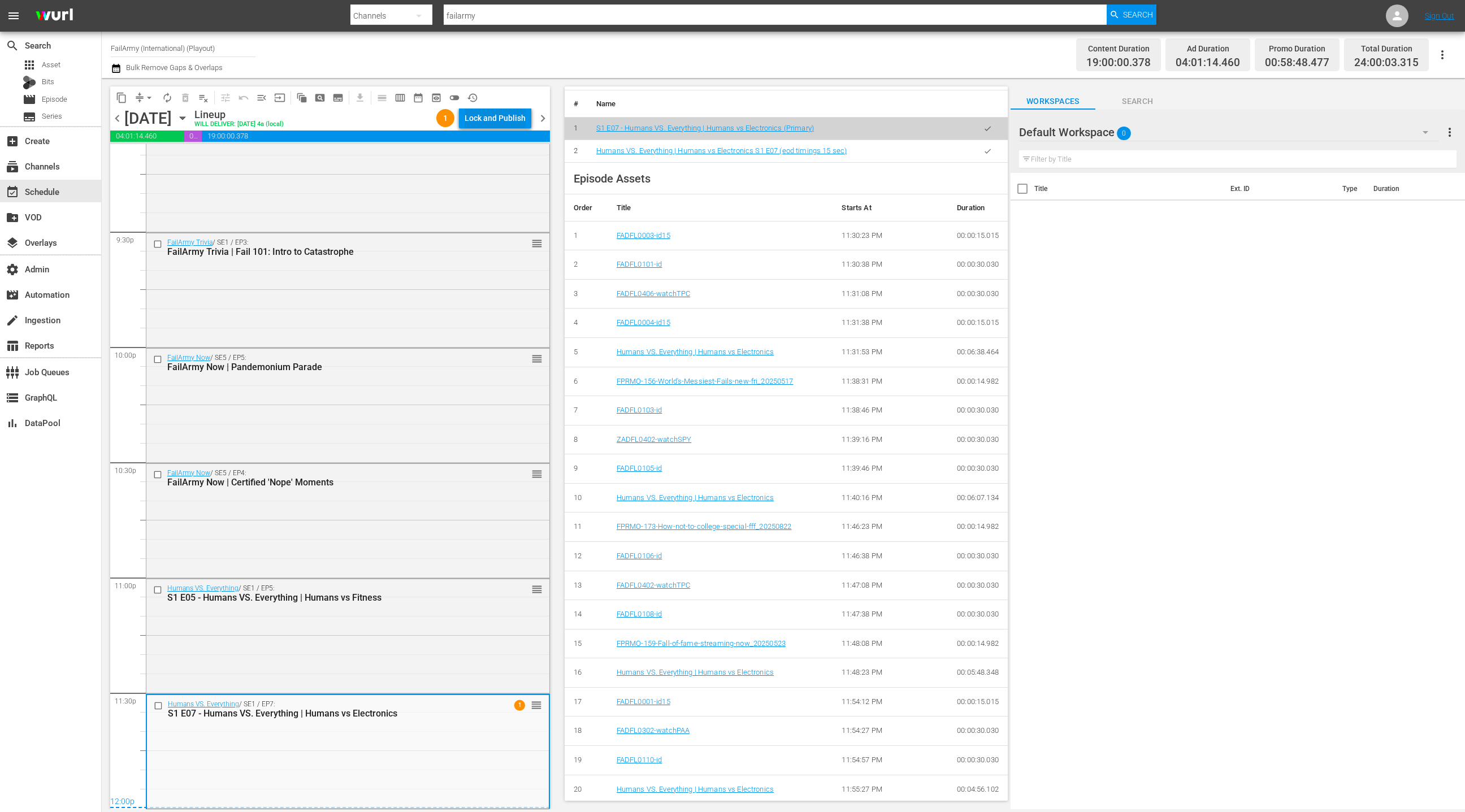
click at [488, 119] on div "Lock and Publish" at bounding box center [496, 118] width 61 height 20
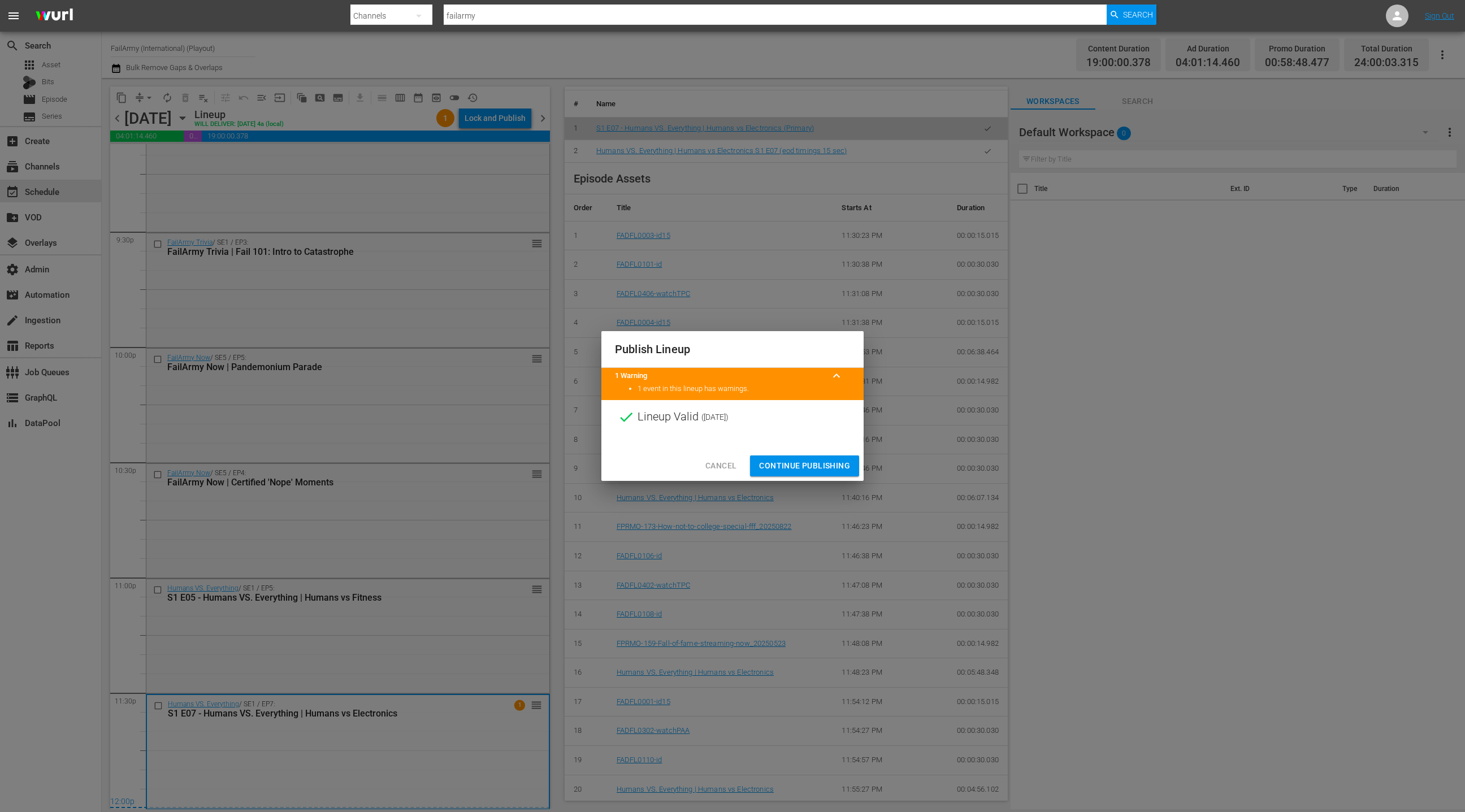
click at [733, 466] on span "Cancel" at bounding box center [720, 465] width 31 height 14
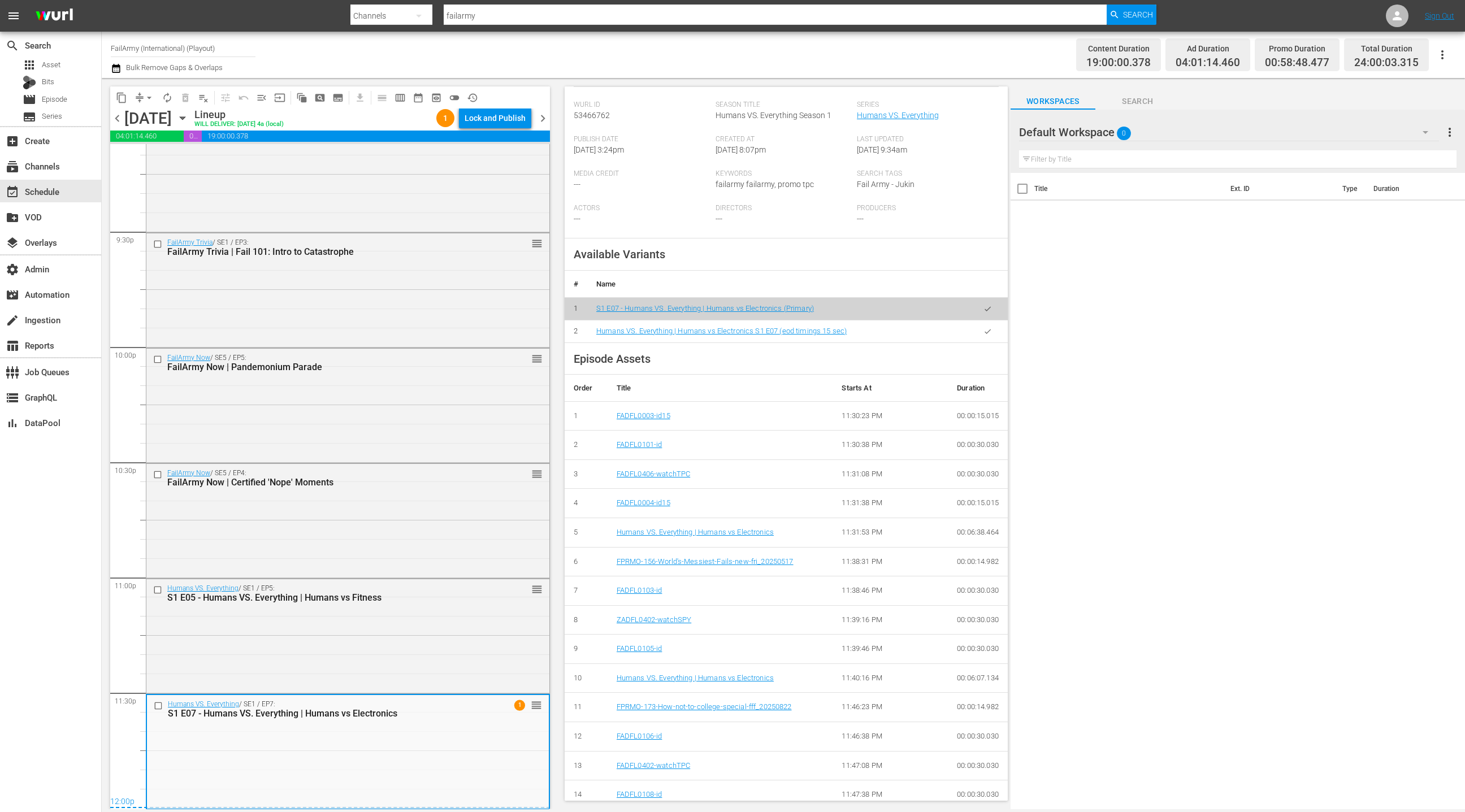
scroll to position [231, 0]
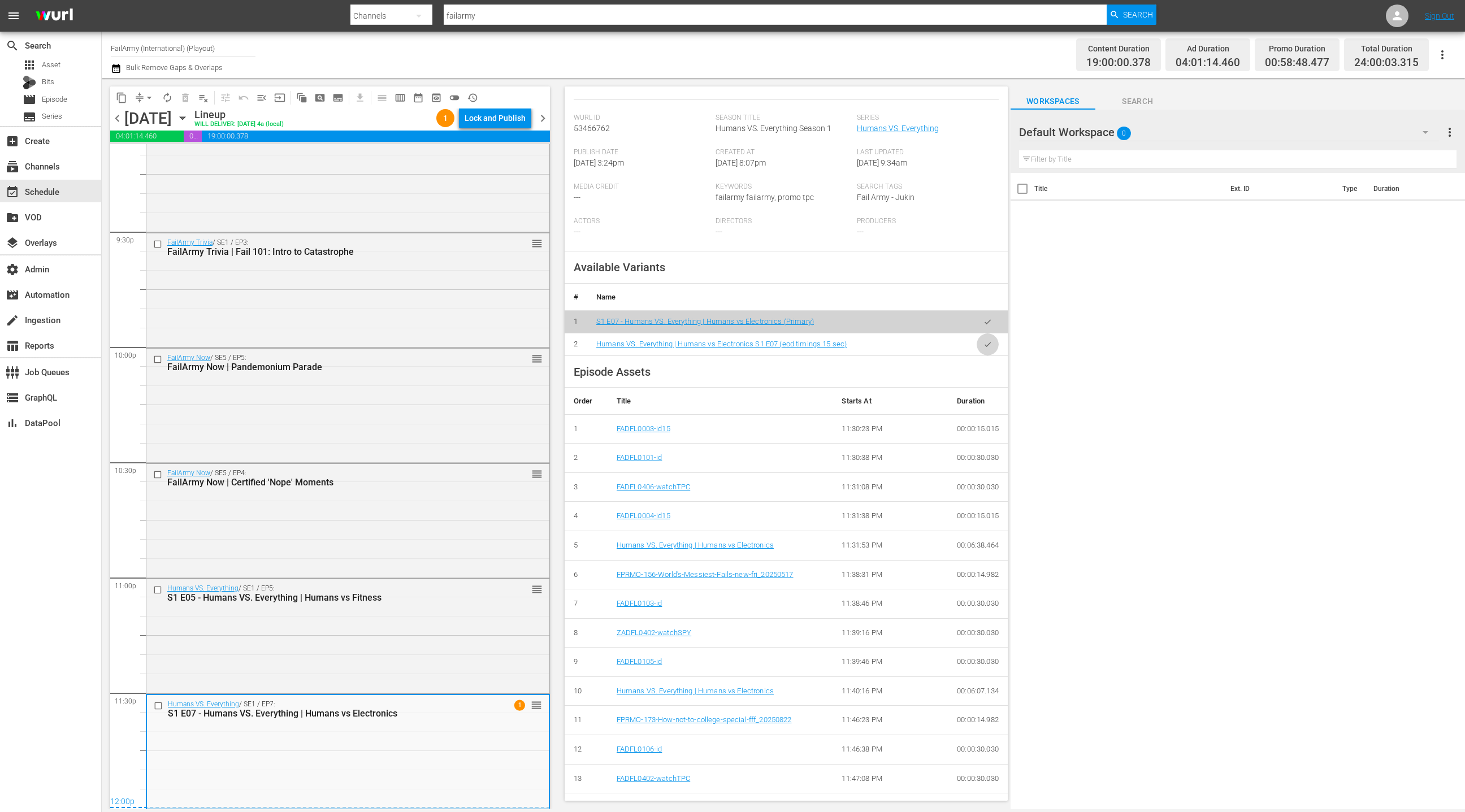
click at [987, 349] on button "button" at bounding box center [988, 344] width 22 height 22
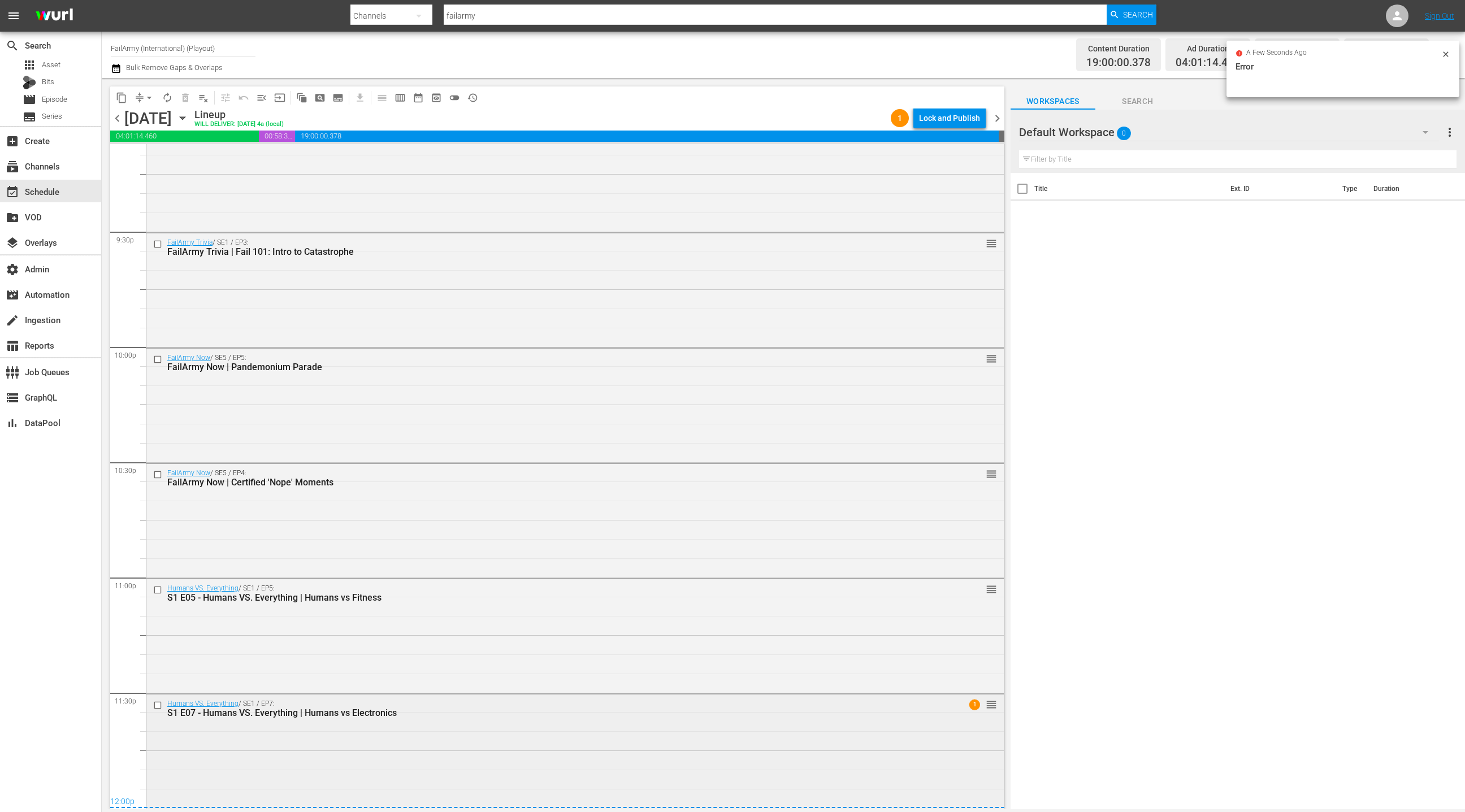
click at [393, 754] on div "Humans VS. Everything / SE1 / EP7: S1 E07 - Humans VS. Everything | Humans vs E…" at bounding box center [575, 750] width 858 height 112
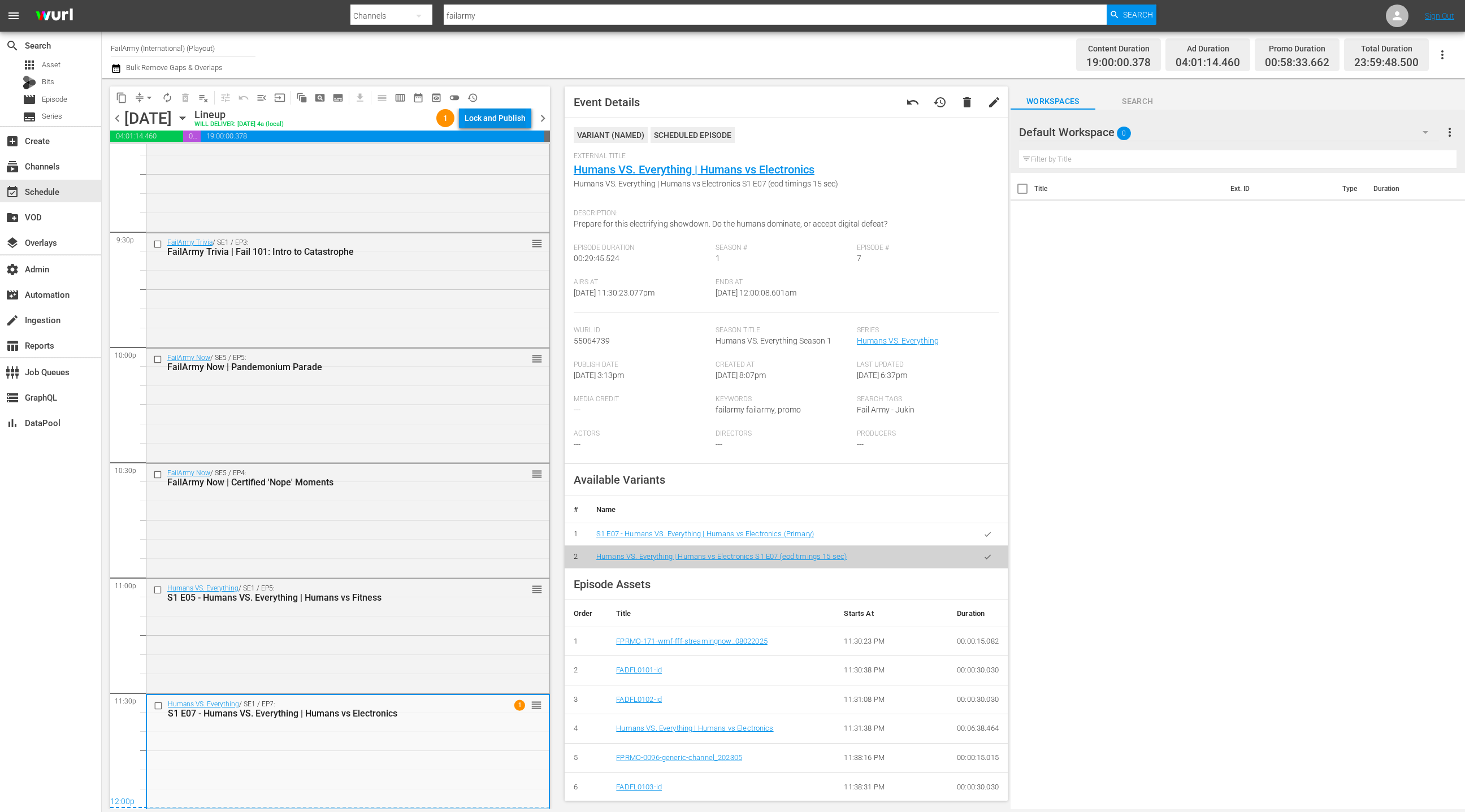
click at [503, 121] on div "Lock and Publish" at bounding box center [496, 118] width 61 height 20
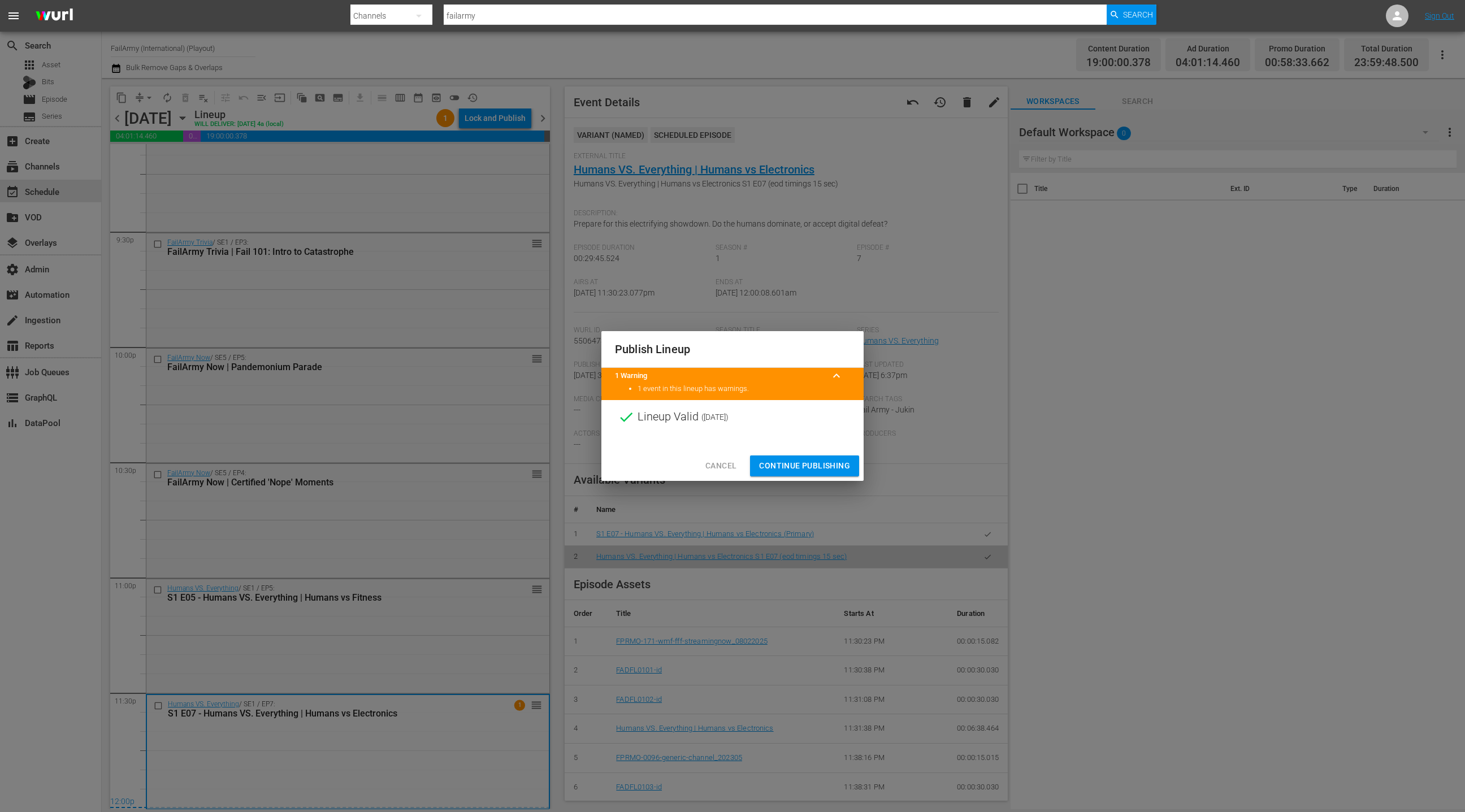
drag, startPoint x: 805, startPoint y: 467, endPoint x: 575, endPoint y: 333, distance: 266.2
click at [804, 465] on span "Continue Publishing" at bounding box center [804, 465] width 91 height 14
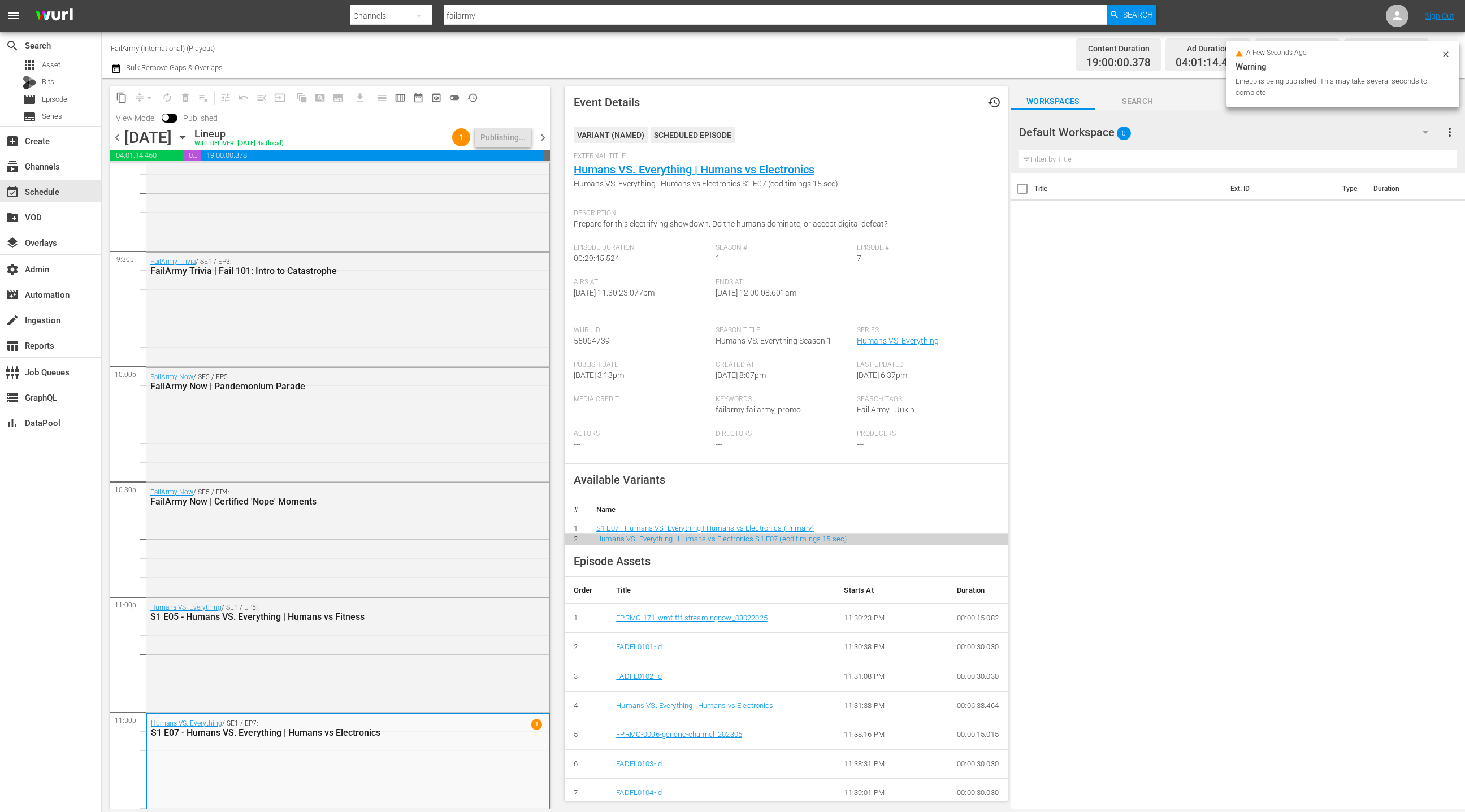
click at [123, 139] on span "chevron_left" at bounding box center [117, 137] width 14 height 14
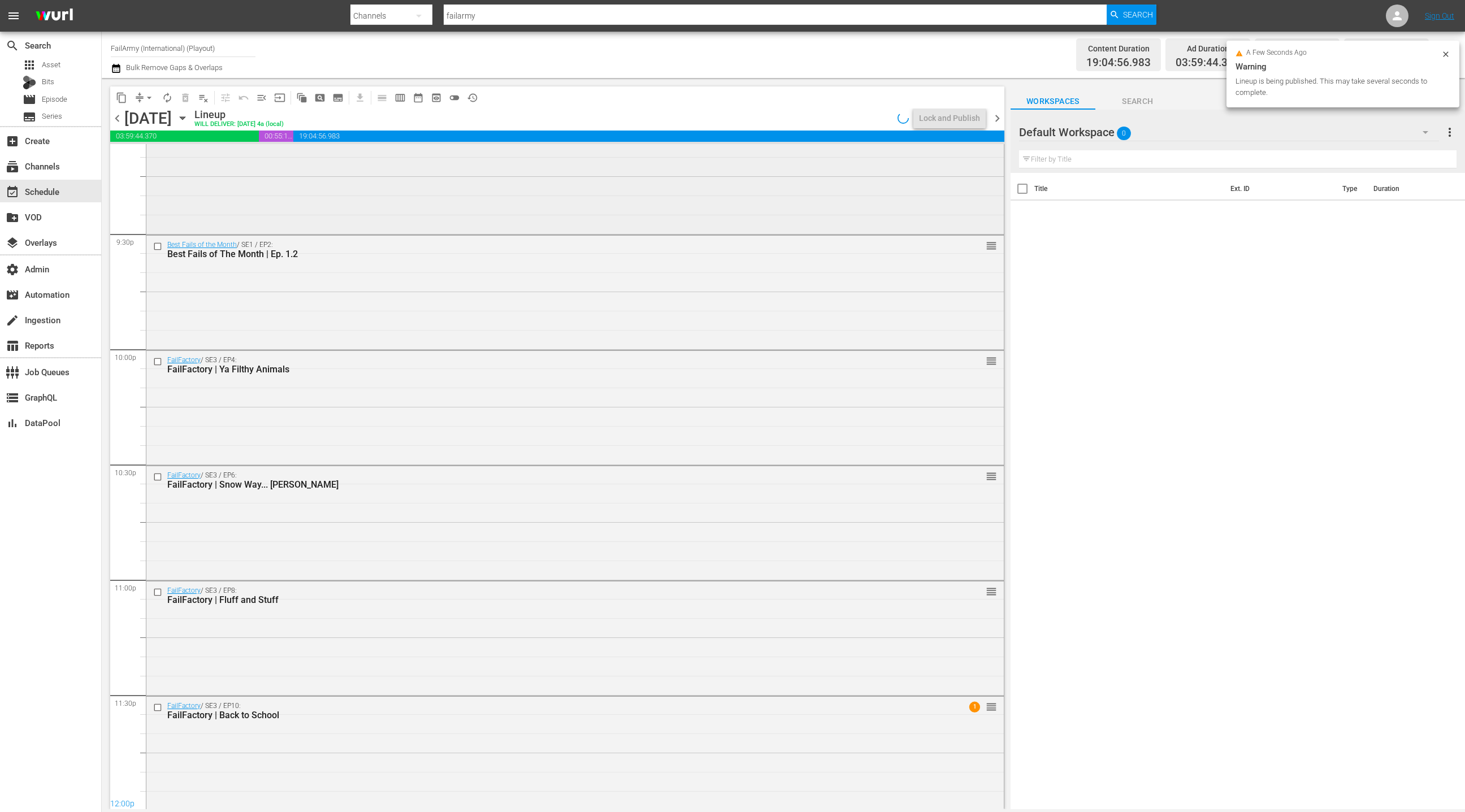
scroll to position [4868, 0]
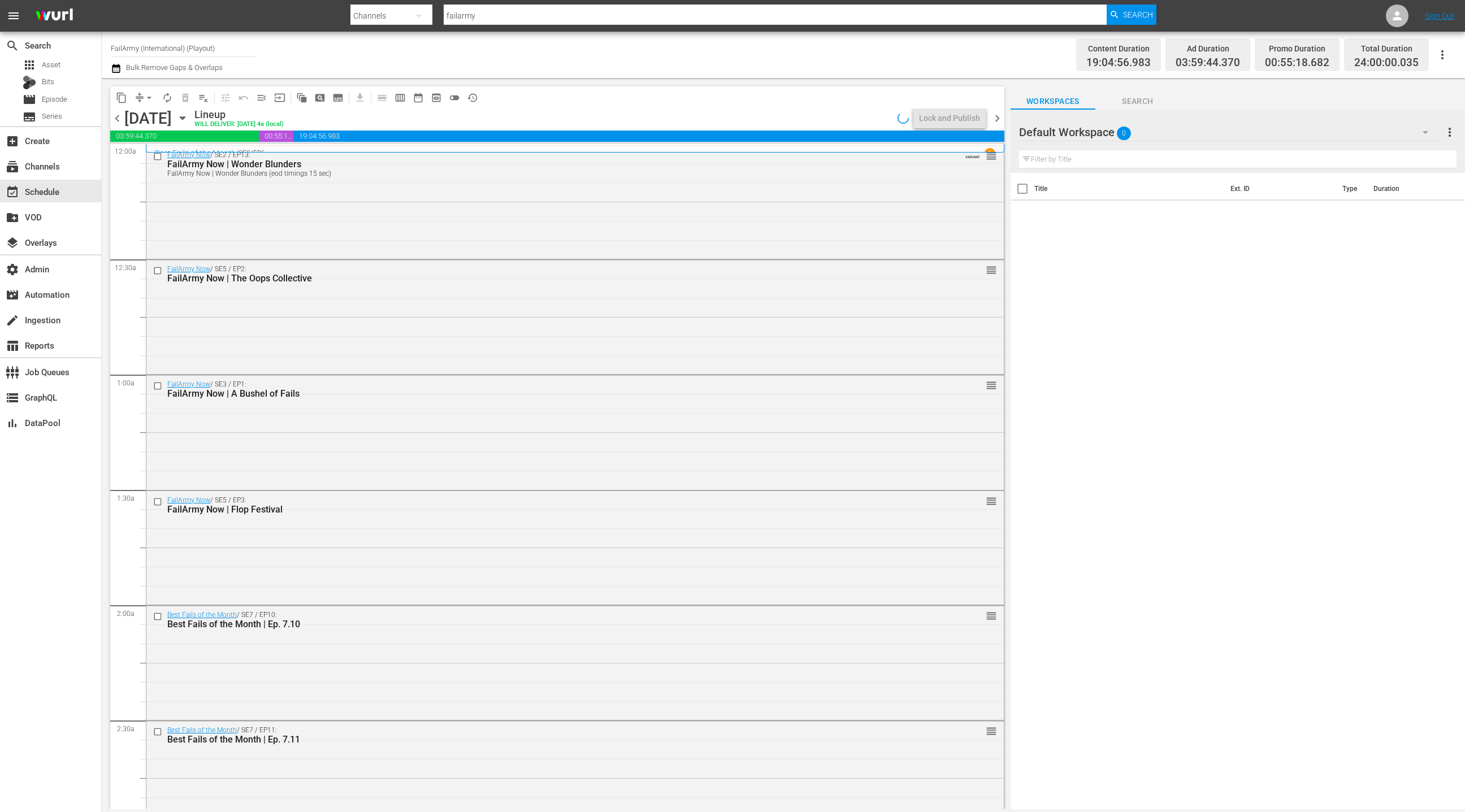
scroll to position [4868, 0]
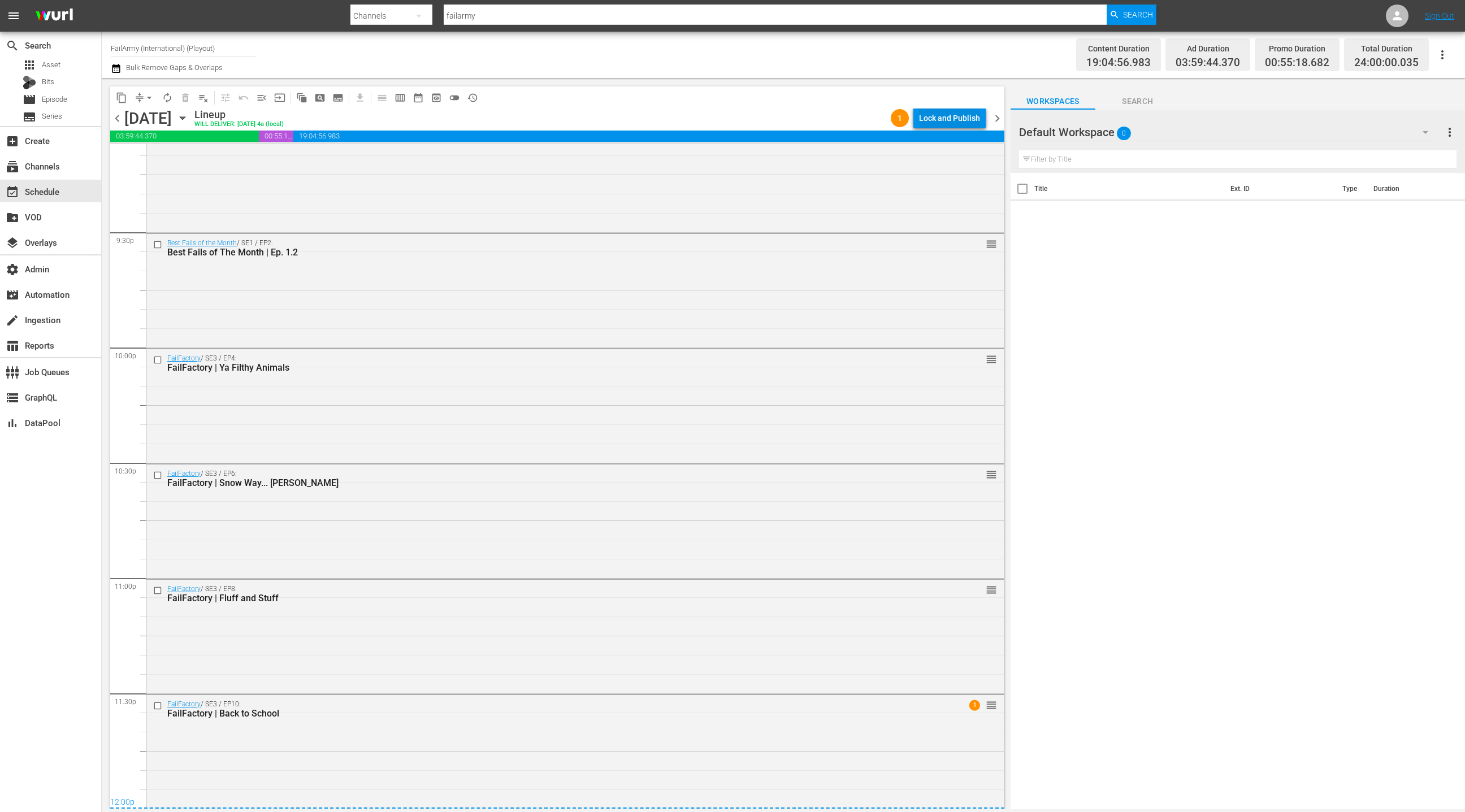
click at [936, 123] on div "Lock and Publish" at bounding box center [950, 118] width 61 height 20
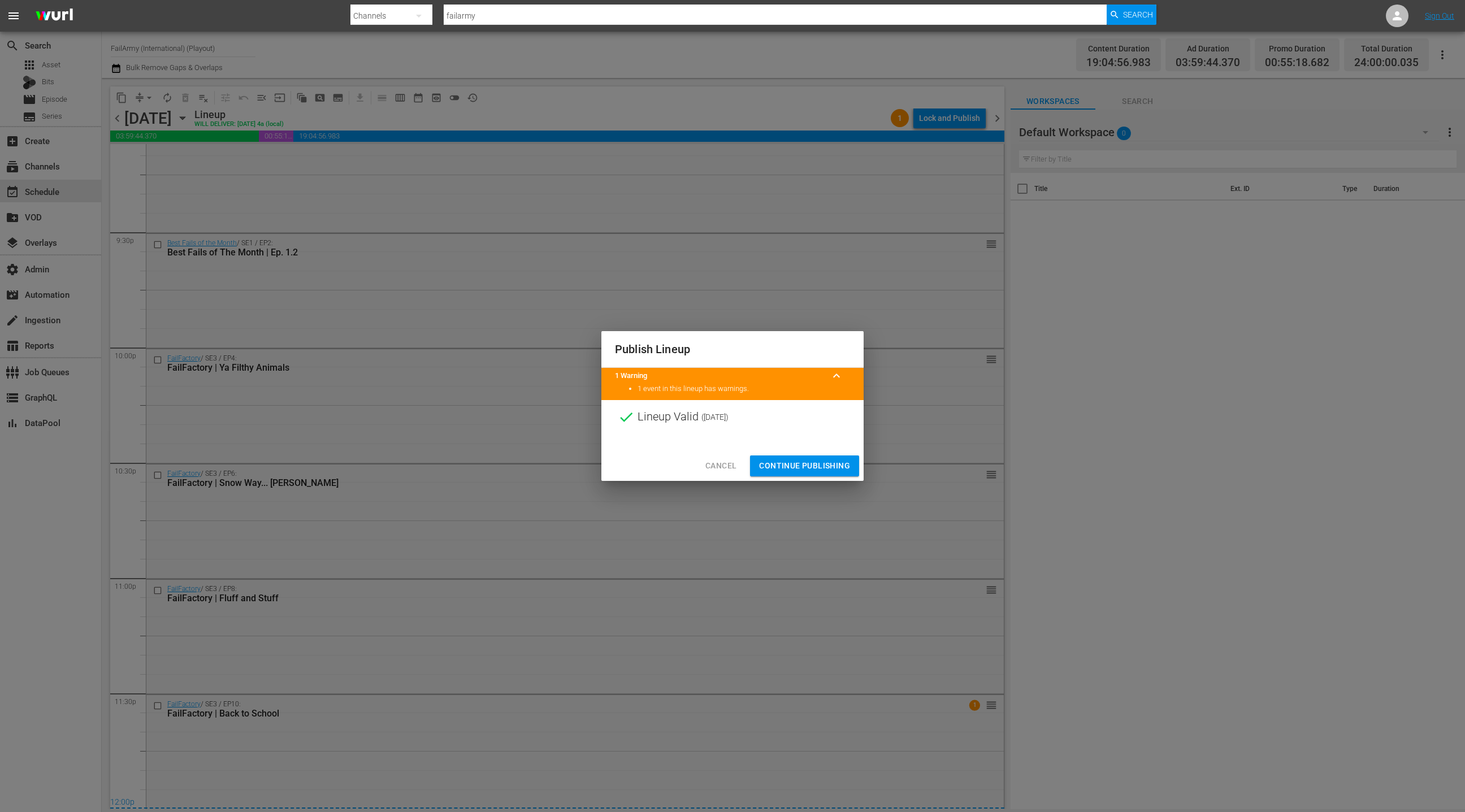
click at [813, 470] on span "Continue Publishing" at bounding box center [804, 465] width 91 height 14
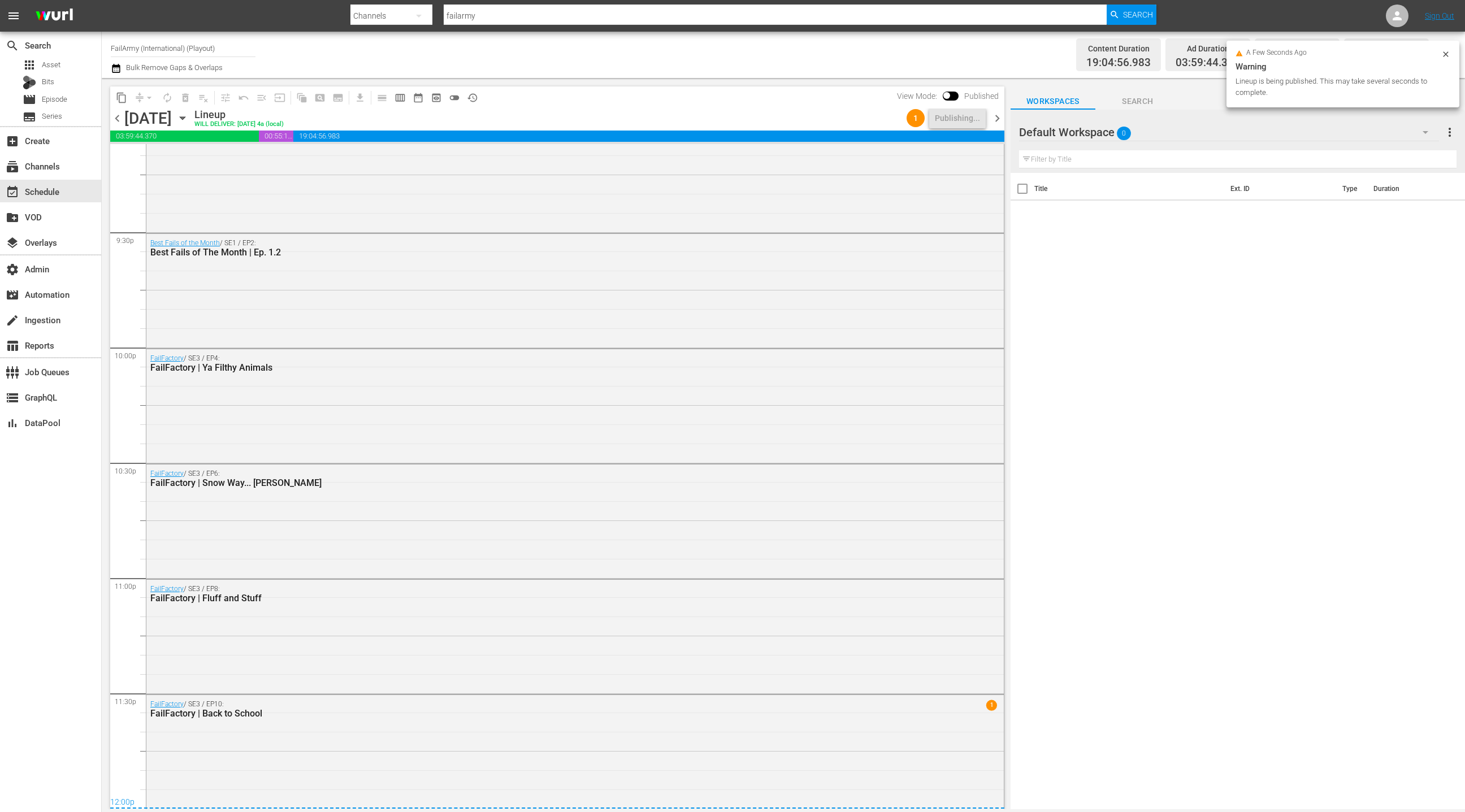
click at [1003, 123] on span "chevron_right" at bounding box center [997, 118] width 14 height 14
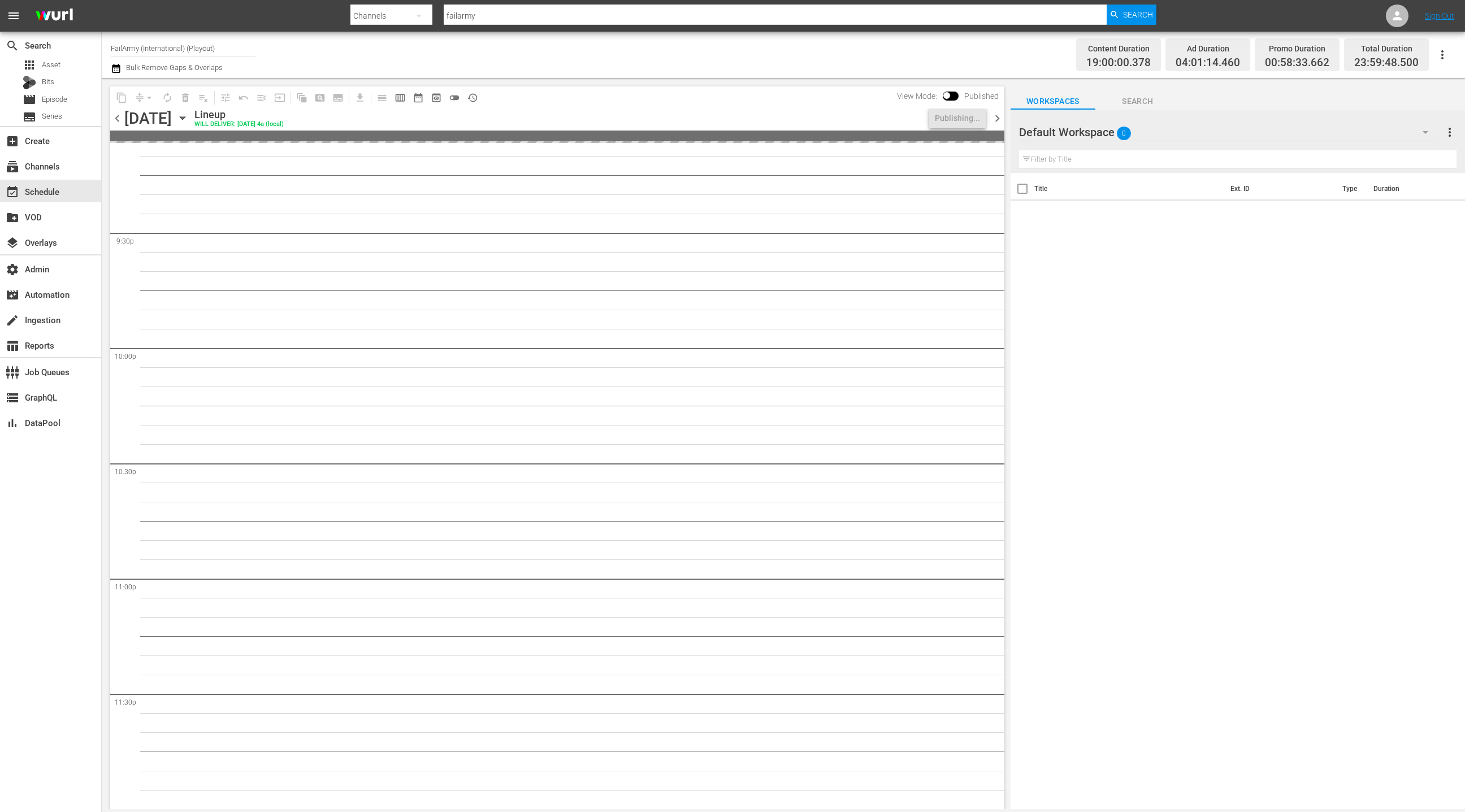
scroll to position [4867, 0]
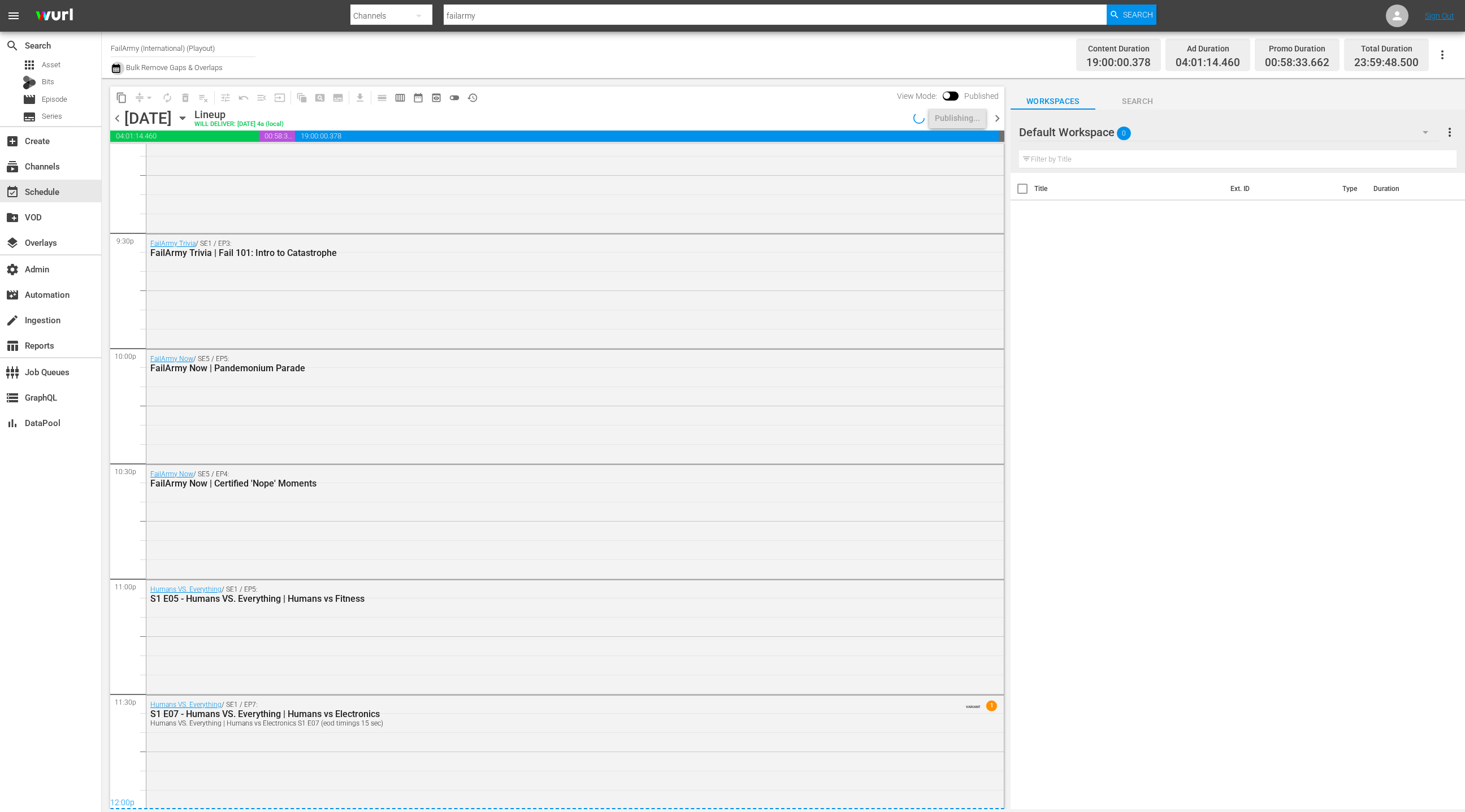
click at [116, 71] on icon "button" at bounding box center [115, 69] width 8 height 9
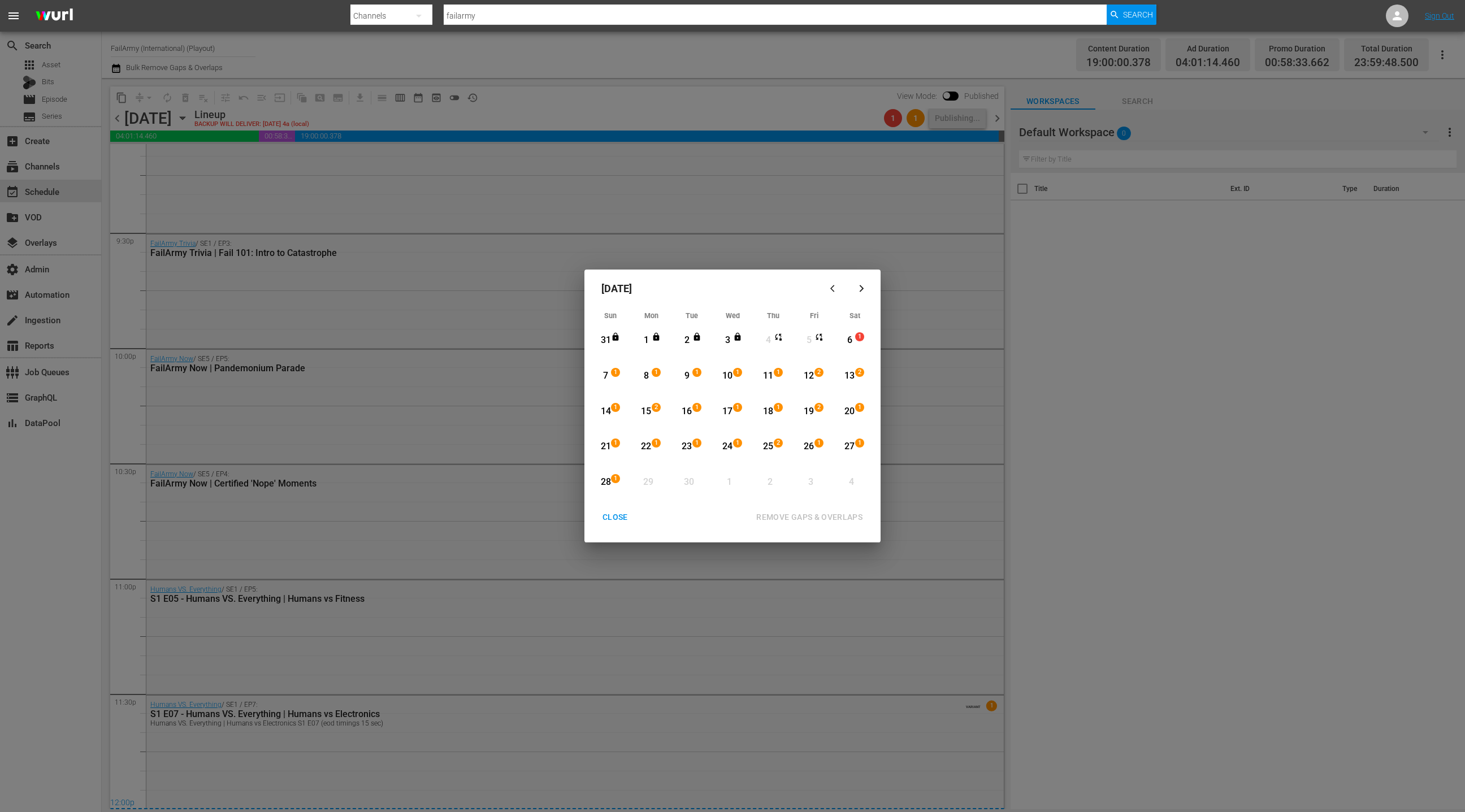
click at [615, 515] on div "CLOSE" at bounding box center [615, 517] width 44 height 14
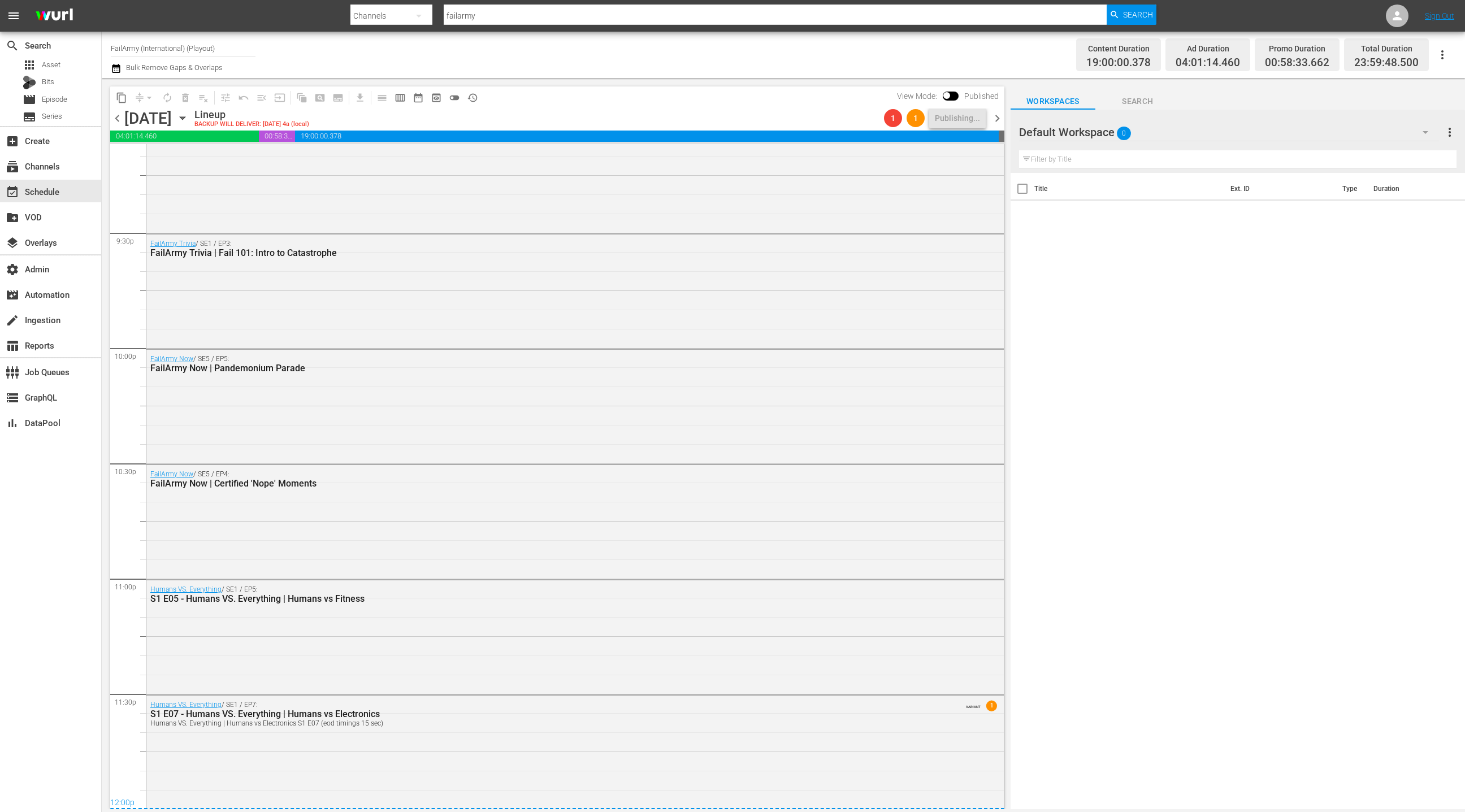
click at [117, 69] on icon "button" at bounding box center [116, 68] width 11 height 14
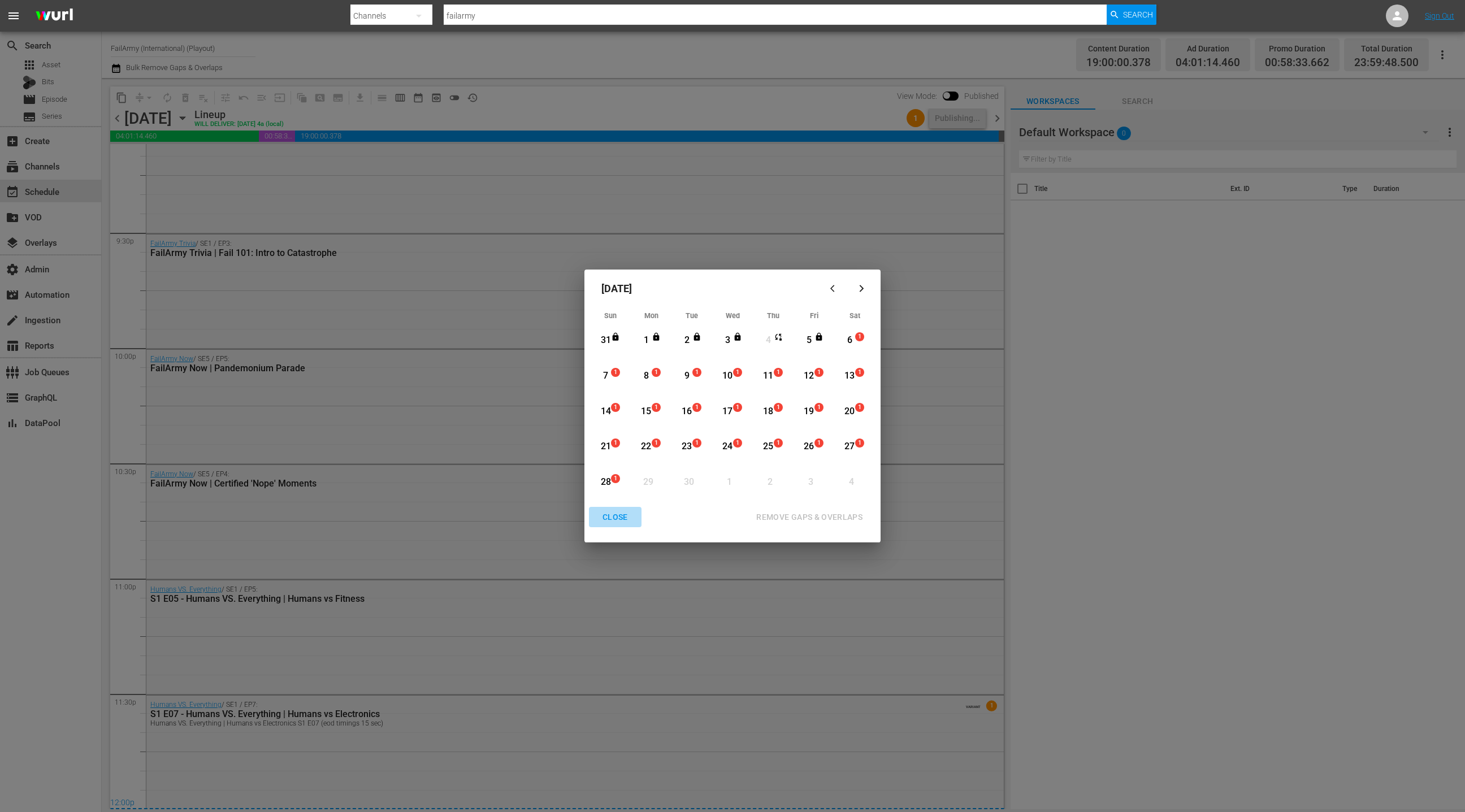
click at [621, 515] on div "CLOSE" at bounding box center [615, 517] width 44 height 14
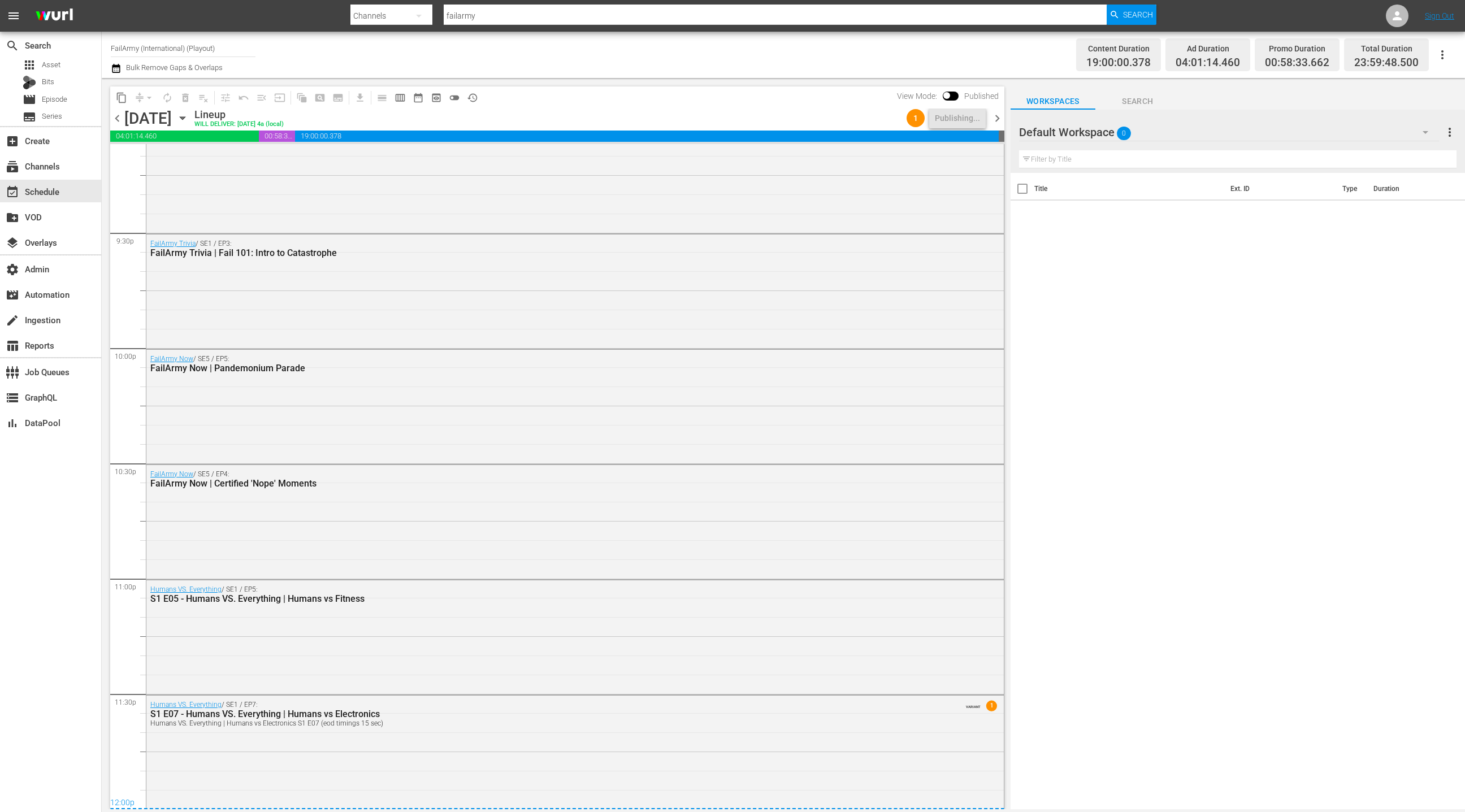
click at [120, 118] on span "chevron_left" at bounding box center [117, 118] width 14 height 14
click at [1001, 120] on span "chevron_right" at bounding box center [997, 118] width 14 height 14
drag, startPoint x: 119, startPoint y: 120, endPoint x: 129, endPoint y: 119, distance: 10.0
click at [119, 120] on span "chevron_left" at bounding box center [117, 118] width 14 height 14
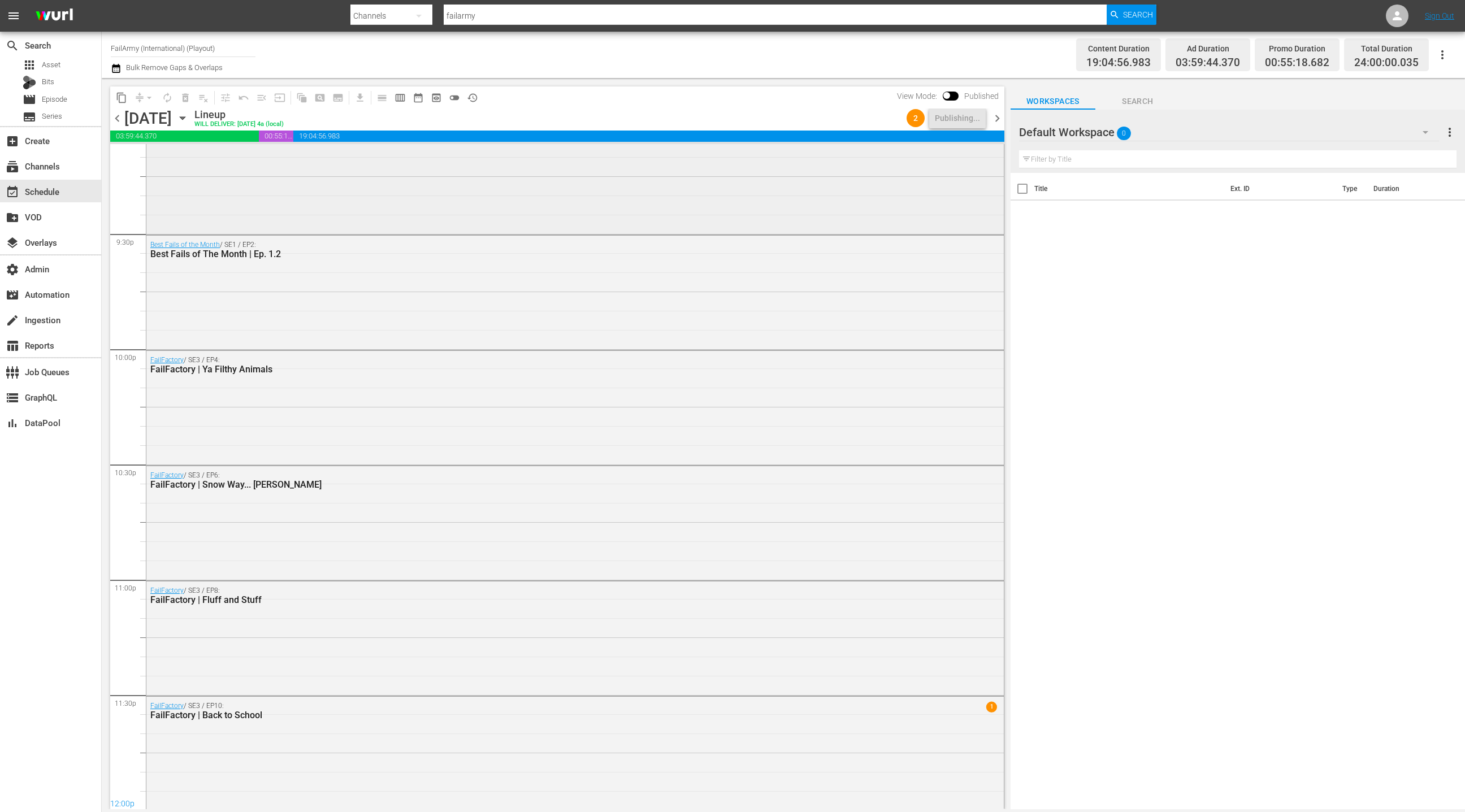
scroll to position [4868, 0]
drag, startPoint x: 999, startPoint y: 118, endPoint x: 858, endPoint y: 105, distance: 141.6
click at [999, 118] on span "chevron_right" at bounding box center [997, 118] width 14 height 14
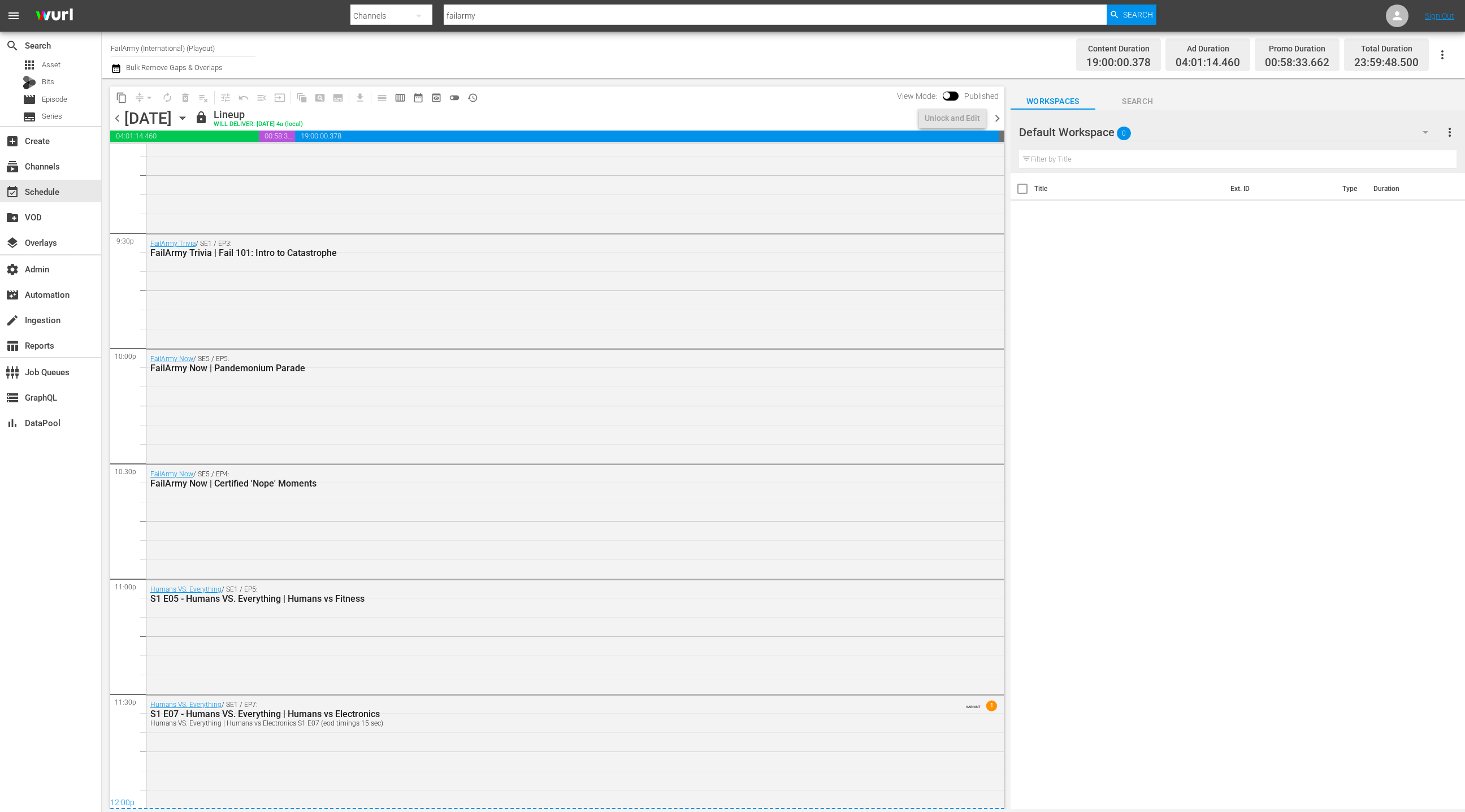
click at [113, 69] on icon "button" at bounding box center [116, 68] width 11 height 14
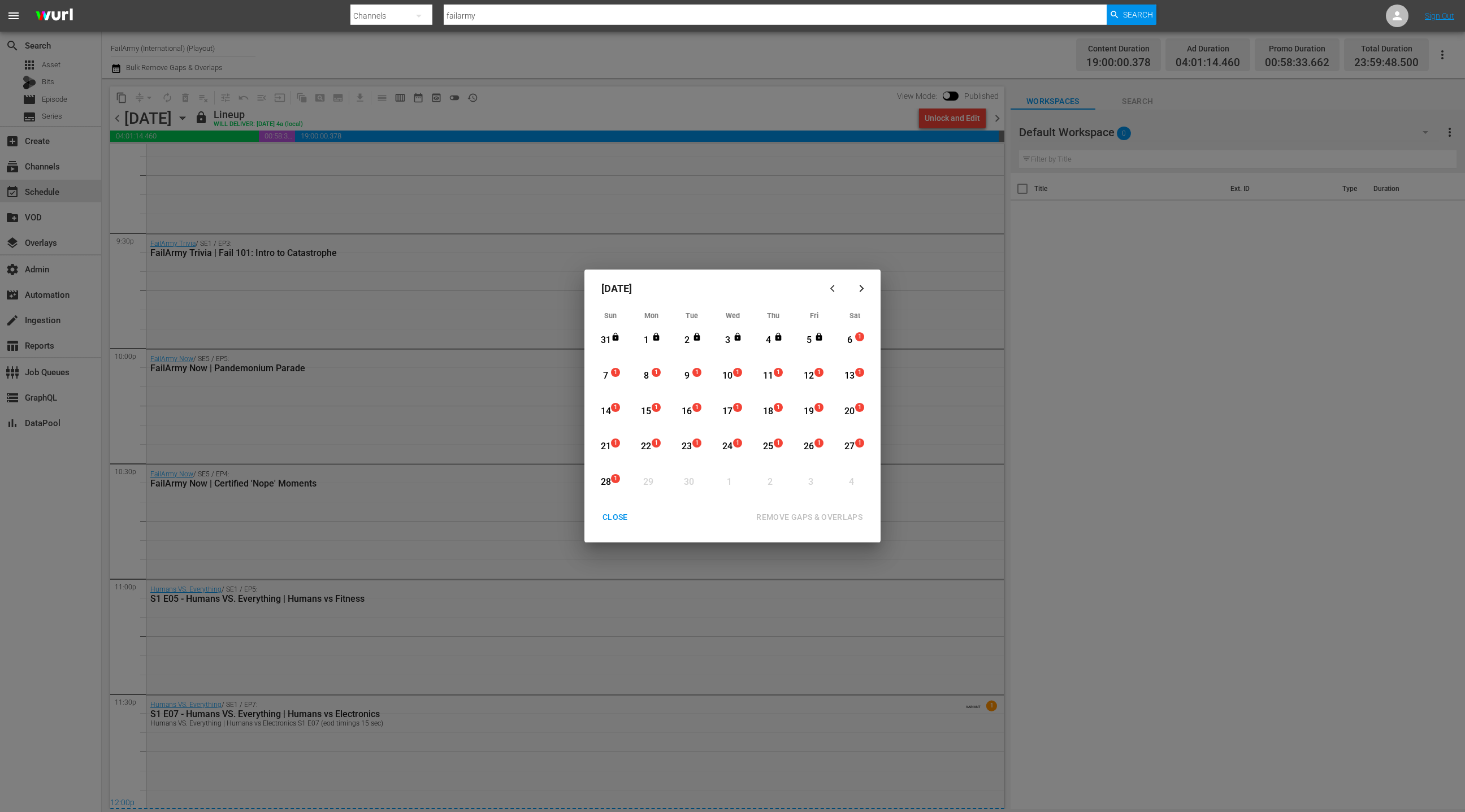
drag, startPoint x: 612, startPoint y: 522, endPoint x: 617, endPoint y: 460, distance: 62.2
click at [612, 522] on div "CLOSE" at bounding box center [615, 517] width 44 height 14
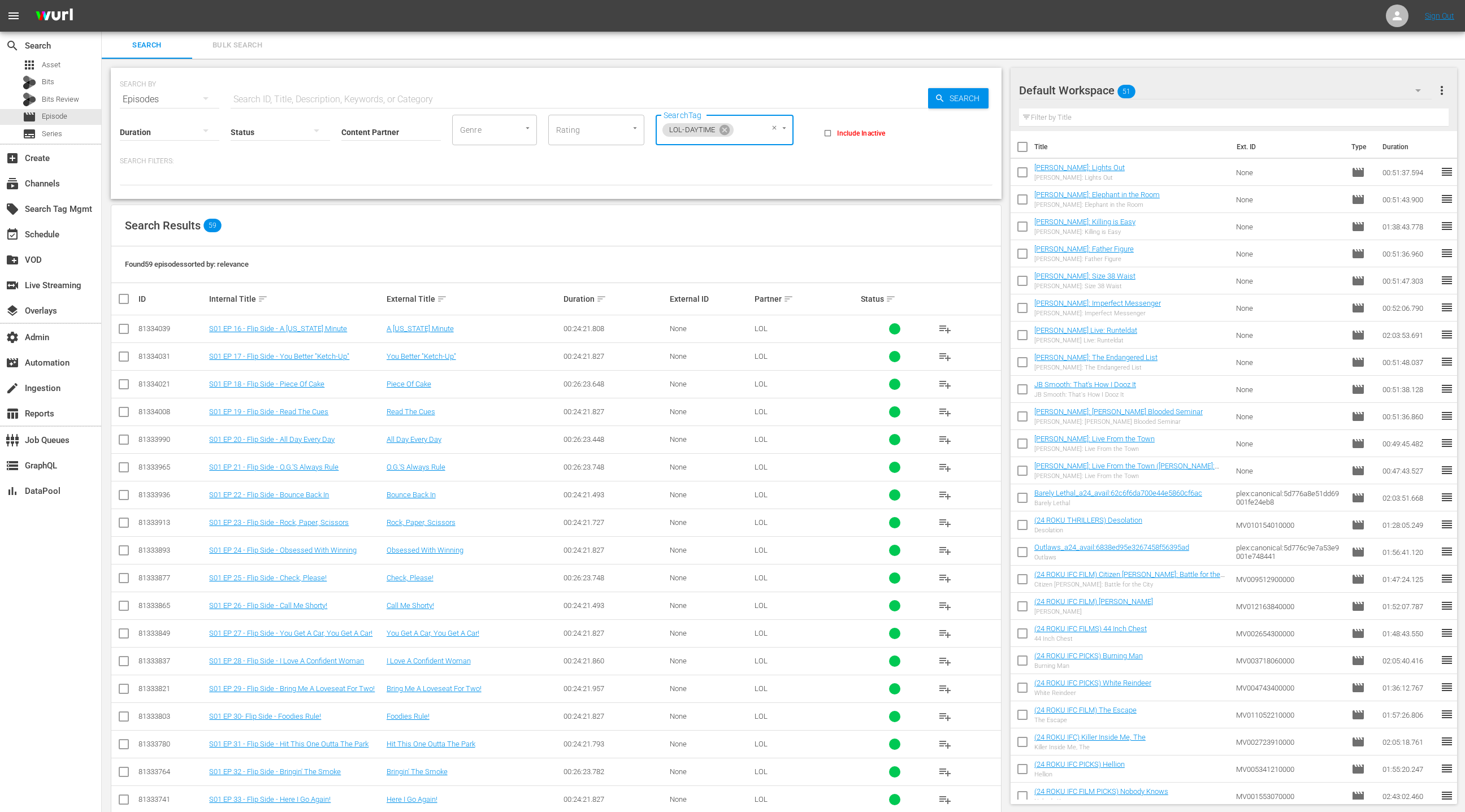
drag, startPoint x: 723, startPoint y: 131, endPoint x: 712, endPoint y: 121, distance: 14.9
click at [723, 131] on icon at bounding box center [724, 130] width 12 height 12
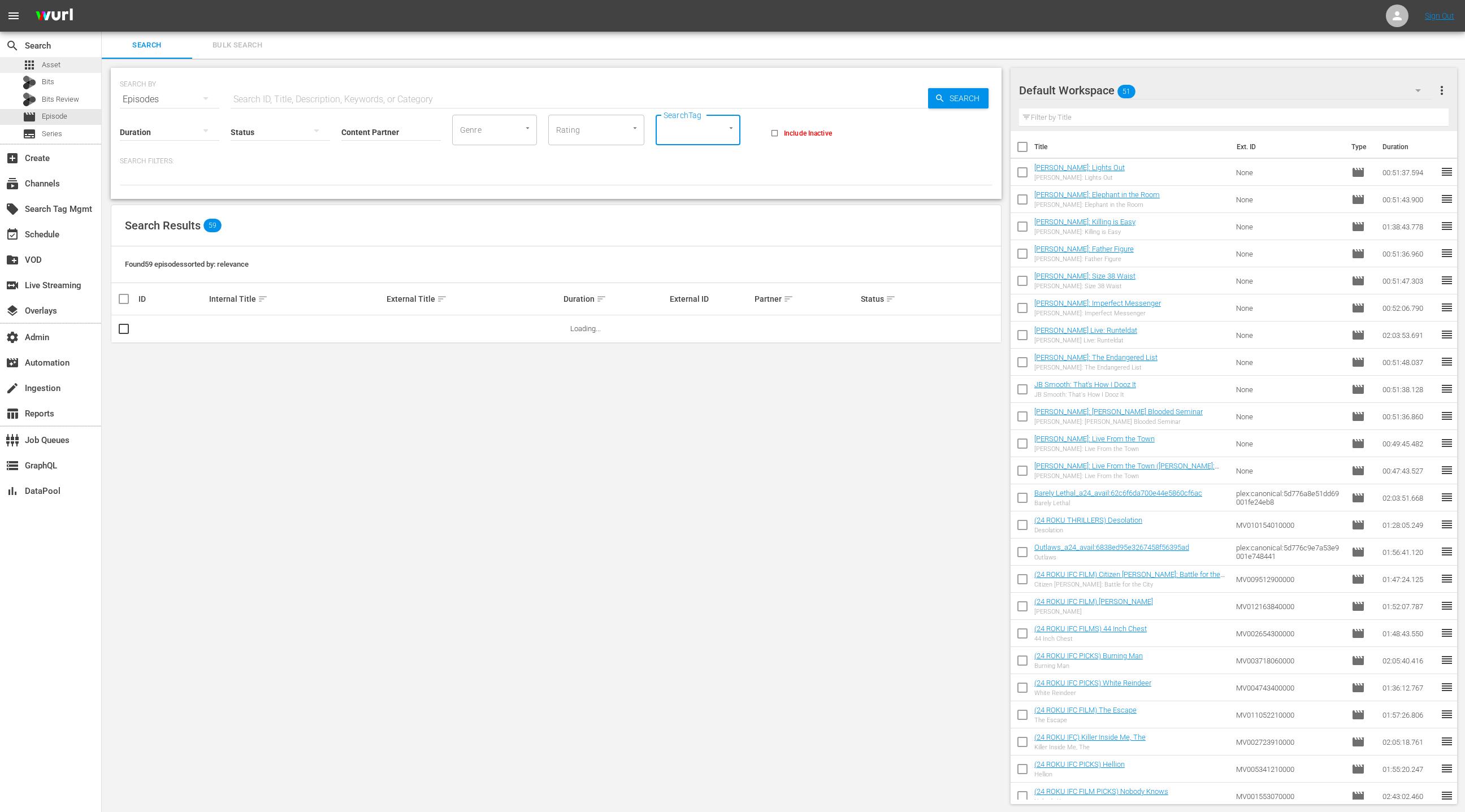
click at [77, 68] on div "apps Asset" at bounding box center [50, 65] width 101 height 16
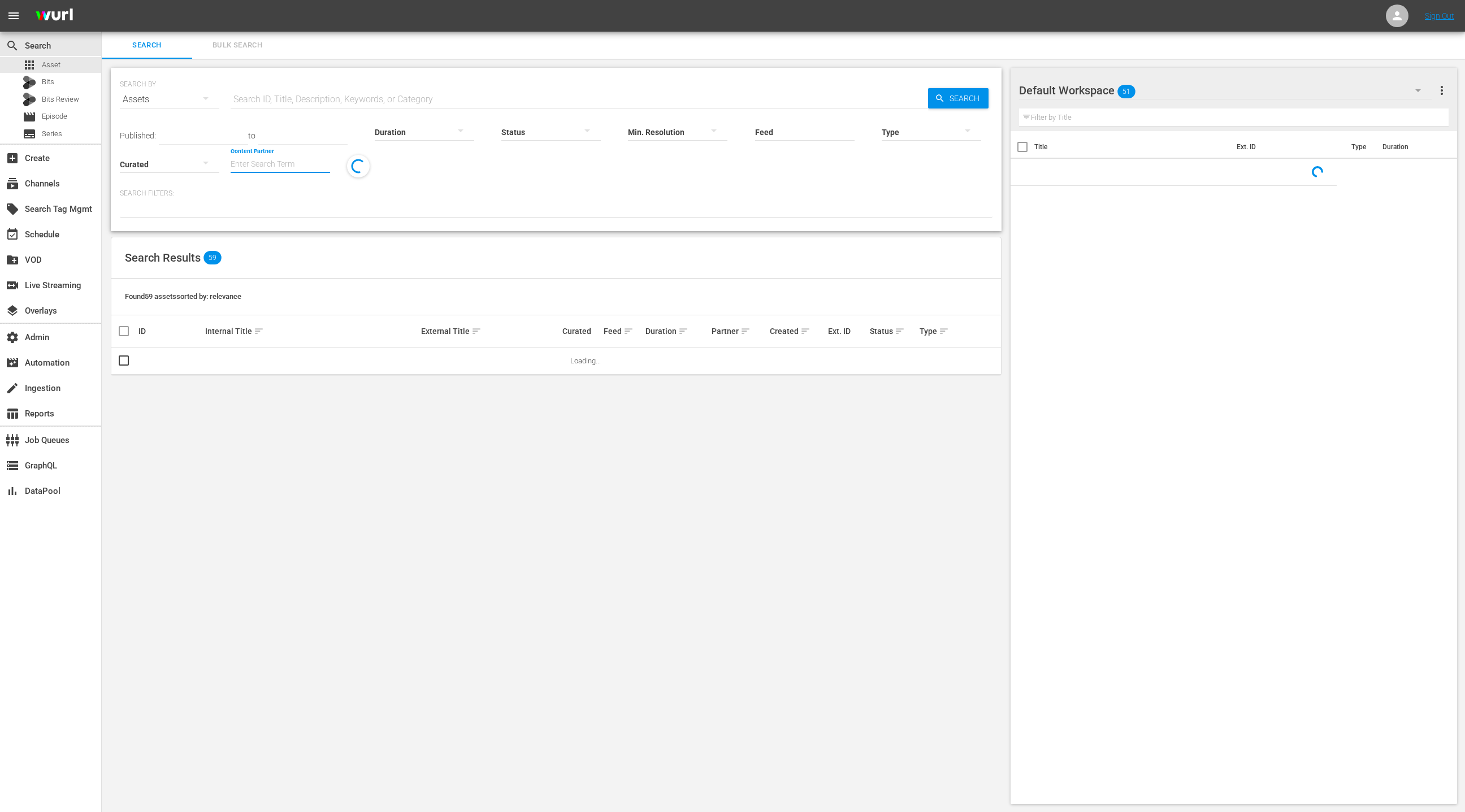
click at [285, 167] on input "Content Partner" at bounding box center [280, 165] width 99 height 41
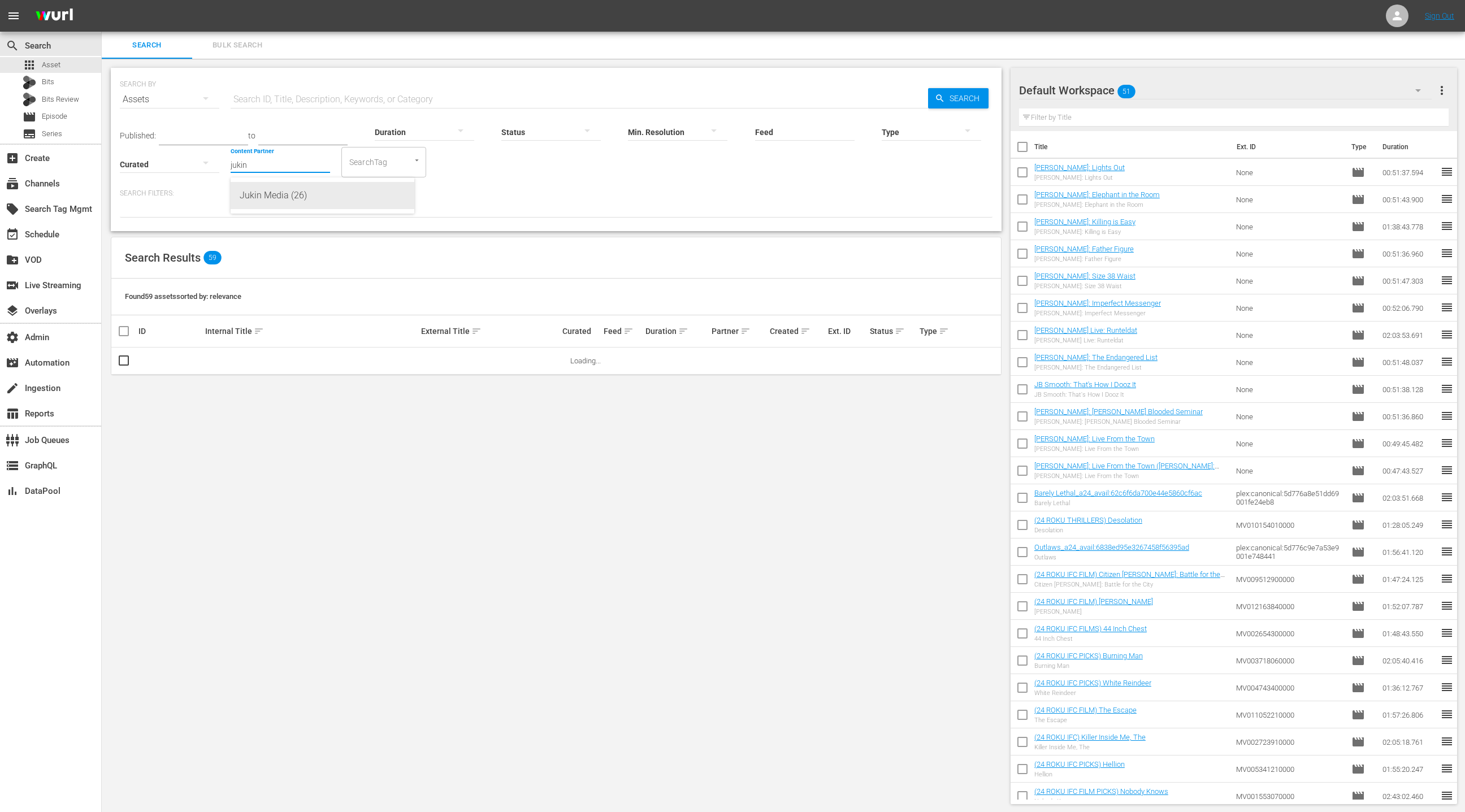
click at [301, 197] on div "Jukin Media (26)" at bounding box center [322, 195] width 166 height 27
type input "Jukin Media (26)"
click at [891, 128] on div at bounding box center [931, 131] width 99 height 31
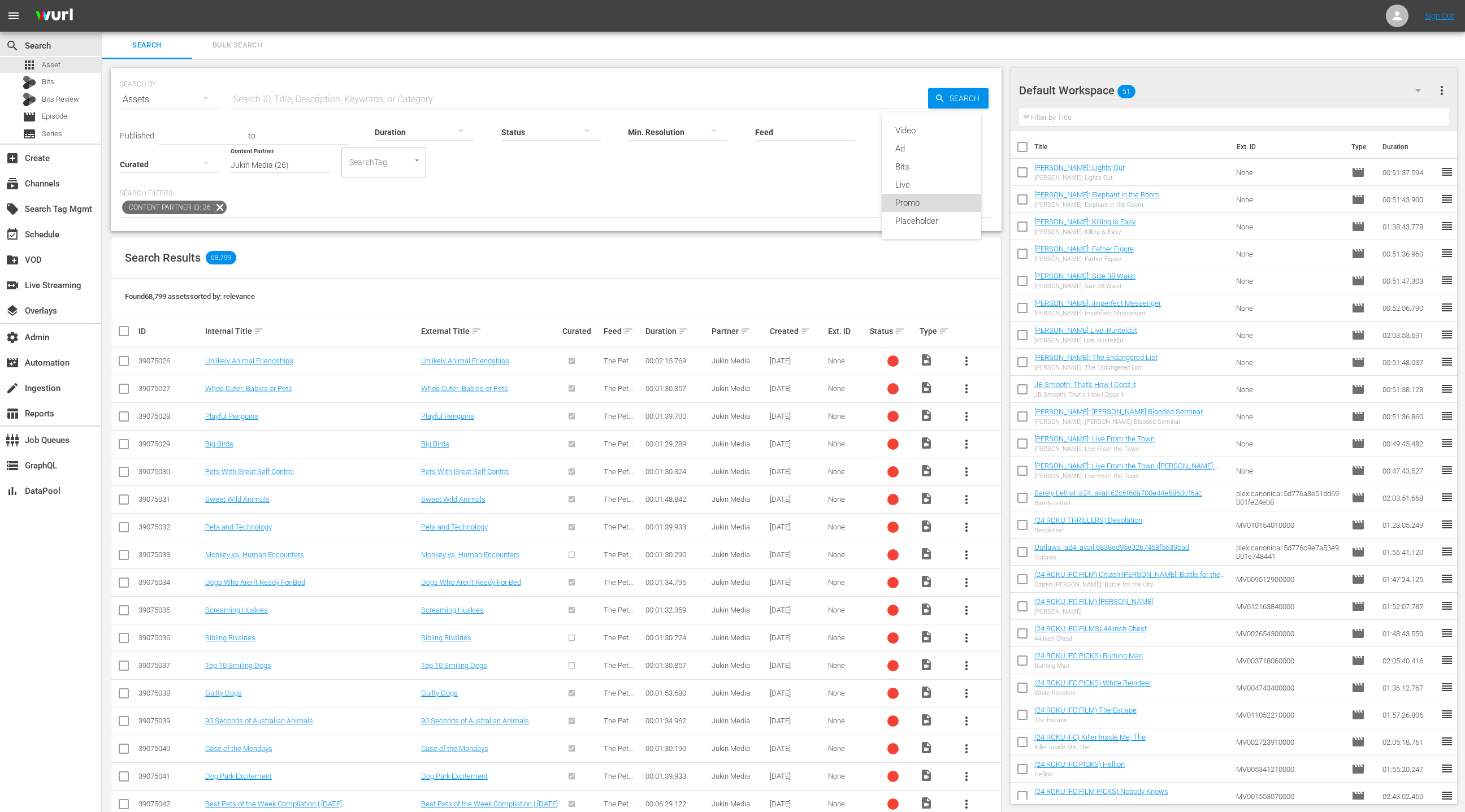
click at [927, 204] on div "Promo" at bounding box center [931, 203] width 99 height 18
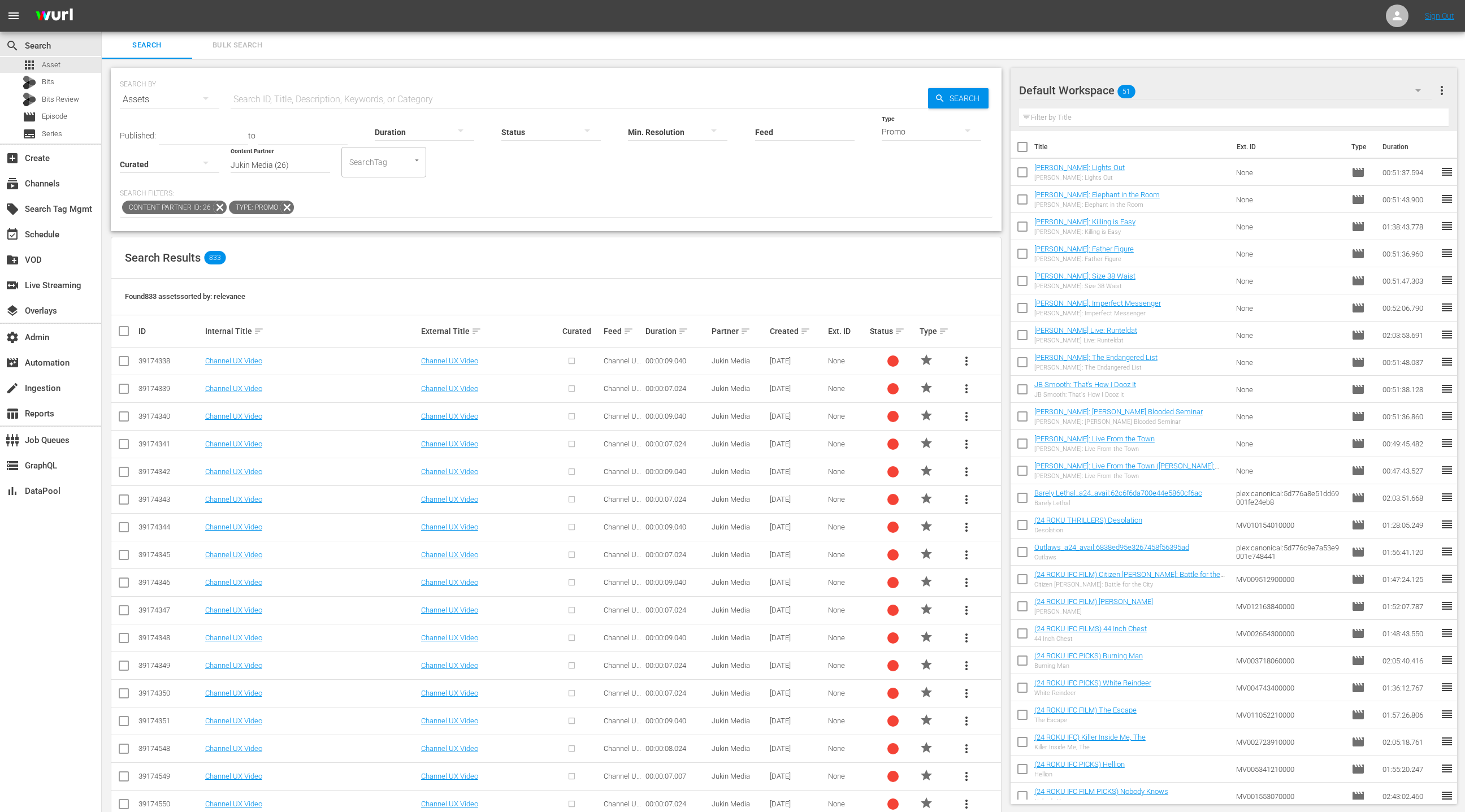
click at [322, 96] on input "text" at bounding box center [580, 99] width 698 height 27
type input "fprmo"
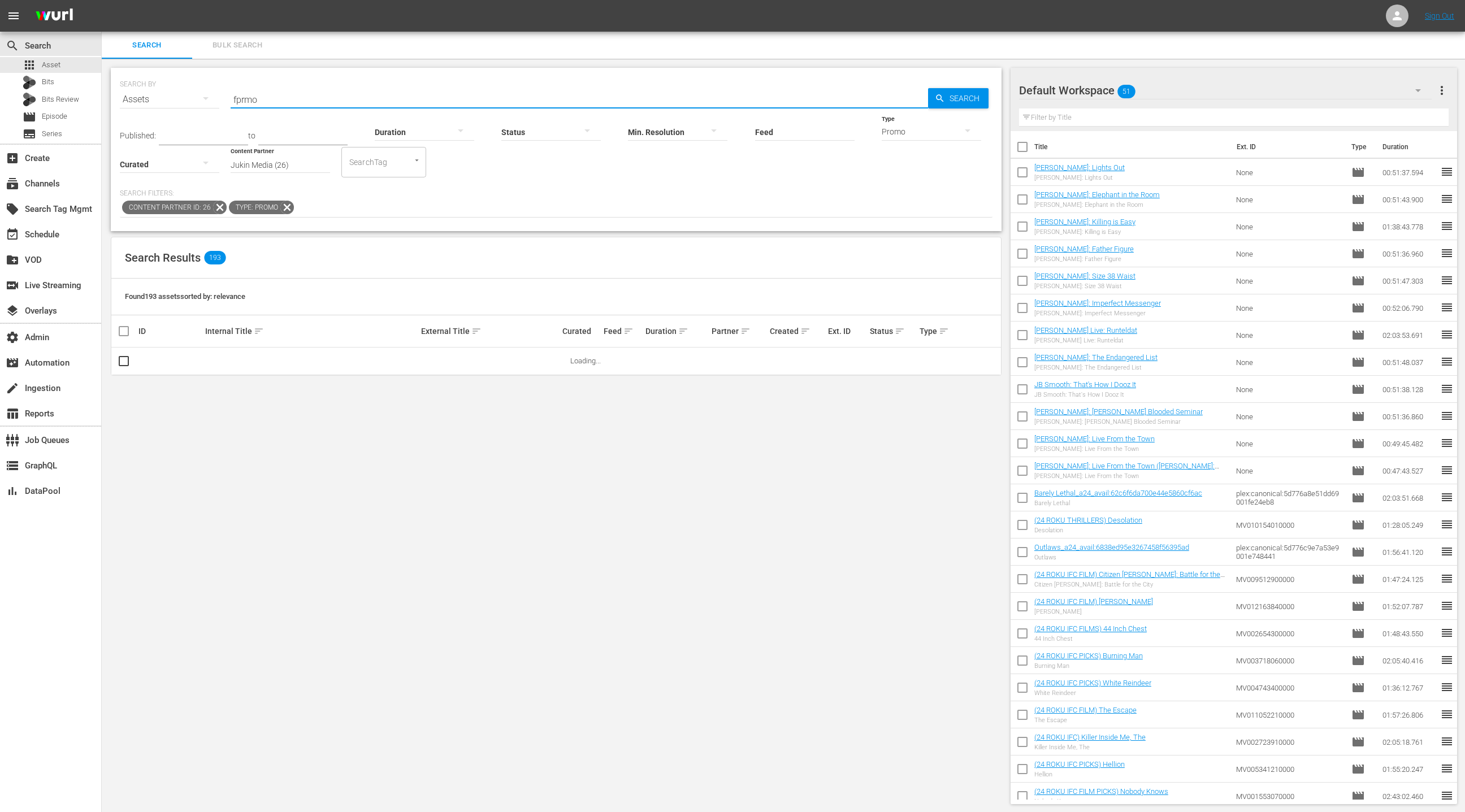
click at [807, 331] on span "sort" at bounding box center [806, 331] width 10 height 10
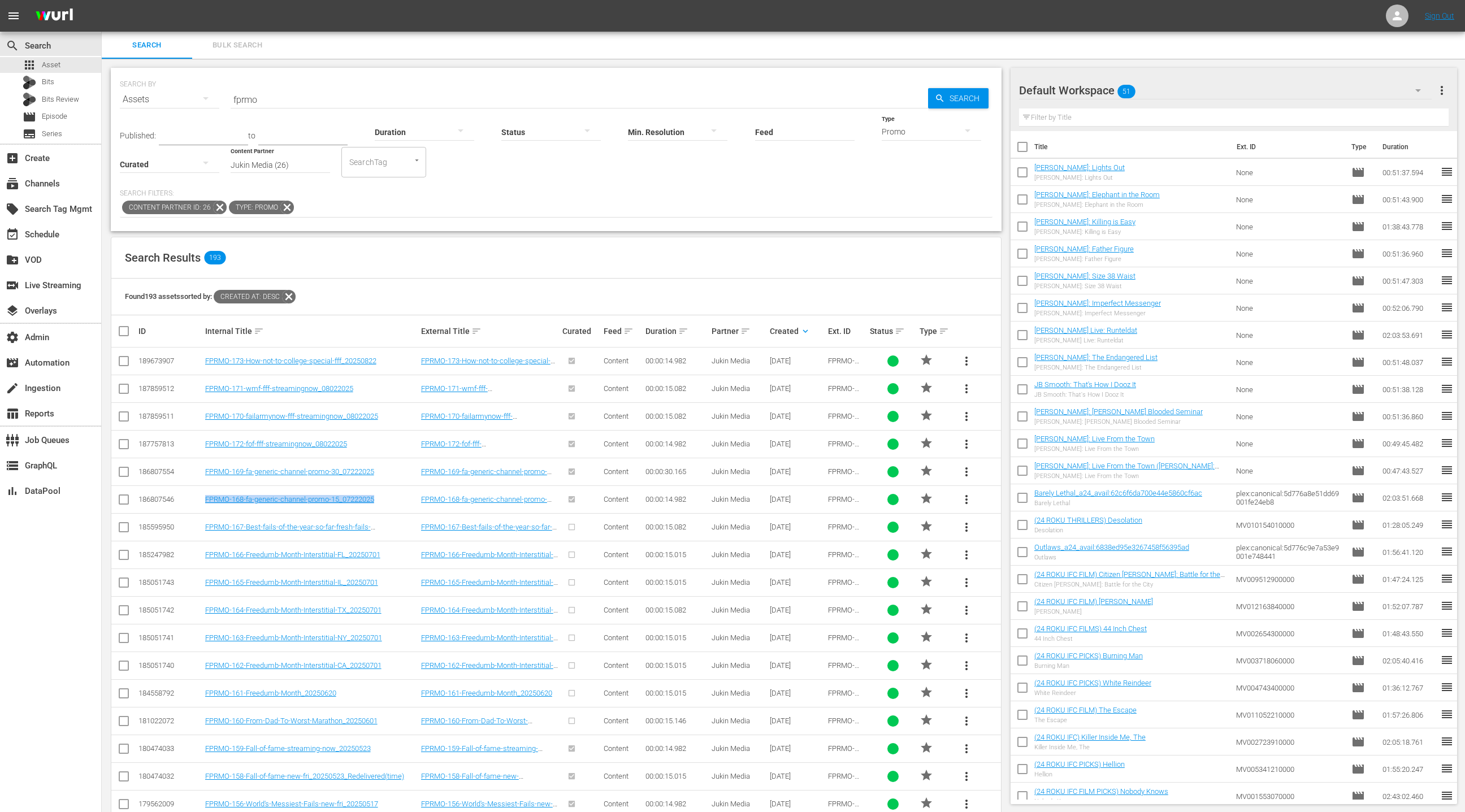
drag, startPoint x: 362, startPoint y: 500, endPoint x: 201, endPoint y: 500, distance: 161.0
click at [201, 500] on tr "186807546 FPRMO-168-fa-generic-channel-promo-15_07222025 FPRMO-168-fa-generic-c…" at bounding box center [556, 499] width 890 height 28
copy tr "FPRMO-168-fa-generic-channel-promo-15_07222025"
click at [969, 365] on span "more_vert" at bounding box center [966, 361] width 14 height 14
click at [1045, 448] on div "Replace within all episodes" at bounding box center [1043, 446] width 109 height 27
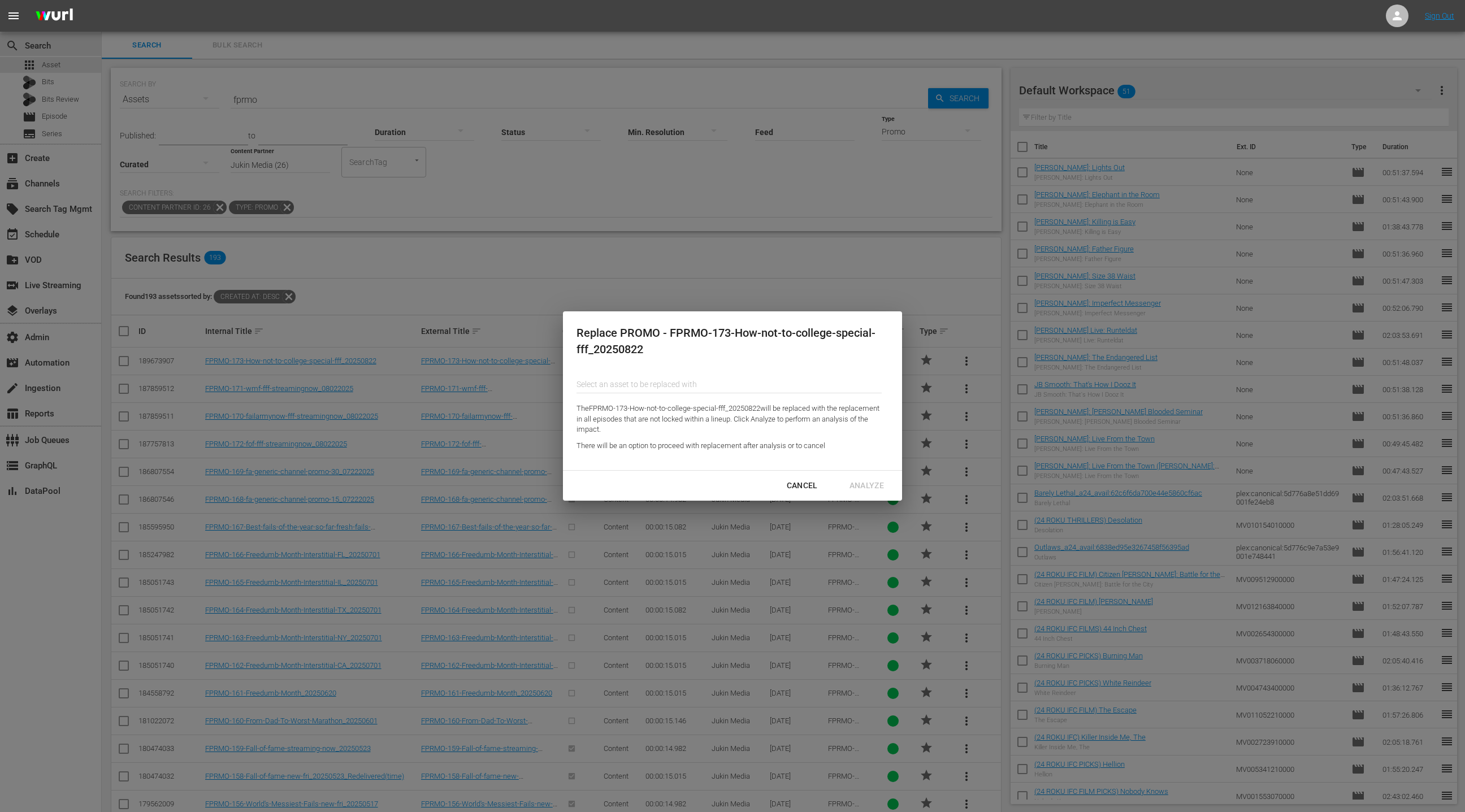
click at [626, 383] on input "Content Partner" at bounding box center [729, 384] width 305 height 27
paste input "FPRMO-168-fa-generic-channel-promo-15_07222025"
click at [675, 419] on div "FPRMO-168-fa-generic-channel-promo-15_07222025 (186807546)" at bounding box center [668, 415] width 166 height 27
type input "FPRMO-168-fa-generic-channel-promo-15_07222025 (186807546)"
click at [873, 483] on div "Analyze" at bounding box center [867, 485] width 53 height 14
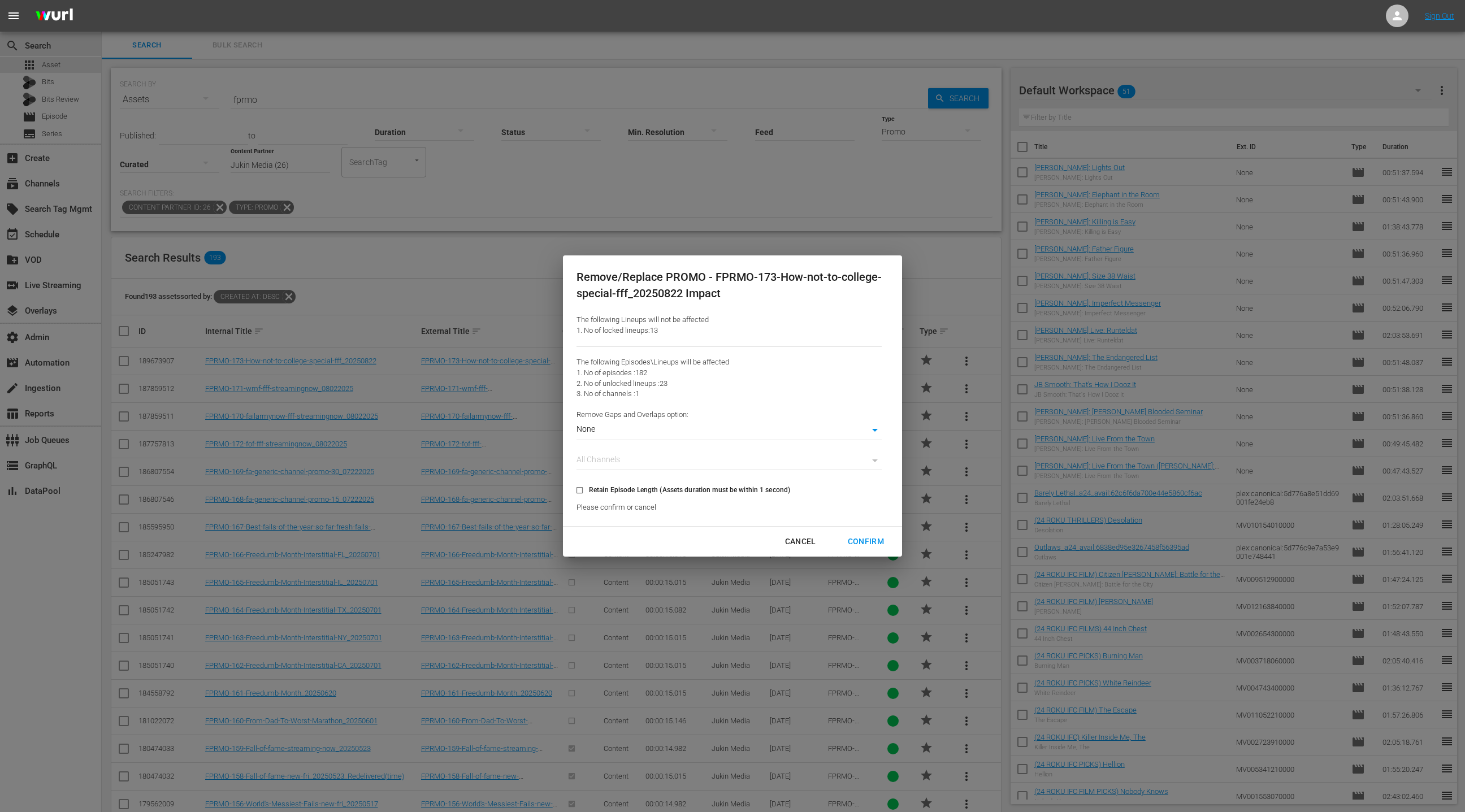
click at [806, 539] on div "Cancel" at bounding box center [800, 541] width 49 height 14
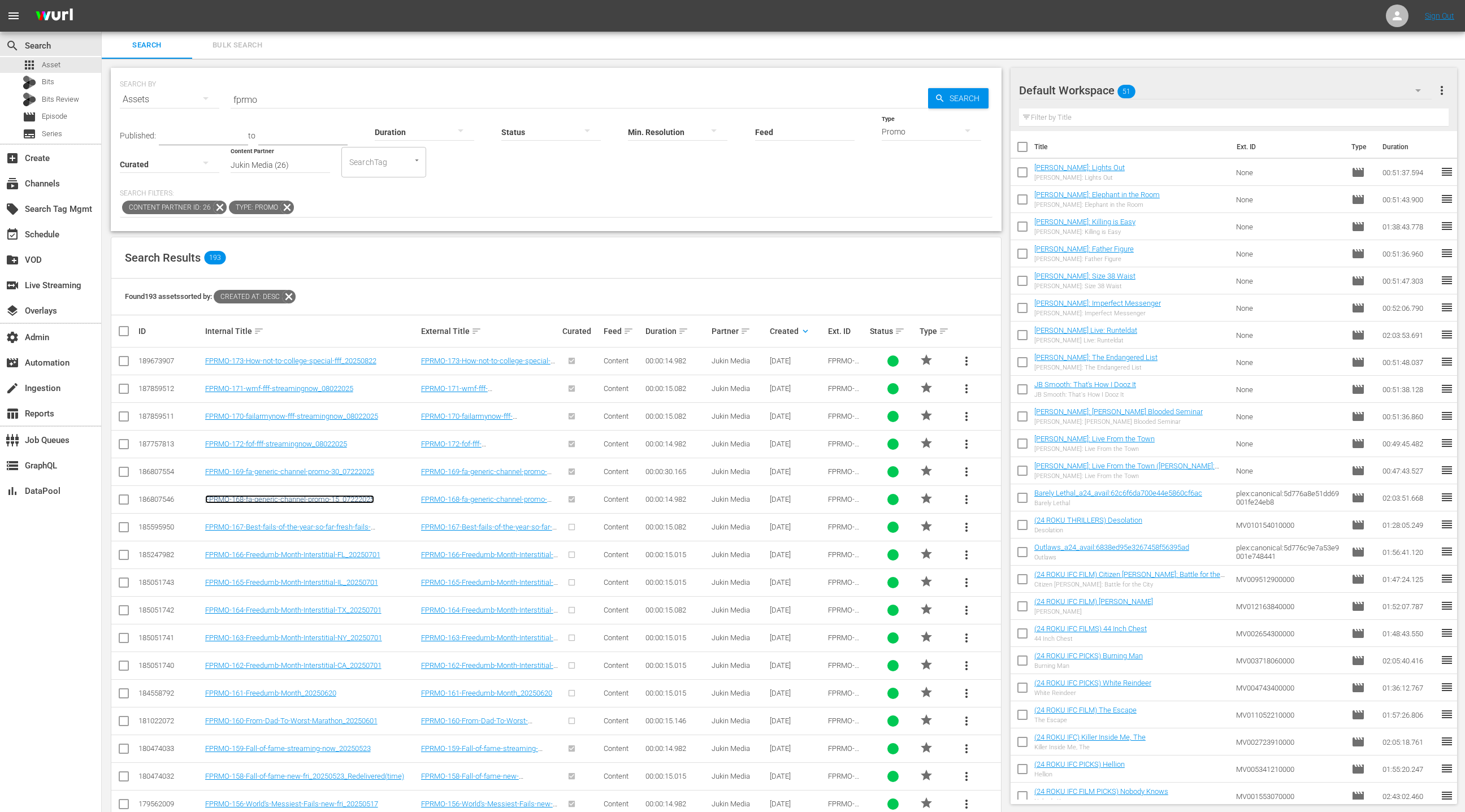
click at [352, 497] on link "FPRMO-168-fa-generic-channel-promo-15_07222025" at bounding box center [290, 499] width 169 height 9
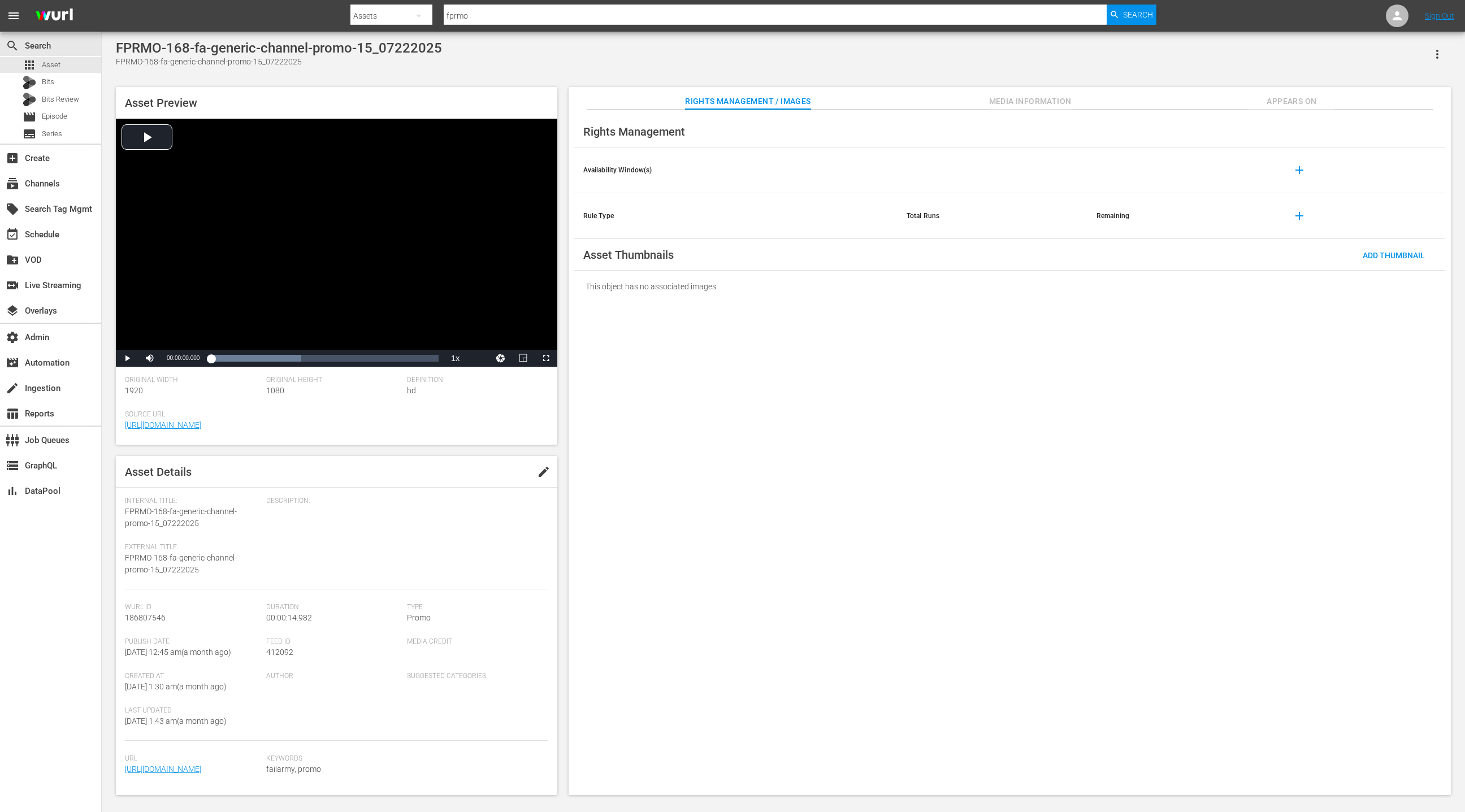
click at [1295, 104] on span "Appears On" at bounding box center [1291, 101] width 85 height 14
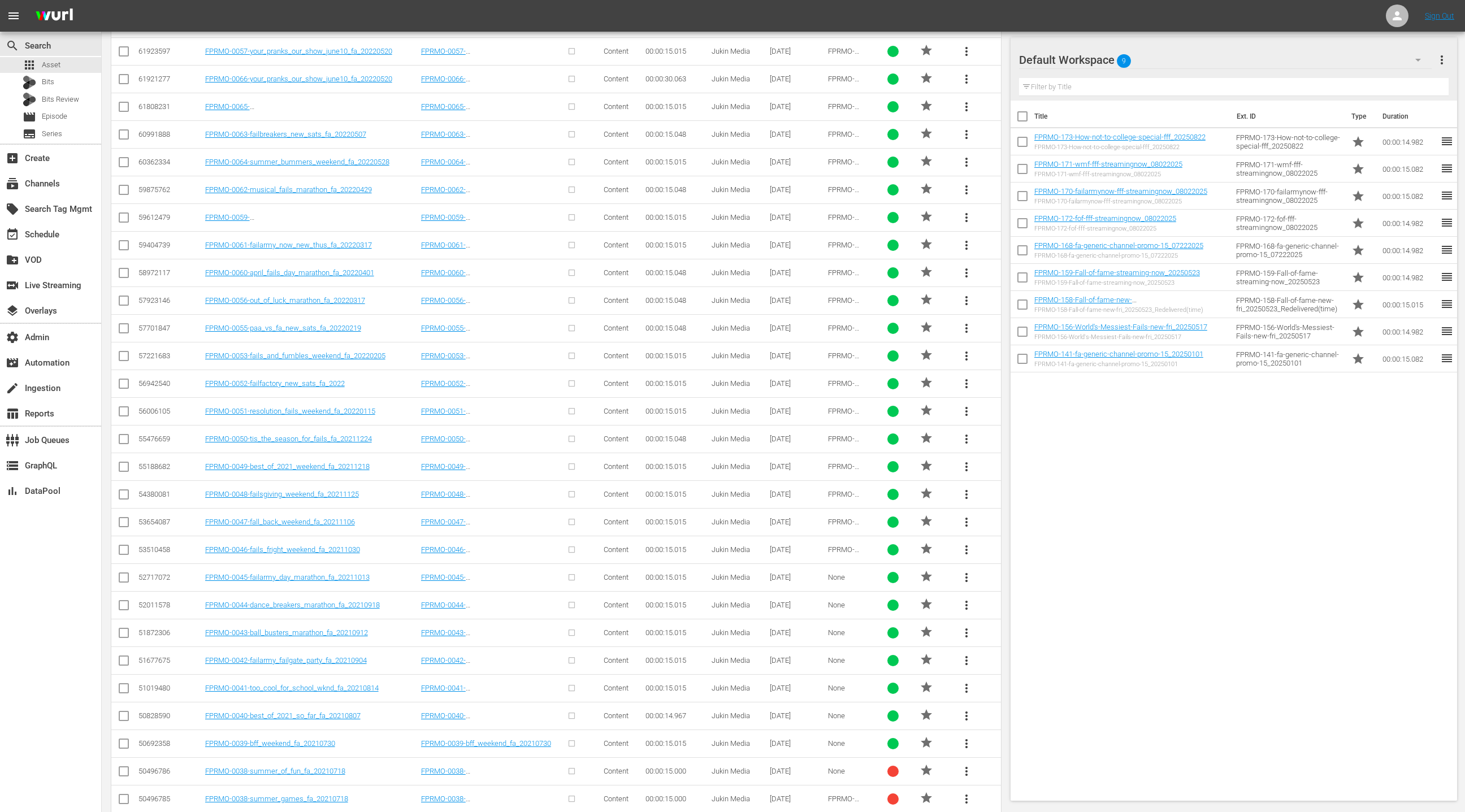
scroll to position [3071, 0]
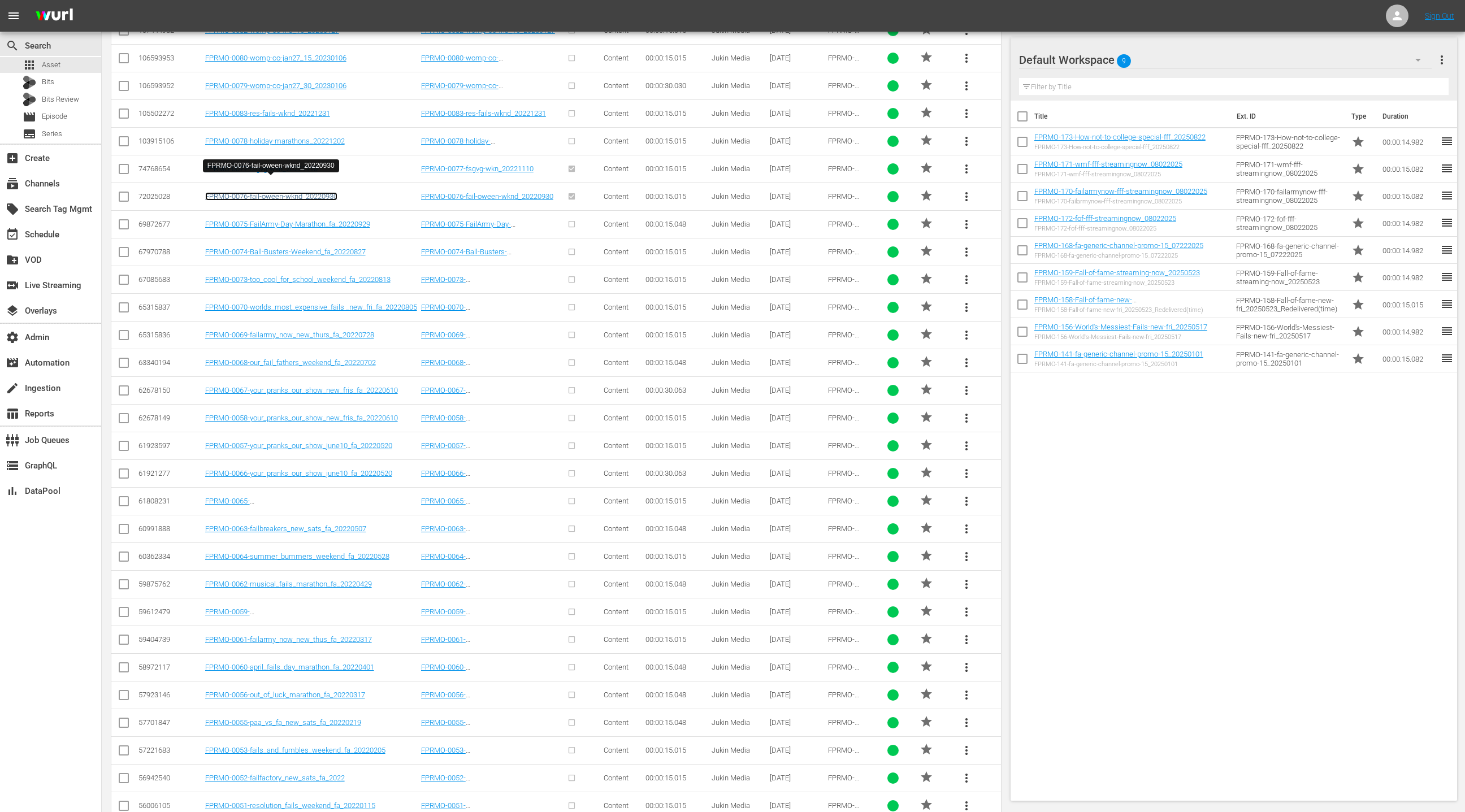
click at [321, 192] on link "FPRMO-0076-fail-oween-wknd_20220930" at bounding box center [271, 196] width 132 height 9
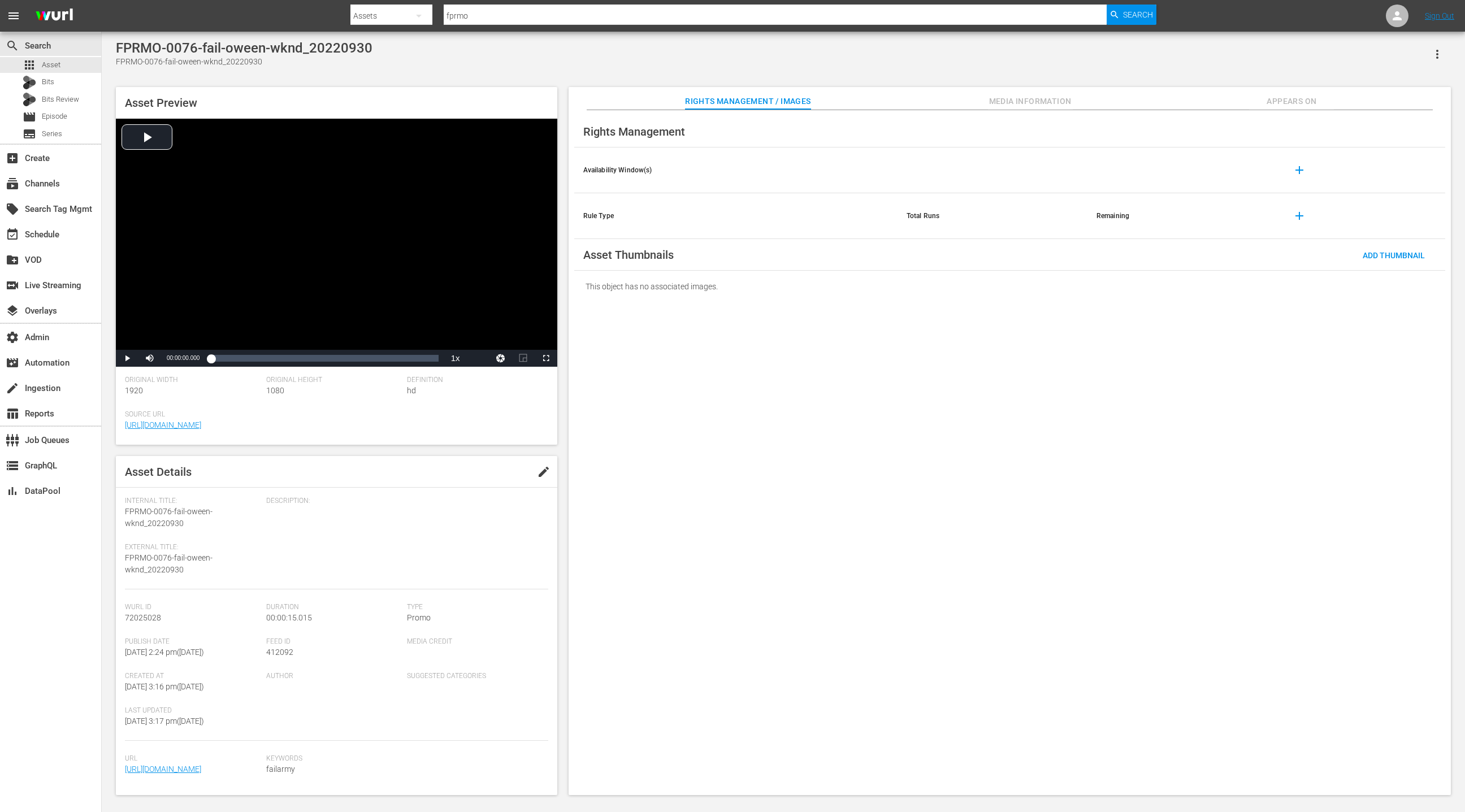
click at [1274, 99] on span "Appears On" at bounding box center [1291, 101] width 85 height 14
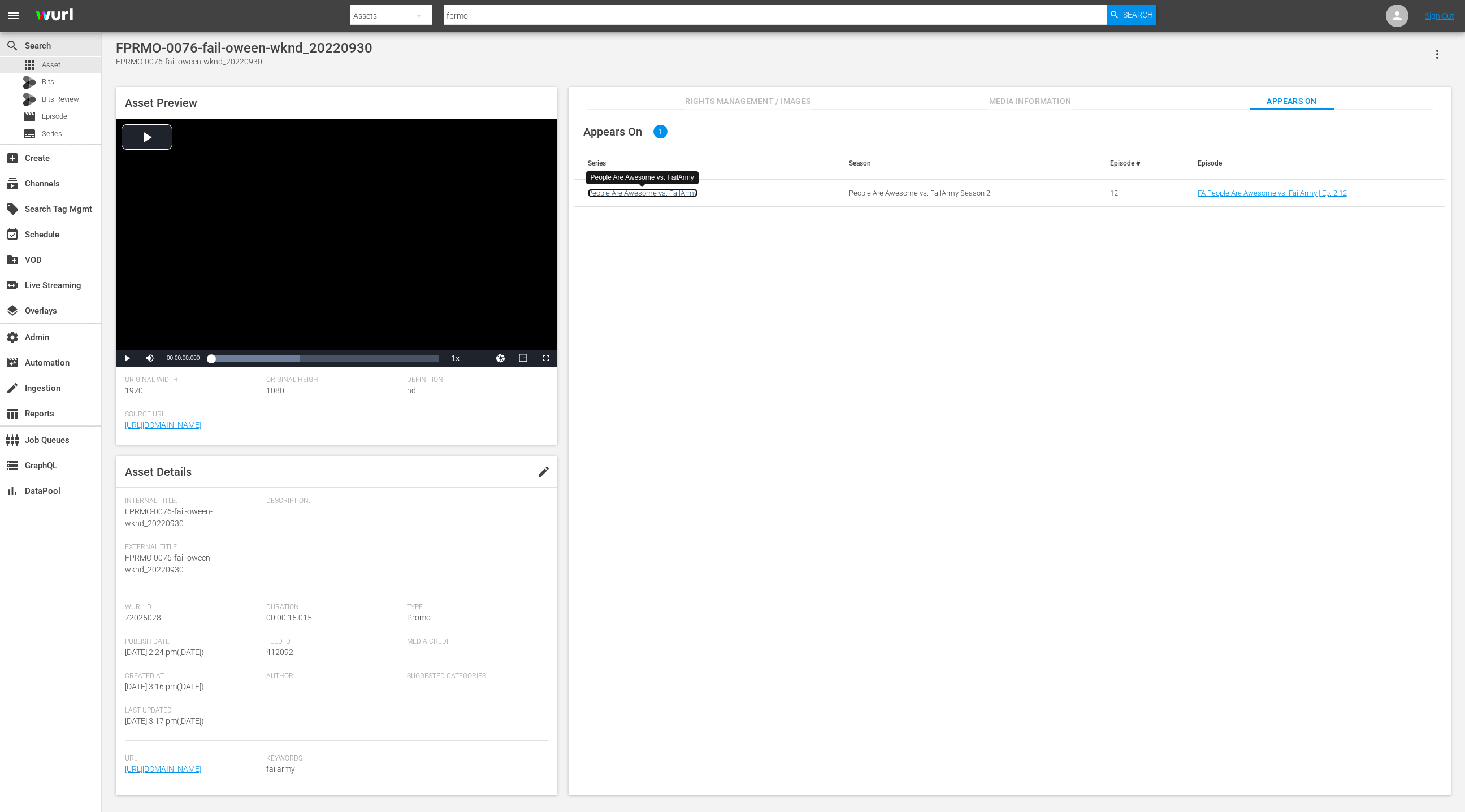
click at [670, 194] on link "People Are Awesome vs. FailArmy" at bounding box center [642, 193] width 109 height 9
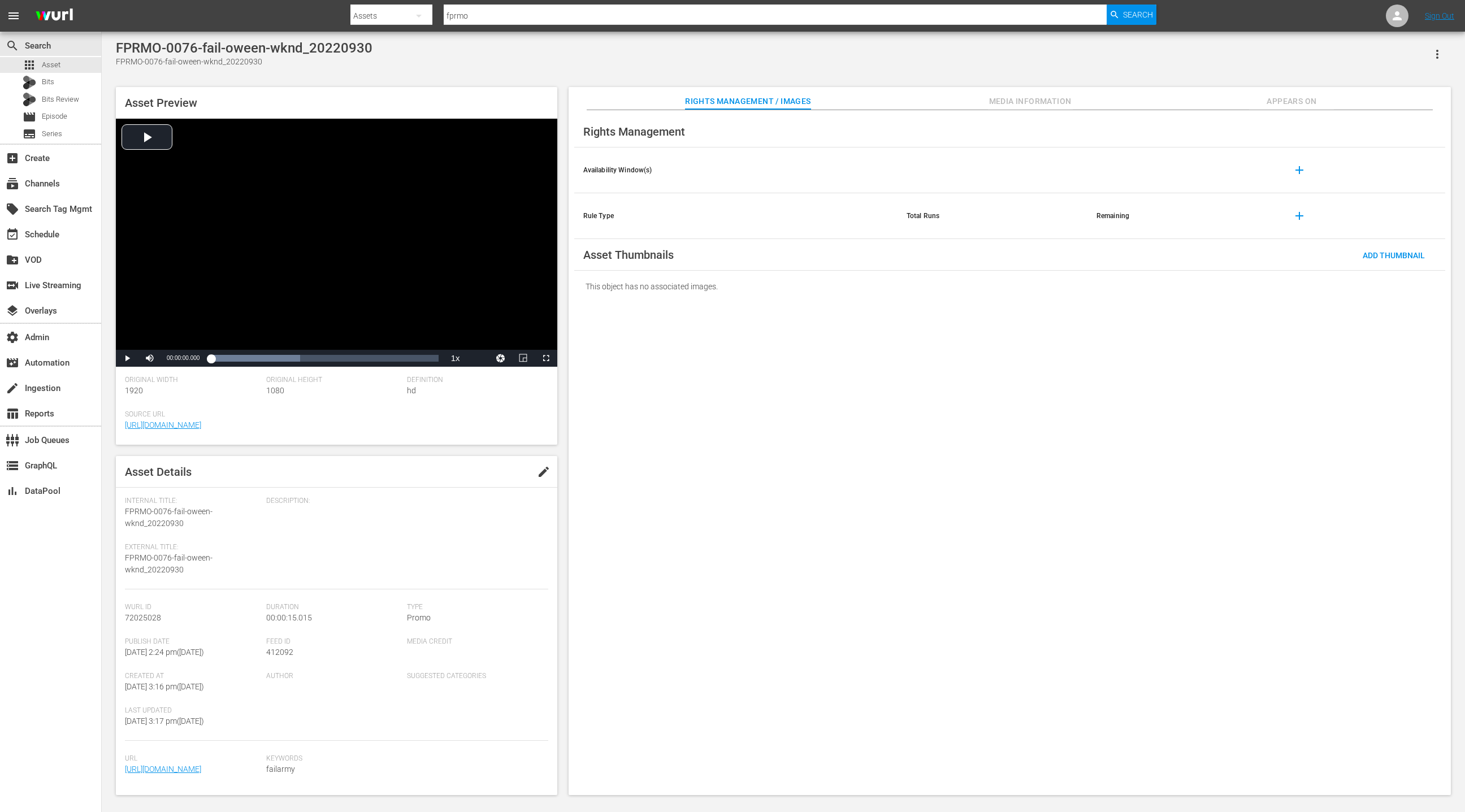
click at [1274, 104] on span "Appears On" at bounding box center [1291, 101] width 85 height 14
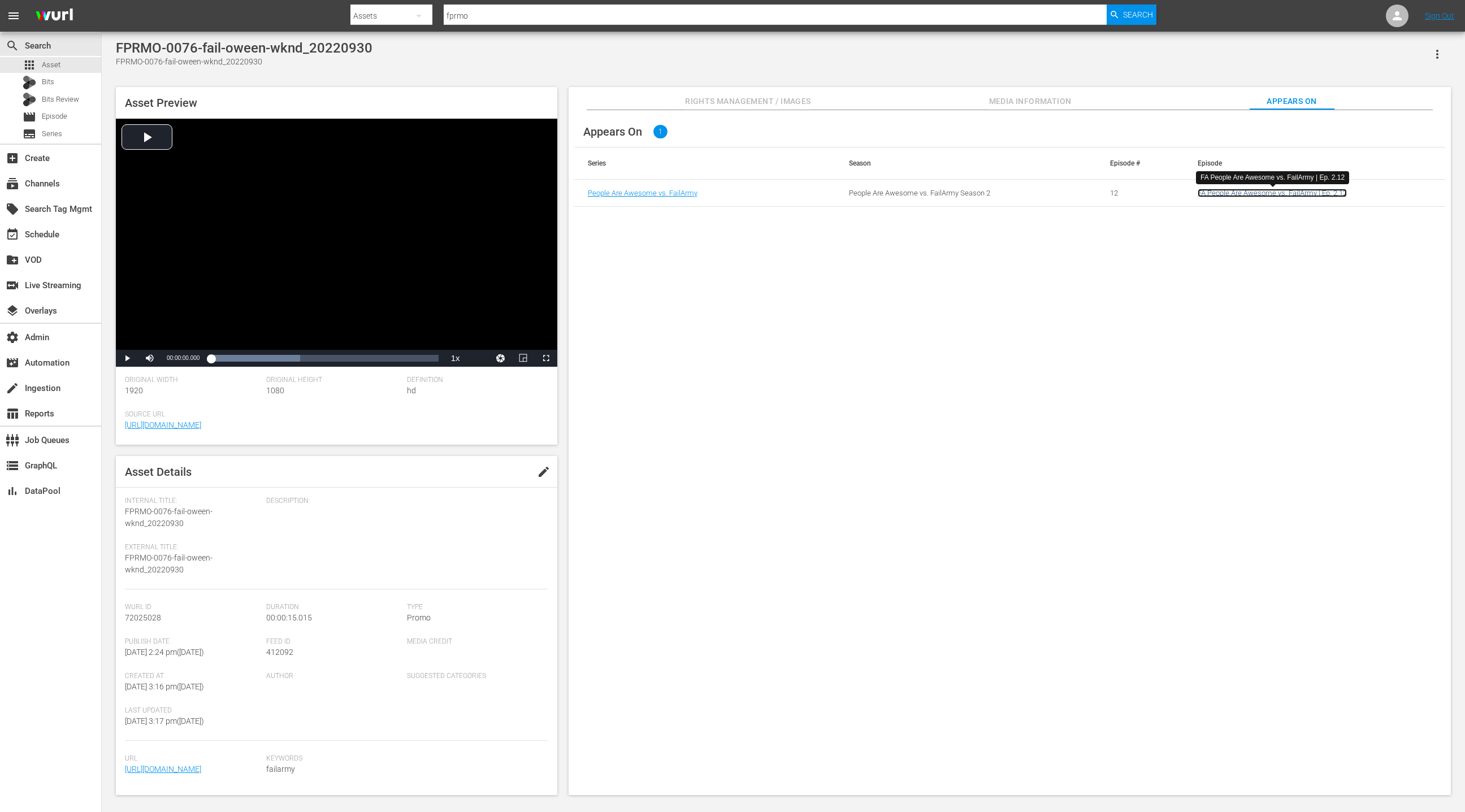
click at [1253, 192] on link "FA People Are Awesome vs. FailArmy | Ep. 2.12" at bounding box center [1272, 193] width 149 height 9
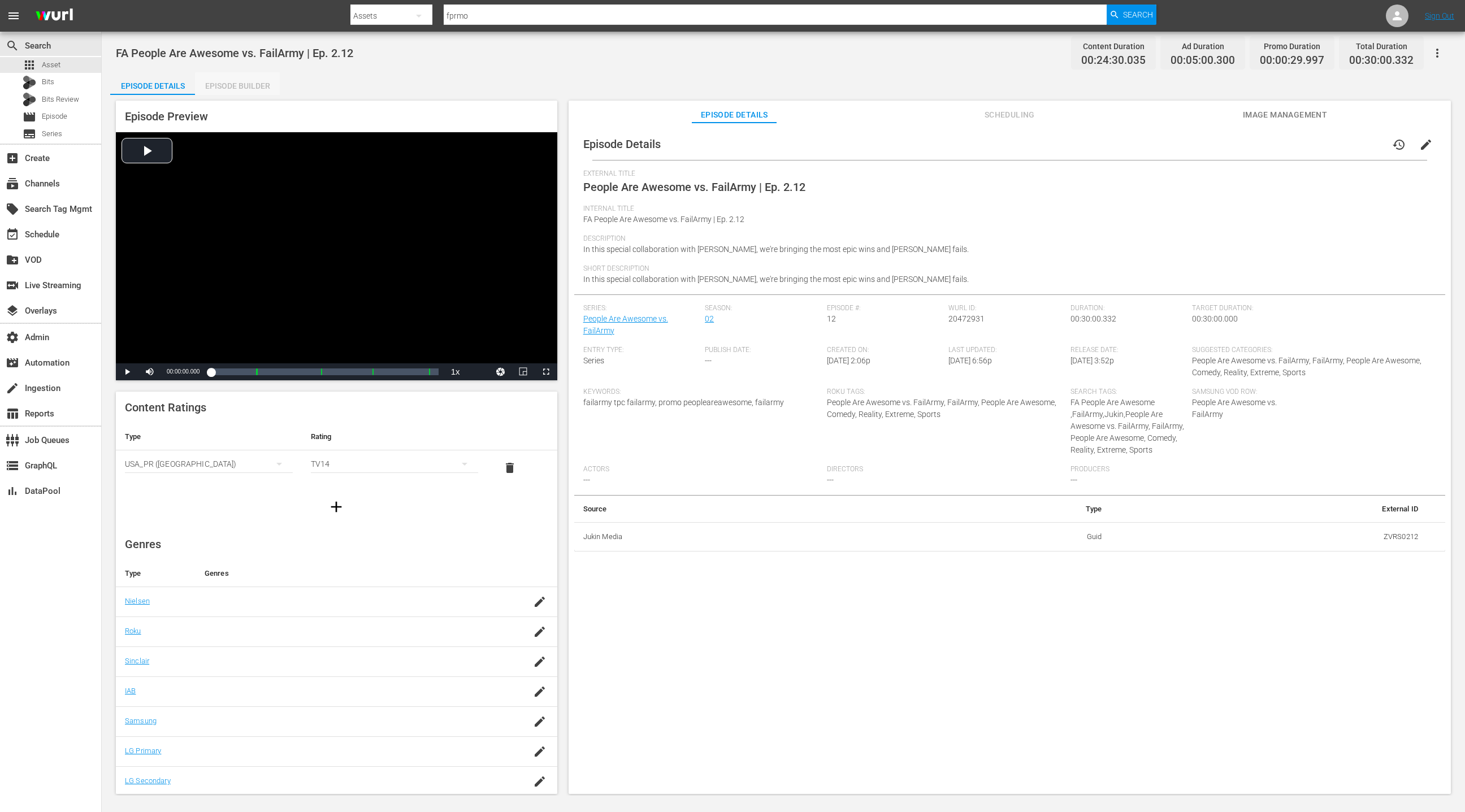
click at [245, 93] on div "Episode Builder" at bounding box center [237, 85] width 85 height 27
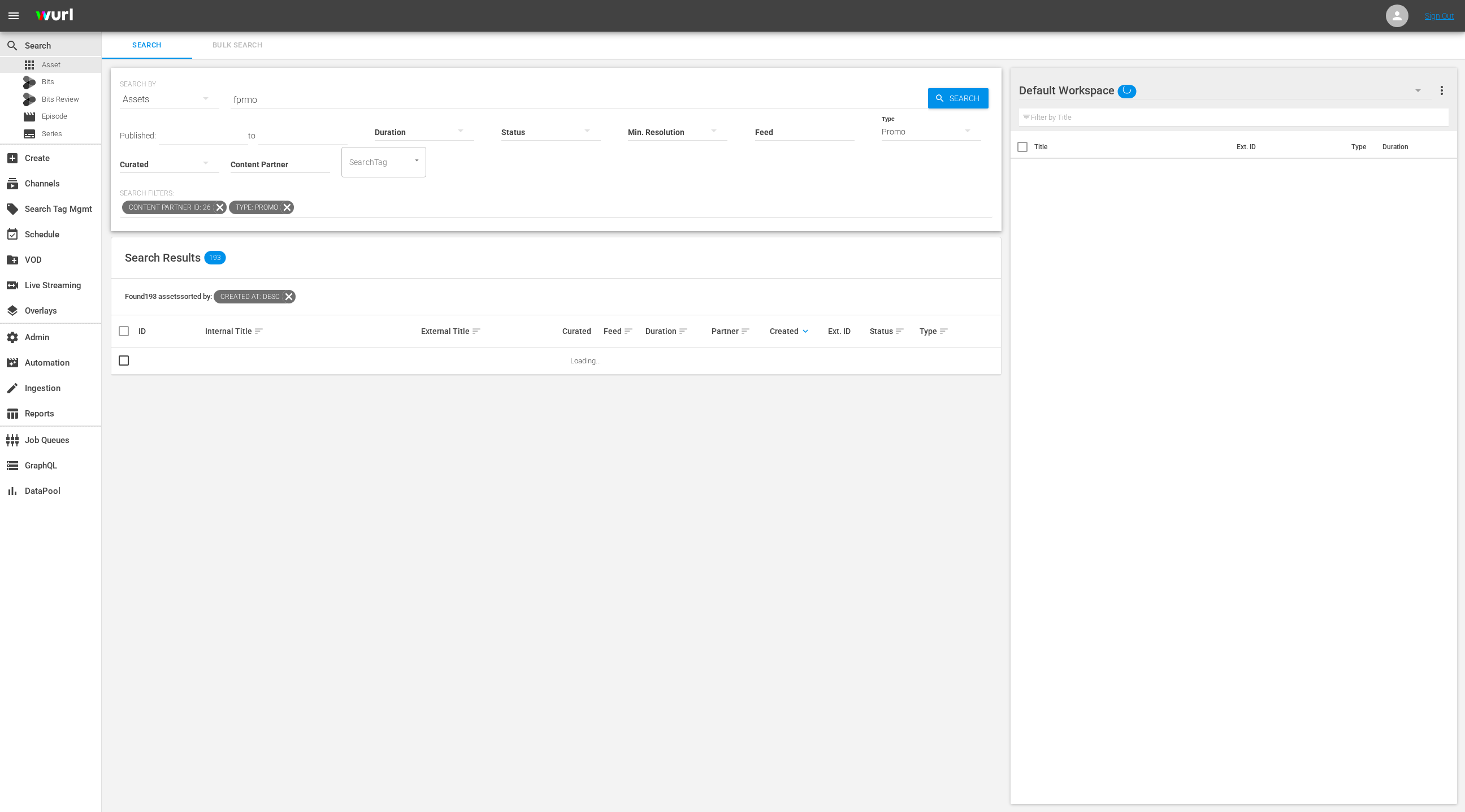
scroll to position [1, 0]
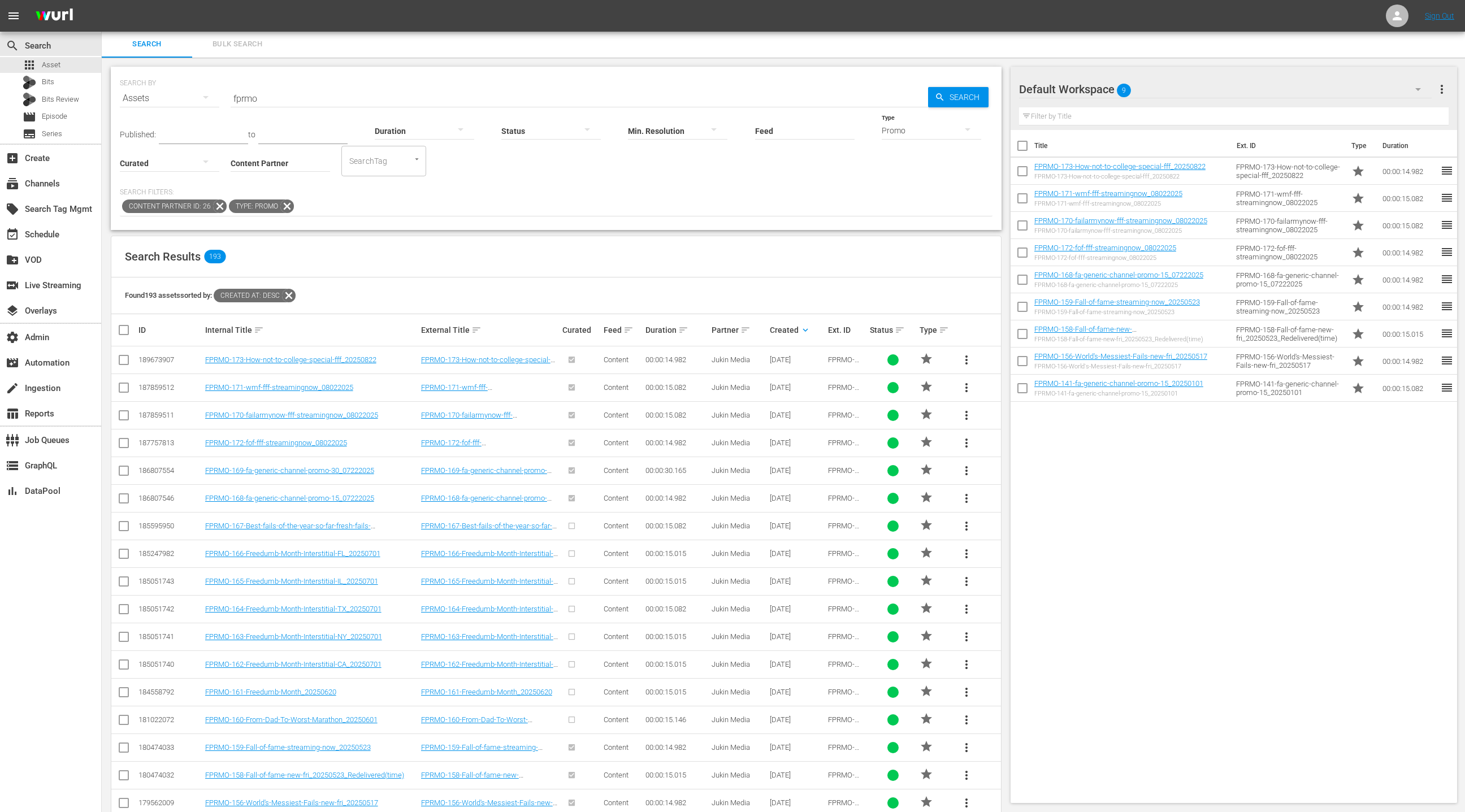
click at [245, 96] on input "fprmo" at bounding box center [580, 98] width 698 height 27
paste input "FPRMO-141-fa-generic-channel-promo-15_20250101"
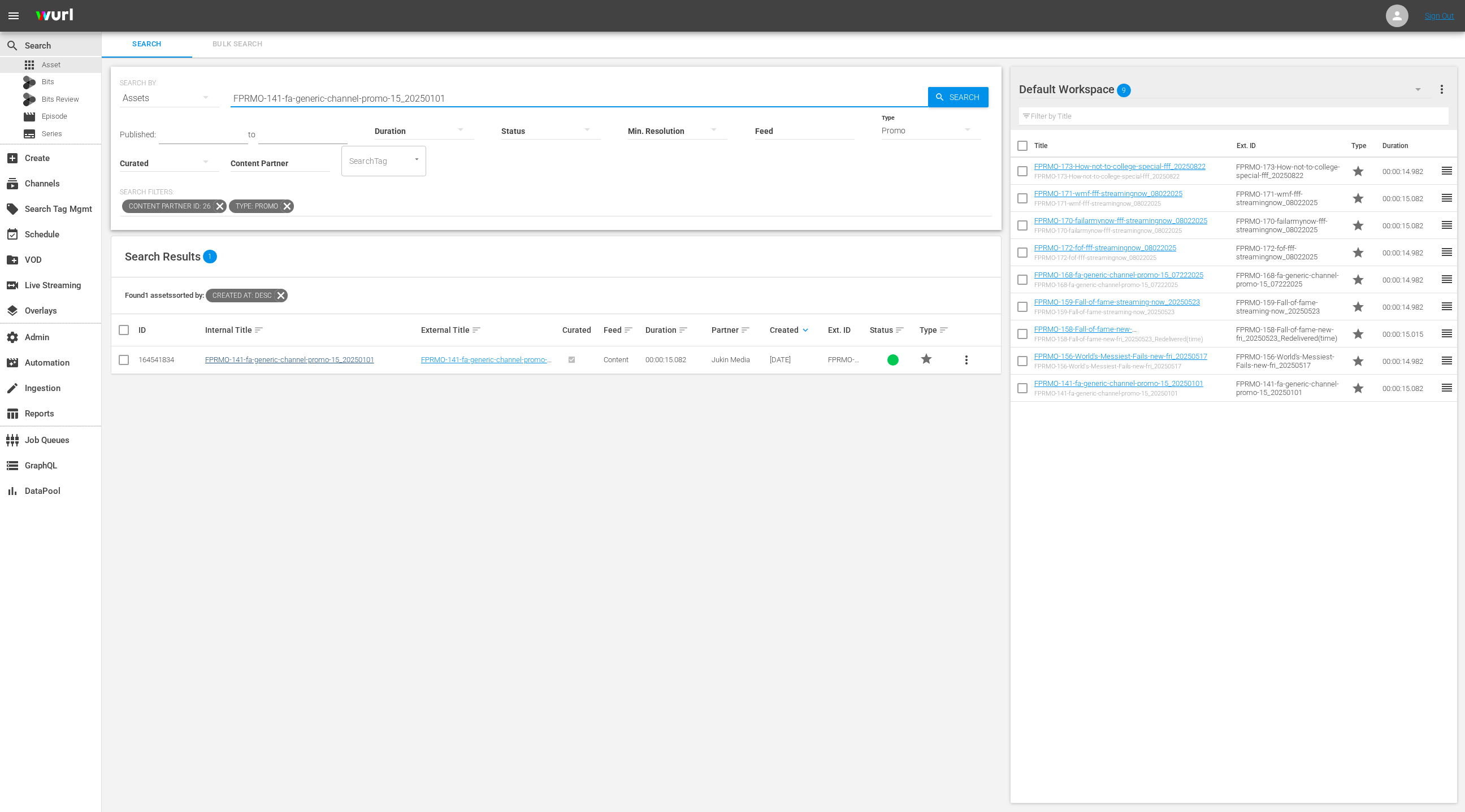
type input "FPRMO-141-fa-generic-channel-promo-15_20250101"
click at [307, 361] on link "FPRMO-141-fa-generic-channel-promo-15_20250101" at bounding box center [290, 360] width 169 height 9
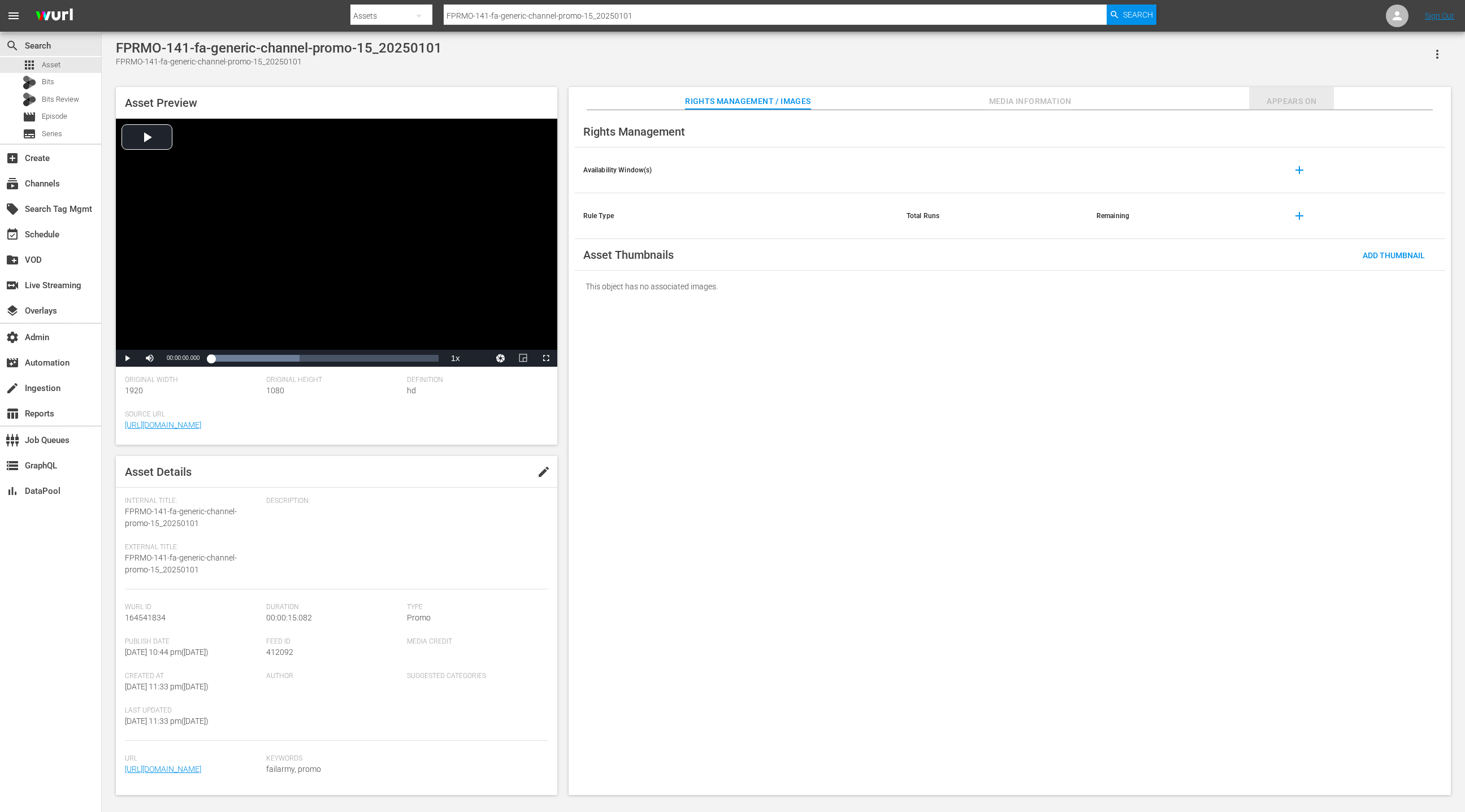
click at [1319, 104] on span "Appears On" at bounding box center [1291, 101] width 85 height 14
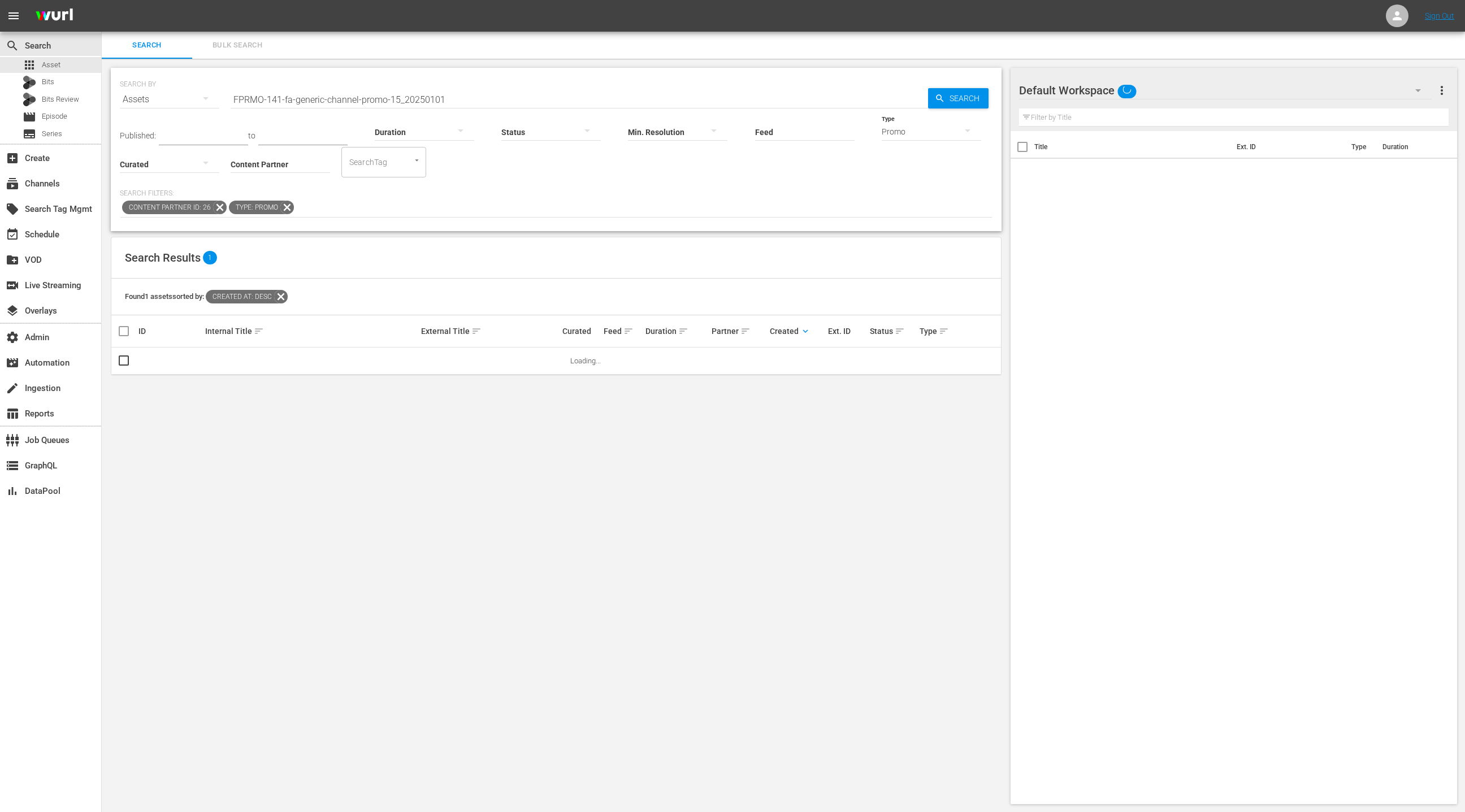
scroll to position [1, 0]
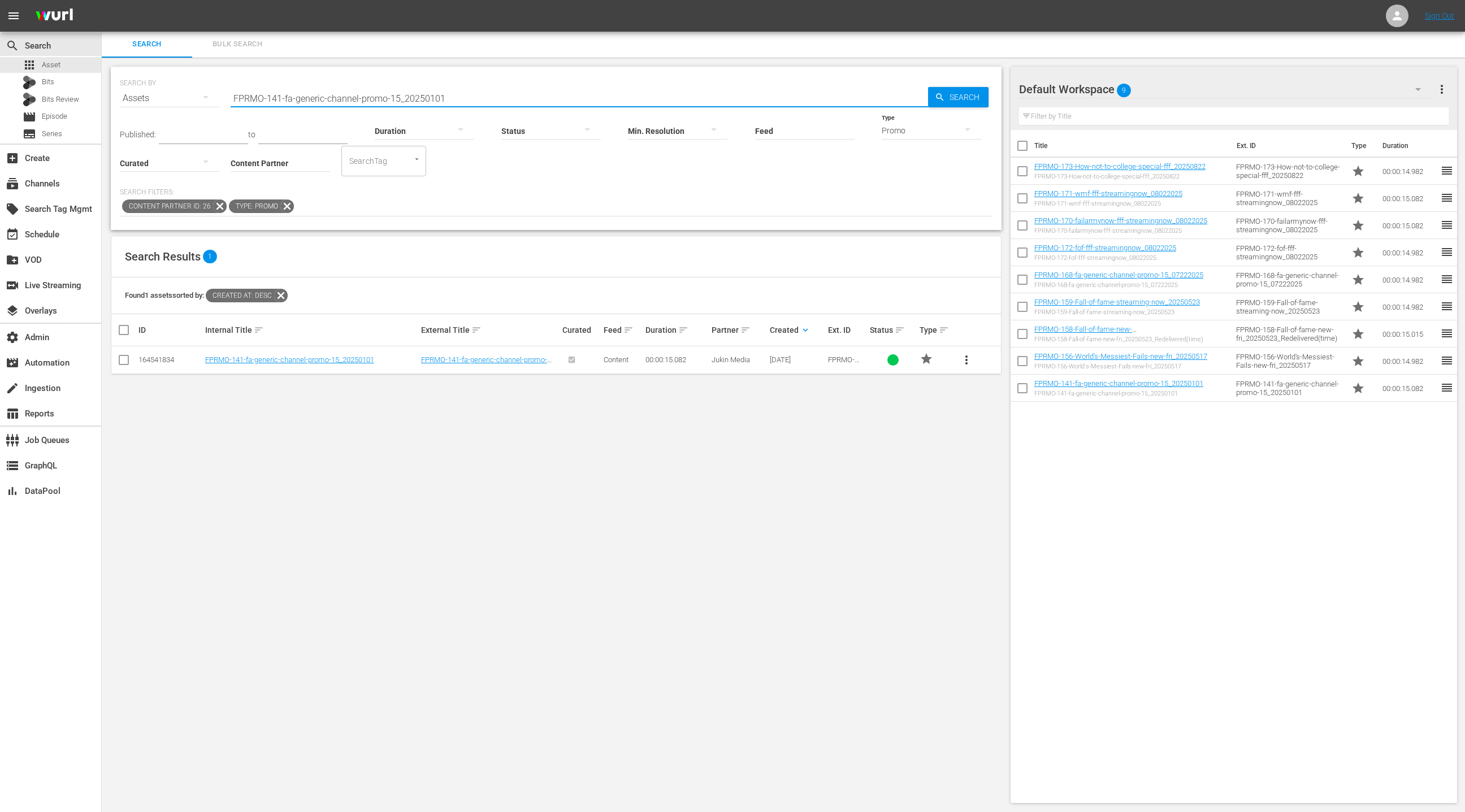
click at [272, 99] on input "FPRMO-141-fa-generic-channel-promo-15_20250101" at bounding box center [580, 98] width 698 height 27
drag, startPoint x: 272, startPoint y: 99, endPoint x: 465, endPoint y: 96, distance: 193.0
click at [465, 96] on input "FPRMO-141-fa-generic-channel-promo-15_20250101" at bounding box center [580, 98] width 698 height 27
type input "FPRMO"
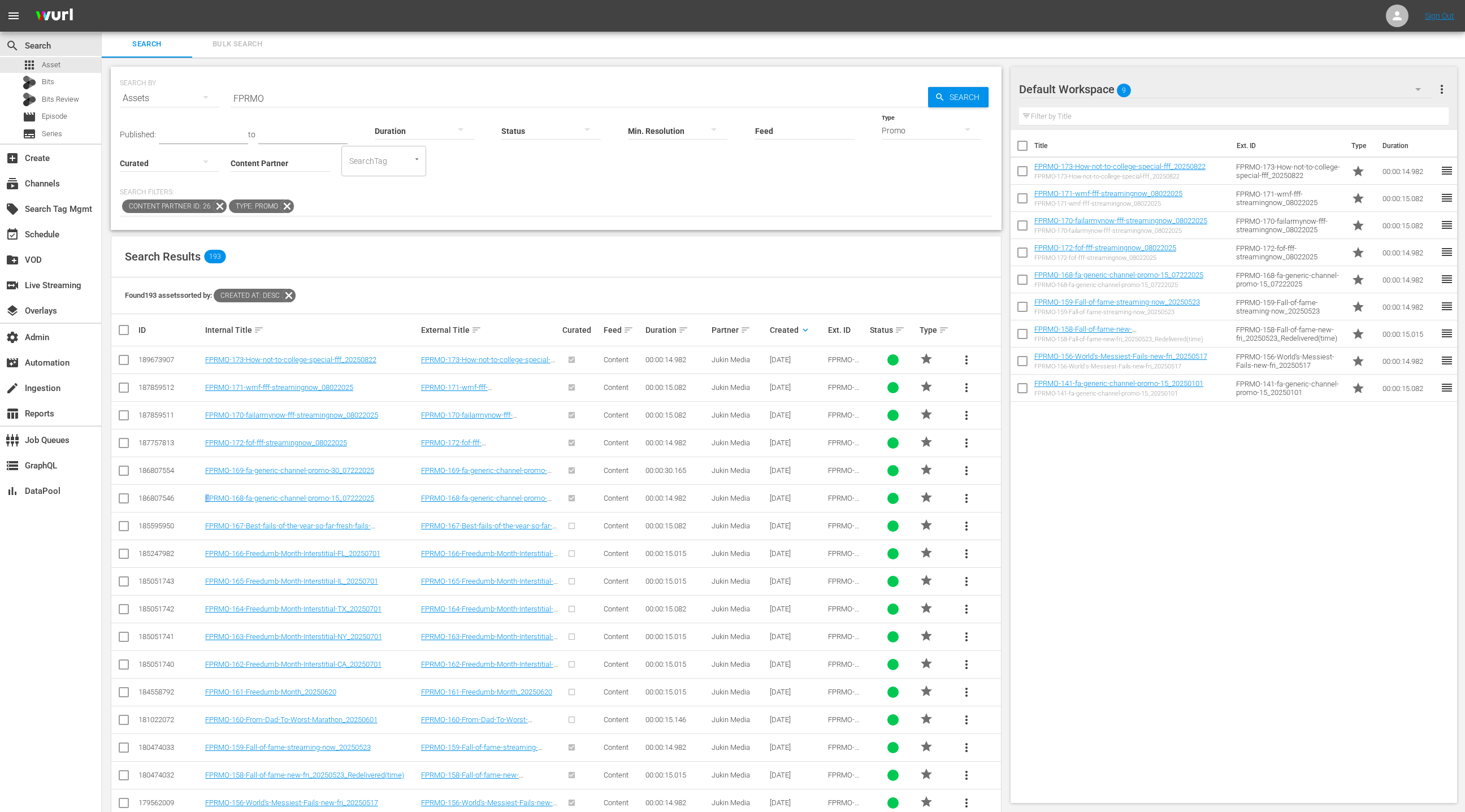
drag, startPoint x: 380, startPoint y: 500, endPoint x: 201, endPoint y: 499, distance: 179.0
click at [201, 499] on tr "186807546 FPRMO-168-fa-generic-channel-promo-15_07222025 FPRMO-168-fa-generic-c…" at bounding box center [556, 498] width 890 height 28
click at [392, 500] on div "FPRMO-168-fa-generic-channel-promo-15_07222025" at bounding box center [311, 498] width 212 height 9
drag, startPoint x: 385, startPoint y: 500, endPoint x: 211, endPoint y: 498, distance: 174.0
click at [207, 498] on div "FPRMO-168-fa-generic-channel-promo-15_07222025" at bounding box center [311, 498] width 212 height 9
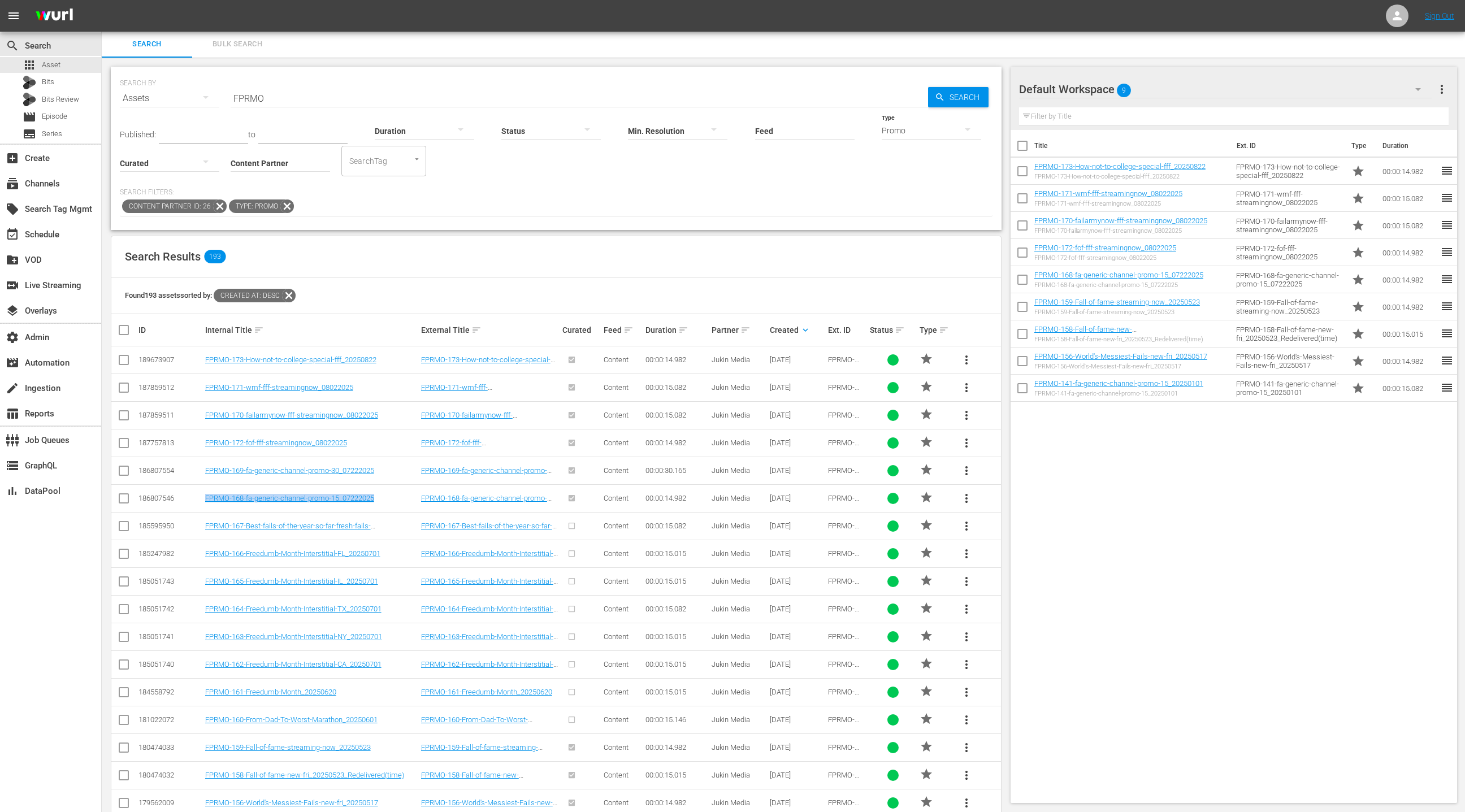
copy link "FPRMO-168-fa-generic-channel-promo-15_07222025"
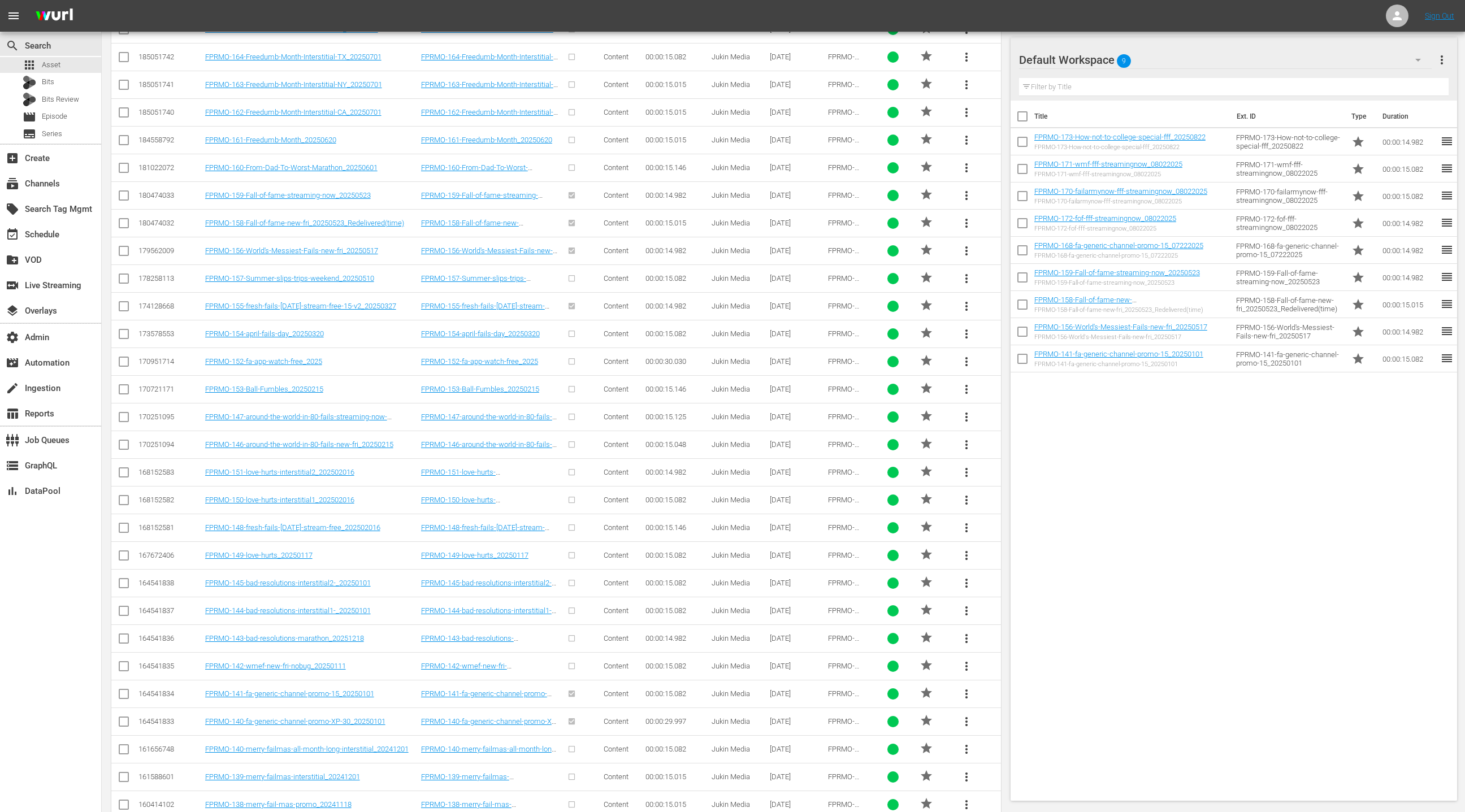
scroll to position [571, 0]
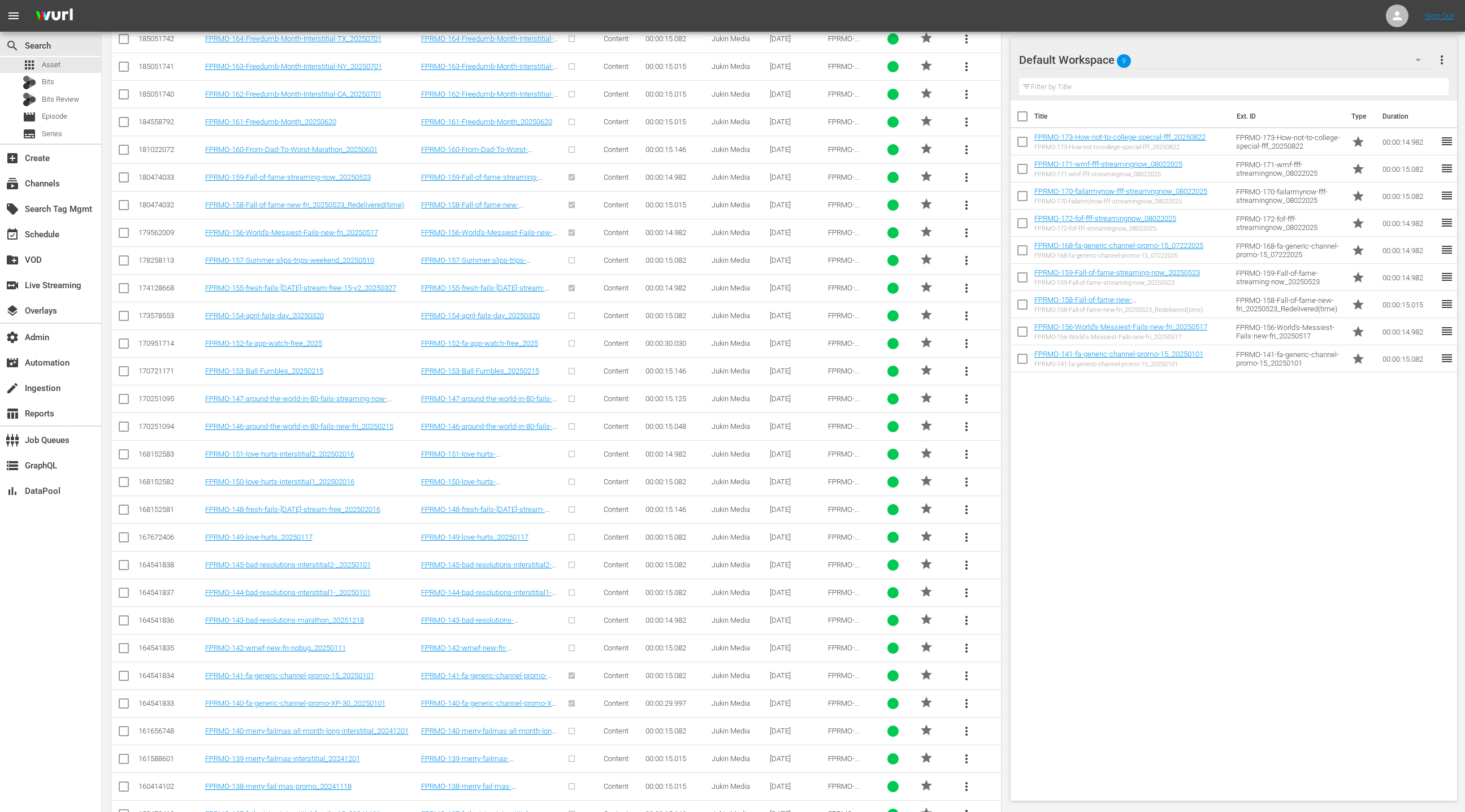
click at [969, 673] on span "more_vert" at bounding box center [966, 676] width 14 height 14
click at [1034, 759] on div "Replace within all episodes" at bounding box center [1043, 757] width 109 height 27
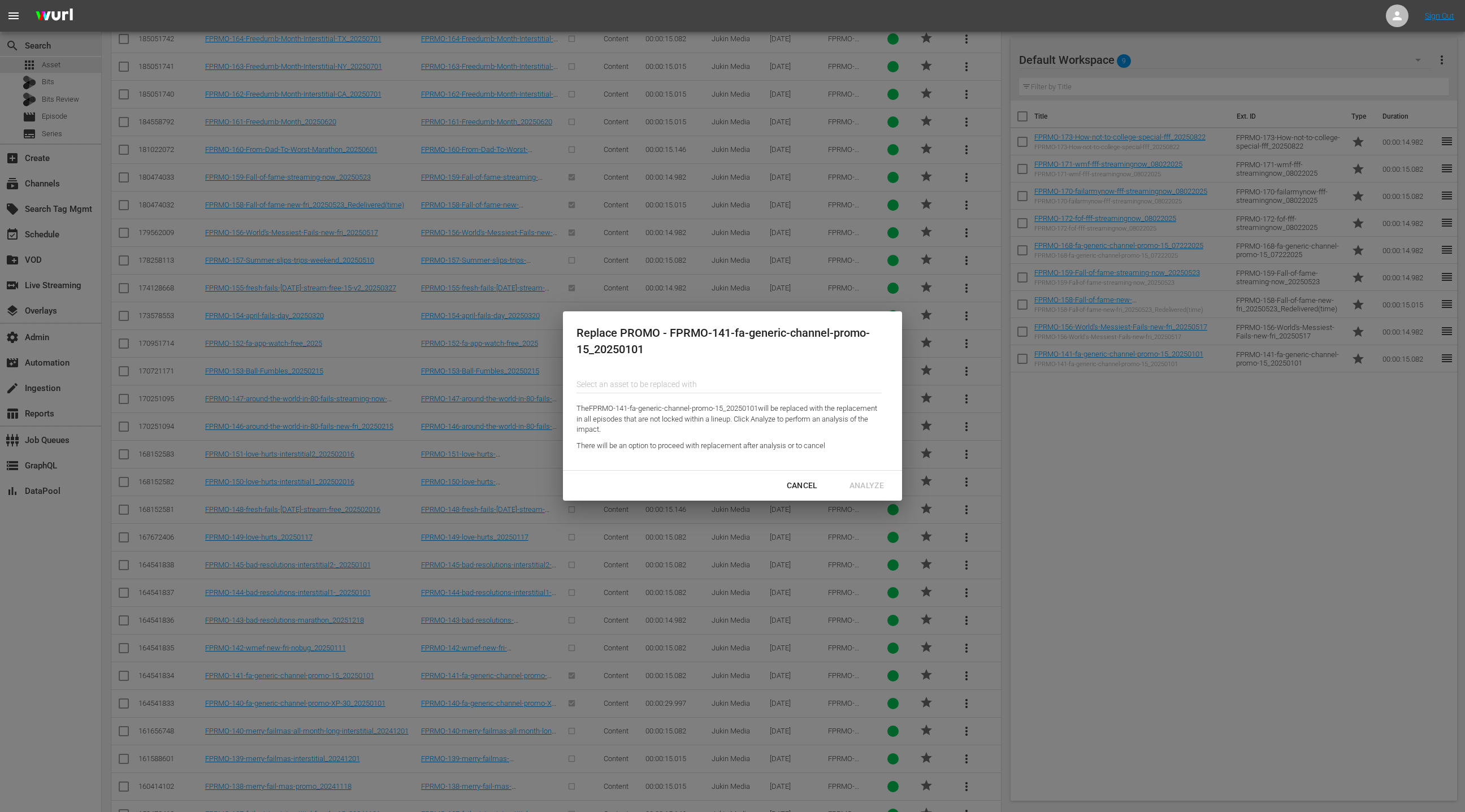
click at [610, 387] on input "Content Partner" at bounding box center [729, 384] width 305 height 27
paste input "FPRMO-168-fa-generic-channel-promo-15_07222025"
click at [634, 414] on div "FPRMO-168-fa-generic-channel-promo-15_07222025 (186807546)" at bounding box center [668, 415] width 166 height 27
type input "FPRMO-168-fa-generic-channel-promo-15_07222025 (186807546)"
click at [872, 486] on div "Analyze" at bounding box center [867, 485] width 53 height 14
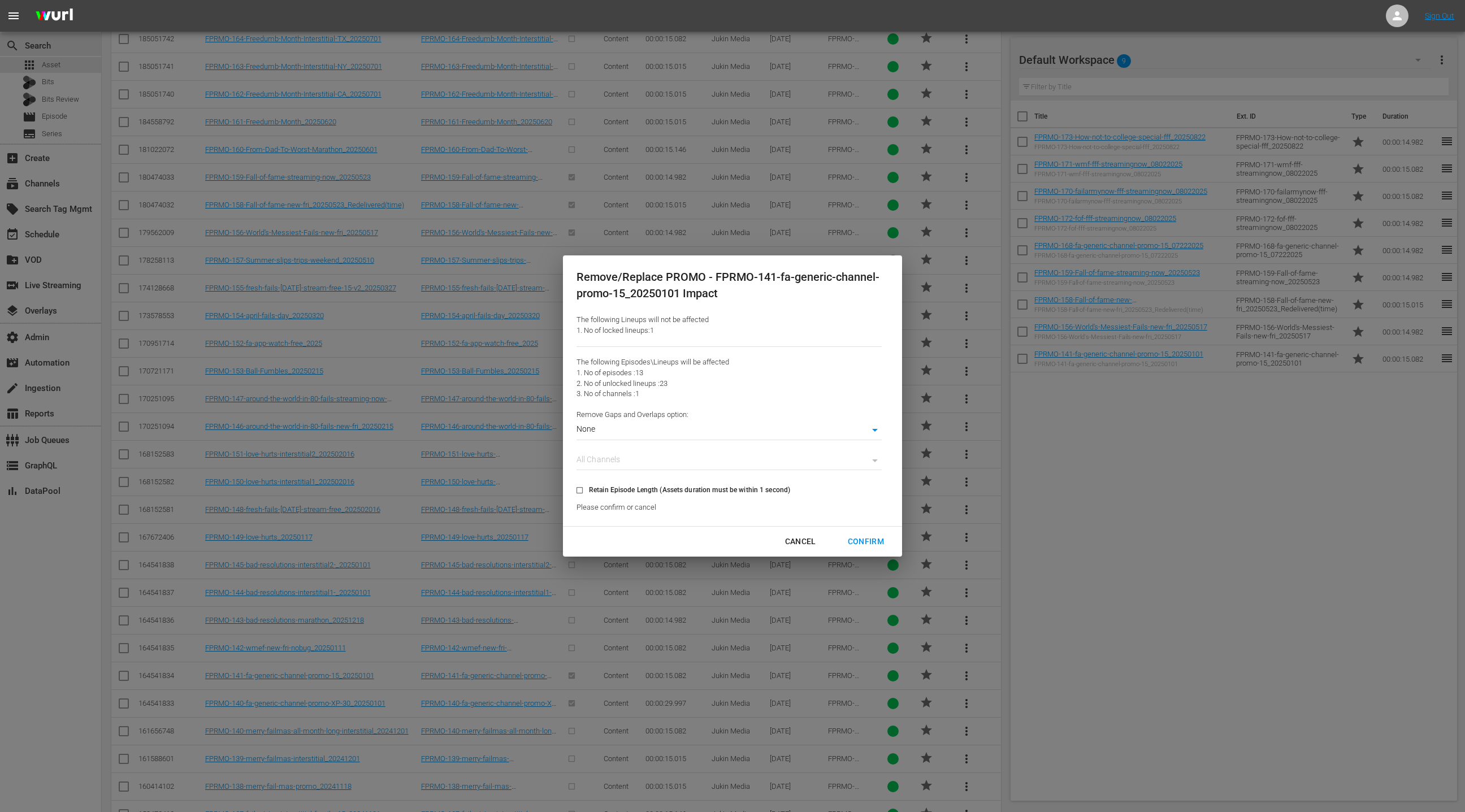
click at [872, 541] on div "Confirm" at bounding box center [866, 541] width 54 height 14
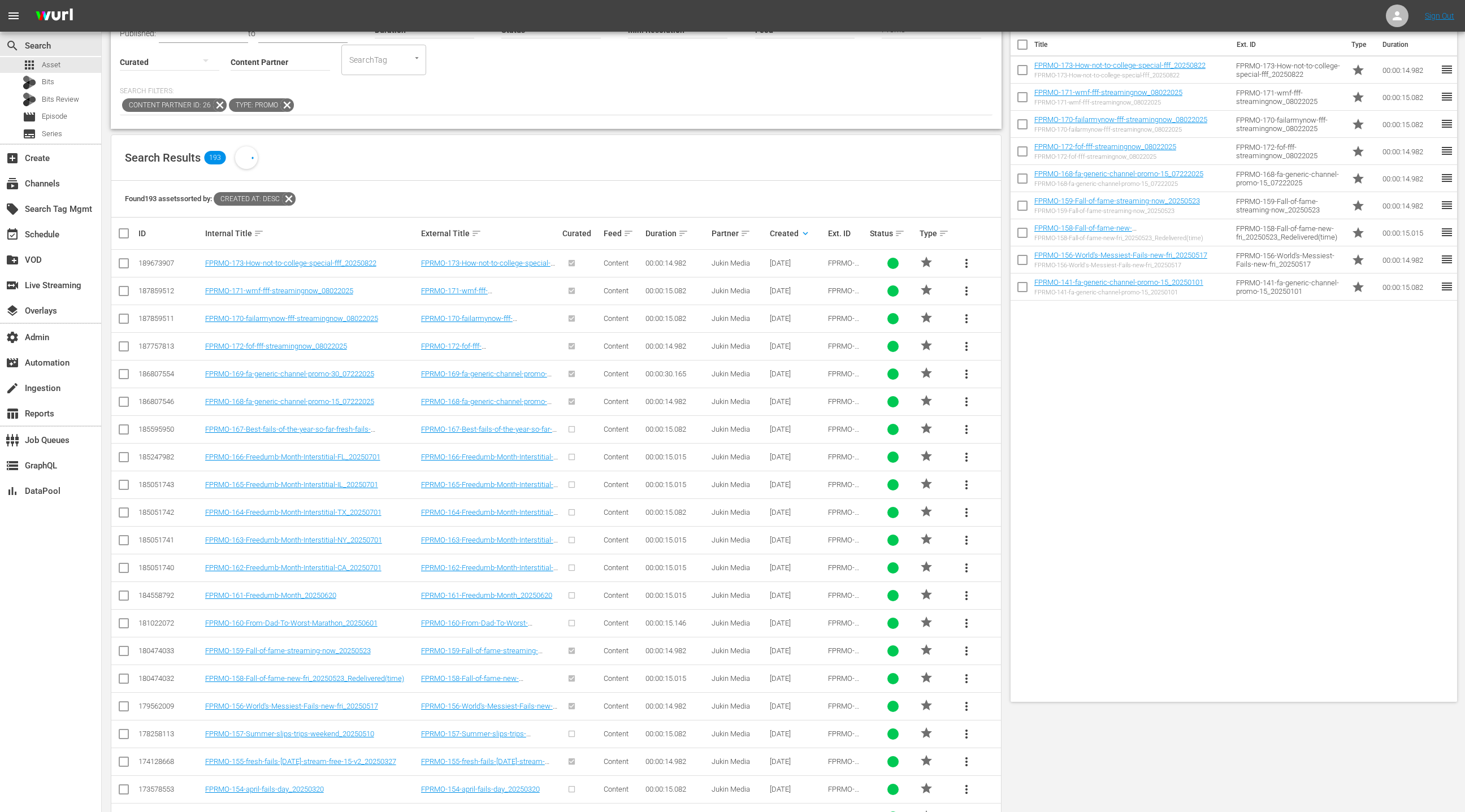
scroll to position [0, 0]
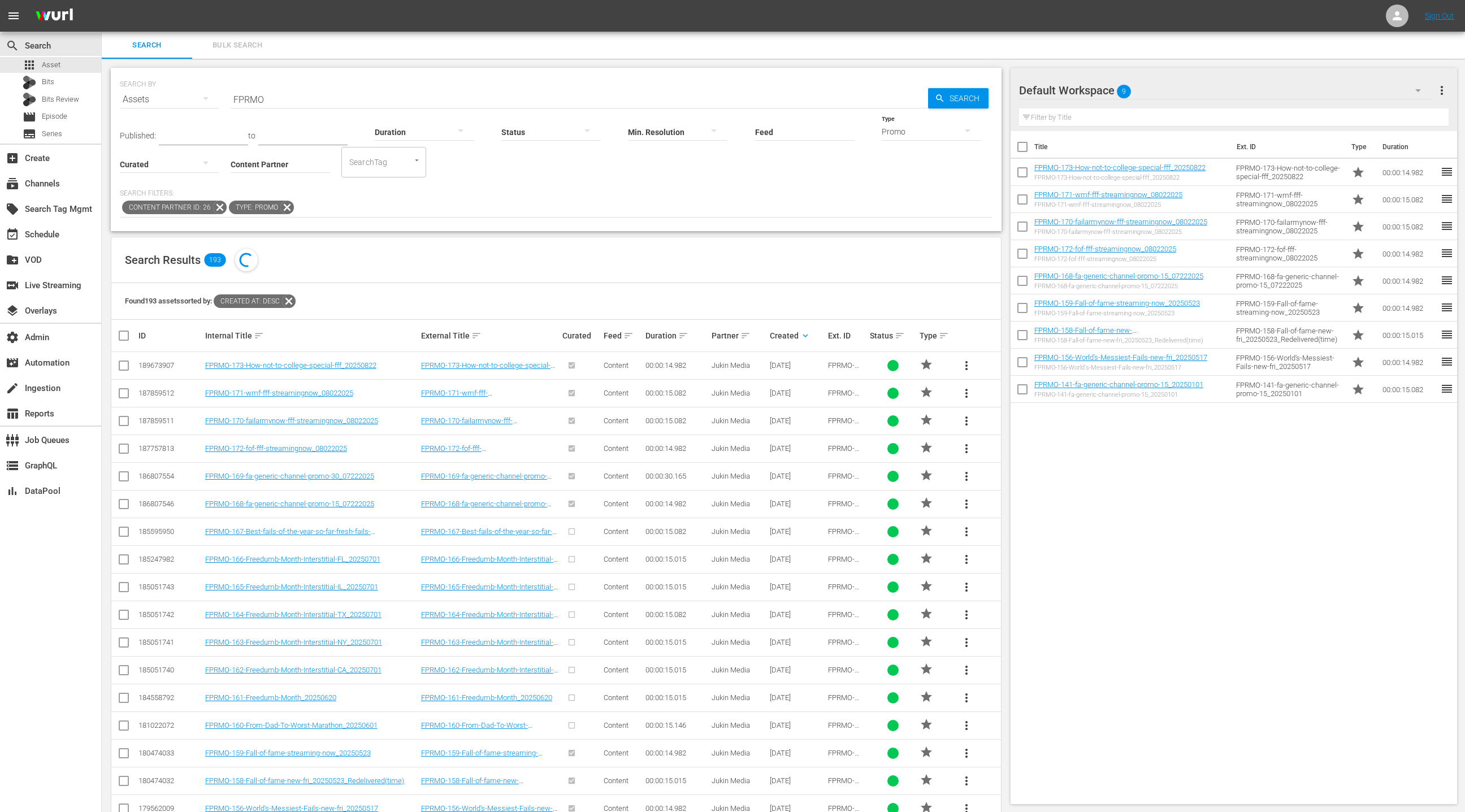
click at [253, 101] on input "FPRMO" at bounding box center [580, 99] width 698 height 27
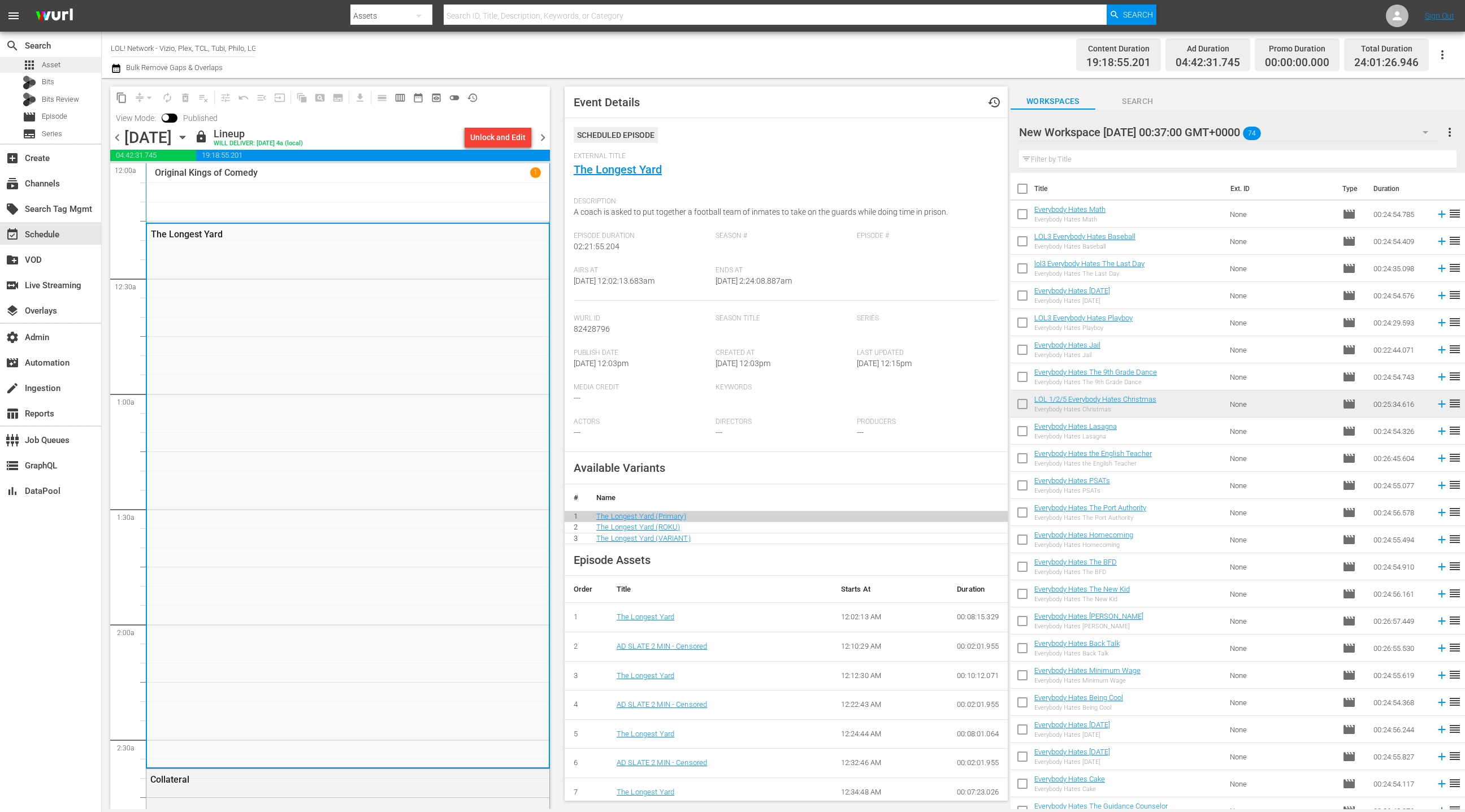
scroll to position [4932, 0]
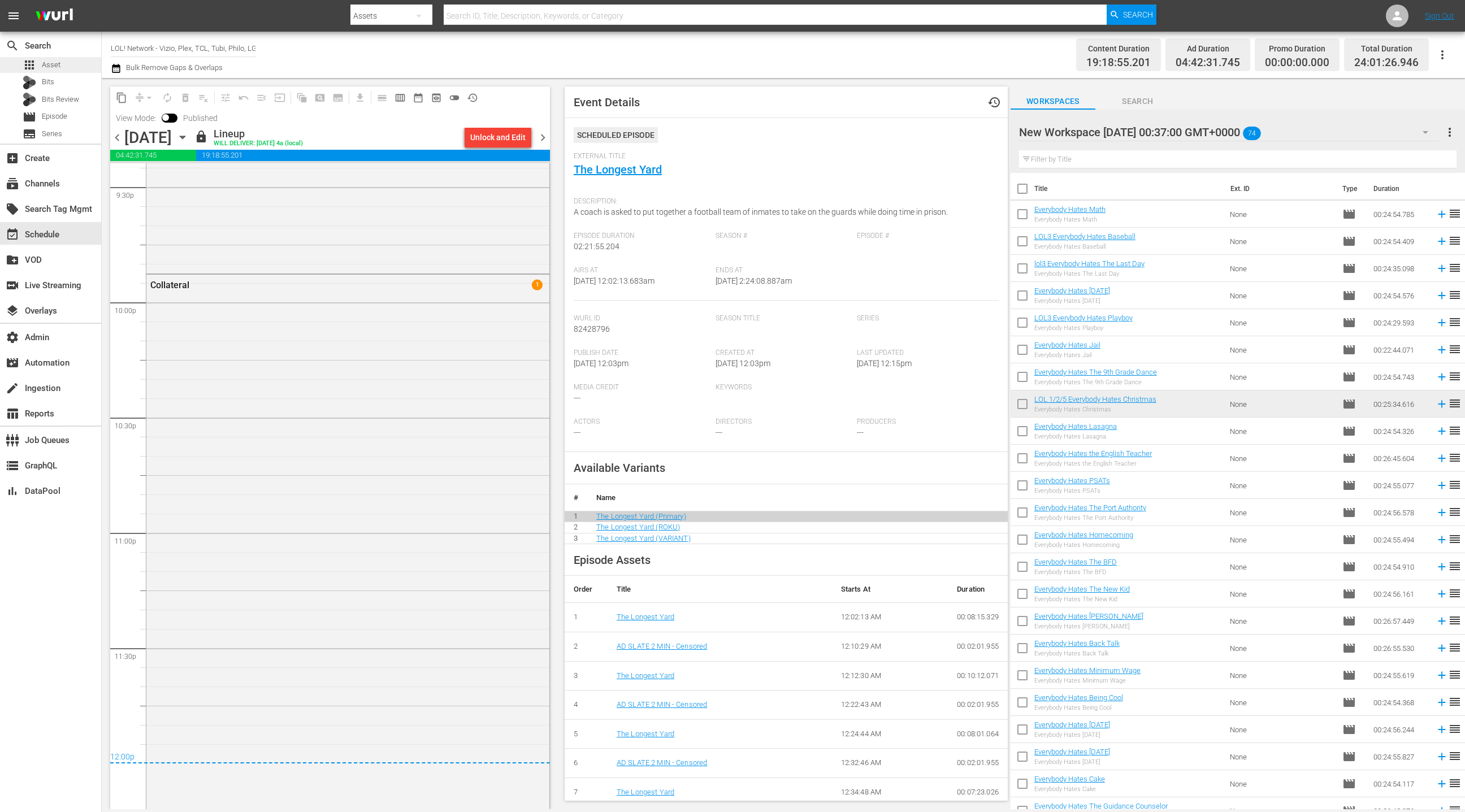
click at [66, 63] on div "apps Asset" at bounding box center [50, 65] width 101 height 16
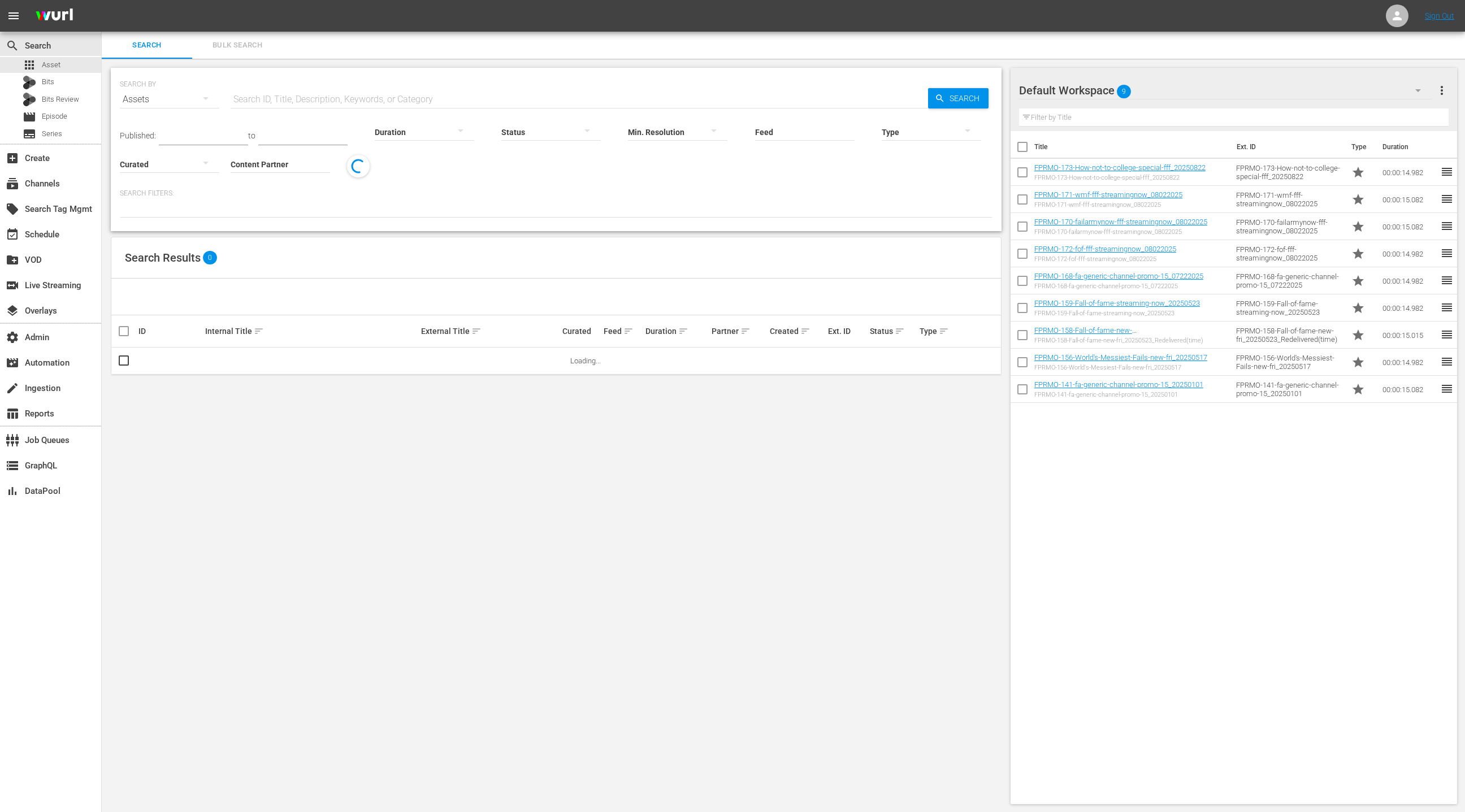
click at [309, 98] on input "text" at bounding box center [580, 99] width 698 height 27
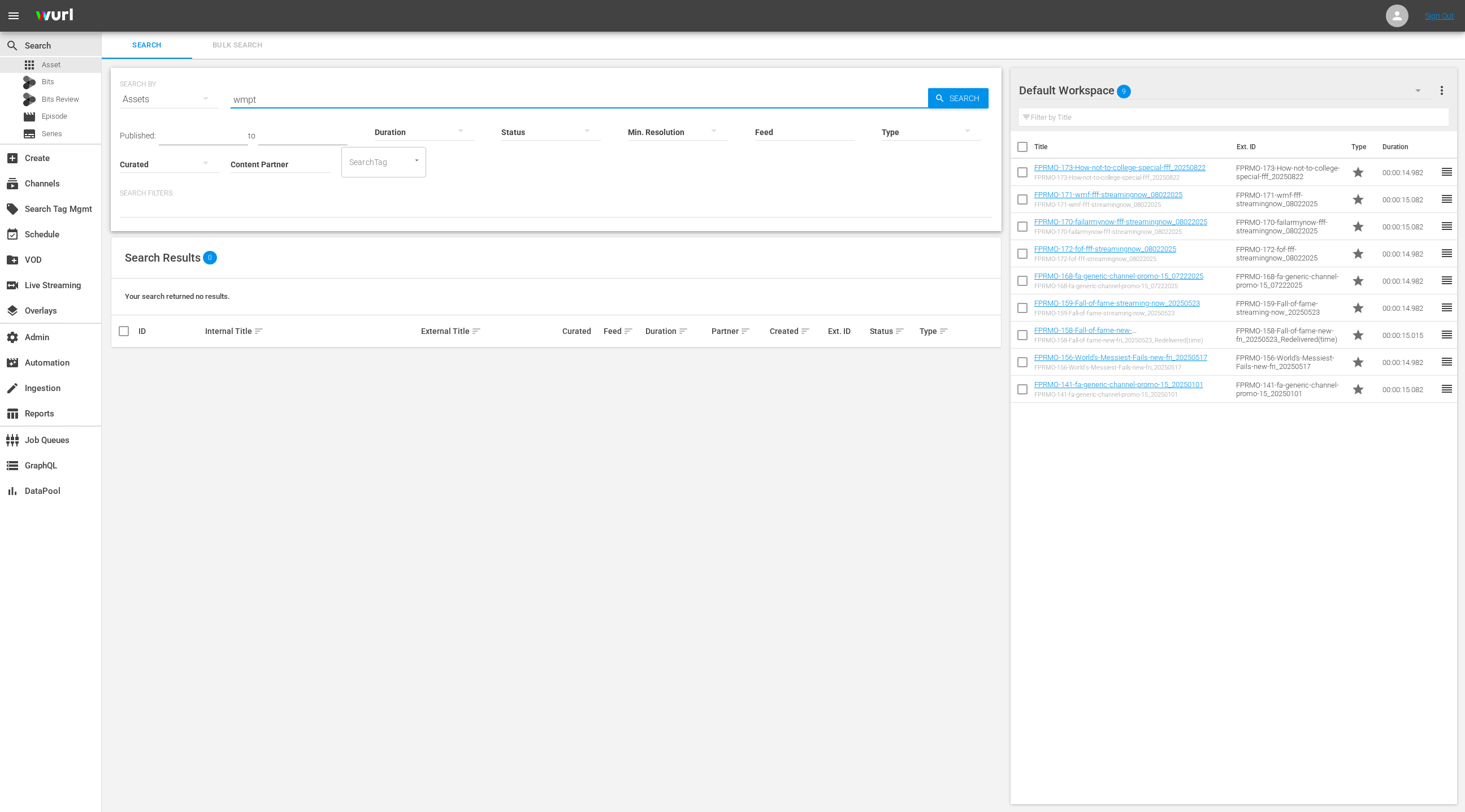
click at [239, 101] on input "wmpt" at bounding box center [580, 99] width 698 height 27
click at [946, 101] on span "Search" at bounding box center [967, 98] width 44 height 20
click at [904, 134] on div at bounding box center [931, 131] width 99 height 31
click at [926, 206] on div "Promo" at bounding box center [931, 203] width 99 height 18
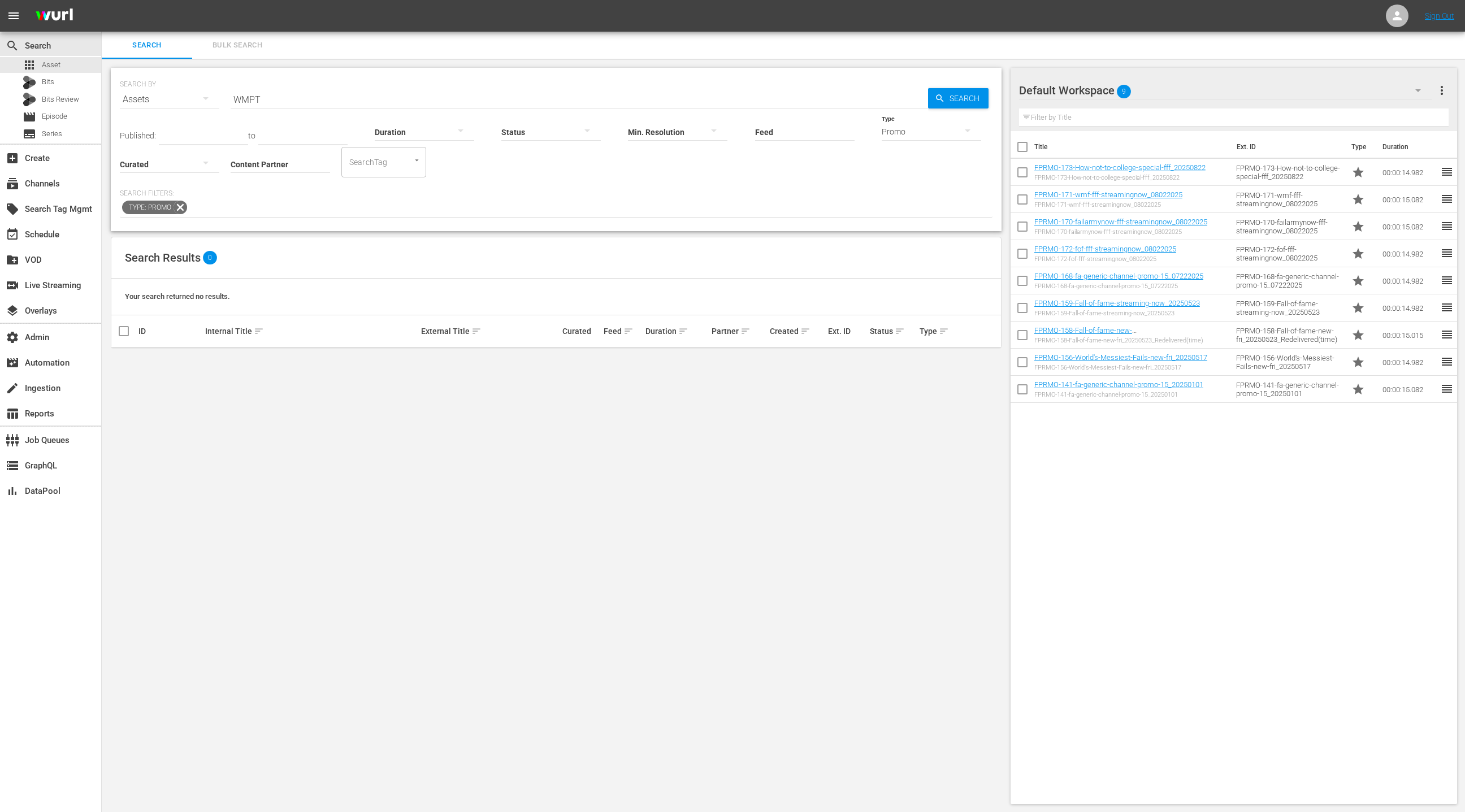
click at [264, 96] on input "WMPT" at bounding box center [580, 99] width 698 height 27
type input "WMP"
click at [271, 172] on hr at bounding box center [280, 172] width 99 height 1
click at [272, 161] on input "Content Partner" at bounding box center [280, 165] width 99 height 41
click at [289, 198] on div "Jukin Media (26)" at bounding box center [322, 195] width 166 height 27
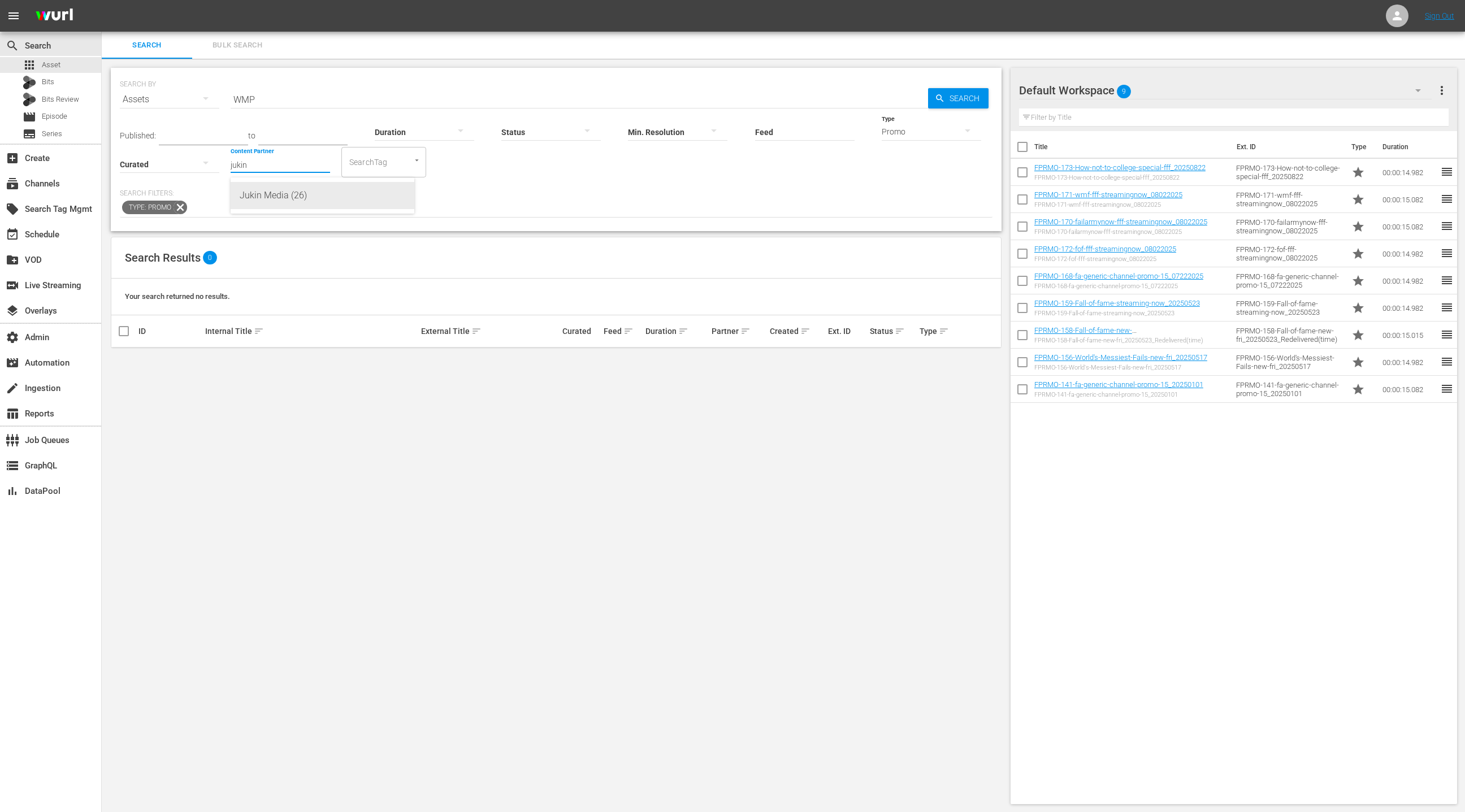
type input "Jukin Media (26)"
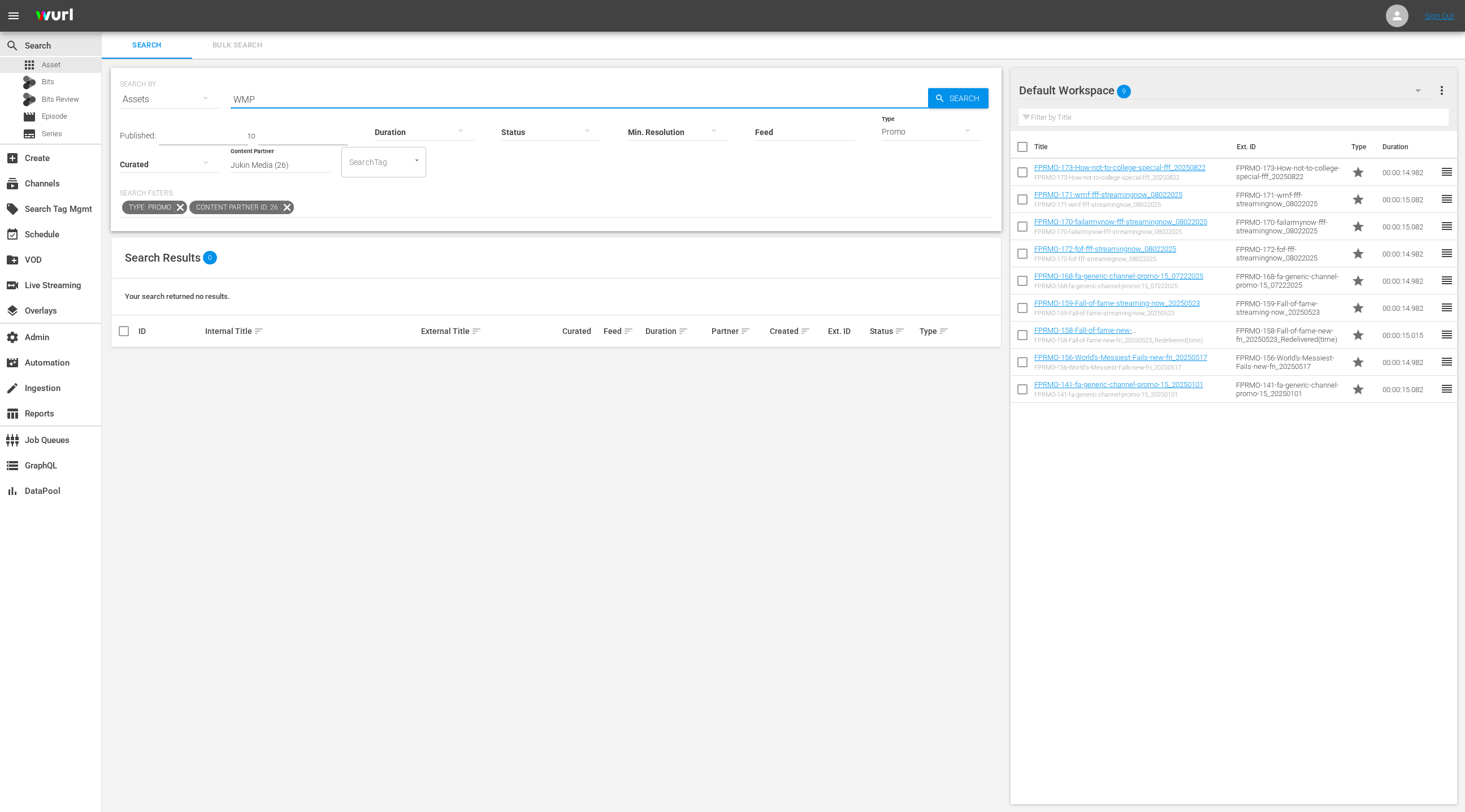
click at [270, 99] on input "WMP" at bounding box center [580, 99] width 698 height 27
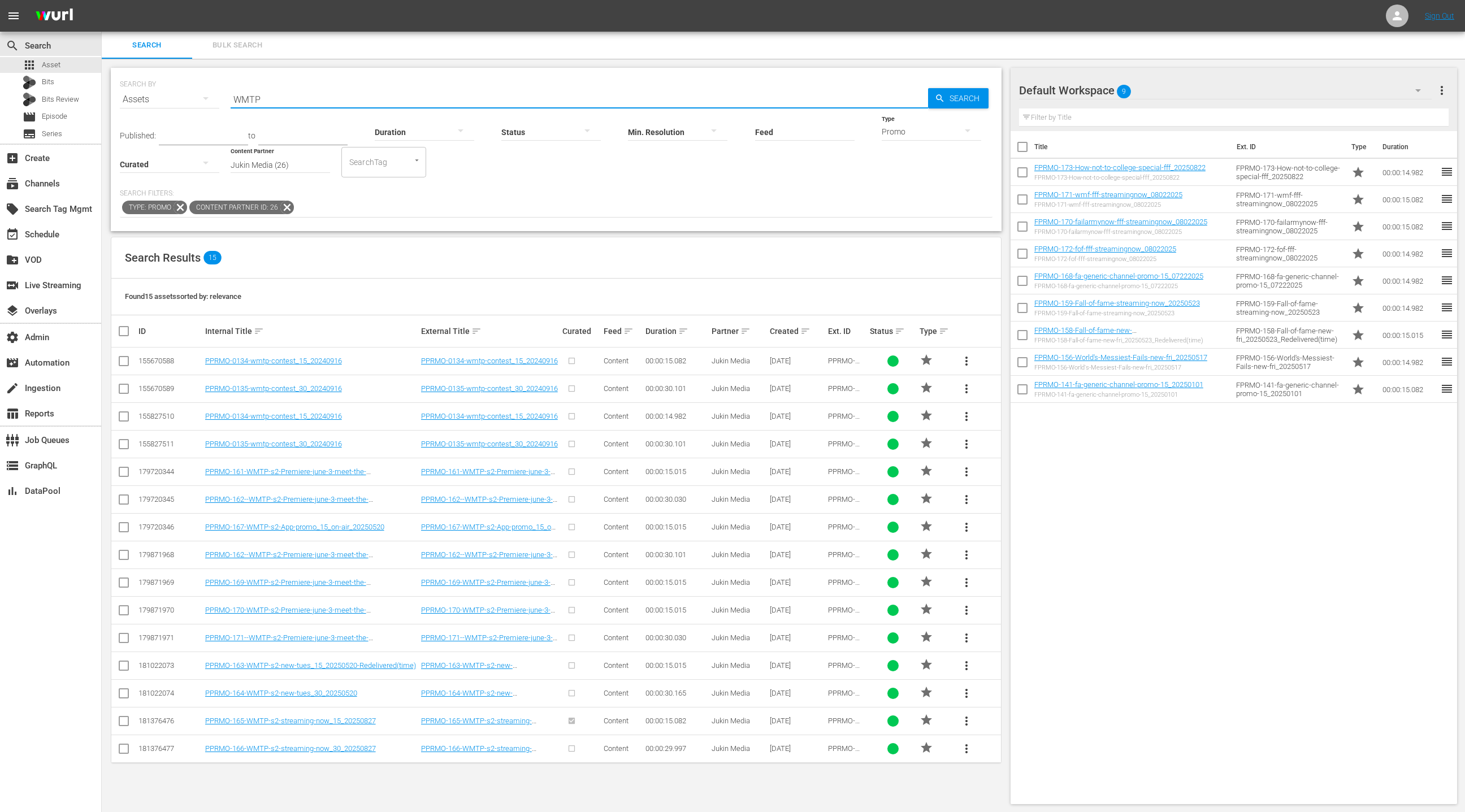
type input "WMTP"
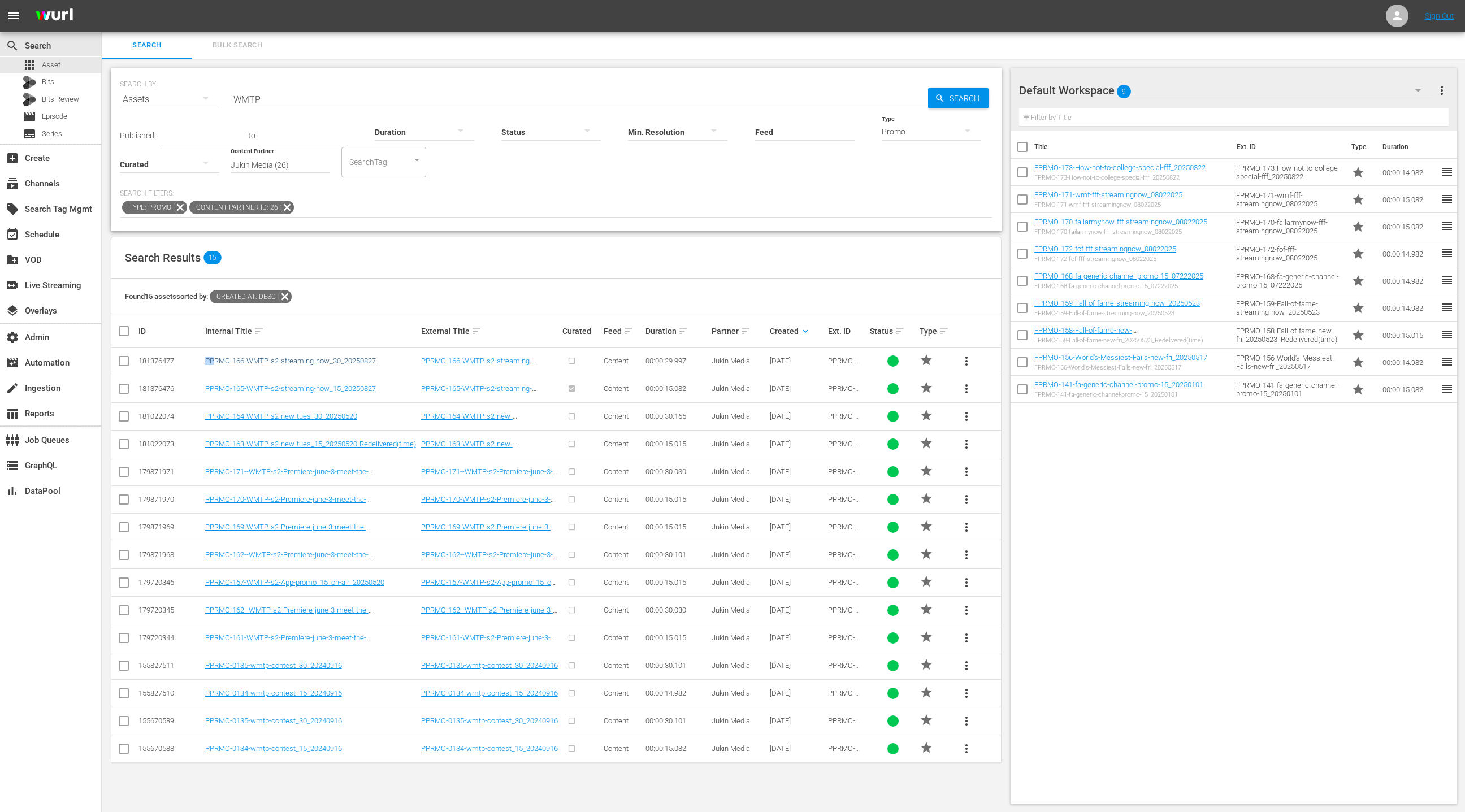
drag, startPoint x: 374, startPoint y: 362, endPoint x: 217, endPoint y: 360, distance: 157.0
click at [215, 357] on div "PPRMO-166-WMTP-s2-streaming-now_30_20250827" at bounding box center [311, 361] width 212 height 9
click at [366, 362] on link "PPRMO-166-WMTP-s2-streaming-now_30_20250827" at bounding box center [291, 361] width 171 height 9
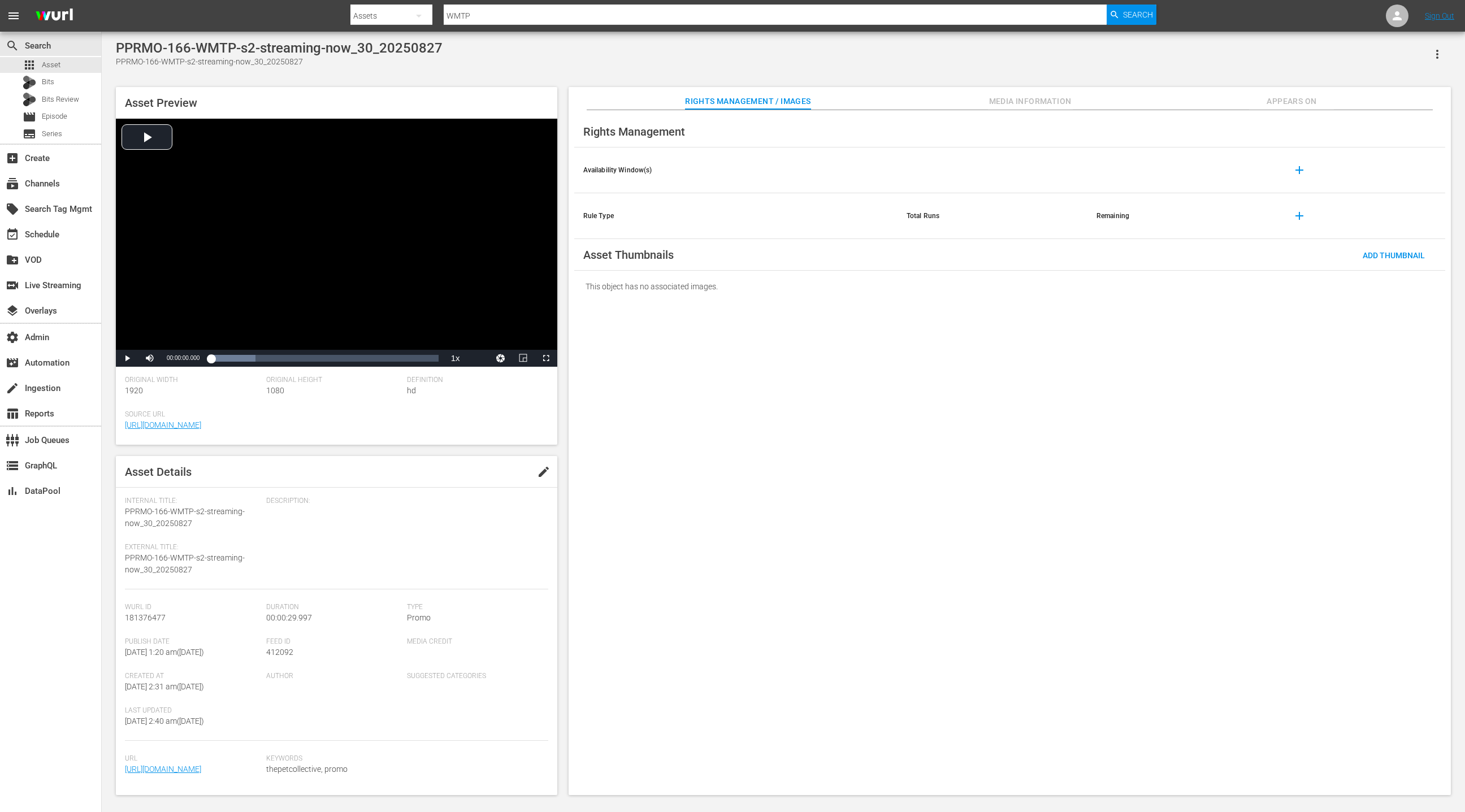
click at [135, 63] on div "PPRMO-166-WMTP-s2-streaming-now_30_20250827" at bounding box center [280, 62] width 327 height 12
drag, startPoint x: 135, startPoint y: 63, endPoint x: 299, endPoint y: 60, distance: 164.0
click at [299, 59] on div "PPRMO-166-WMTP-s2-streaming-now_30_20250827" at bounding box center [280, 62] width 327 height 12
copy div "PPRMO-166-WMTP-s2-streaming-now_30_20250827"
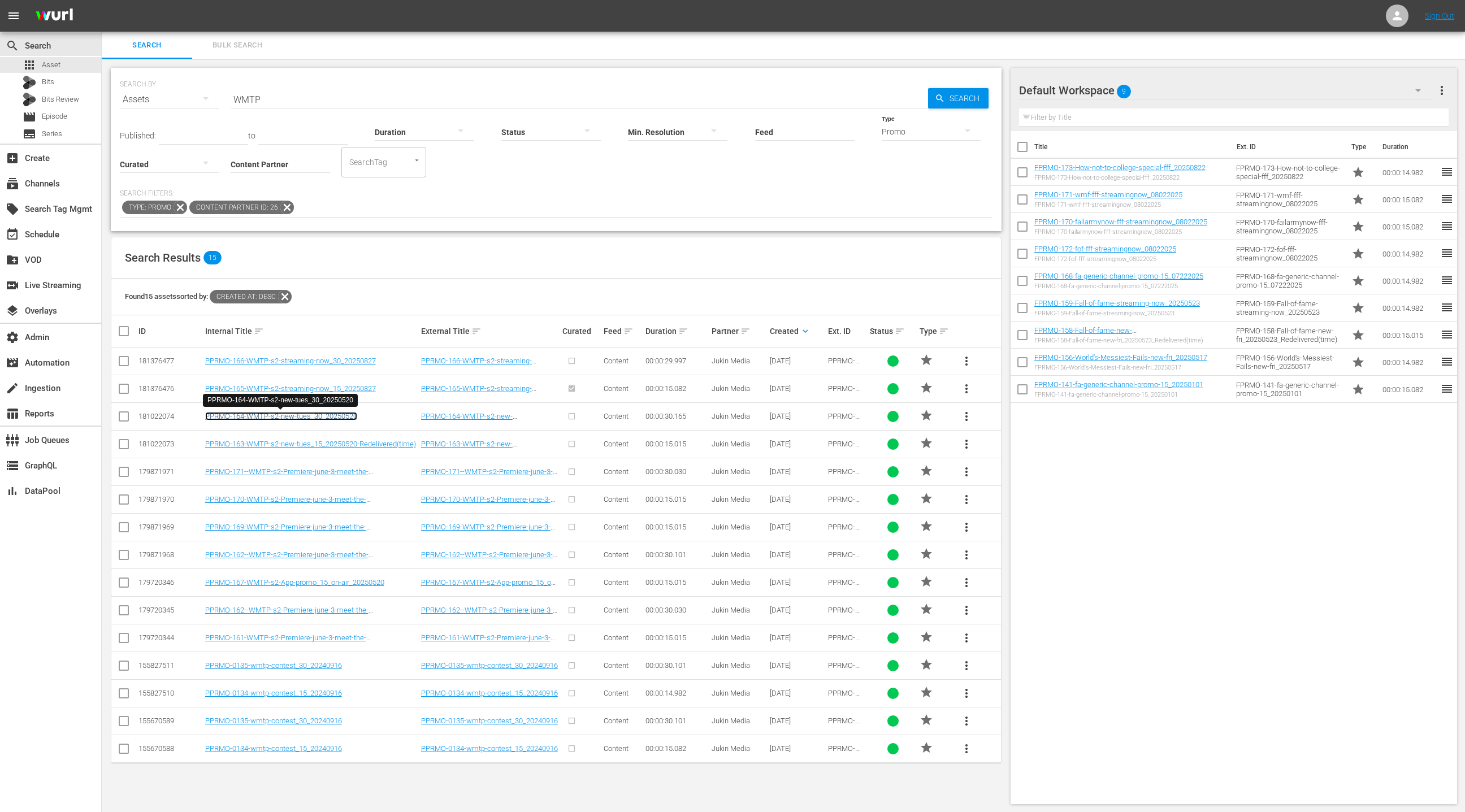
click at [343, 414] on link "PPRMO-164-WMTP-s2-new-tues_30_20250520" at bounding box center [281, 417] width 152 height 9
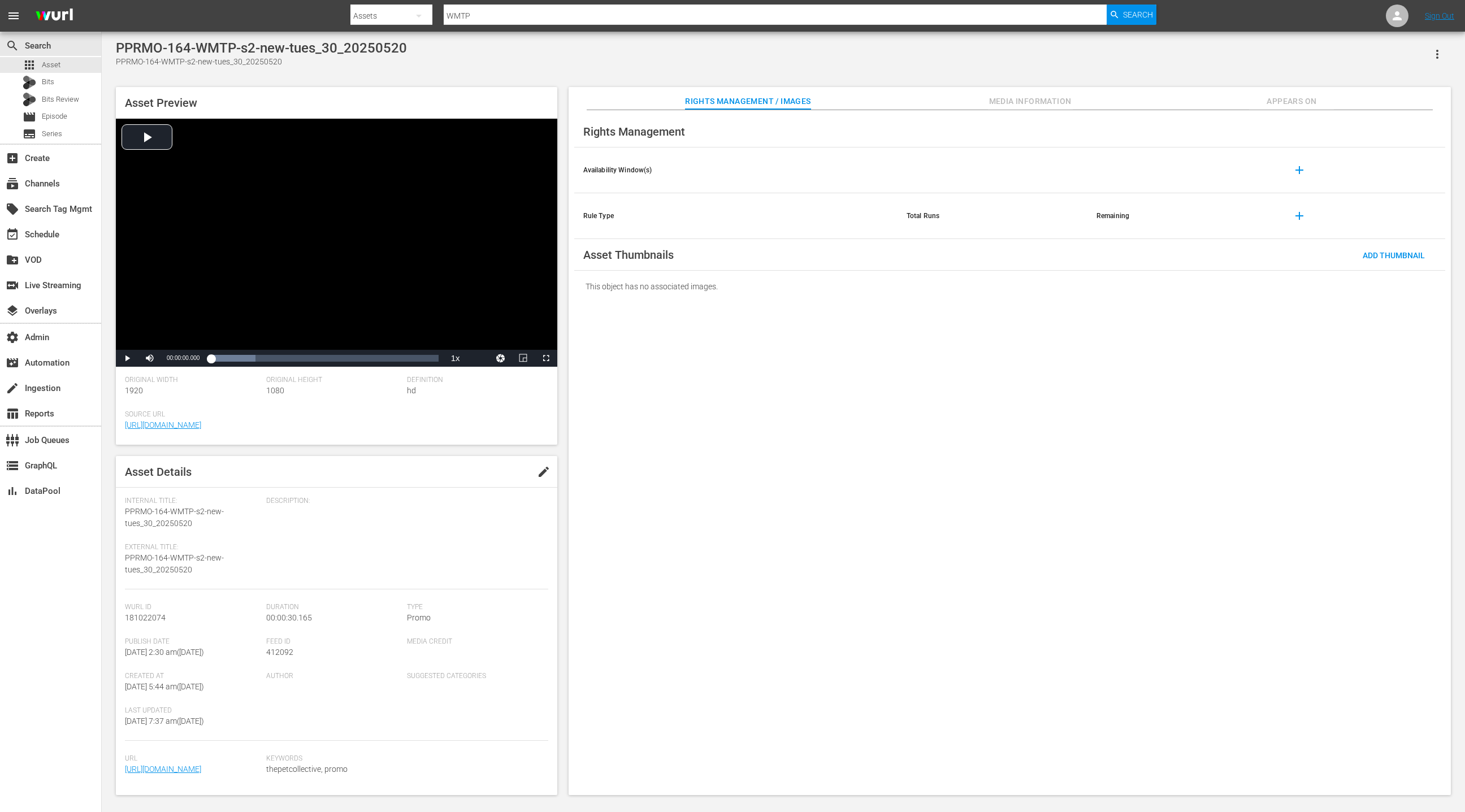
click at [123, 60] on div "PPRMO-164-WMTP-s2-new-tues_30_20250520" at bounding box center [261, 62] width 291 height 12
drag, startPoint x: 123, startPoint y: 60, endPoint x: 277, endPoint y: 69, distance: 154.3
click at [277, 69] on div "PPRMO-164-WMTP-s2-new-tues_30_20250520 PPRMO-164-WMTP-s2-new-tues_30_20250520 A…" at bounding box center [783, 414] width 1347 height 749
drag, startPoint x: 274, startPoint y: 69, endPoint x: 165, endPoint y: 54, distance: 110.0
click at [274, 68] on div "PPRMO-164-WMTP-s2-new-tues_30_20250520 PPRMO-164-WMTP-s2-new-tues_30_20250520 A…" at bounding box center [783, 414] width 1347 height 749
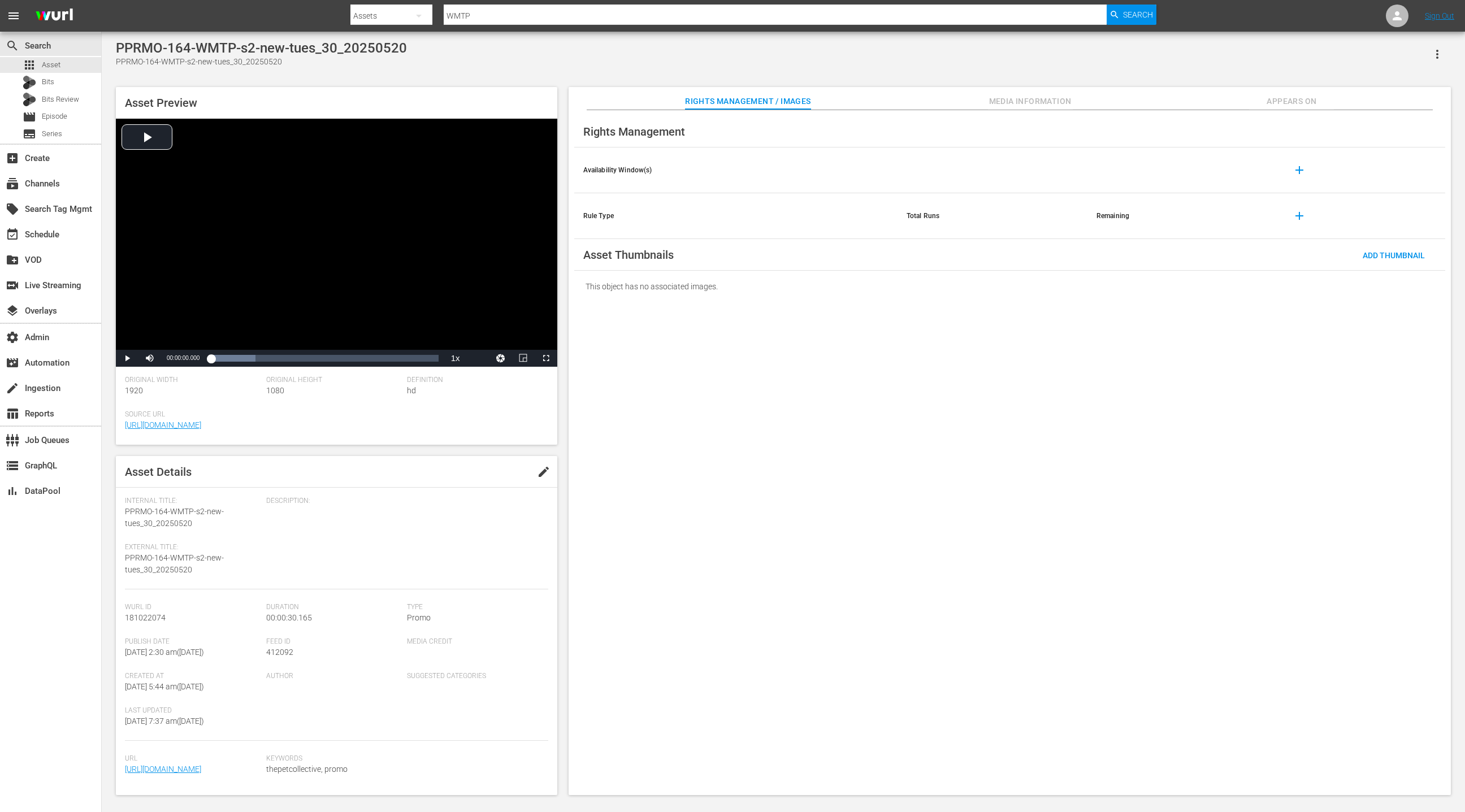
click at [123, 60] on div "PPRMO-164-WMTP-s2-new-tues_30_20250520" at bounding box center [261, 62] width 291 height 12
drag, startPoint x: 139, startPoint y: 60, endPoint x: 250, endPoint y: 63, distance: 111.0
click at [250, 63] on div "PPRMO-164-WMTP-s2-new-tues_30_20250520" at bounding box center [261, 62] width 291 height 12
copy div "PPRMO-164-WMTP-s2-new-tues_30_20250520"
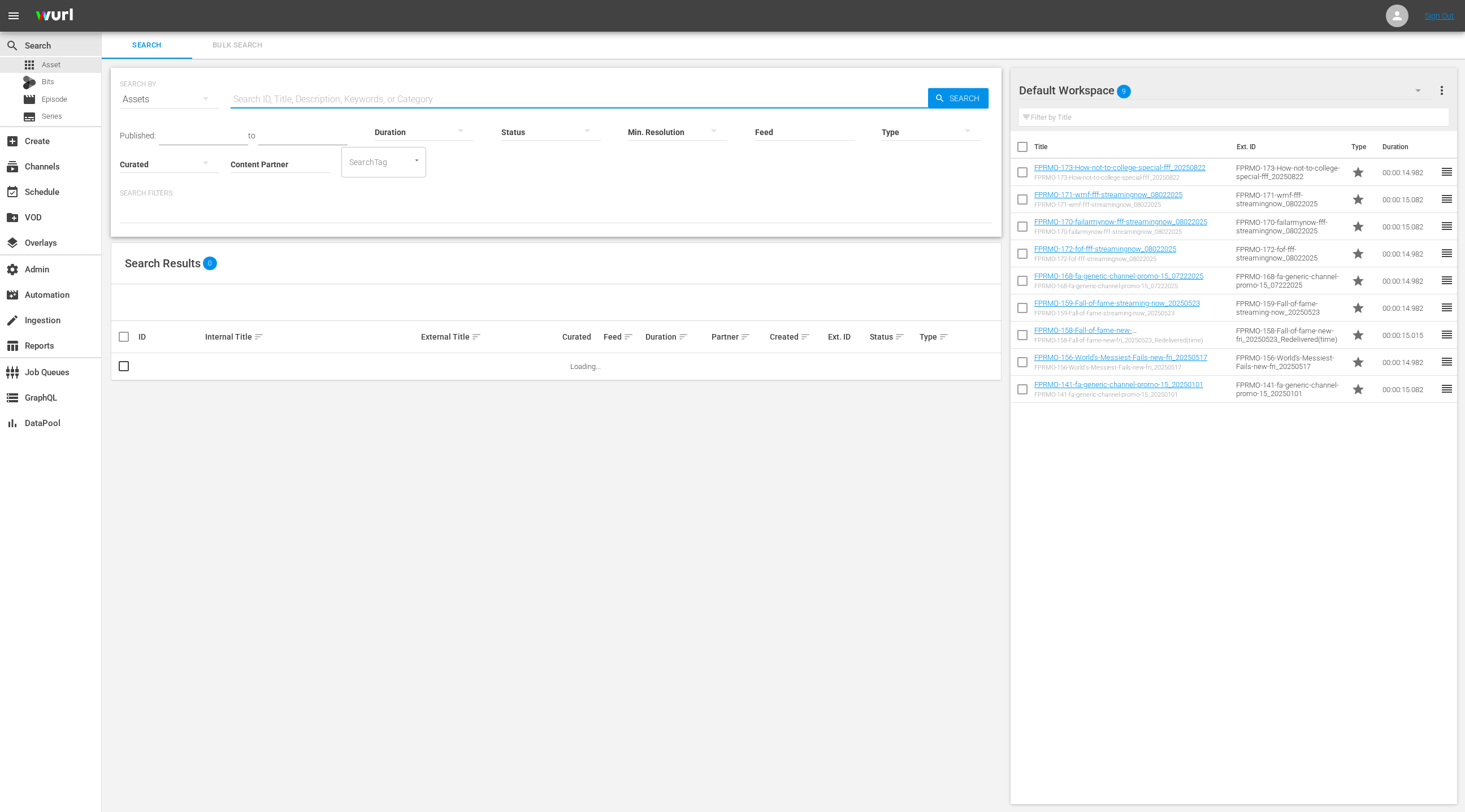
click at [261, 99] on input "text" at bounding box center [580, 99] width 698 height 27
type input "fprmo"
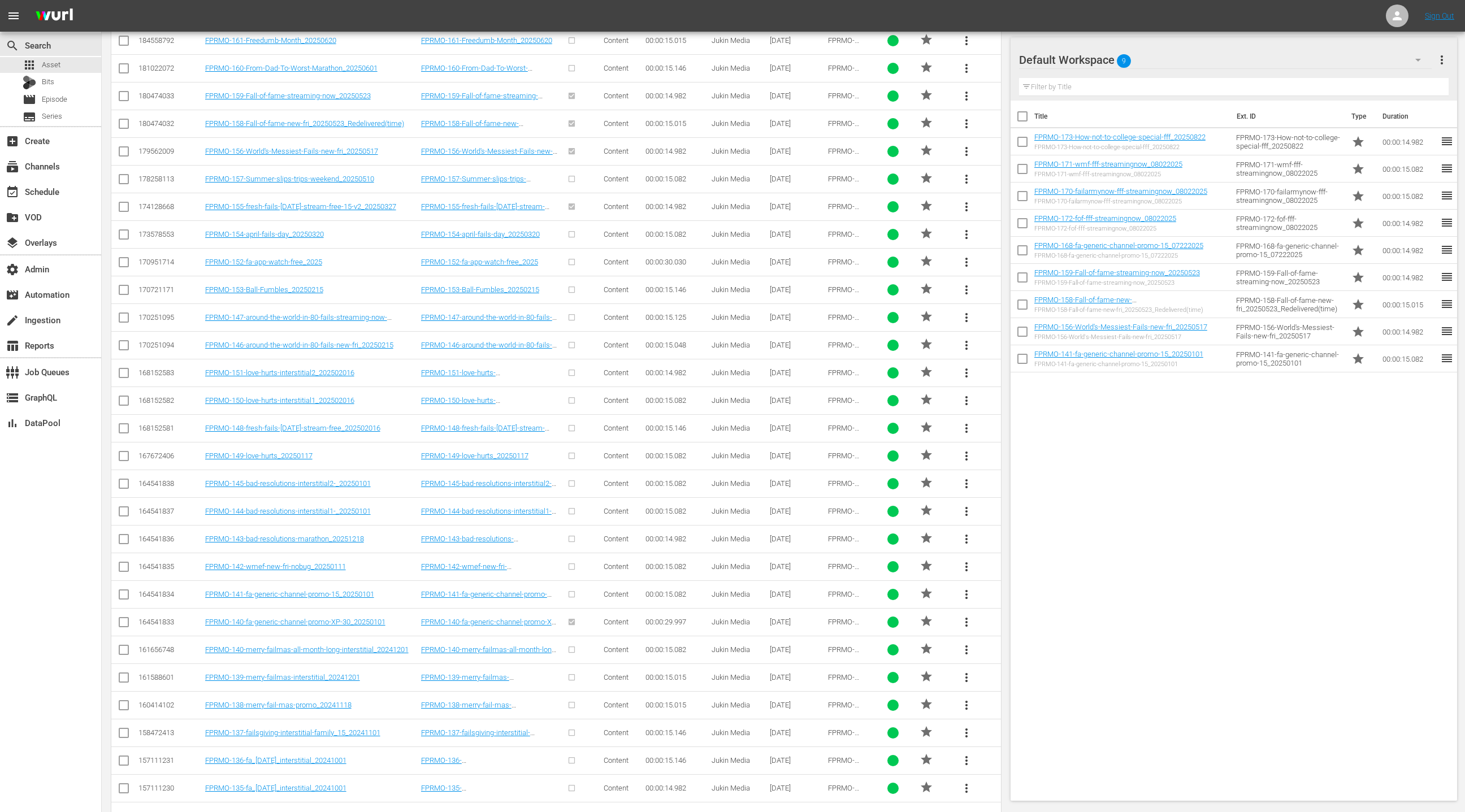
scroll to position [671, 0]
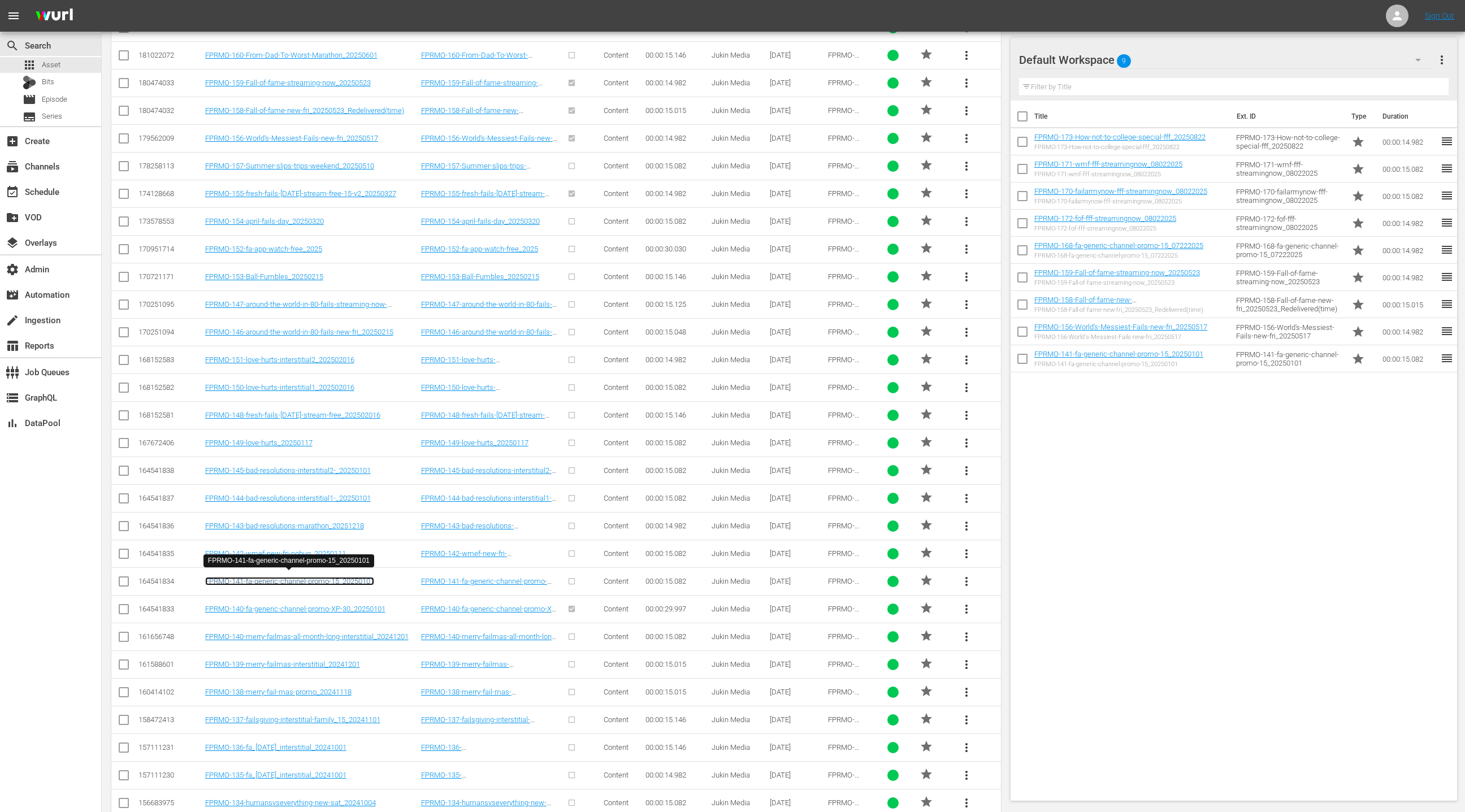
click at [330, 577] on link "FPRMO-141-fa-generic-channel-promo-15_20250101" at bounding box center [290, 581] width 169 height 9
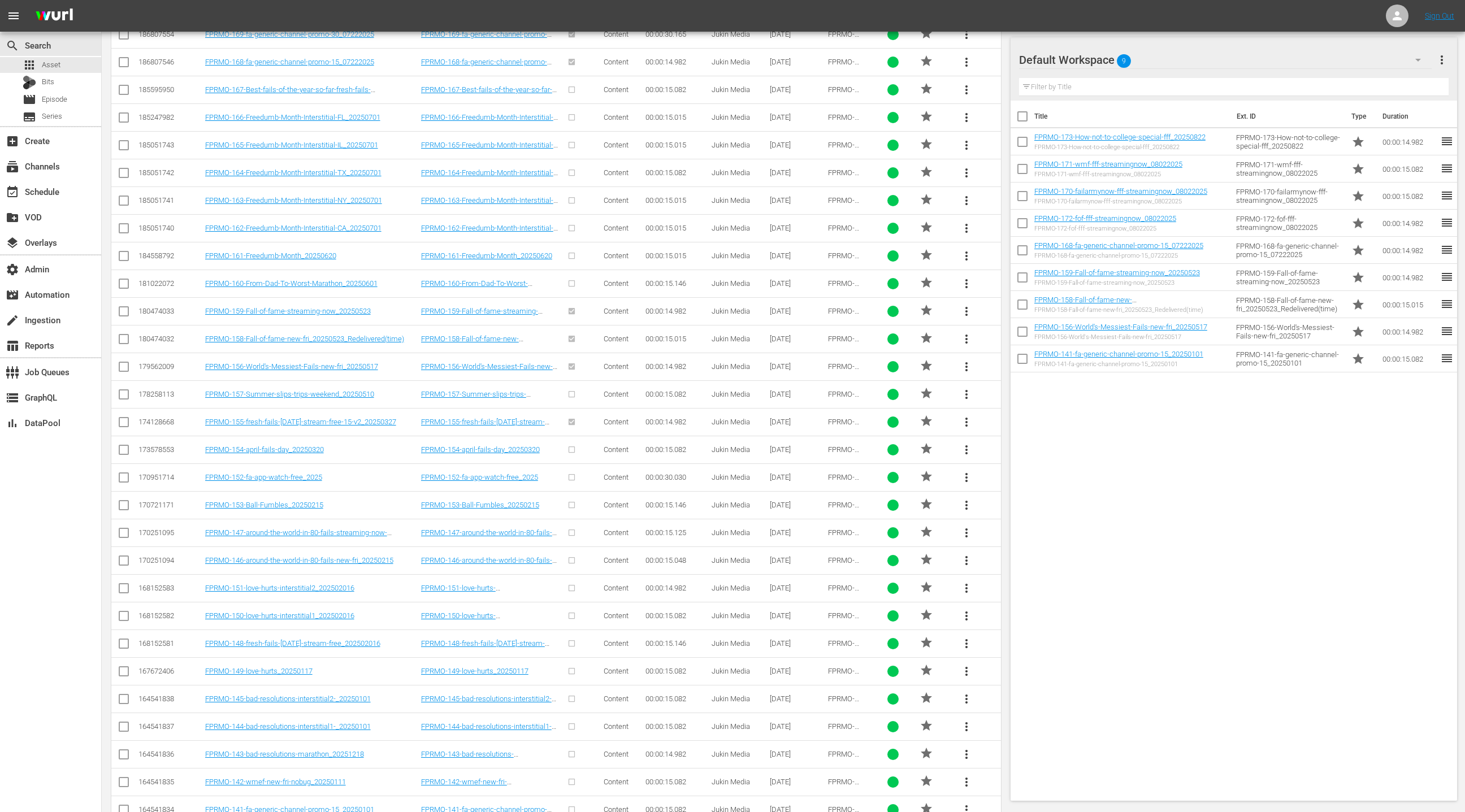
scroll to position [542, 0]
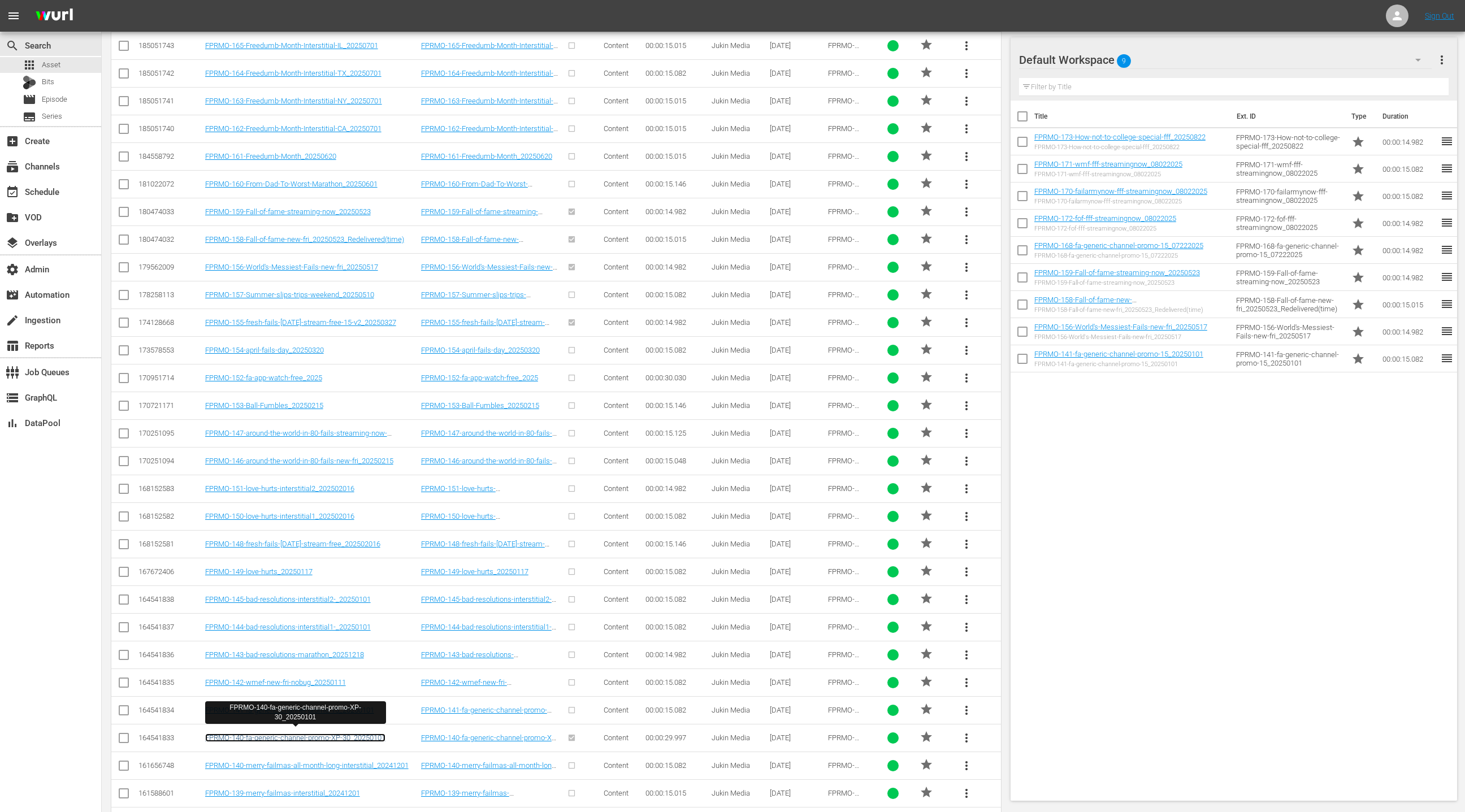
click at [351, 733] on link "FPRMO-140-fa-generic-channel-promo-XP-30_20250101" at bounding box center [295, 738] width 180 height 9
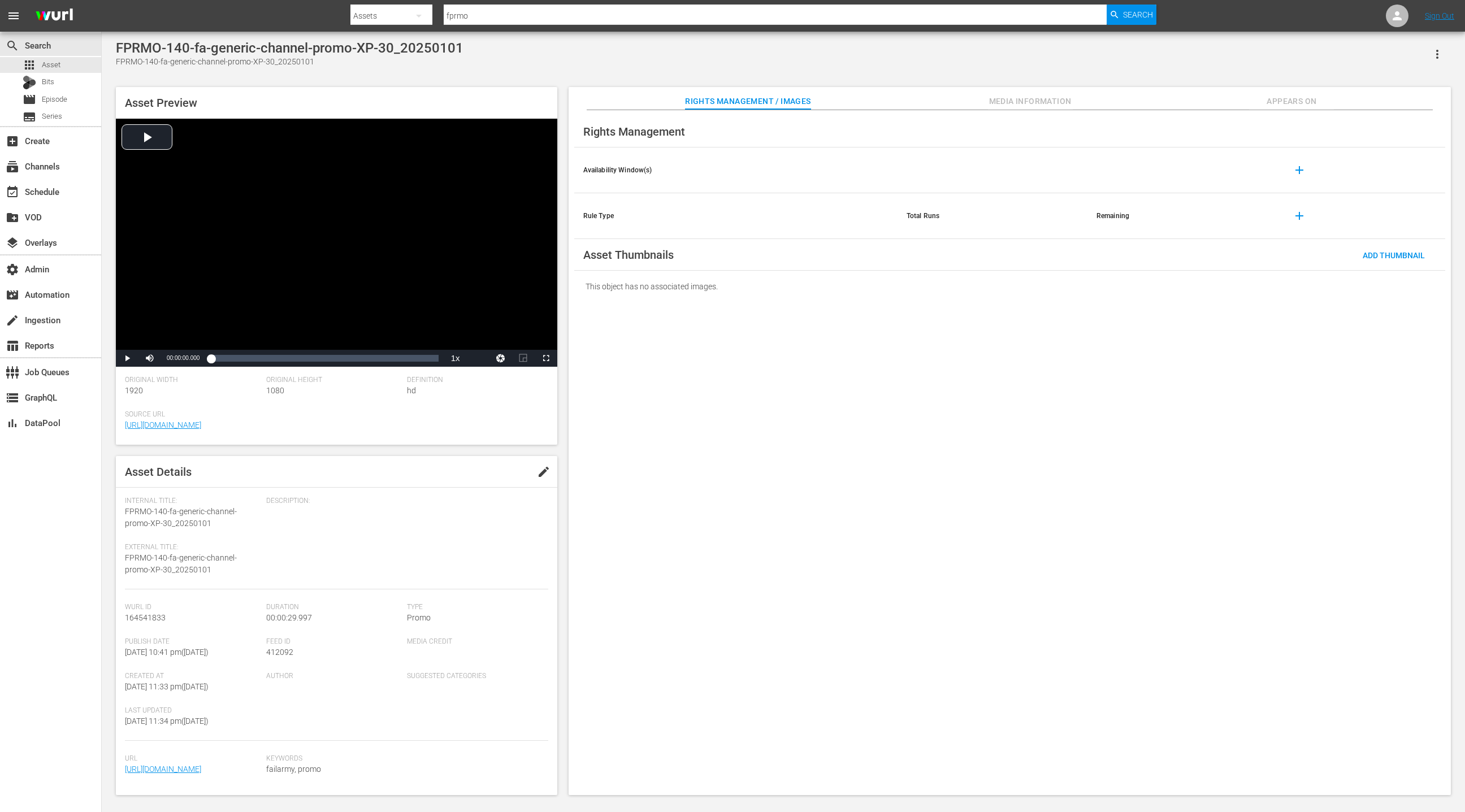
click at [1285, 109] on button "Appears On" at bounding box center [1291, 98] width 85 height 23
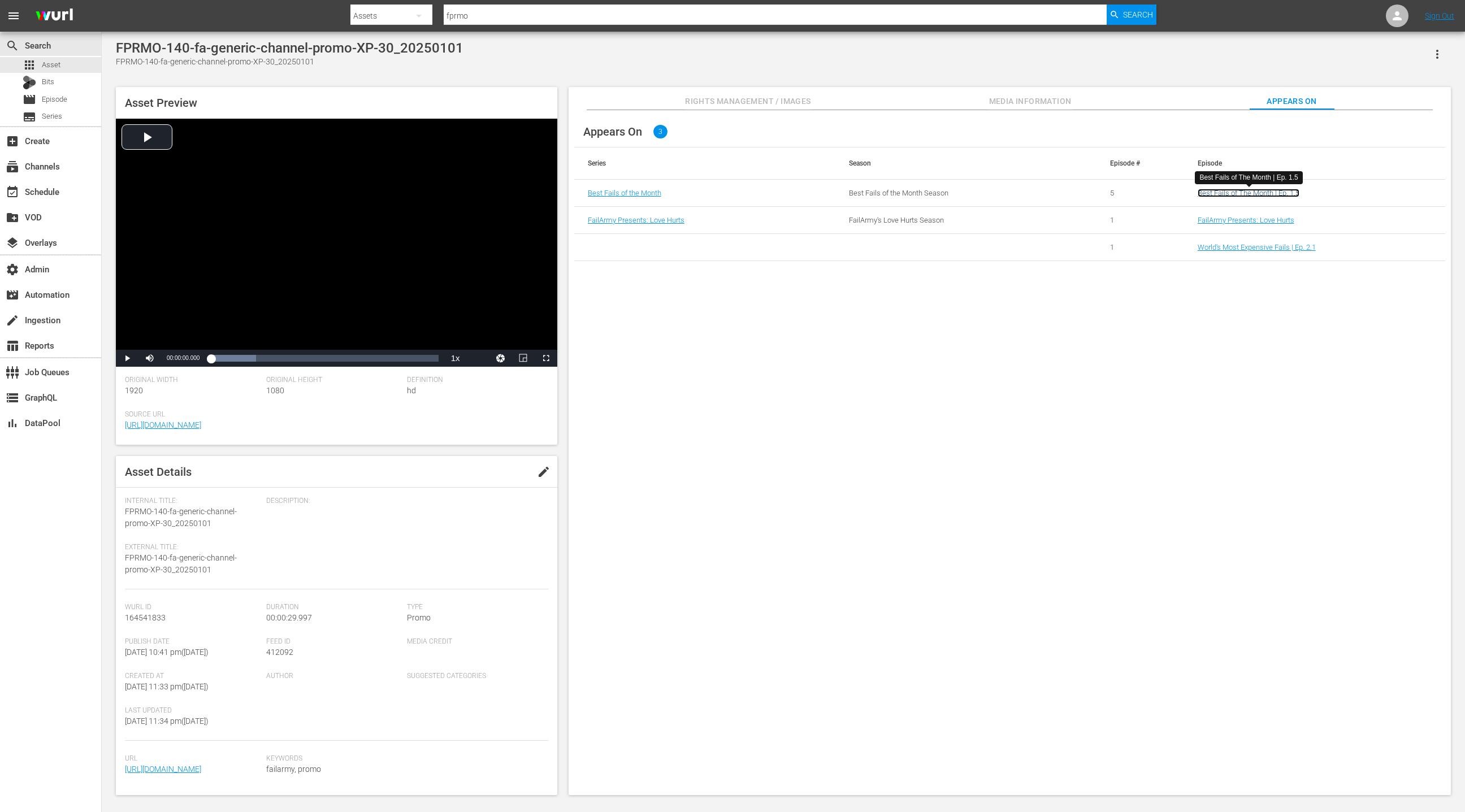
click at [1249, 192] on link "Best Fails of The Month | Ep. 1.5" at bounding box center [1248, 193] width 101 height 9
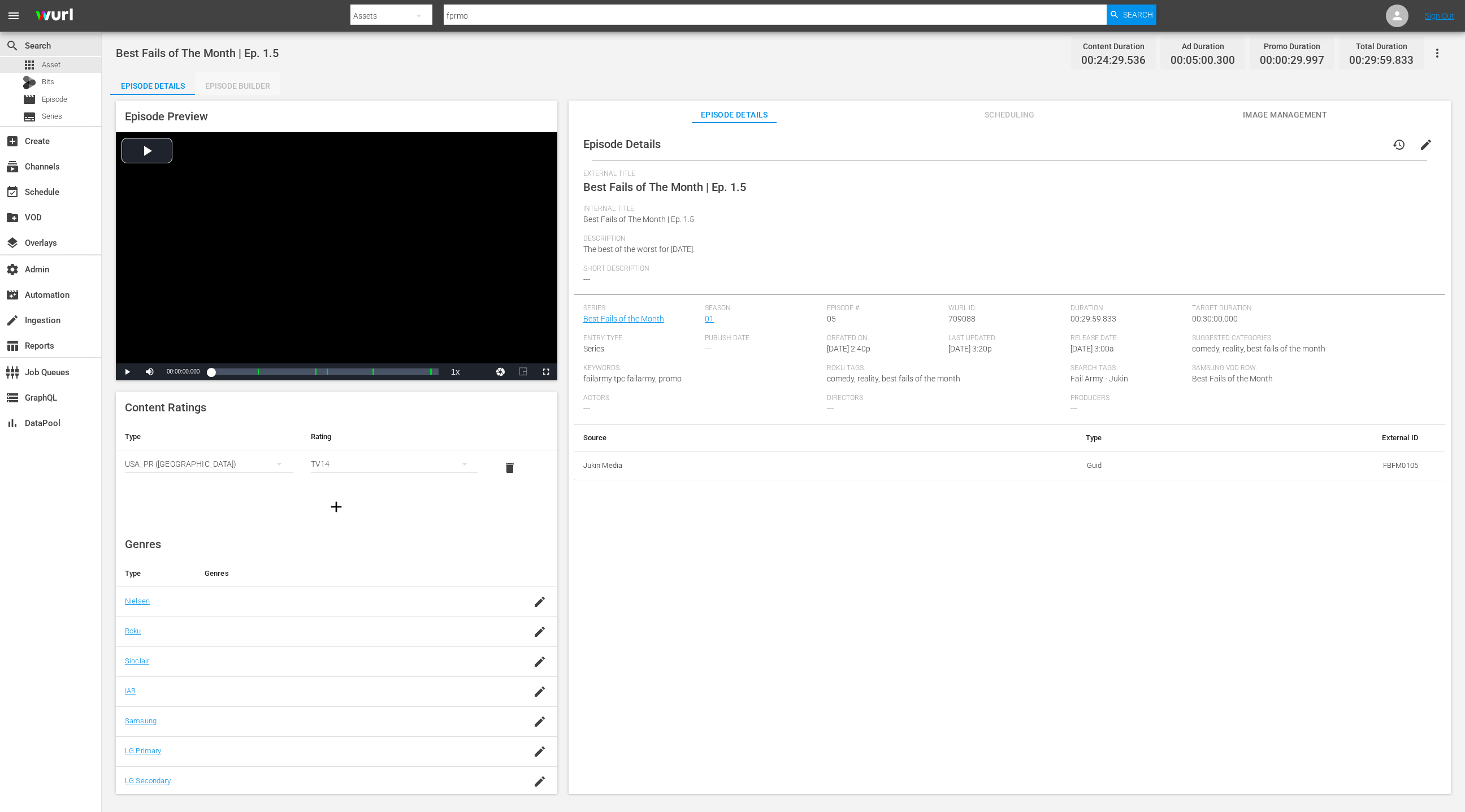
click at [242, 87] on div "Episode Builder" at bounding box center [237, 85] width 85 height 27
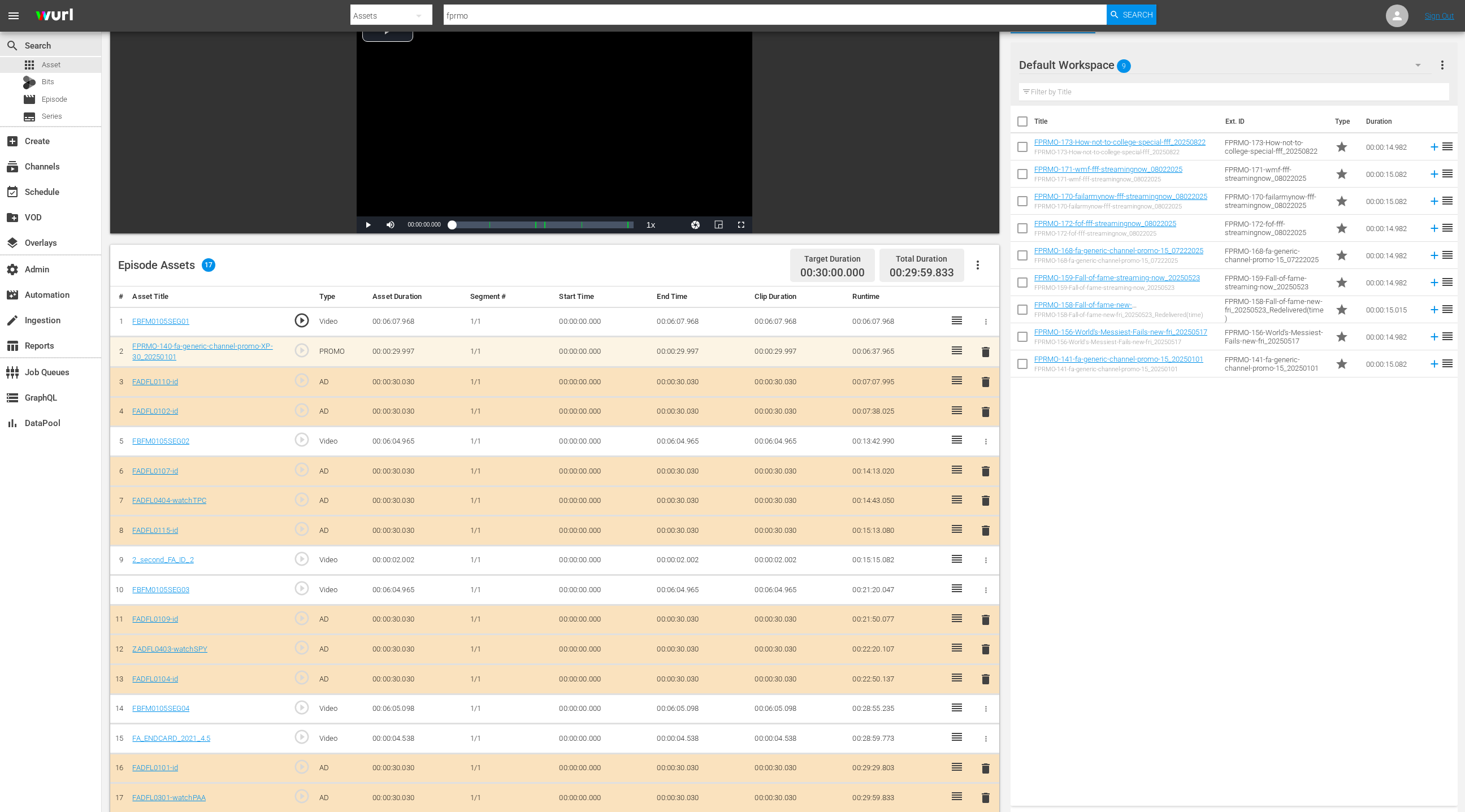
scroll to position [62, 0]
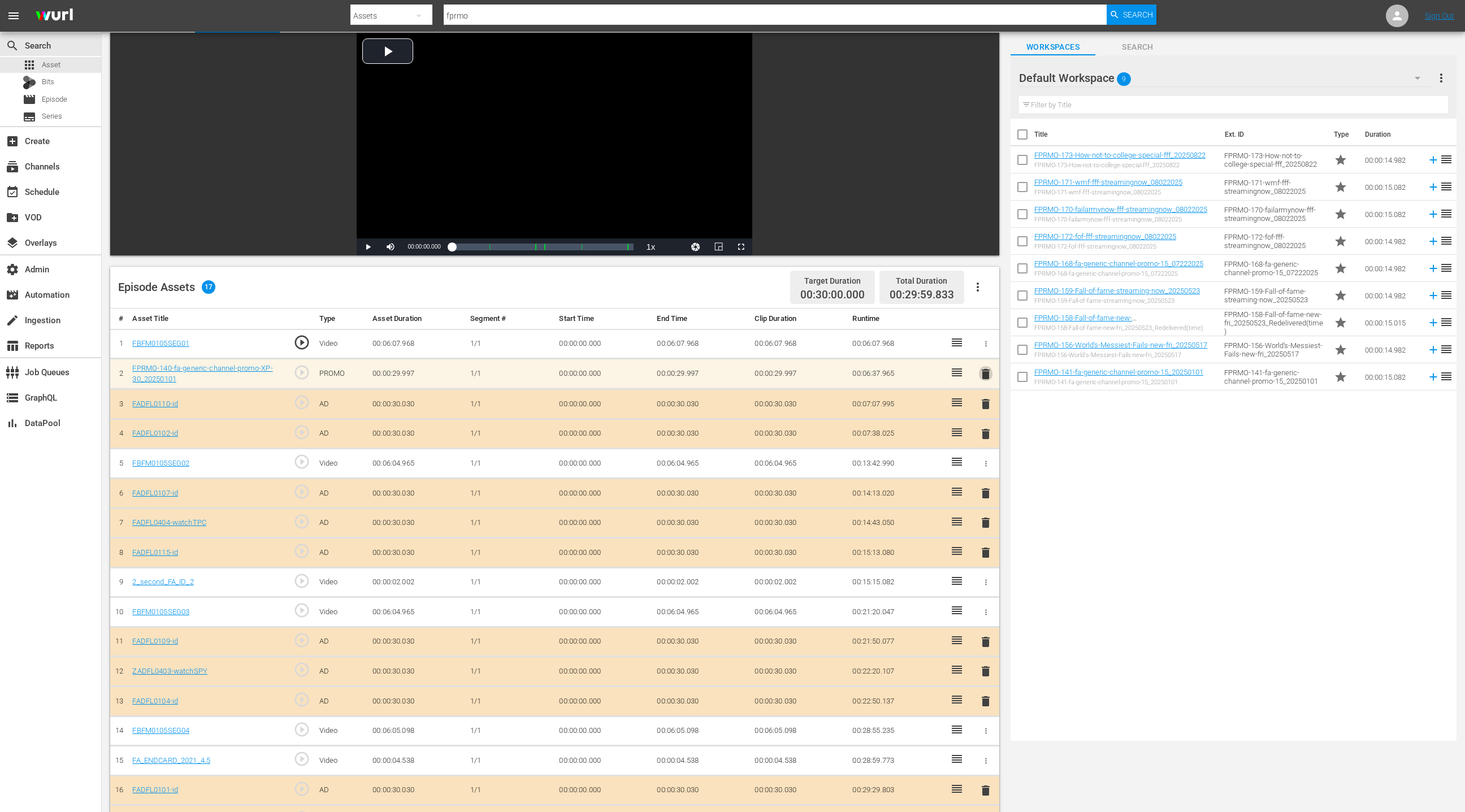
click at [985, 371] on span "delete" at bounding box center [985, 374] width 14 height 14
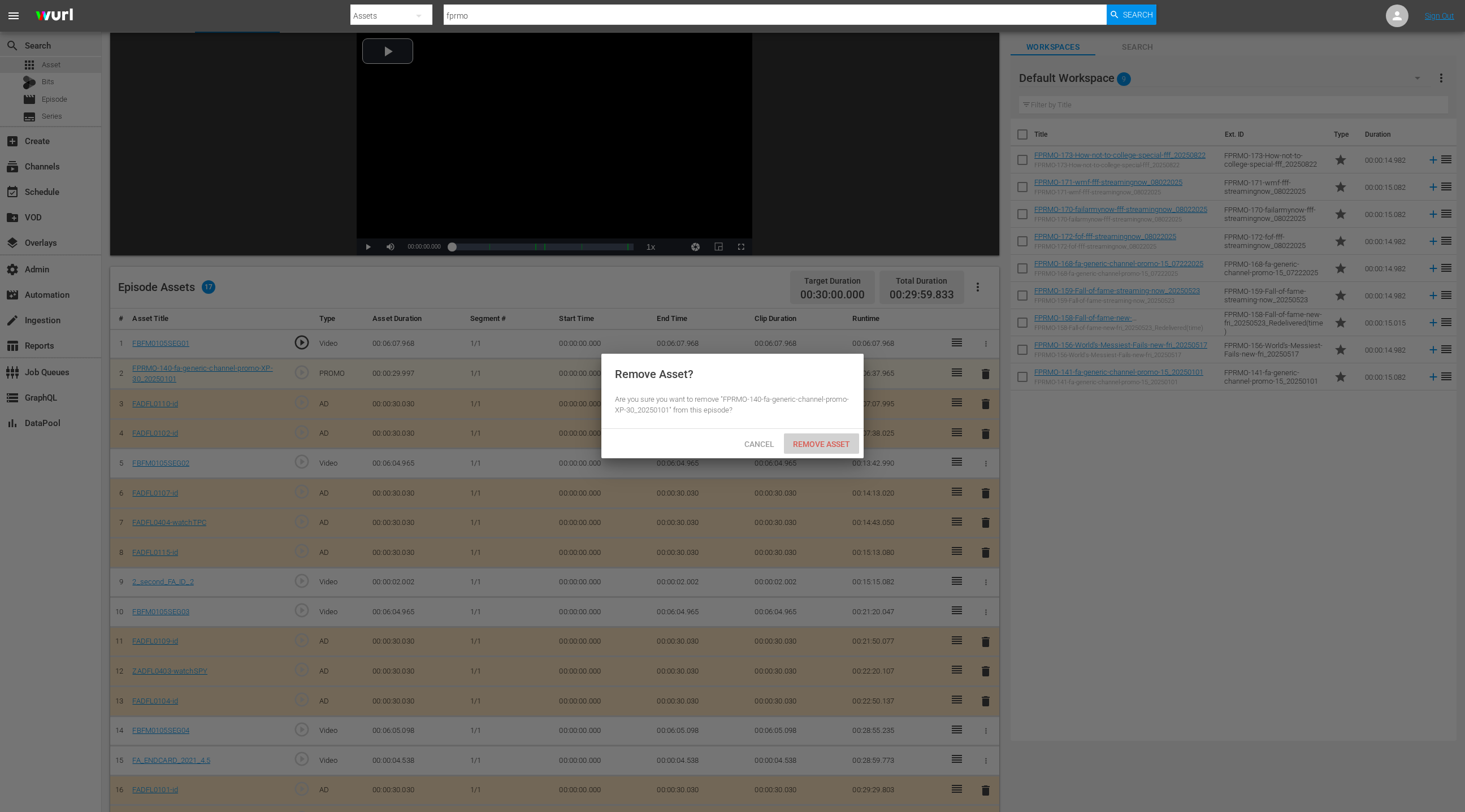
click at [835, 438] on div "Remove Asset" at bounding box center [821, 444] width 75 height 21
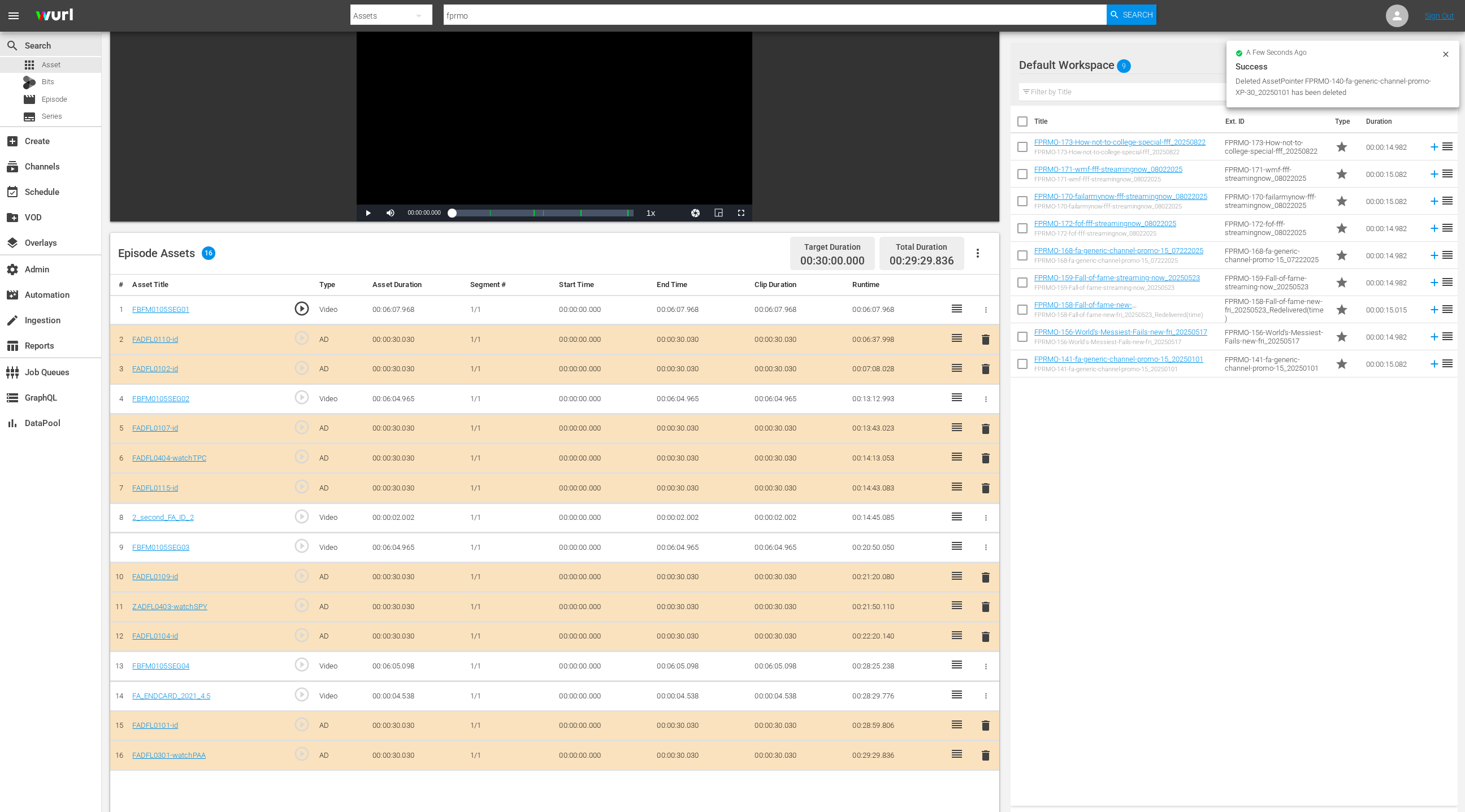
scroll to position [129, 0]
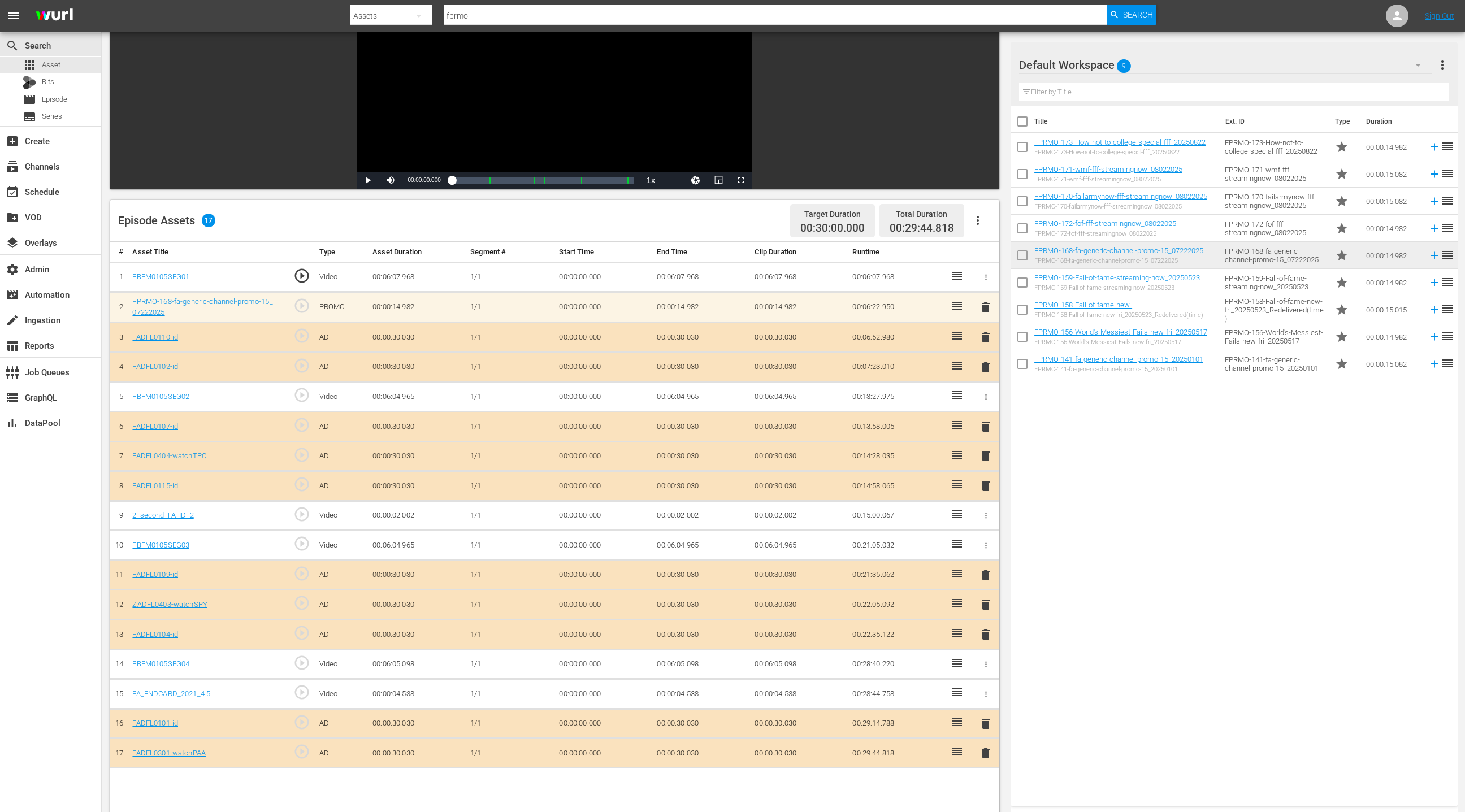
click at [1024, 364] on input "checkbox" at bounding box center [1023, 366] width 24 height 24
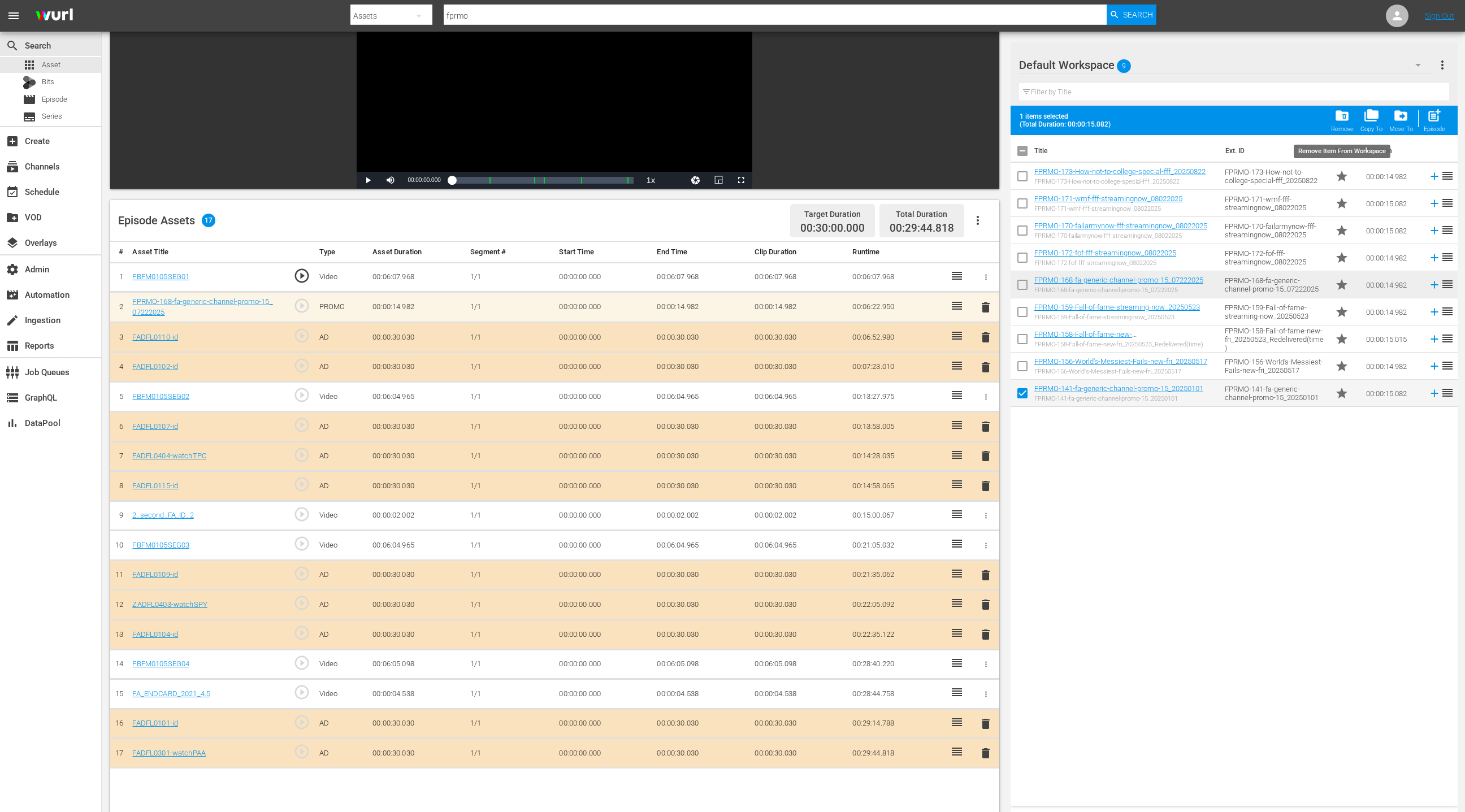
click at [1346, 118] on span "folder_delete" at bounding box center [1342, 115] width 15 height 15
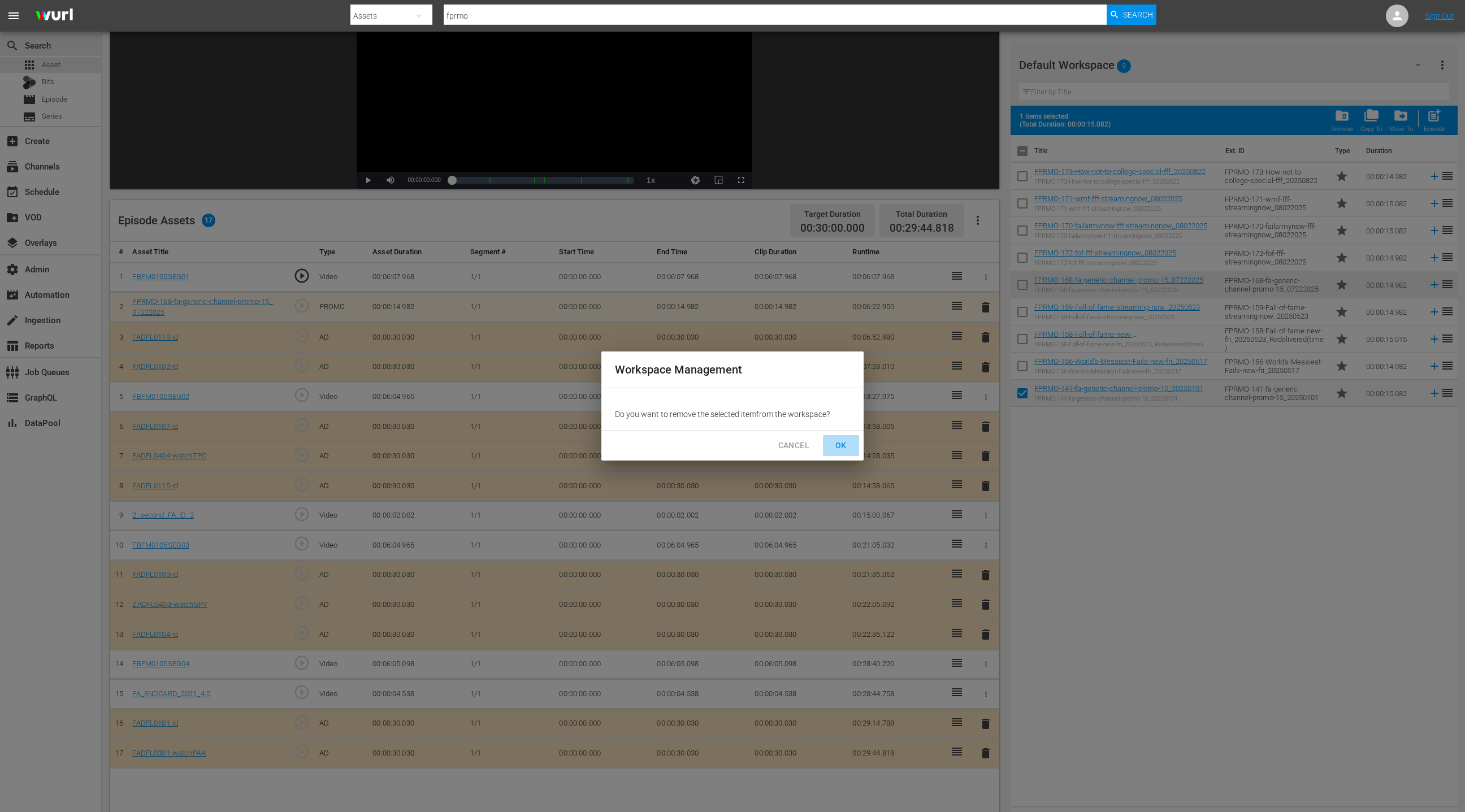
click at [845, 444] on span "OK" at bounding box center [841, 445] width 18 height 14
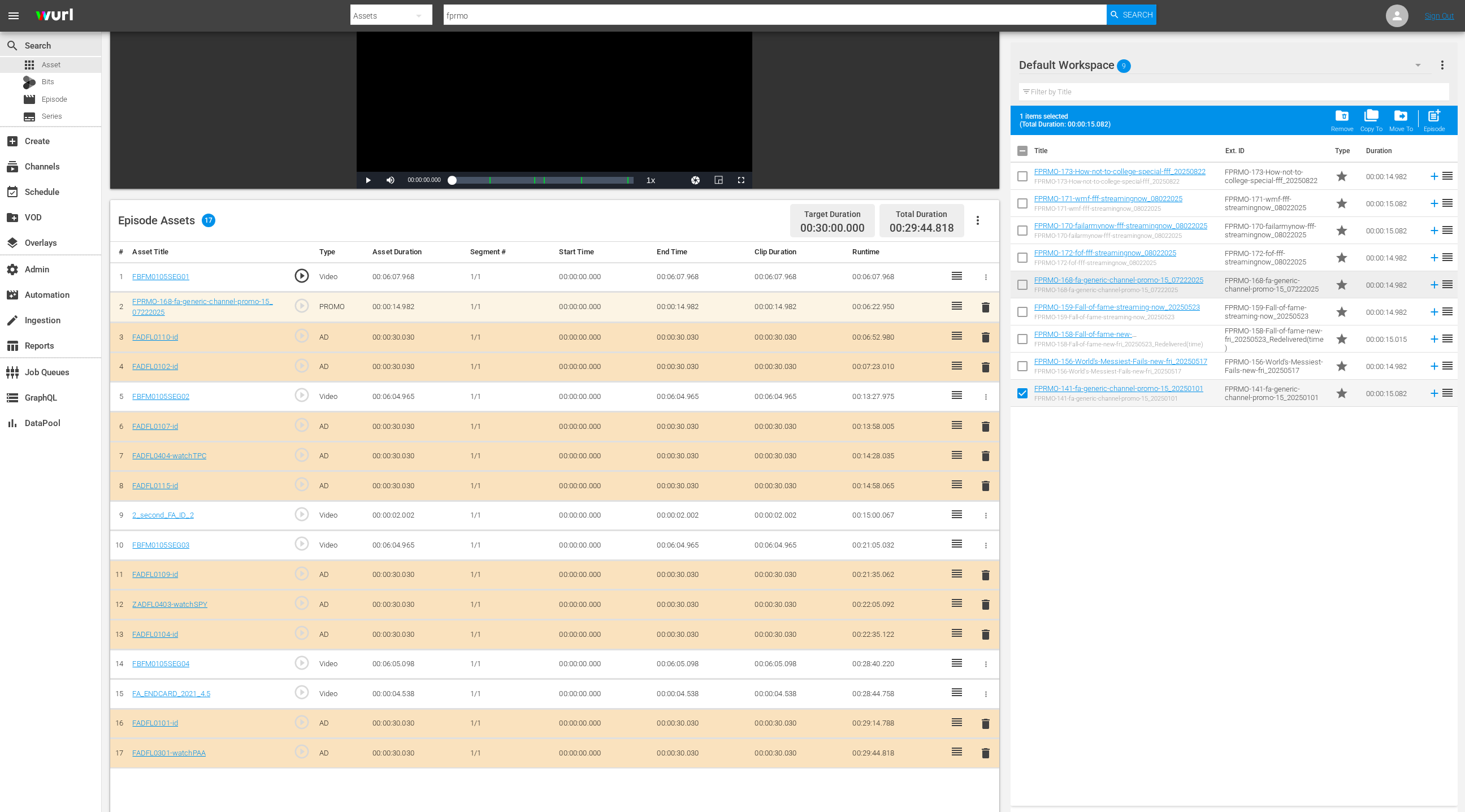
checkbox input "false"
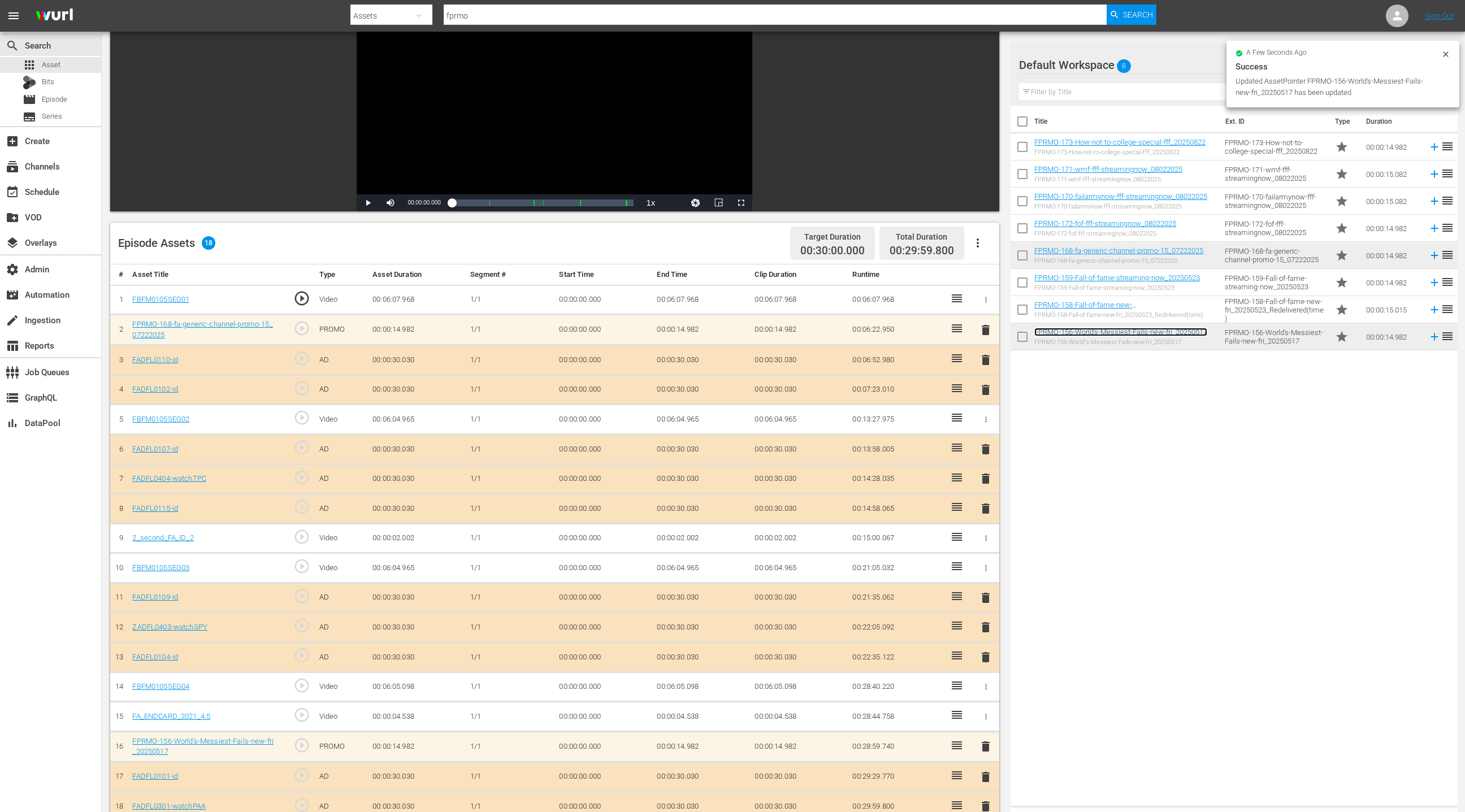
scroll to position [0, 0]
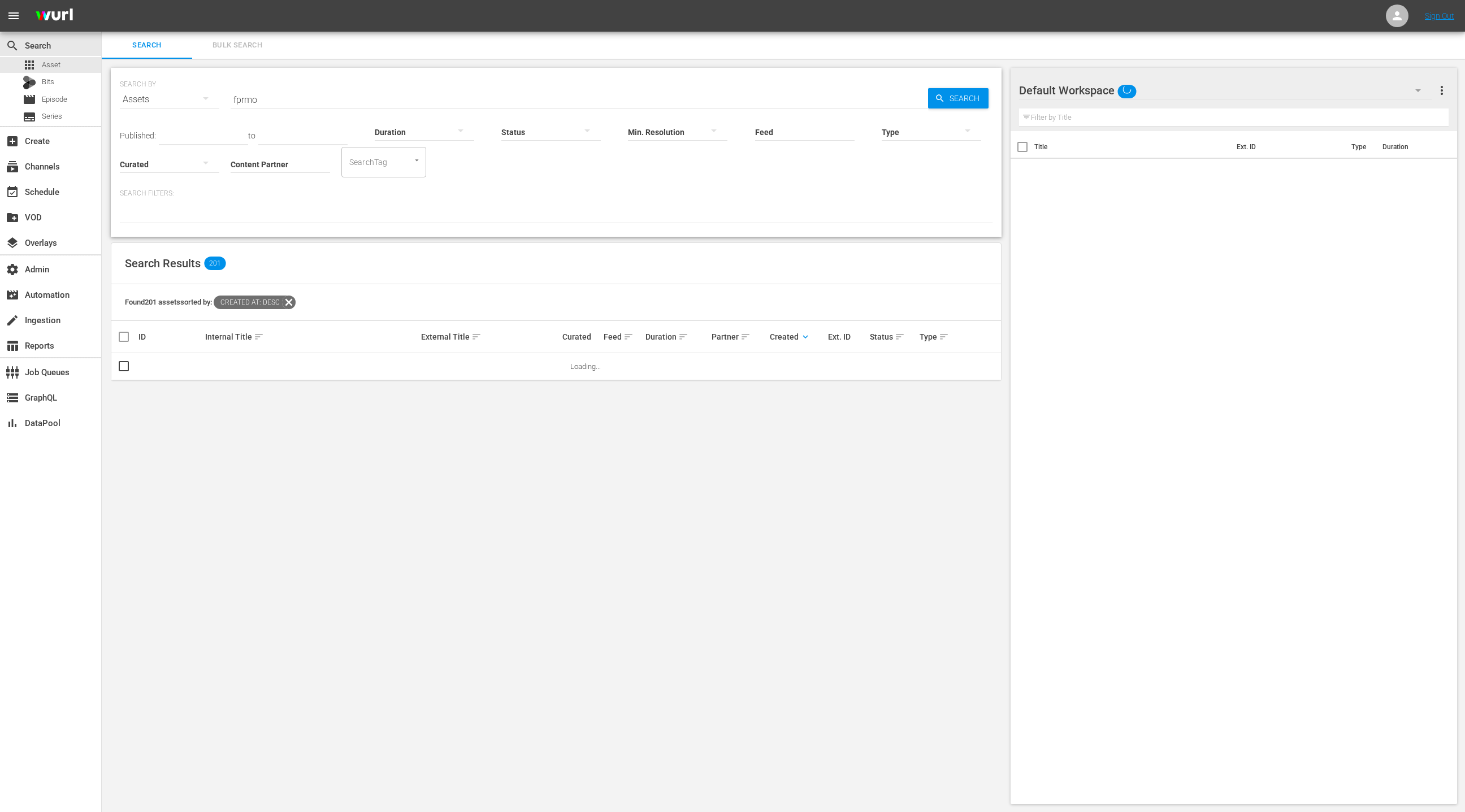
scroll to position [1, 0]
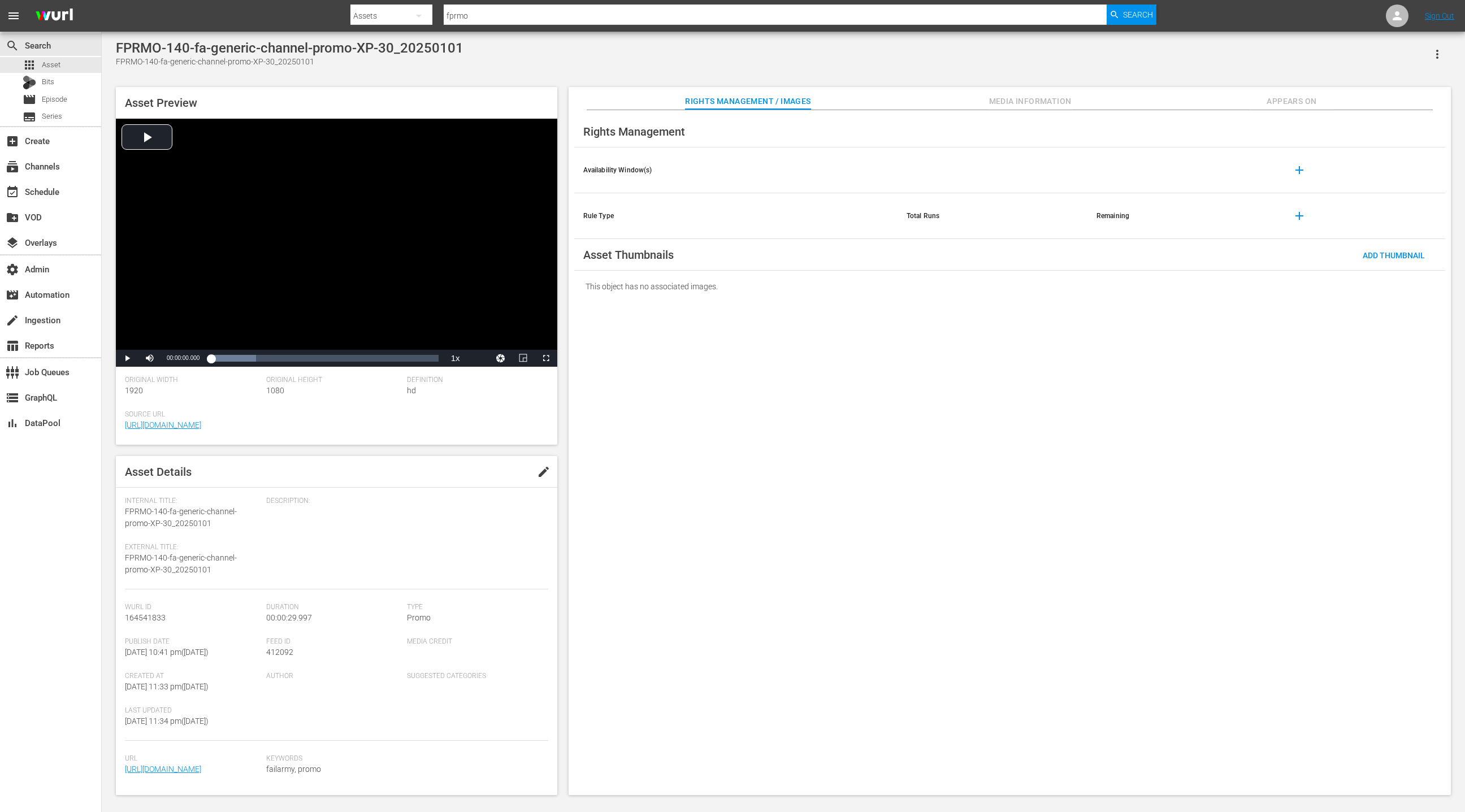
click at [1283, 109] on button "Appears On" at bounding box center [1291, 98] width 85 height 23
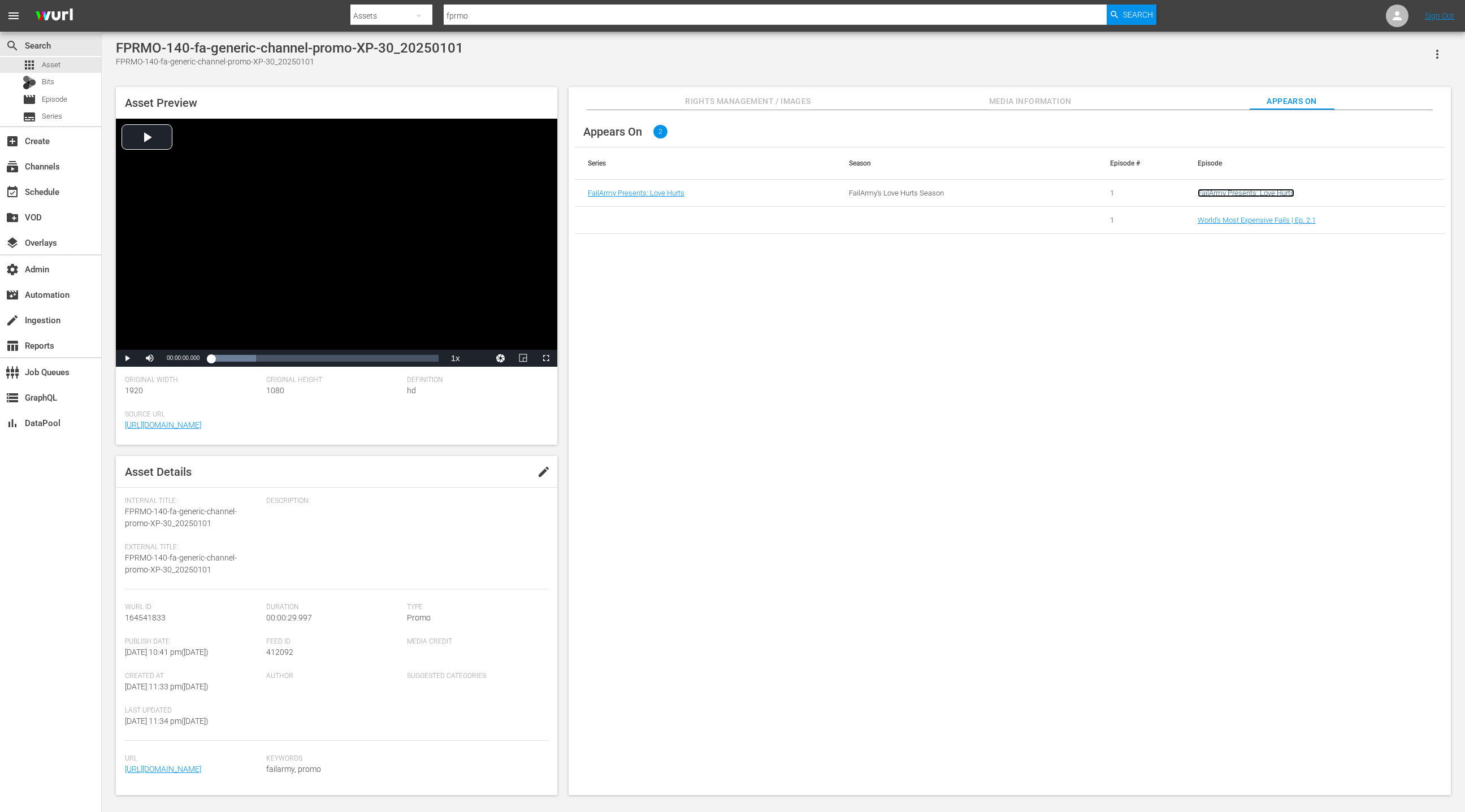
click at [1256, 191] on link "FailArmy Presents: Love Hurts" at bounding box center [1246, 193] width 96 height 9
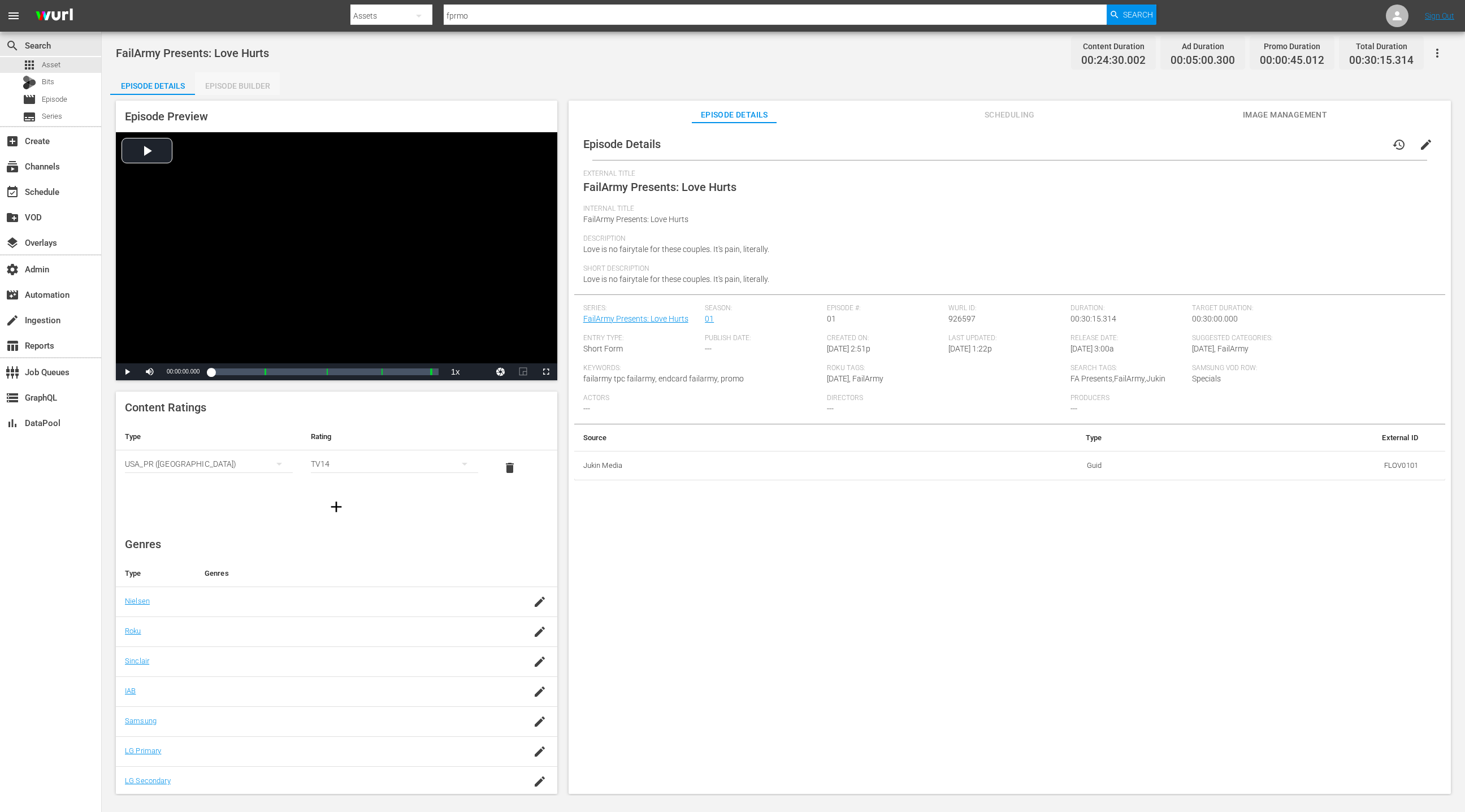
click at [225, 86] on div "Episode Builder" at bounding box center [237, 85] width 85 height 27
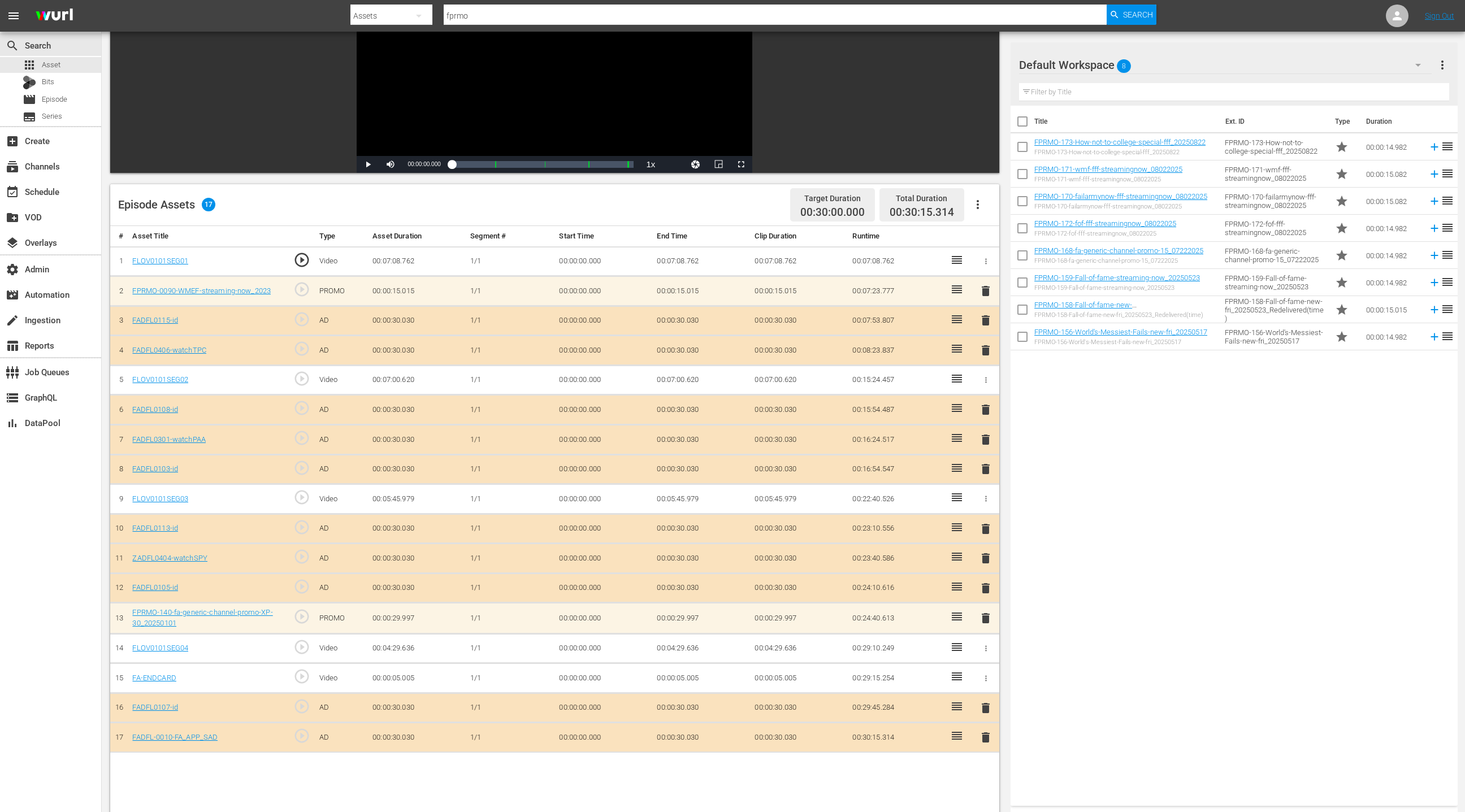
scroll to position [196, 0]
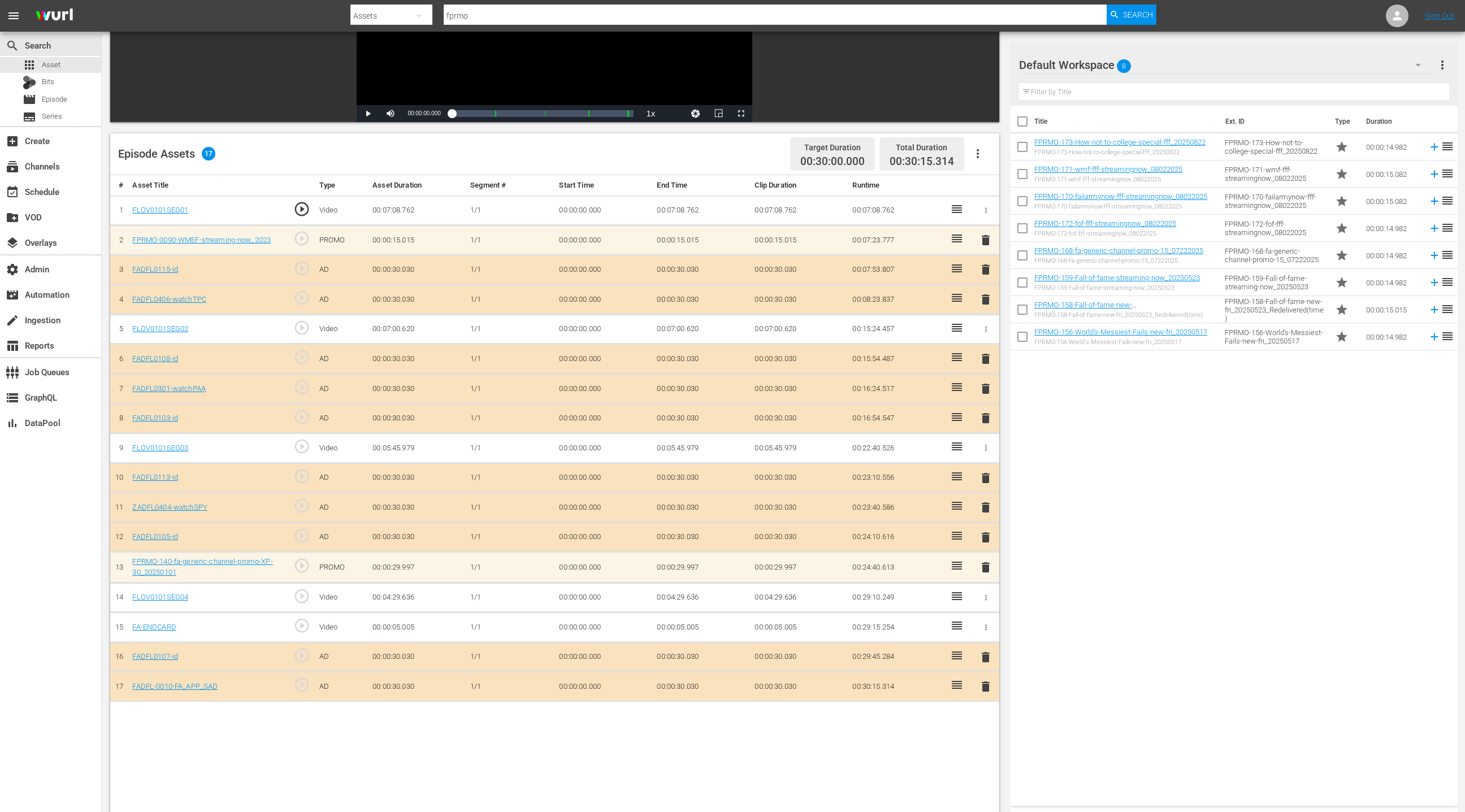
click at [982, 563] on span "delete" at bounding box center [985, 567] width 14 height 14
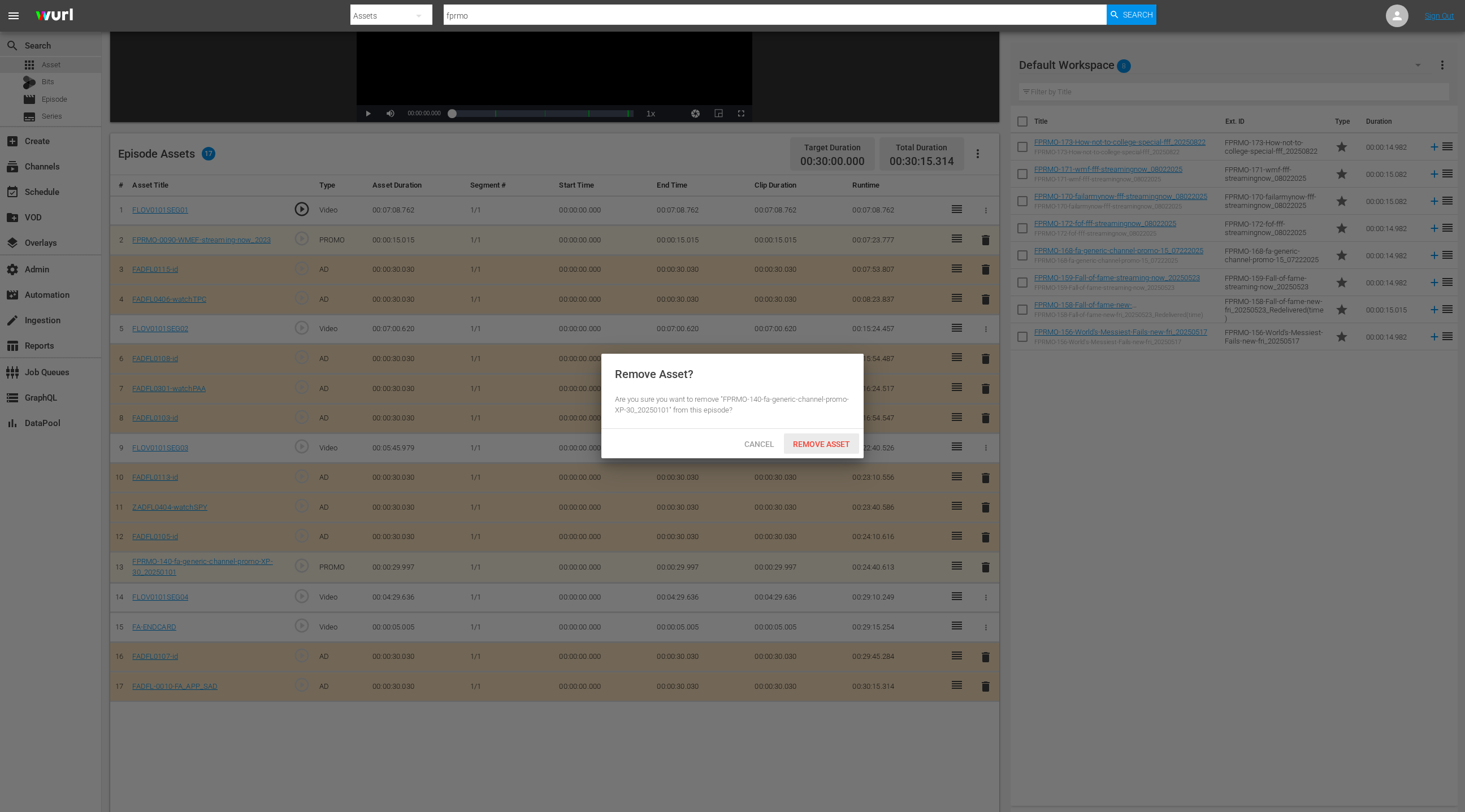
drag, startPoint x: 834, startPoint y: 450, endPoint x: 828, endPoint y: 447, distance: 6.7
click at [834, 450] on div "Remove Asset" at bounding box center [821, 444] width 75 height 21
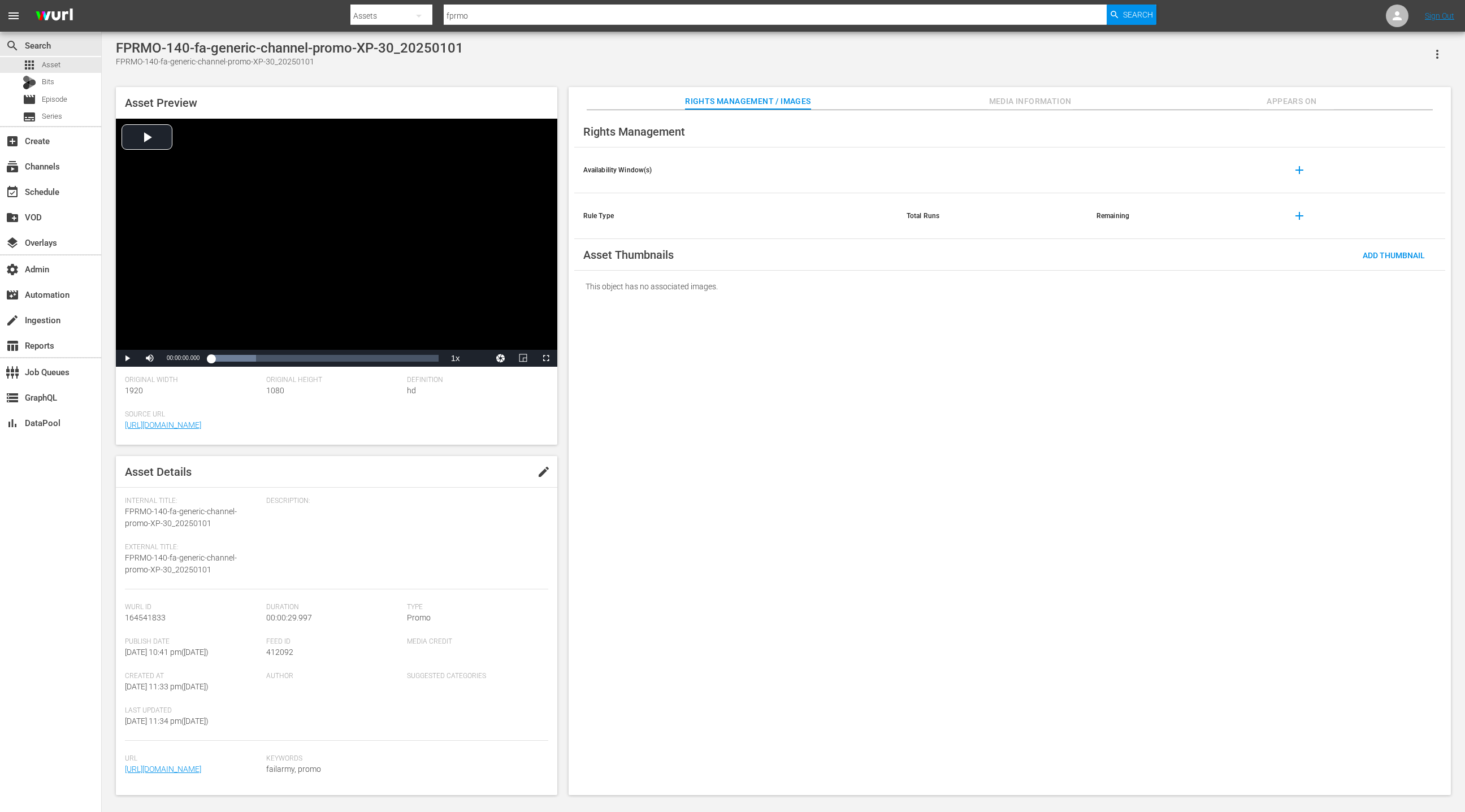
click at [1284, 105] on span "Appears On" at bounding box center [1291, 101] width 85 height 14
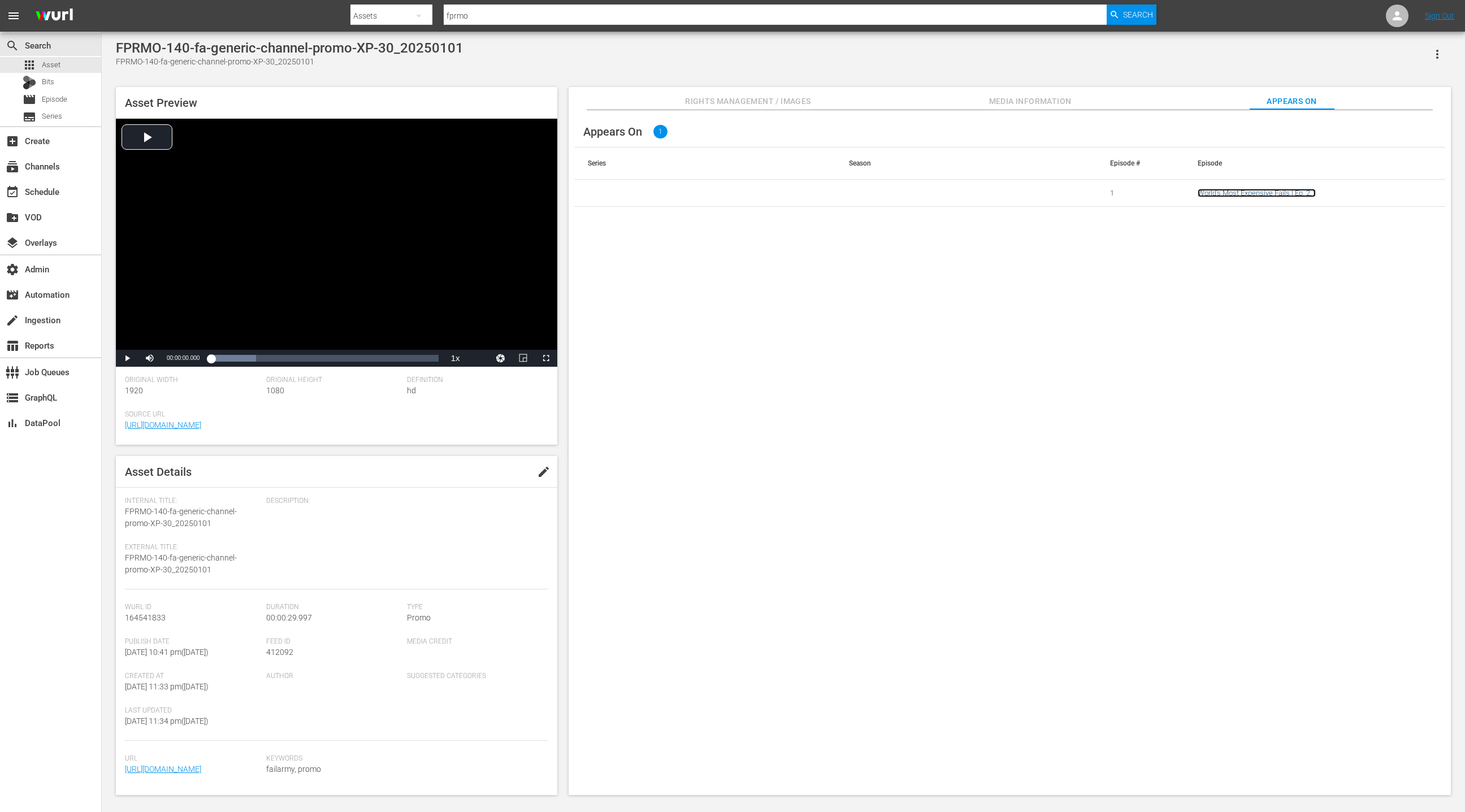
click at [1252, 193] on link "World's Most Expensive Fails | Ep. 2.1" at bounding box center [1257, 193] width 118 height 9
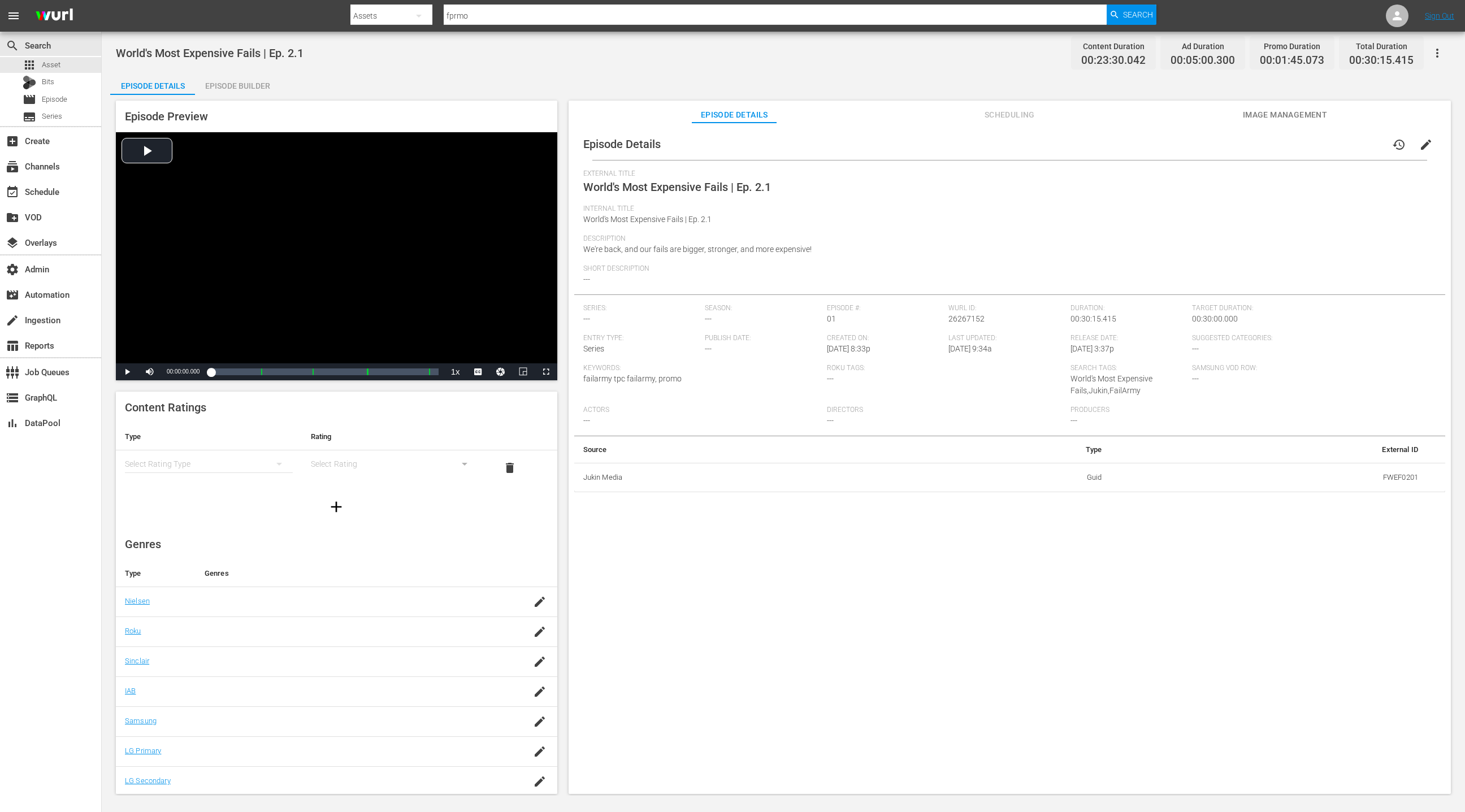
click at [234, 90] on div "Episode Builder" at bounding box center [237, 85] width 85 height 27
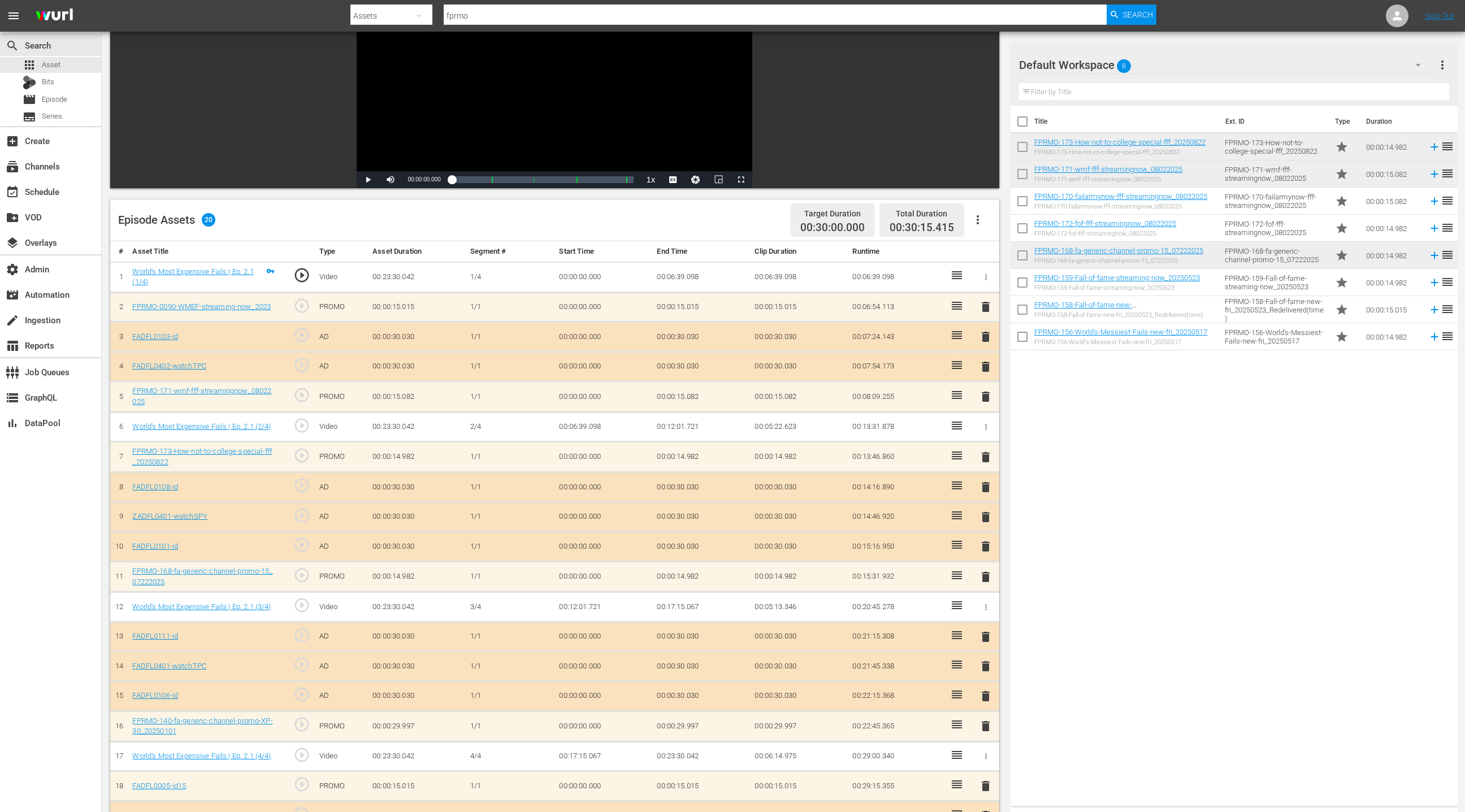
scroll to position [238, 0]
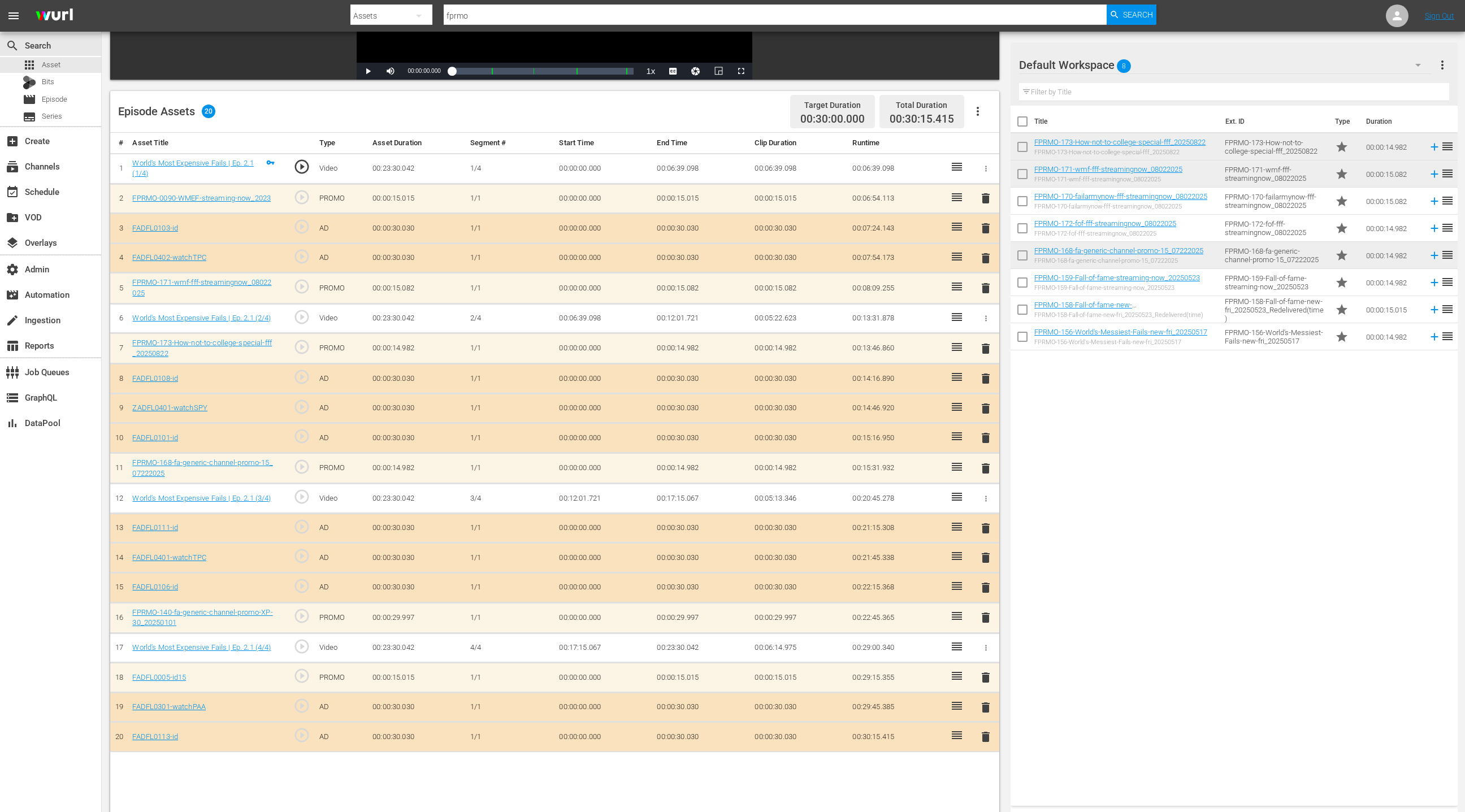
click at [986, 614] on span "delete" at bounding box center [985, 617] width 14 height 14
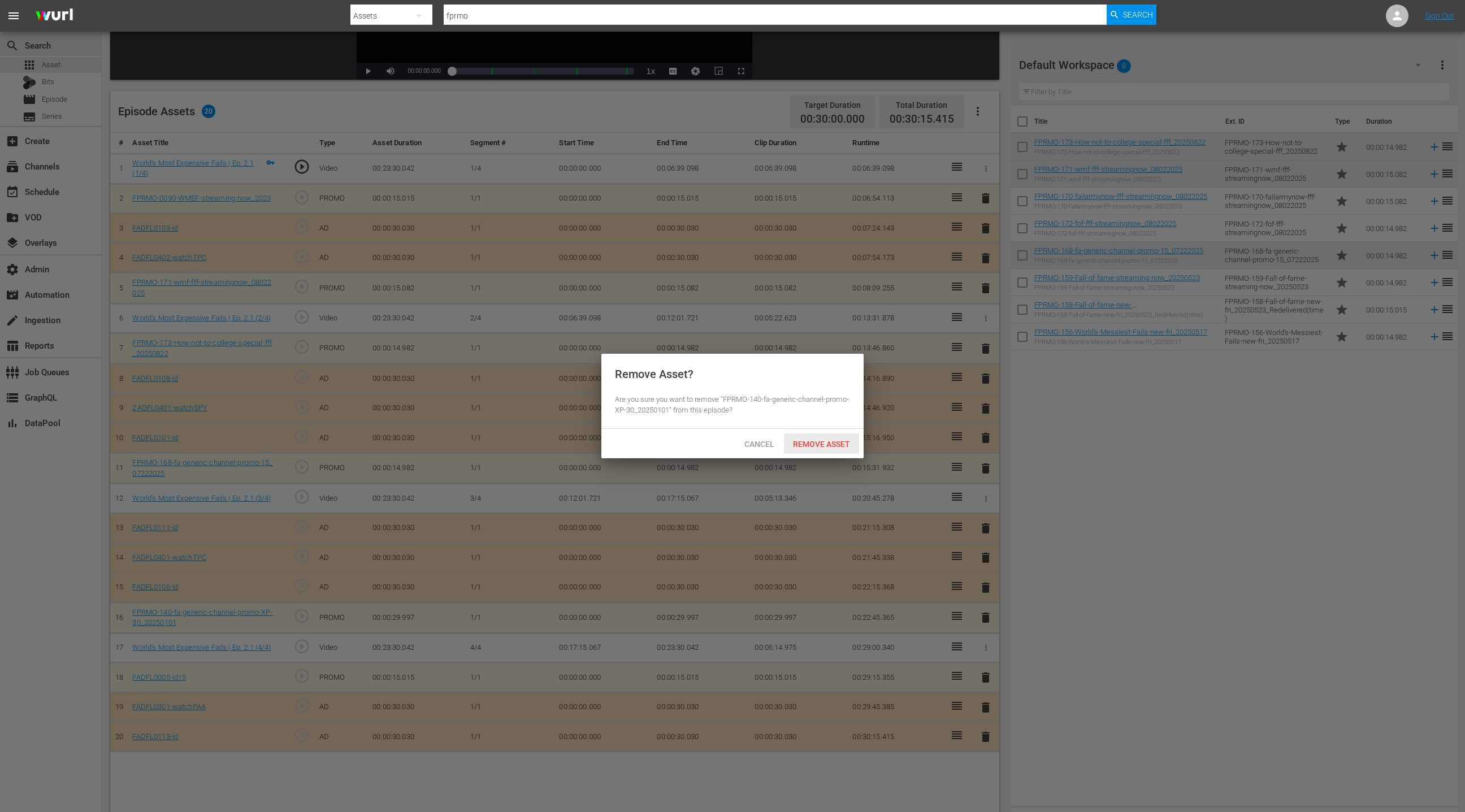
click at [835, 449] on div "Remove Asset" at bounding box center [821, 444] width 75 height 21
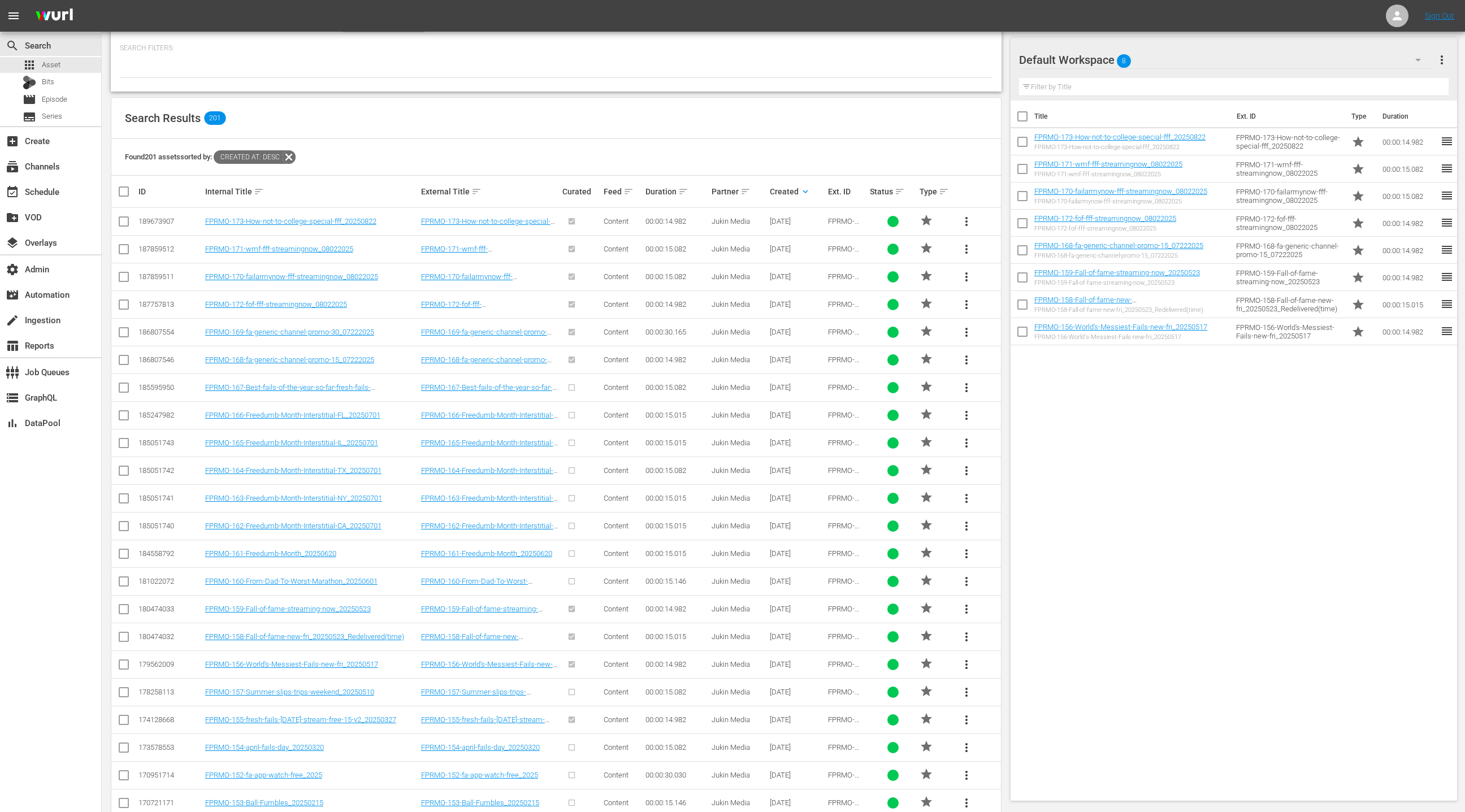
scroll to position [223, 0]
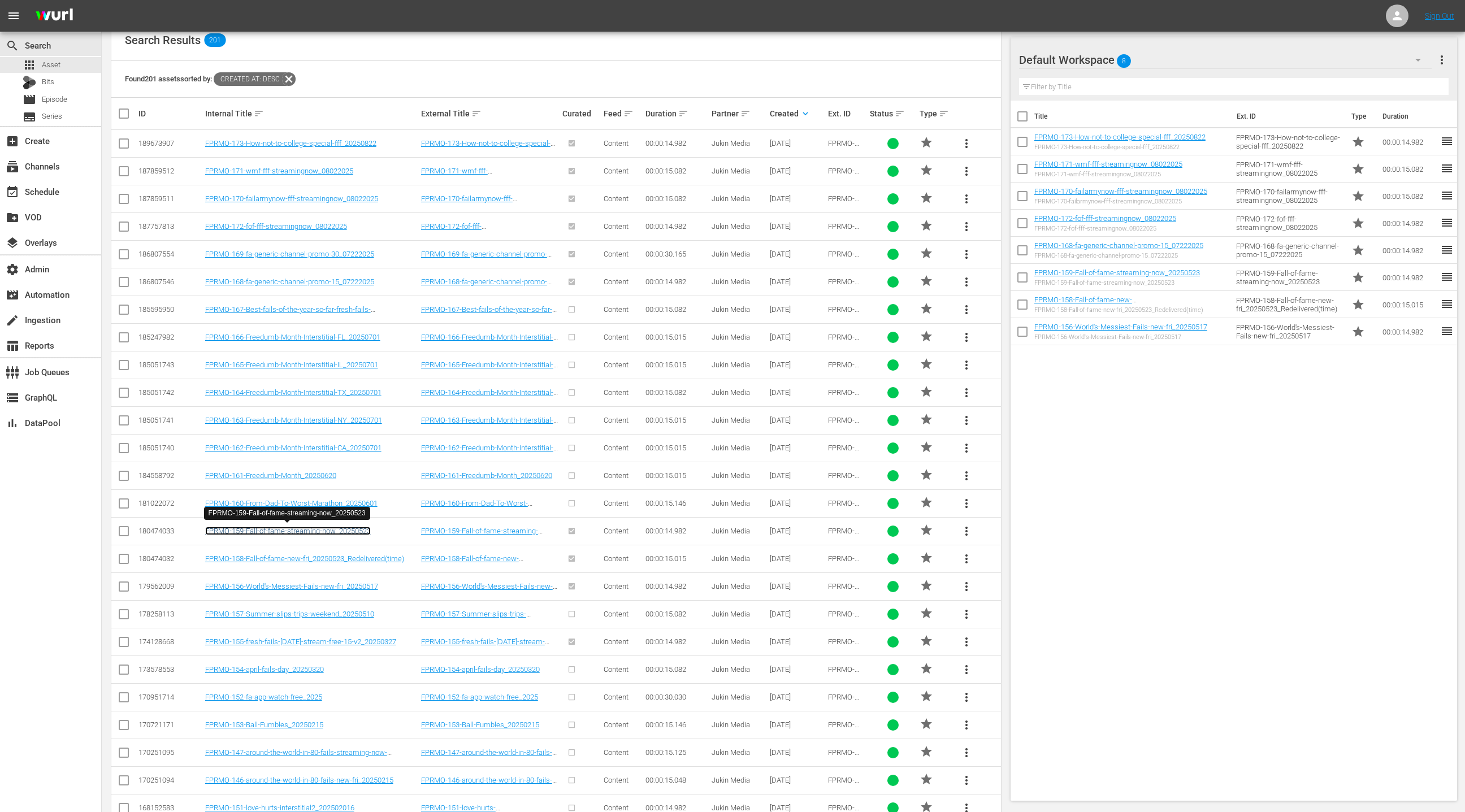
click at [356, 530] on link "FPRMO-159-Fall-of-fame-streaming-now_20250523" at bounding box center [288, 531] width 166 height 9
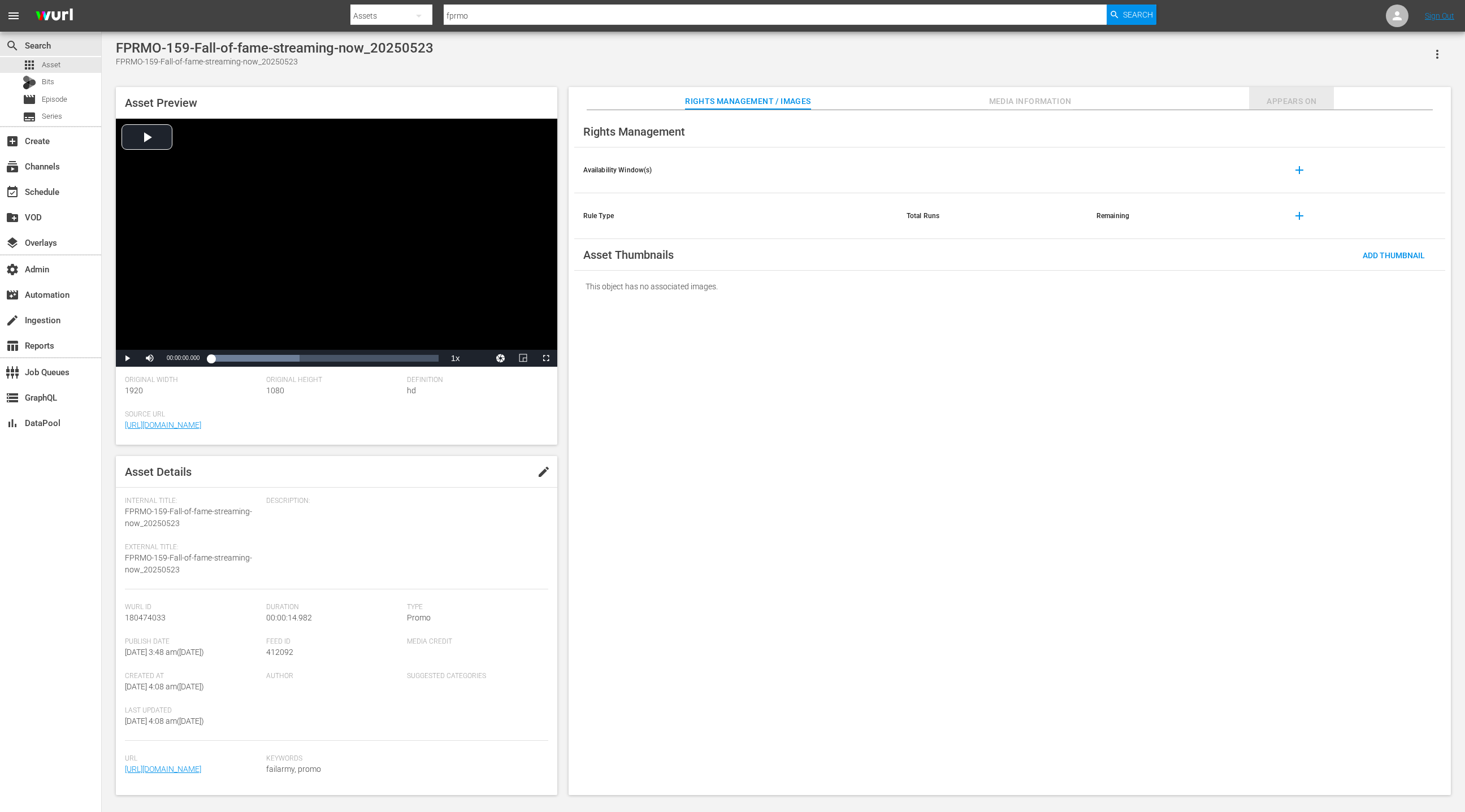
click at [1283, 103] on span "Appears On" at bounding box center [1291, 101] width 85 height 14
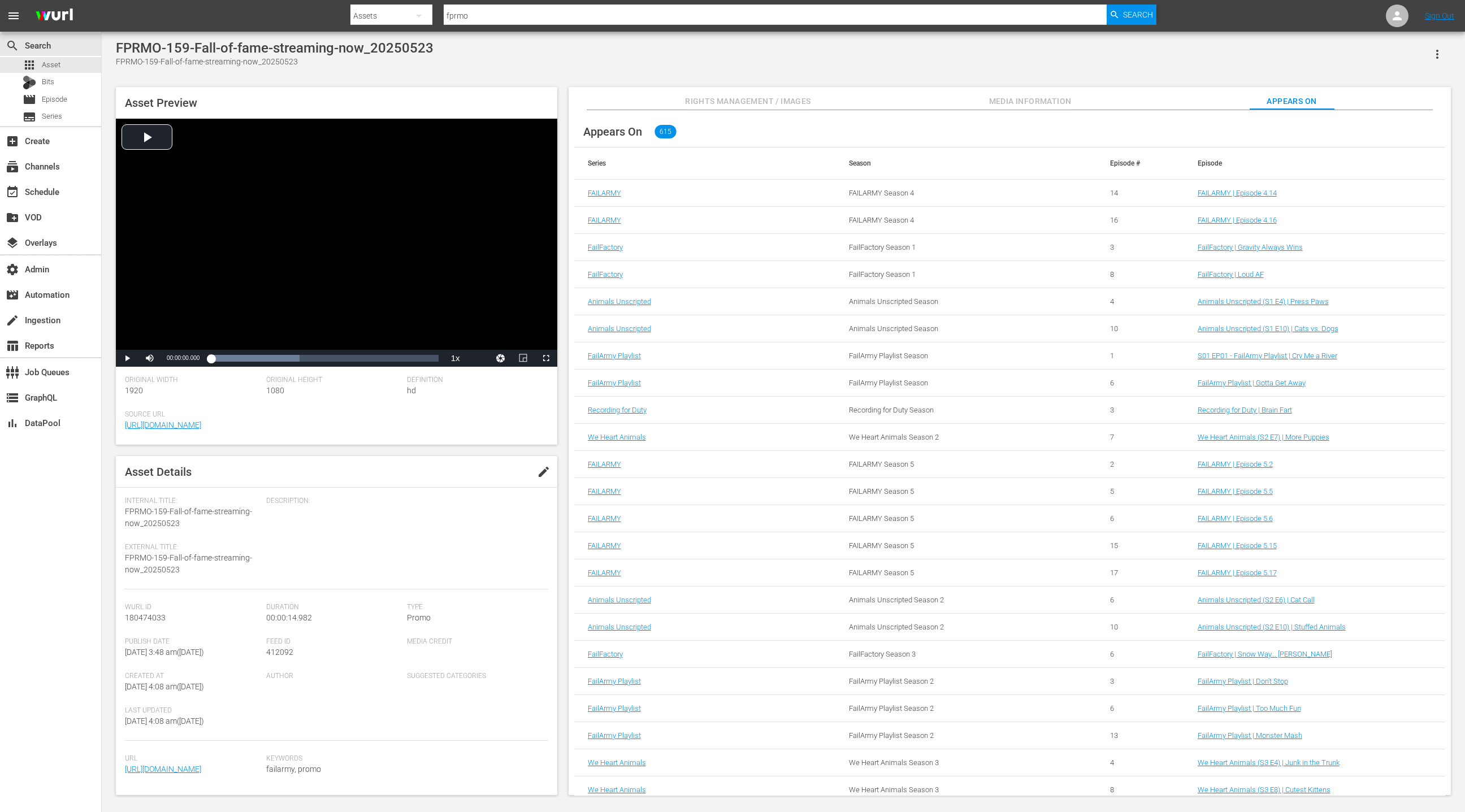
click at [121, 63] on div "FPRMO-159-Fall-of-fame-streaming-now_20250523" at bounding box center [274, 62] width 318 height 12
drag, startPoint x: 121, startPoint y: 63, endPoint x: 281, endPoint y: 64, distance: 160.0
click at [281, 64] on div "FPRMO-159-Fall-of-fame-streaming-now_20250523" at bounding box center [274, 62] width 318 height 12
copy div "FPRMO-159-Fall-of-fame-streaming-now_20250523"
